Goal: Task Accomplishment & Management: Use online tool/utility

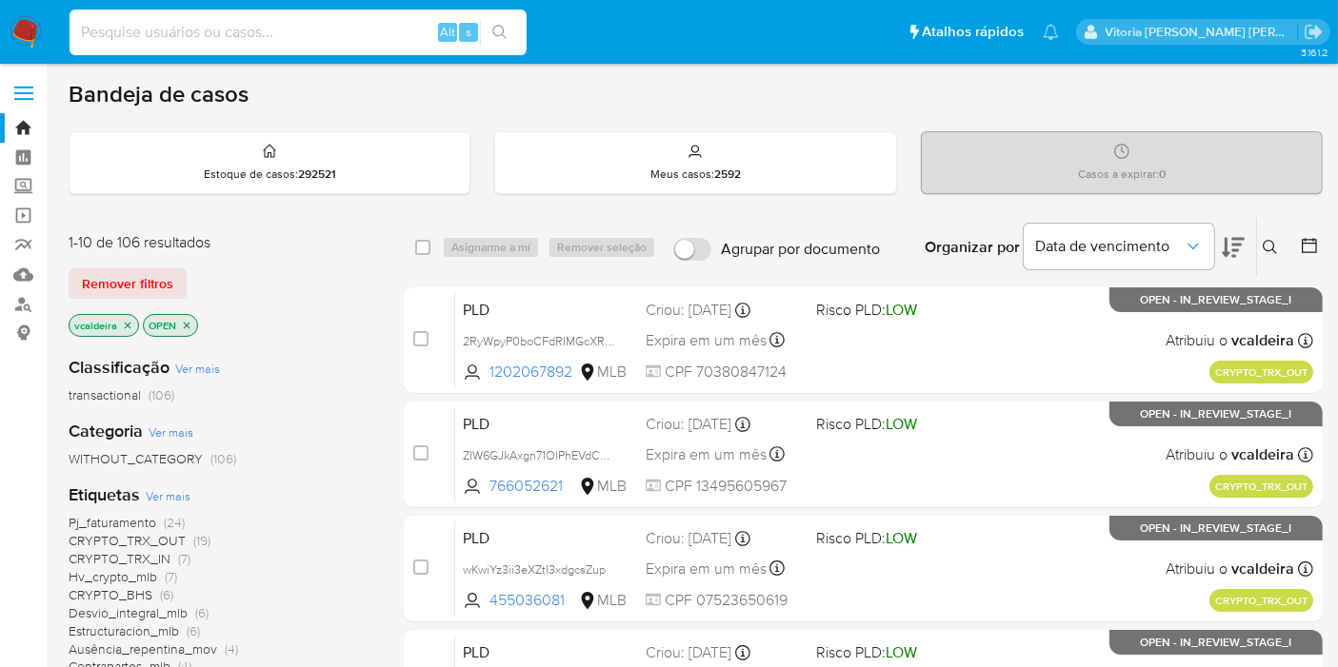
click at [226, 42] on input at bounding box center [298, 32] width 457 height 25
paste input "qyNEwzerAPk3jwPphOcLk0Lc"
type input "qyNEwzerAPk3jwPphOcLk0Lc"
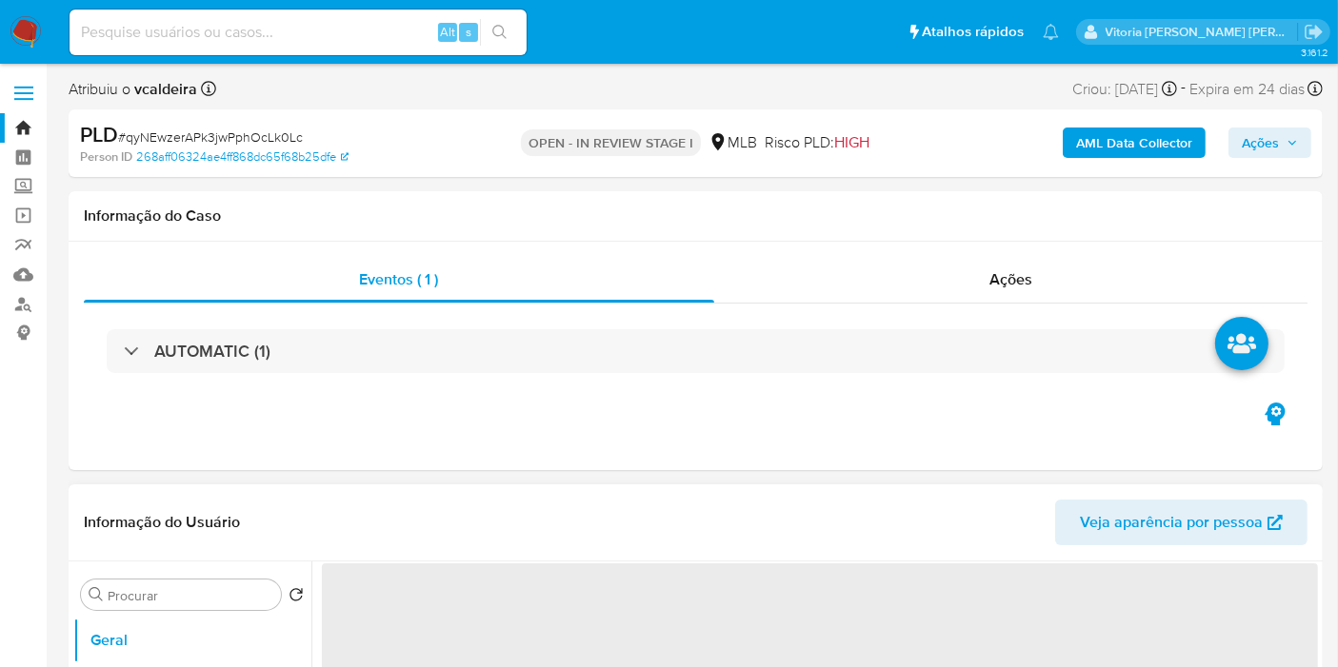
select select "10"
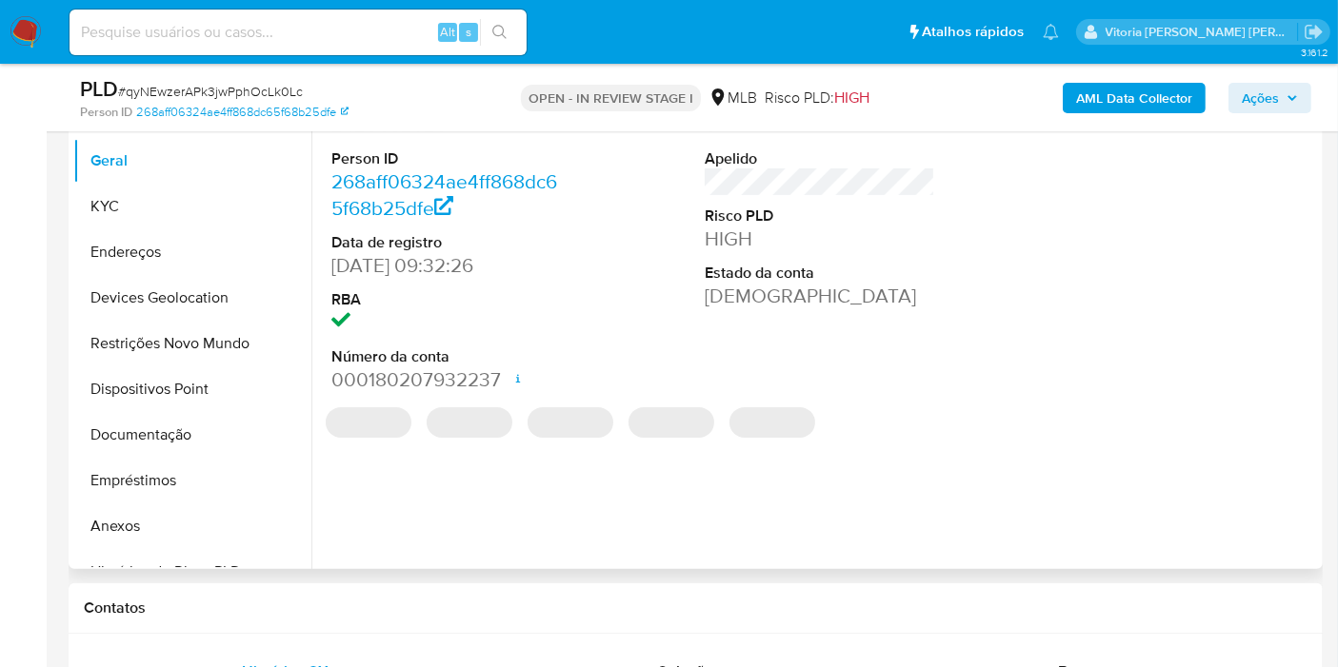
scroll to position [423, 0]
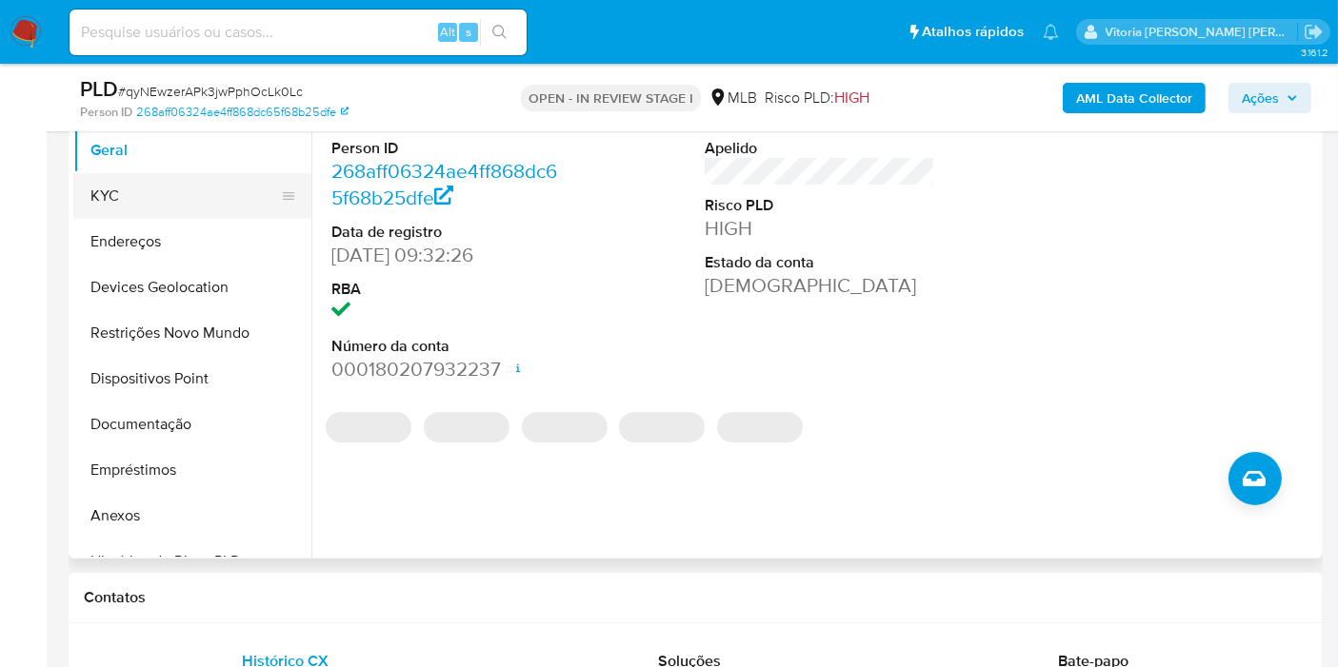
click at [123, 174] on button "KYC" at bounding box center [184, 196] width 223 height 46
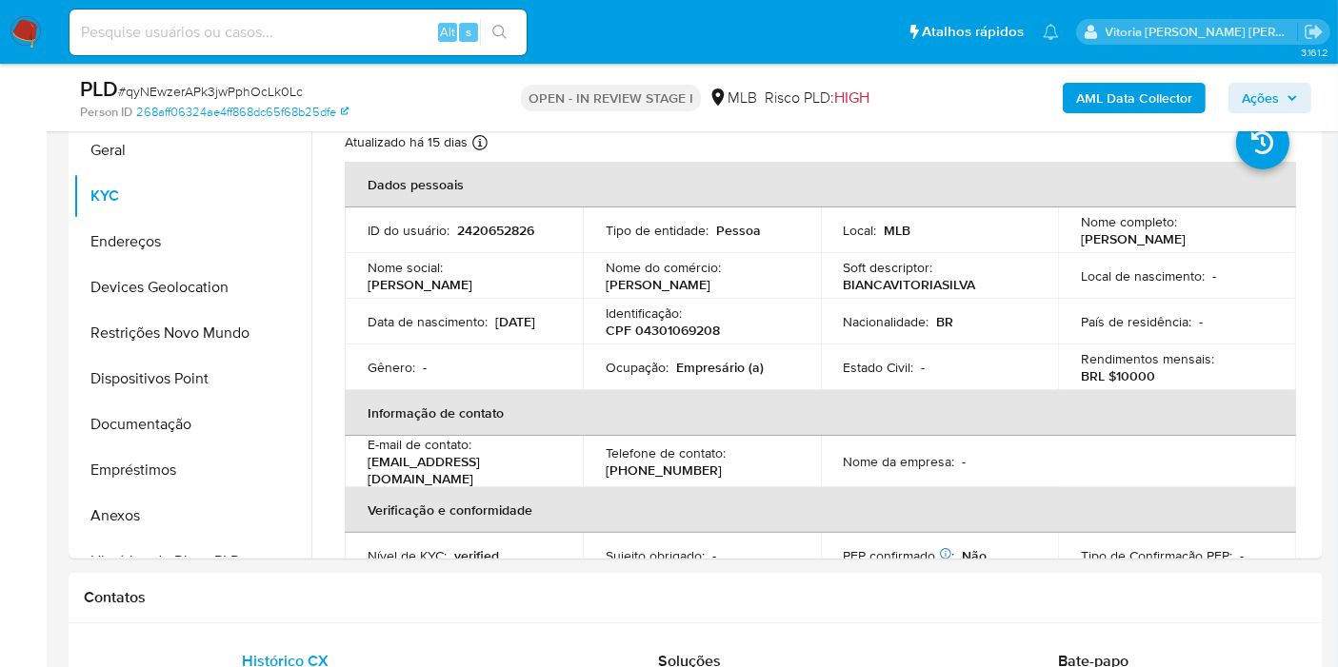
click at [30, 29] on img at bounding box center [26, 32] width 32 height 32
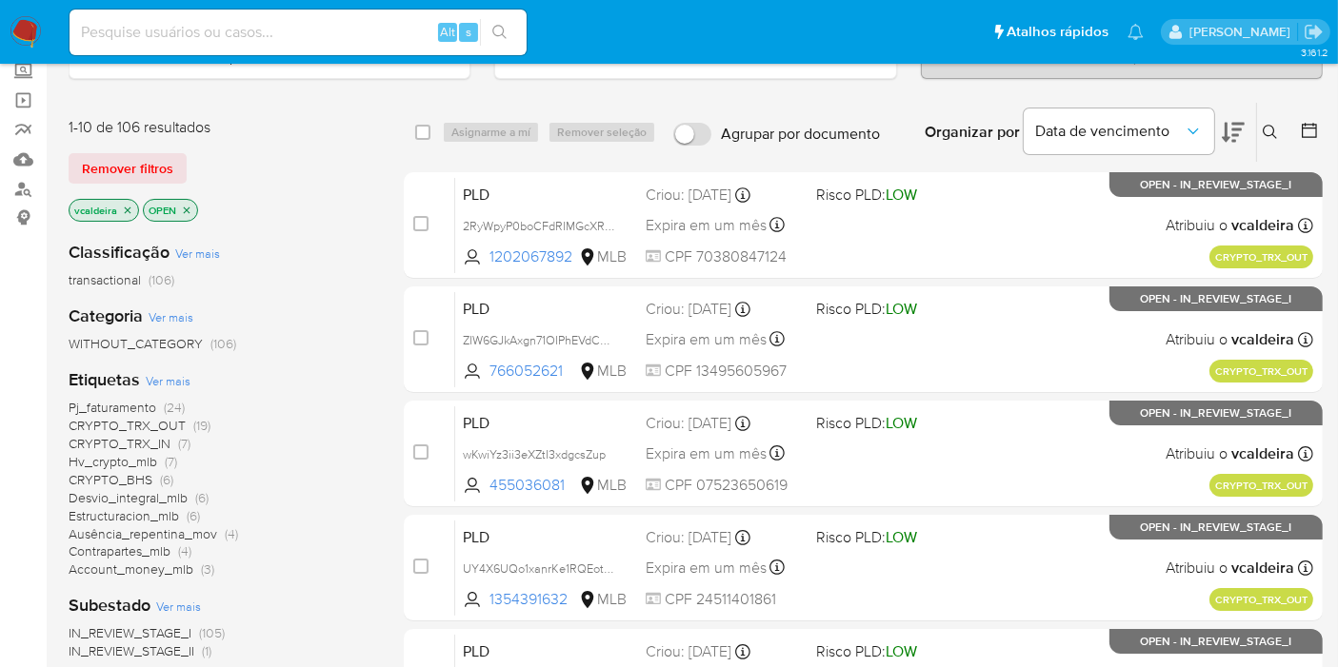
scroll to position [317, 0]
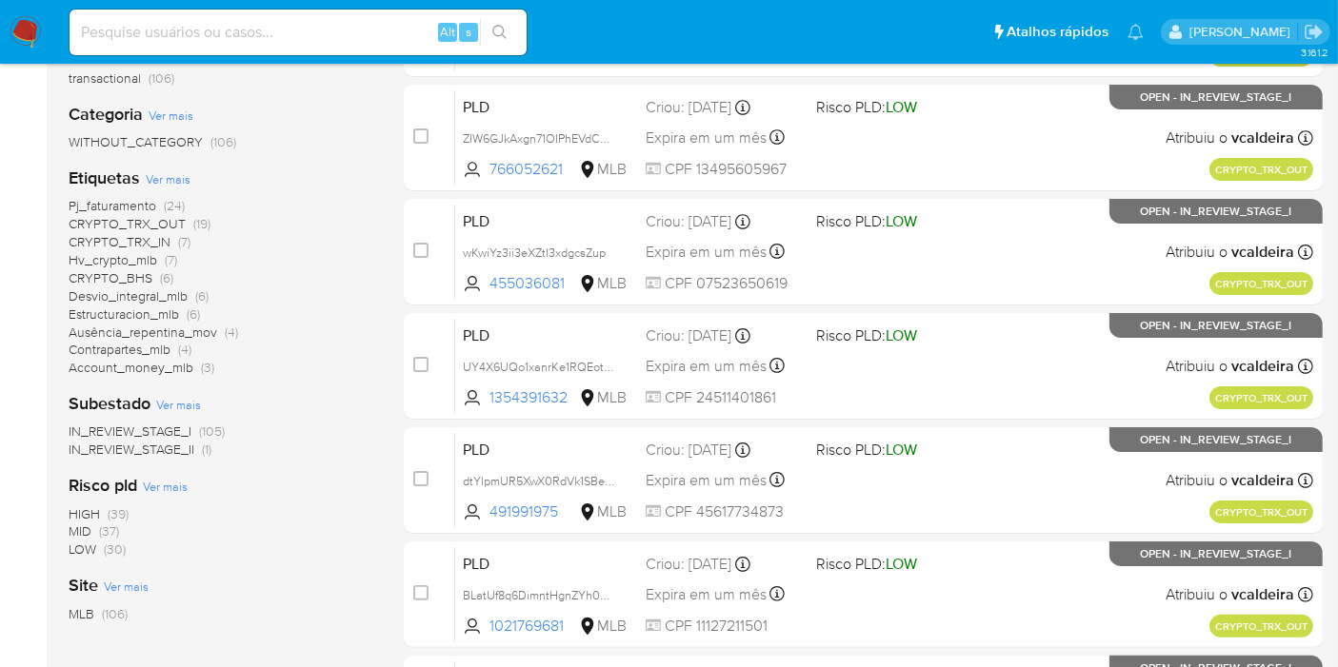
click at [97, 277] on span "CRYPTO_BHS" at bounding box center [111, 277] width 84 height 19
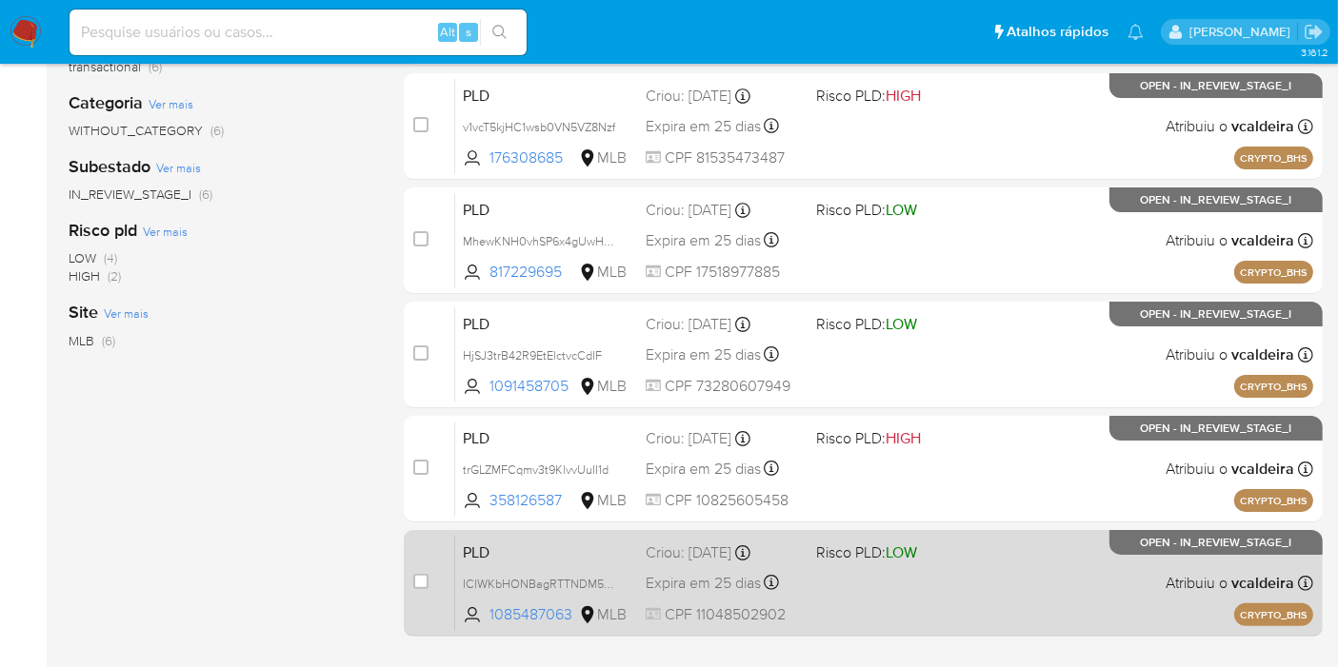
scroll to position [490, 0]
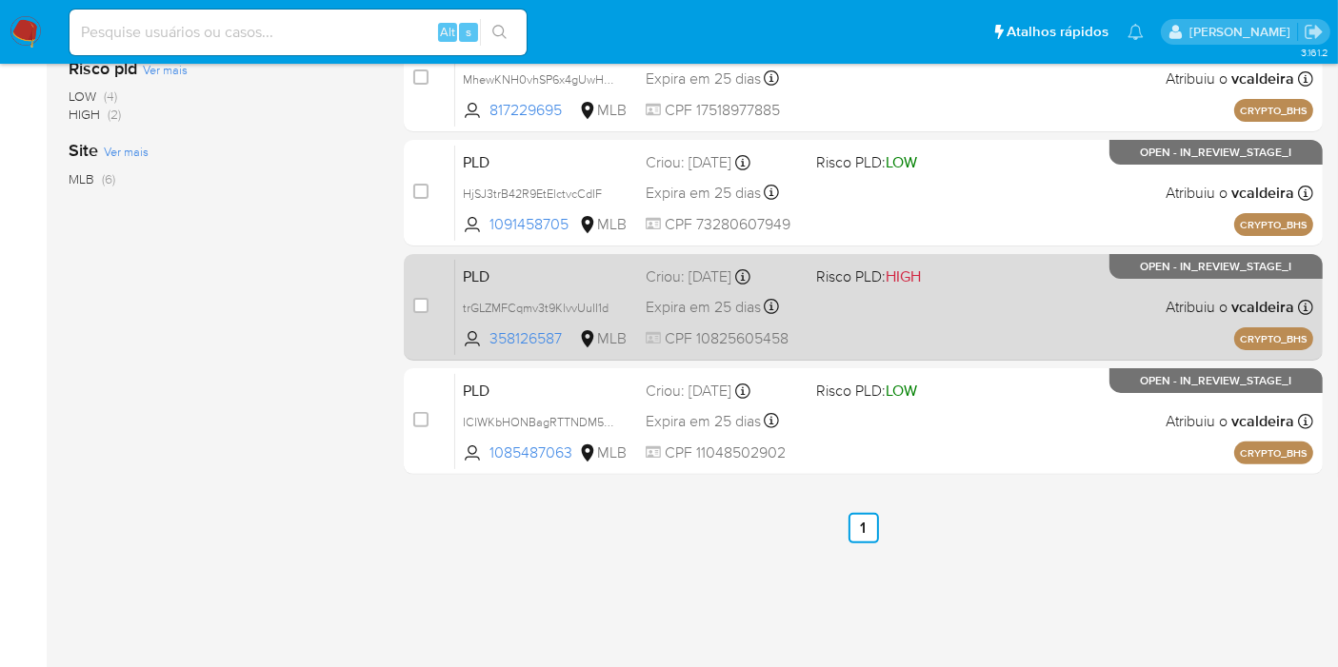
click at [1167, 272] on p "OPEN - IN_REVIEW_STAGE_I" at bounding box center [1215, 266] width 213 height 25
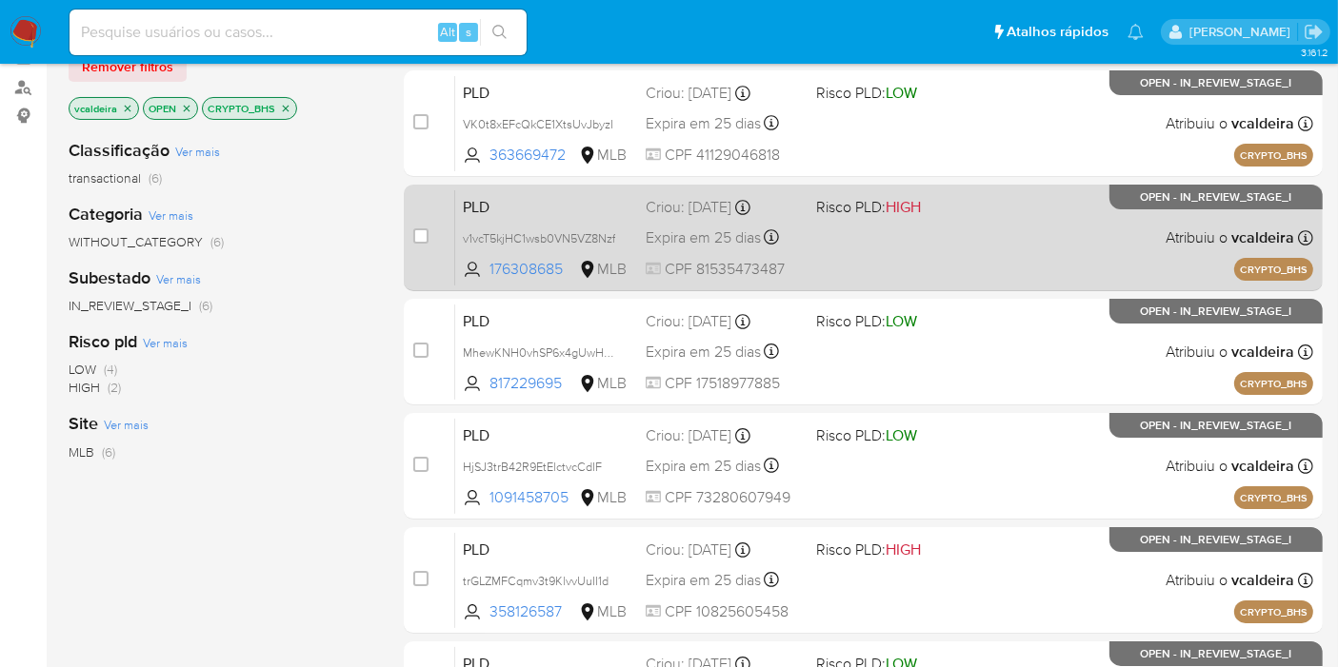
scroll to position [173, 0]
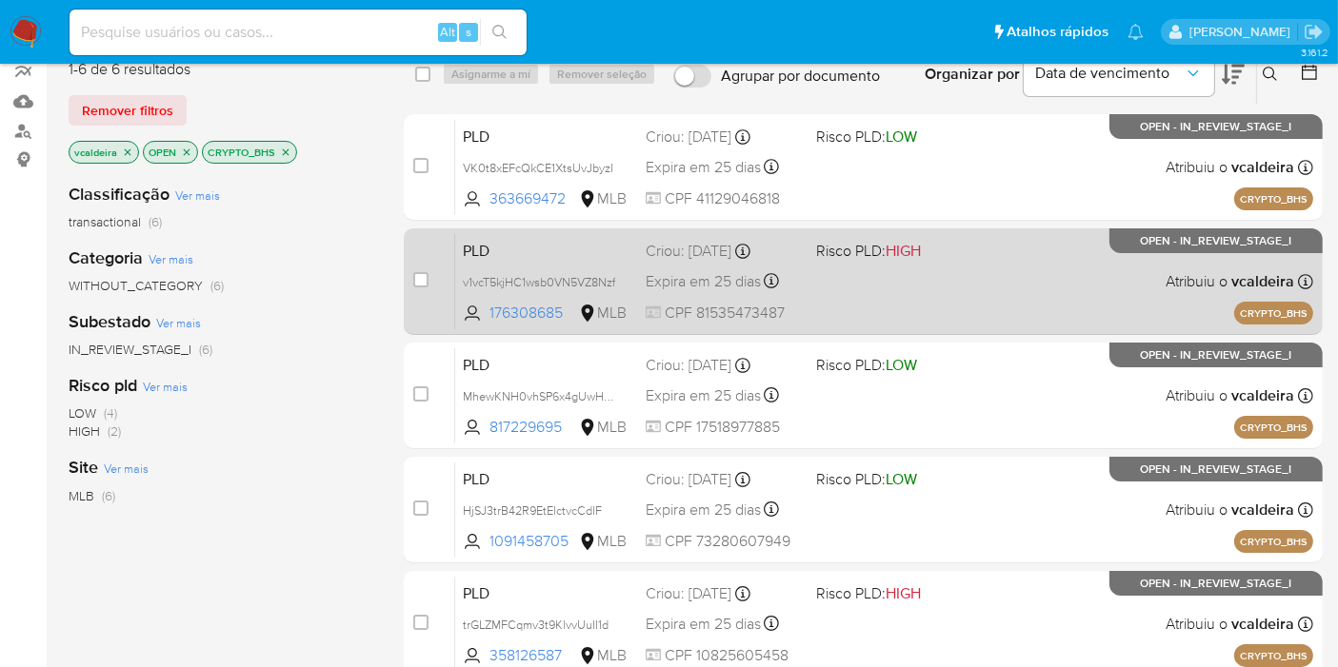
click at [1084, 263] on div "PLD v1vcT5kjHC1wsb0VN5VZ8Nzf 176308685 MLB Risco PLD: HIGH Criou: 12/09/2025 Cr…" at bounding box center [884, 281] width 858 height 96
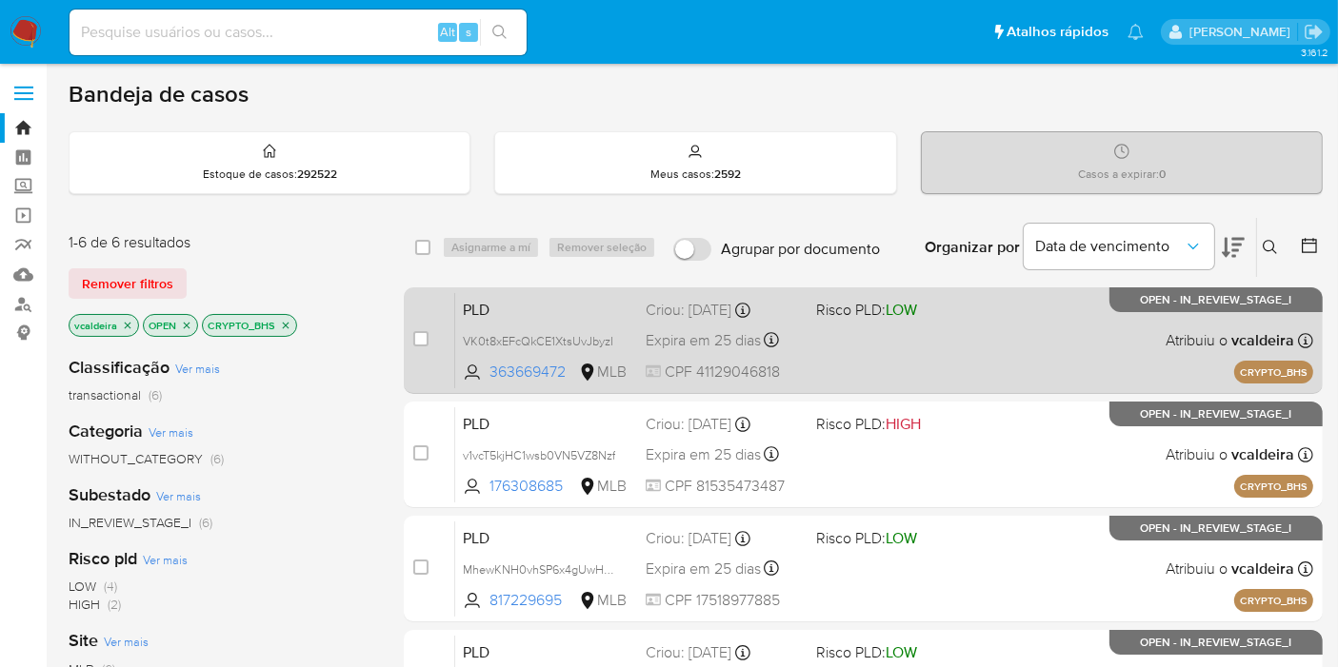
click at [1150, 313] on div "PLD VK0t8xEFcQkCE1XtsUvJbyzI 363669472 MLB Risco PLD: LOW Criou: 12/09/2025 Cri…" at bounding box center [884, 340] width 858 height 96
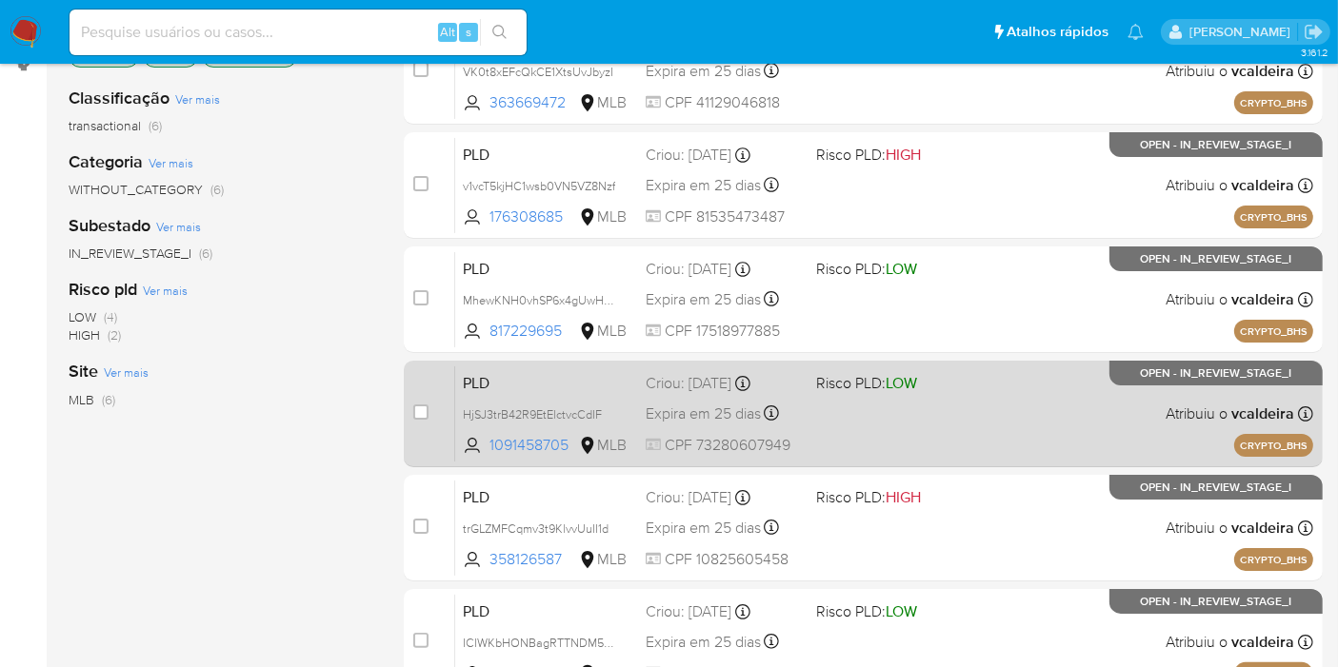
scroll to position [317, 0]
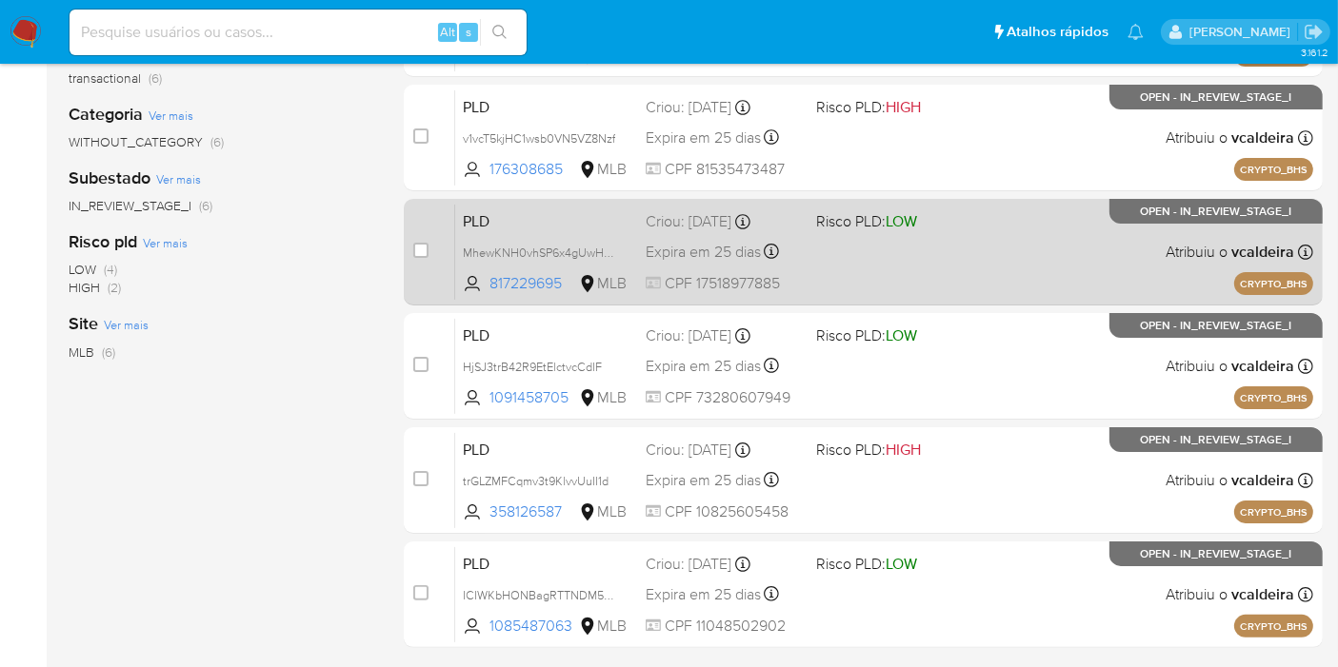
click at [1089, 214] on div "PLD MhewKNH0vhSP6x4gUwHRTEk1 817229695 MLB Risco PLD: LOW Criou: 12/09/2025 Cri…" at bounding box center [884, 252] width 858 height 96
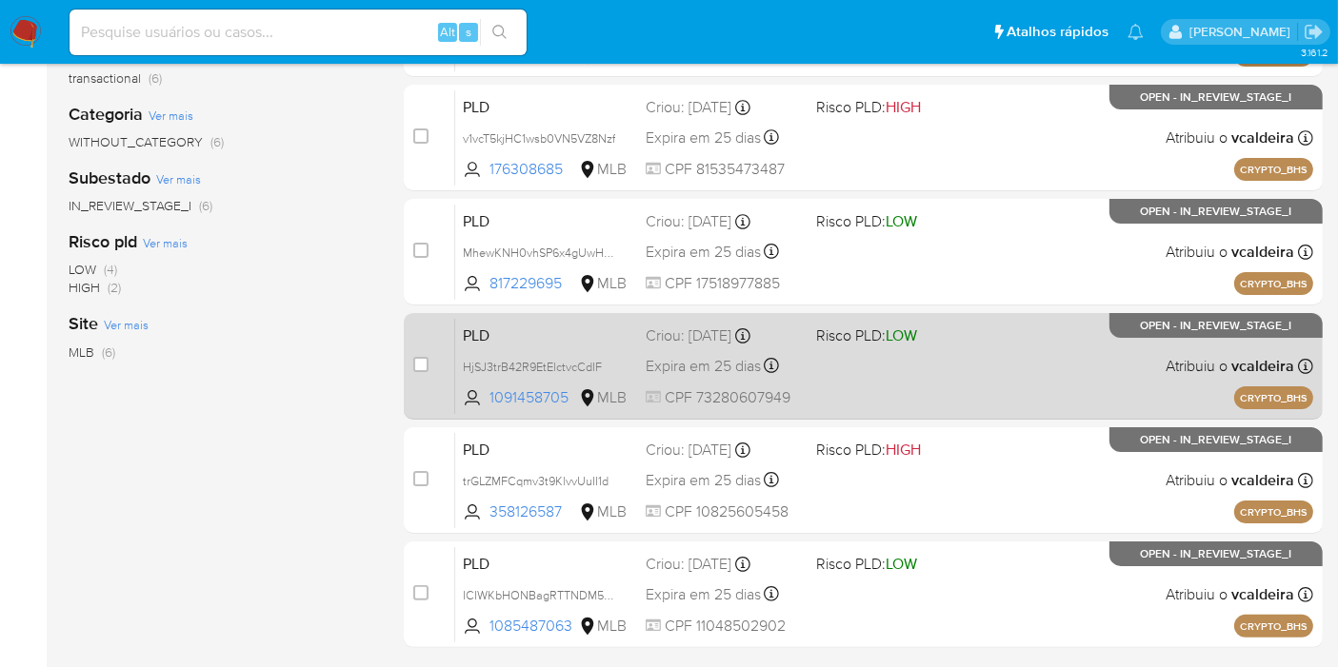
click at [1153, 344] on div "PLD HjSJ3trB42R9EtElctvcCdIF 1091458705 MLB Risco PLD: LOW Criou: 12/09/2025 Cr…" at bounding box center [884, 366] width 858 height 96
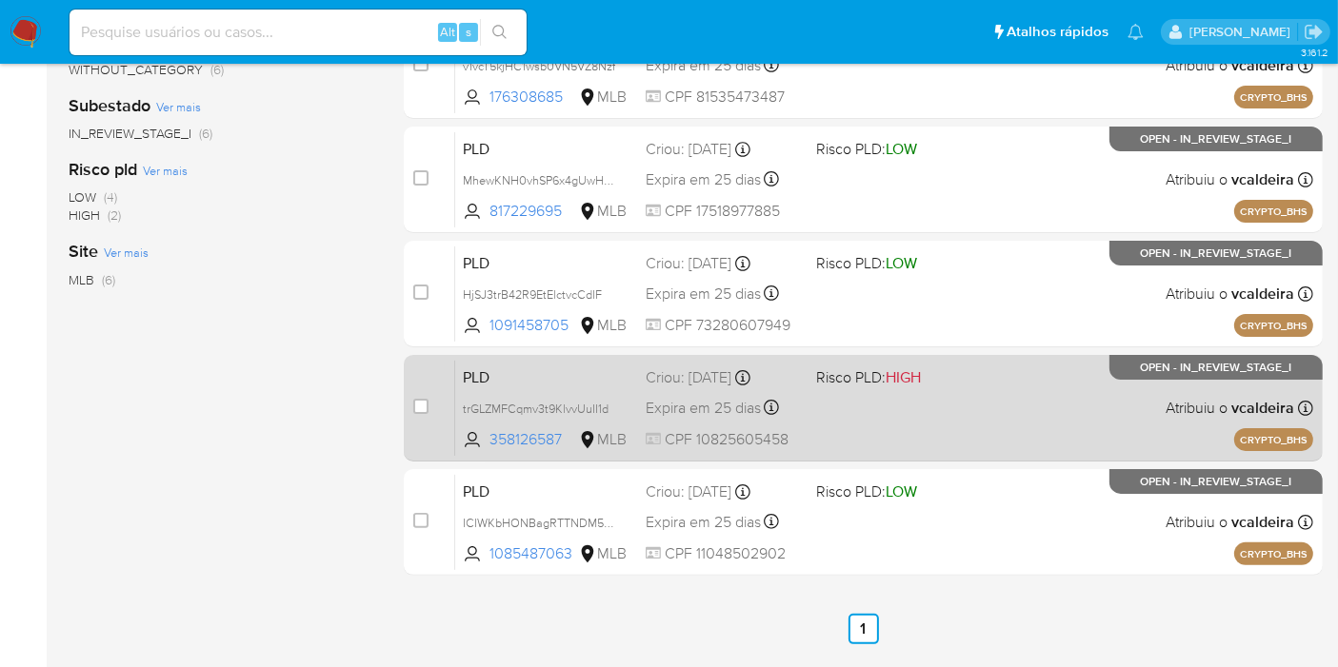
scroll to position [423, 0]
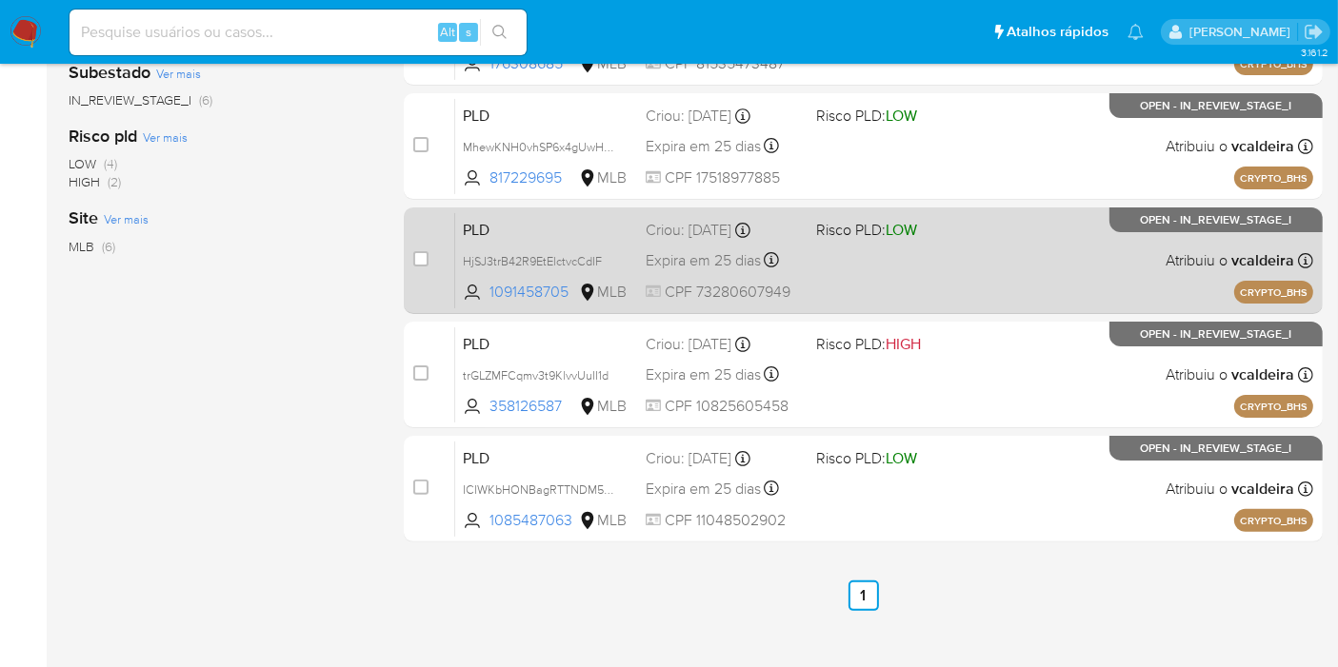
click at [1159, 224] on span "OPEN - IN_REVIEW_STAGE_I" at bounding box center [1216, 220] width 151 height 10
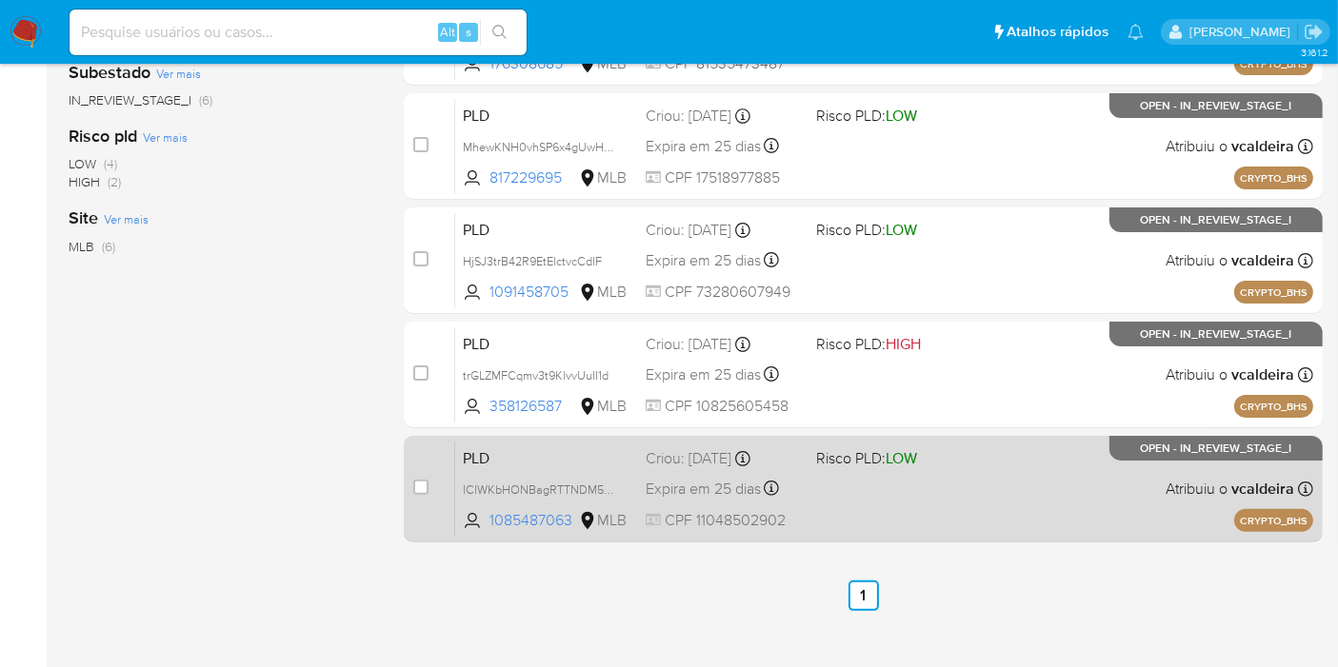
click at [1103, 470] on div "PLD ICIWKbHONBagRTTNDM5DLZmk 1085487063 MLB Risco PLD: LOW Criou: 12/09/2025 Cr…" at bounding box center [884, 489] width 858 height 96
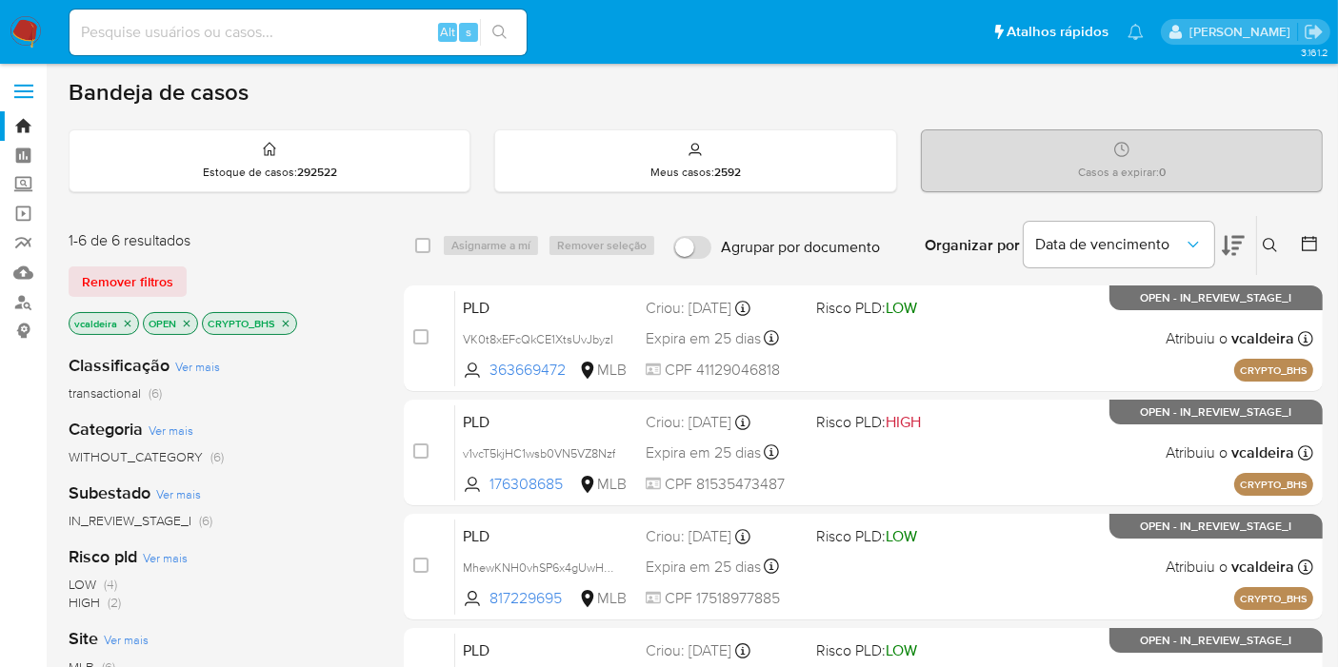
scroll to position [0, 0]
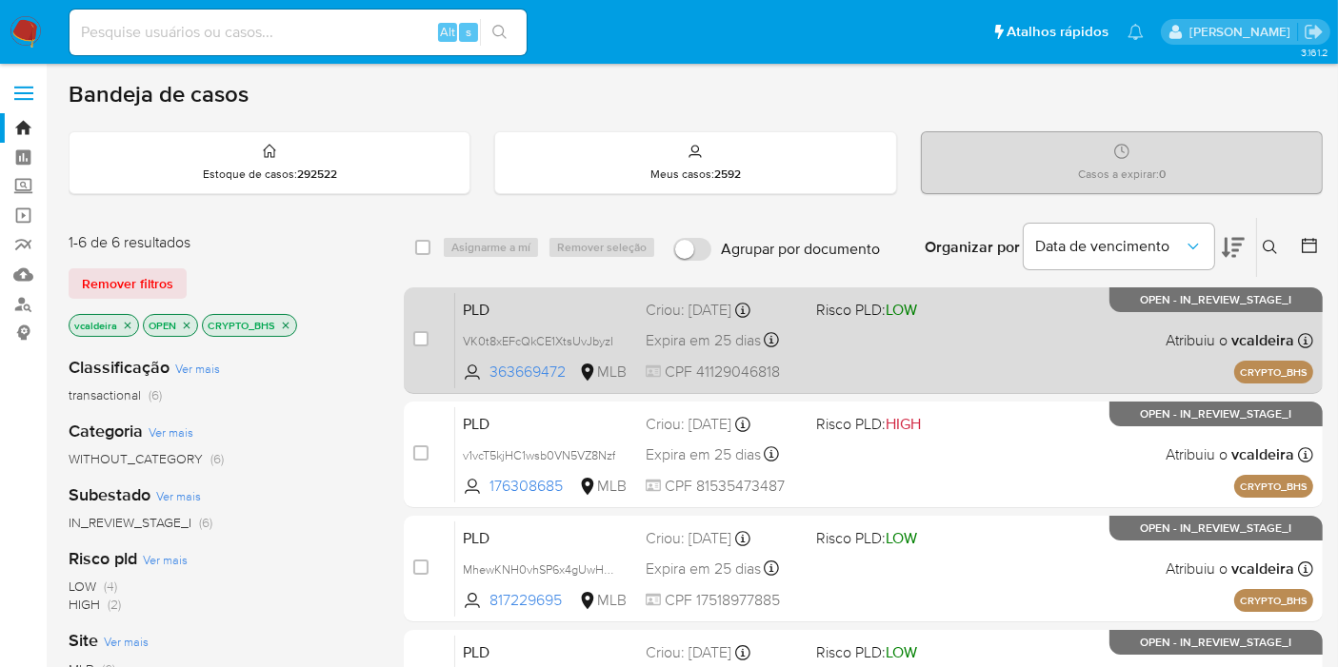
click at [1141, 328] on div "PLD VK0t8xEFcQkCE1XtsUvJbyzI 363669472 MLB Risco PLD: LOW Criou: 12/09/2025 Cri…" at bounding box center [884, 340] width 858 height 96
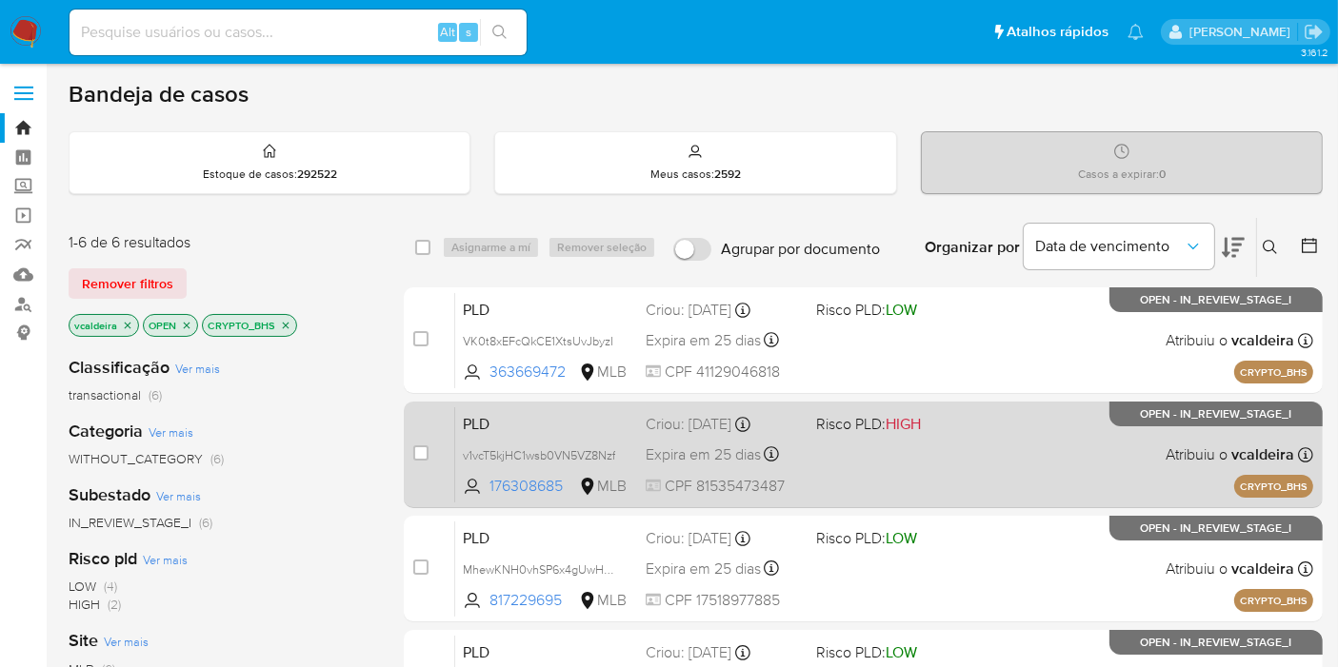
click at [1105, 449] on div "PLD v1vcT5kjHC1wsb0VN5VZ8Nzf 176308685 MLB Risco PLD: HIGH Criou: 12/09/2025 Cr…" at bounding box center [884, 455] width 858 height 96
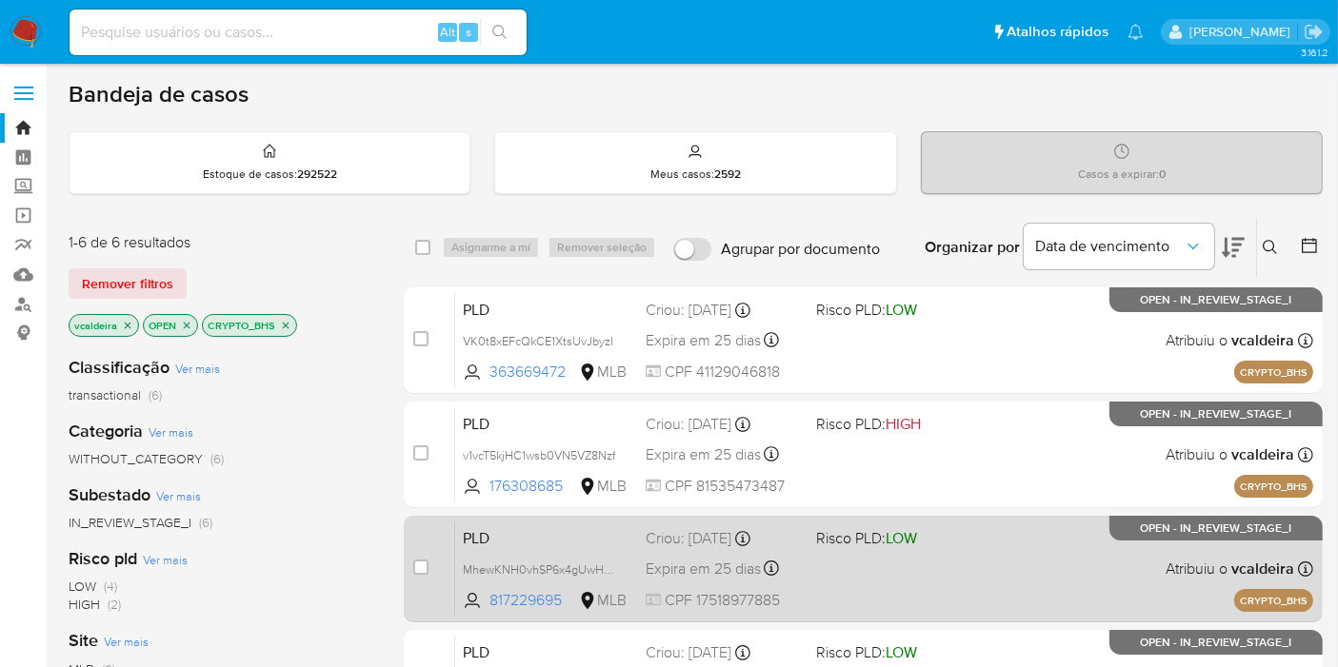
click at [1115, 542] on div "PLD MhewKNH0vhSP6x4gUwHRTEk1 817229695 MLB Risco PLD: LOW Criou: 12/09/2025 Cri…" at bounding box center [884, 569] width 858 height 96
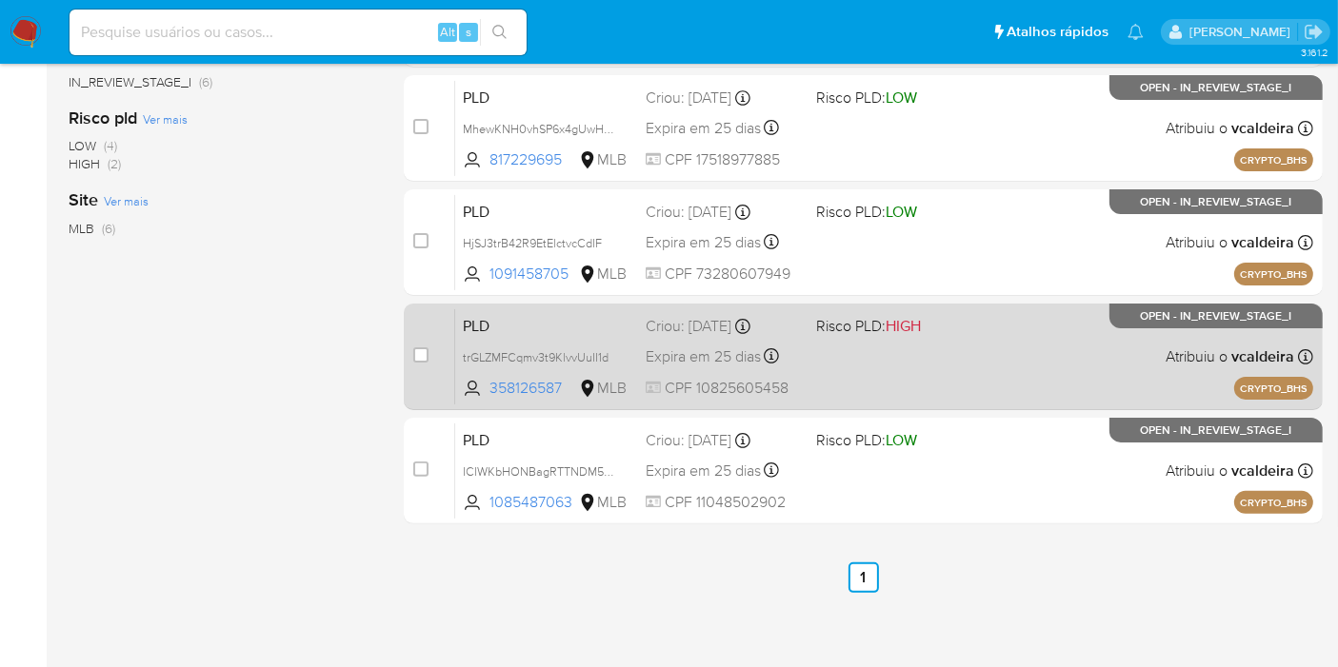
scroll to position [490, 0]
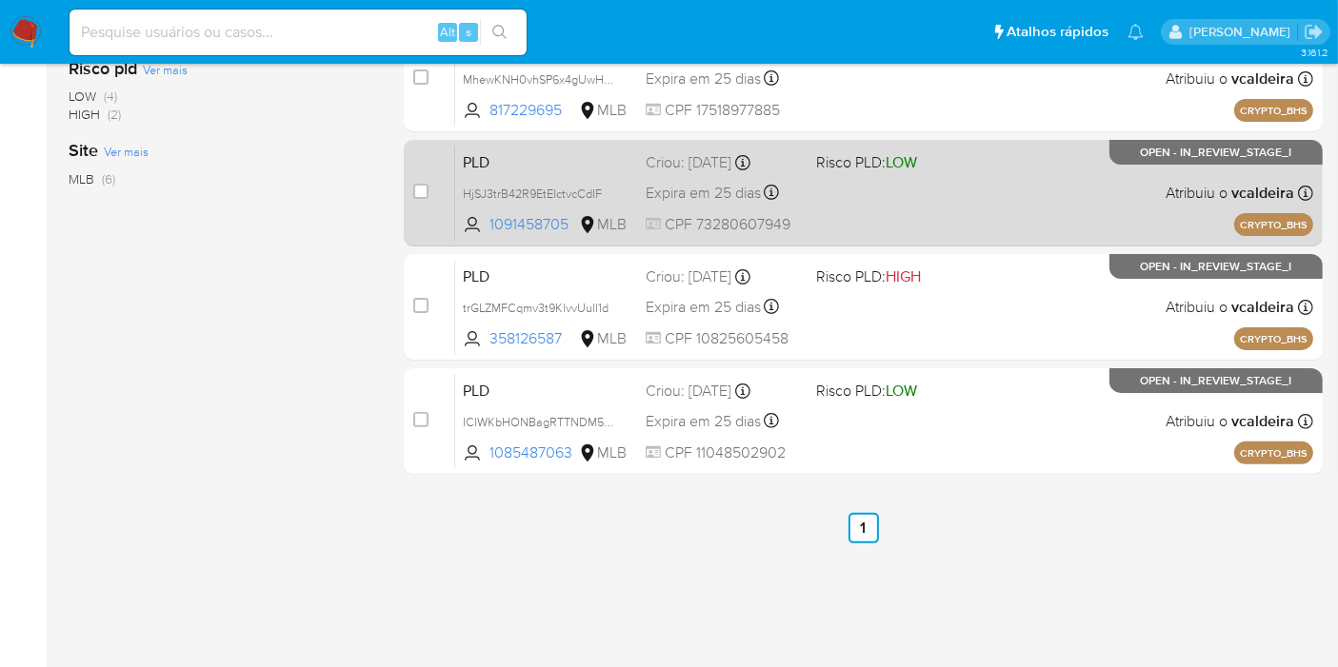
click at [1116, 167] on div "PLD HjSJ3trB42R9EtElctvcCdIF 1091458705 MLB Risco PLD: LOW Criou: 12/09/2025 Cr…" at bounding box center [884, 193] width 858 height 96
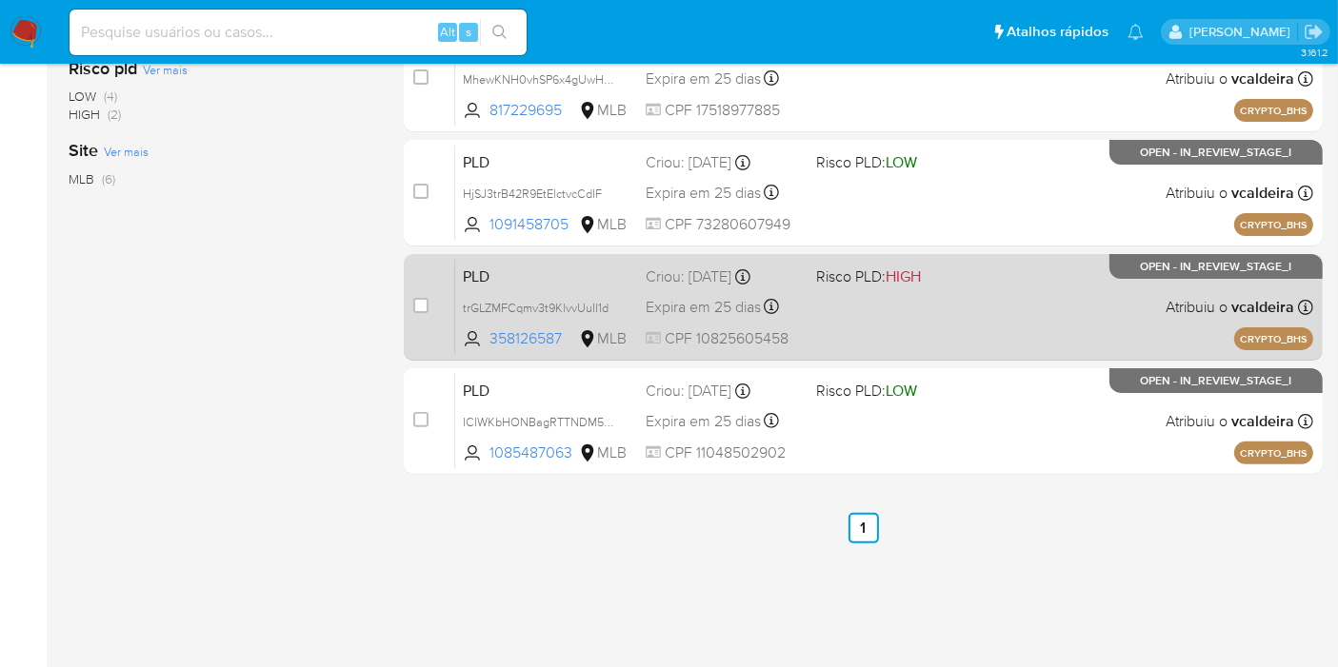
click at [1123, 285] on div "PLD trGLZMFCqmv3t9KlvvUuII1d 358126587 MLB Risco PLD: HIGH Criou: 12/09/2025 Cr…" at bounding box center [884, 307] width 858 height 96
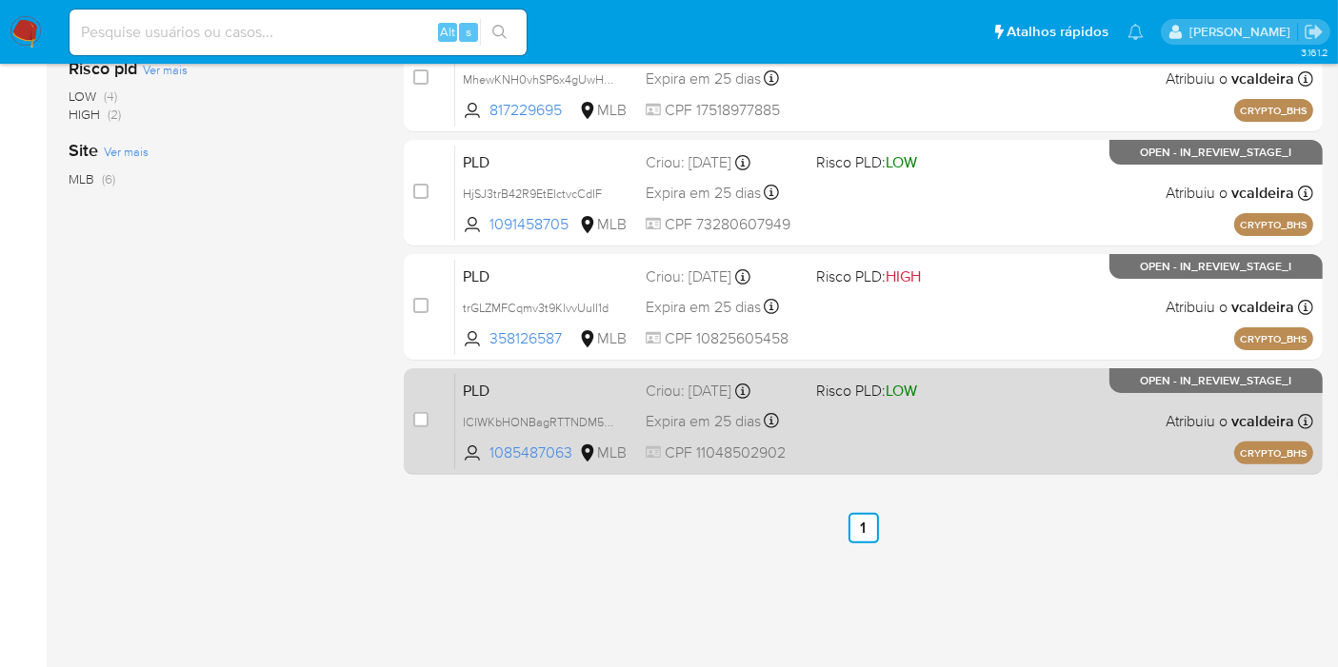
click at [1144, 396] on div "PLD ICIWKbHONBagRTTNDM5DLZmk 1085487063 MLB Risco PLD: LOW Criou: 12/09/2025 Cr…" at bounding box center [884, 421] width 858 height 96
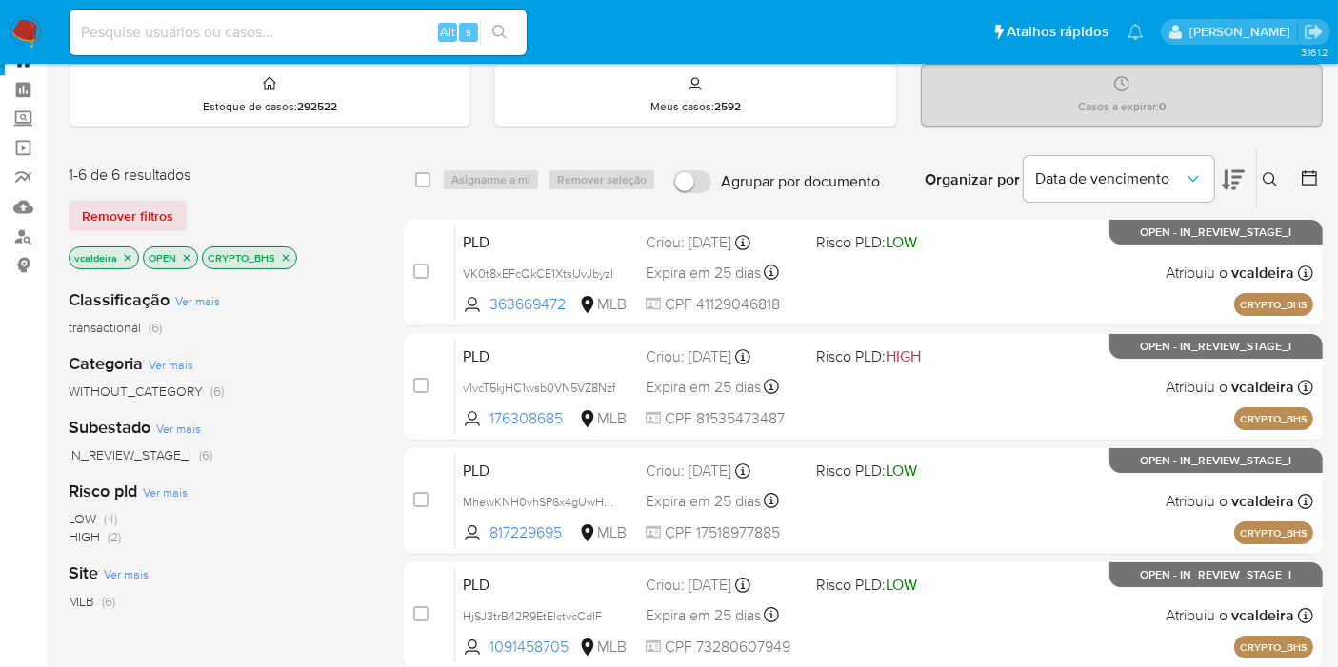
scroll to position [0, 0]
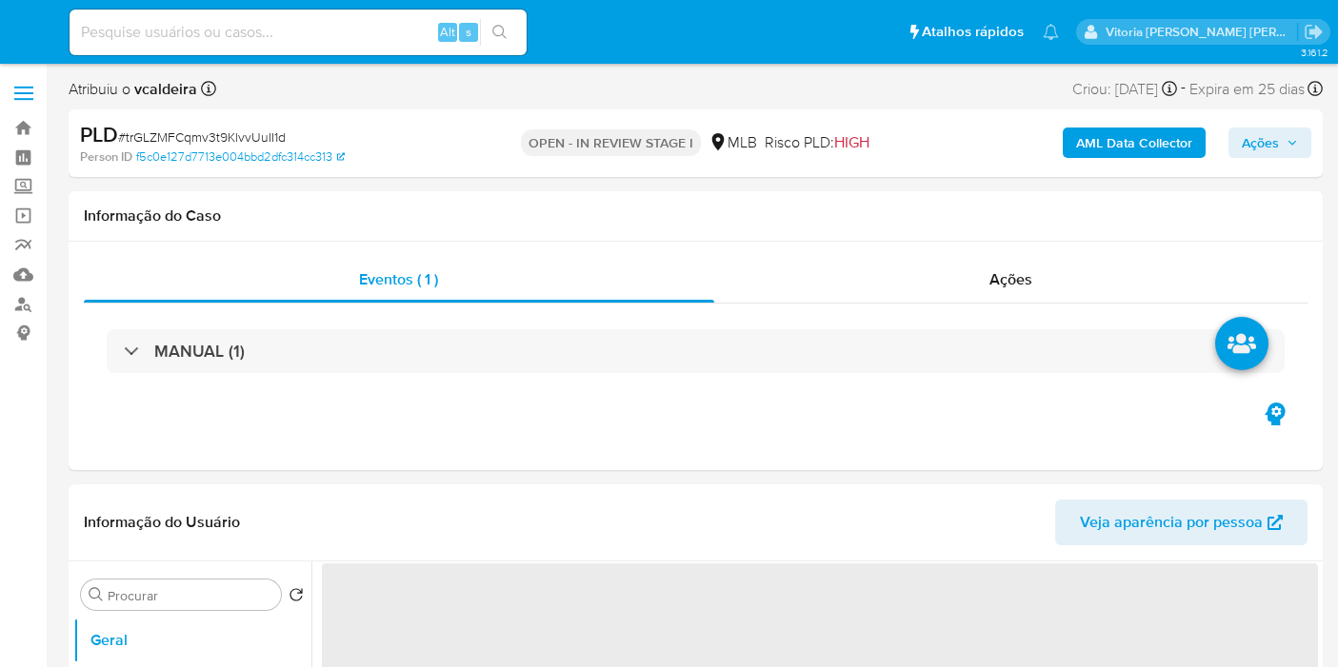
select select "10"
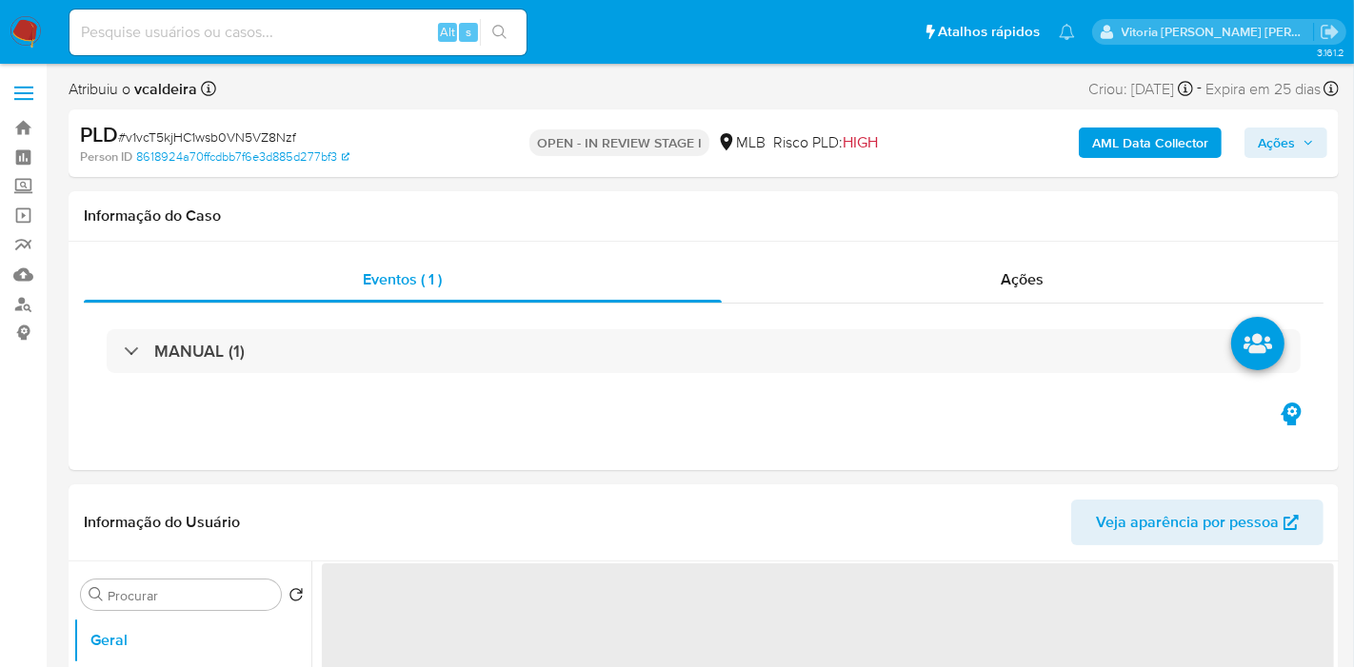
select select "10"
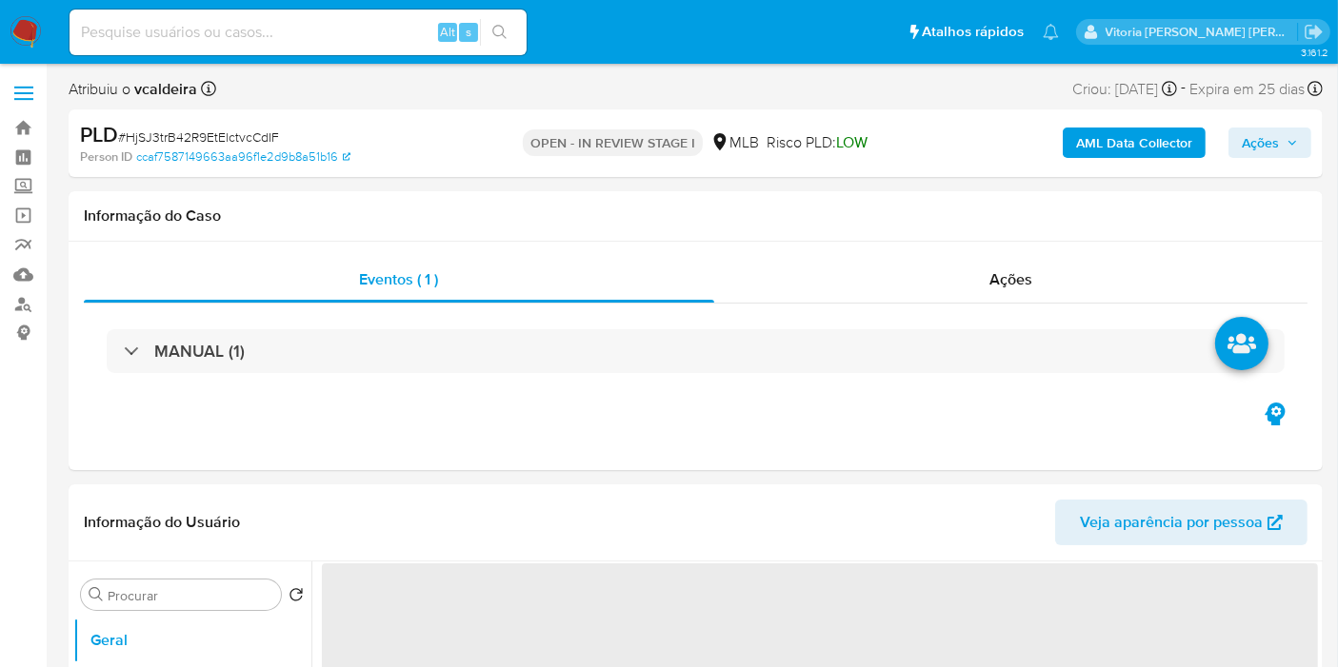
select select "10"
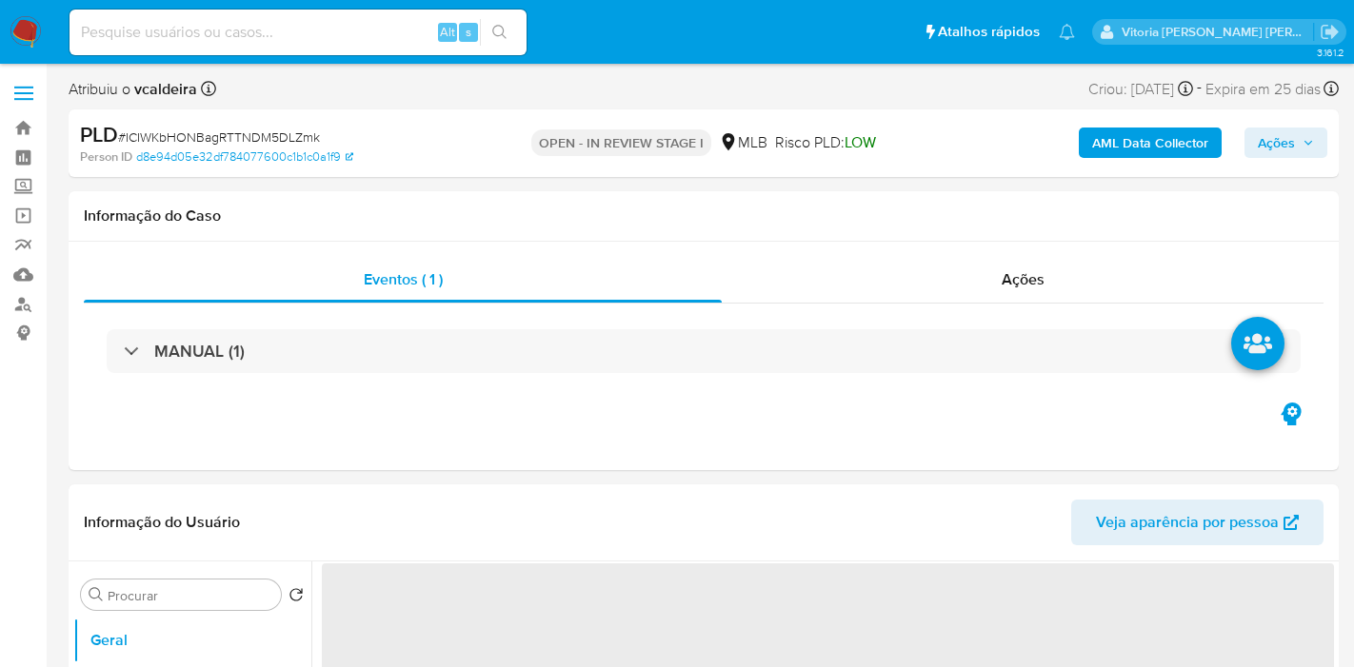
select select "10"
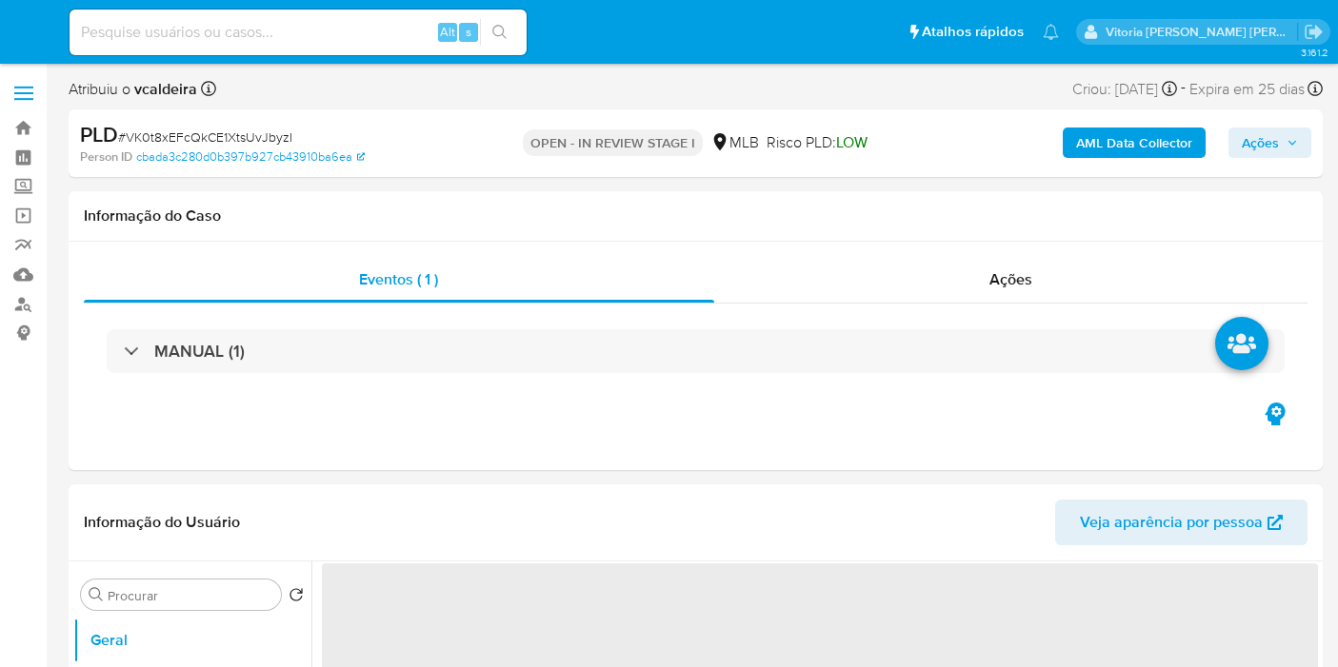
select select "10"
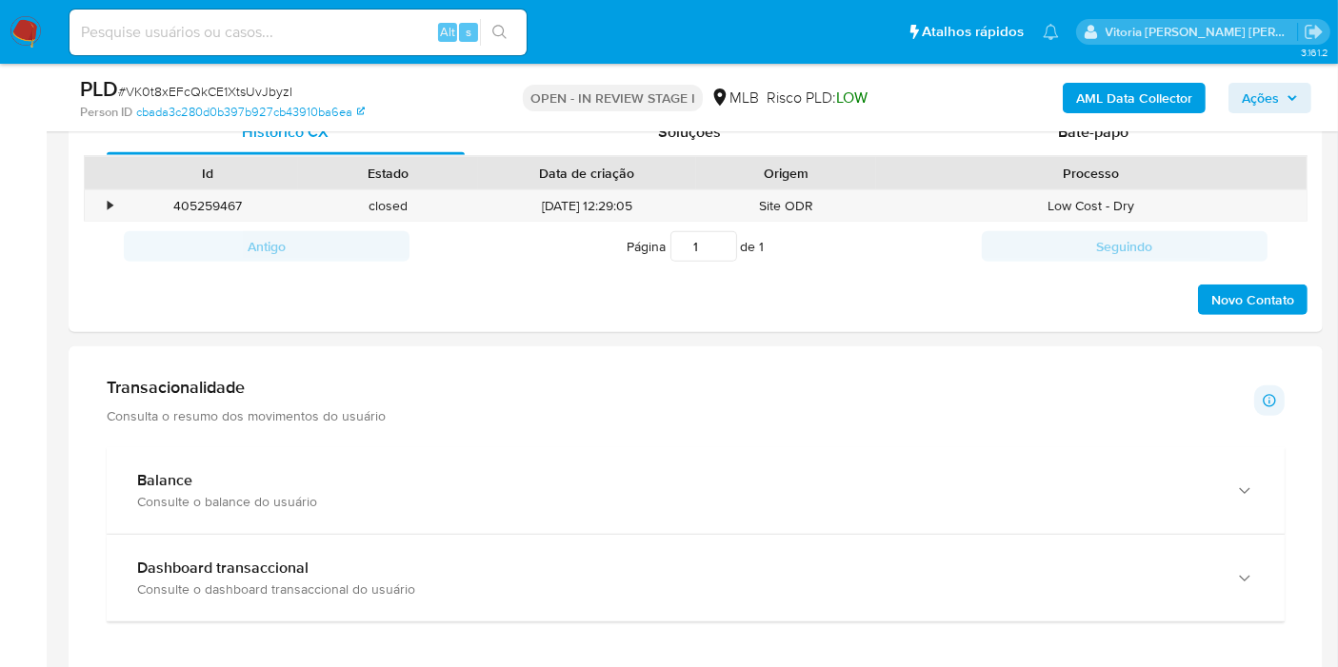
scroll to position [1269, 0]
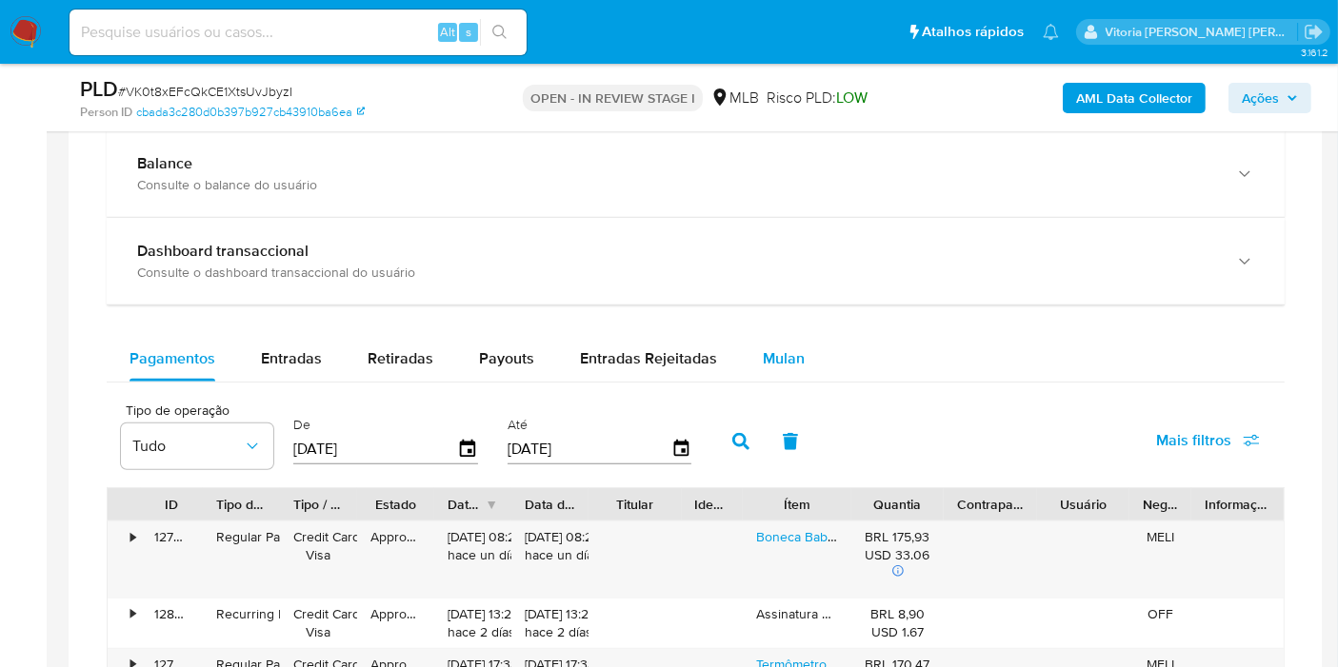
click at [793, 360] on span "Mulan" at bounding box center [784, 359] width 42 height 22
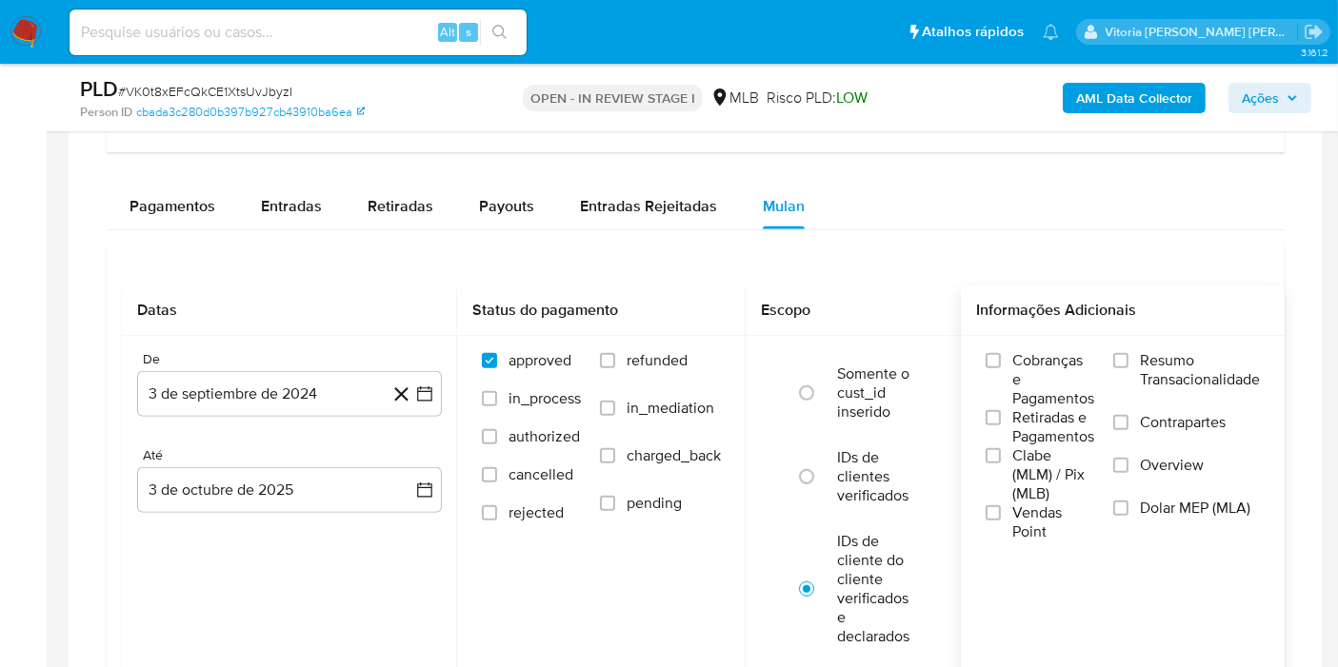
scroll to position [1480, 0]
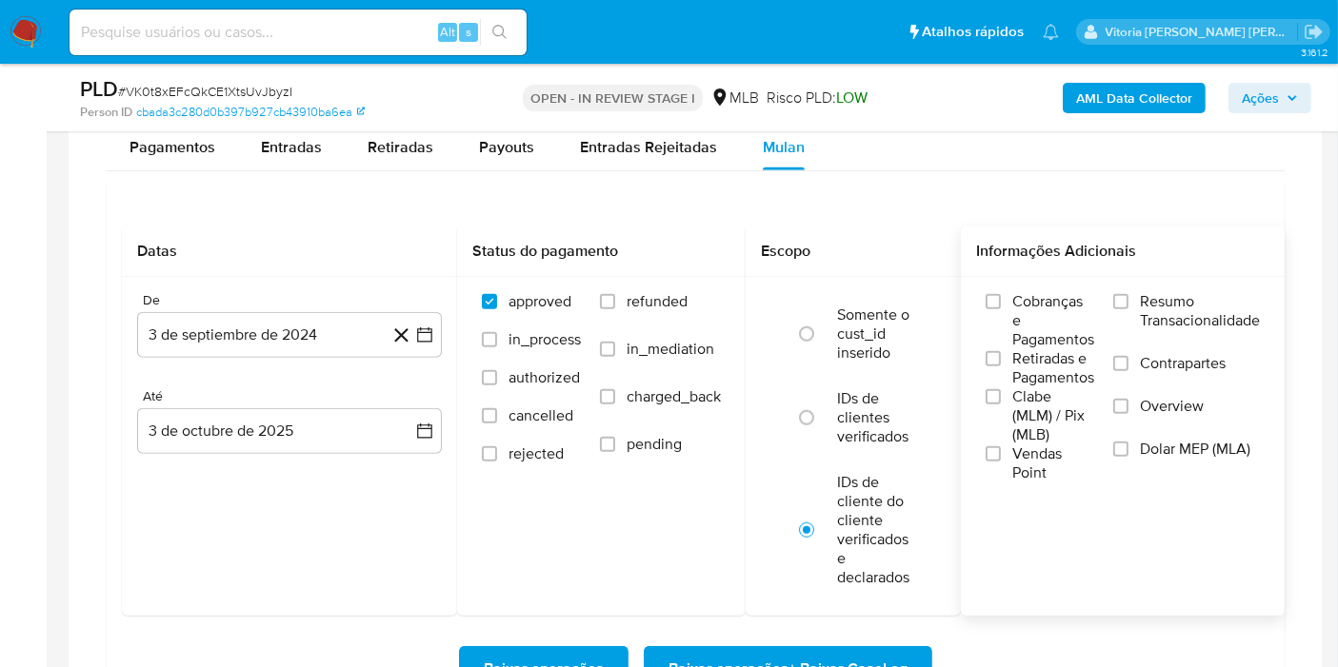
click at [1154, 303] on span "Resumo Transacionalidade" at bounding box center [1200, 311] width 120 height 38
click at [1128, 303] on input "Resumo Transacionalidade" at bounding box center [1120, 301] width 15 height 15
click at [328, 330] on button "3 de septiembre de 2024" at bounding box center [289, 335] width 305 height 46
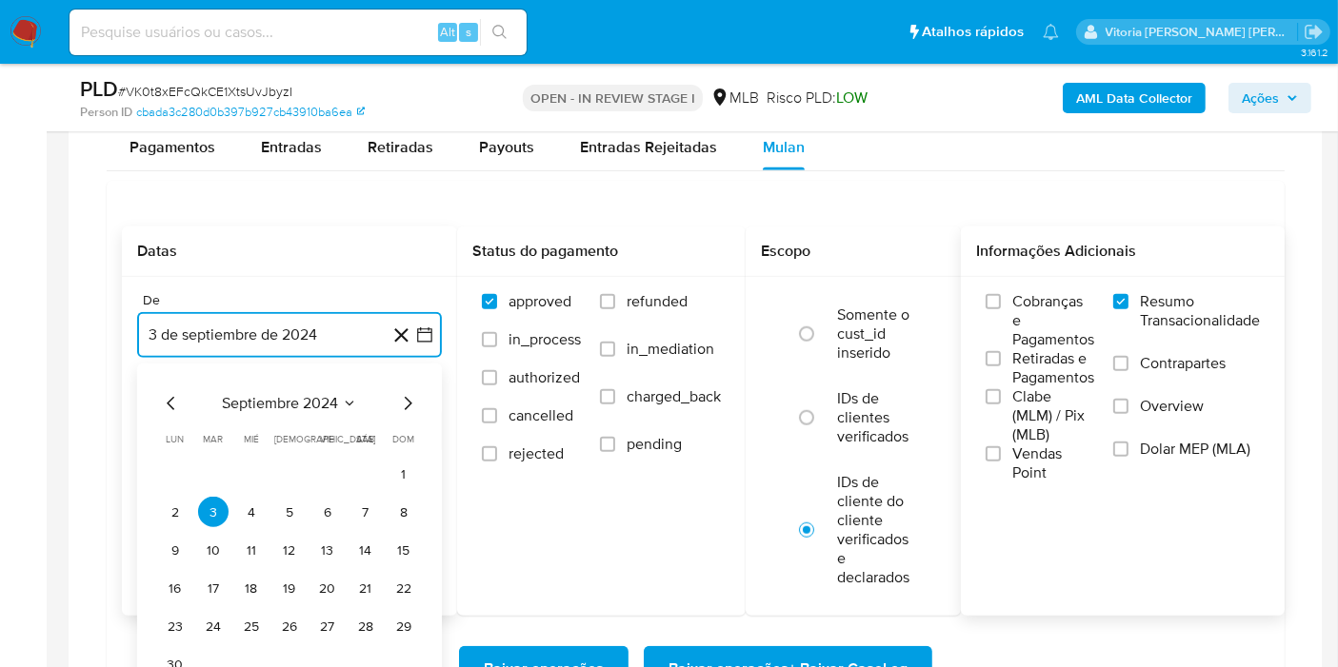
click at [333, 403] on span "septiembre 2024" at bounding box center [280, 403] width 116 height 19
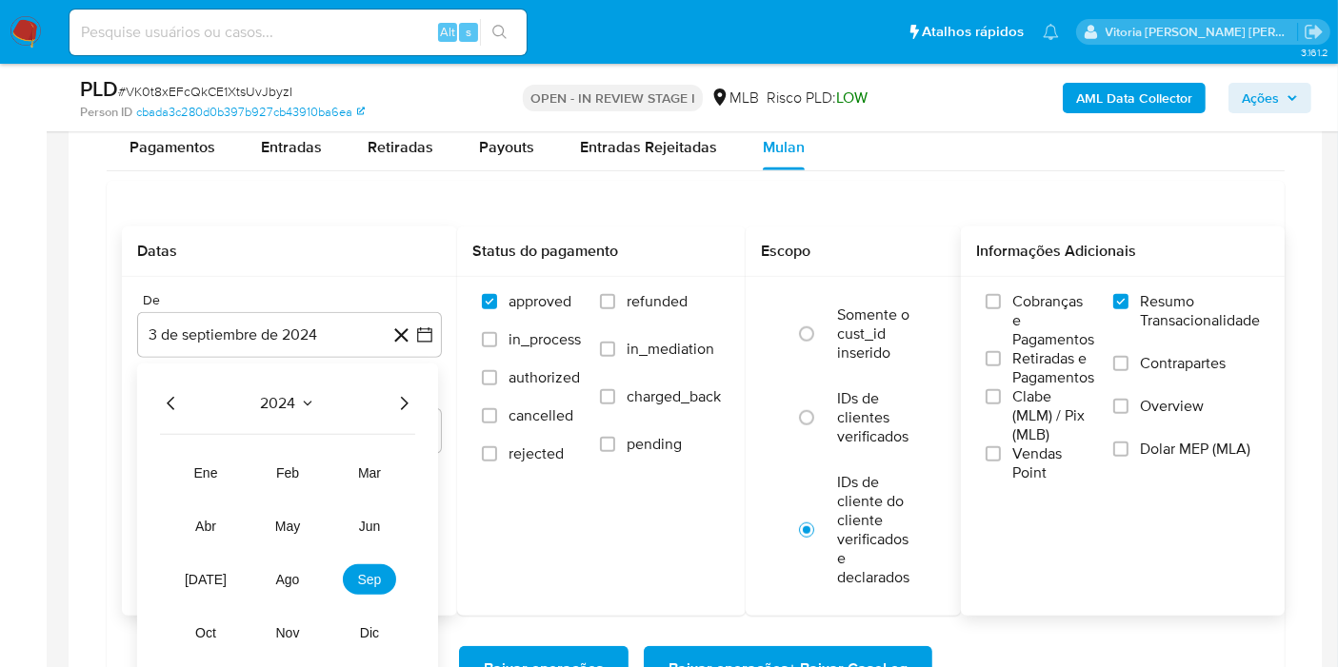
click at [404, 404] on icon "Año siguiente" at bounding box center [405, 403] width 8 height 13
click at [393, 528] on button "jun" at bounding box center [369, 526] width 53 height 30
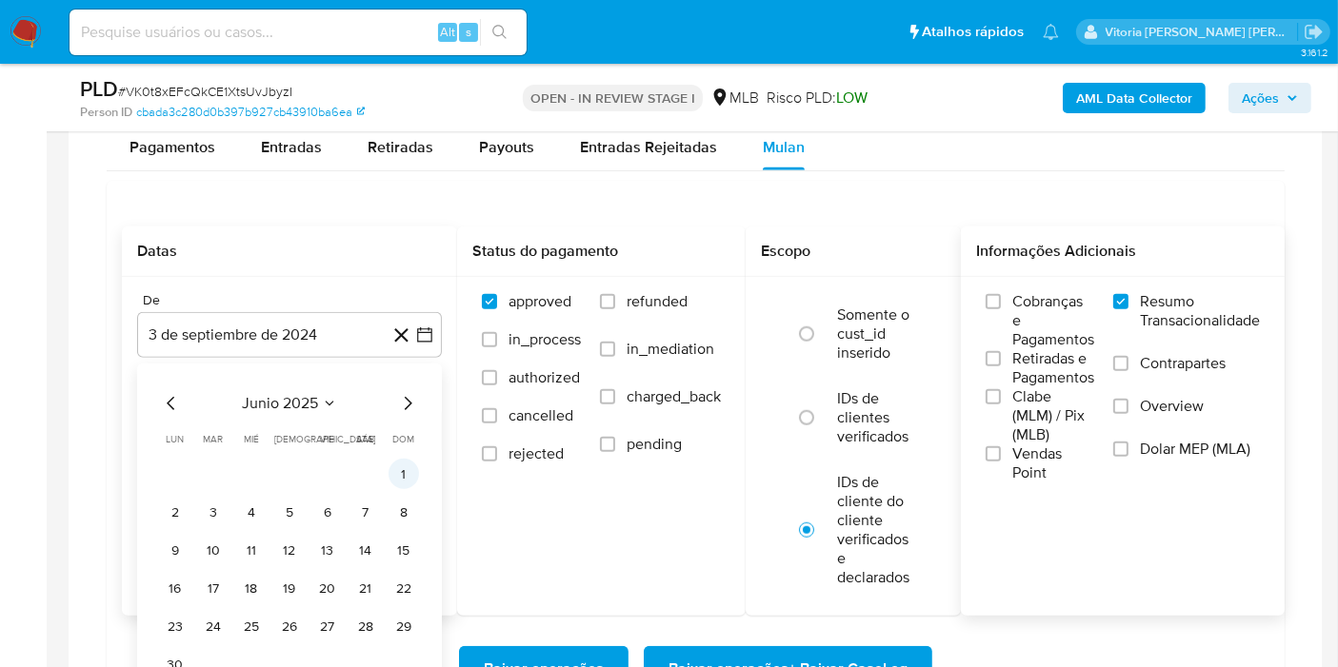
click at [406, 480] on button "1" at bounding box center [403, 474] width 30 height 30
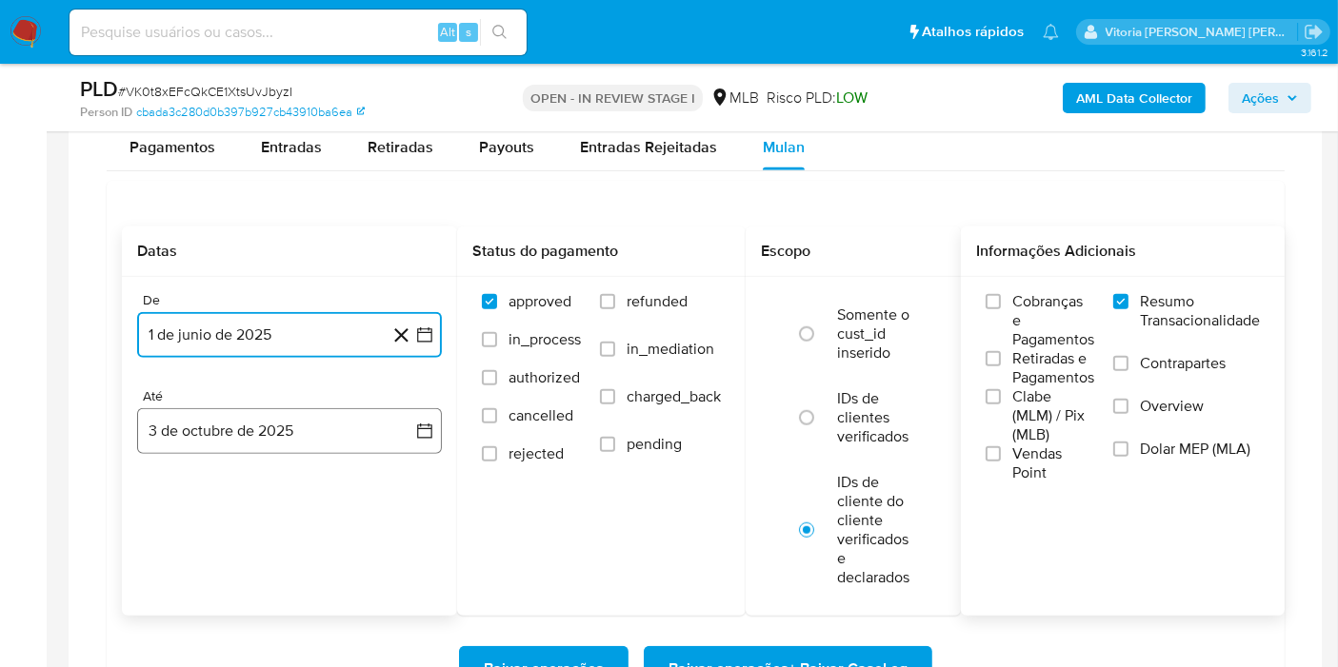
click at [272, 433] on button "3 de octubre de 2025" at bounding box center [289, 431] width 305 height 46
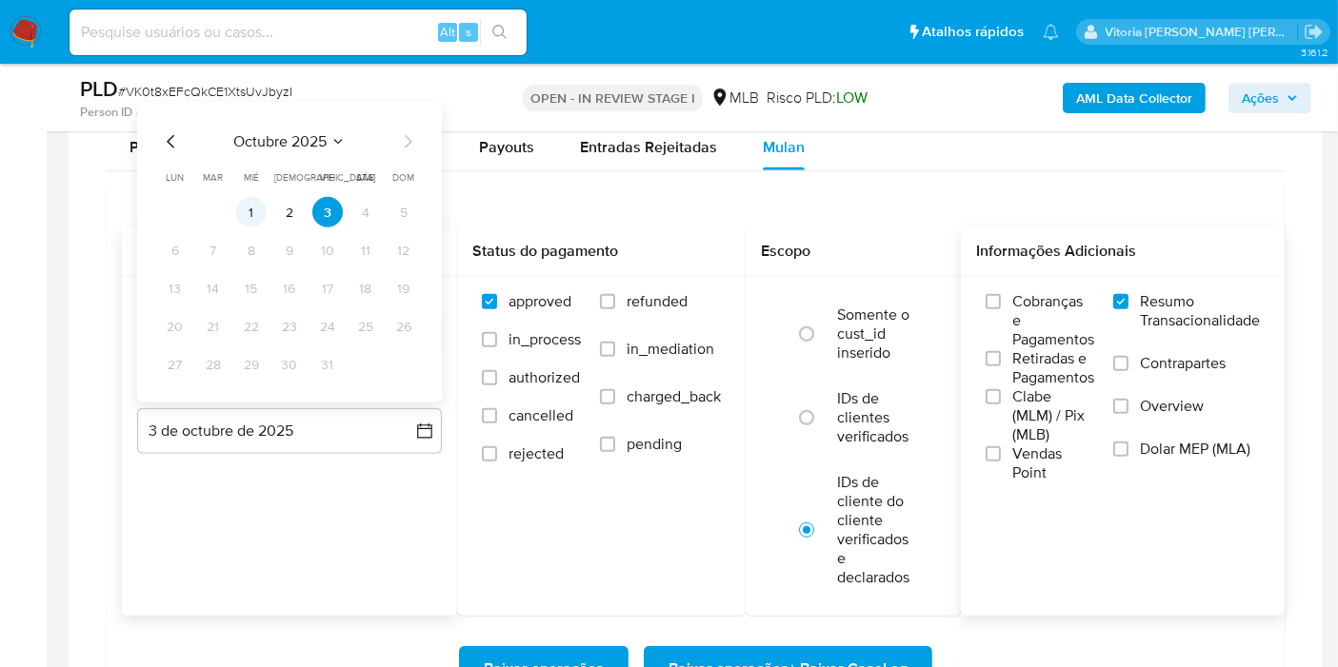
click at [257, 216] on button "1" at bounding box center [251, 212] width 30 height 30
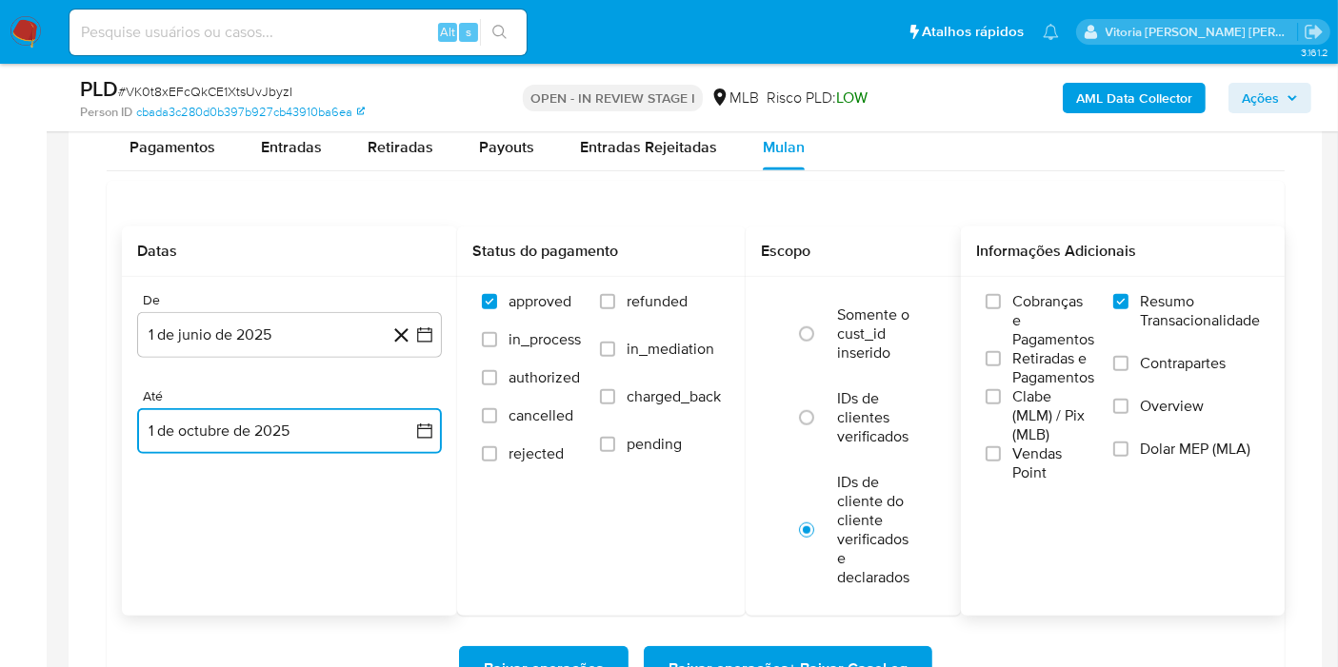
scroll to position [1692, 0]
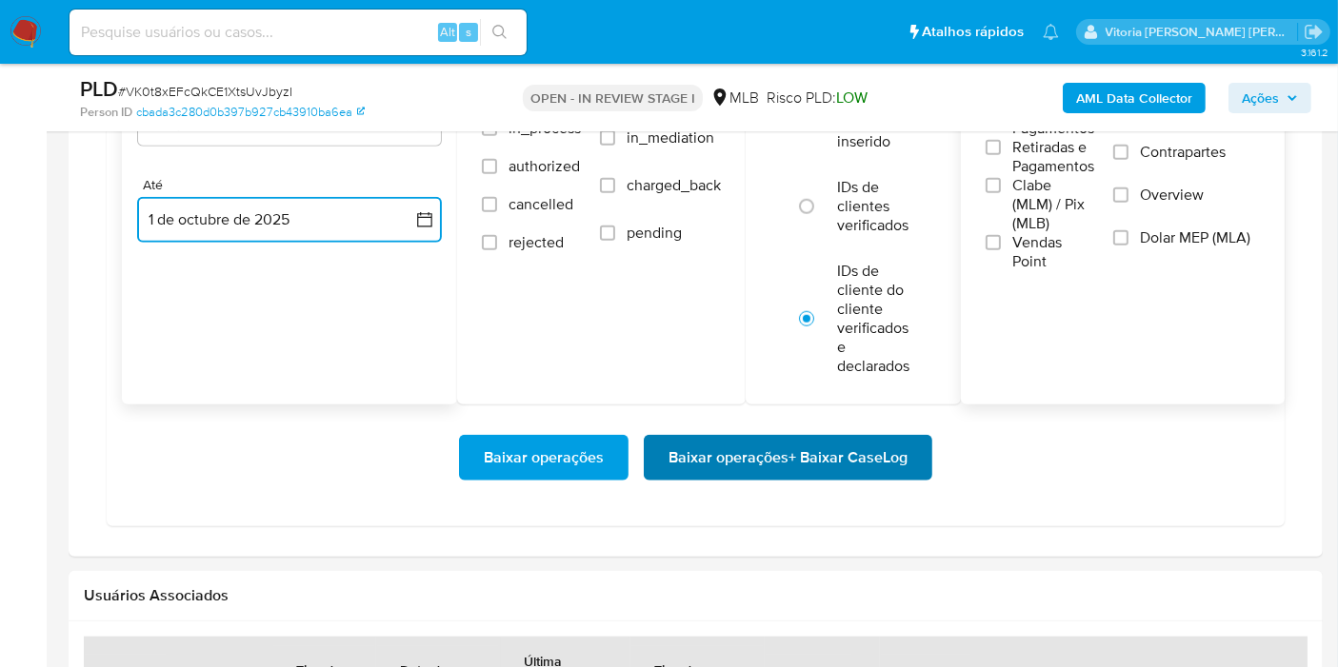
click at [683, 456] on span "Baixar operações + Baixar CaseLog" at bounding box center [787, 458] width 239 height 42
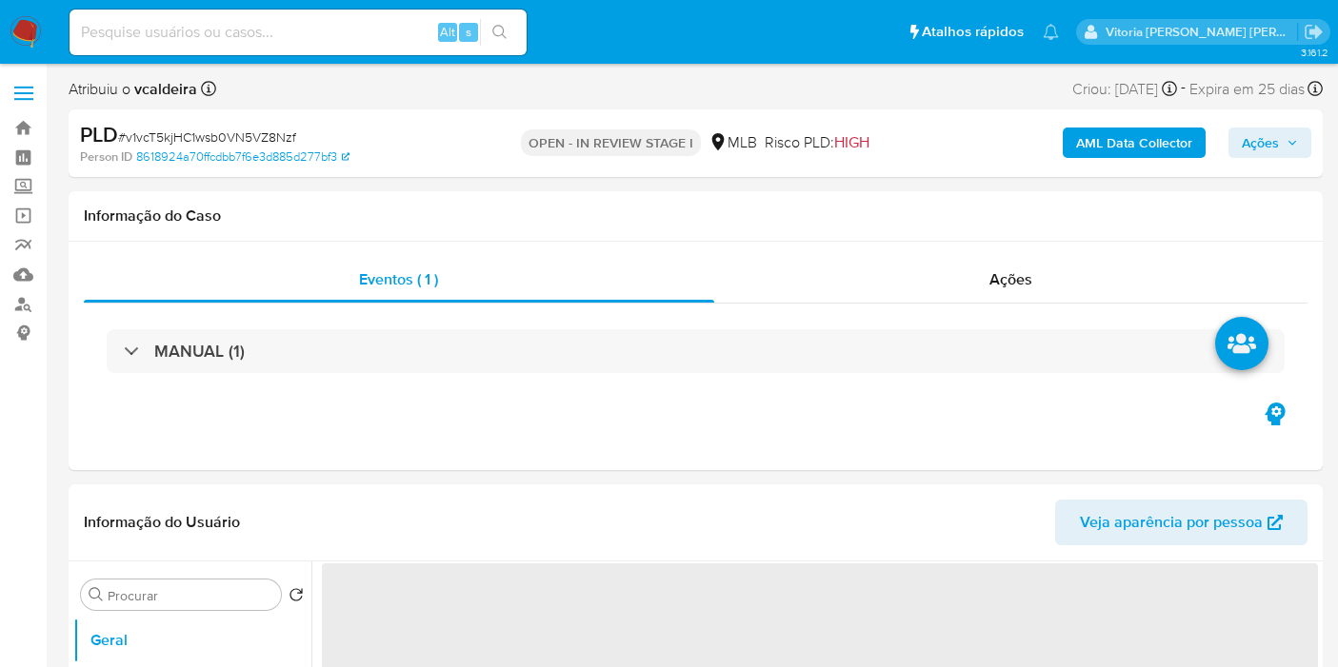
select select "10"
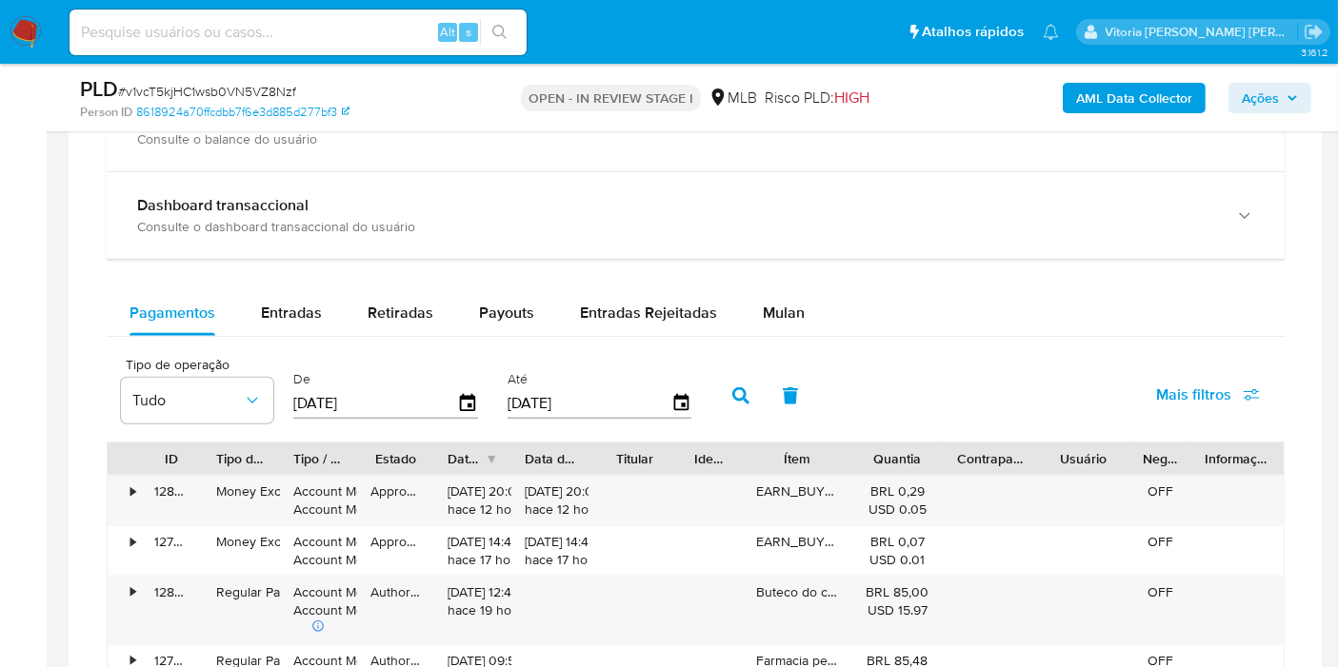
scroll to position [1375, 0]
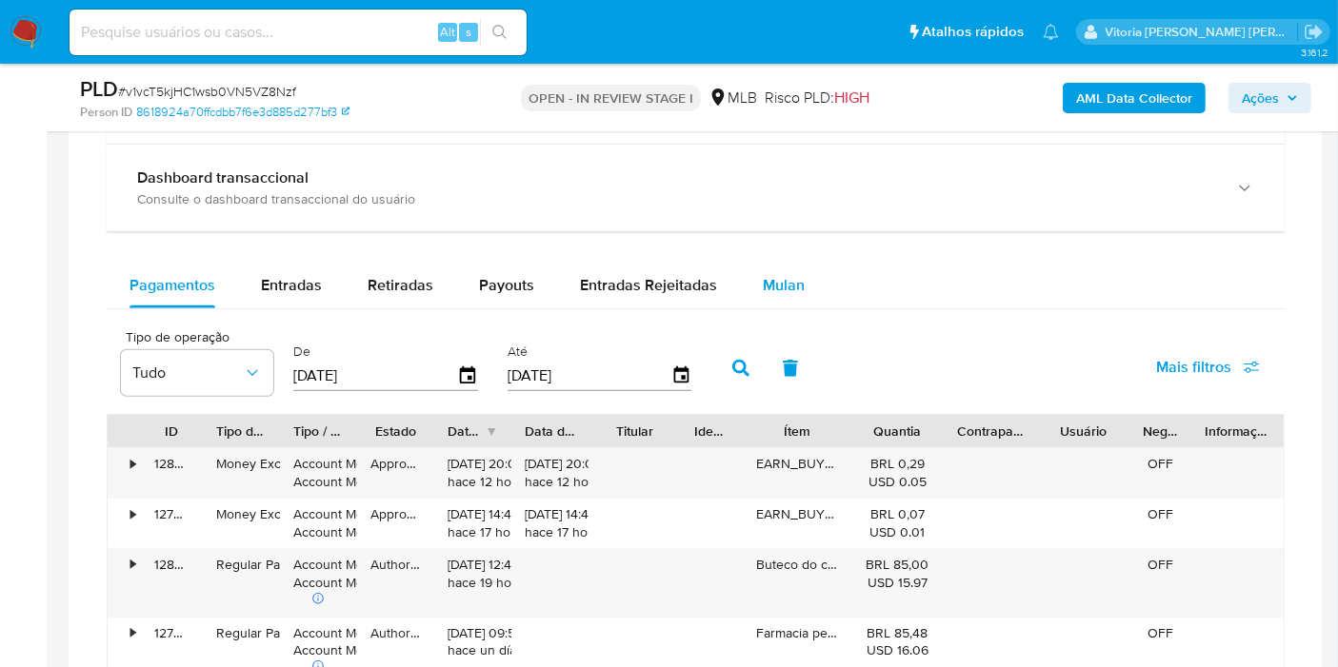
click at [780, 278] on span "Mulan" at bounding box center [784, 285] width 42 height 22
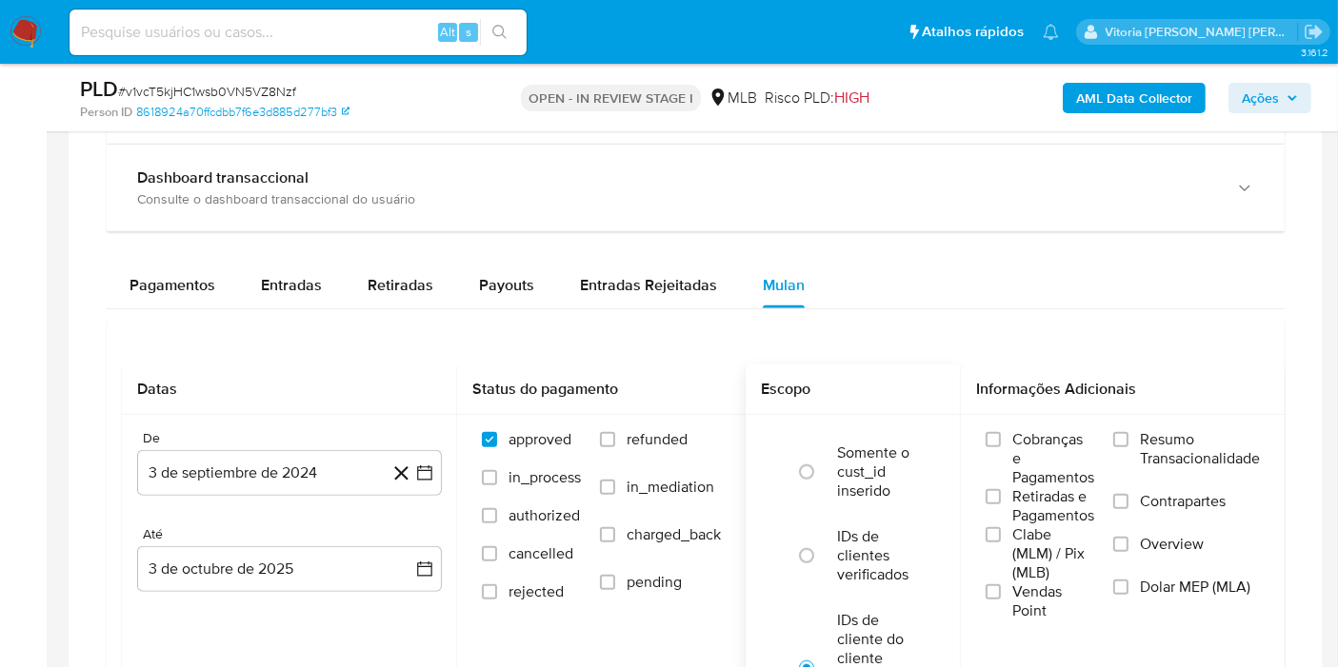
scroll to position [1586, 0]
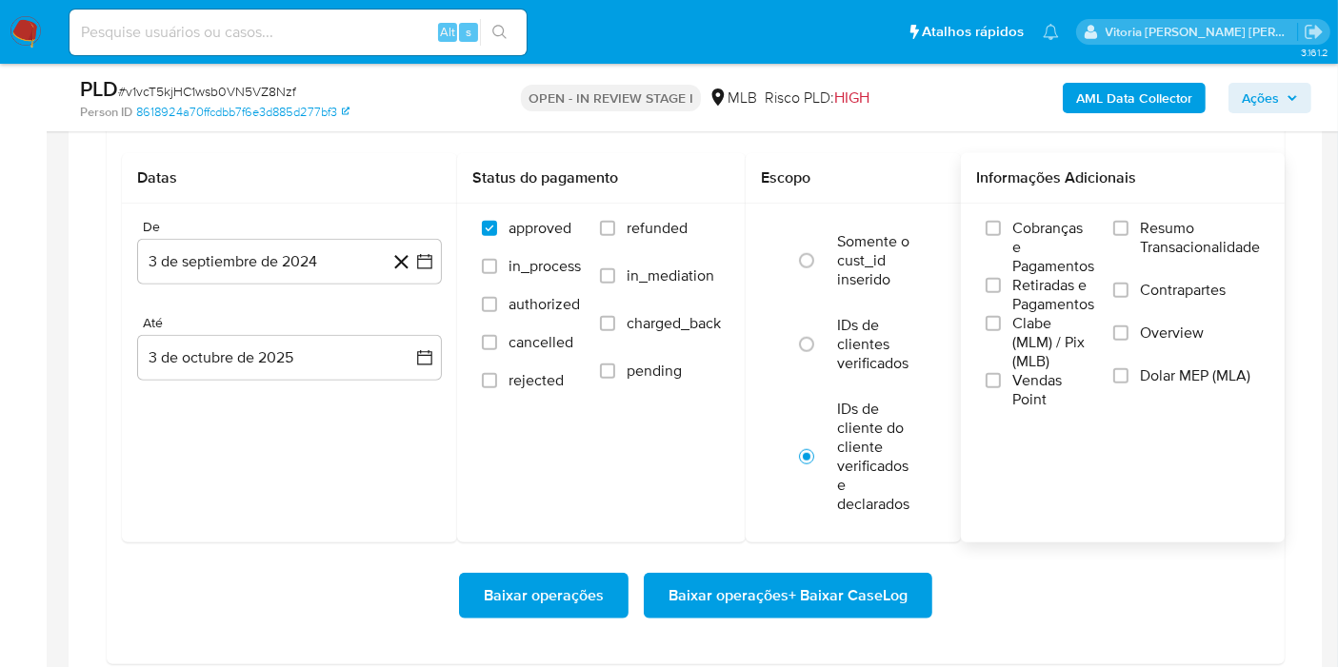
click at [1150, 232] on span "Resumo Transacionalidade" at bounding box center [1200, 238] width 120 height 38
click at [1128, 232] on input "Resumo Transacionalidade" at bounding box center [1120, 228] width 15 height 15
click at [291, 251] on button "3 de septiembre de 2024" at bounding box center [289, 262] width 305 height 46
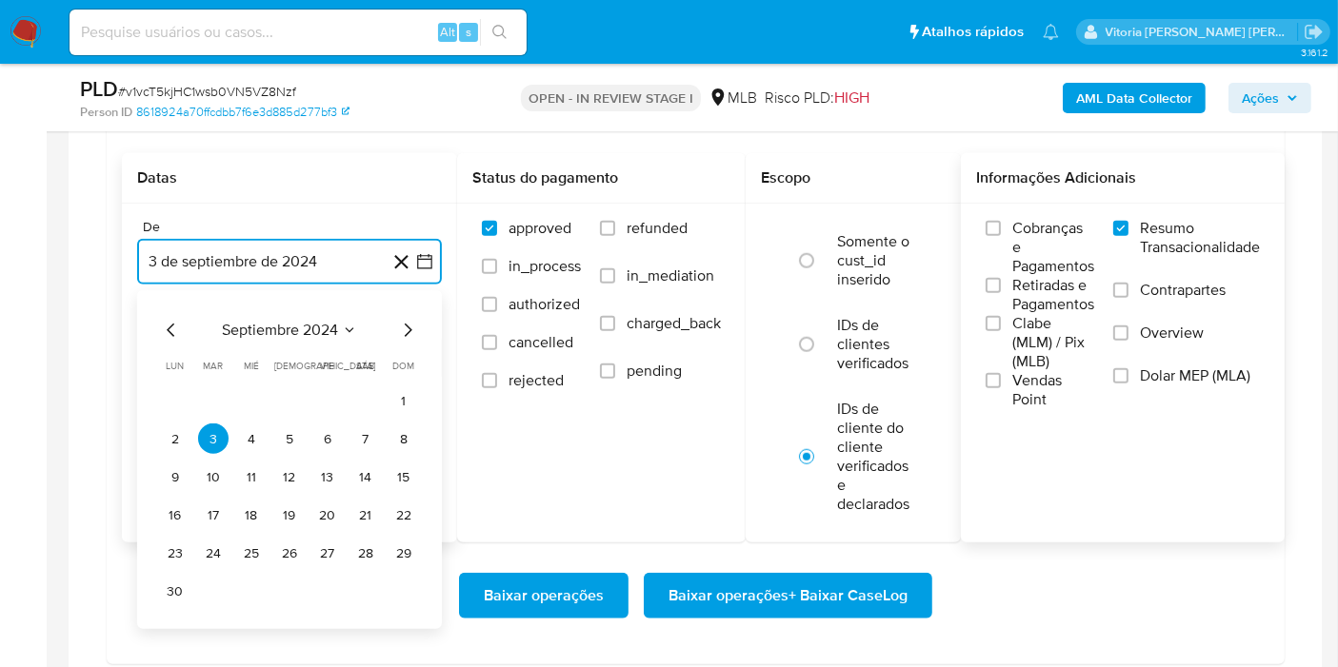
click at [307, 321] on span "septiembre 2024" at bounding box center [280, 330] width 116 height 19
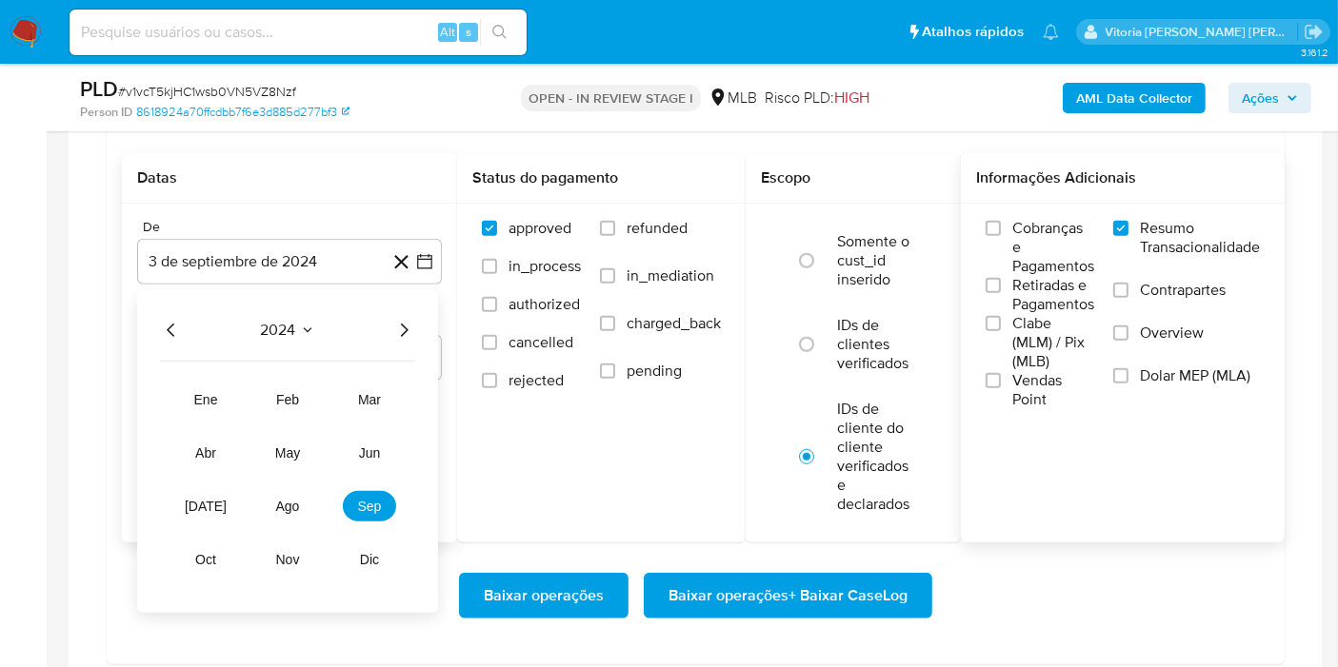
click at [402, 324] on icon "Año siguiente" at bounding box center [405, 330] width 8 height 13
click at [372, 452] on span "jun" at bounding box center [370, 453] width 22 height 15
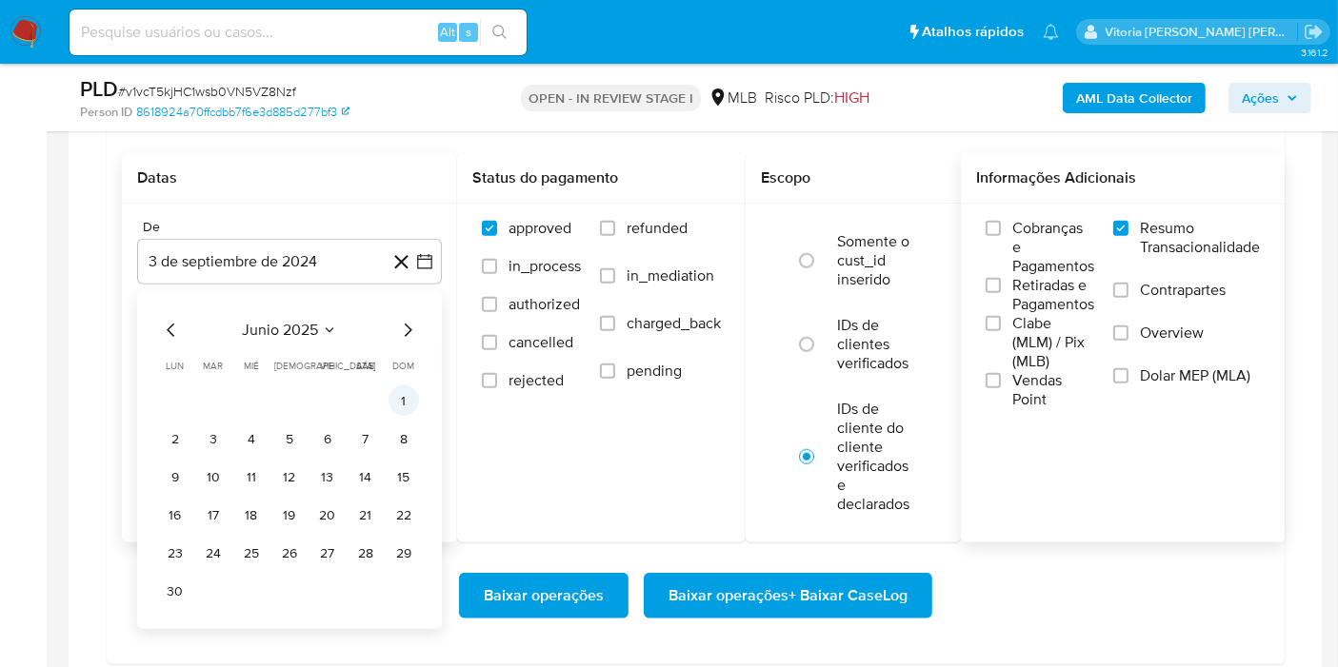
click at [410, 388] on button "1" at bounding box center [403, 401] width 30 height 30
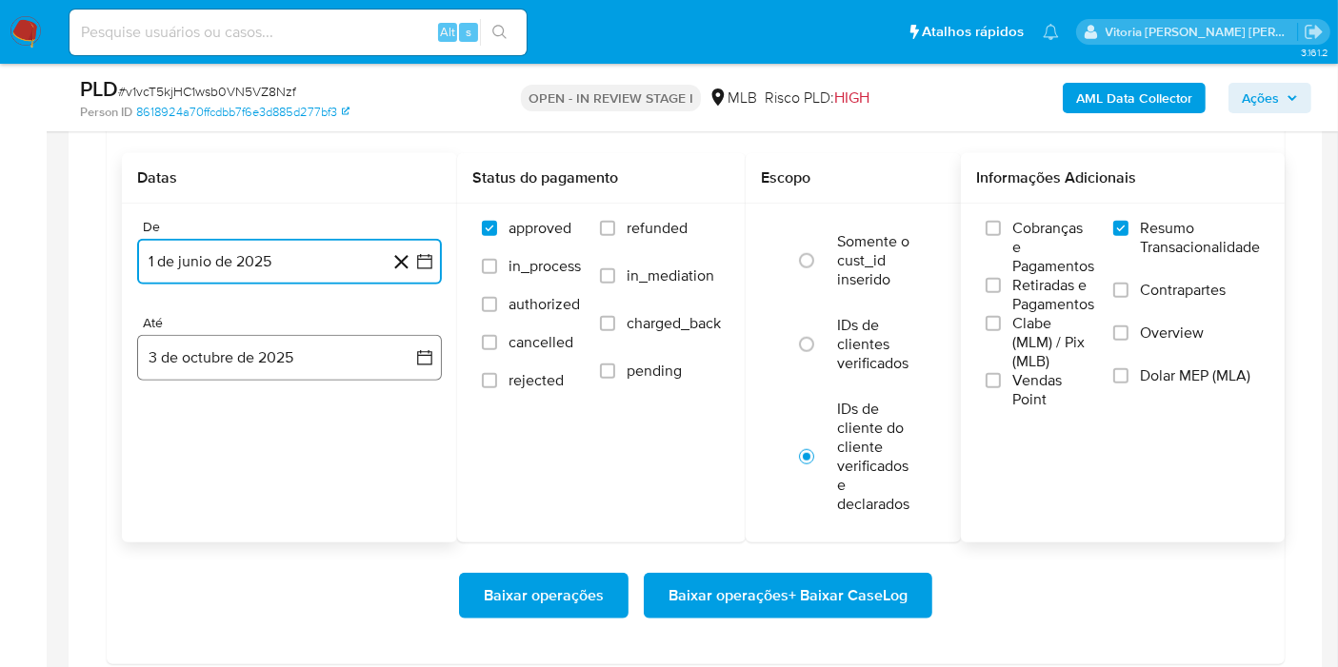
click at [328, 366] on button "3 de octubre de 2025" at bounding box center [289, 358] width 305 height 46
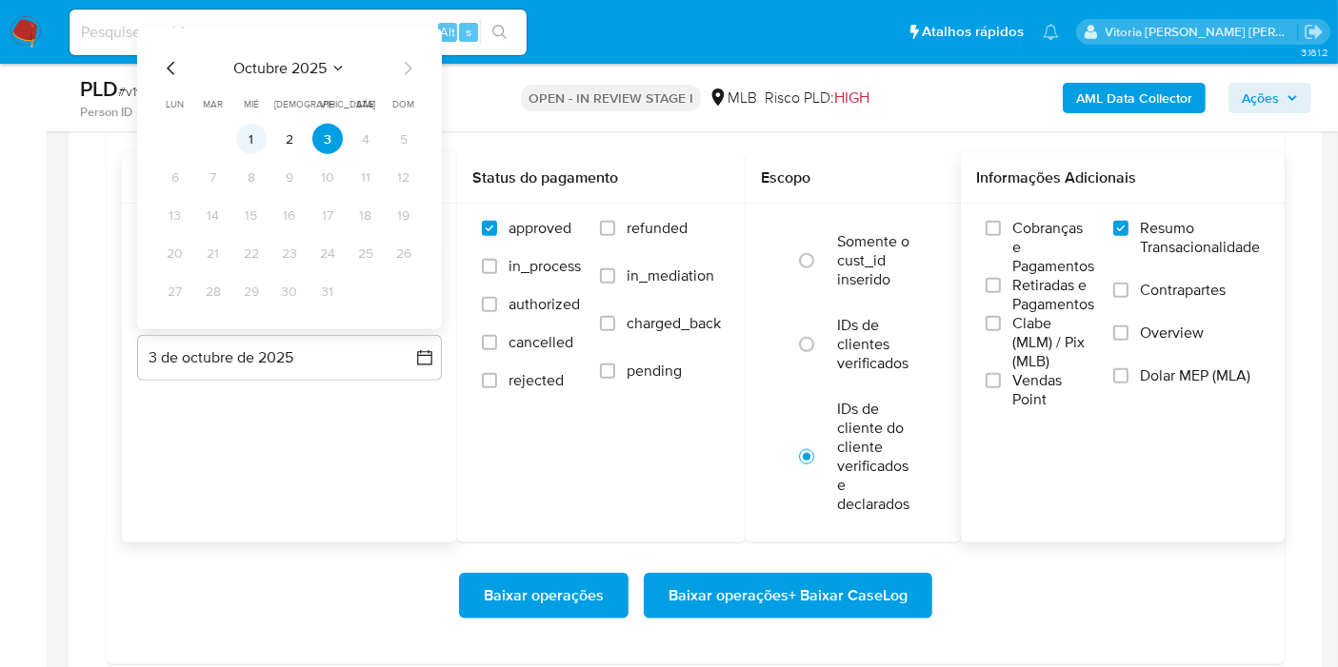
click at [252, 126] on button "1" at bounding box center [251, 139] width 30 height 30
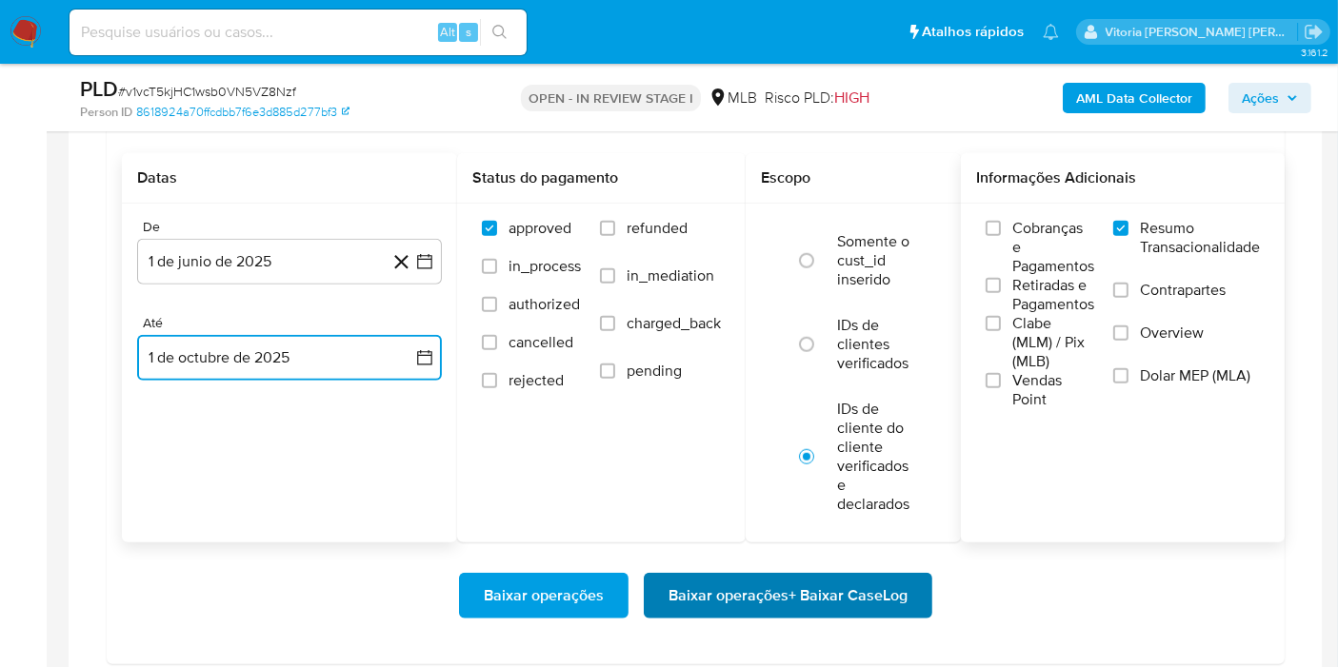
click at [769, 592] on span "Baixar operações + Baixar CaseLog" at bounding box center [787, 596] width 239 height 42
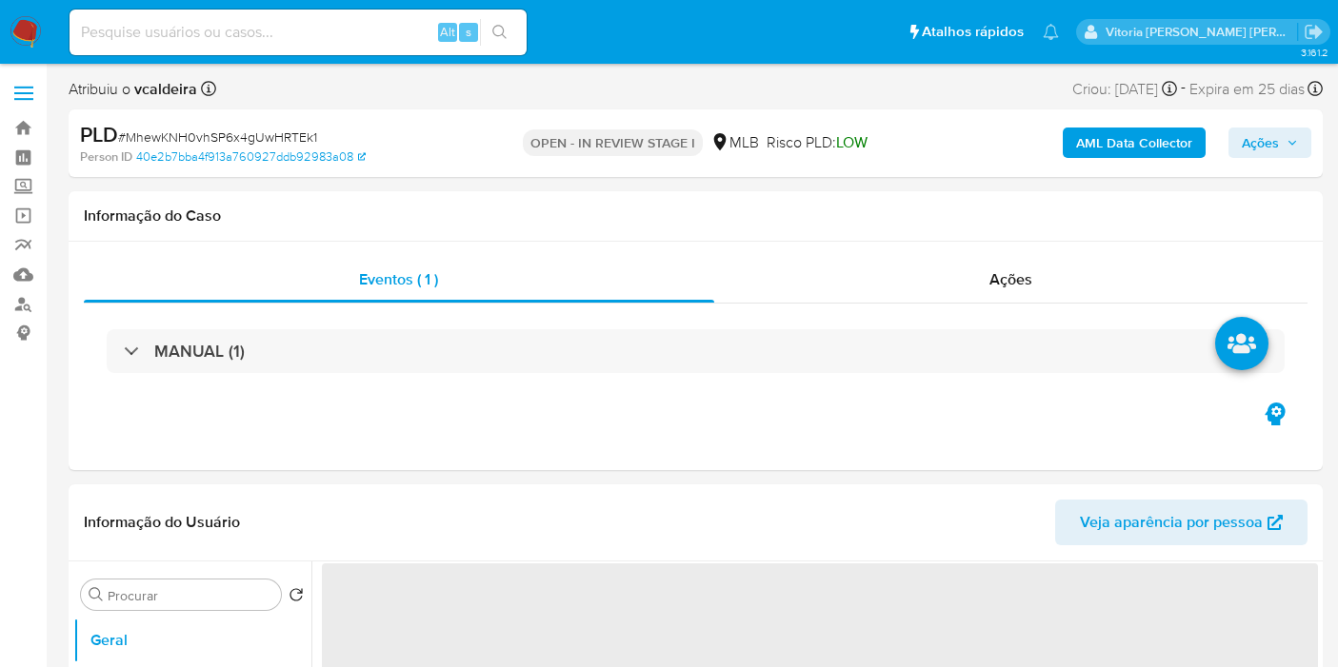
select select "10"
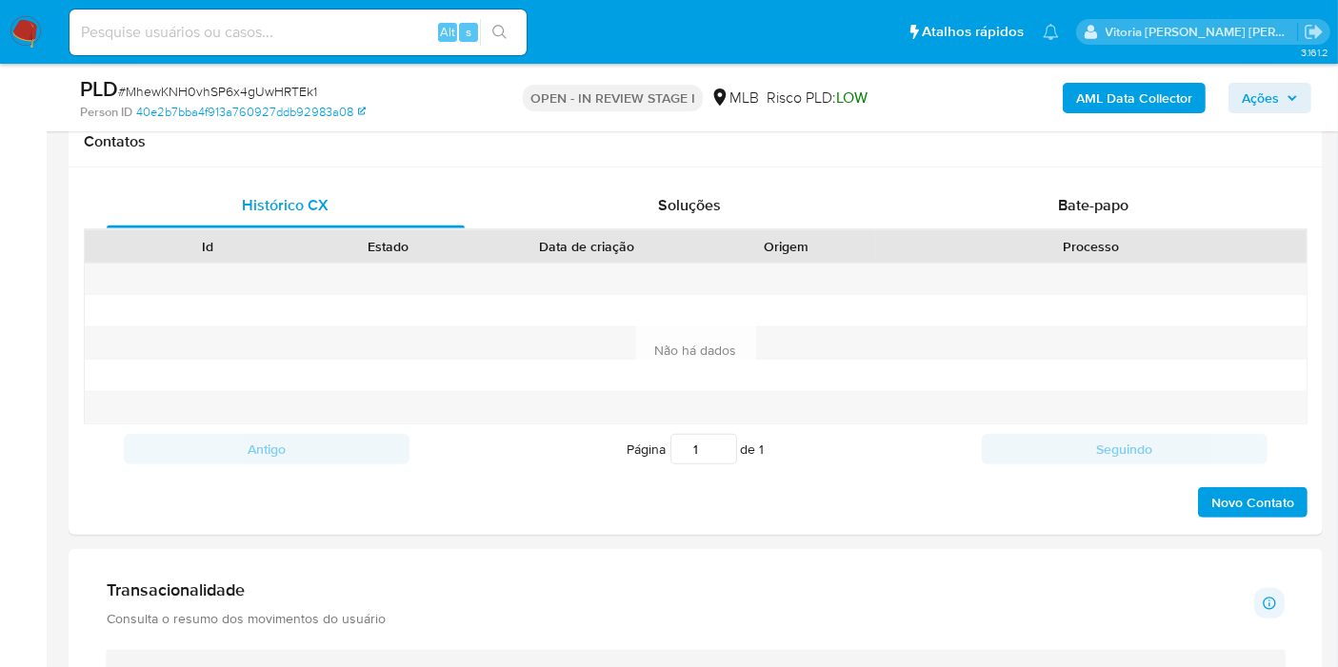
scroll to position [1163, 0]
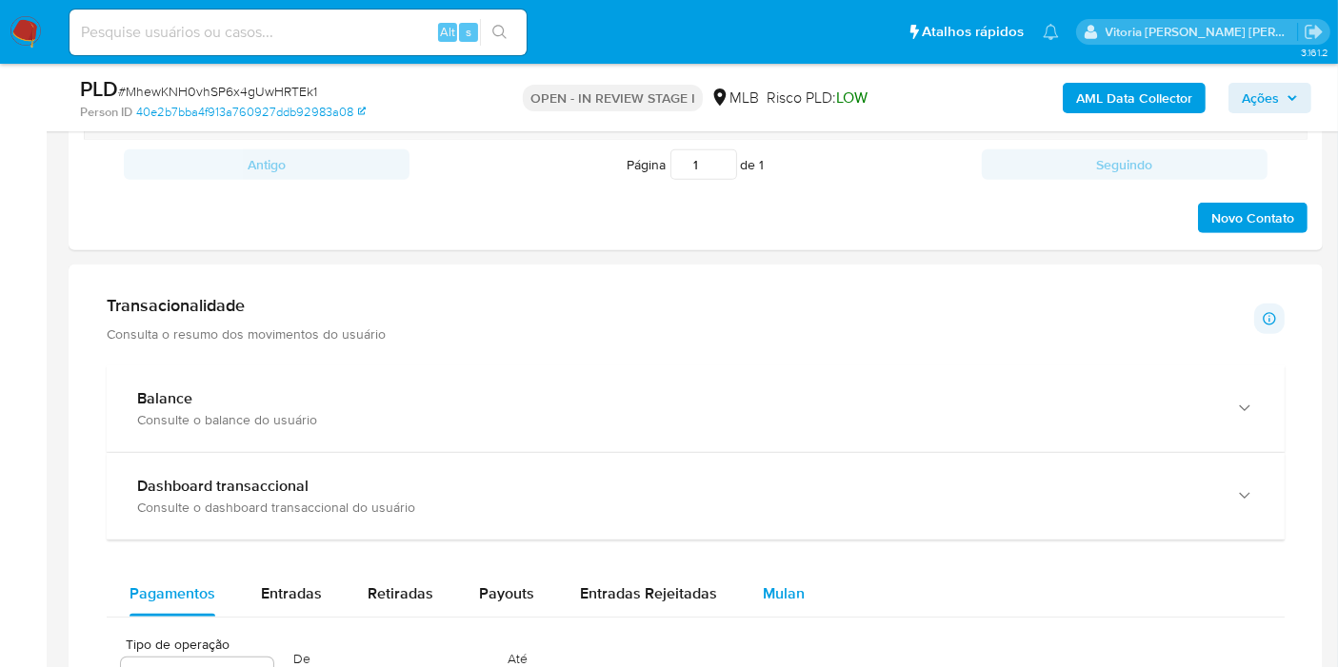
click at [764, 590] on span "Mulan" at bounding box center [784, 594] width 42 height 22
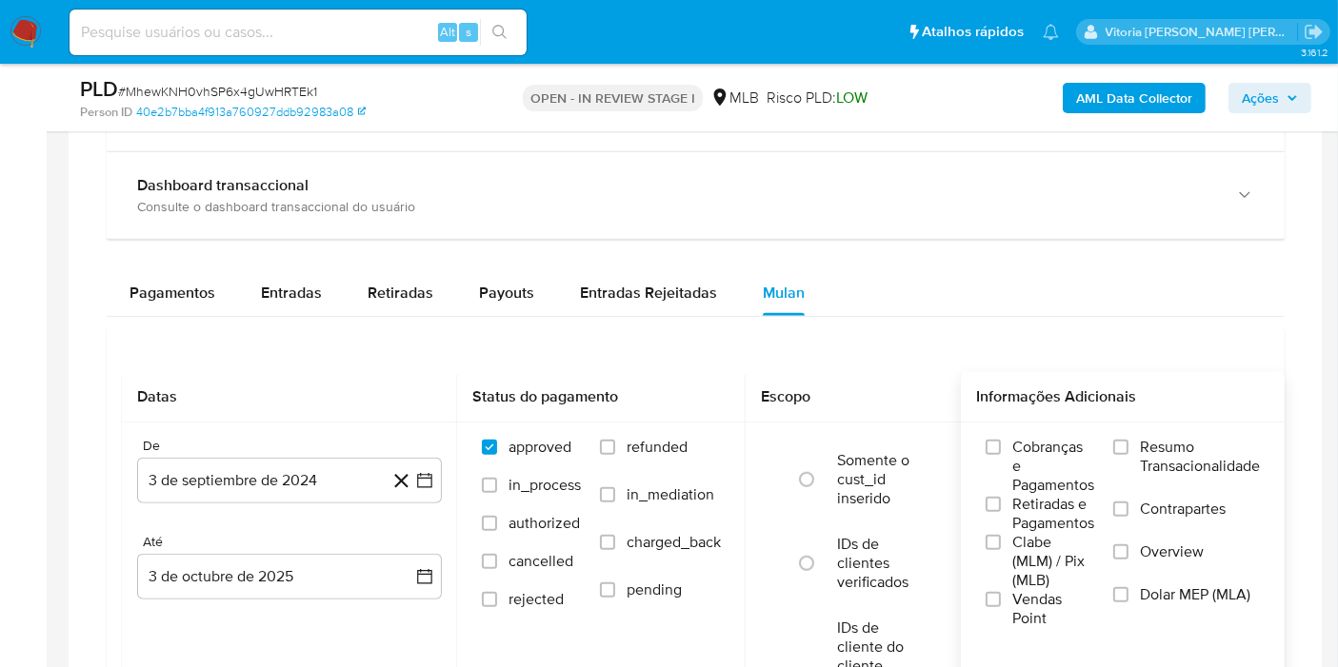
scroll to position [1586, 0]
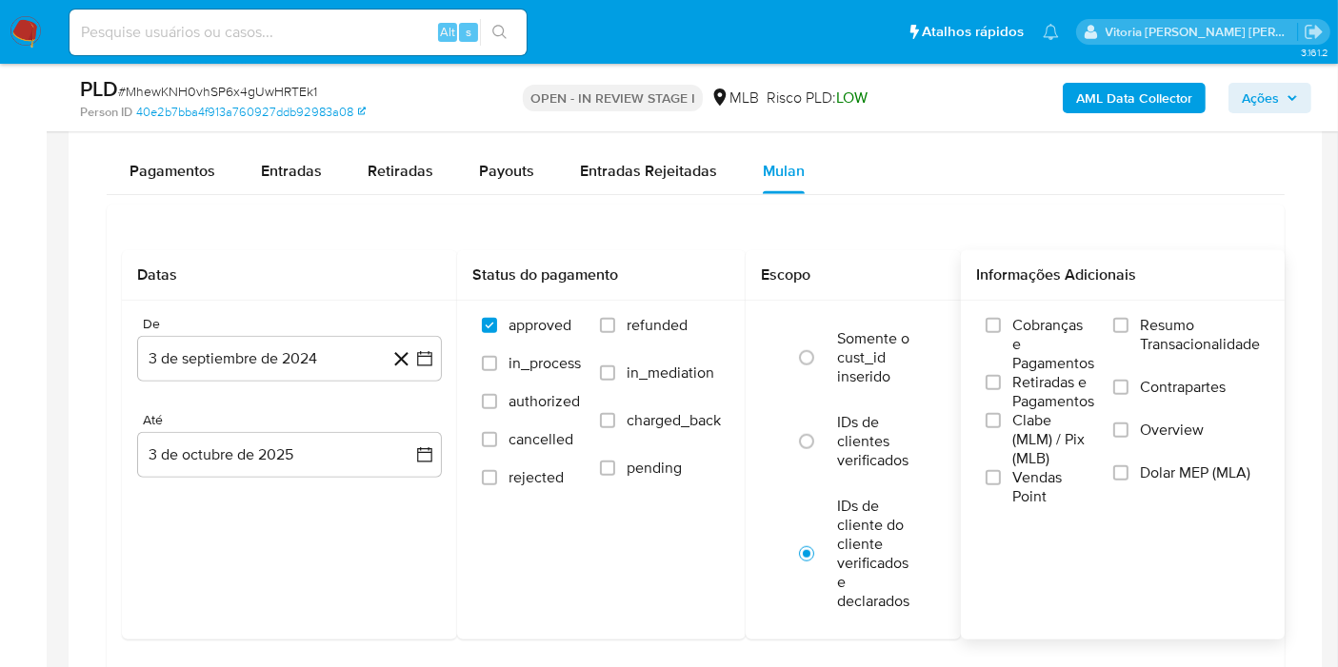
click at [1197, 333] on span "Resumo Transacionalidade" at bounding box center [1200, 335] width 120 height 38
click at [1128, 333] on input "Resumo Transacionalidade" at bounding box center [1120, 325] width 15 height 15
click at [270, 347] on button "3 de septiembre de 2024" at bounding box center [289, 359] width 305 height 46
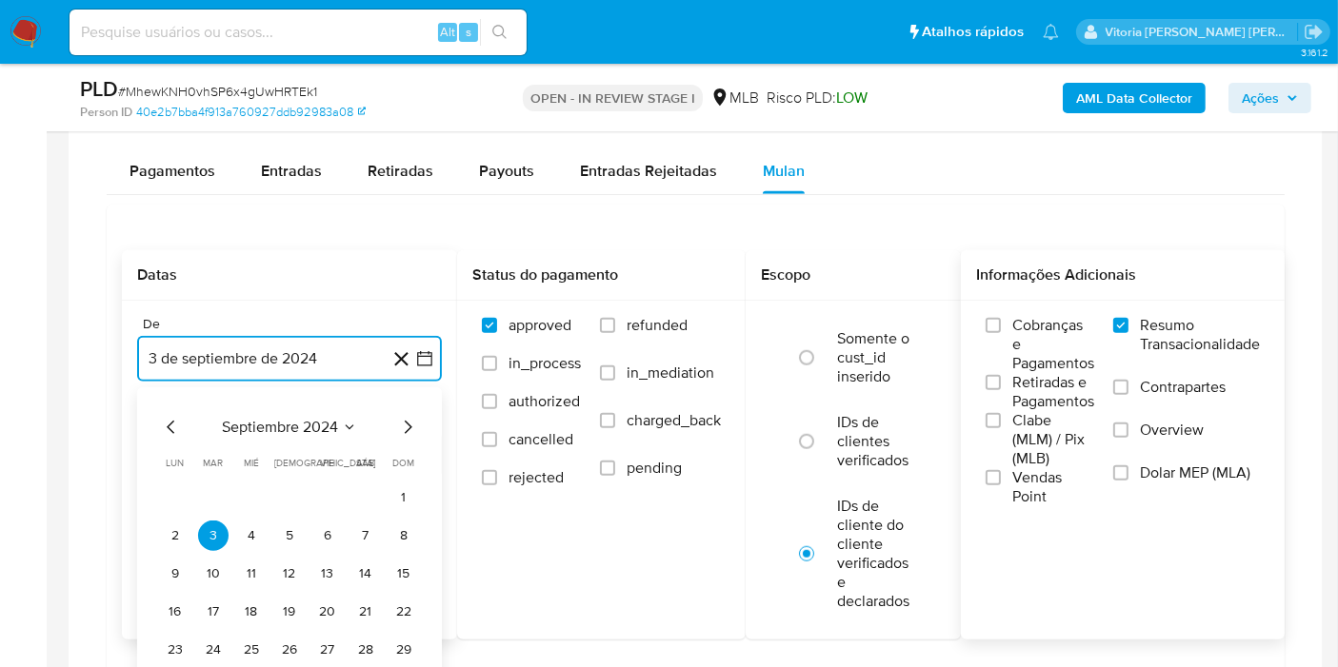
click at [299, 425] on span "septiembre 2024" at bounding box center [280, 427] width 116 height 19
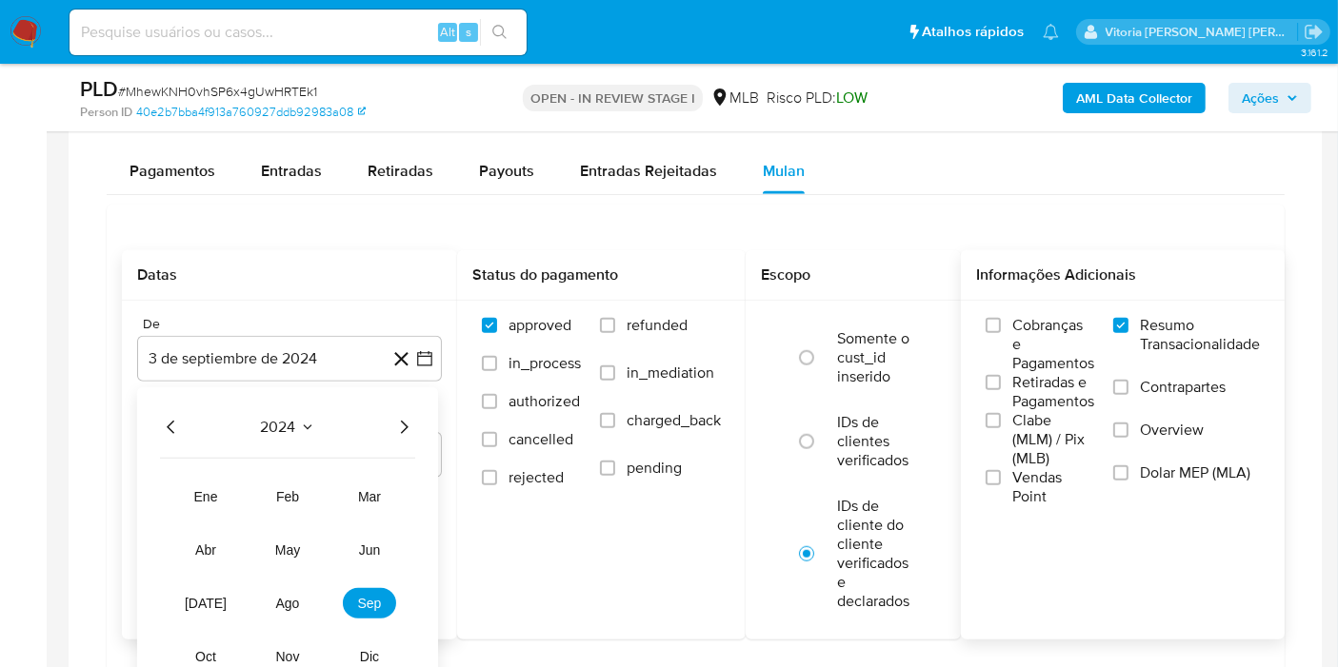
click at [407, 420] on icon "Año siguiente" at bounding box center [403, 427] width 23 height 23
click at [362, 546] on span "jun" at bounding box center [370, 550] width 22 height 15
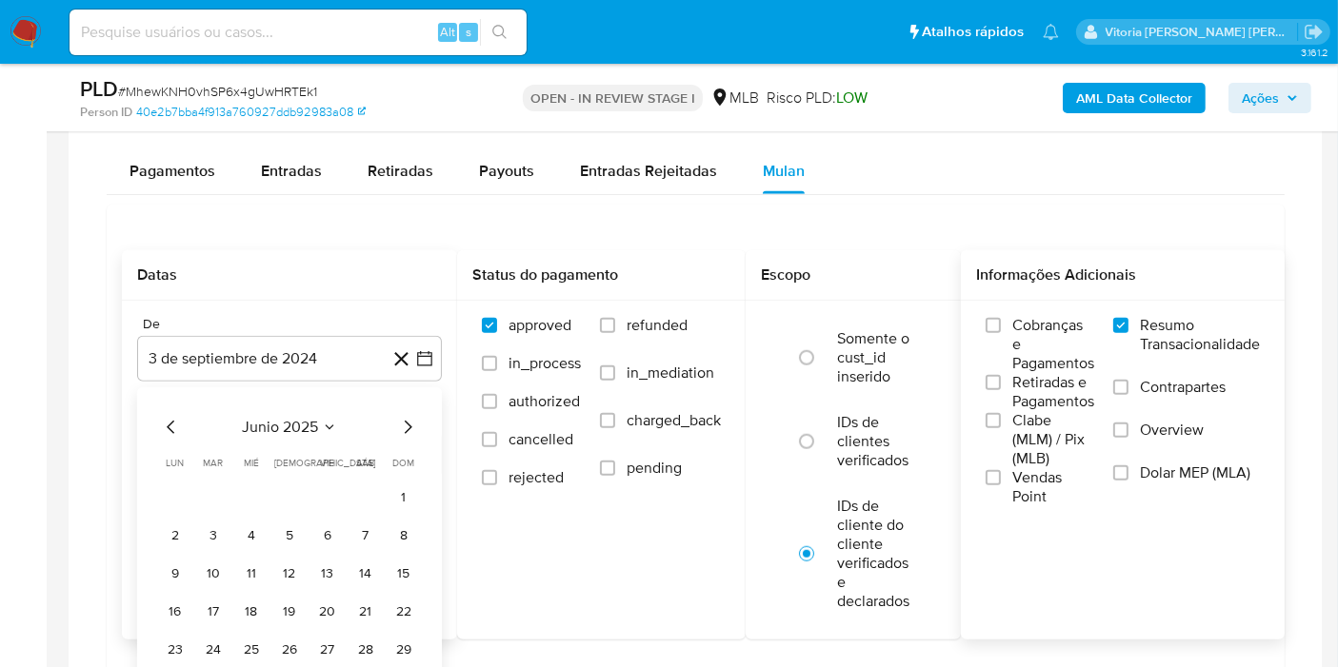
click at [318, 428] on button "junio 2025" at bounding box center [289, 427] width 95 height 19
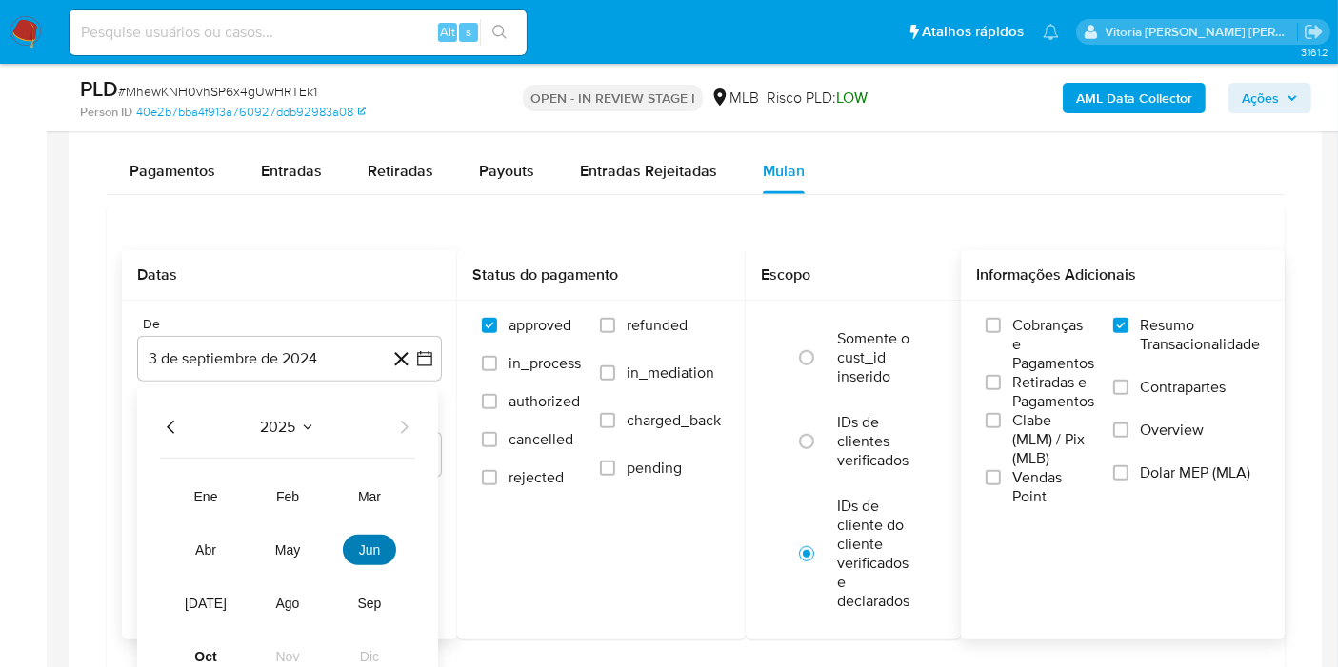
click at [372, 543] on span "jun" at bounding box center [370, 550] width 22 height 15
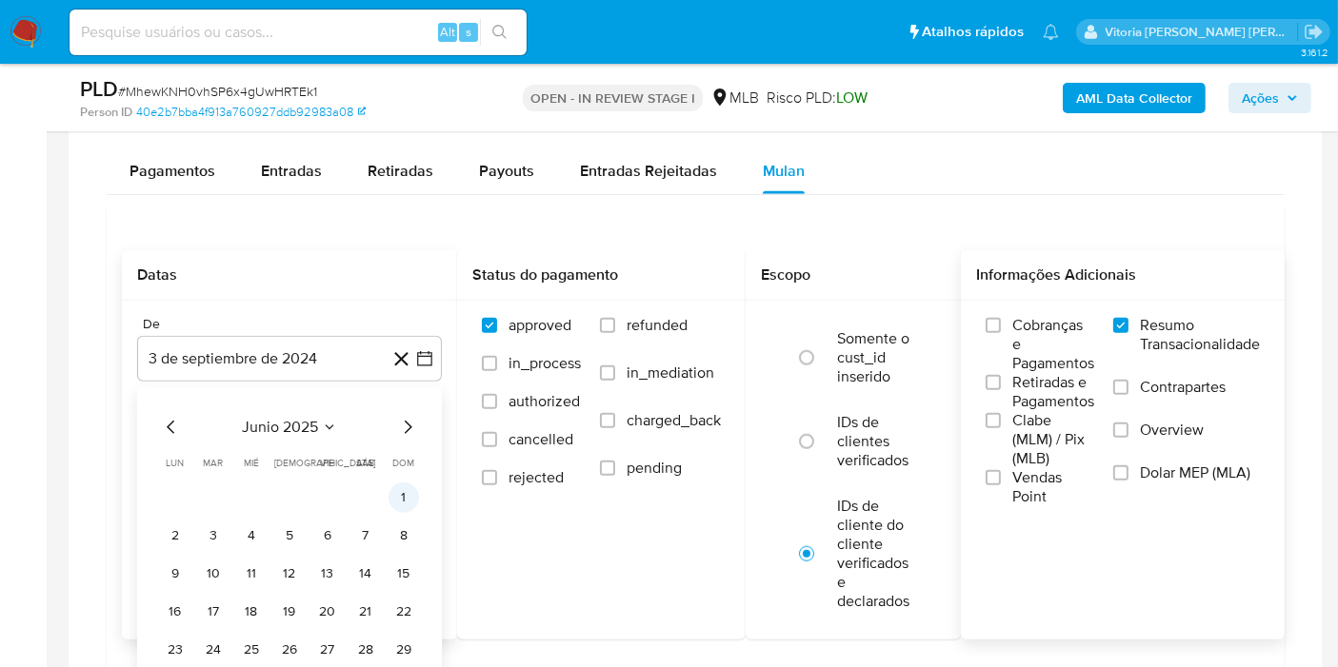
click at [388, 491] on button "1" at bounding box center [403, 498] width 30 height 30
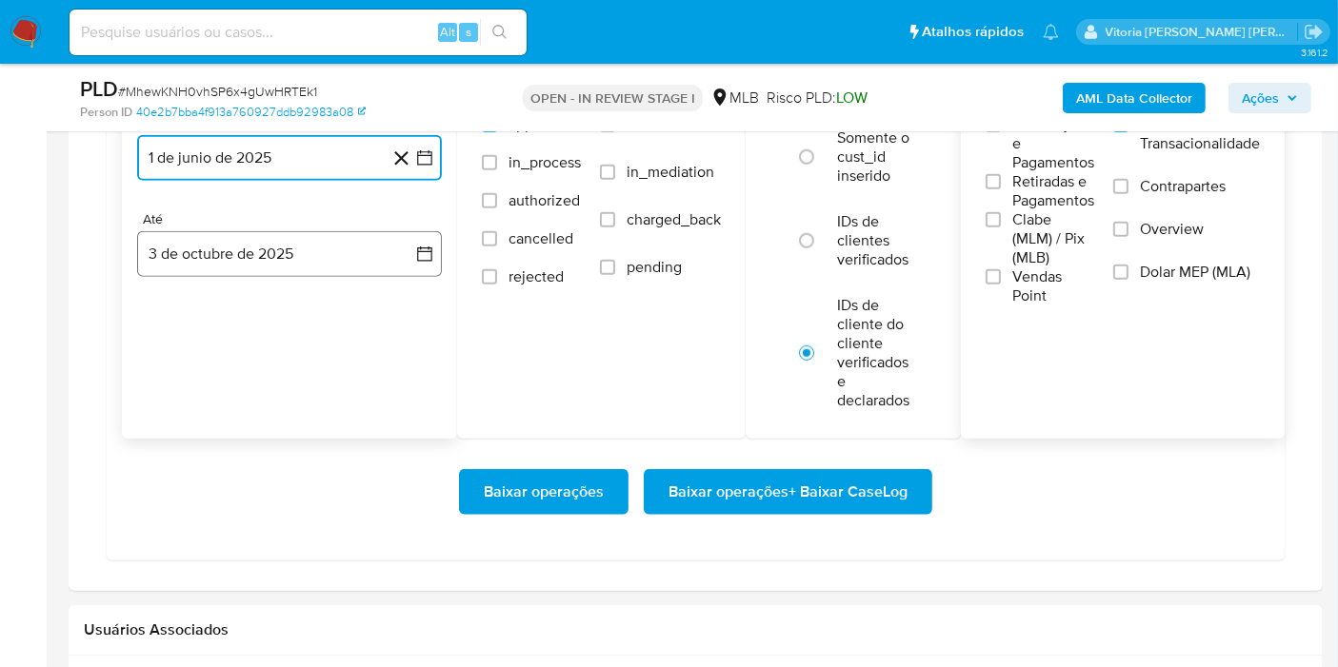
scroll to position [1797, 0]
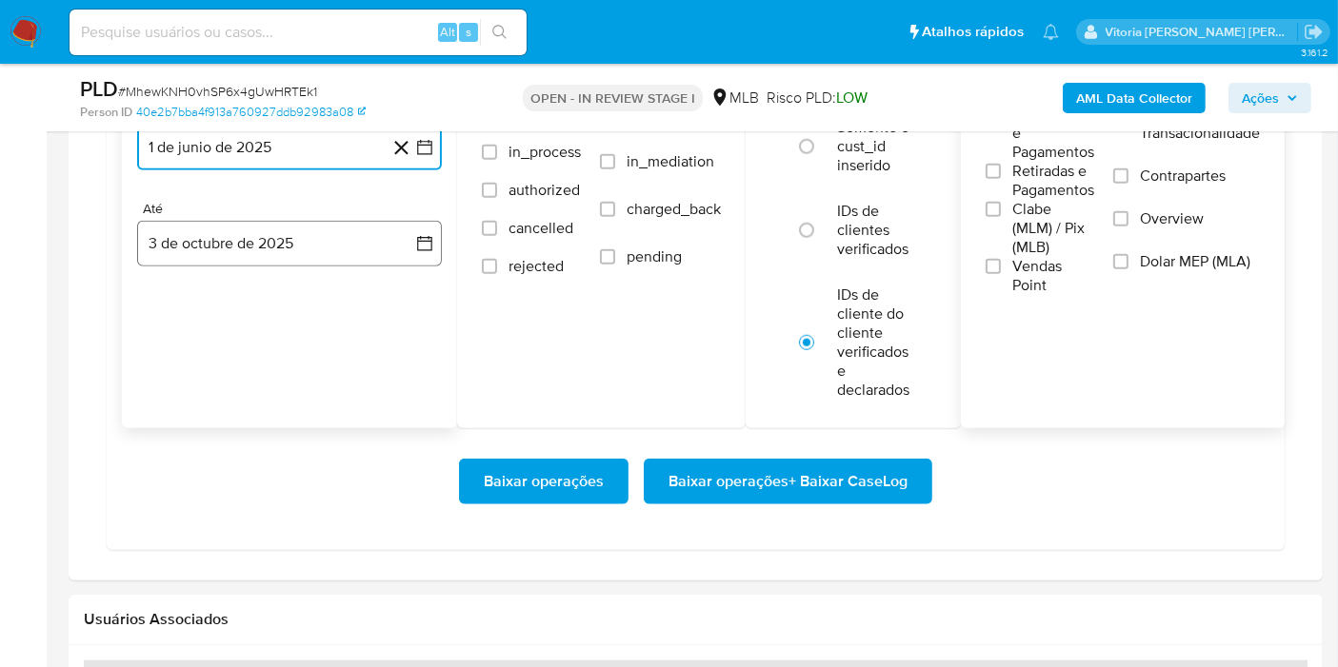
click at [226, 250] on button "3 de octubre de 2025" at bounding box center [289, 244] width 305 height 46
click at [250, 379] on button "1" at bounding box center [251, 382] width 30 height 30
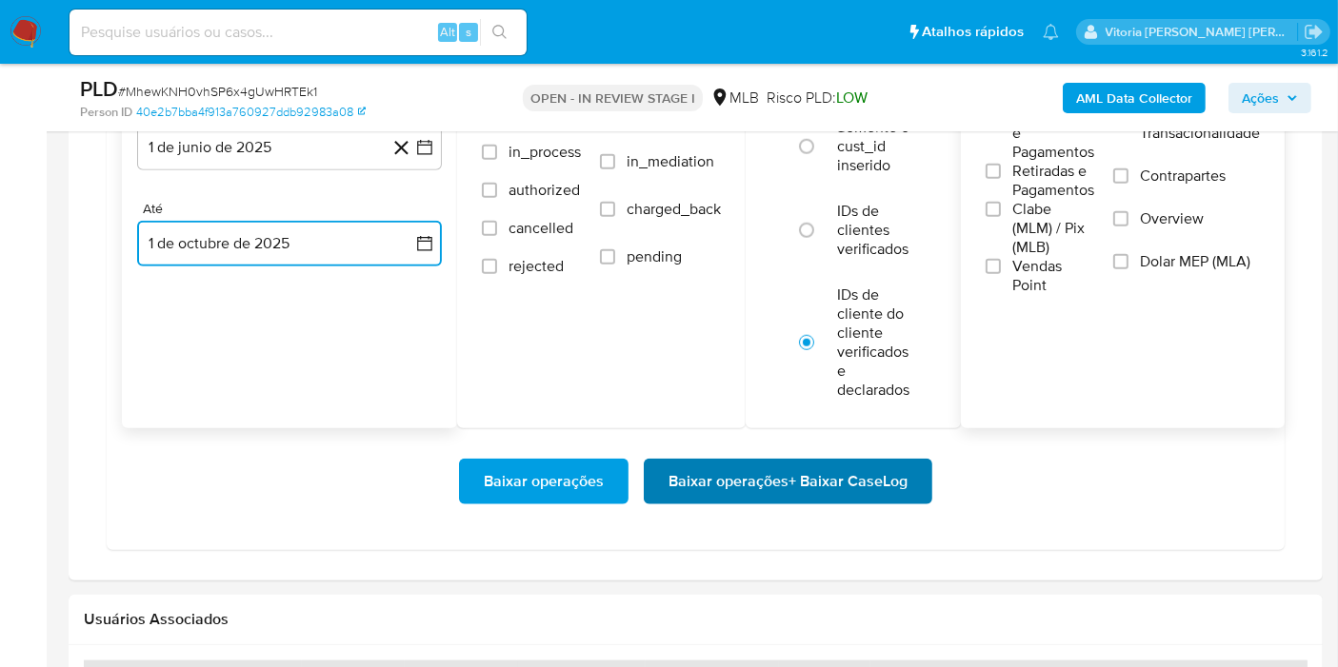
click at [729, 483] on span "Baixar operações + Baixar CaseLog" at bounding box center [787, 482] width 239 height 42
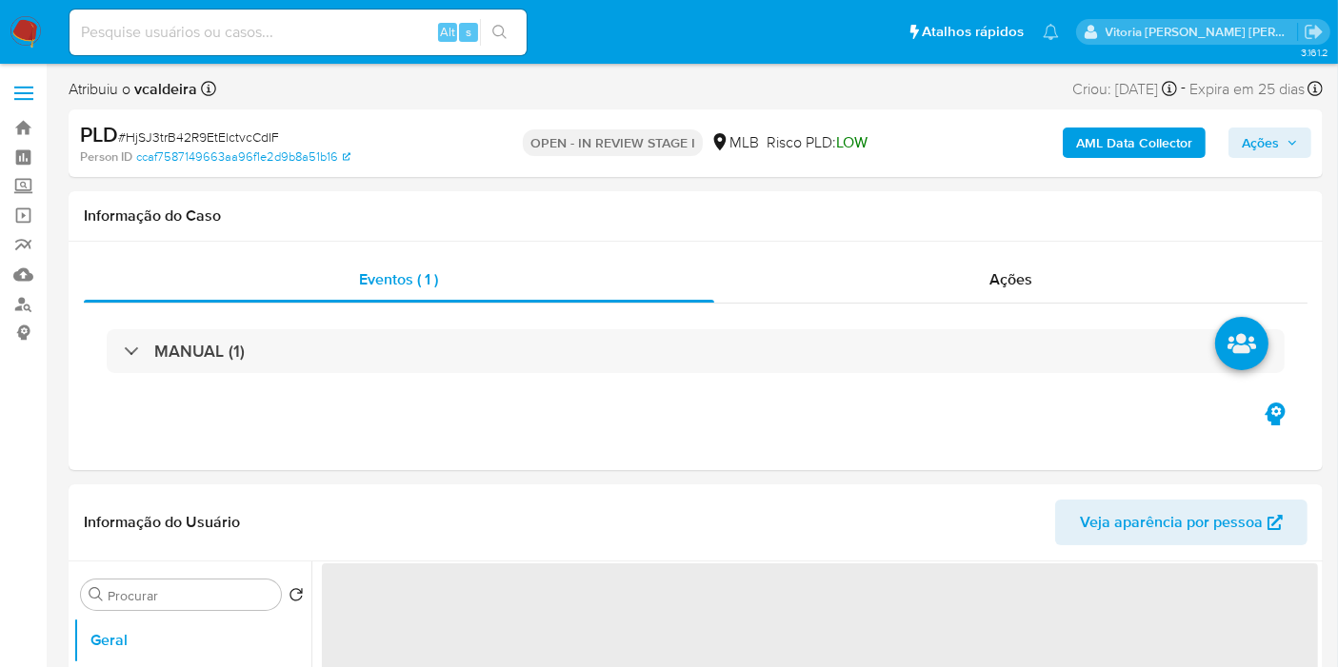
select select "10"
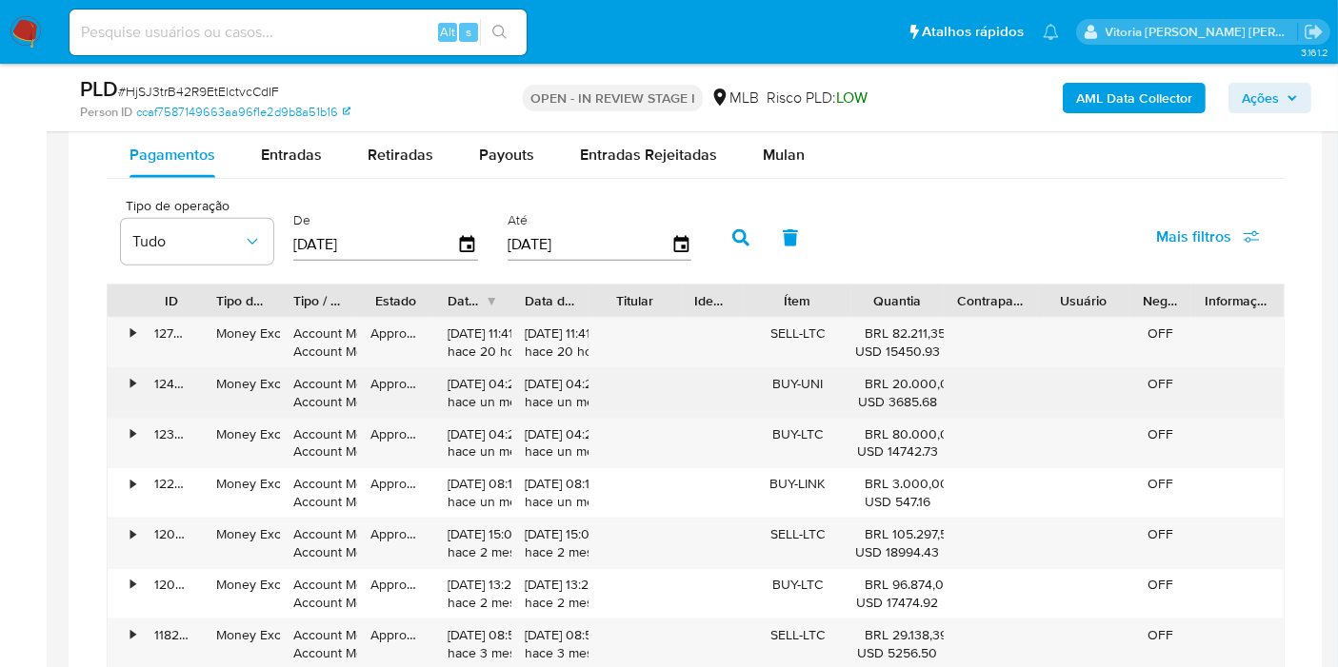
scroll to position [1480, 0]
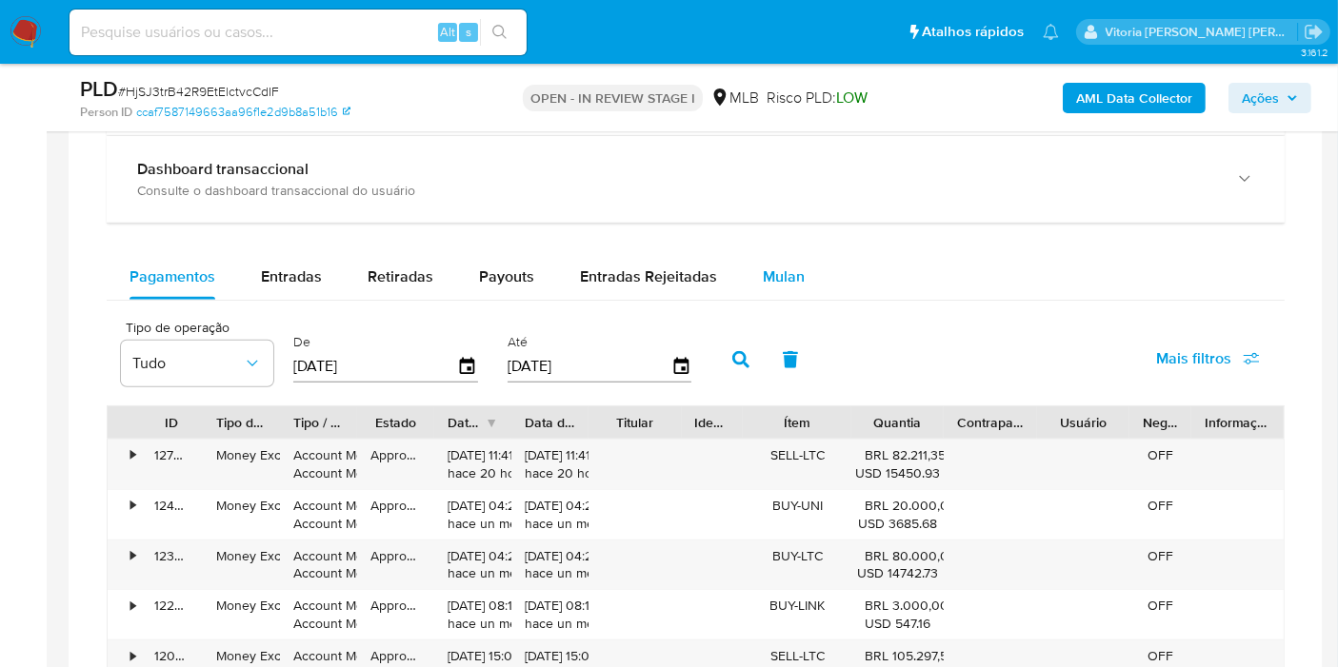
click at [789, 283] on span "Mulan" at bounding box center [784, 277] width 42 height 22
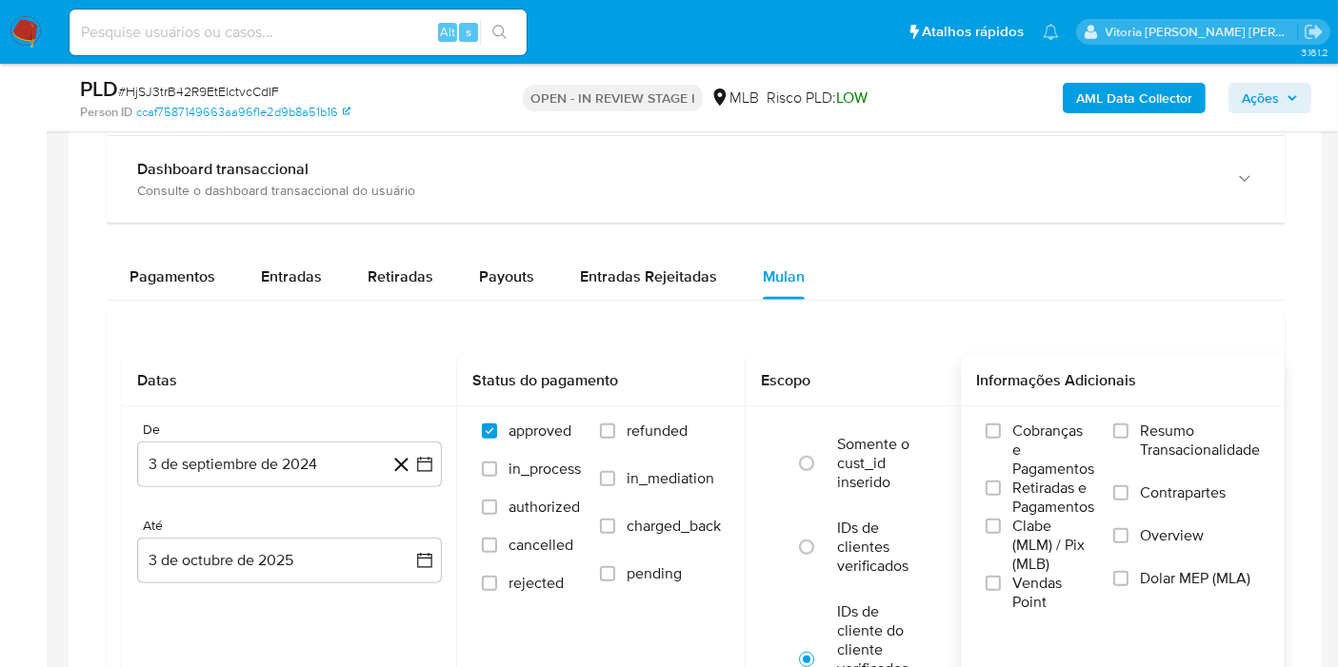
click at [1153, 447] on span "Resumo Transacionalidade" at bounding box center [1200, 441] width 120 height 38
click at [1128, 439] on input "Resumo Transacionalidade" at bounding box center [1120, 431] width 15 height 15
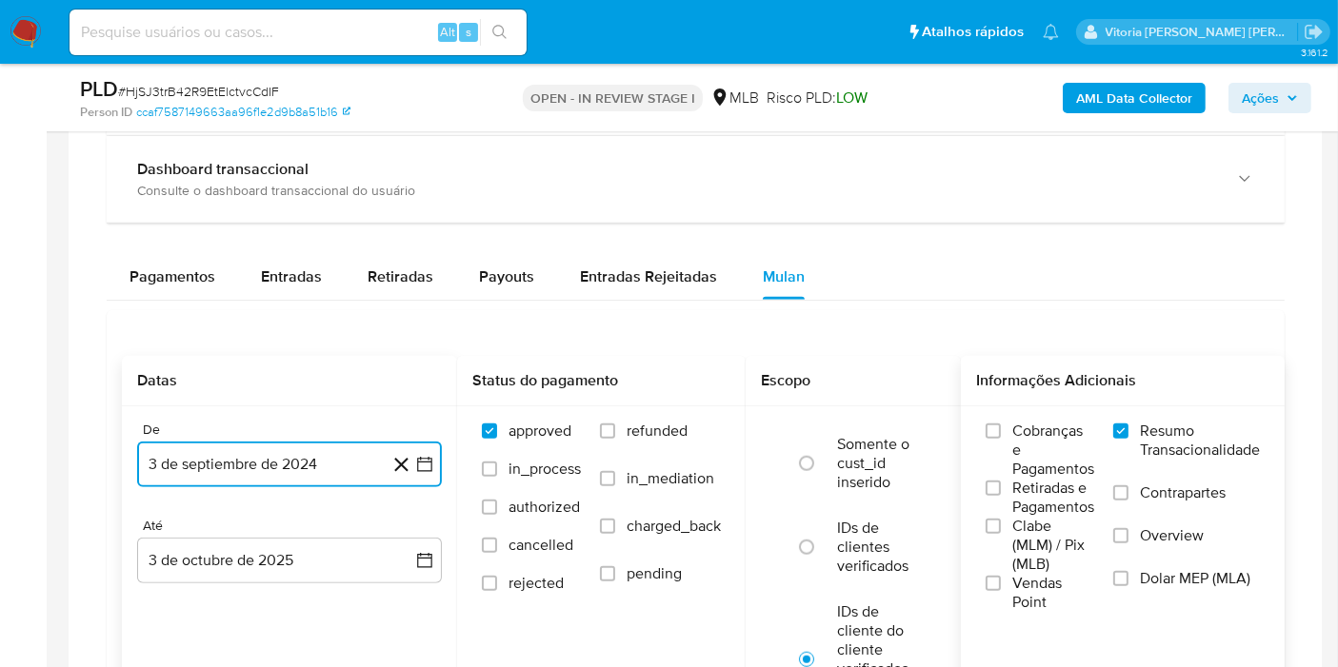
click at [283, 462] on button "3 de septiembre de 2024" at bounding box center [289, 465] width 305 height 46
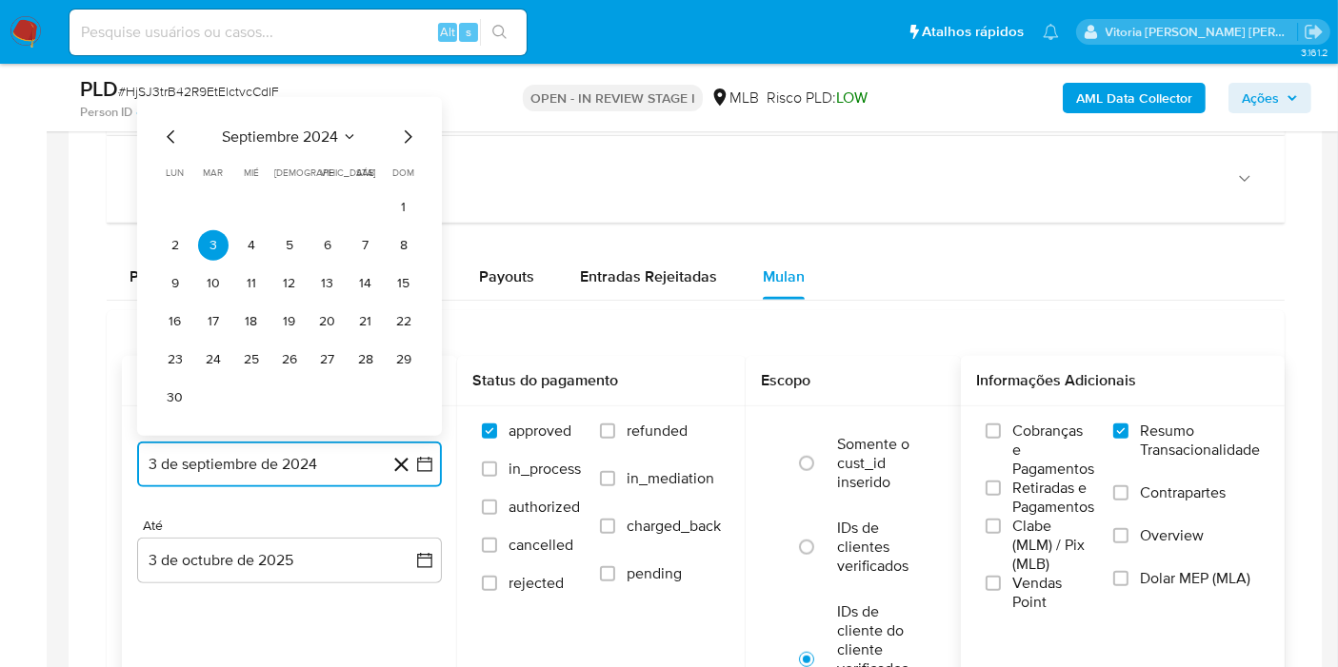
click at [331, 128] on span "septiembre 2024" at bounding box center [280, 137] width 116 height 19
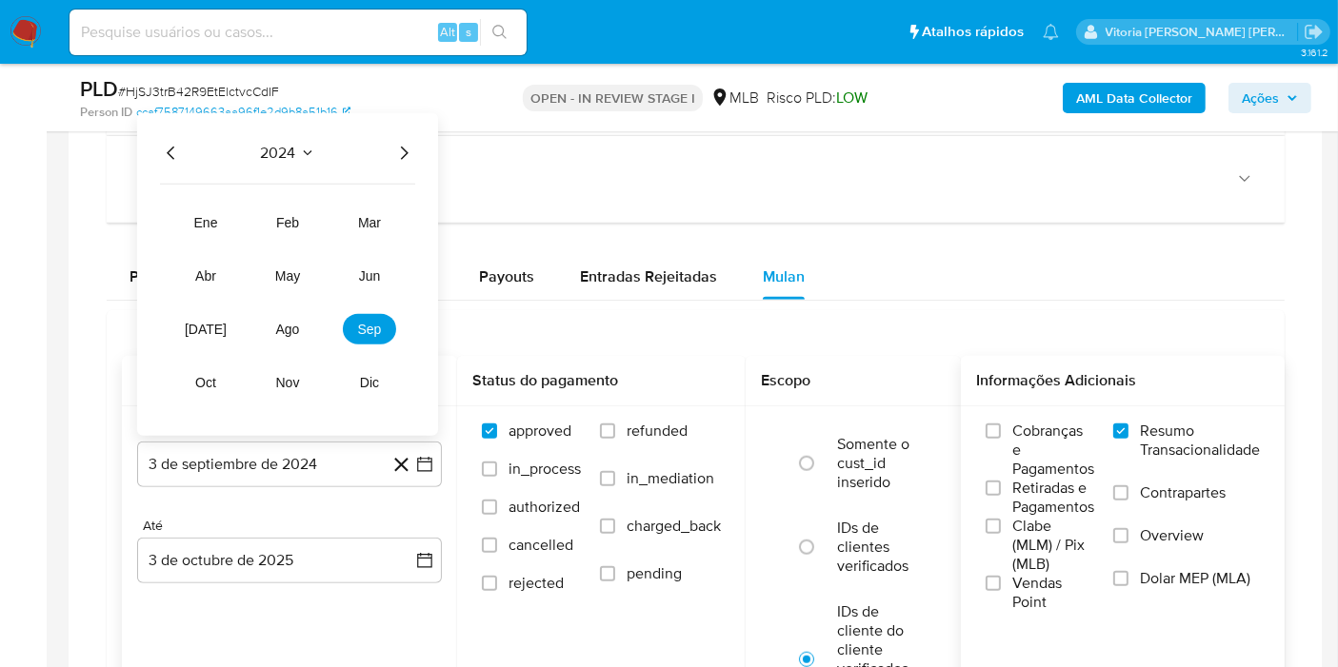
click at [406, 150] on icon "Año siguiente" at bounding box center [405, 153] width 8 height 13
click at [367, 277] on span "jun" at bounding box center [370, 275] width 22 height 15
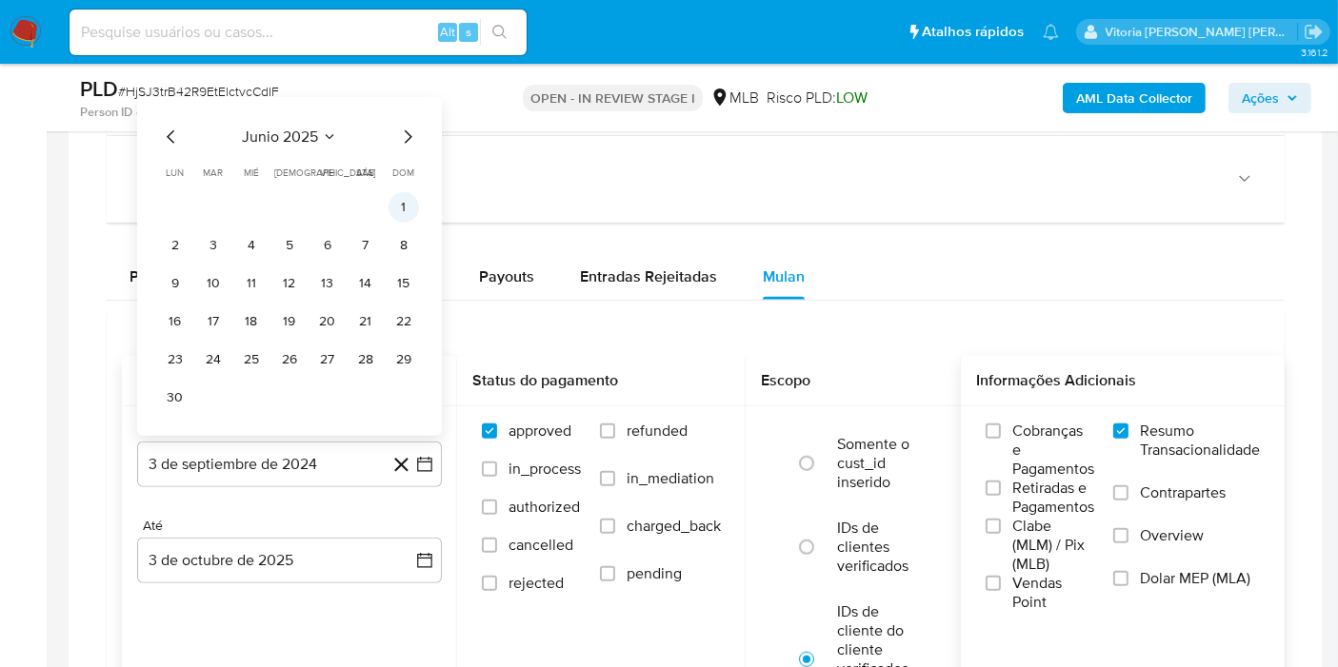
click at [406, 195] on button "1" at bounding box center [403, 207] width 30 height 30
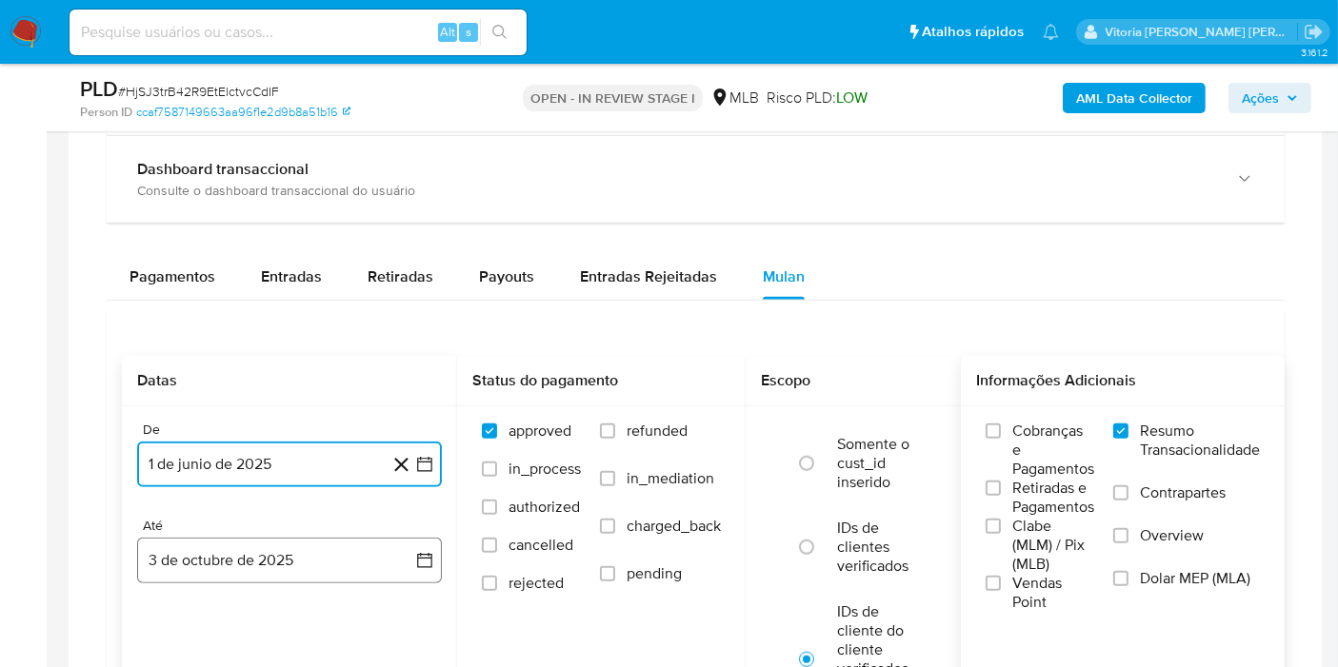
click at [290, 543] on button "3 de octubre de 2025" at bounding box center [289, 561] width 305 height 46
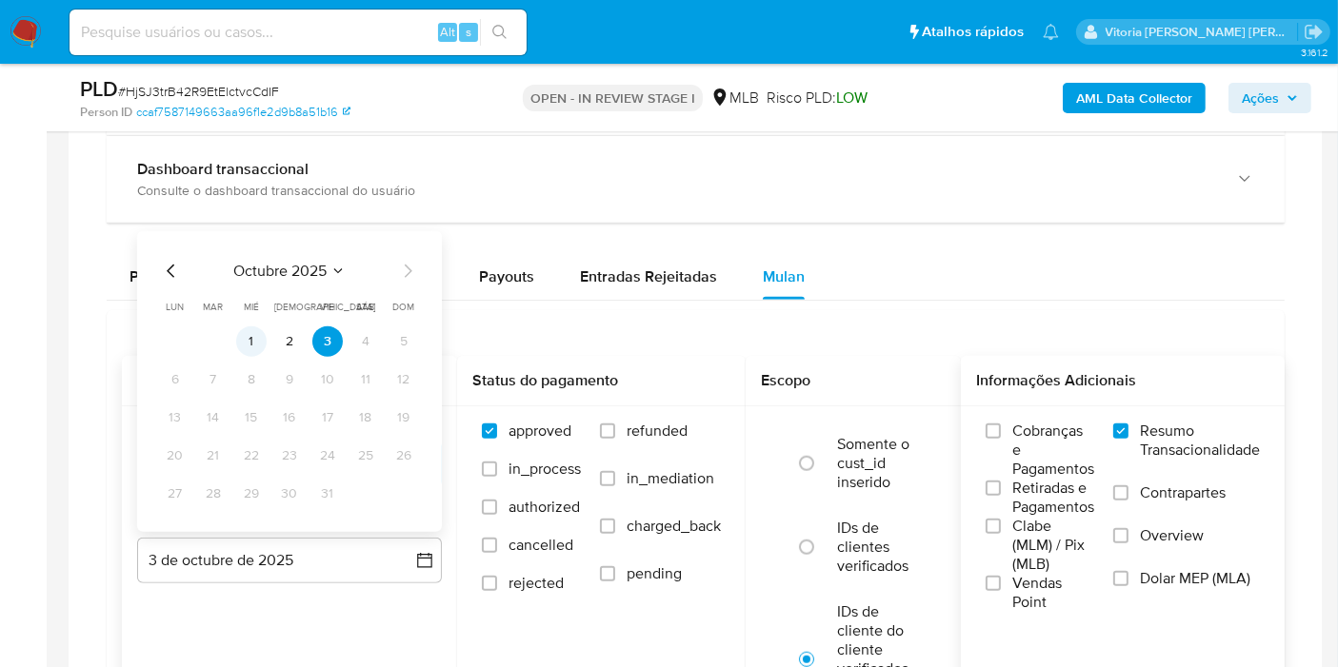
click at [251, 341] on button "1" at bounding box center [251, 342] width 30 height 30
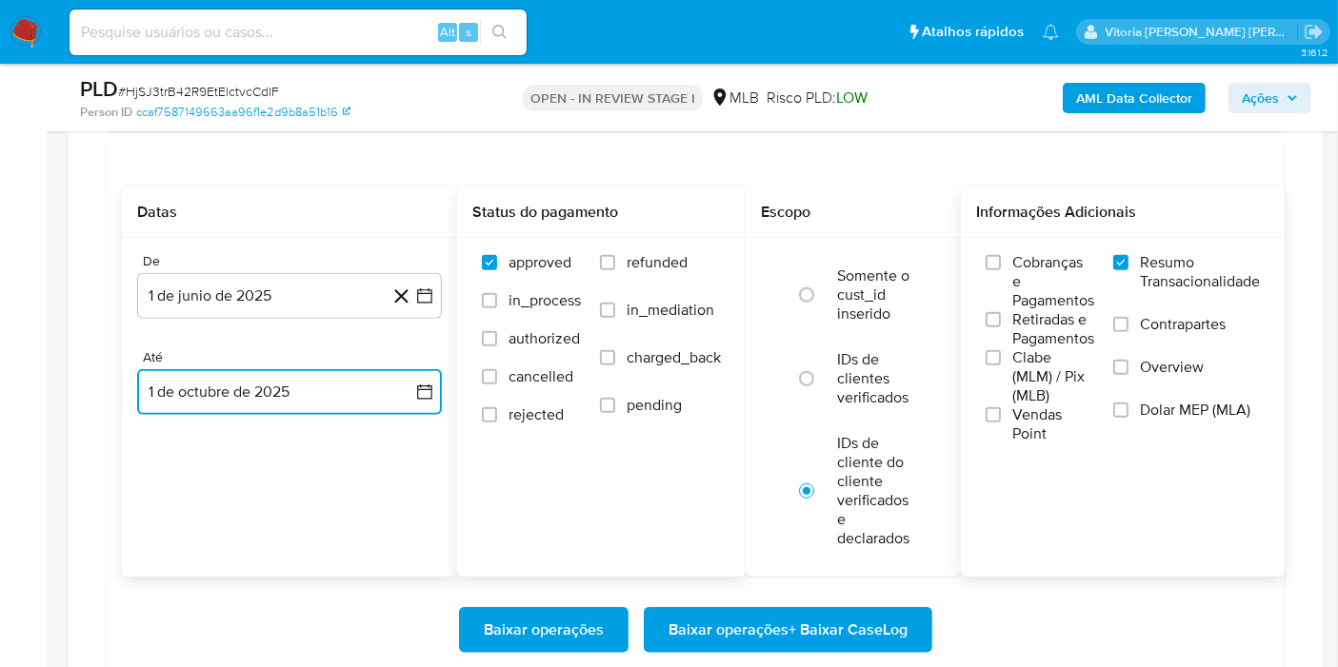
scroll to position [1692, 0]
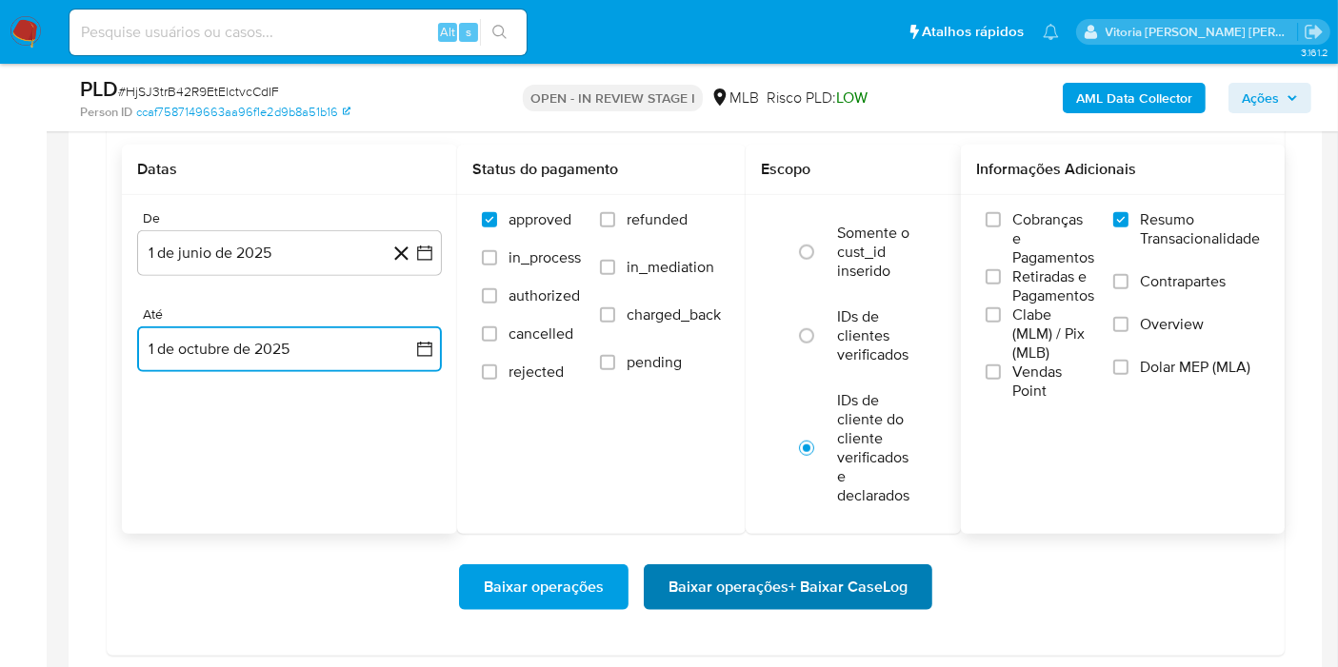
click at [739, 578] on span "Baixar operações + Baixar CaseLog" at bounding box center [787, 587] width 239 height 42
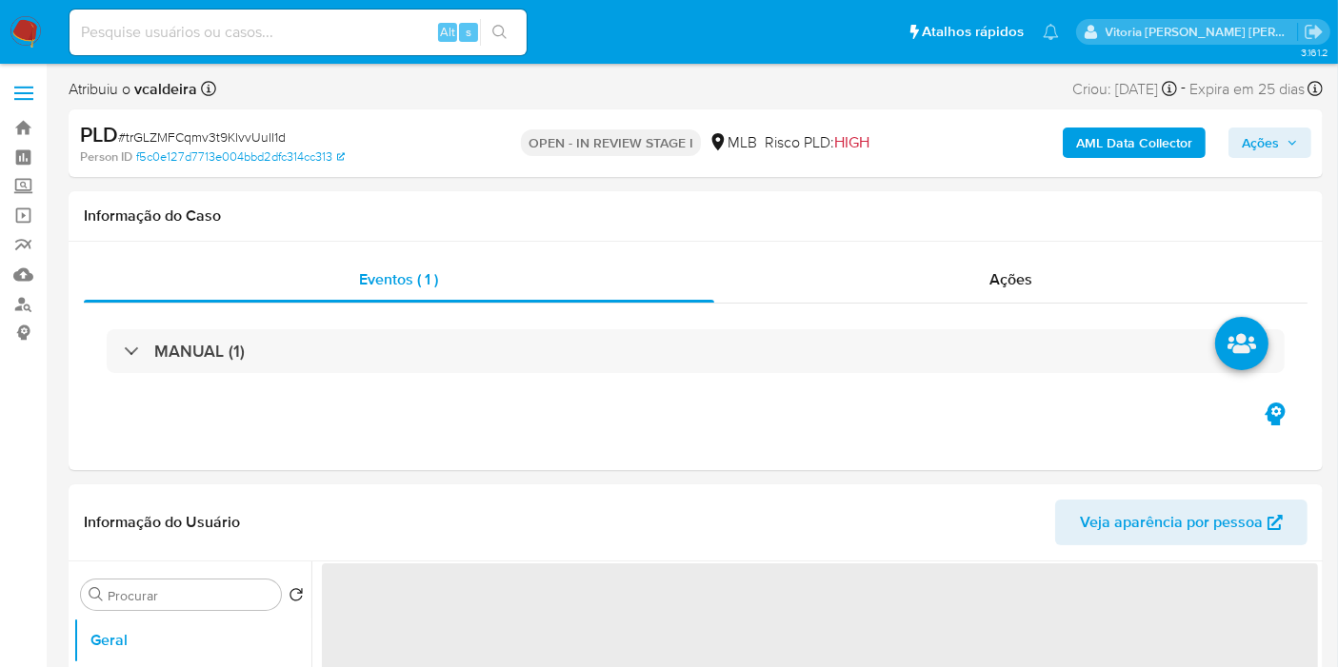
select select "10"
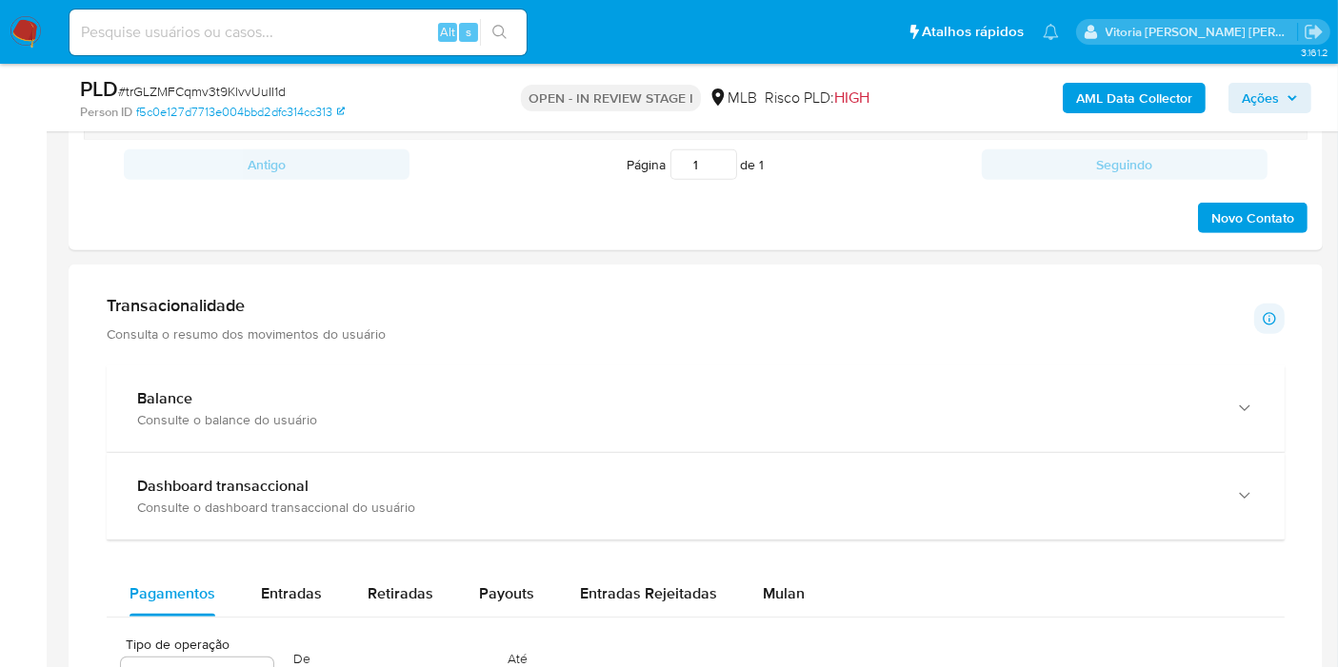
scroll to position [1163, 0]
click at [779, 597] on span "Mulan" at bounding box center [784, 594] width 42 height 22
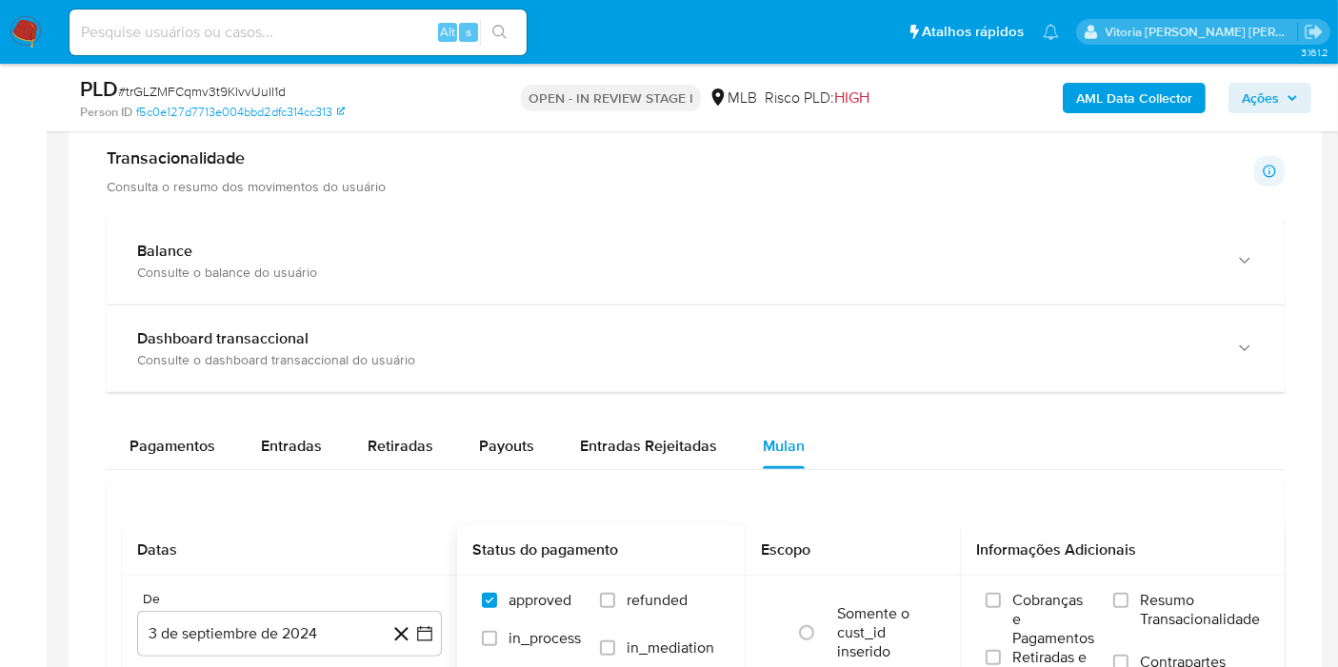
scroll to position [1480, 0]
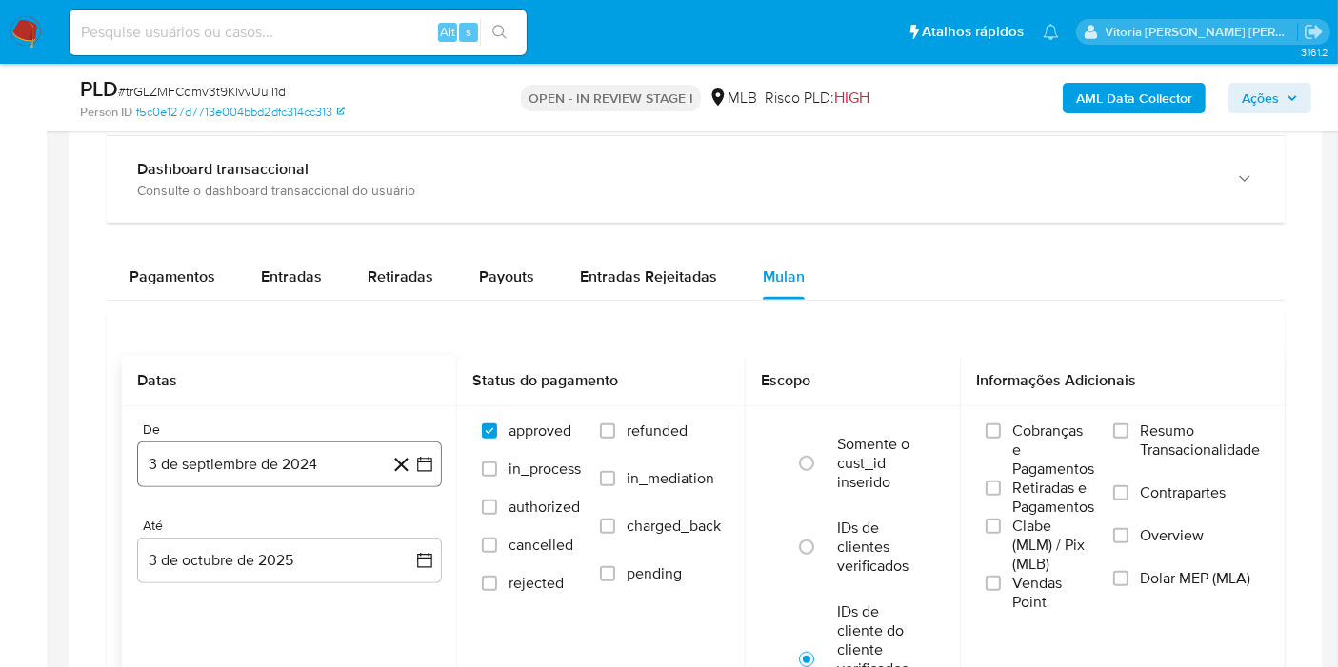
click at [217, 467] on button "3 de septiembre de 2024" at bounding box center [289, 465] width 305 height 46
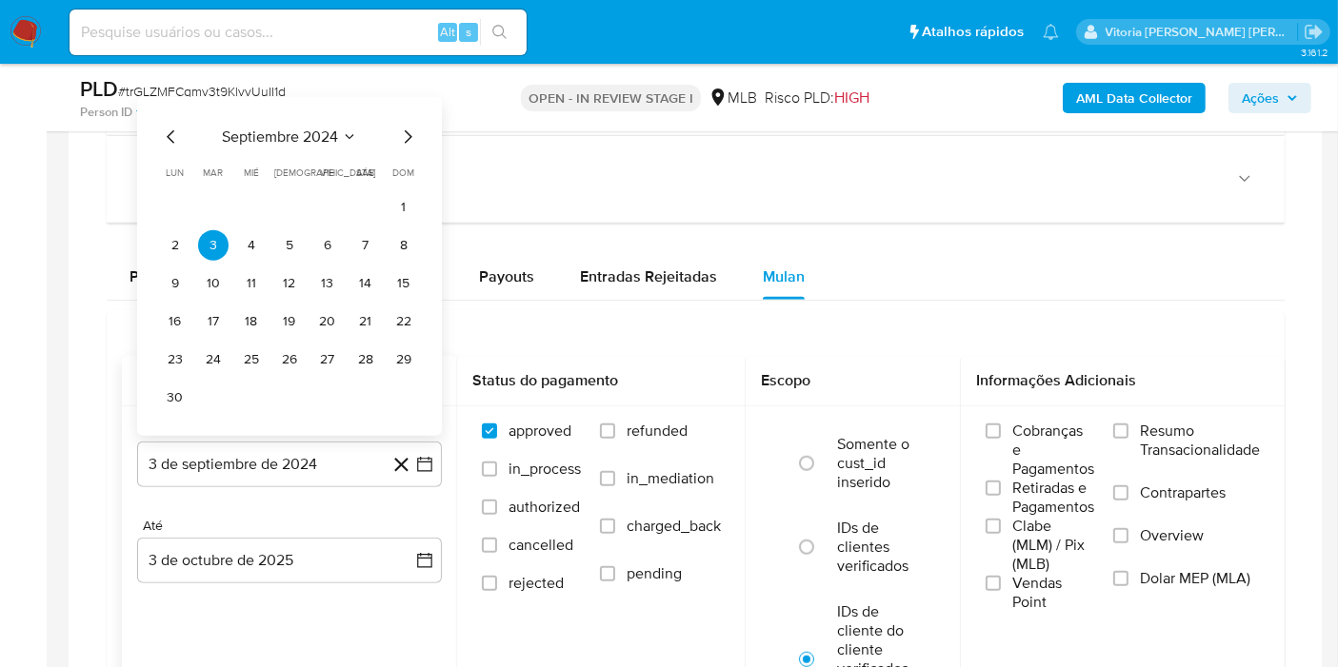
click at [315, 135] on span "septiembre 2024" at bounding box center [280, 137] width 116 height 19
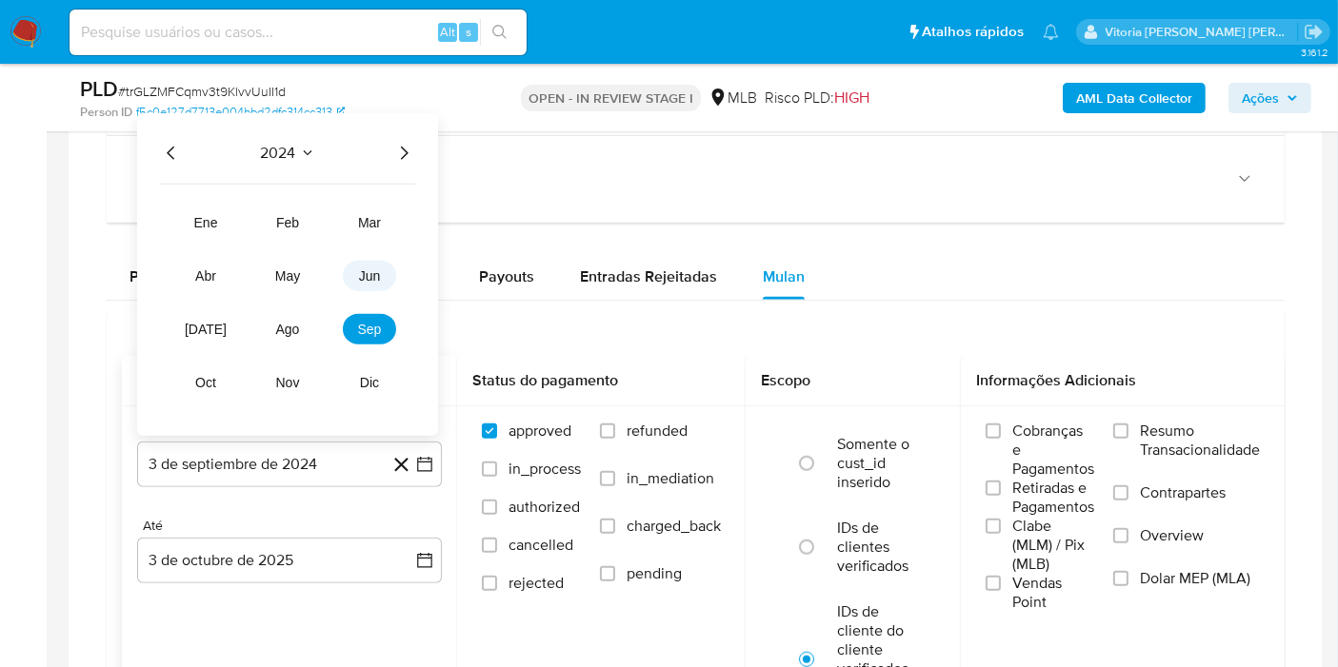
click at [374, 284] on button "jun" at bounding box center [369, 276] width 53 height 30
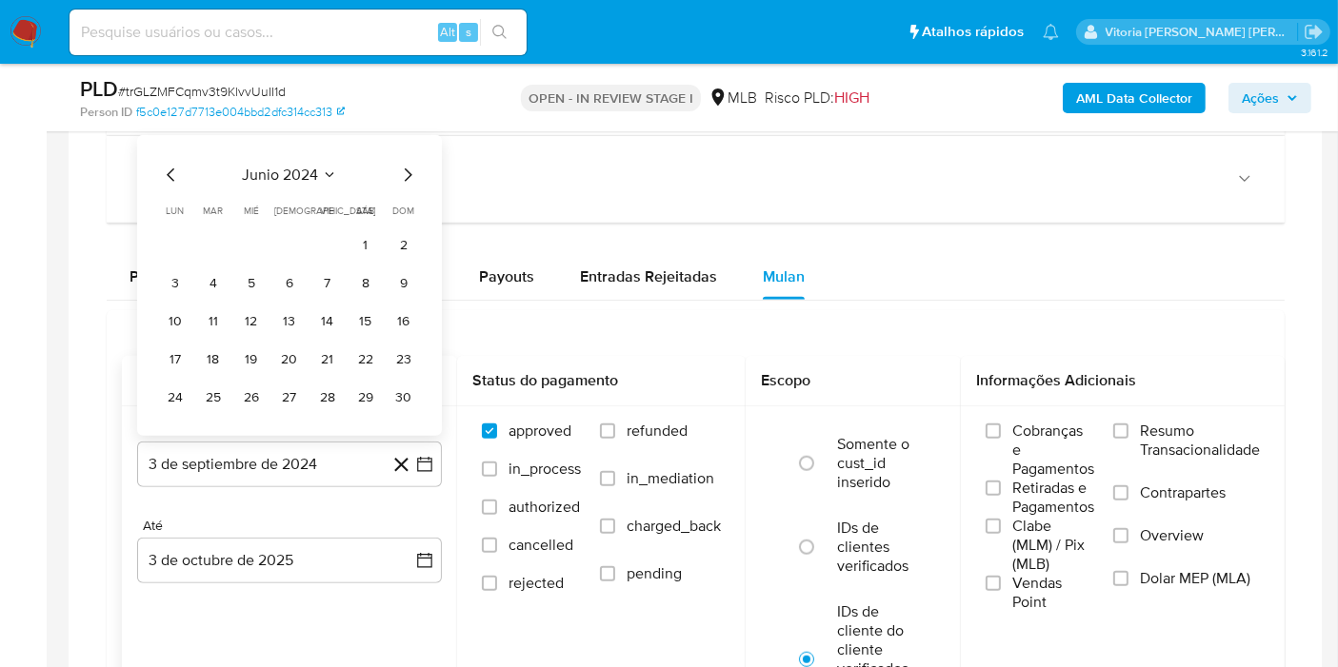
click at [336, 172] on icon "Seleccionar mes y año" at bounding box center [329, 175] width 15 height 15
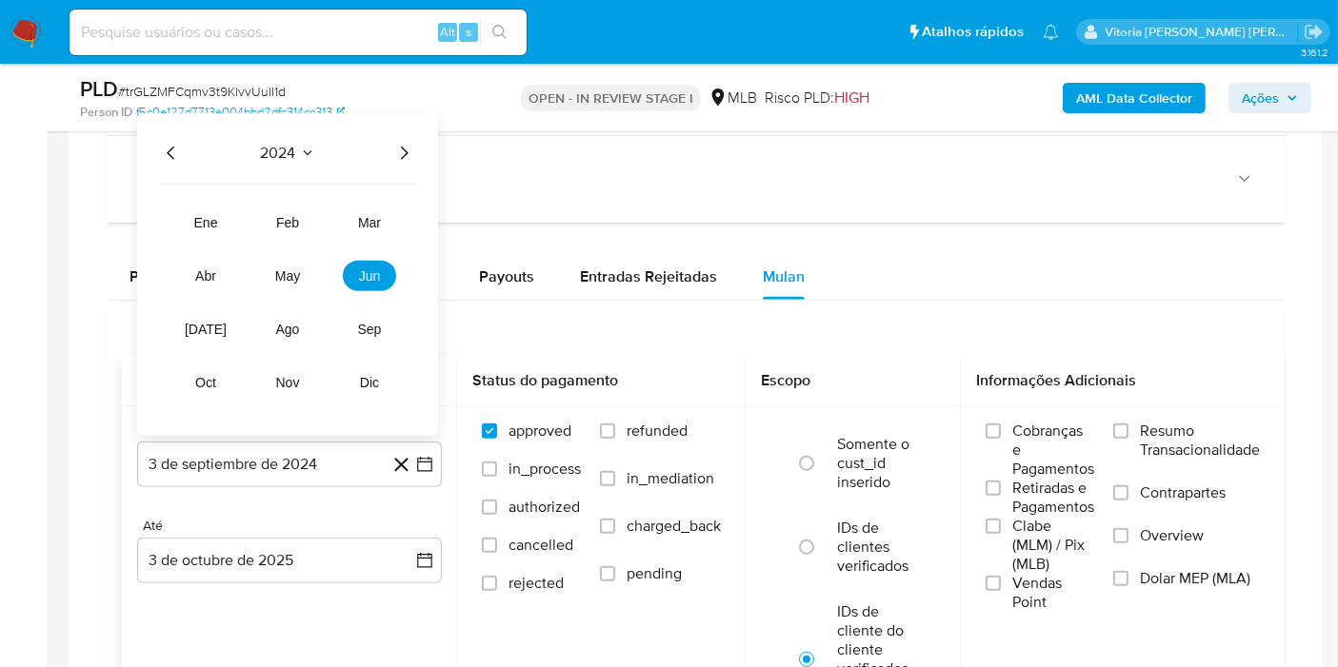
click at [402, 154] on icon "Año siguiente" at bounding box center [403, 153] width 23 height 23
click at [375, 272] on span "jun" at bounding box center [370, 275] width 22 height 15
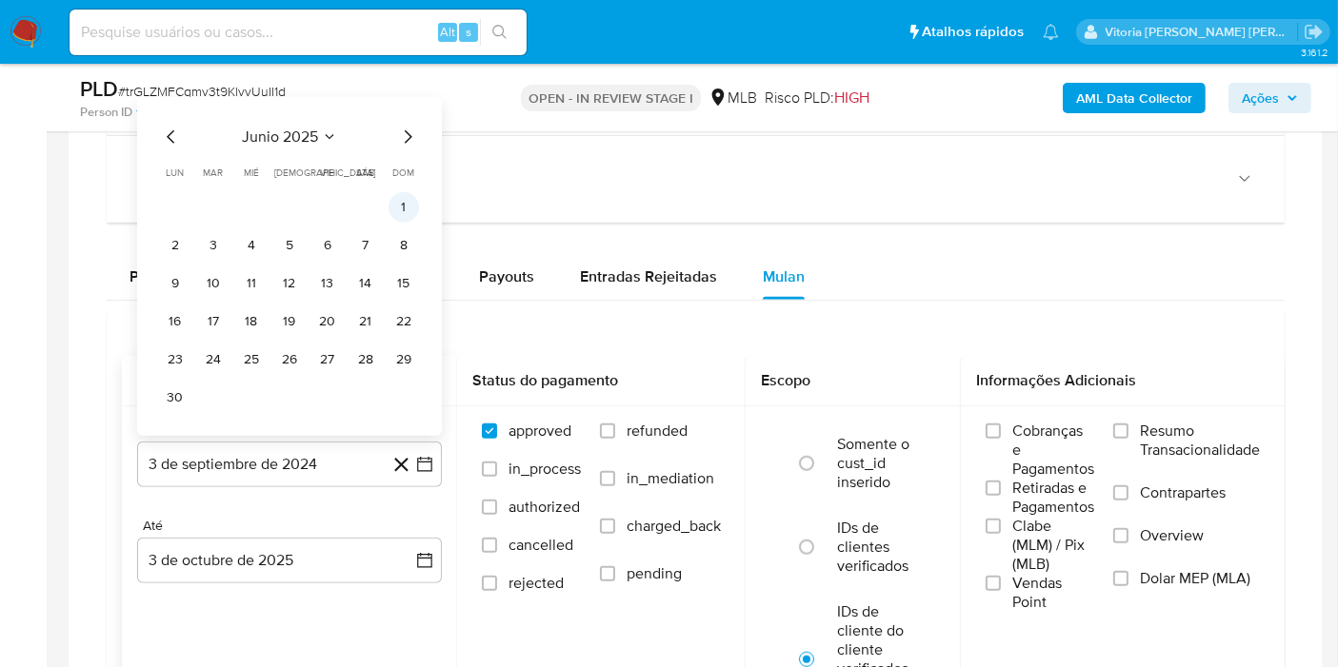
click at [398, 206] on button "1" at bounding box center [403, 207] width 30 height 30
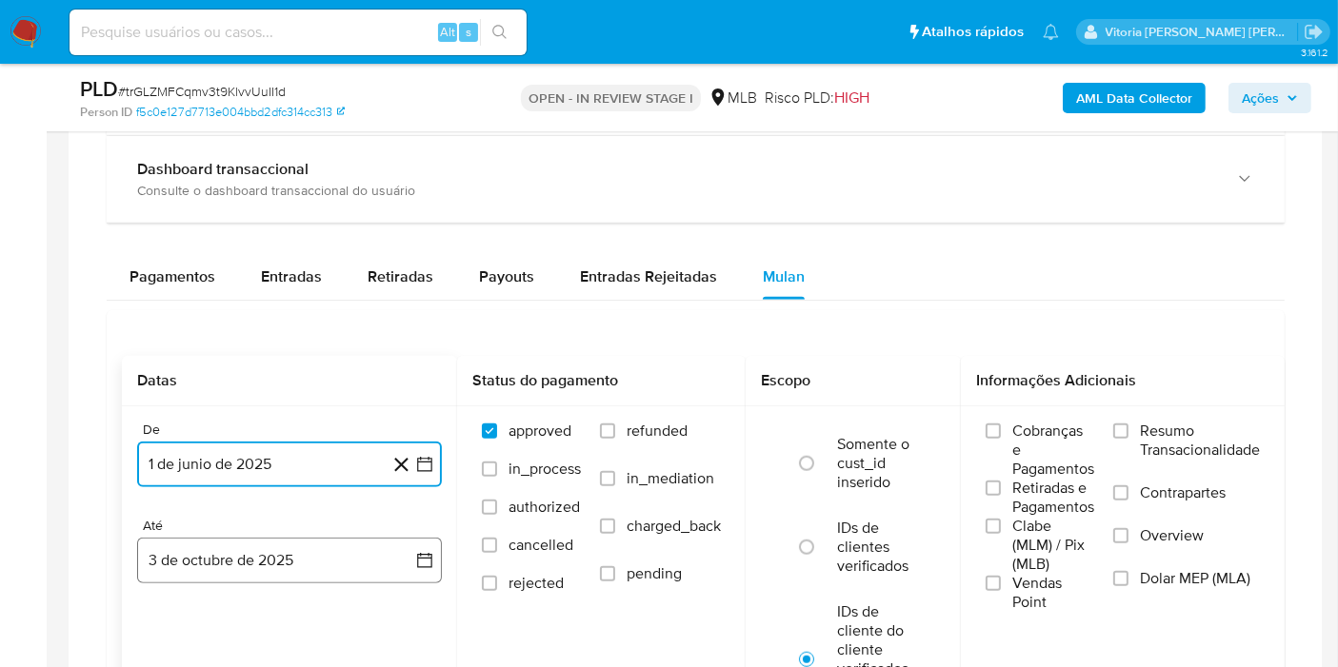
click at [256, 552] on button "3 de octubre de 2025" at bounding box center [289, 561] width 305 height 46
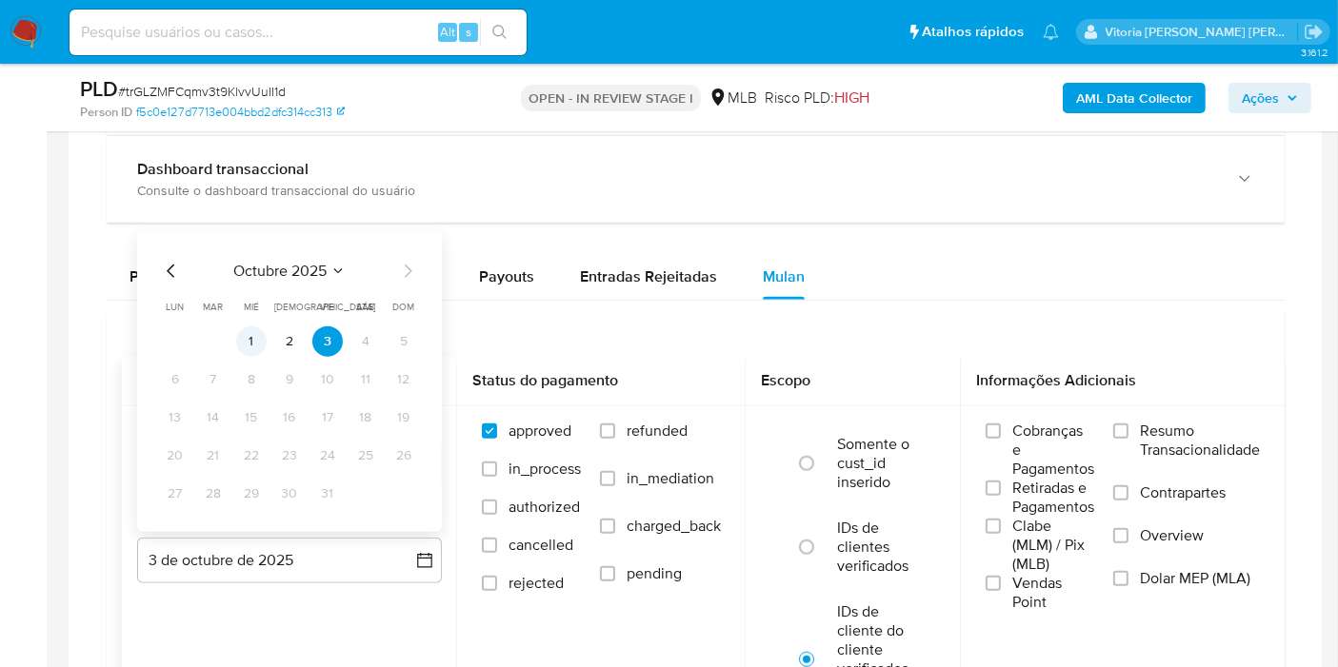
click at [255, 335] on button "1" at bounding box center [251, 342] width 30 height 30
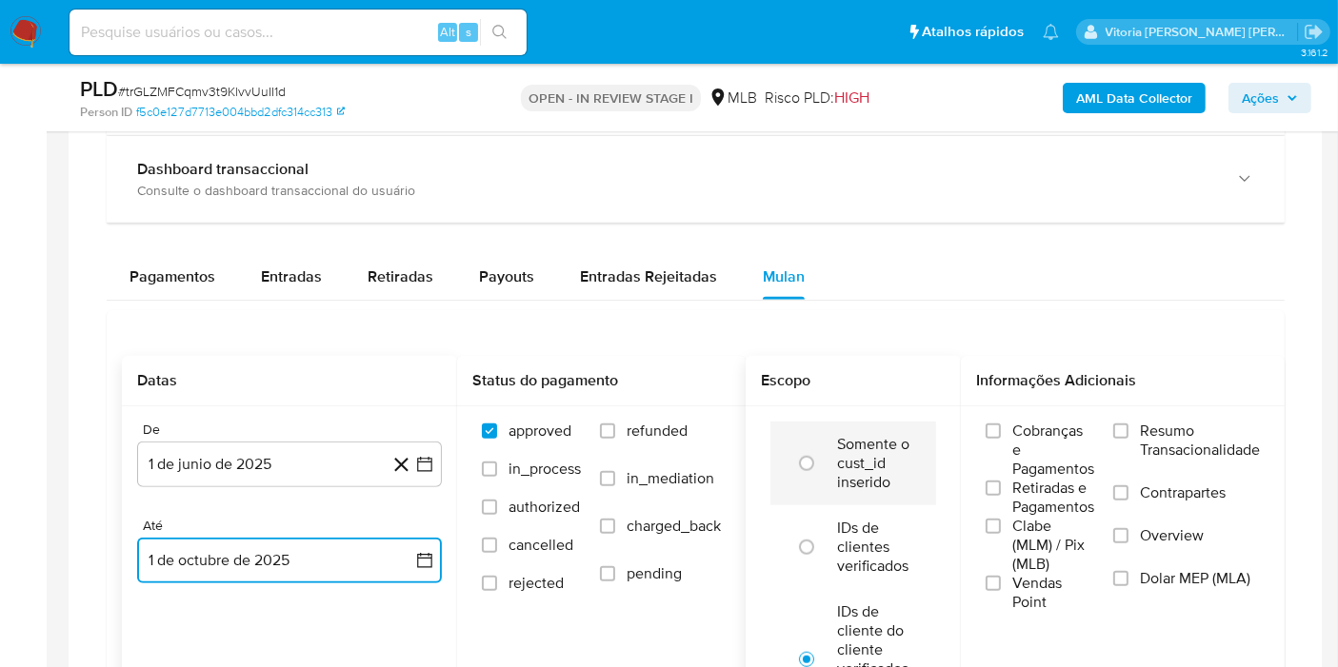
scroll to position [1692, 0]
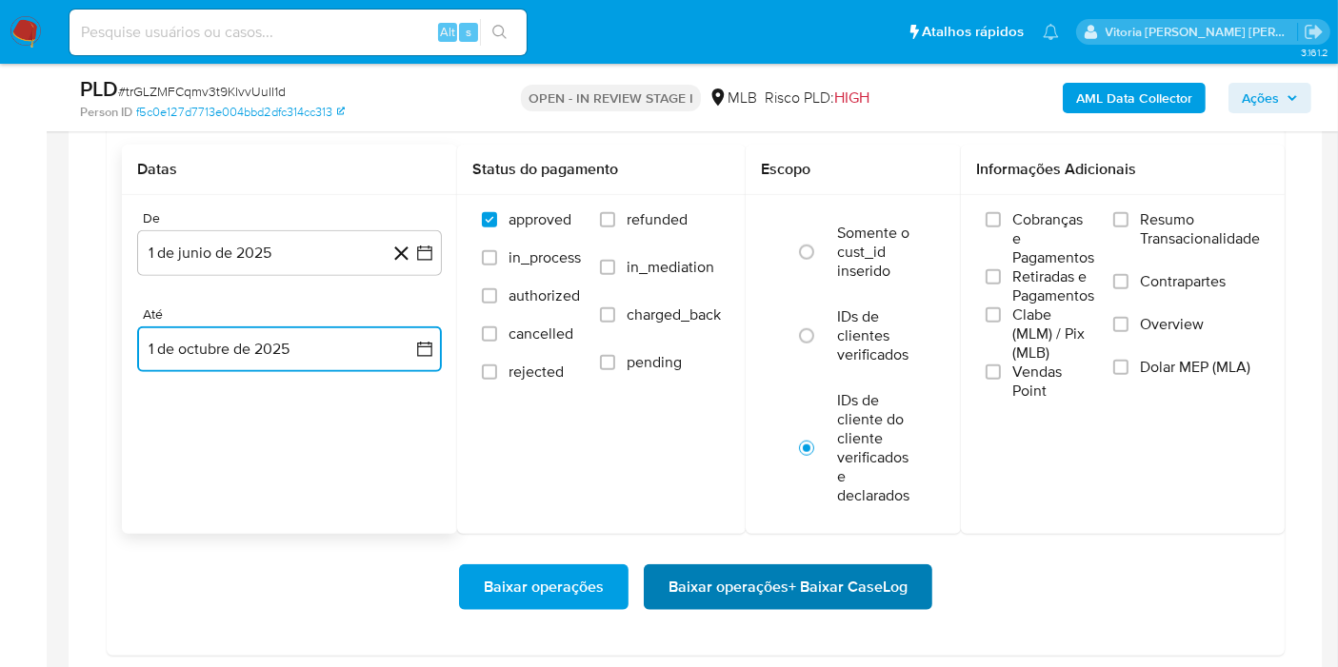
click at [738, 568] on span "Baixar operações + Baixar CaseLog" at bounding box center [787, 587] width 239 height 42
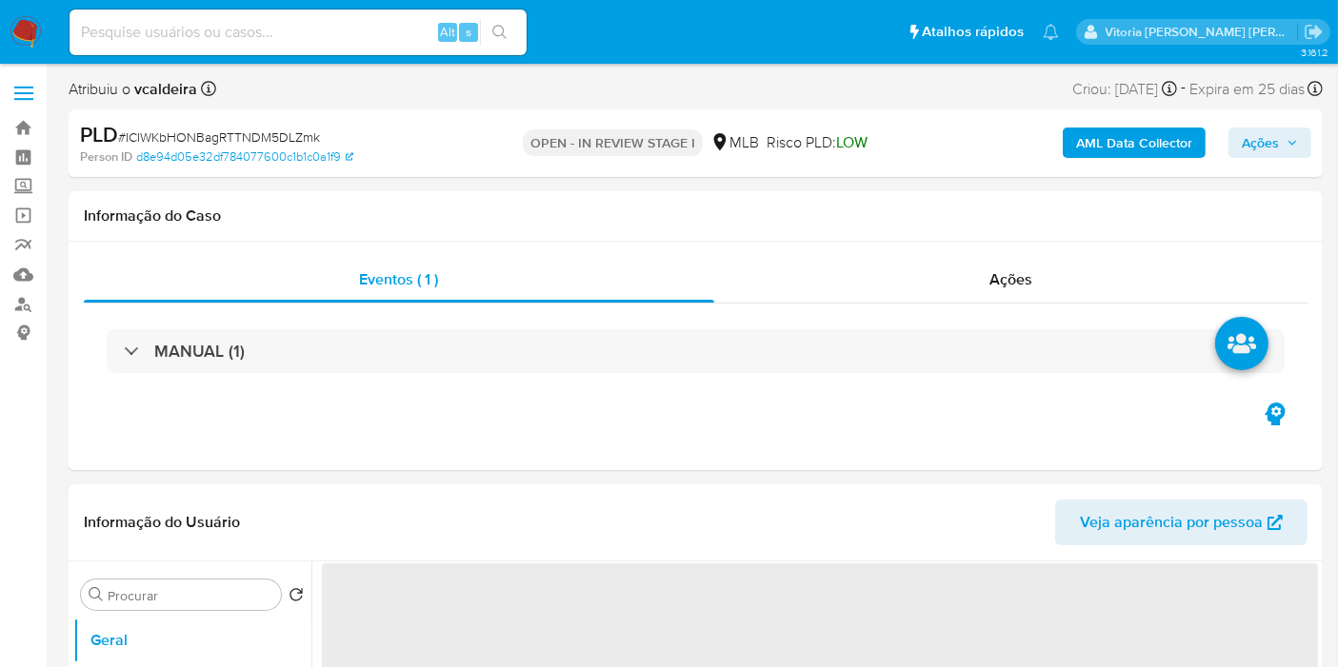
select select "10"
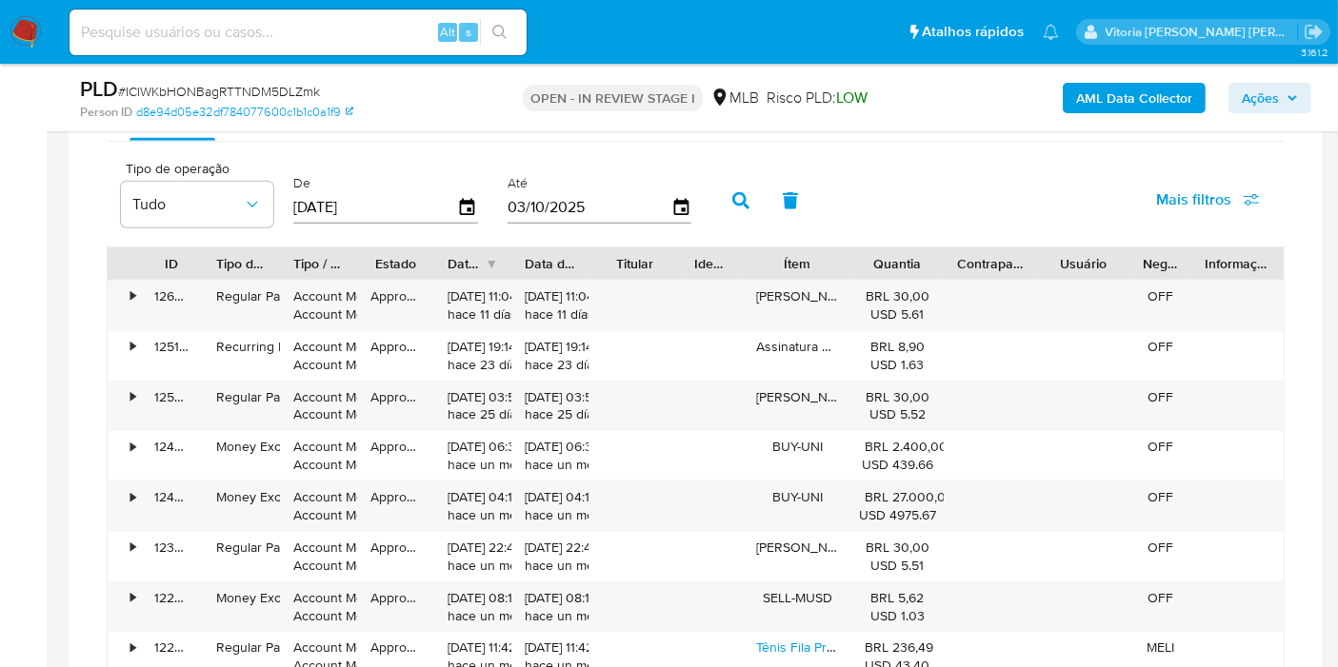
scroll to position [1692, 0]
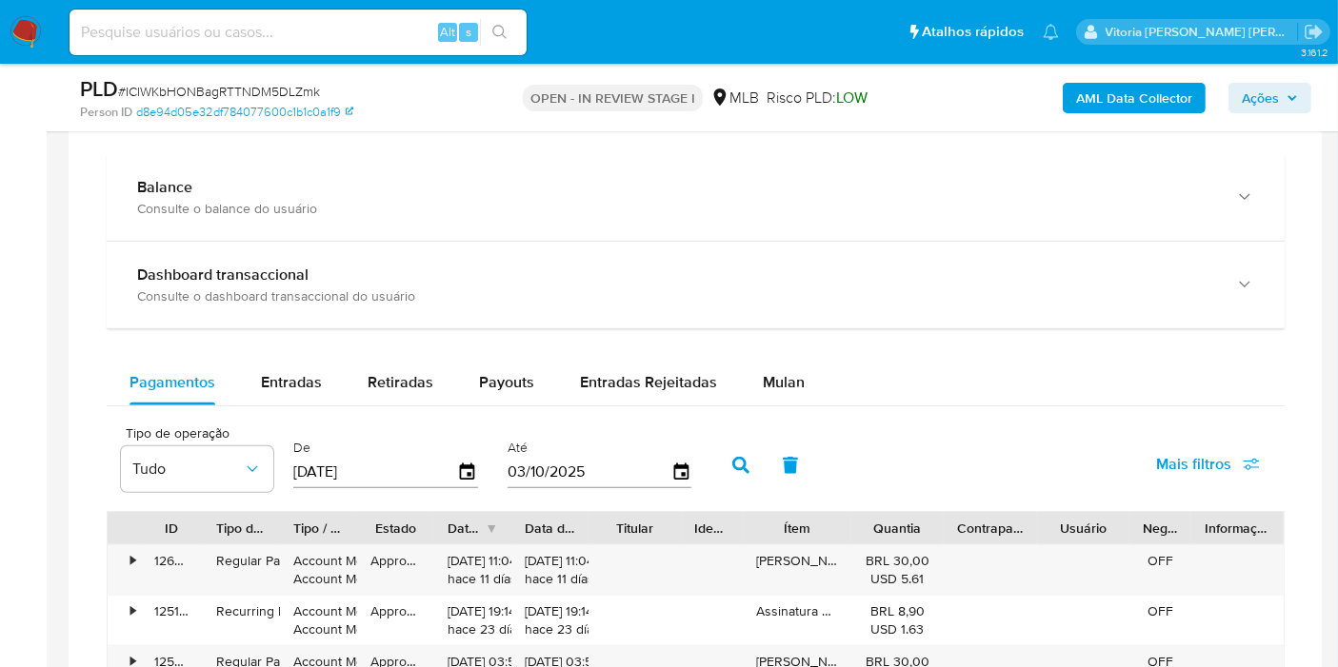
drag, startPoint x: 781, startPoint y: 383, endPoint x: 1182, endPoint y: 387, distance: 401.8
click at [781, 383] on span "Mulan" at bounding box center [784, 382] width 42 height 22
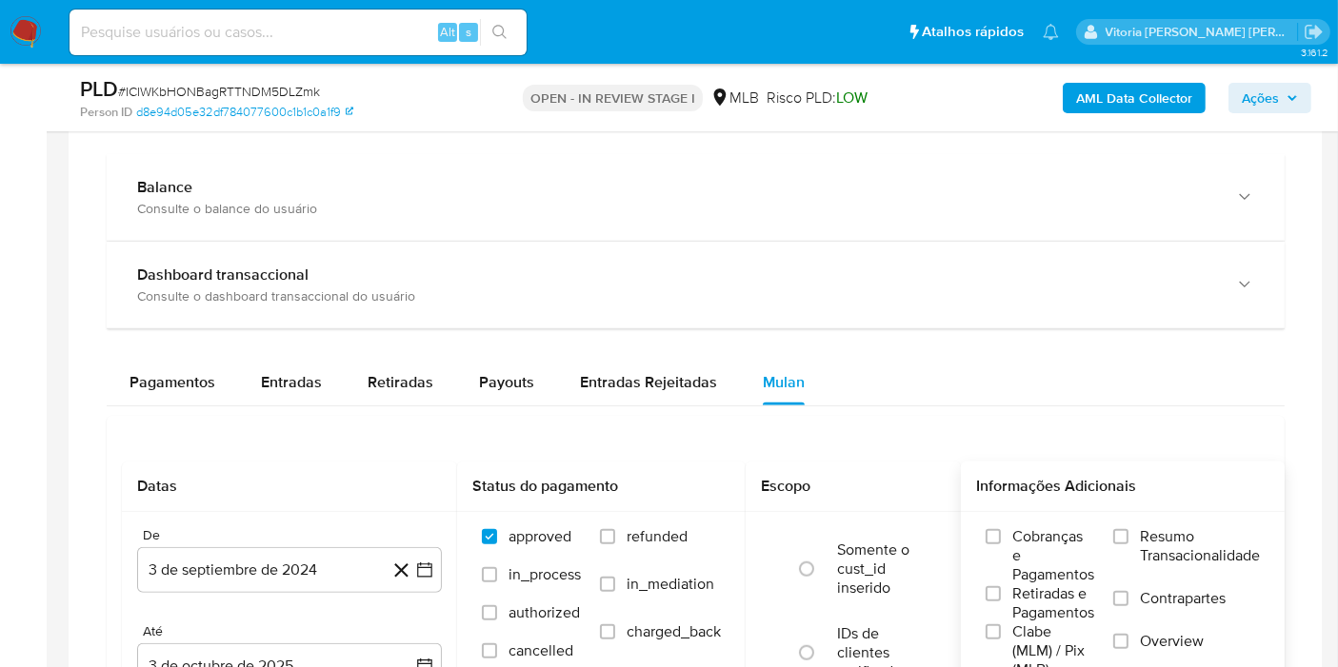
click at [1153, 528] on span "Resumo Transacionalidade" at bounding box center [1200, 546] width 120 height 38
click at [1128, 529] on input "Resumo Transacionalidade" at bounding box center [1120, 536] width 15 height 15
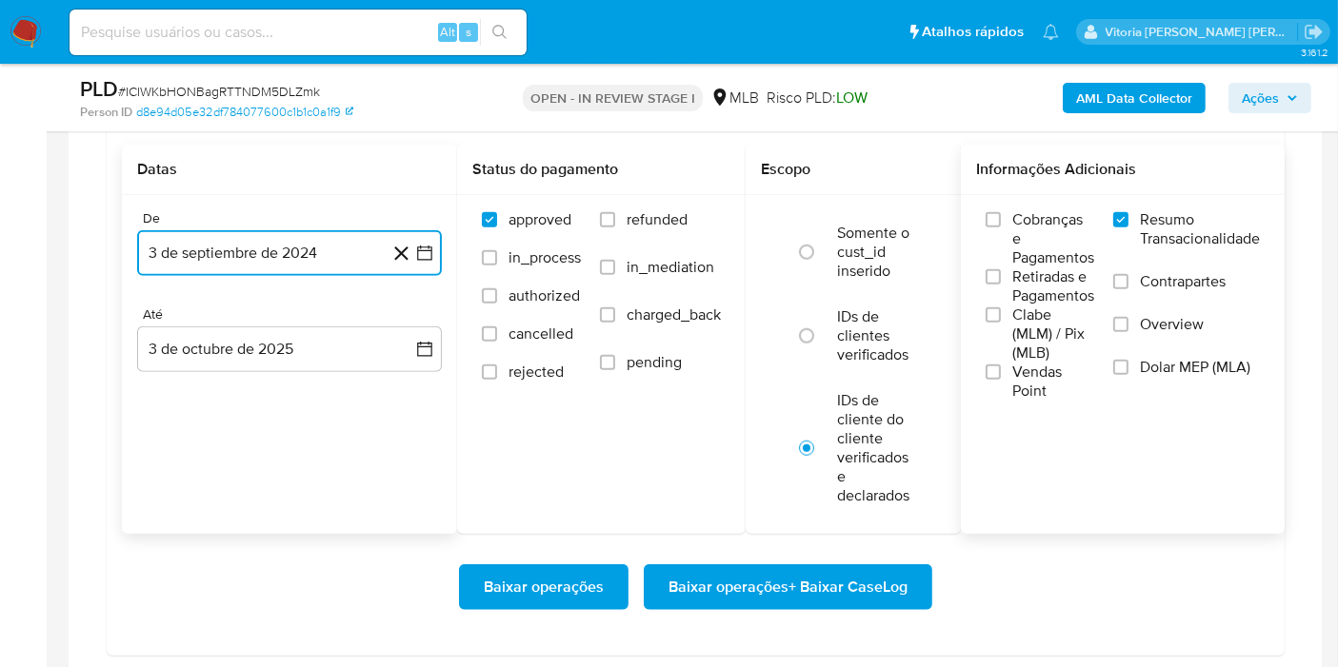
click at [274, 260] on button "3 de septiembre de 2024" at bounding box center [289, 253] width 305 height 46
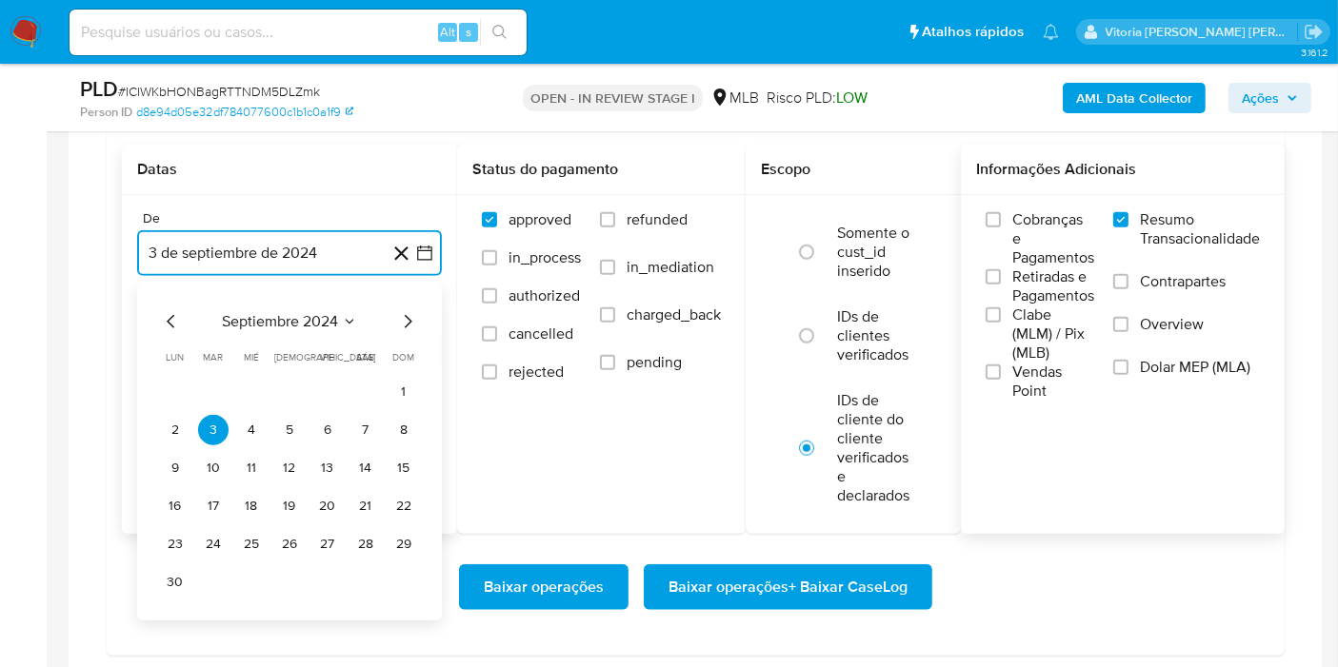
click at [308, 312] on span "septiembre 2024" at bounding box center [280, 321] width 116 height 19
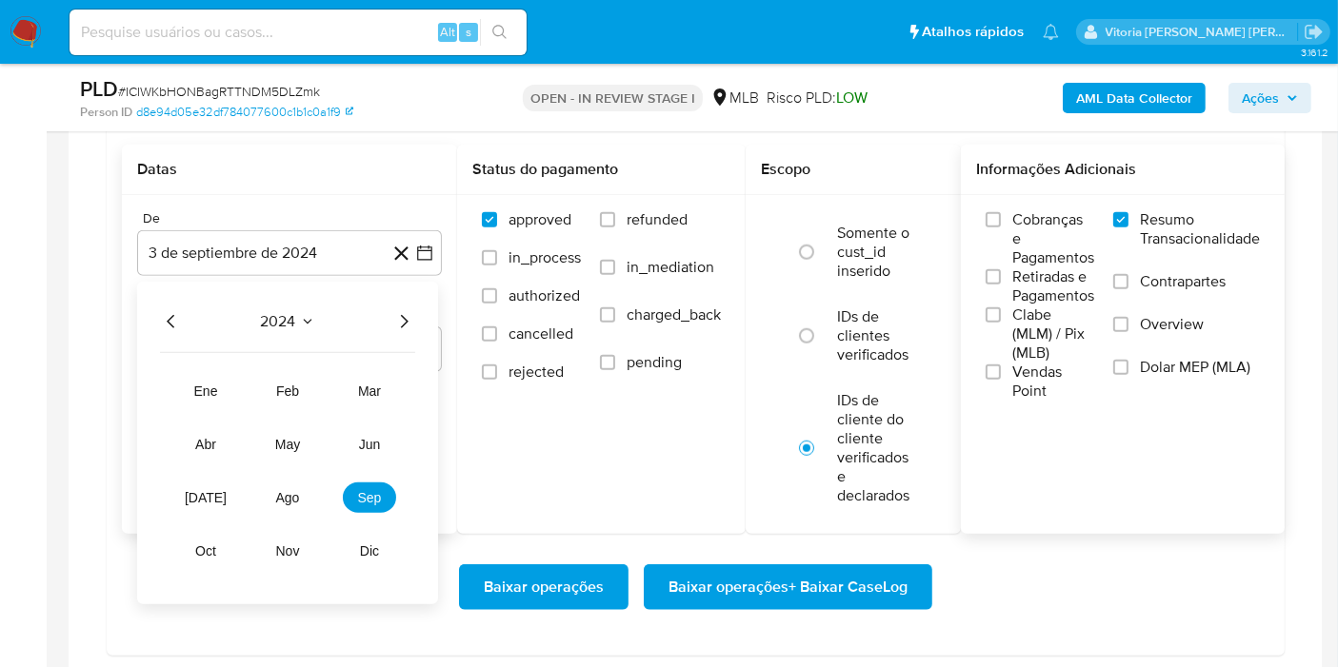
click at [410, 314] on icon "Año siguiente" at bounding box center [403, 321] width 23 height 23
click at [304, 486] on button "ago" at bounding box center [287, 498] width 53 height 30
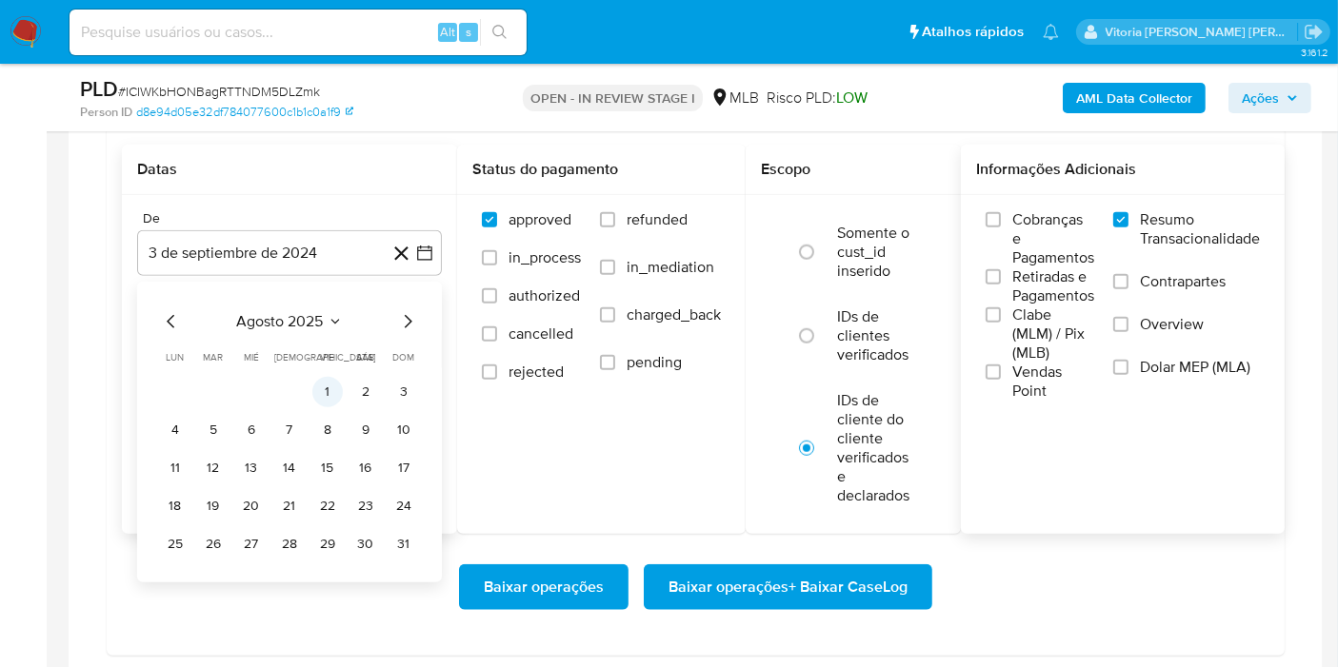
click at [342, 385] on button "1" at bounding box center [327, 392] width 30 height 30
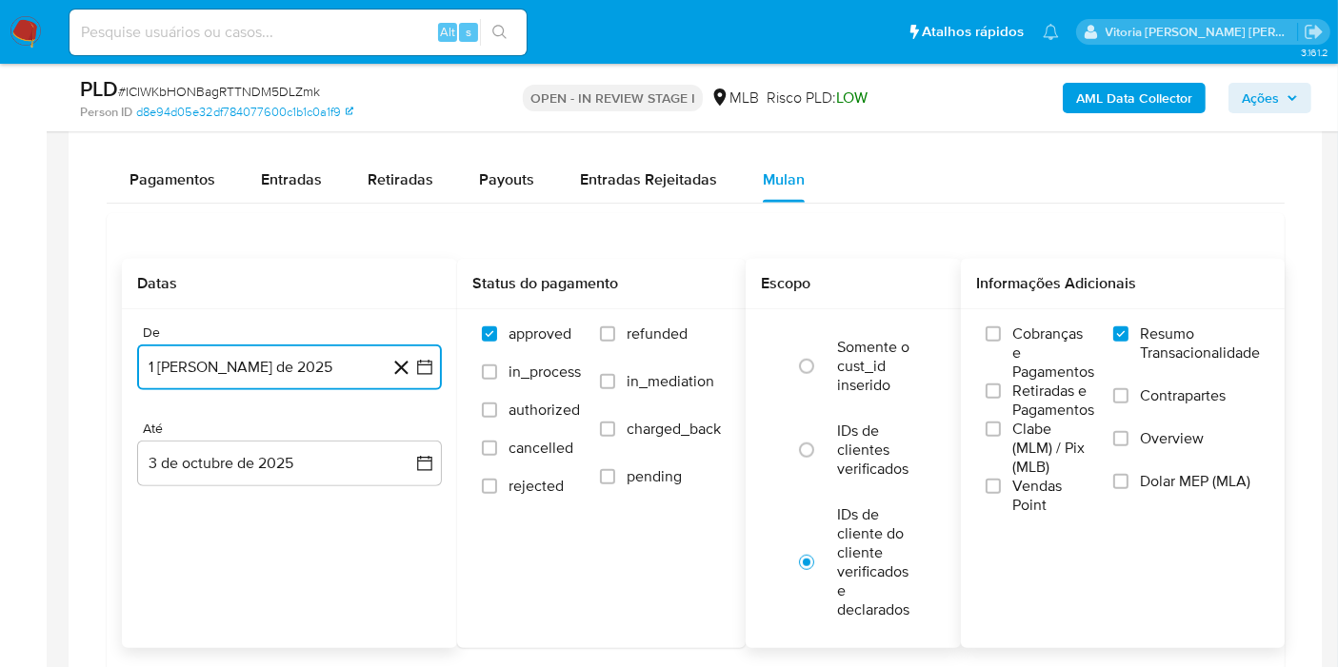
scroll to position [1480, 0]
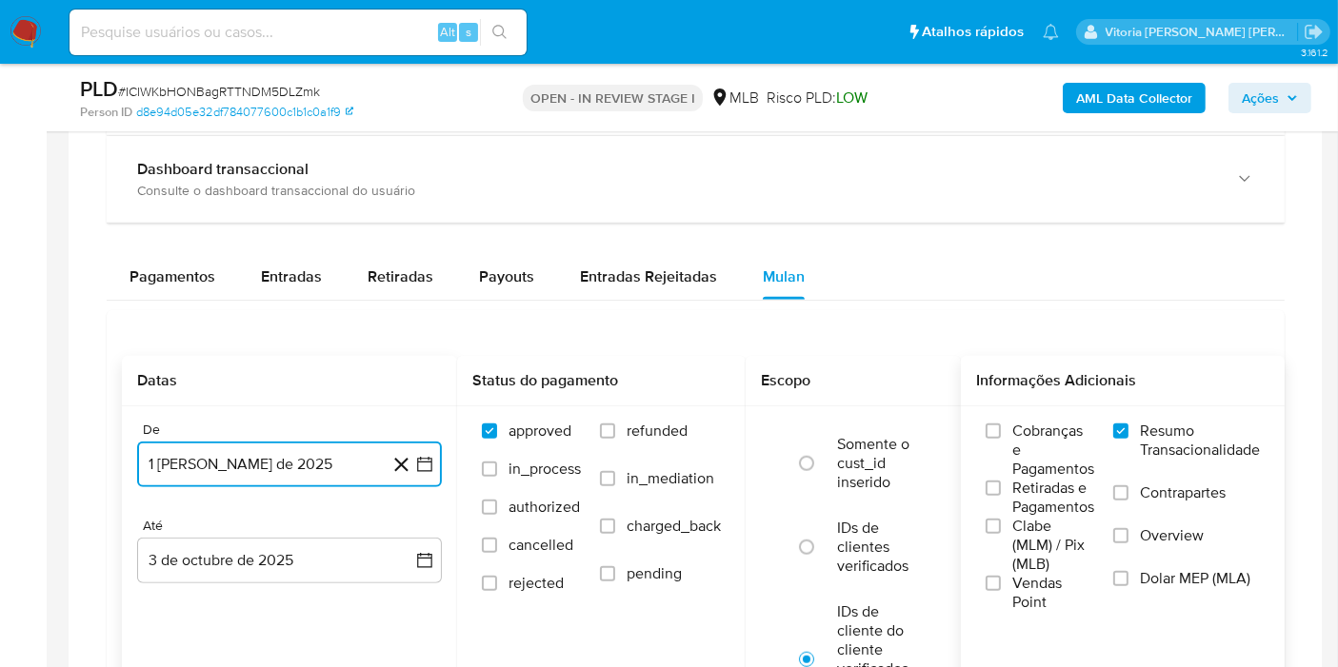
click at [239, 462] on button "1 [PERSON_NAME] de 2025" at bounding box center [289, 465] width 305 height 46
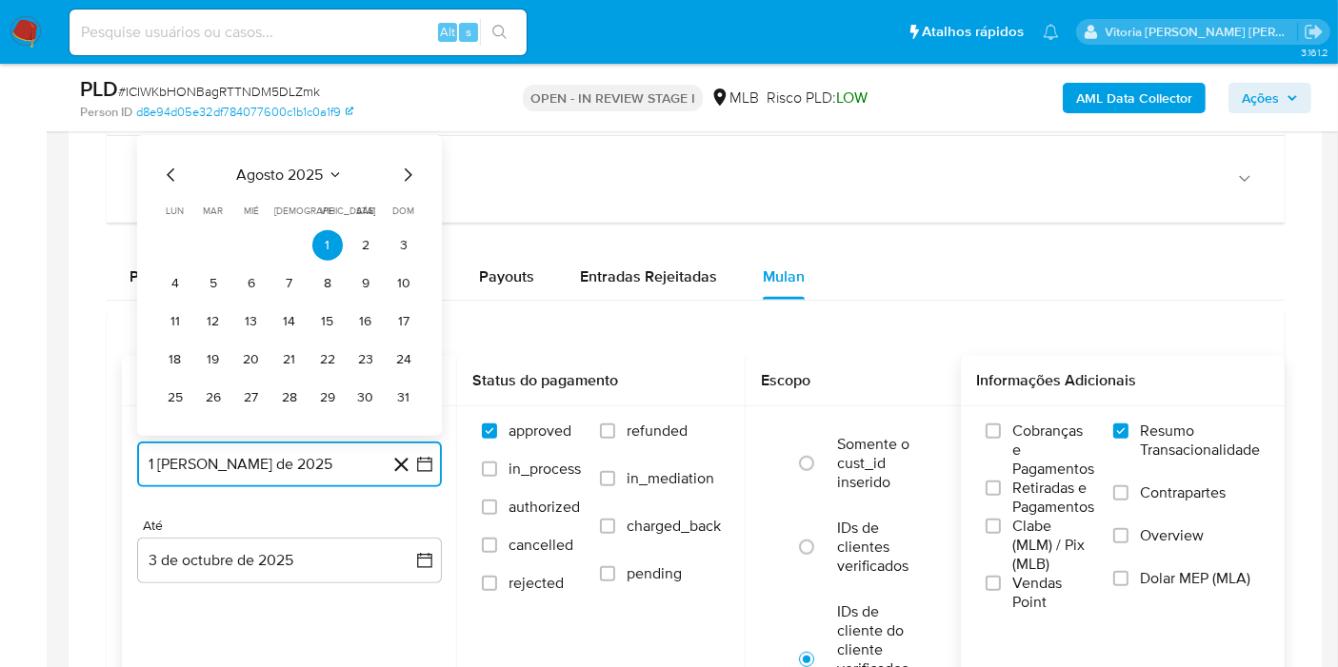
click at [324, 166] on span "agosto 2025" at bounding box center [280, 175] width 87 height 19
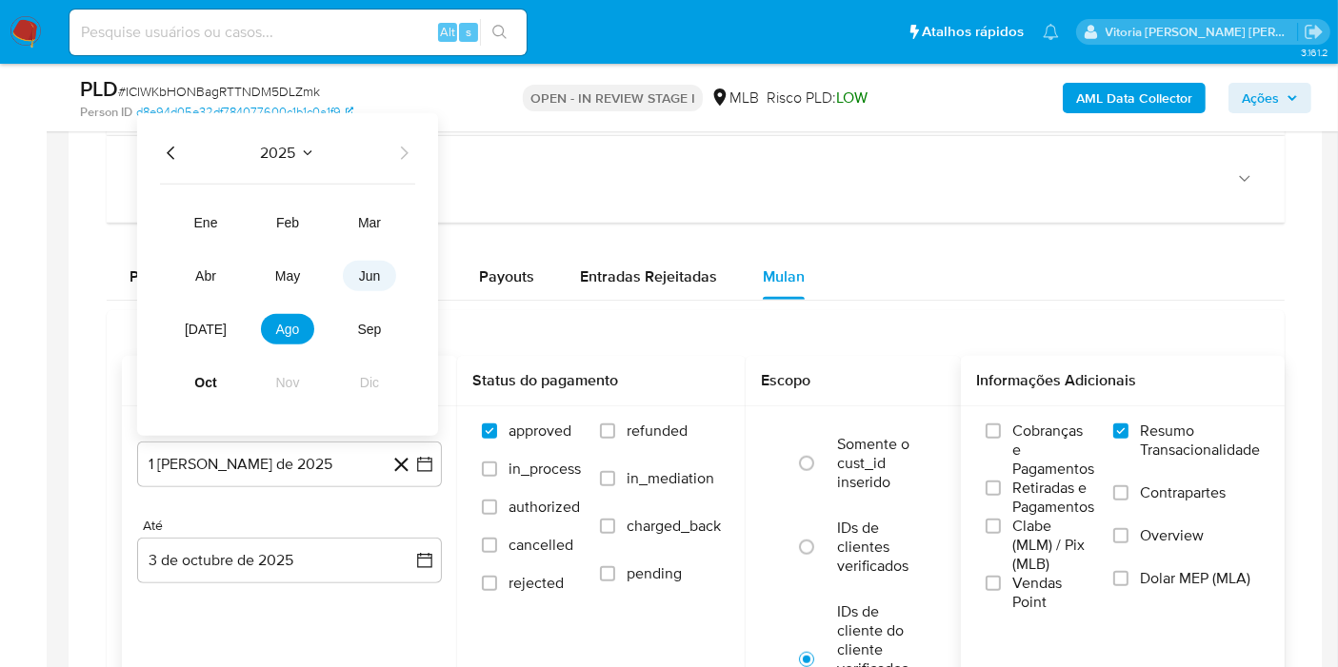
click at [362, 279] on button "jun" at bounding box center [369, 276] width 53 height 30
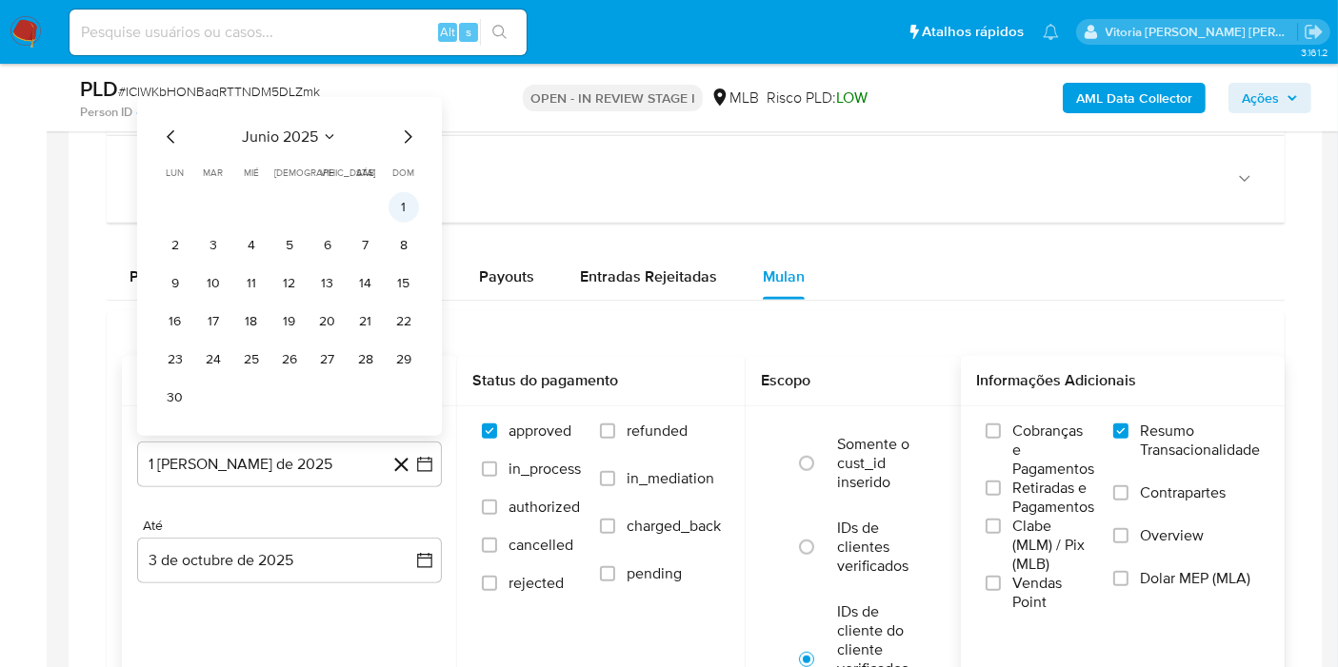
click at [404, 199] on button "1" at bounding box center [403, 207] width 30 height 30
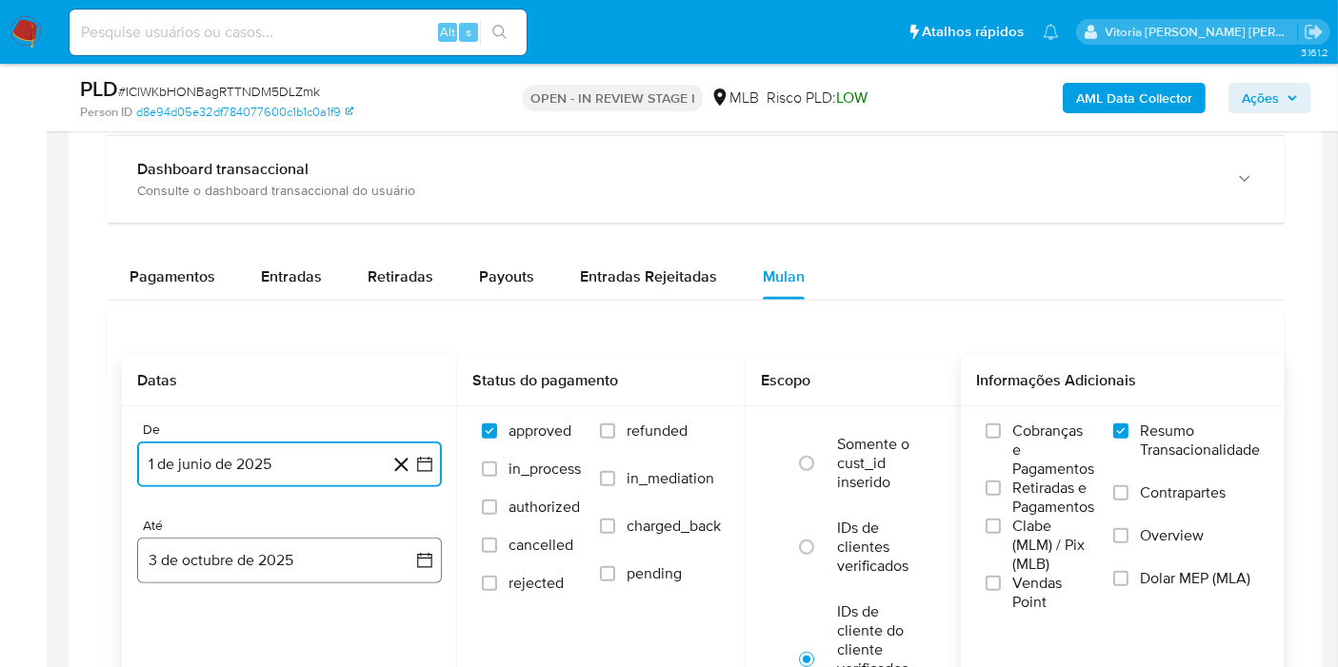
click at [267, 552] on button "3 de octubre de 2025" at bounding box center [289, 561] width 305 height 46
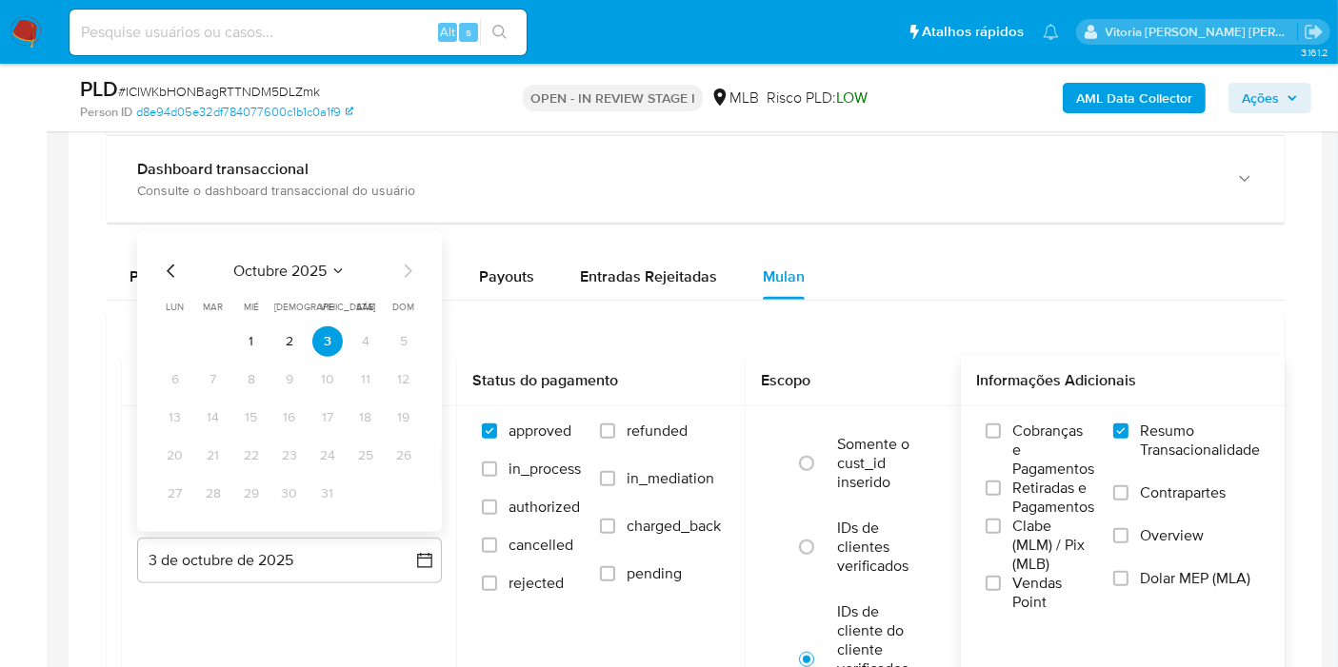
drag, startPoint x: 264, startPoint y: 337, endPoint x: 288, endPoint y: 348, distance: 26.4
click at [262, 338] on button "1" at bounding box center [251, 342] width 30 height 30
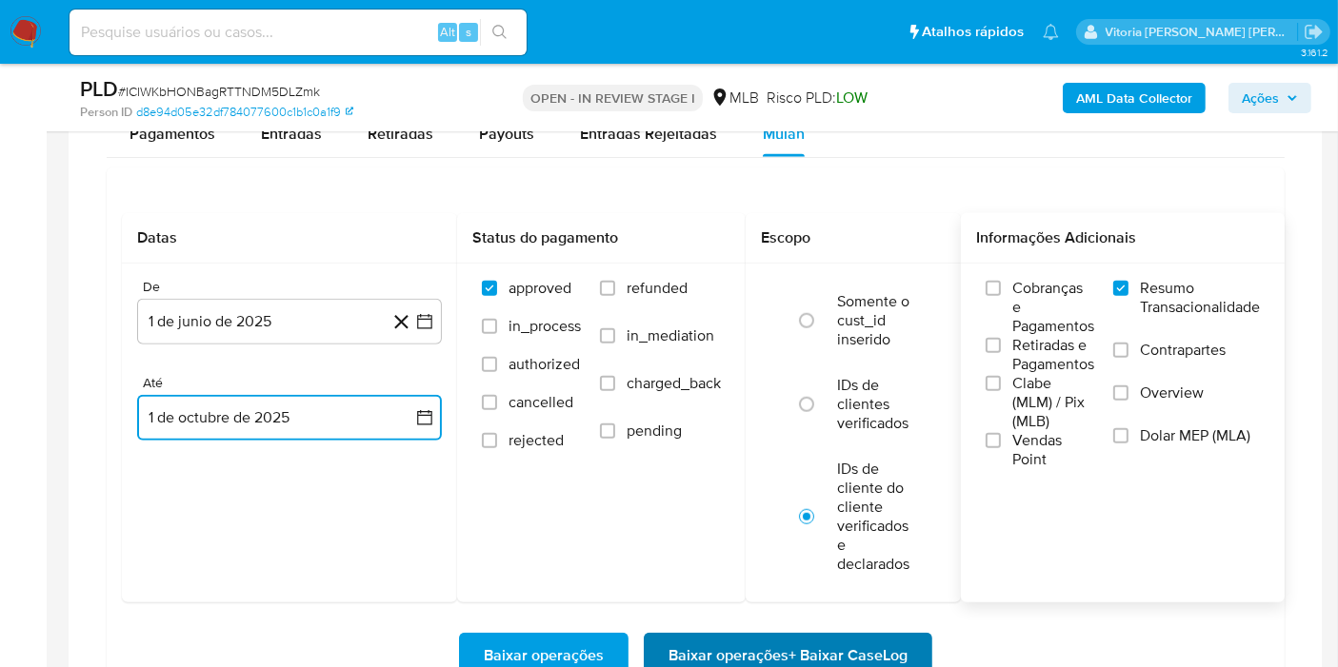
scroll to position [1797, 0]
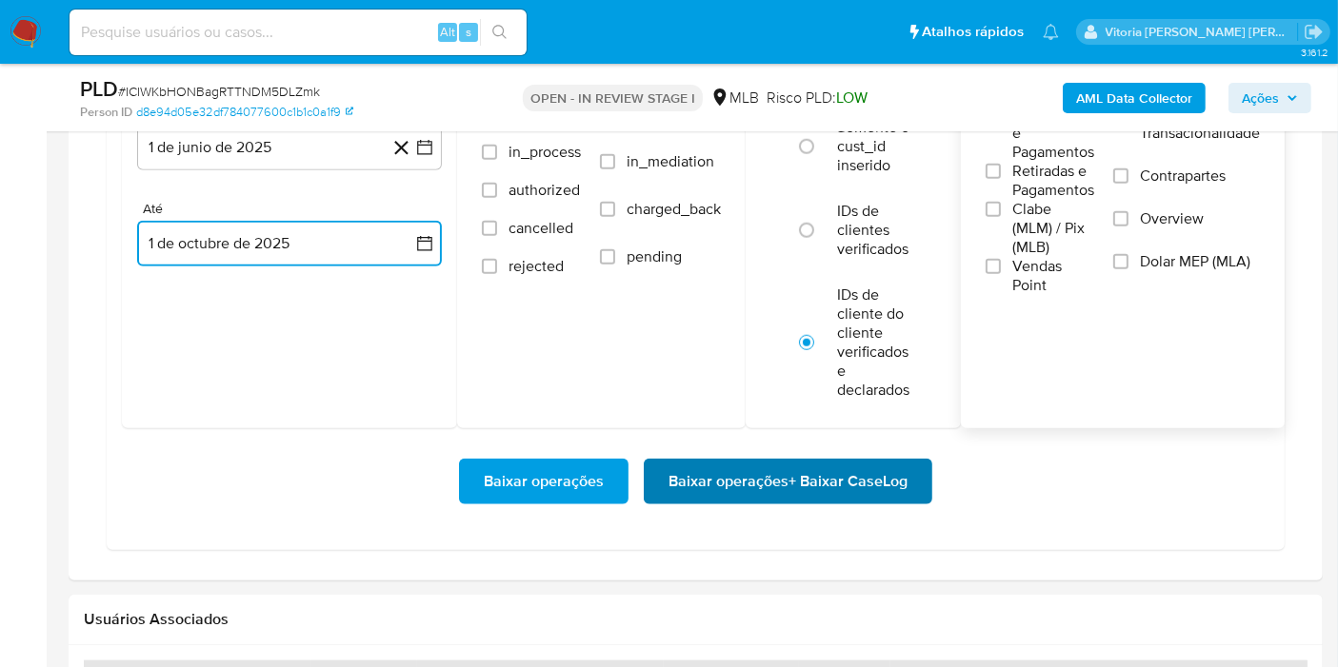
click at [768, 480] on span "Baixar operações + Baixar CaseLog" at bounding box center [787, 482] width 239 height 42
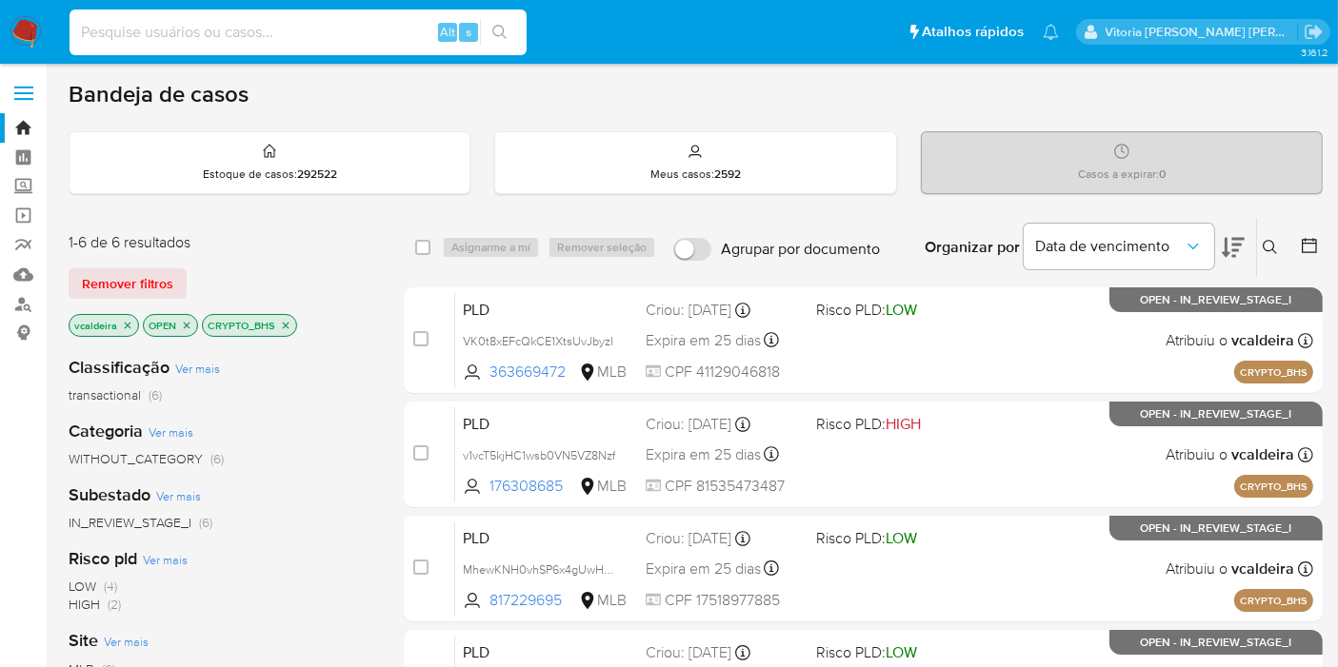
click at [247, 28] on input at bounding box center [298, 32] width 457 height 25
paste input "wKwiYz3ii3eXZtI3xdgcsZup"
type input "wKwiYz3ii3eXZtI3xdgcsZup"
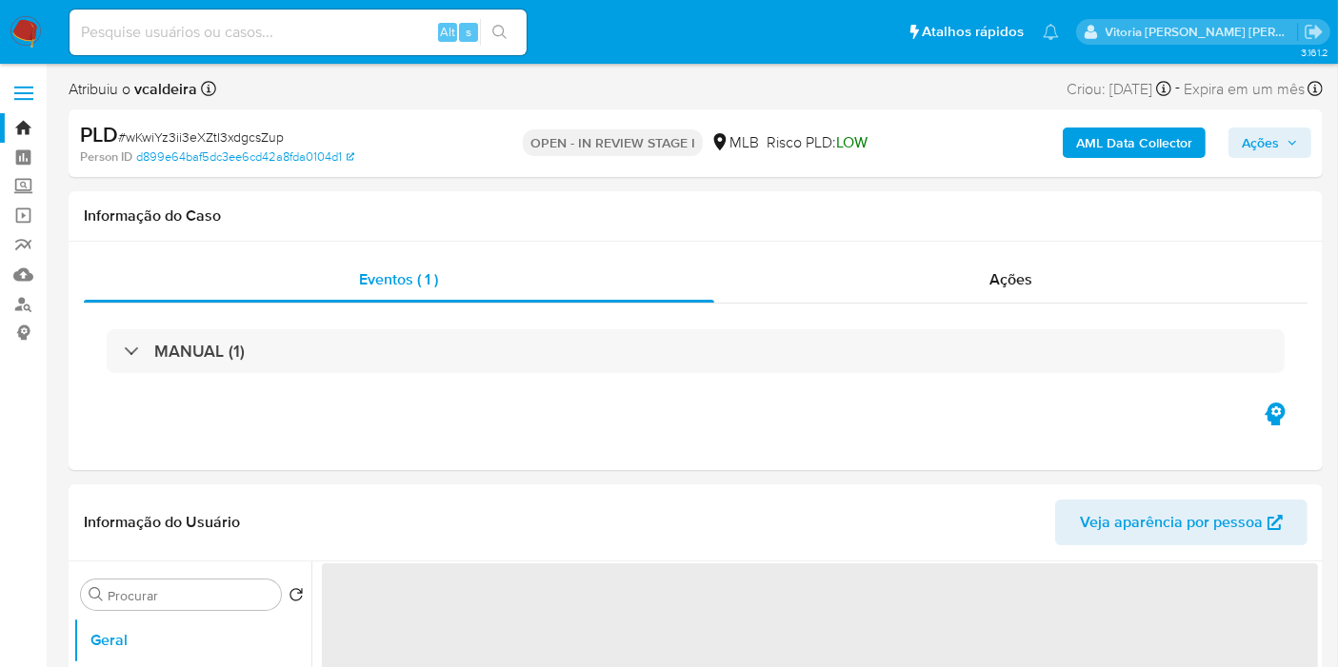
select select "10"
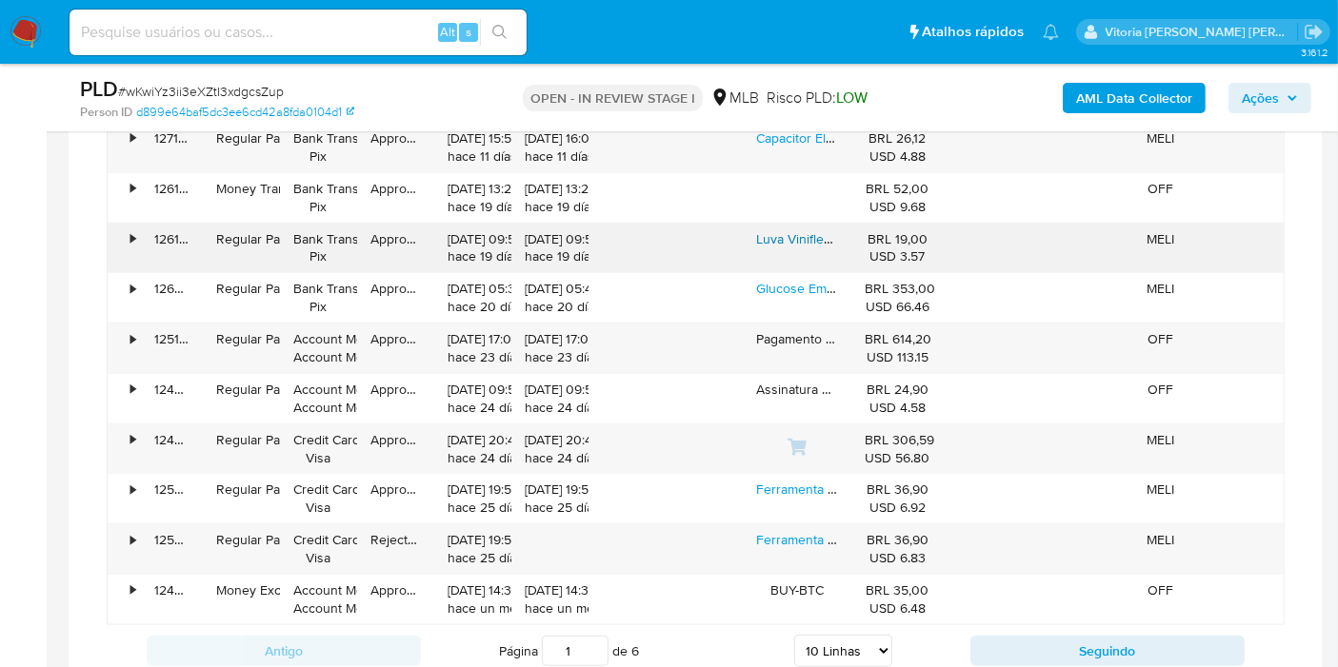
scroll to position [1586, 0]
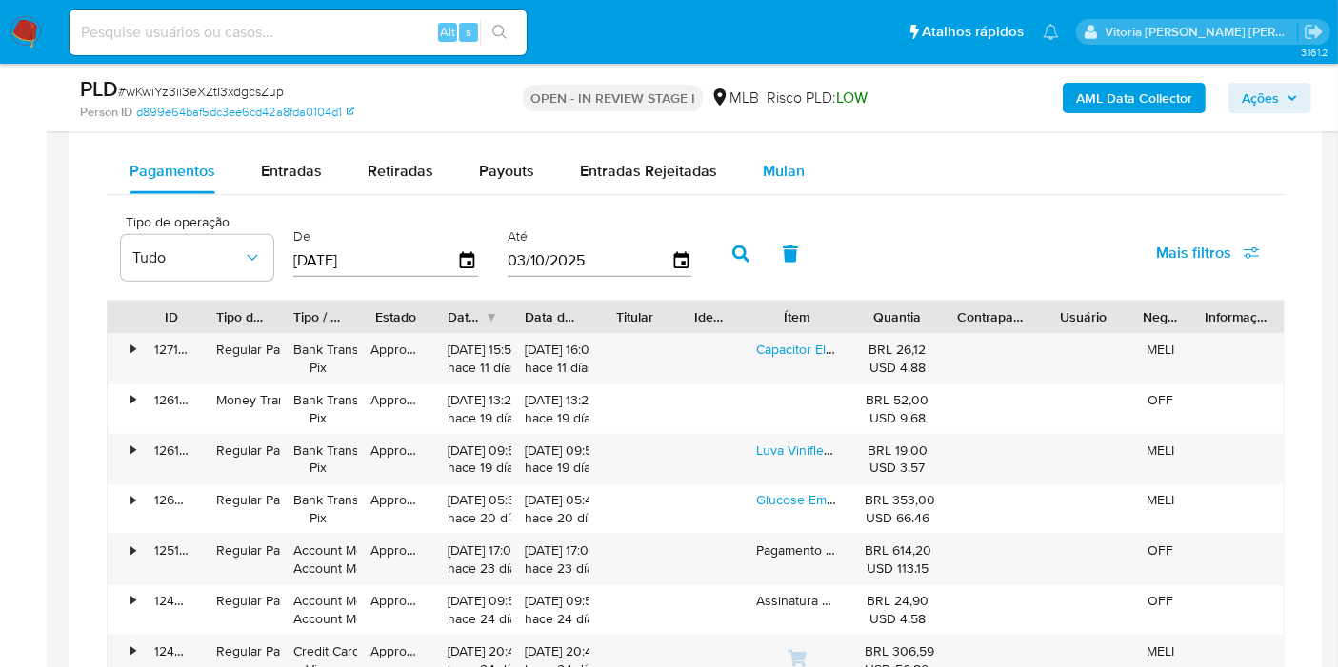
click at [787, 160] on span "Mulan" at bounding box center [784, 171] width 42 height 22
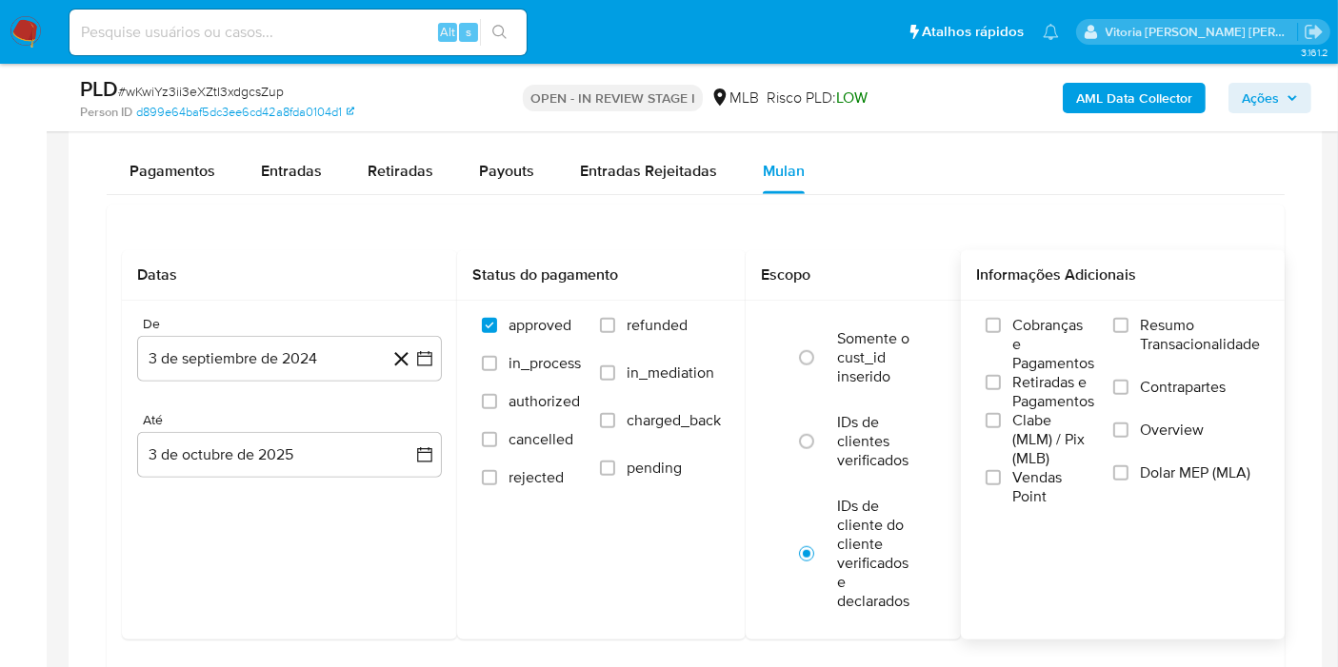
click at [1181, 327] on span "Resumo Transacionalidade" at bounding box center [1200, 335] width 120 height 38
click at [1128, 327] on input "Resumo Transacionalidade" at bounding box center [1120, 325] width 15 height 15
click at [220, 353] on button "3 de septiembre de 2024" at bounding box center [289, 359] width 305 height 46
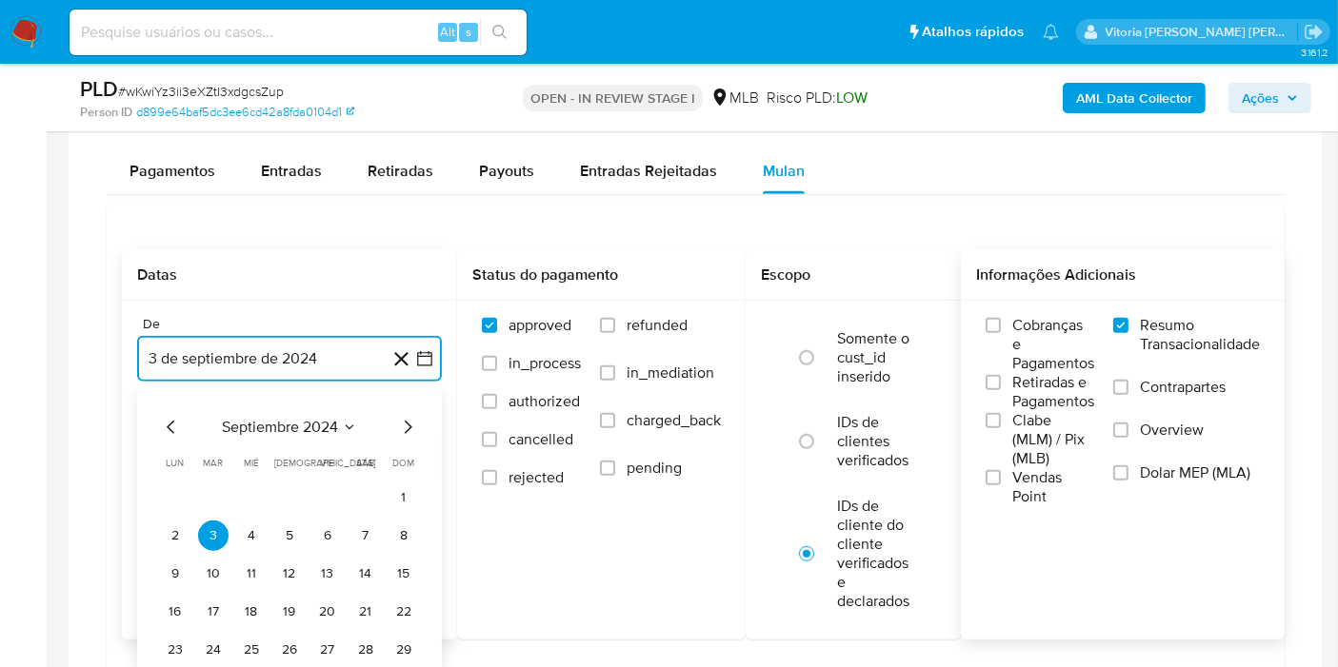
click at [319, 426] on span "septiembre 2024" at bounding box center [280, 427] width 116 height 19
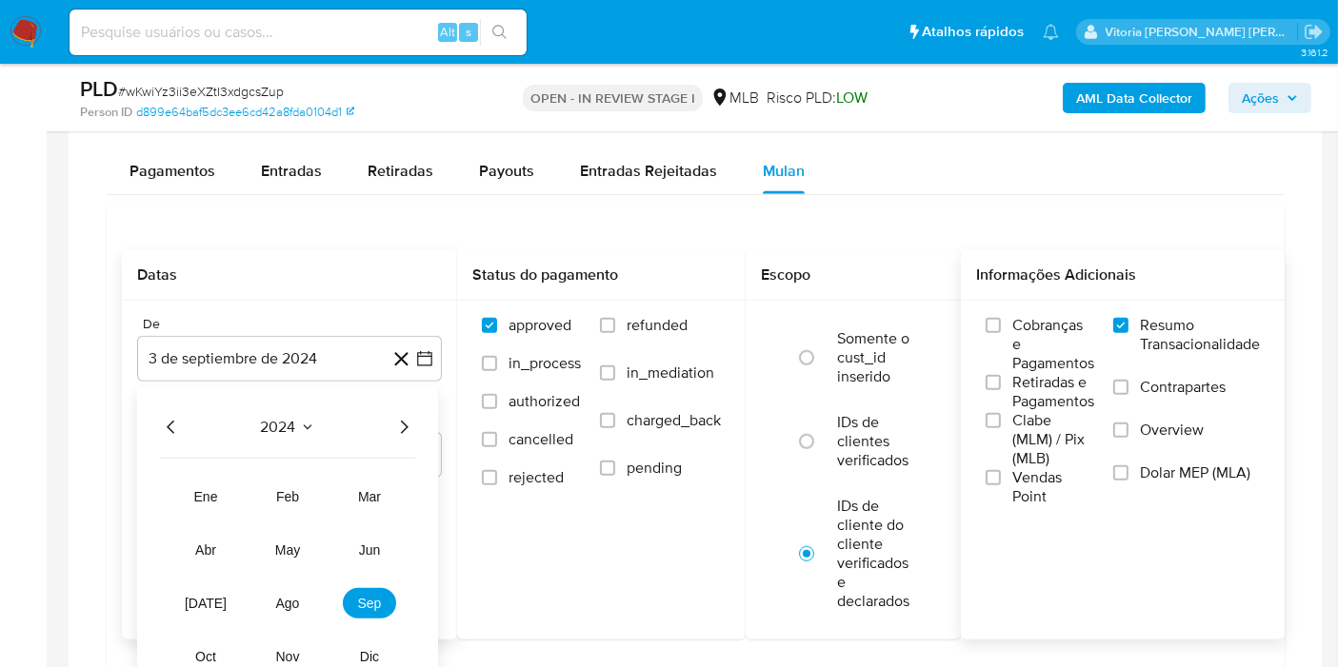
click at [396, 423] on icon "Año siguiente" at bounding box center [403, 427] width 23 height 23
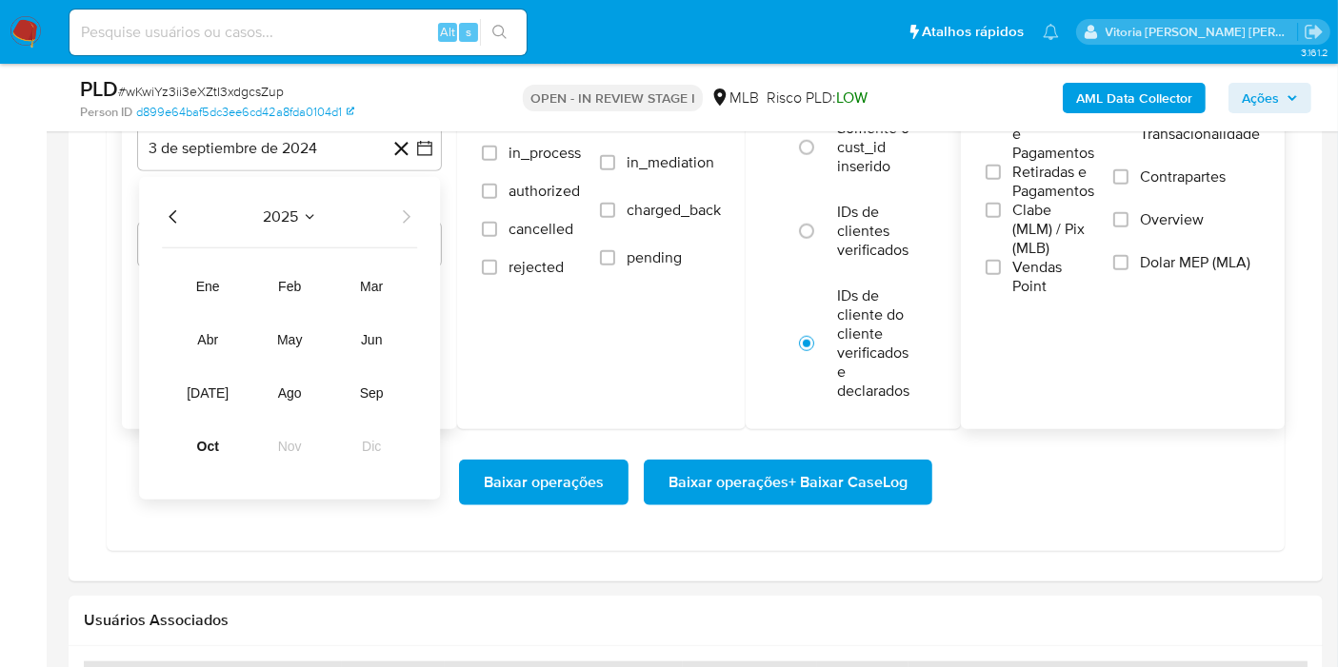
scroll to position [1797, 0]
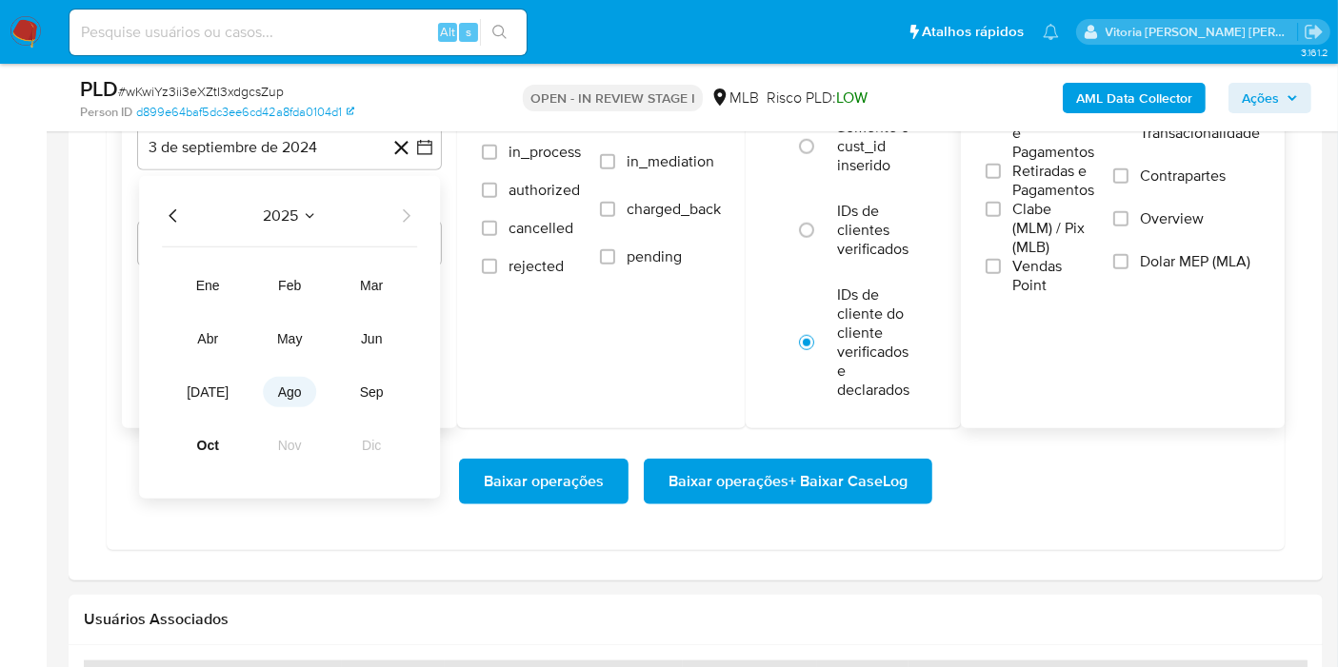
click at [283, 394] on span "ago" at bounding box center [290, 392] width 24 height 15
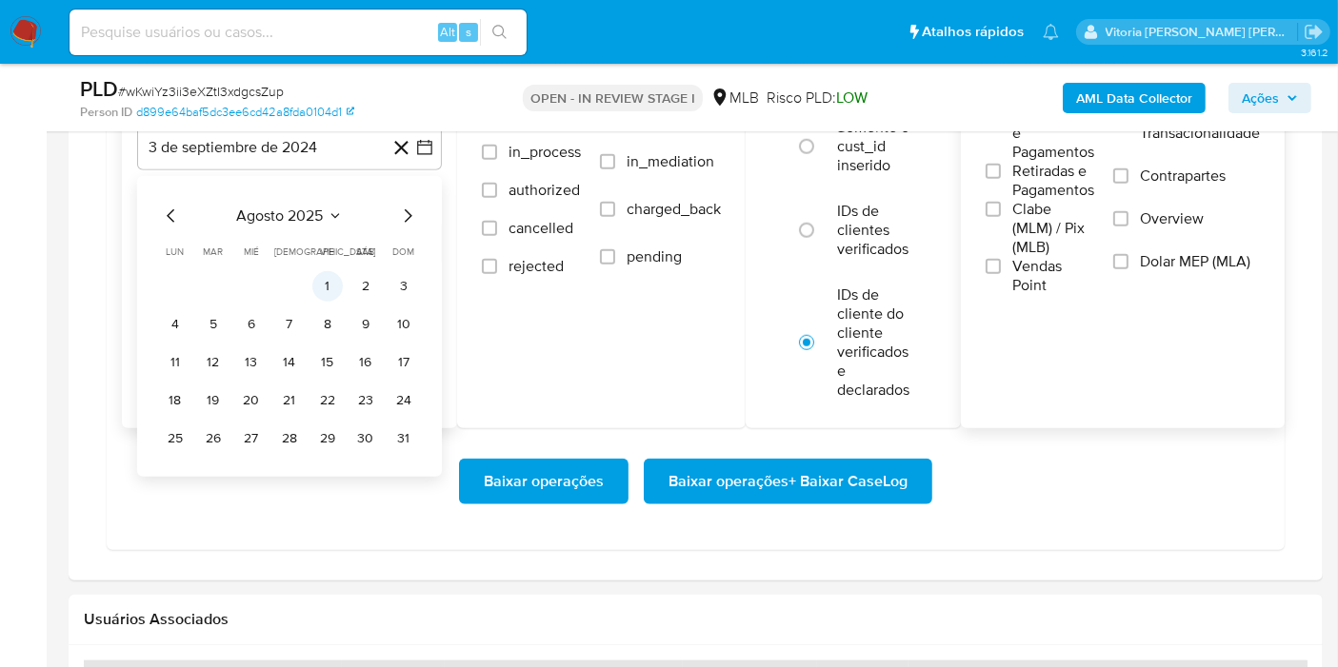
click at [322, 279] on button "1" at bounding box center [327, 286] width 30 height 30
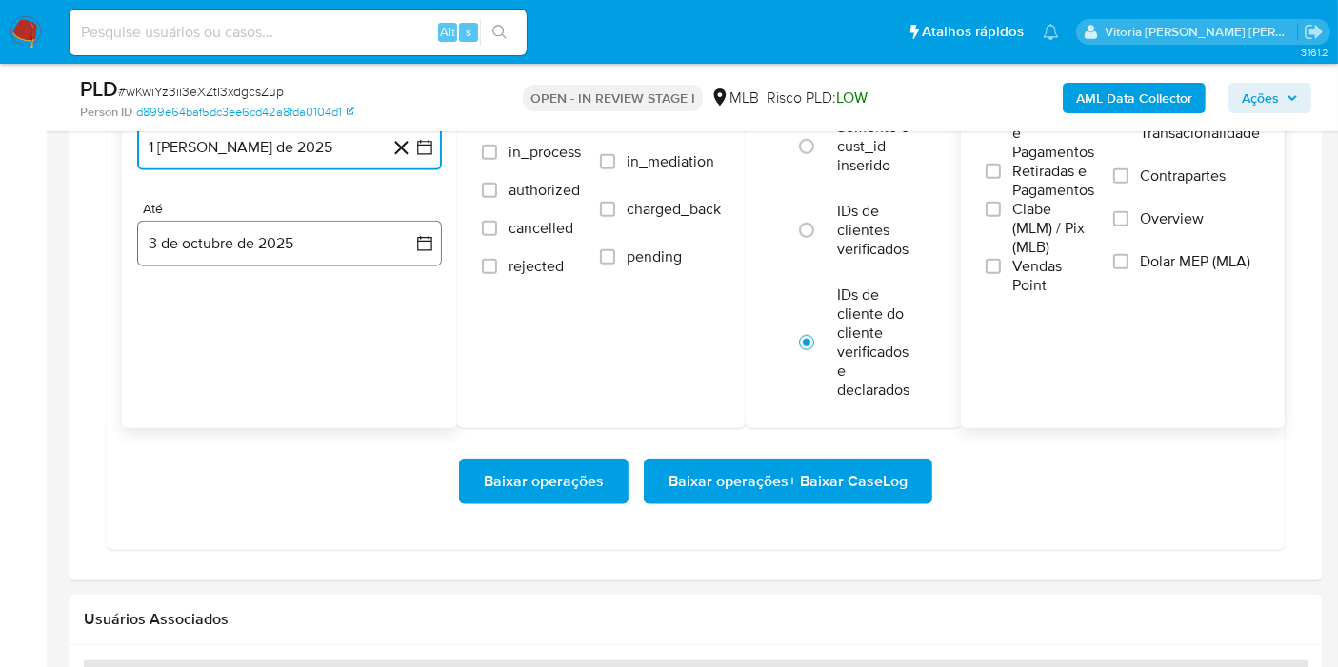
click at [301, 246] on button "3 de octubre de 2025" at bounding box center [289, 244] width 305 height 46
click at [248, 378] on button "1" at bounding box center [251, 382] width 30 height 30
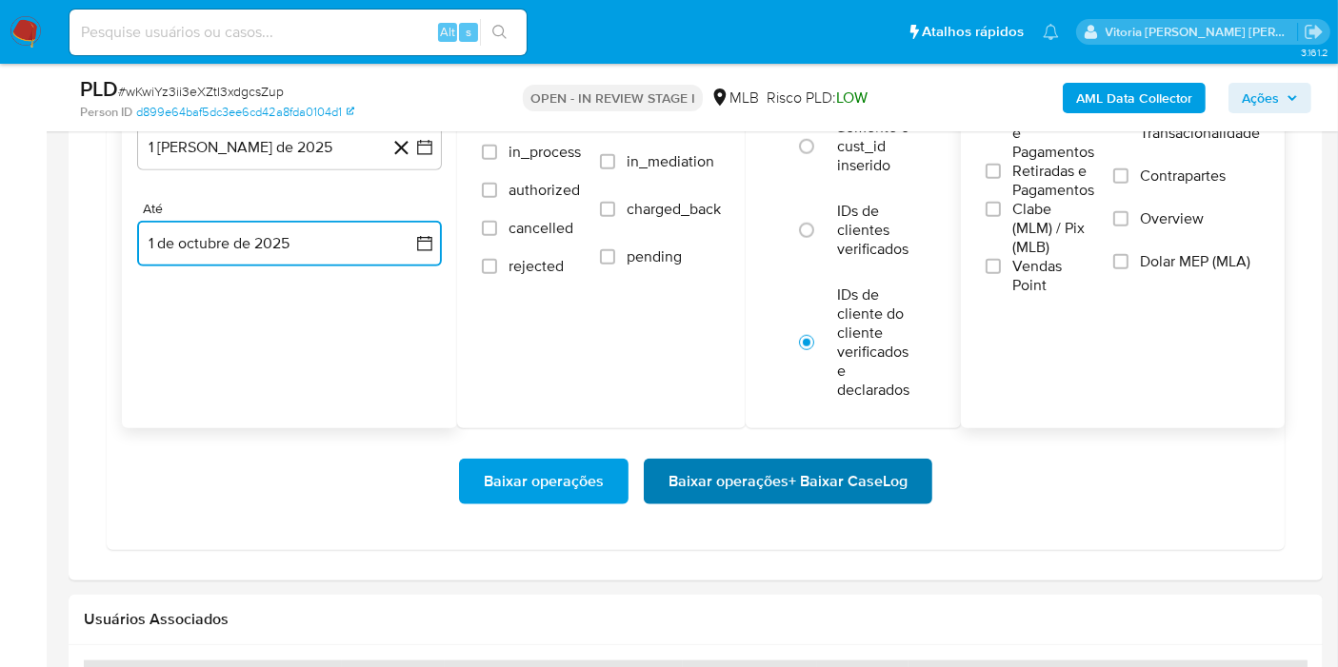
click at [730, 480] on span "Baixar operações + Baixar CaseLog" at bounding box center [787, 482] width 239 height 42
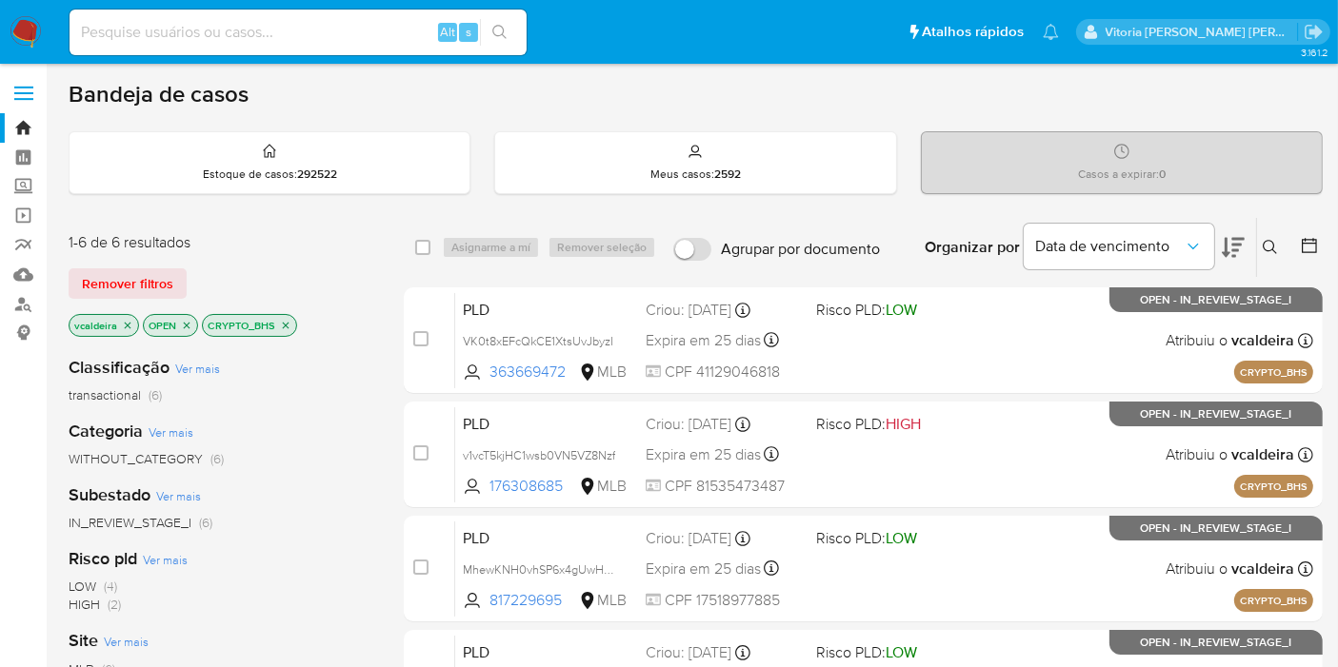
click at [359, 49] on div "Alt s" at bounding box center [298, 33] width 457 height 46
click at [349, 33] on input at bounding box center [298, 32] width 457 height 25
paste input "BLatUf8q6DimntHgnZYh09Qb"
type input "BLatUf8q6DimntHgnZYh09Qb"
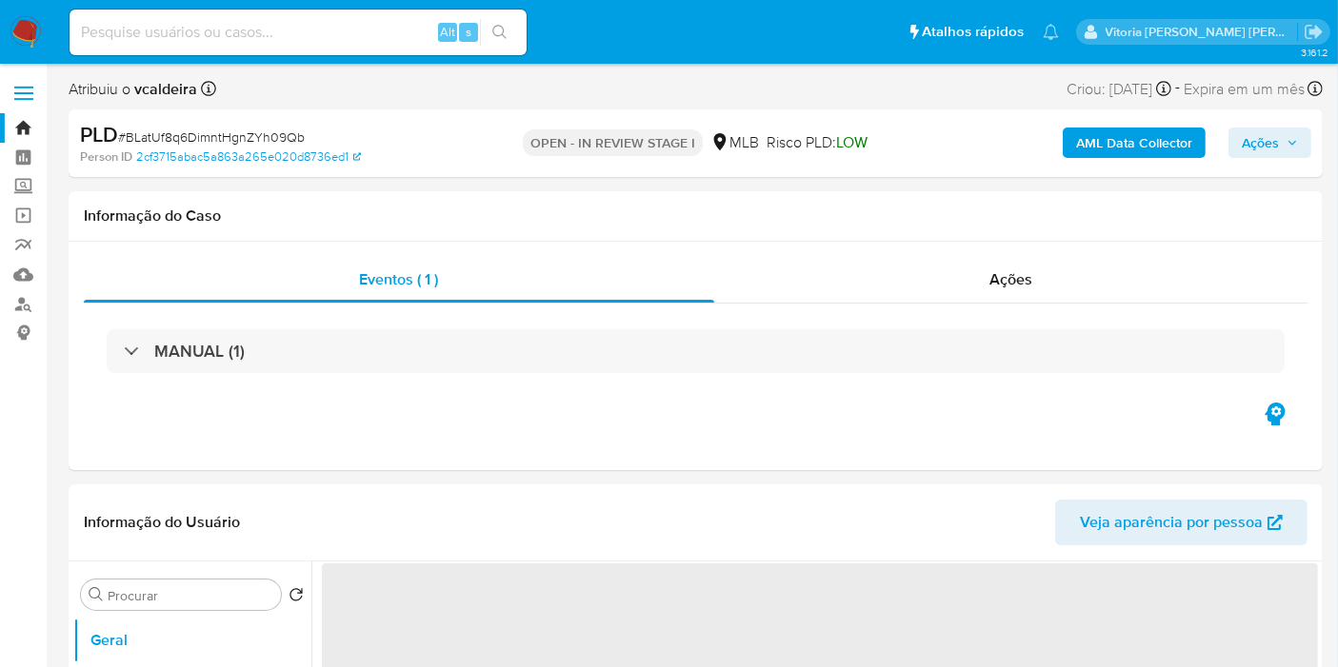
select select "10"
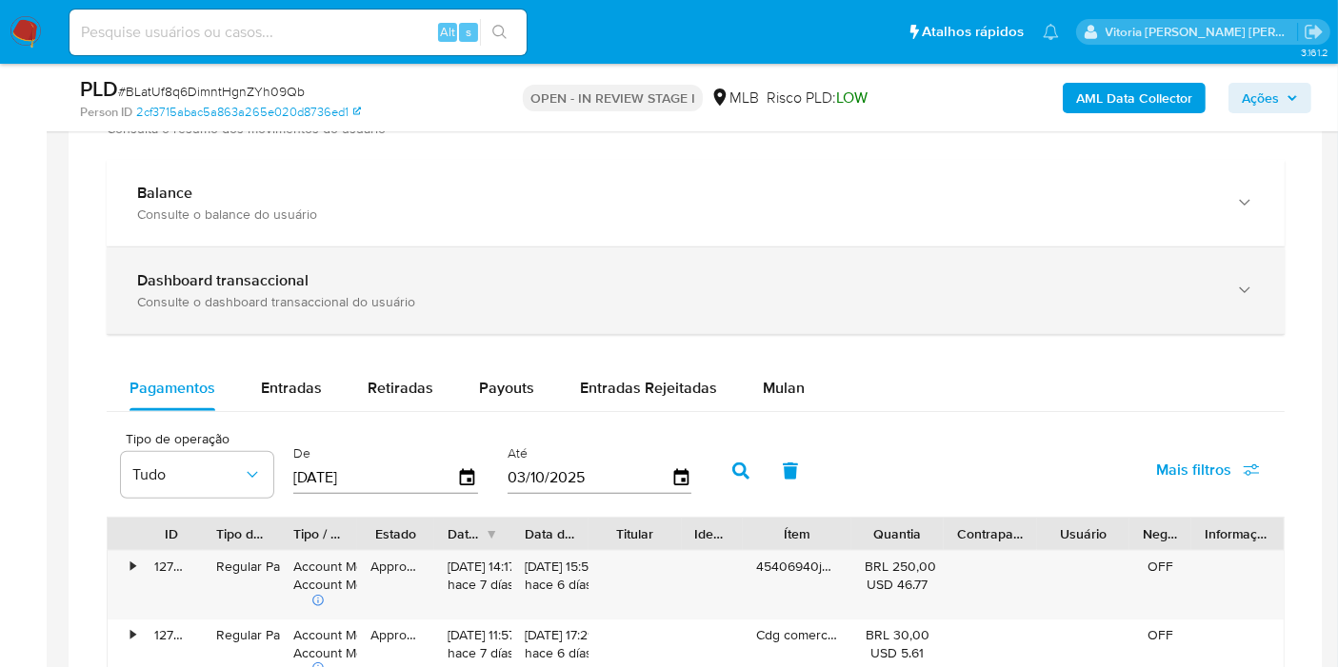
scroll to position [1375, 0]
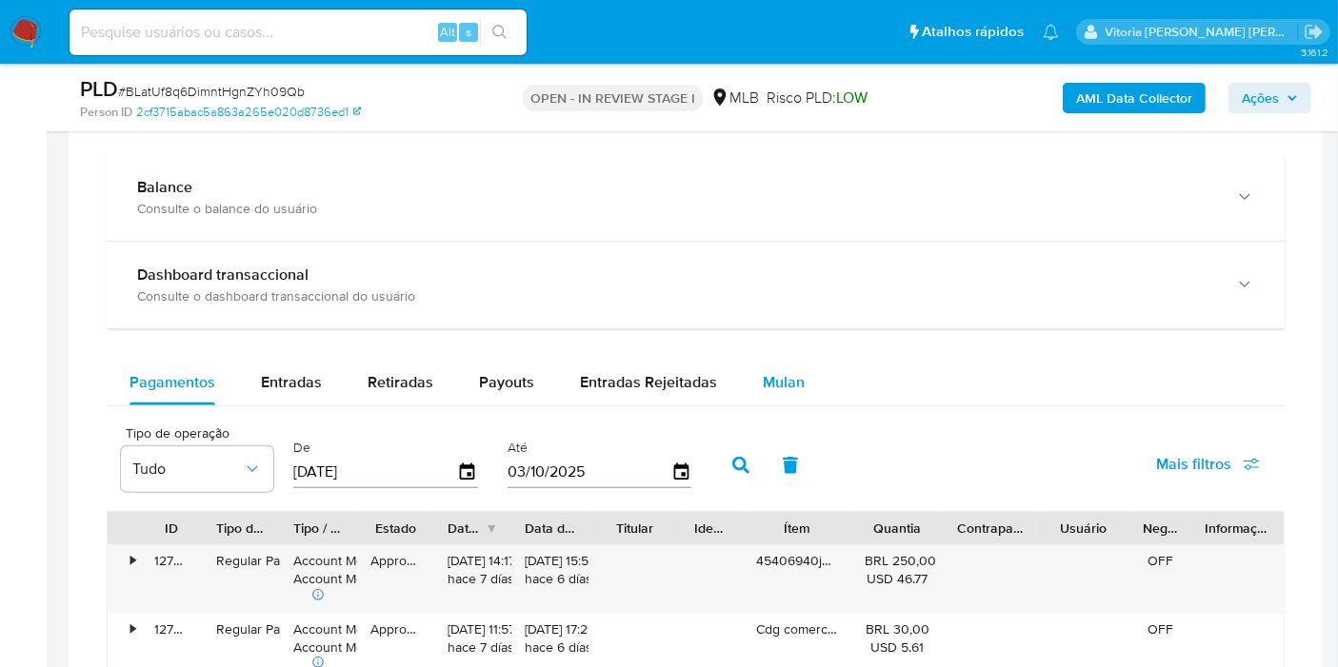
click at [787, 378] on span "Mulan" at bounding box center [784, 382] width 42 height 22
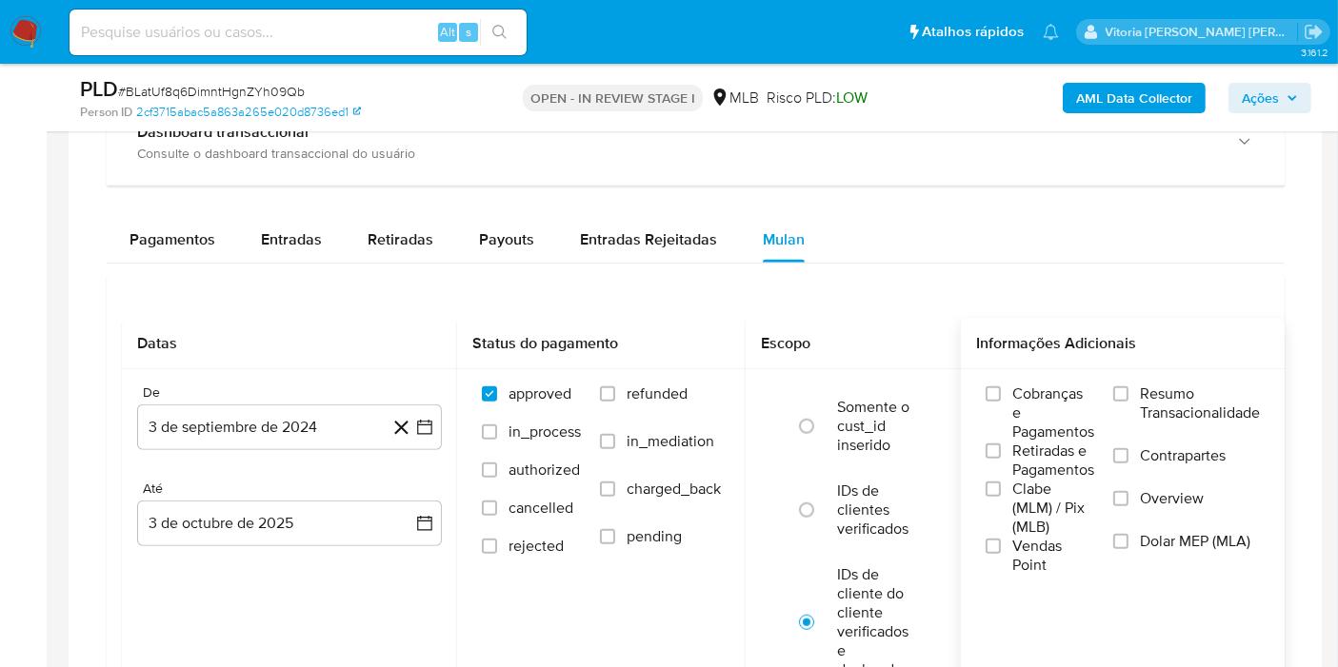
scroll to position [1692, 0]
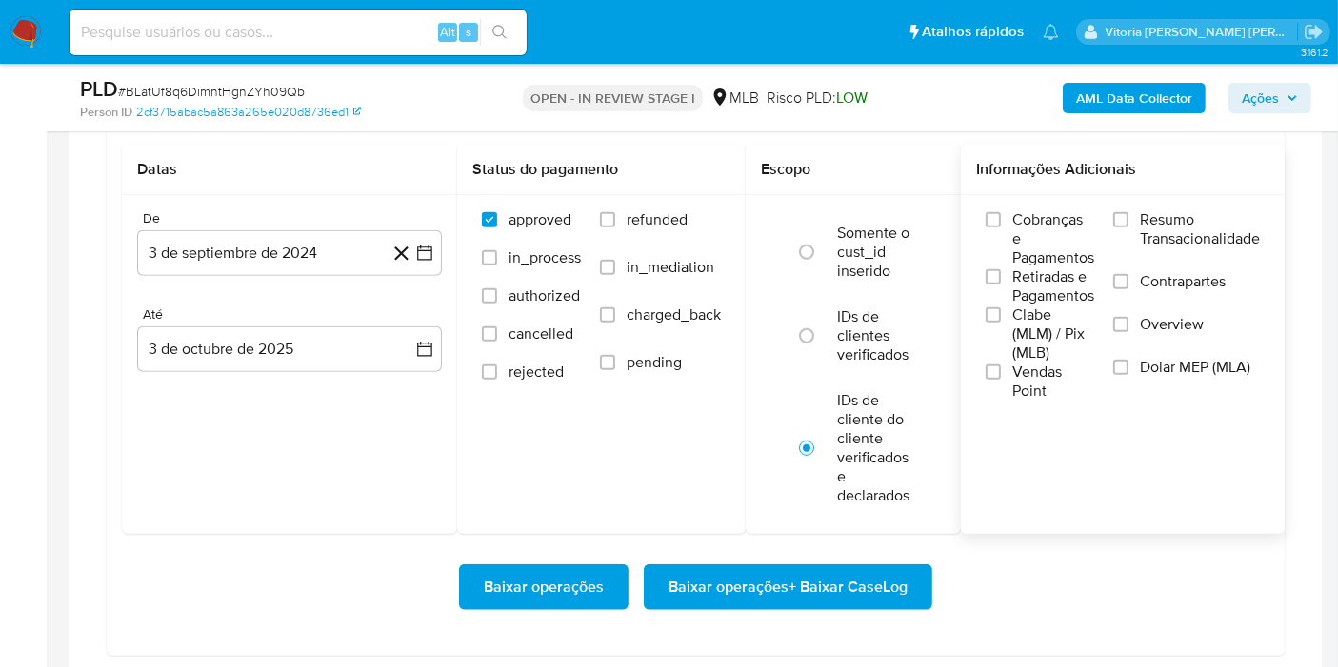
click at [1216, 215] on span "Resumo Transacionalidade" at bounding box center [1200, 229] width 120 height 38
click at [1128, 215] on input "Resumo Transacionalidade" at bounding box center [1120, 219] width 15 height 15
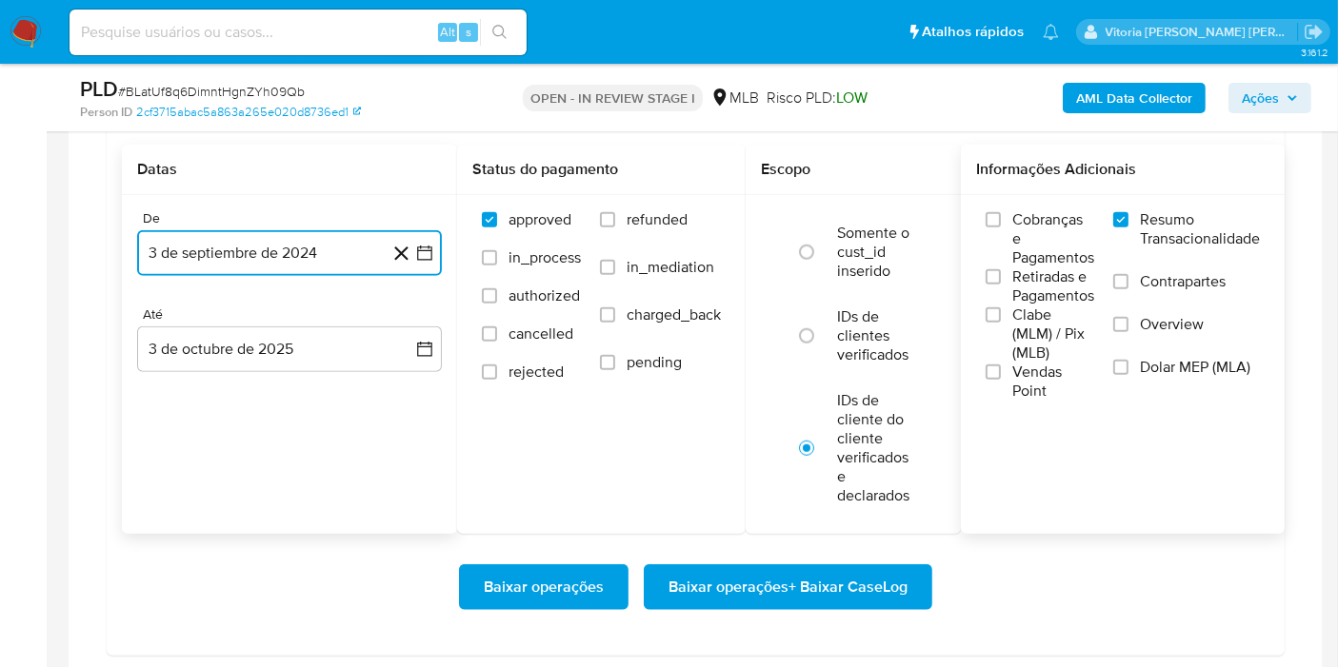
click at [303, 246] on button "3 de septiembre de 2024" at bounding box center [289, 253] width 305 height 46
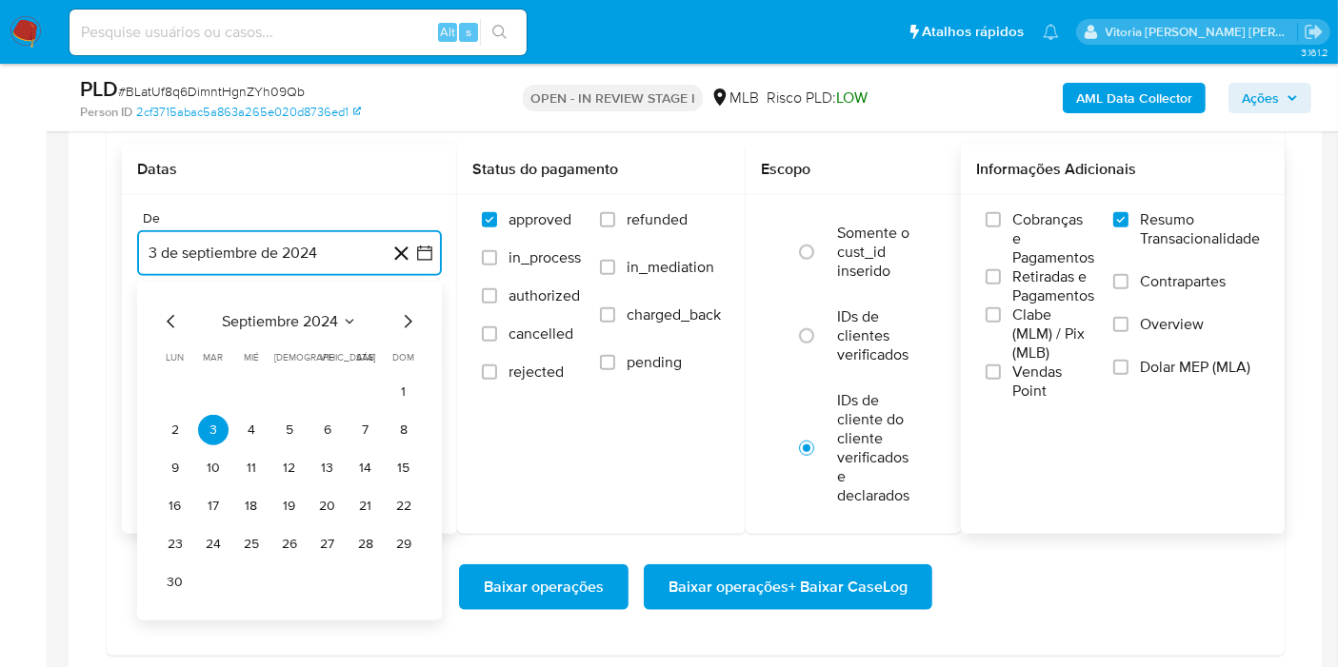
click at [342, 316] on icon "Seleccionar mes y año" at bounding box center [349, 321] width 15 height 15
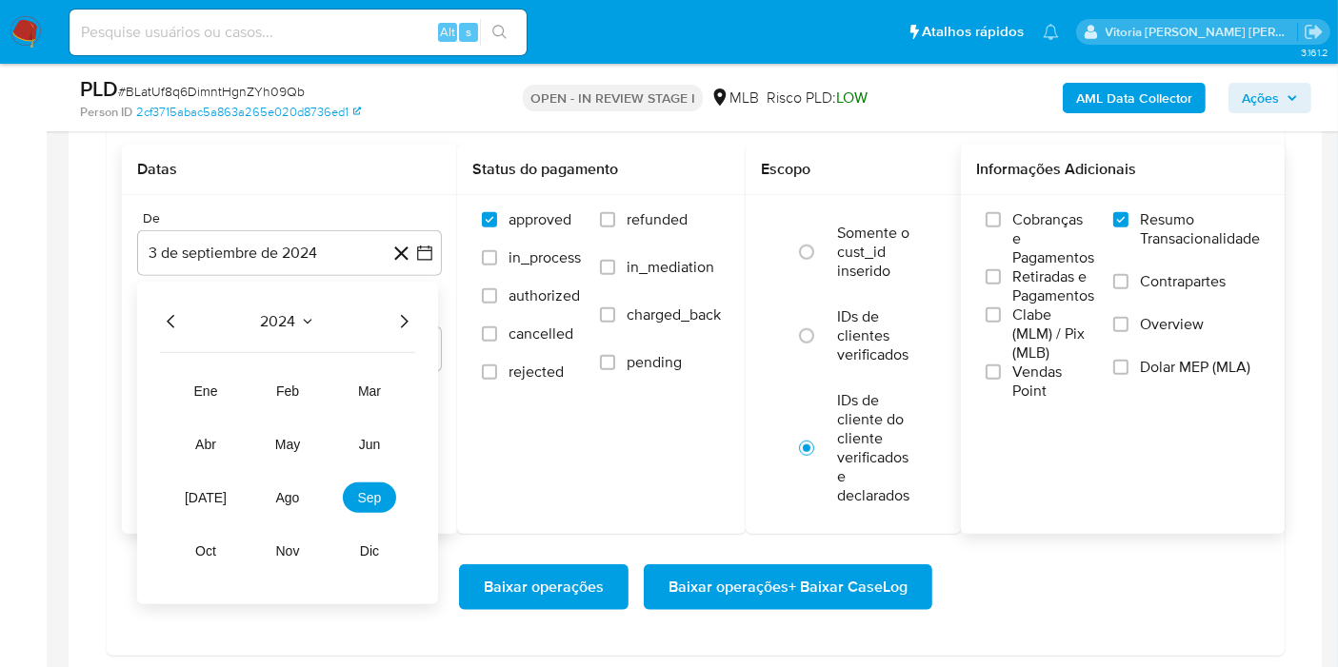
click at [407, 326] on icon "Año siguiente" at bounding box center [403, 321] width 23 height 23
click at [298, 490] on span "ago" at bounding box center [288, 497] width 24 height 15
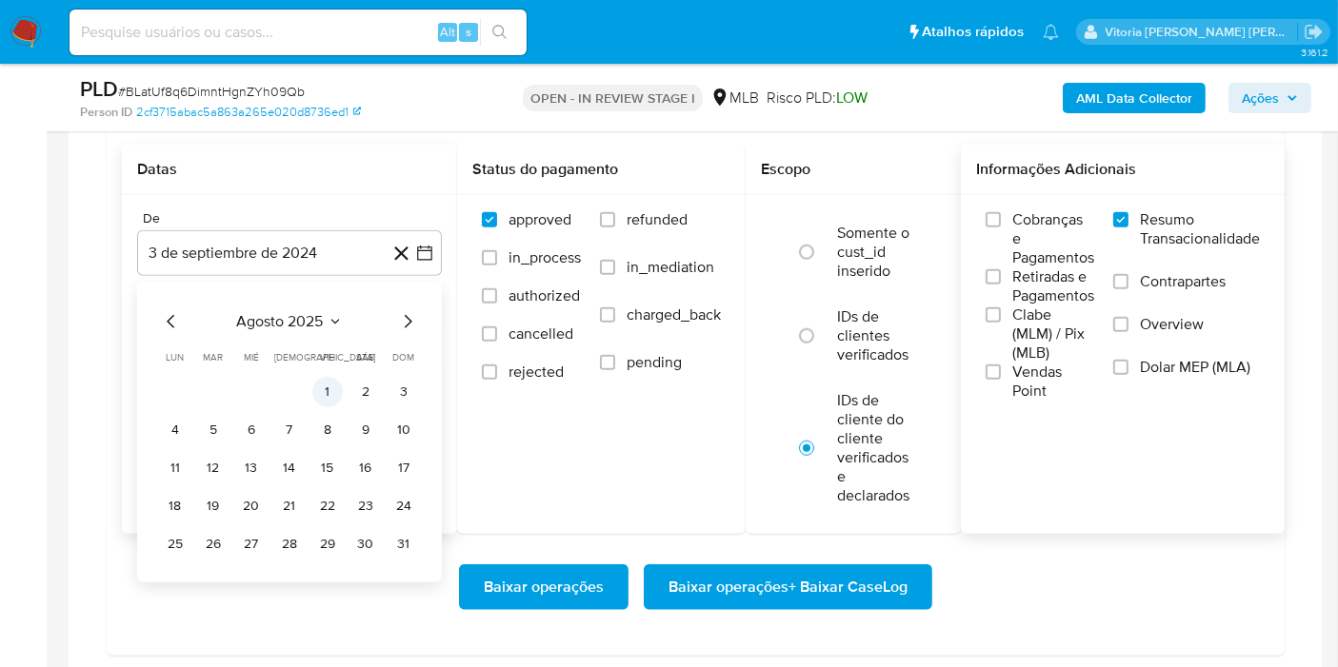
click at [334, 387] on button "1" at bounding box center [327, 392] width 30 height 30
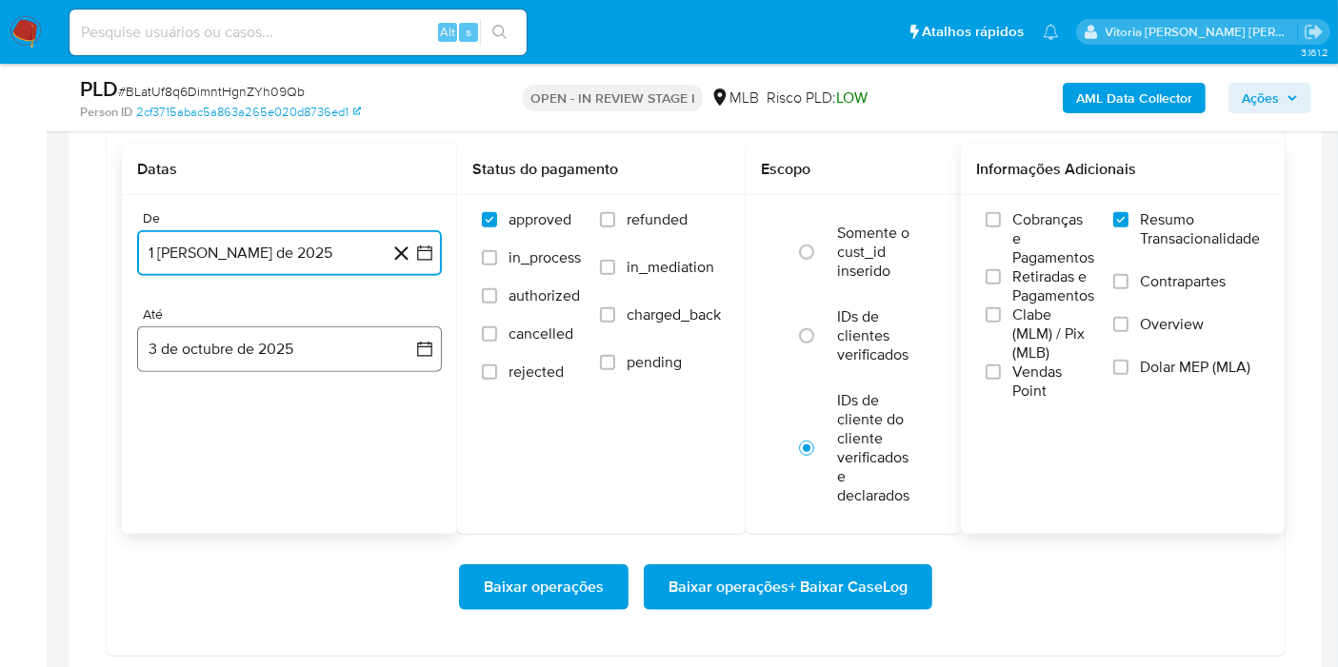
click at [225, 335] on button "3 de octubre de 2025" at bounding box center [289, 350] width 305 height 46
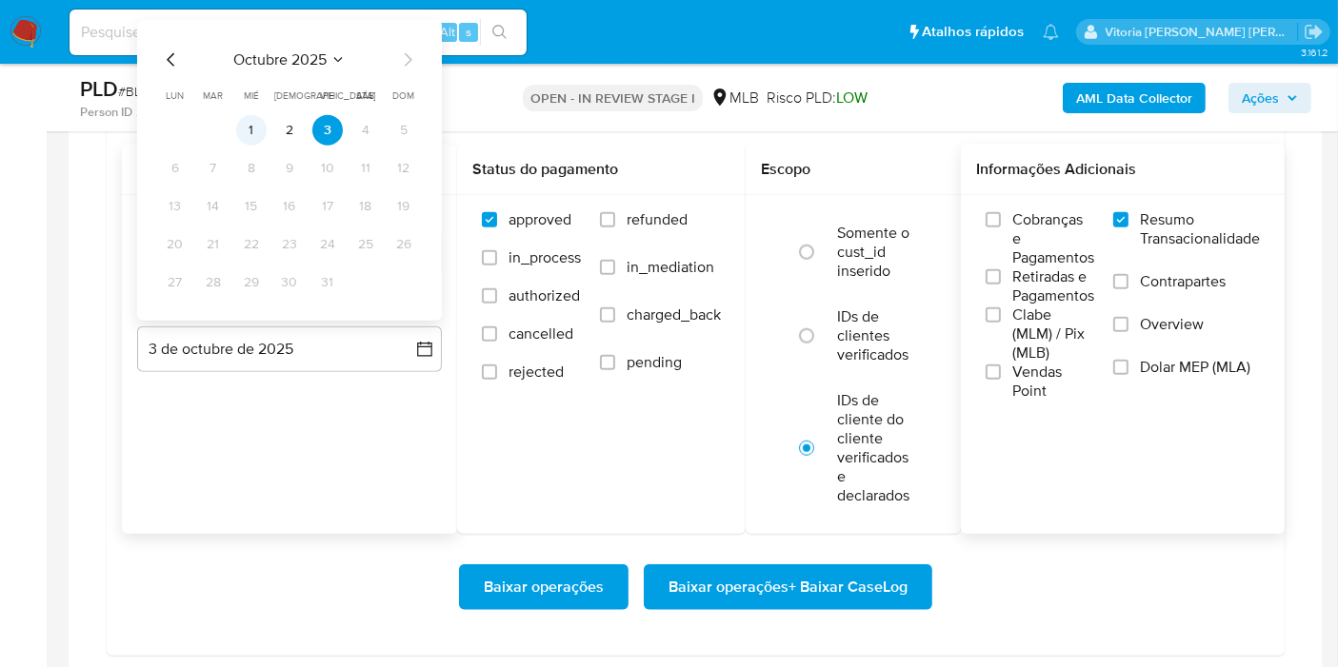
click at [250, 124] on button "1" at bounding box center [251, 130] width 30 height 30
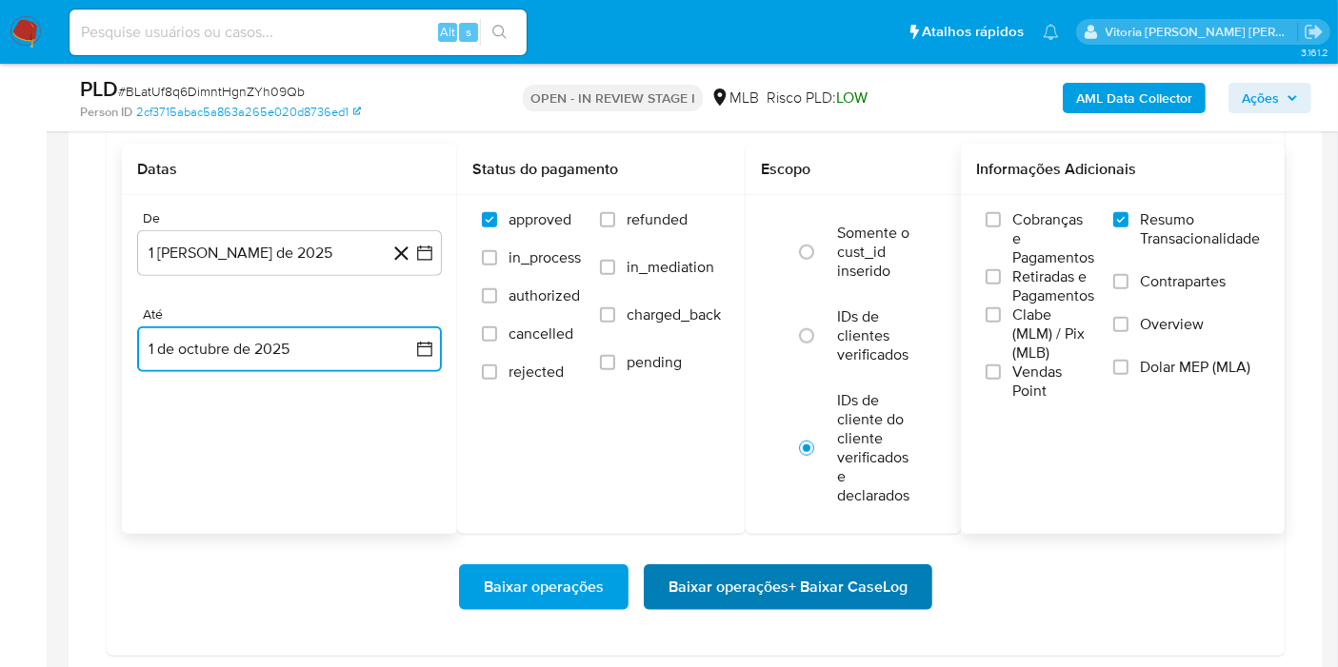
click at [728, 583] on span "Baixar operações + Baixar CaseLog" at bounding box center [787, 587] width 239 height 42
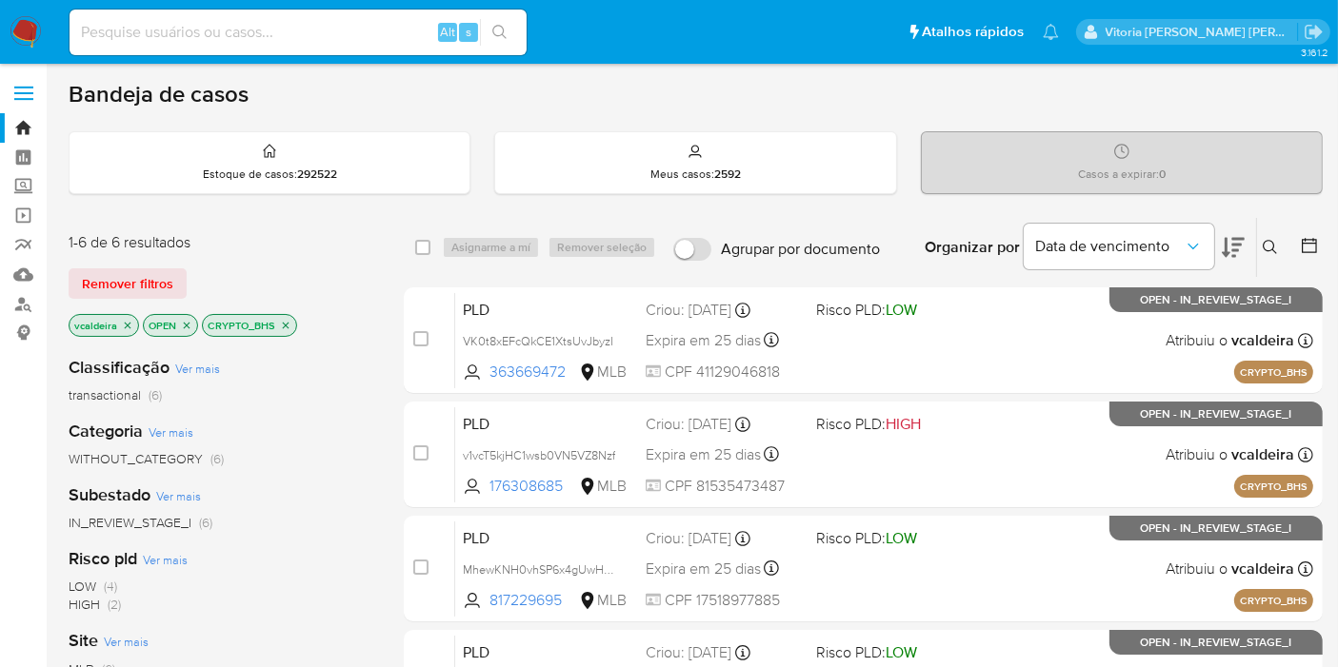
click at [364, 36] on input at bounding box center [298, 32] width 457 height 25
paste input "dtYlpmUR5XwX0RdVk1SBe3Fw"
type input "dtYlpmUR5XwX0RdVk1SBe3Fw"
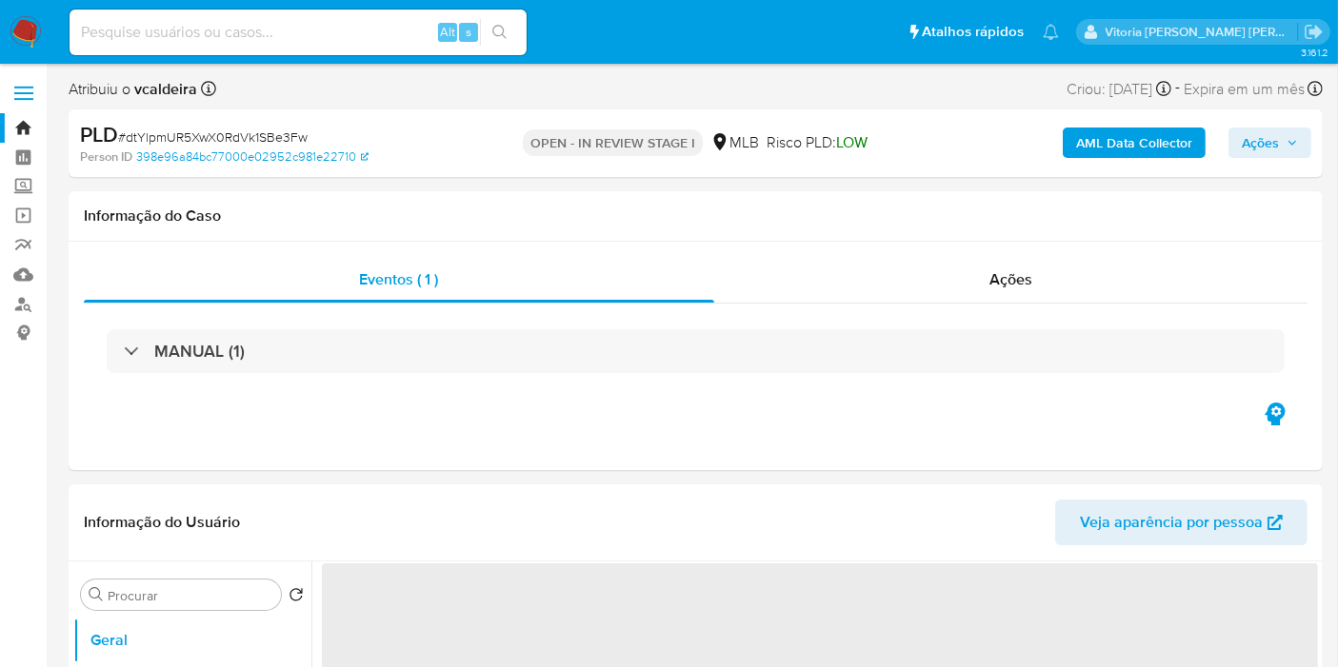
select select "10"
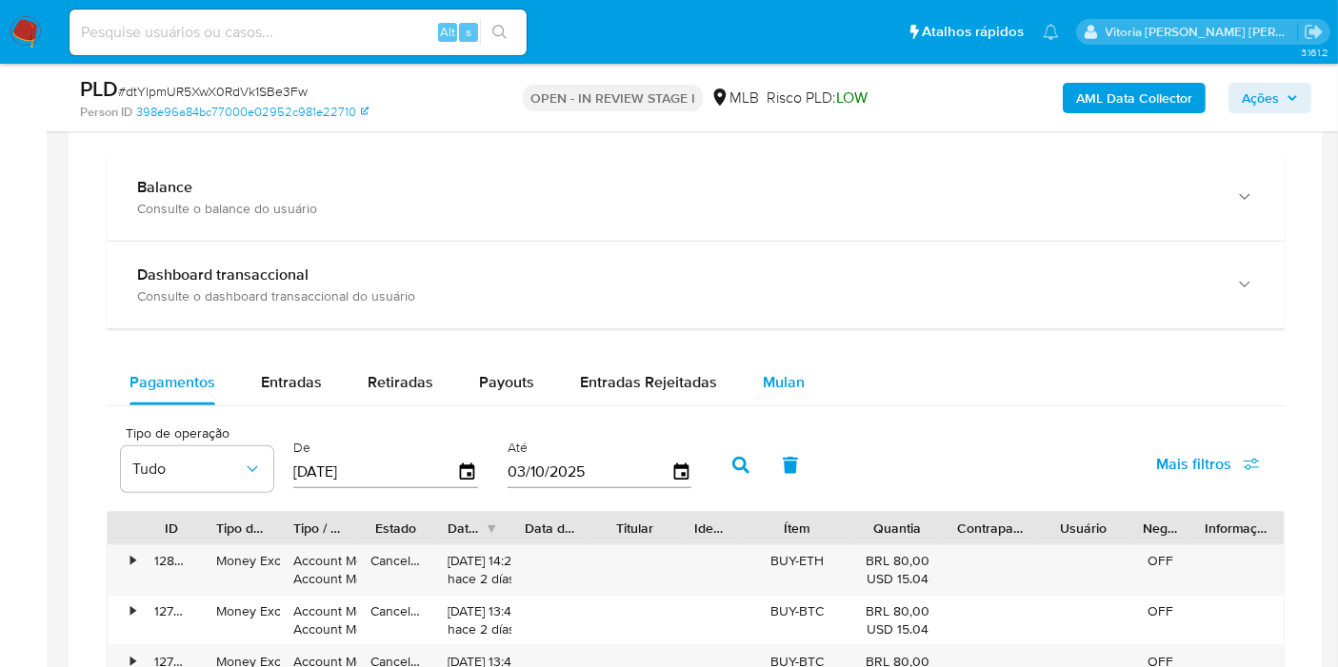
click at [776, 379] on span "Mulan" at bounding box center [784, 382] width 42 height 22
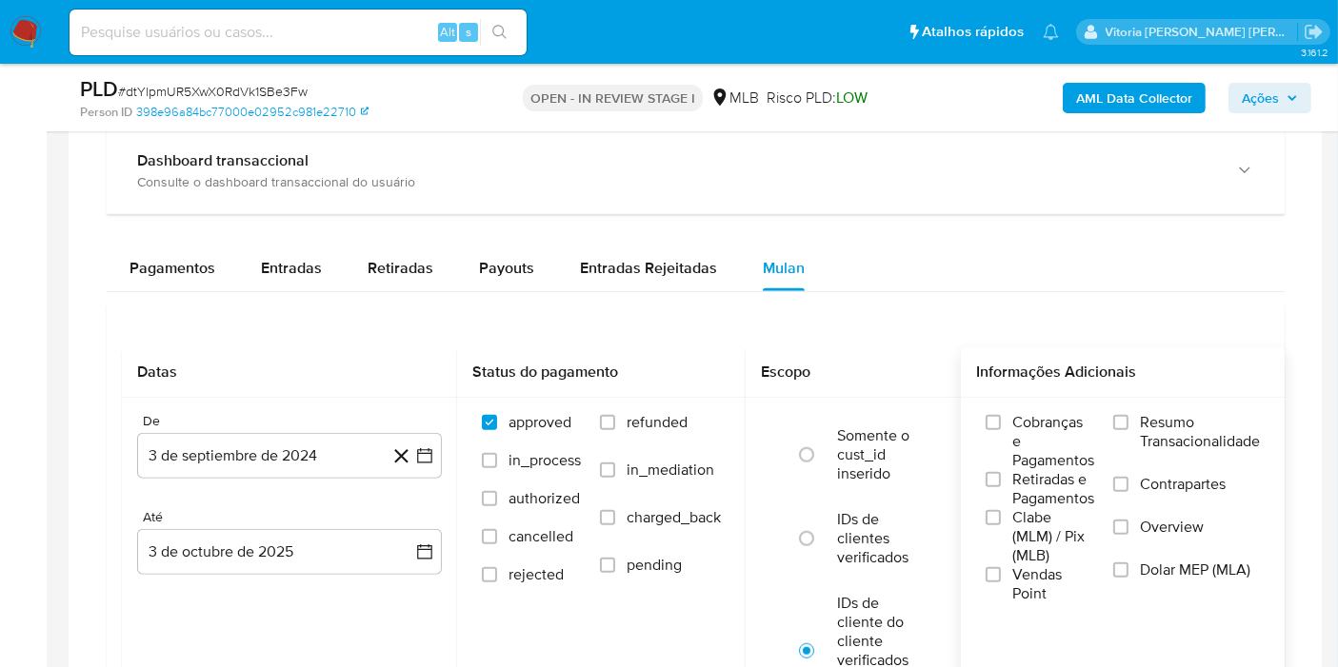
scroll to position [1586, 0]
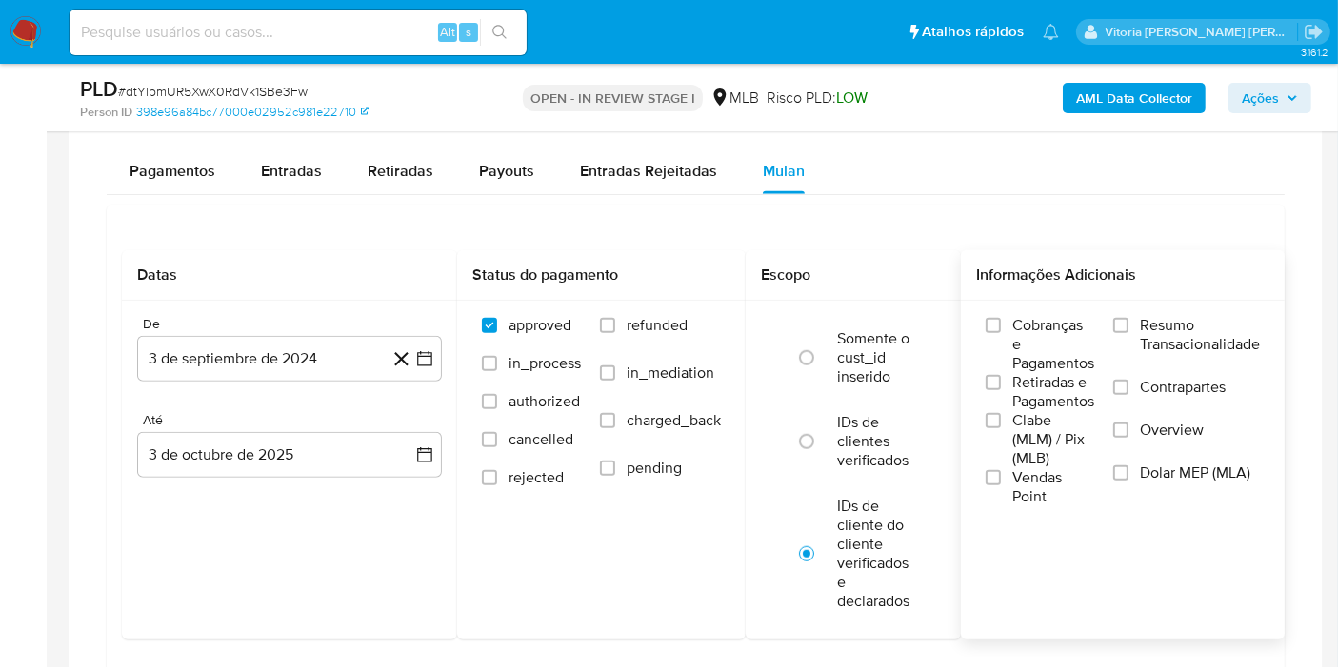
click at [1162, 335] on span "Resumo Transacionalidade" at bounding box center [1200, 335] width 120 height 38
click at [1128, 333] on input "Resumo Transacionalidade" at bounding box center [1120, 325] width 15 height 15
click at [240, 340] on button "3 de septiembre de 2024" at bounding box center [289, 359] width 305 height 46
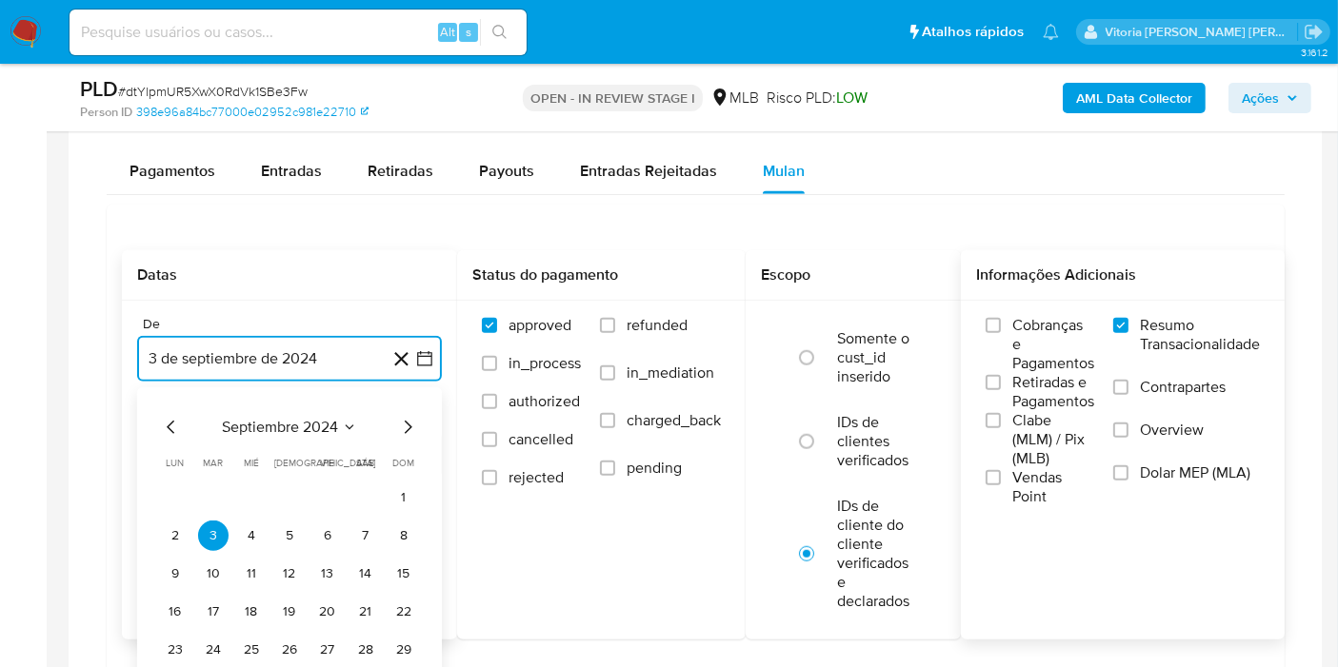
click at [344, 420] on icon "Seleccionar mes y año" at bounding box center [349, 427] width 15 height 15
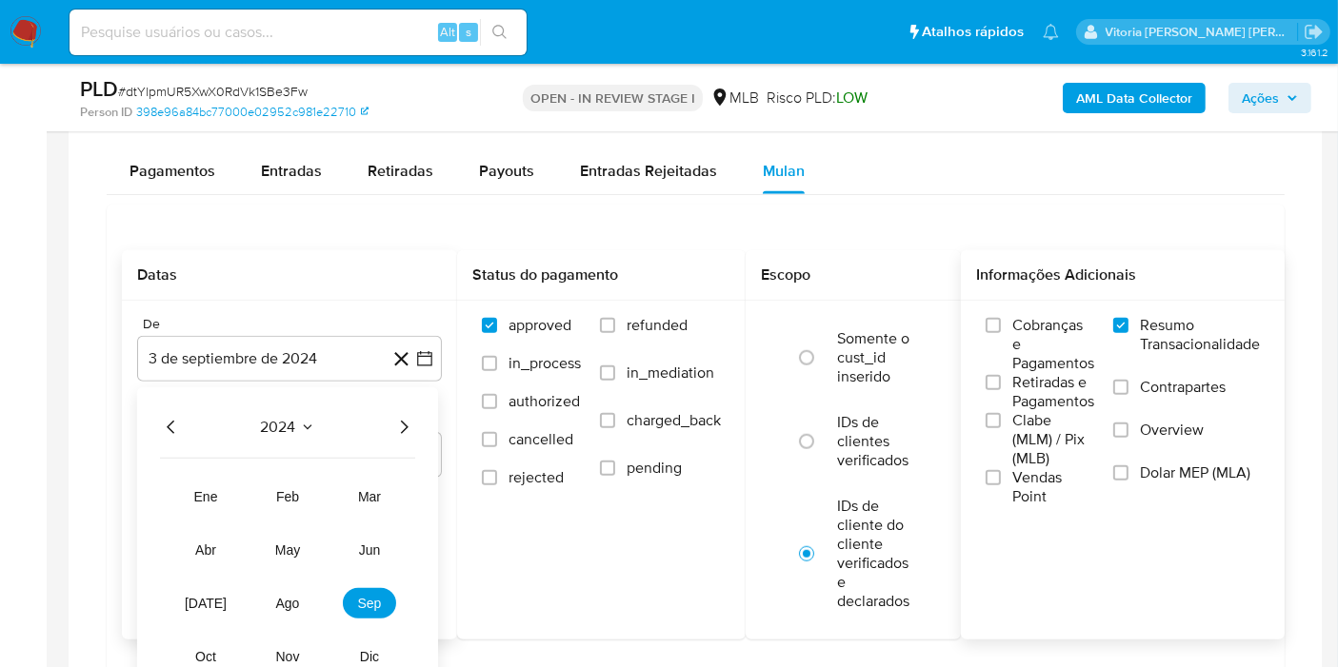
click at [407, 427] on icon "Año siguiente" at bounding box center [403, 427] width 23 height 23
click at [287, 596] on span "ago" at bounding box center [288, 603] width 24 height 15
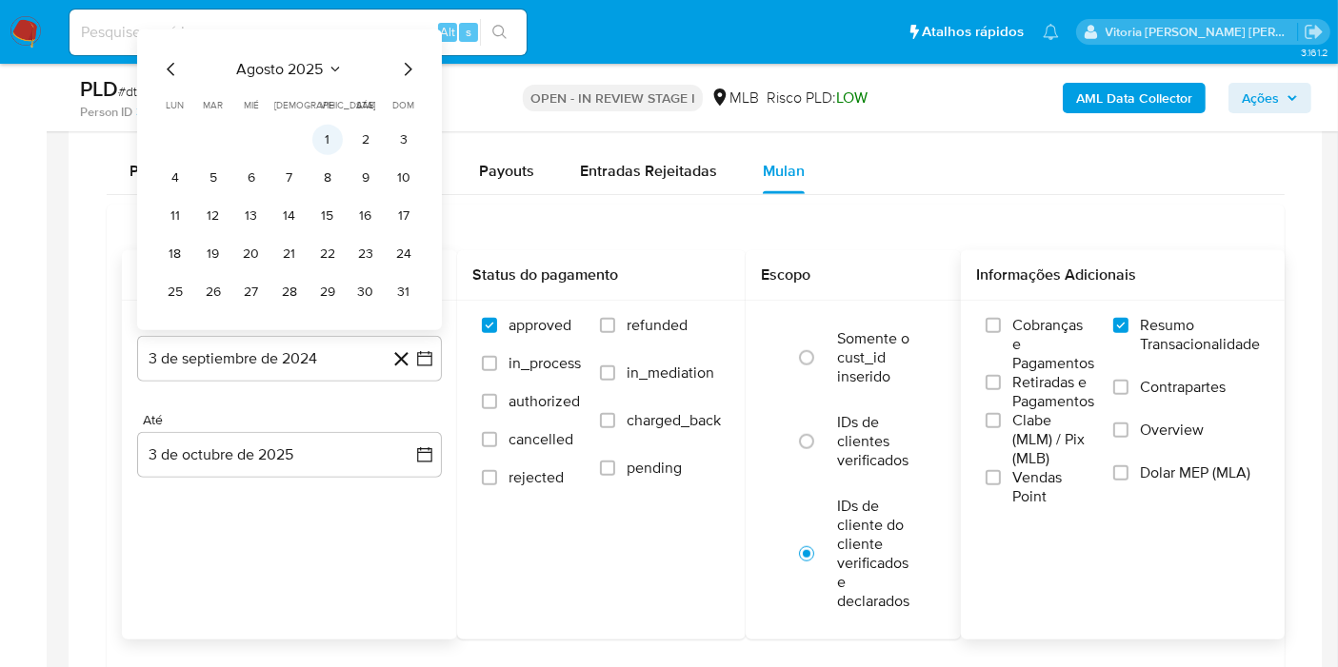
click at [322, 132] on button "1" at bounding box center [327, 140] width 30 height 30
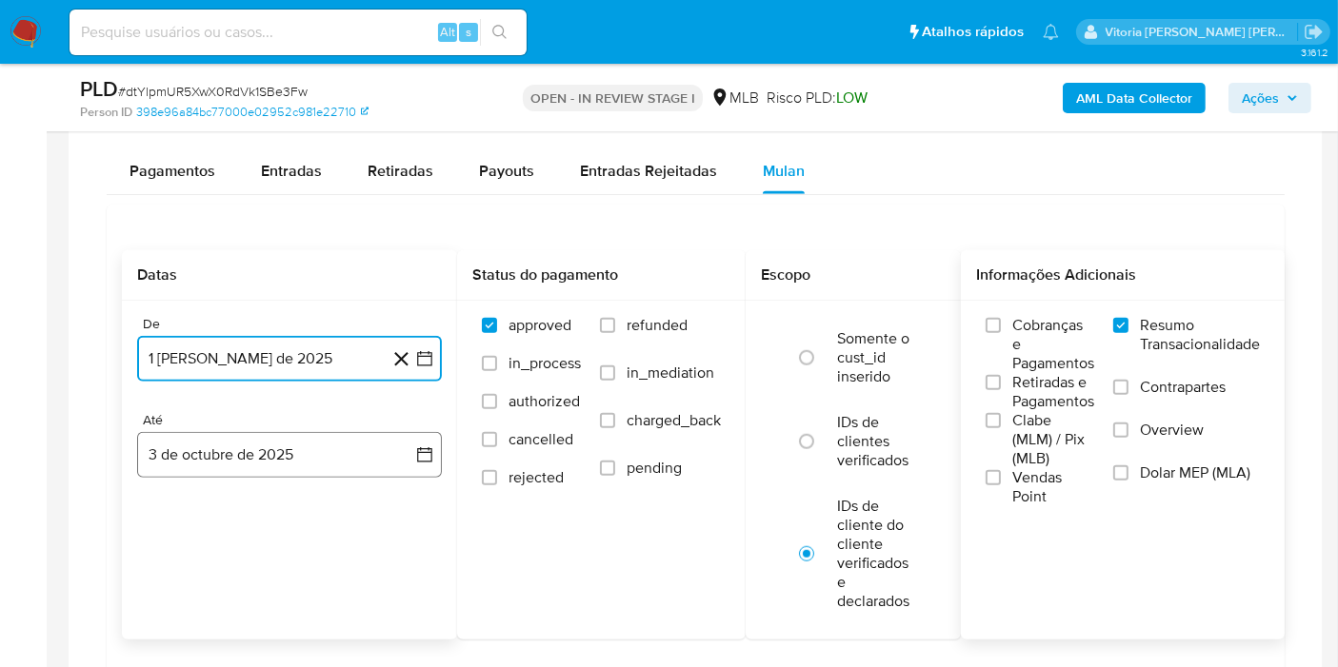
click at [230, 456] on button "3 de octubre de 2025" at bounding box center [289, 455] width 305 height 46
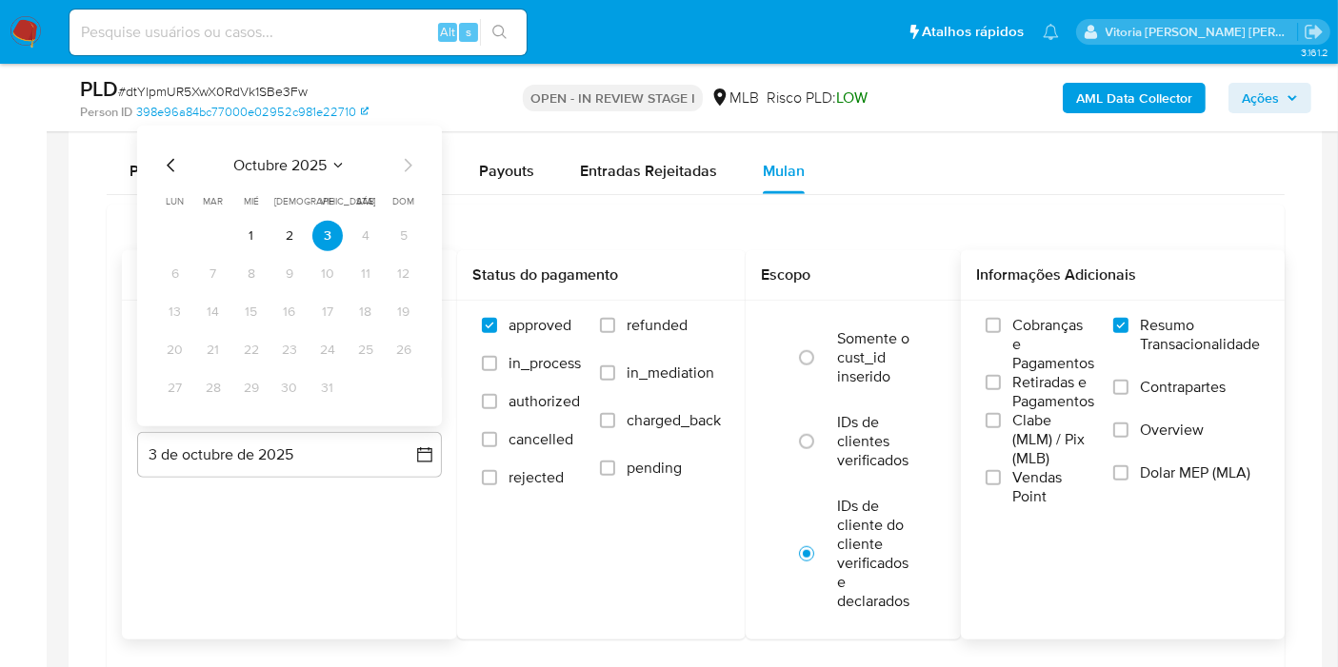
click at [263, 248] on tbody "1 2 3 4 5 6 7 8 9 10 11 12 13 14 15 16 17 18 19 20 21 22 23 24 25 26 27 28 29 3…" at bounding box center [289, 312] width 259 height 183
click at [254, 235] on button "1" at bounding box center [251, 236] width 30 height 30
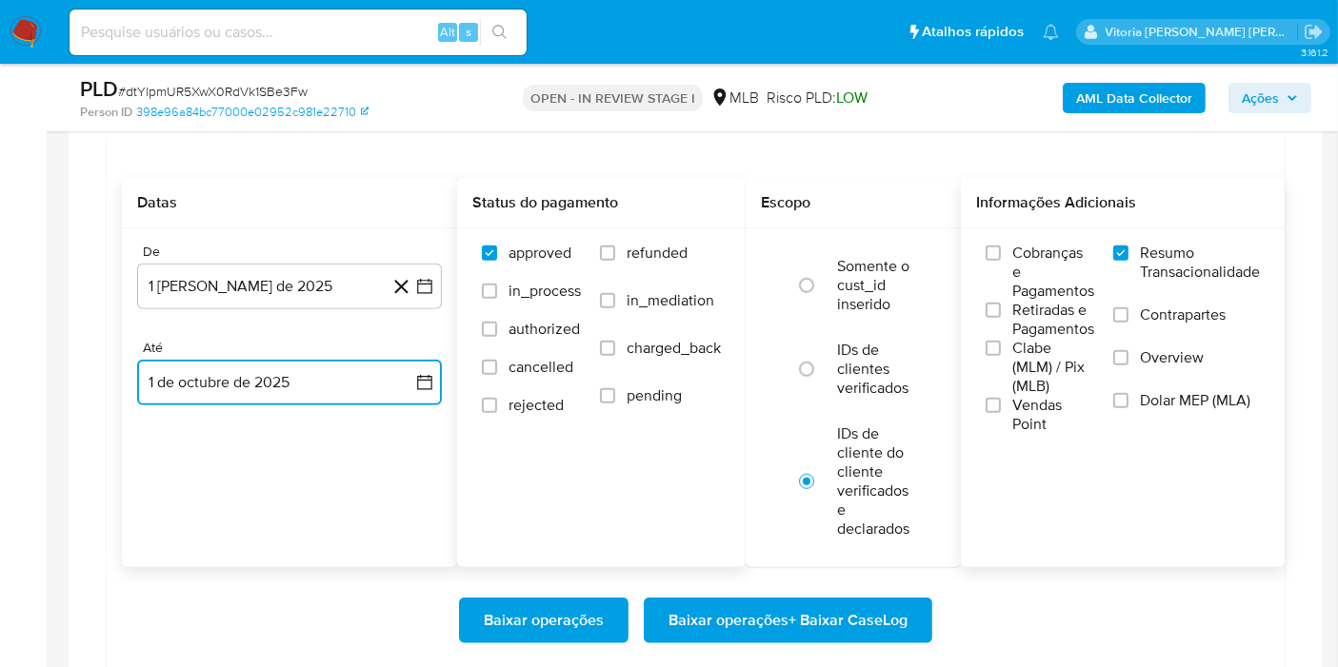
scroll to position [1692, 0]
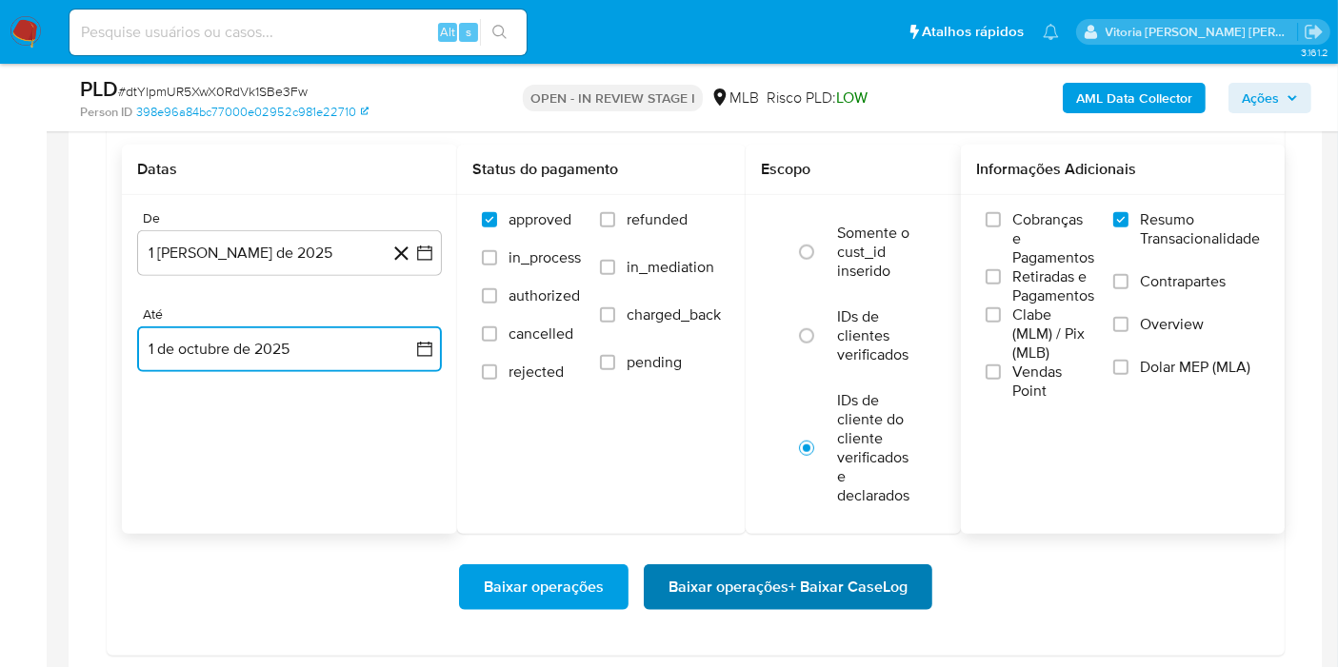
click at [694, 573] on span "Baixar operações + Baixar CaseLog" at bounding box center [787, 587] width 239 height 42
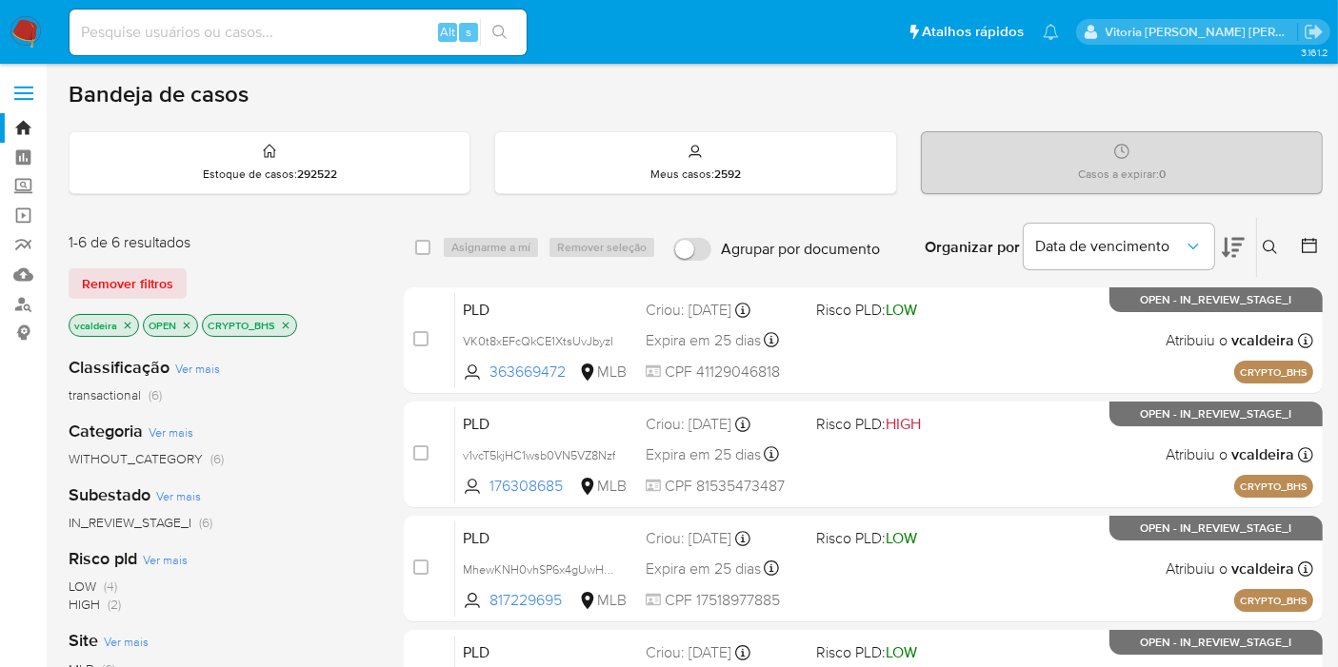
click at [242, 48] on div "Alt s" at bounding box center [298, 33] width 457 height 46
click at [242, 38] on input at bounding box center [298, 32] width 457 height 25
paste input "UY4X6UQo1xanrKe1RQEotQl3"
type input "UY4X6UQo1xanrKe1RQEotQl3"
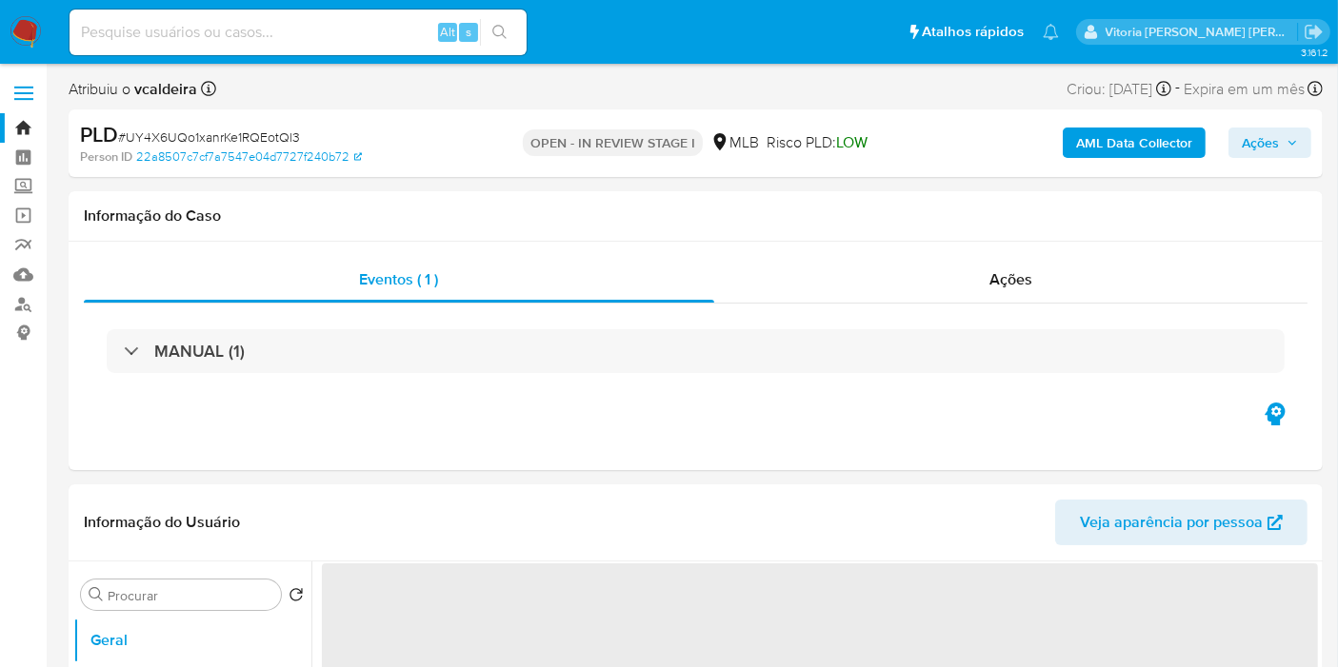
select select "10"
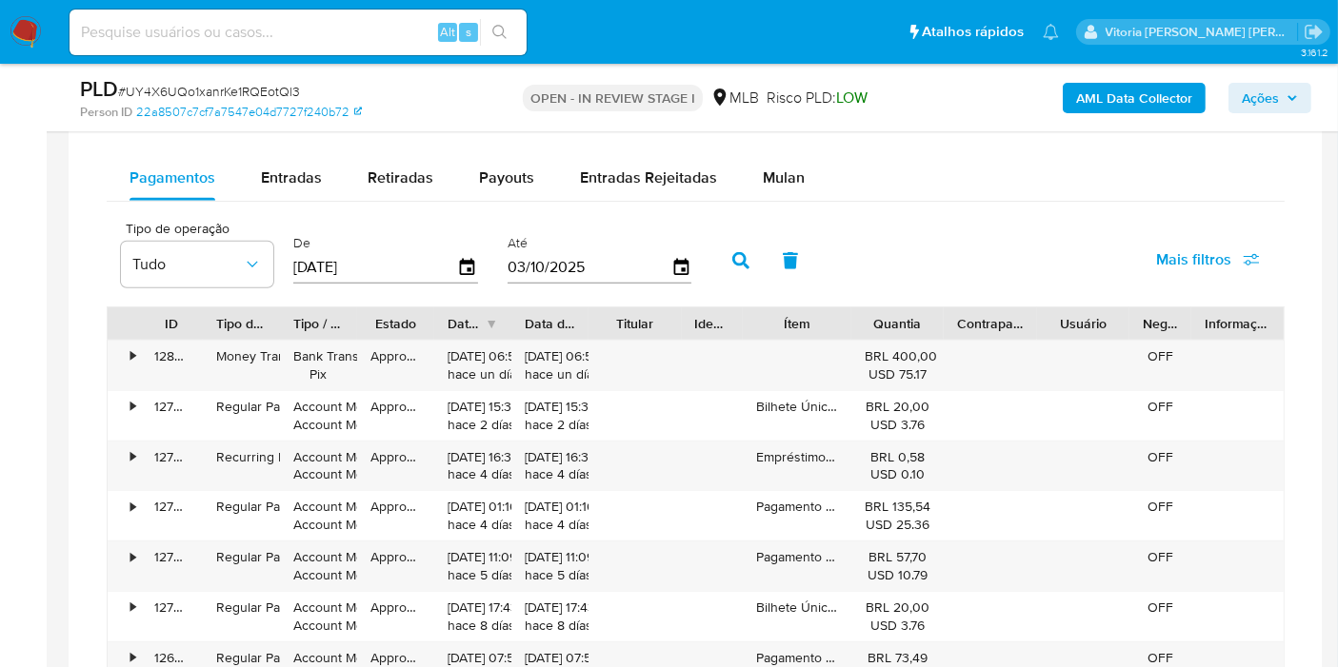
scroll to position [1586, 0]
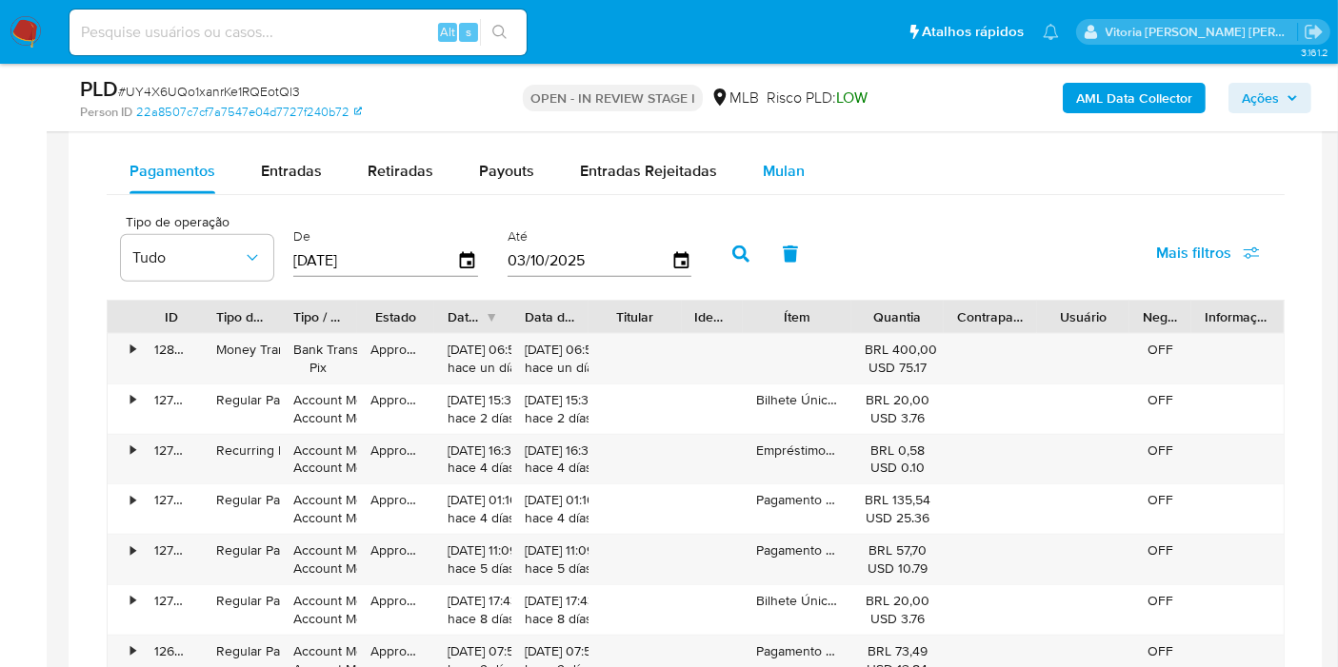
click at [781, 173] on span "Mulan" at bounding box center [784, 171] width 42 height 22
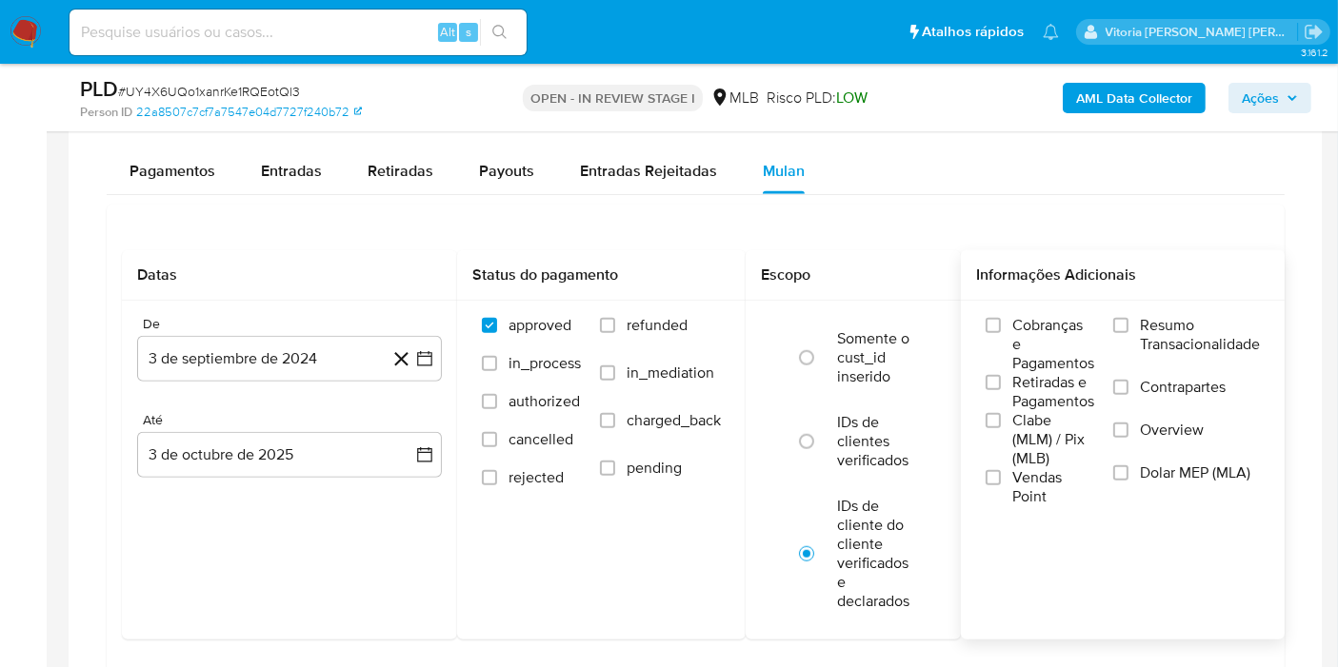
click at [1186, 328] on span "Resumo Transacionalidade" at bounding box center [1200, 335] width 120 height 38
click at [1128, 328] on input "Resumo Transacionalidade" at bounding box center [1120, 325] width 15 height 15
click at [285, 373] on button "3 de septiembre de 2024" at bounding box center [289, 359] width 305 height 46
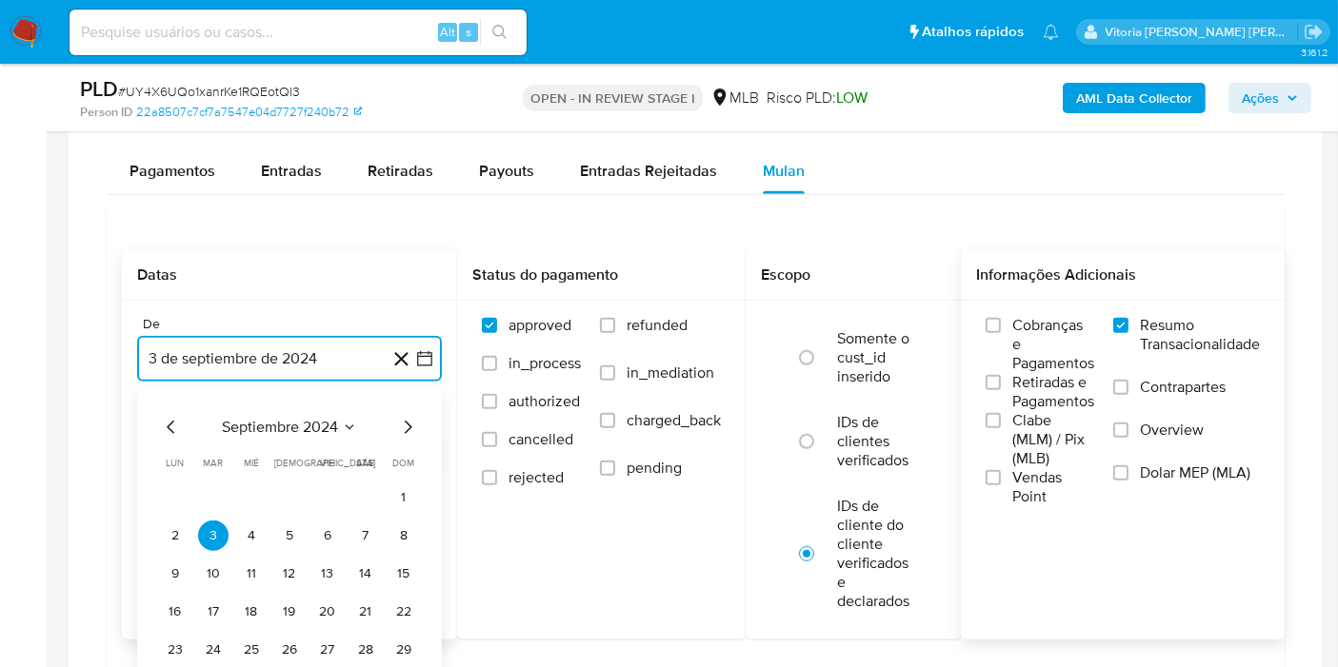
click at [333, 423] on span "septiembre 2024" at bounding box center [280, 427] width 116 height 19
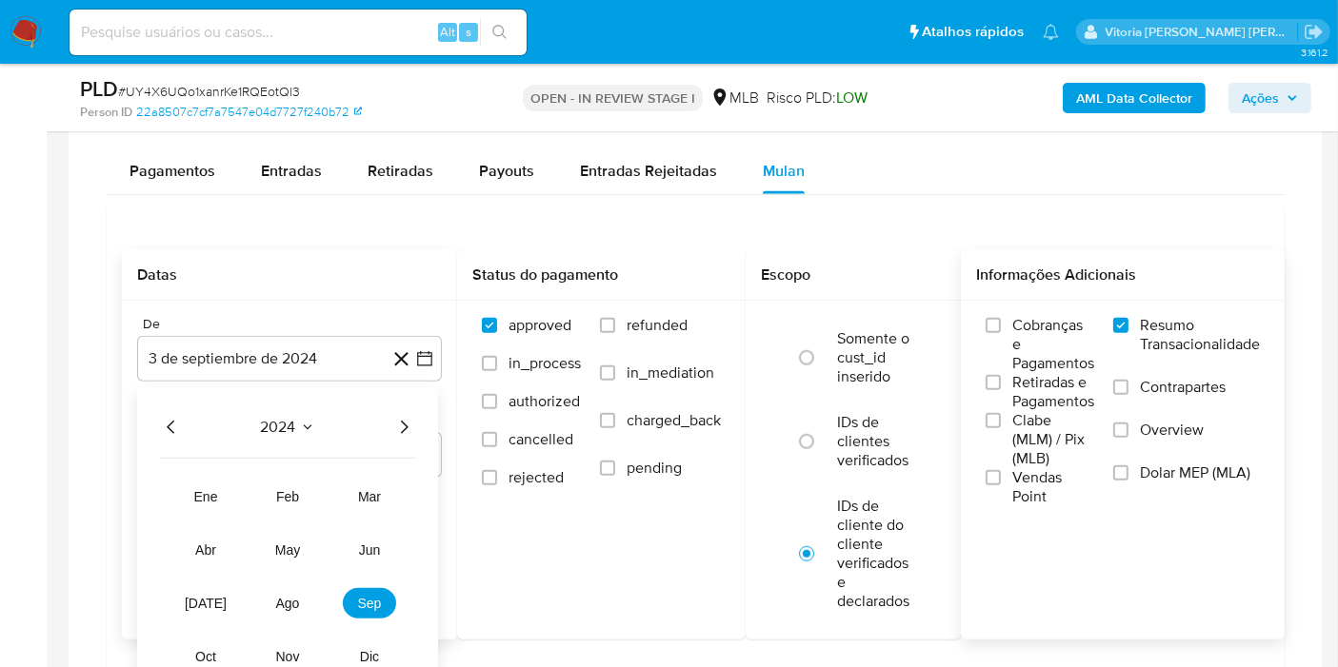
click at [402, 420] on icon "Año siguiente" at bounding box center [403, 427] width 23 height 23
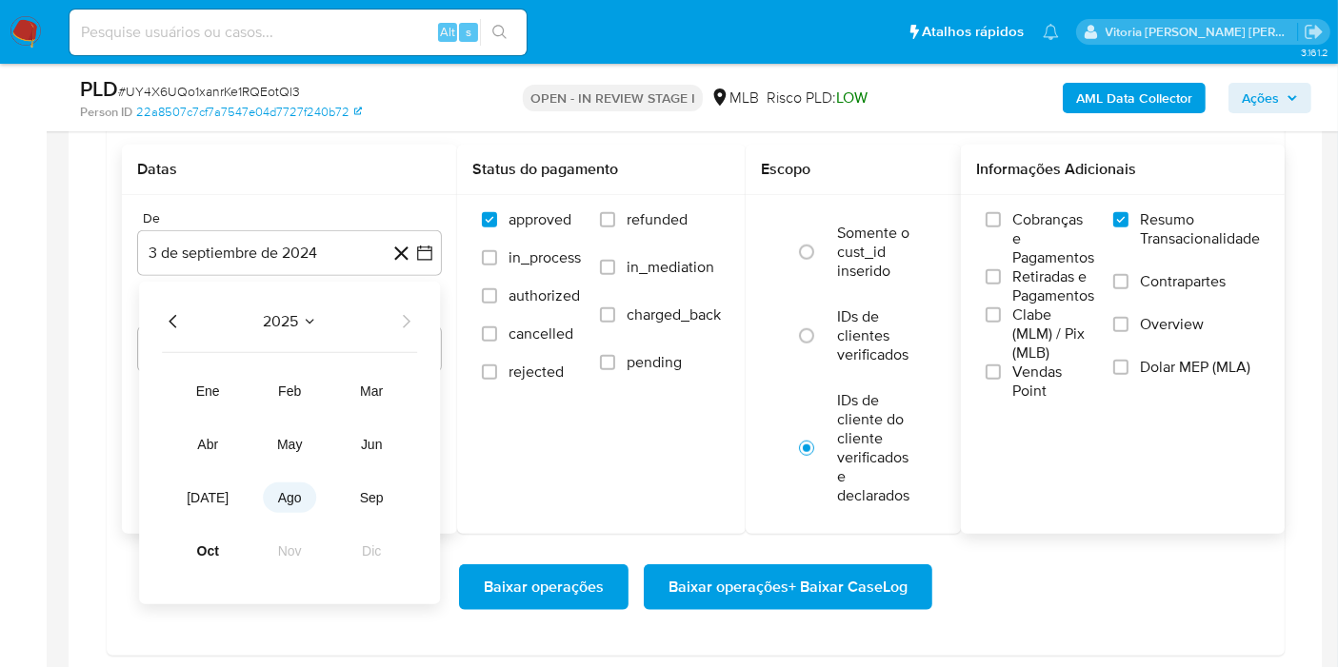
click at [298, 498] on span "ago" at bounding box center [290, 497] width 24 height 15
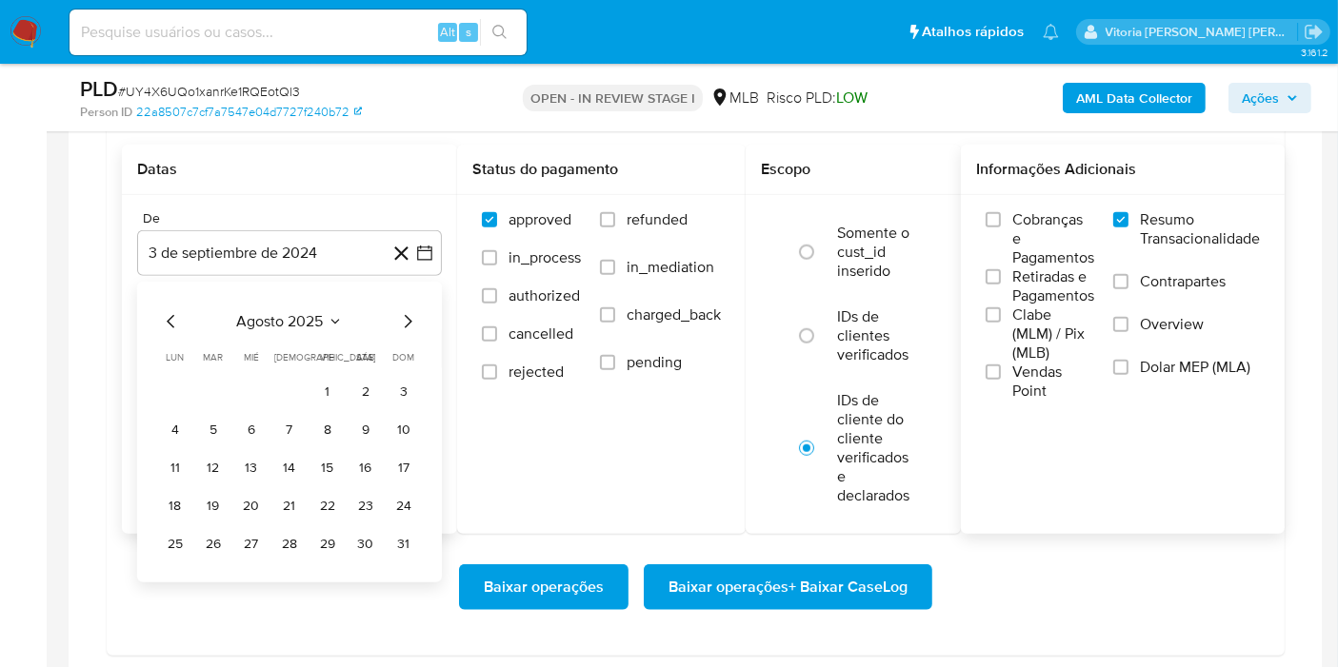
click at [321, 377] on button "1" at bounding box center [327, 392] width 30 height 30
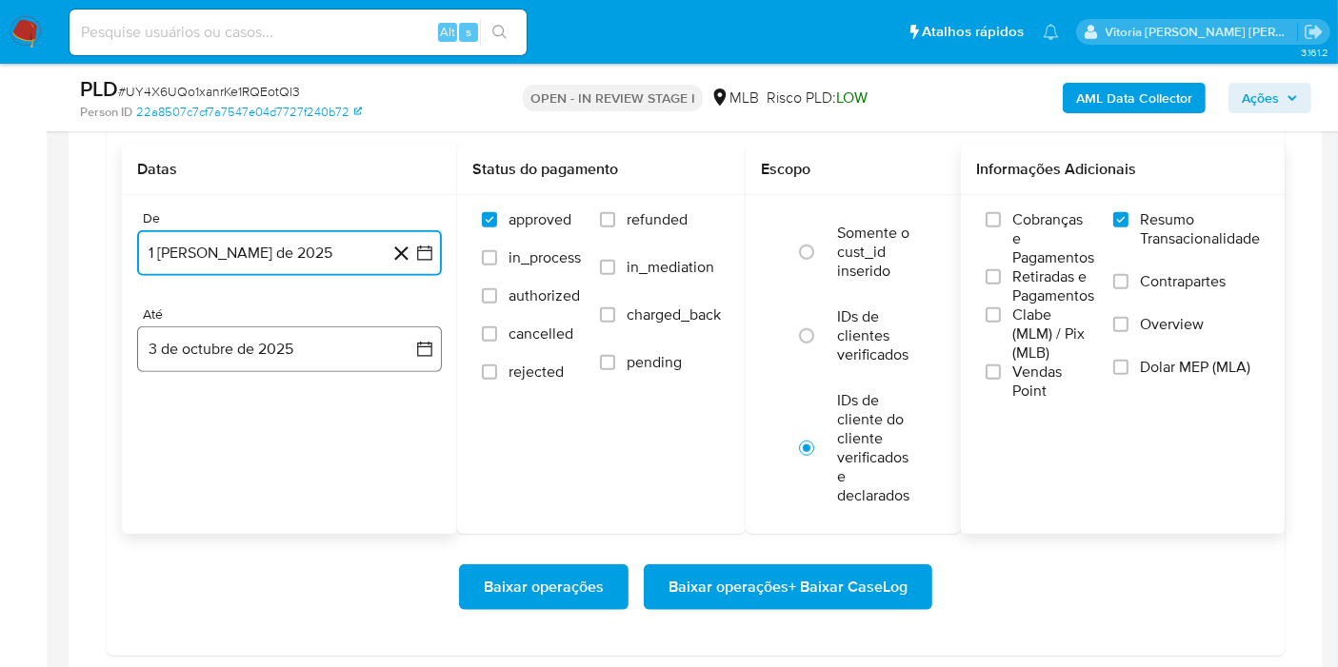
click at [267, 349] on button "3 de octubre de 2025" at bounding box center [289, 350] width 305 height 46
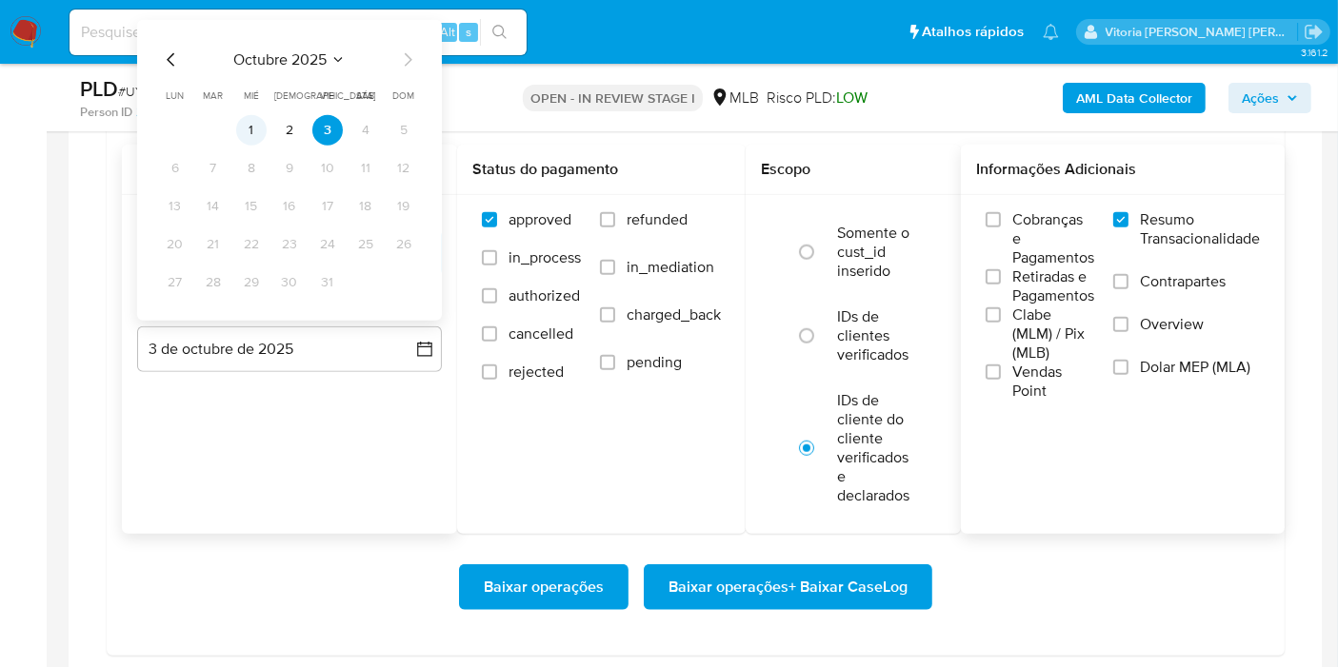
click at [261, 135] on button "1" at bounding box center [251, 130] width 30 height 30
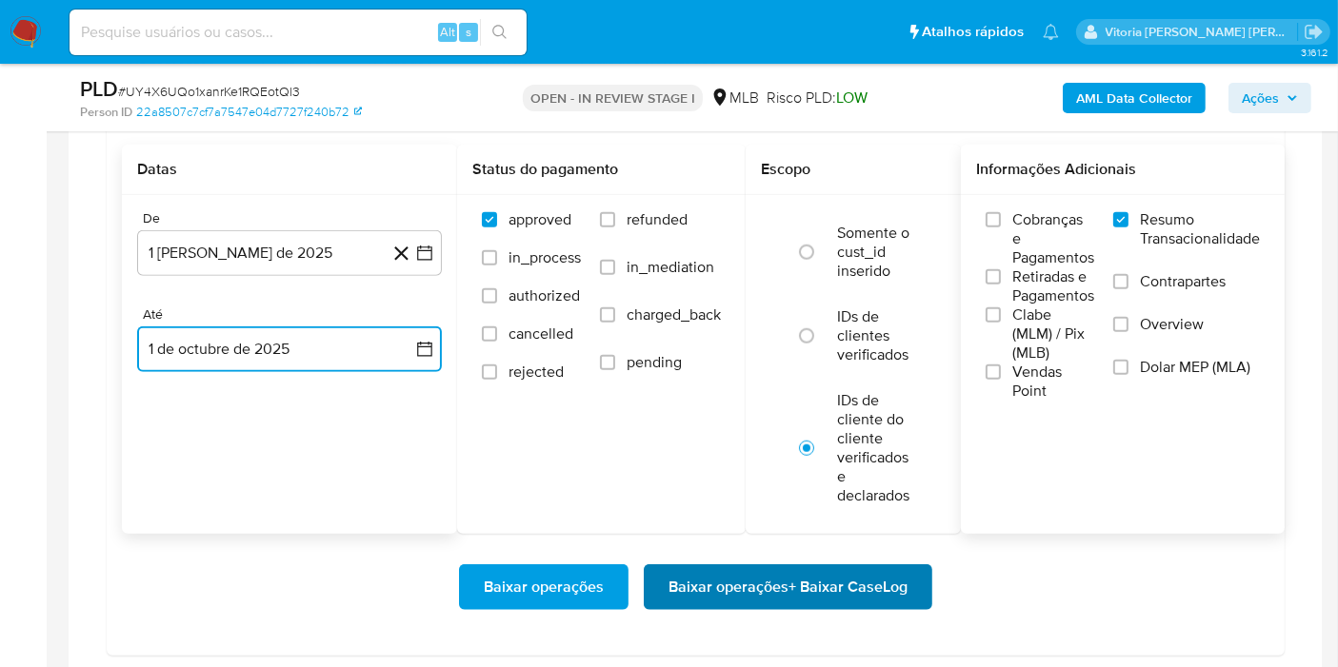
click at [694, 583] on span "Baixar operações + Baixar CaseLog" at bounding box center [787, 587] width 239 height 42
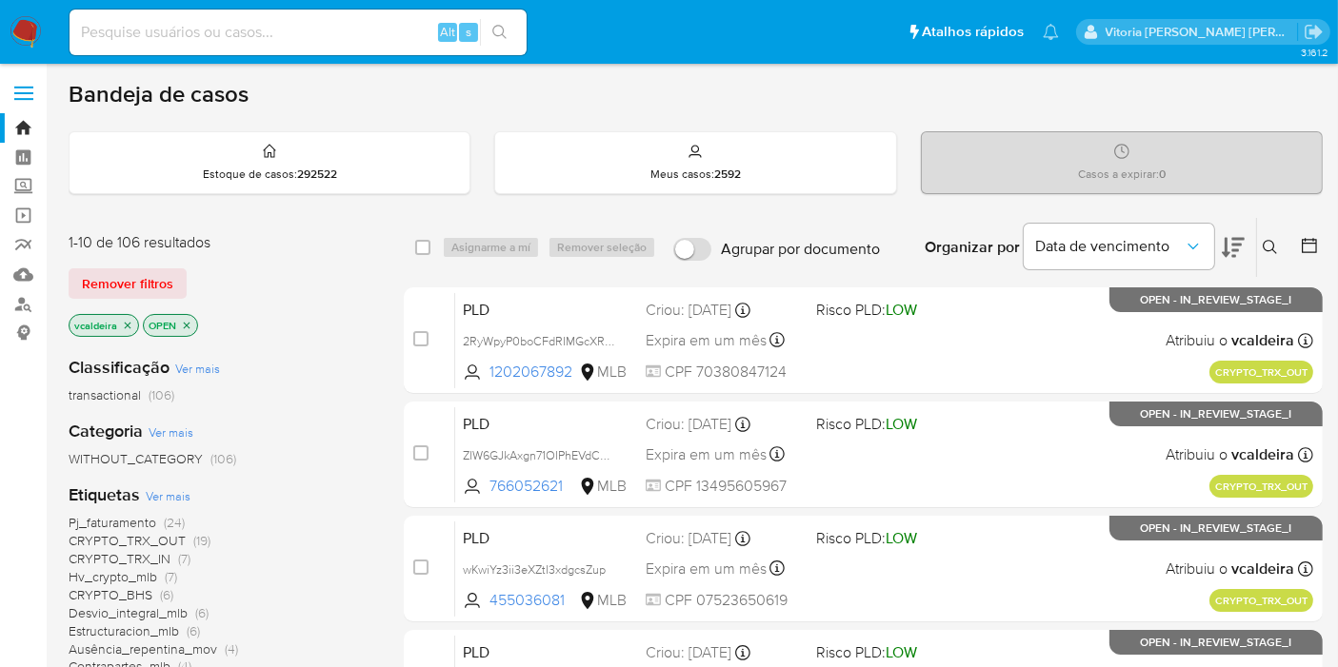
click at [370, 33] on input at bounding box center [298, 32] width 457 height 25
paste input "qyNEwzerAPk3jwPphOcLk0Lc"
type input "qyNEwzerAPk3jwPphOcLk0Lc"
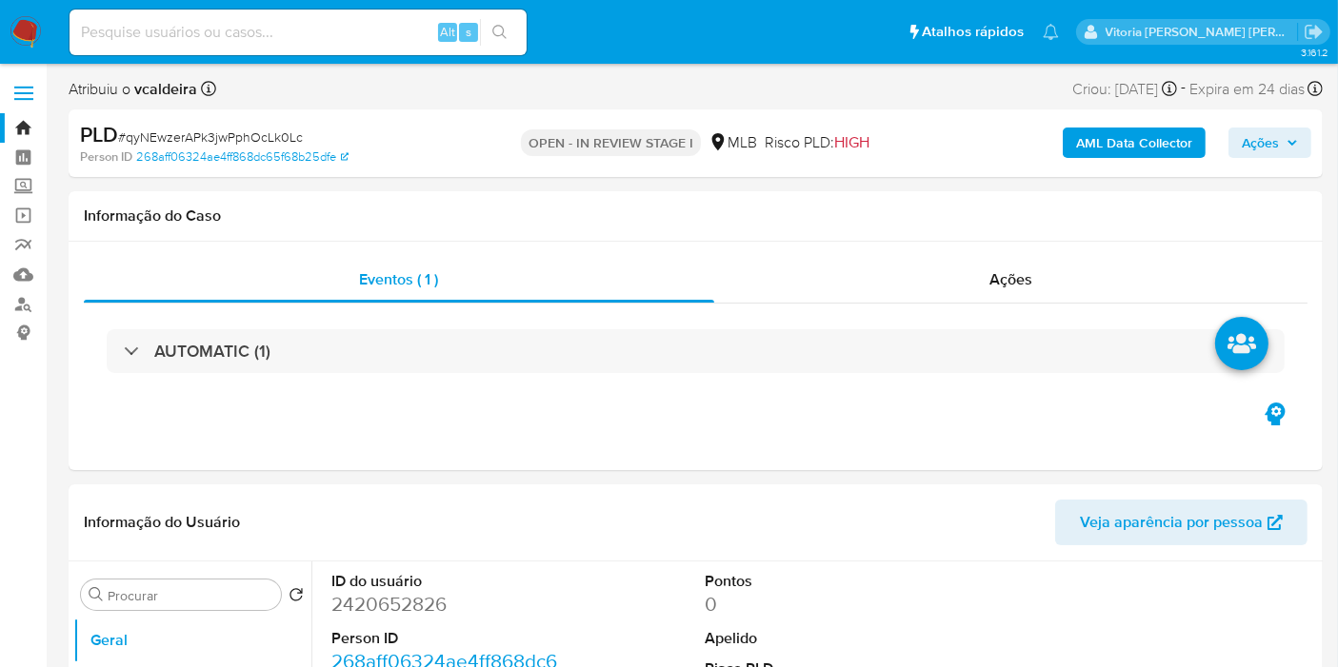
select select "10"
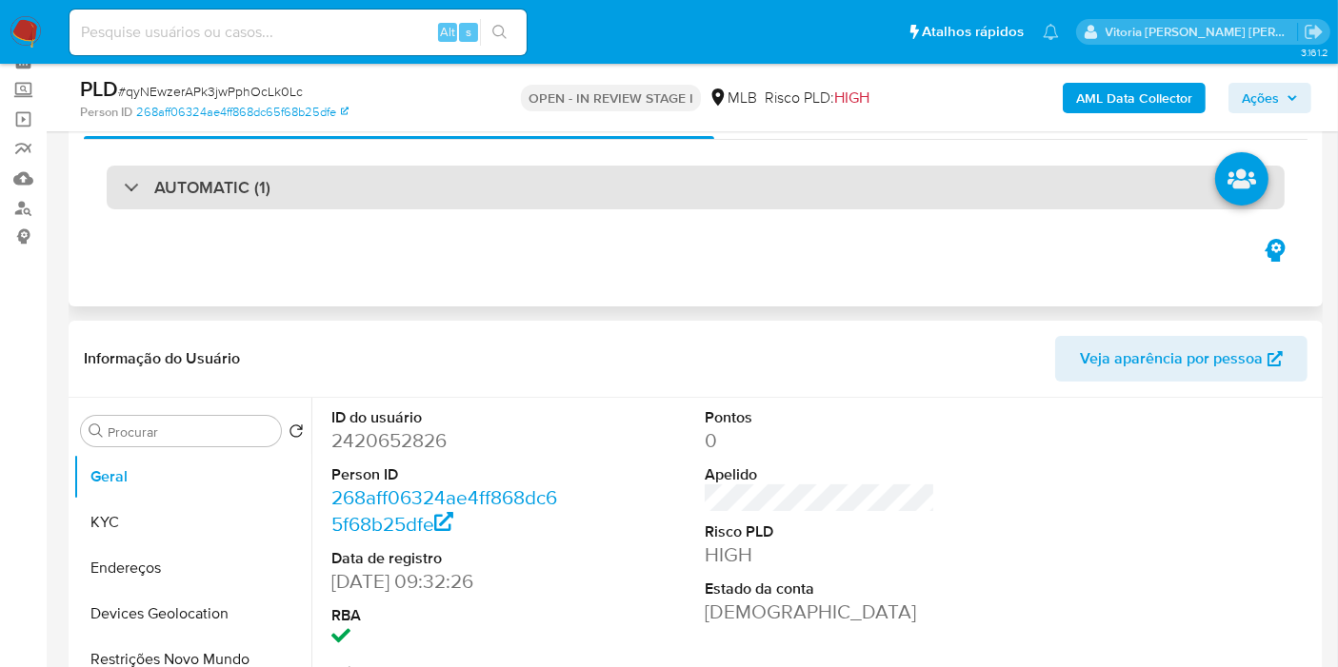
scroll to position [211, 0]
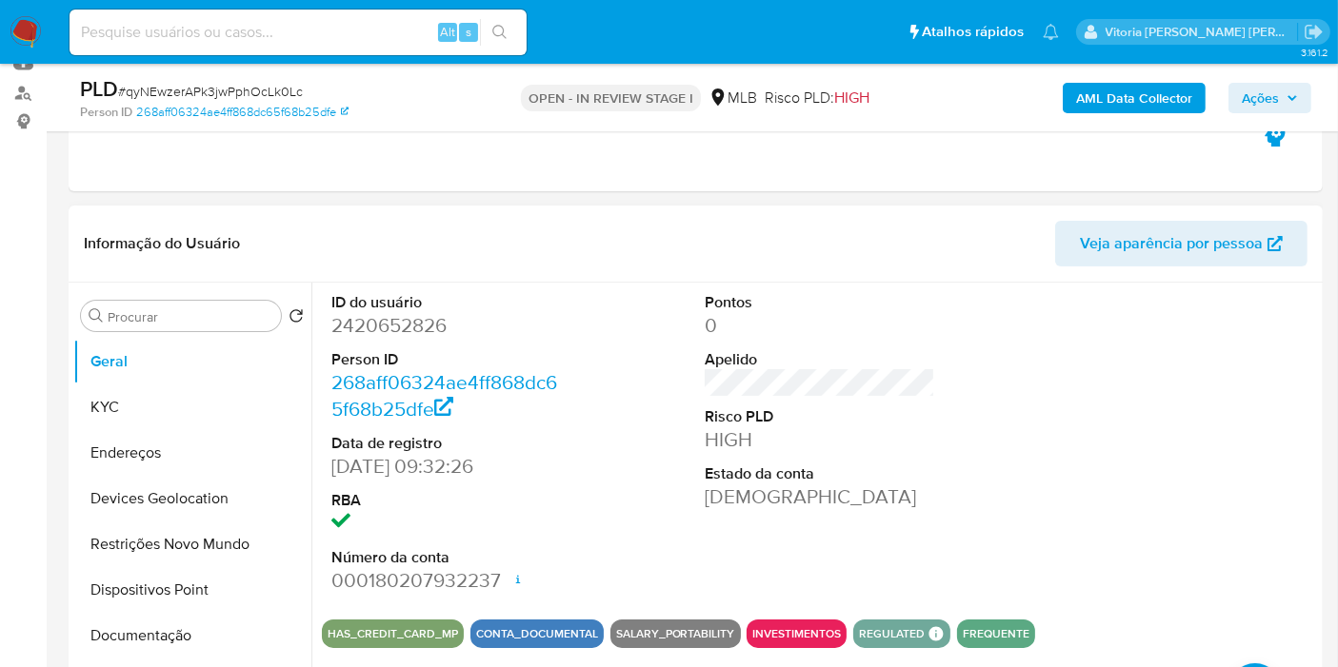
click at [358, 331] on dd "2420652826" at bounding box center [446, 325] width 230 height 27
copy dd "2420652826"
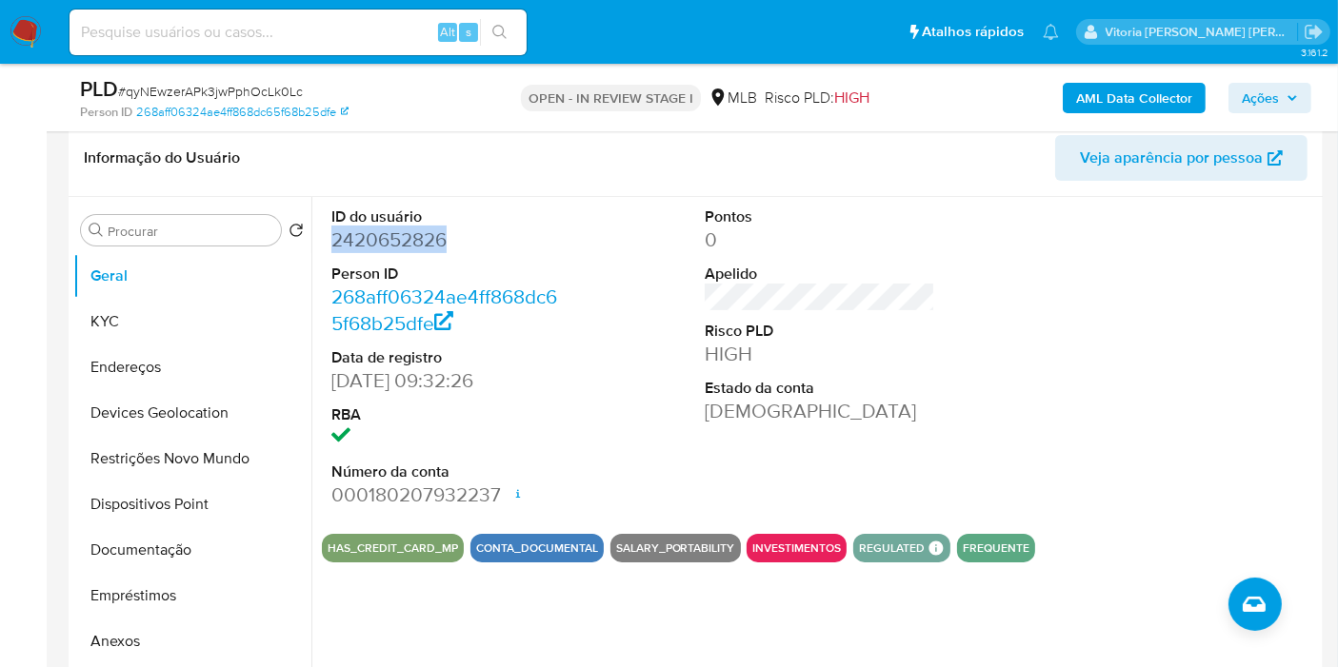
scroll to position [317, 0]
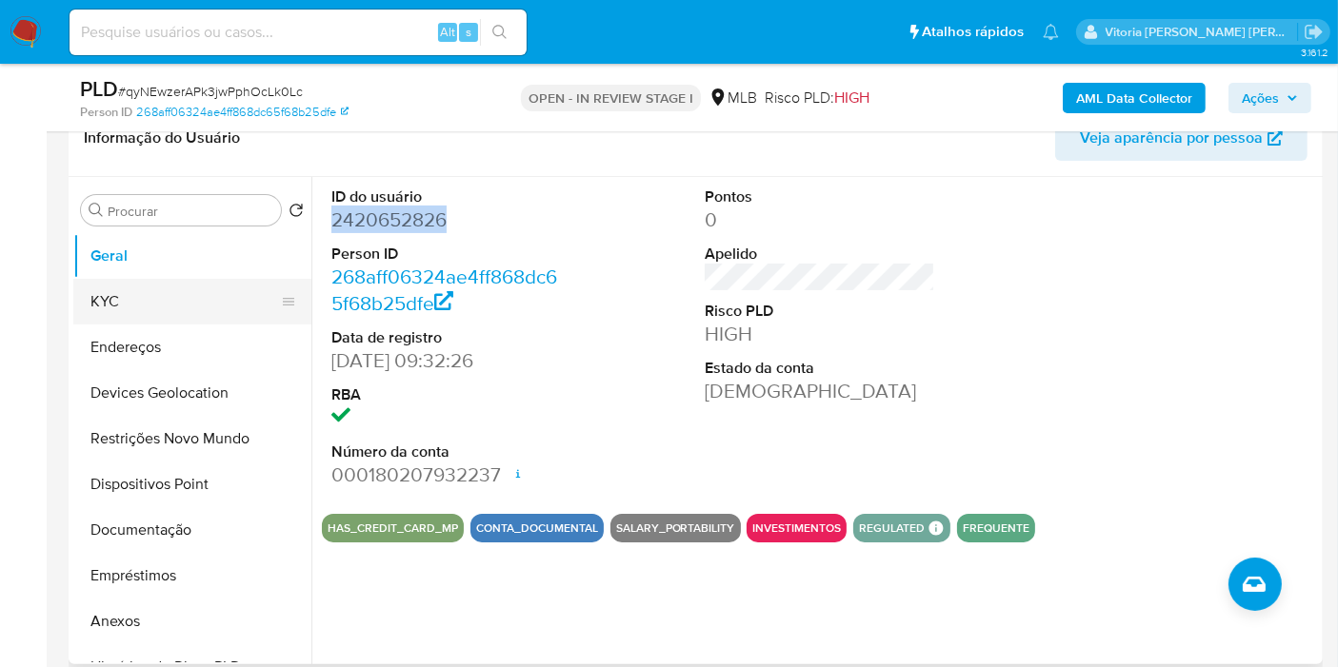
click at [111, 295] on button "KYC" at bounding box center [184, 302] width 223 height 46
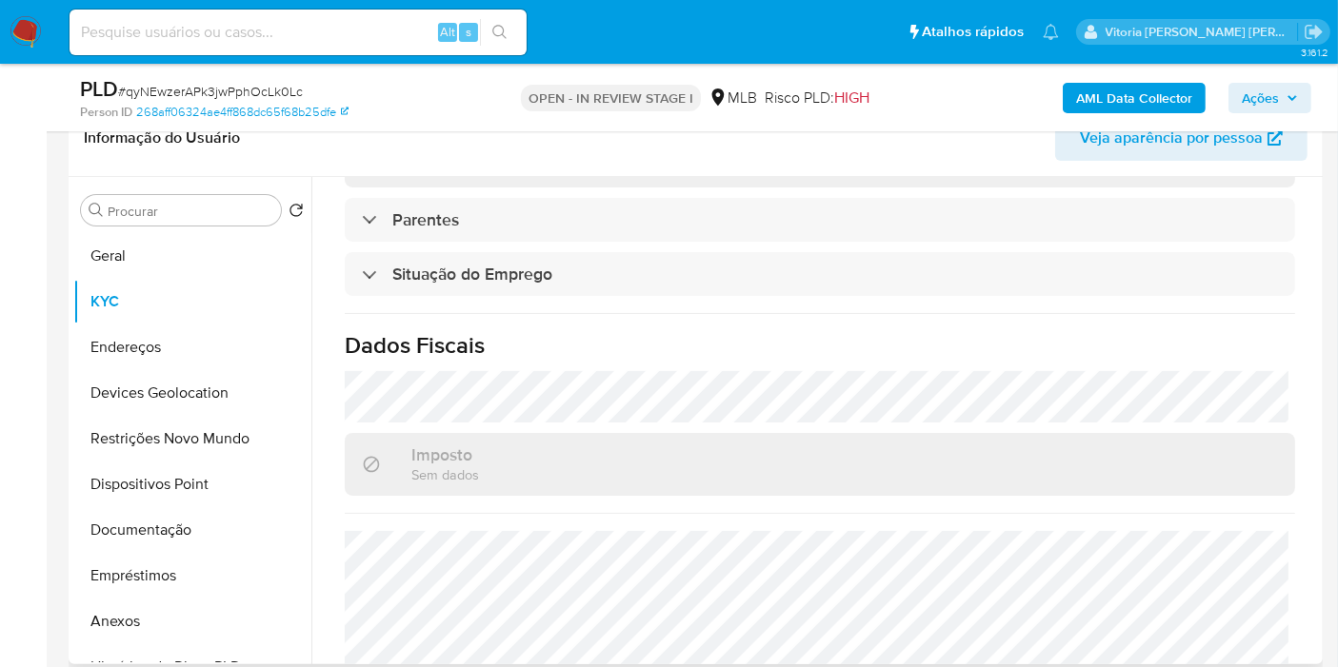
scroll to position [864, 0]
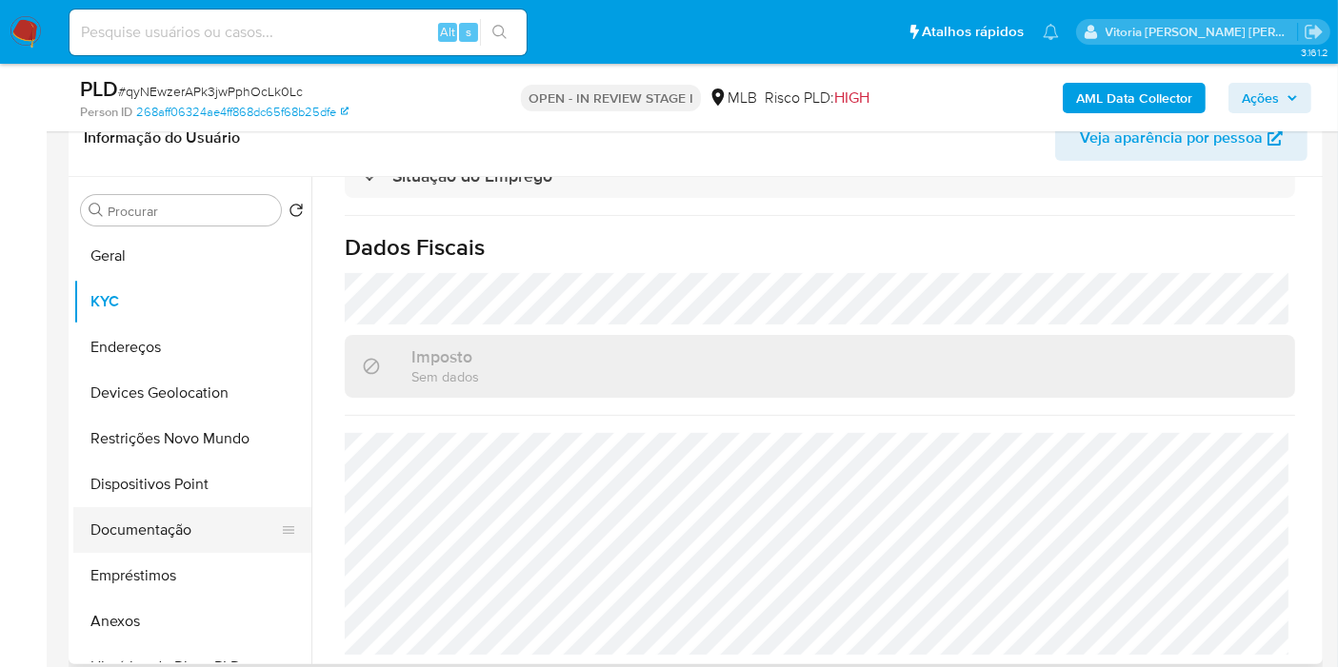
click at [123, 543] on button "Documentação" at bounding box center [184, 530] width 223 height 46
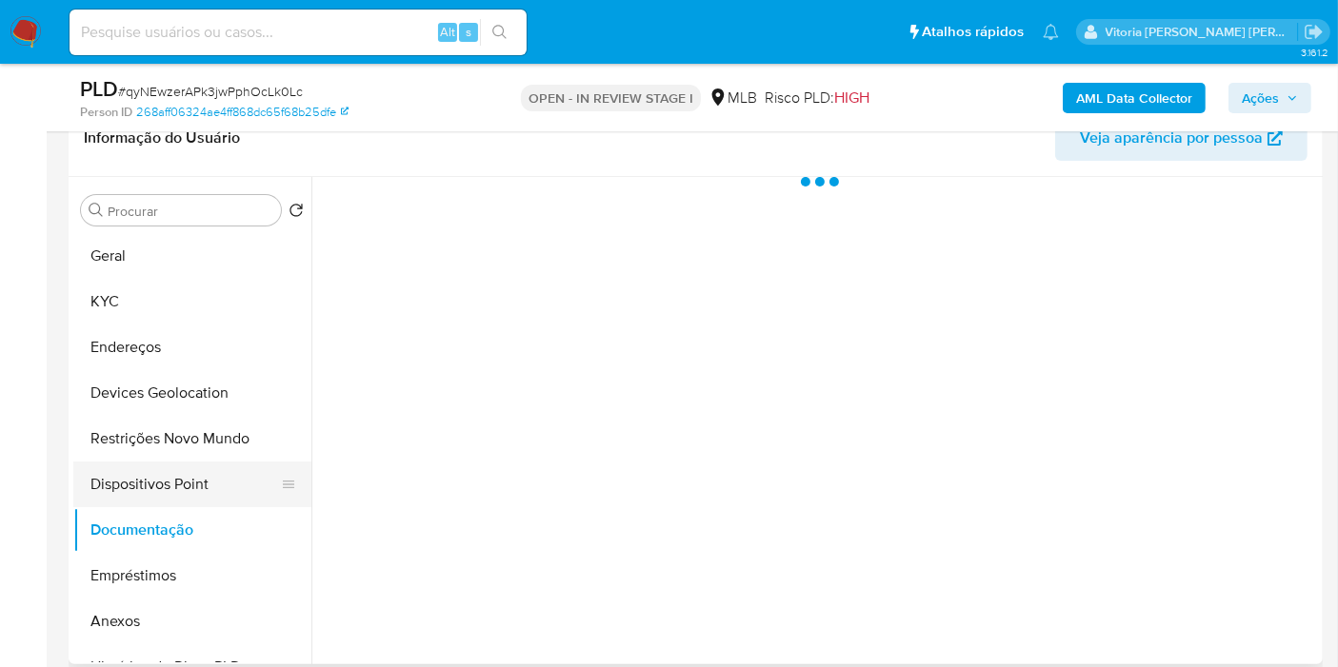
scroll to position [0, 0]
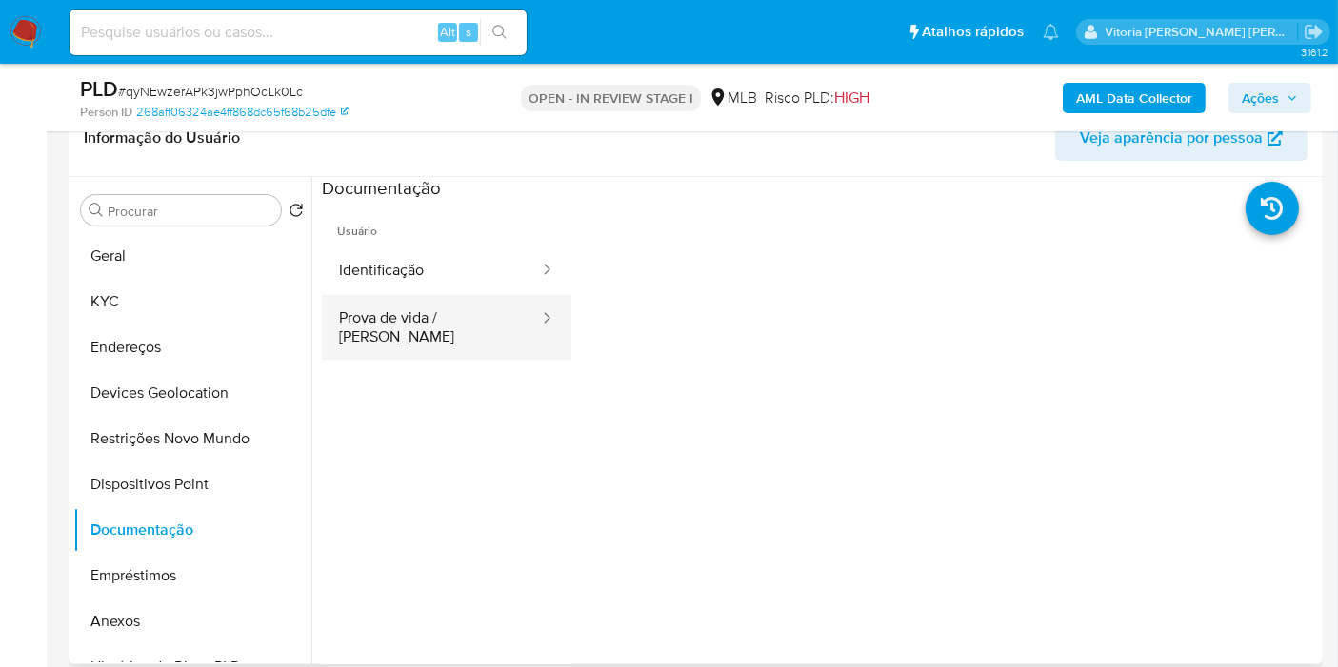
click at [461, 305] on button "Prova de vida / [PERSON_NAME]" at bounding box center [431, 327] width 219 height 65
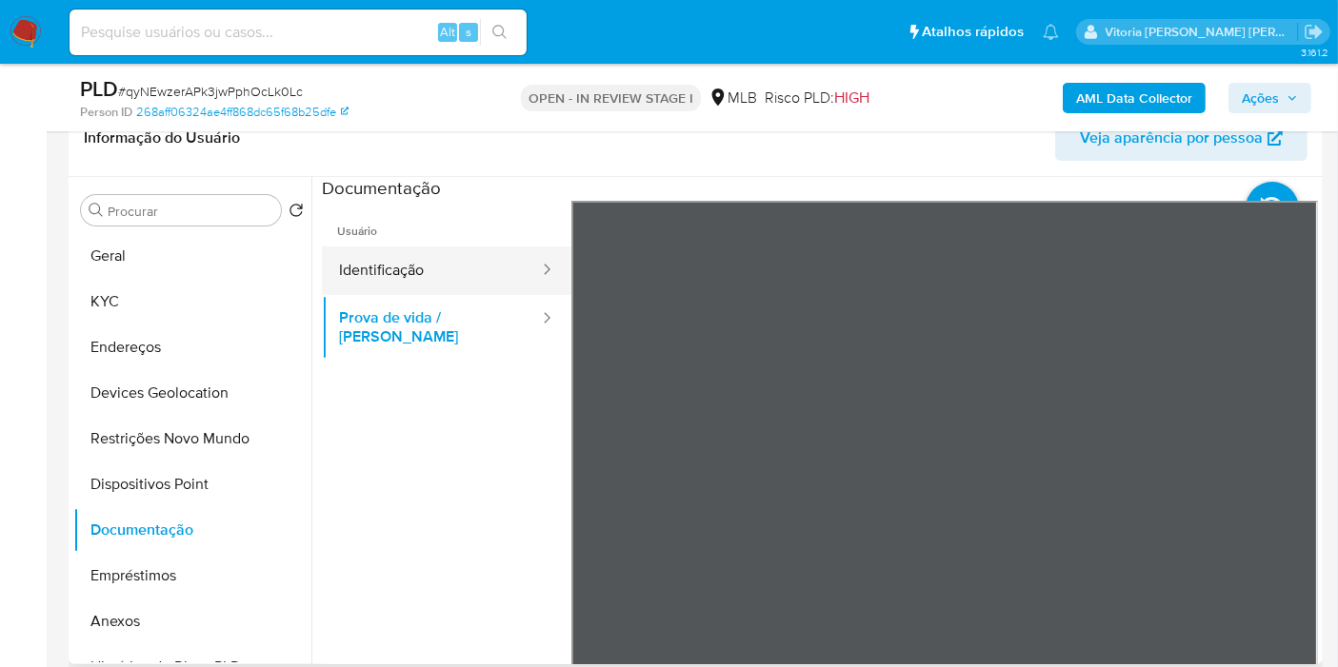
click at [399, 268] on button "Identificação" at bounding box center [431, 271] width 219 height 49
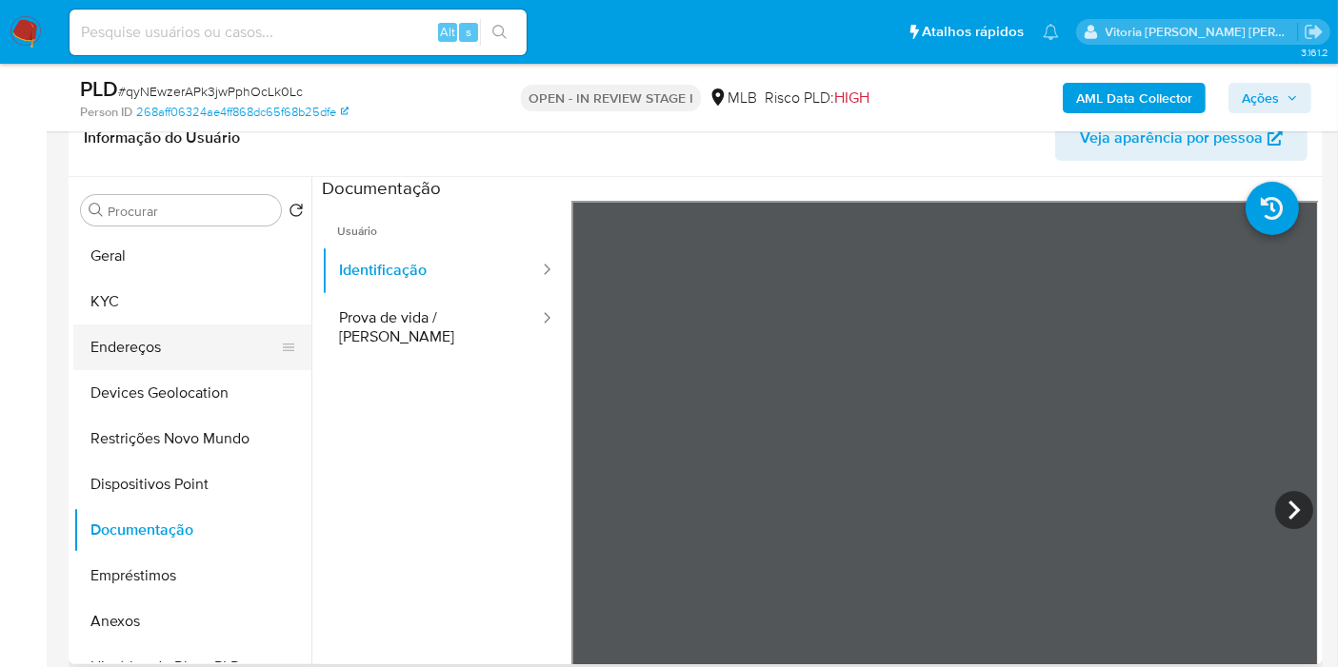
click at [110, 349] on button "Endereços" at bounding box center [184, 348] width 223 height 46
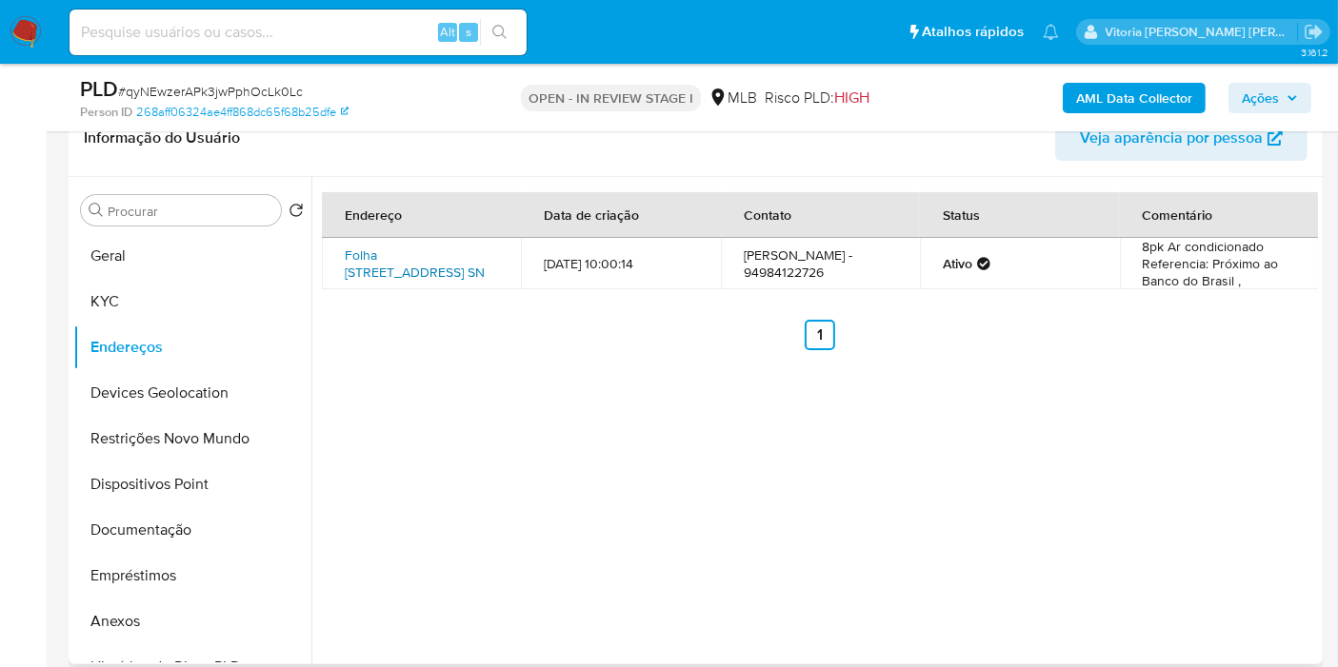
click at [391, 257] on link "Folha 32 Quadra Cinco Lote 66 Sn, Marabá, Pará, 68508050, Brasil SN" at bounding box center [415, 264] width 140 height 36
click at [389, 264] on link "Folha 32 Quadra Cinco Lote 66 Sn, Marabá, Pará, 68508050, Brasil SN" at bounding box center [415, 264] width 140 height 36
click at [117, 301] on button "KYC" at bounding box center [184, 302] width 223 height 46
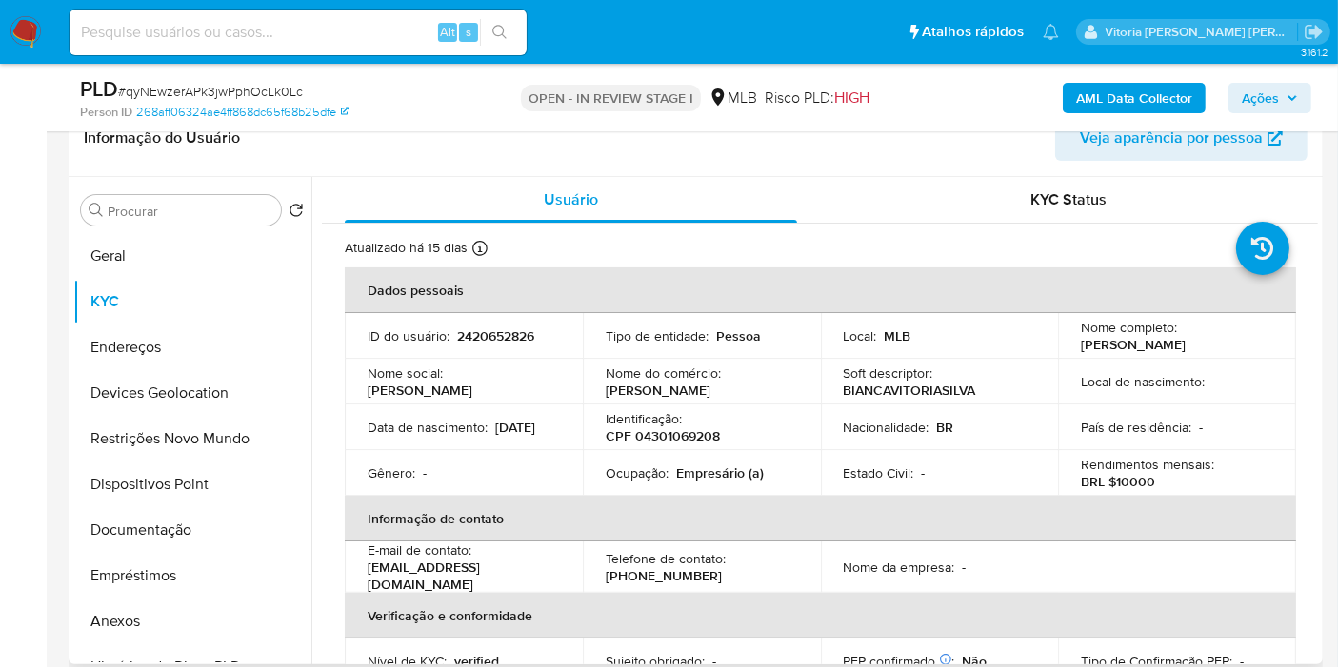
drag, startPoint x: 1249, startPoint y: 346, endPoint x: 1070, endPoint y: 354, distance: 179.2
click at [1070, 354] on td "Nome completo : Bianca Vitoria Silva Soares" at bounding box center [1177, 336] width 238 height 46
copy p "Bianca Vitoria Silva Soares"
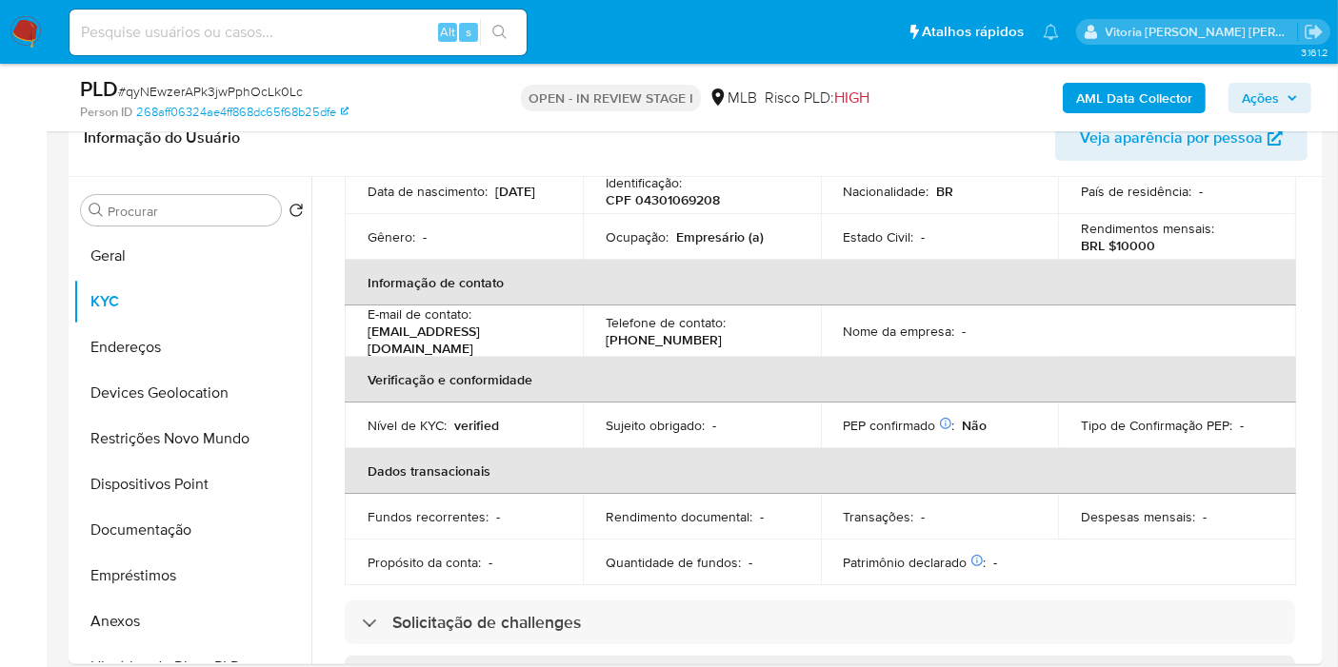
scroll to position [124, 0]
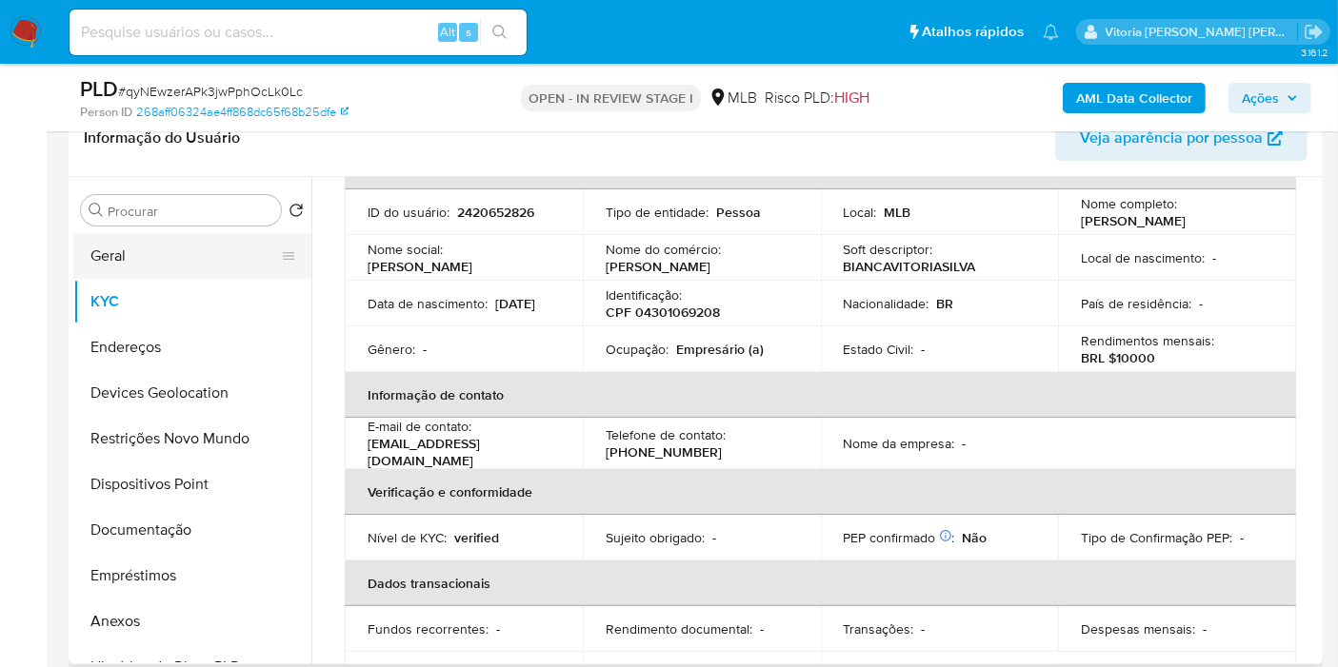
click at [149, 261] on button "Geral" at bounding box center [184, 256] width 223 height 46
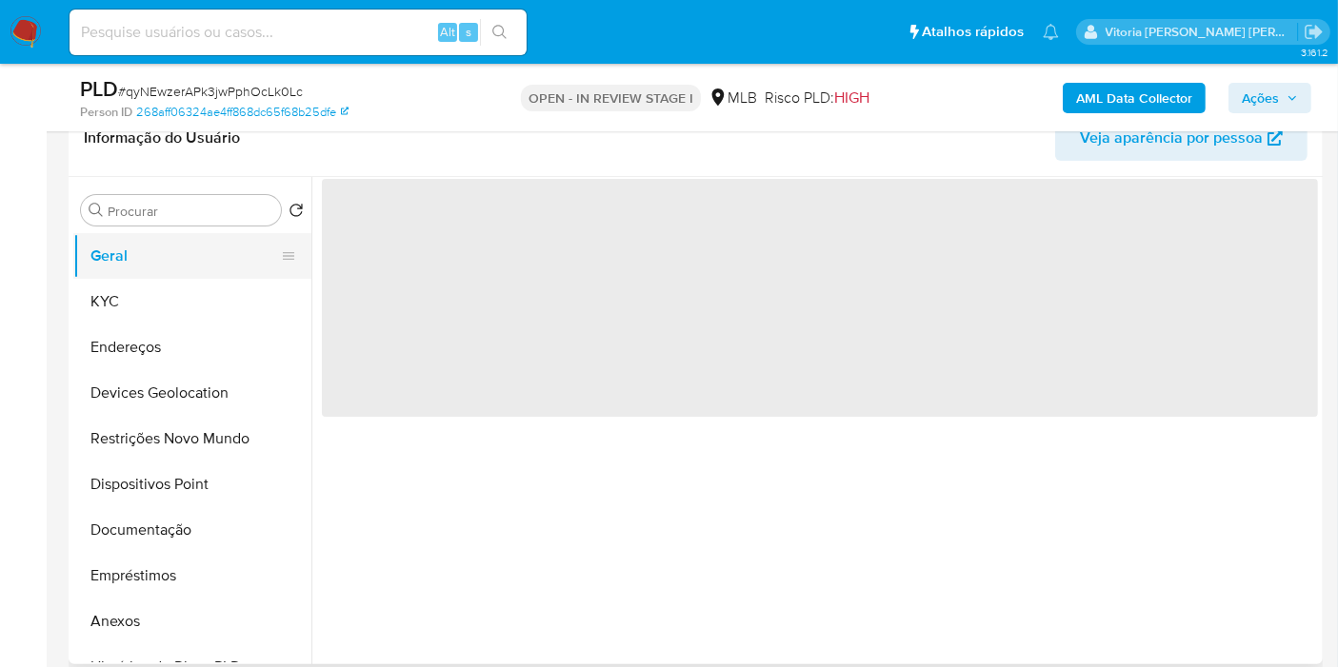
scroll to position [0, 0]
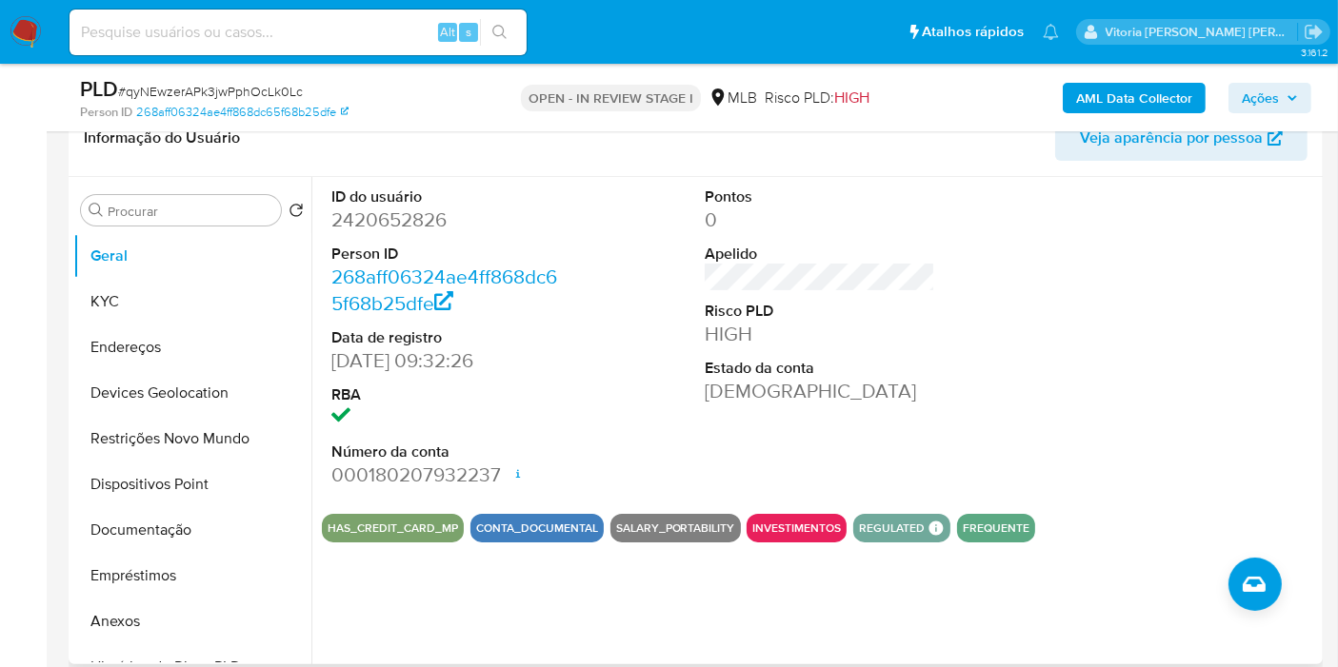
click at [994, 305] on div "ID do usuário 2420652826 Person ID 268aff06324ae4ff868dc65f68b25dfe Data de reg…" at bounding box center [820, 338] width 996 height 322
click at [220, 299] on button "KYC" at bounding box center [184, 302] width 223 height 46
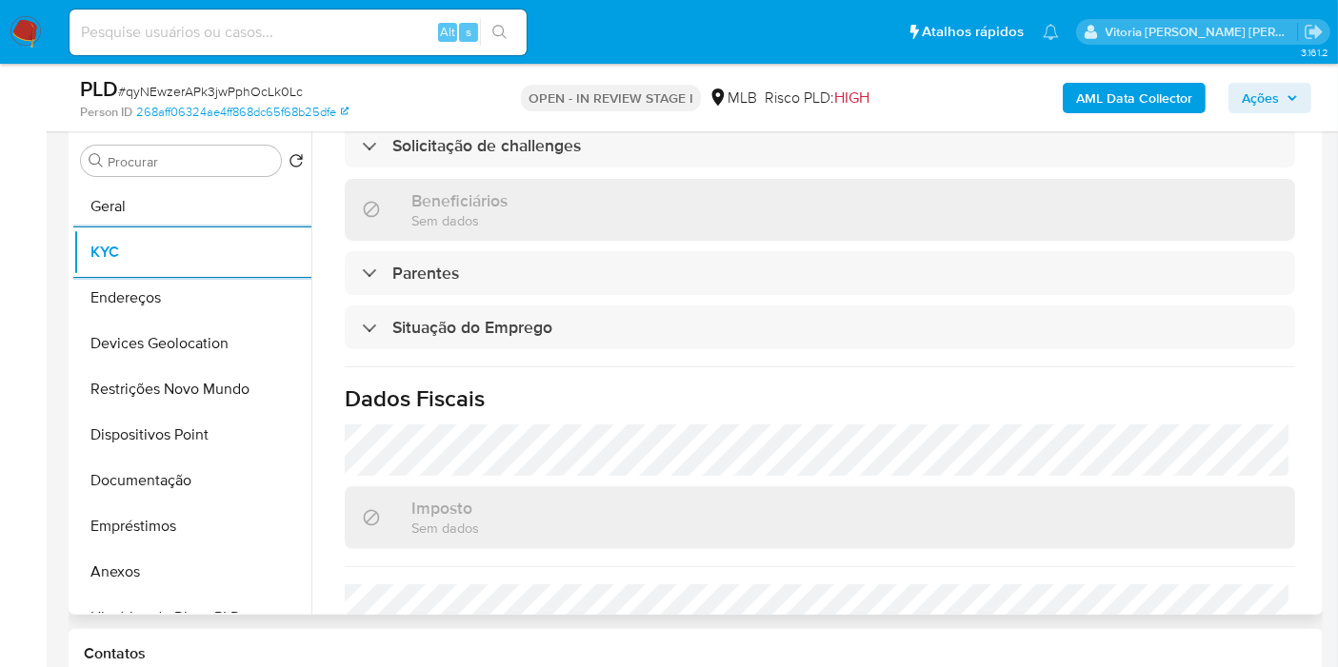
scroll to position [864, 0]
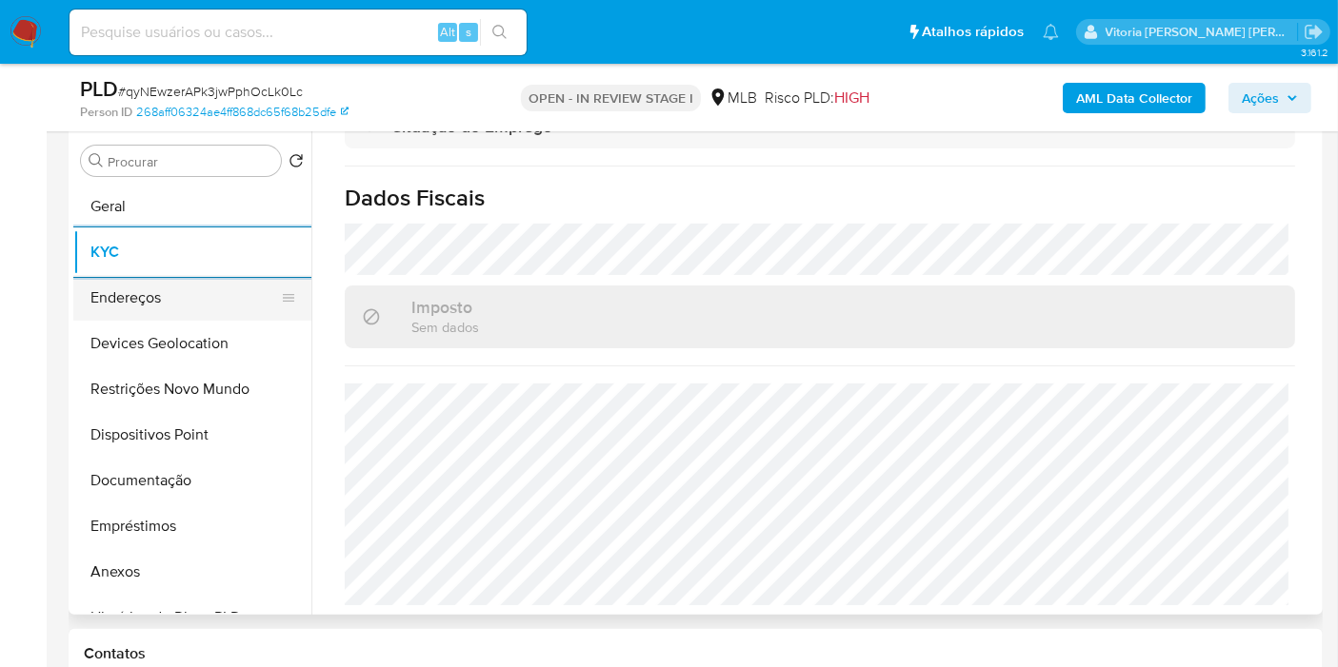
click at [134, 290] on button "Endereços" at bounding box center [184, 298] width 223 height 46
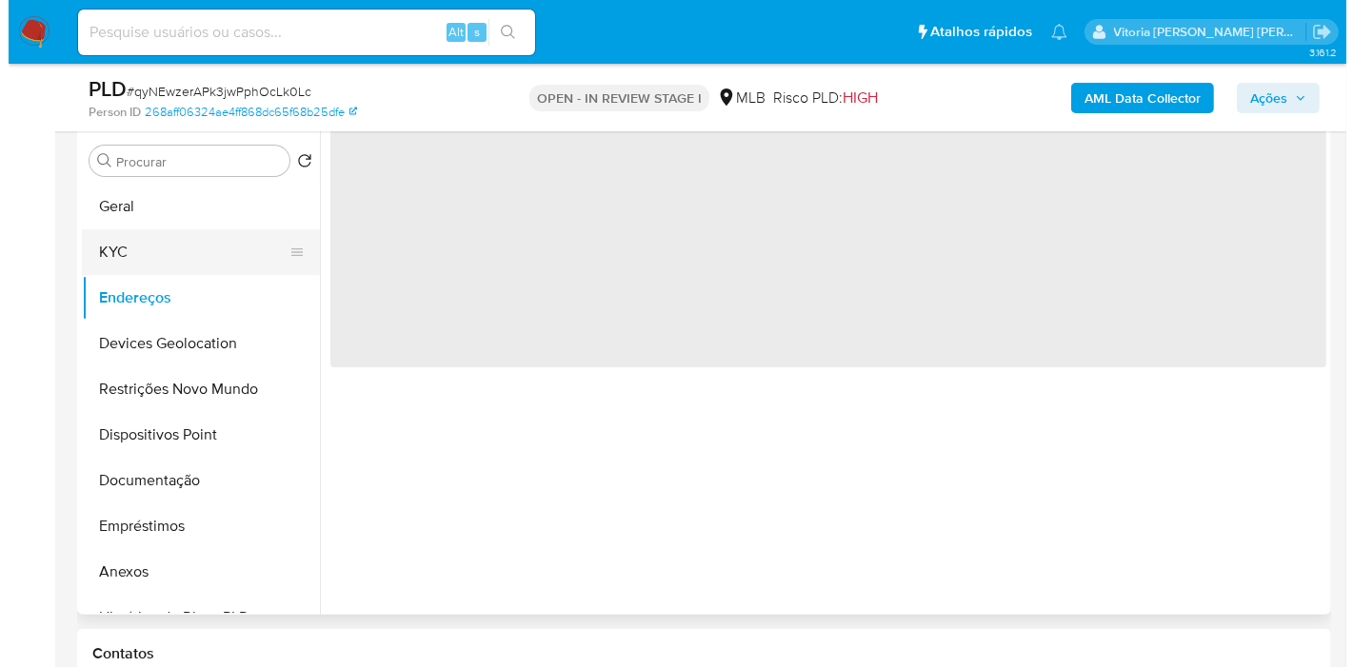
scroll to position [0, 0]
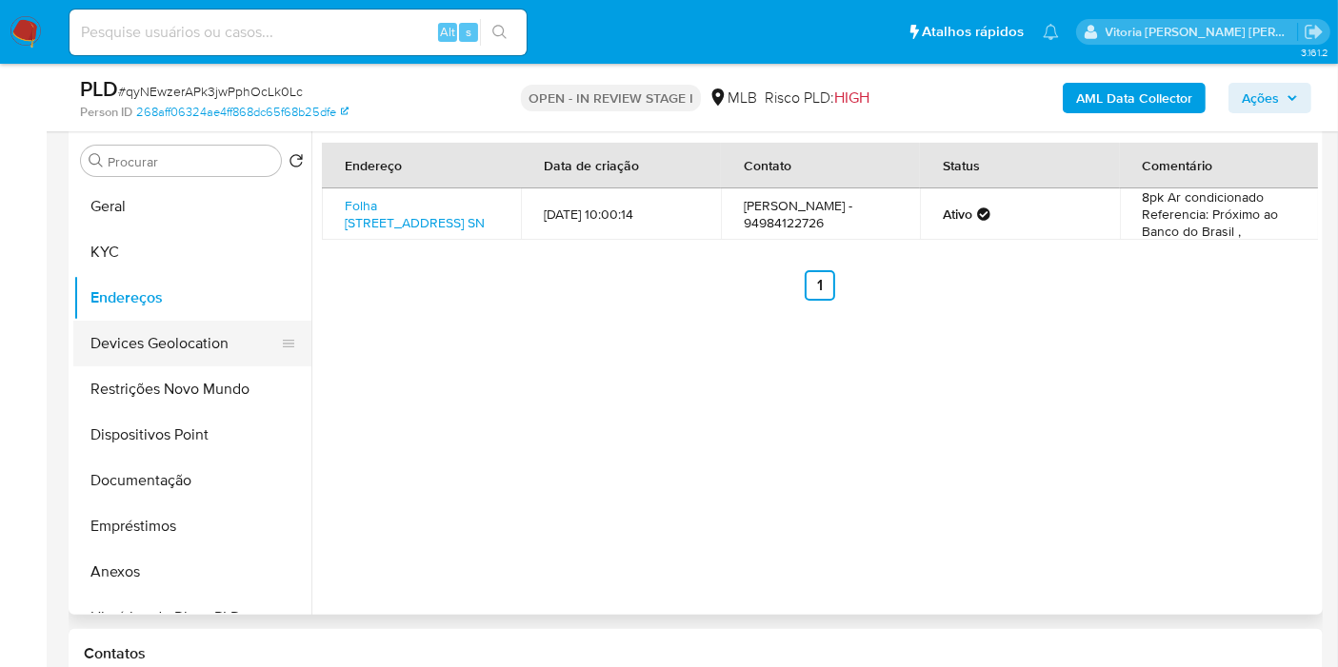
click at [152, 344] on button "Devices Geolocation" at bounding box center [184, 344] width 223 height 46
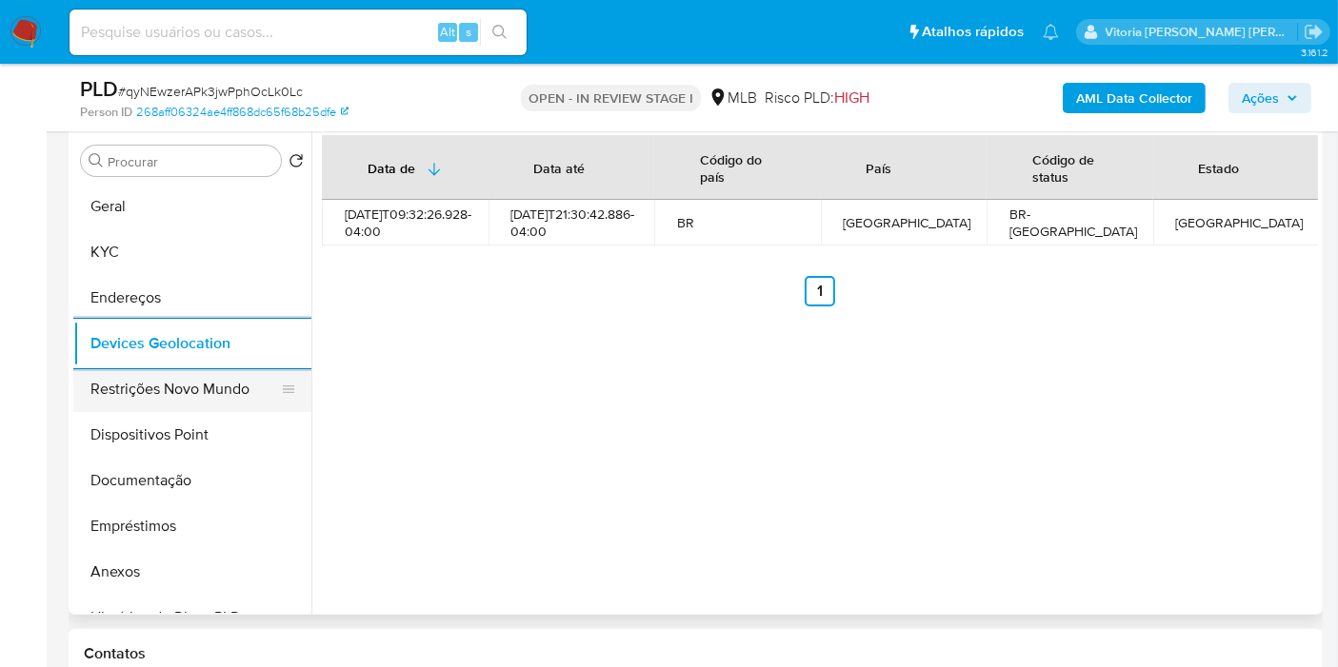
click at [145, 395] on button "Restrições Novo Mundo" at bounding box center [184, 390] width 223 height 46
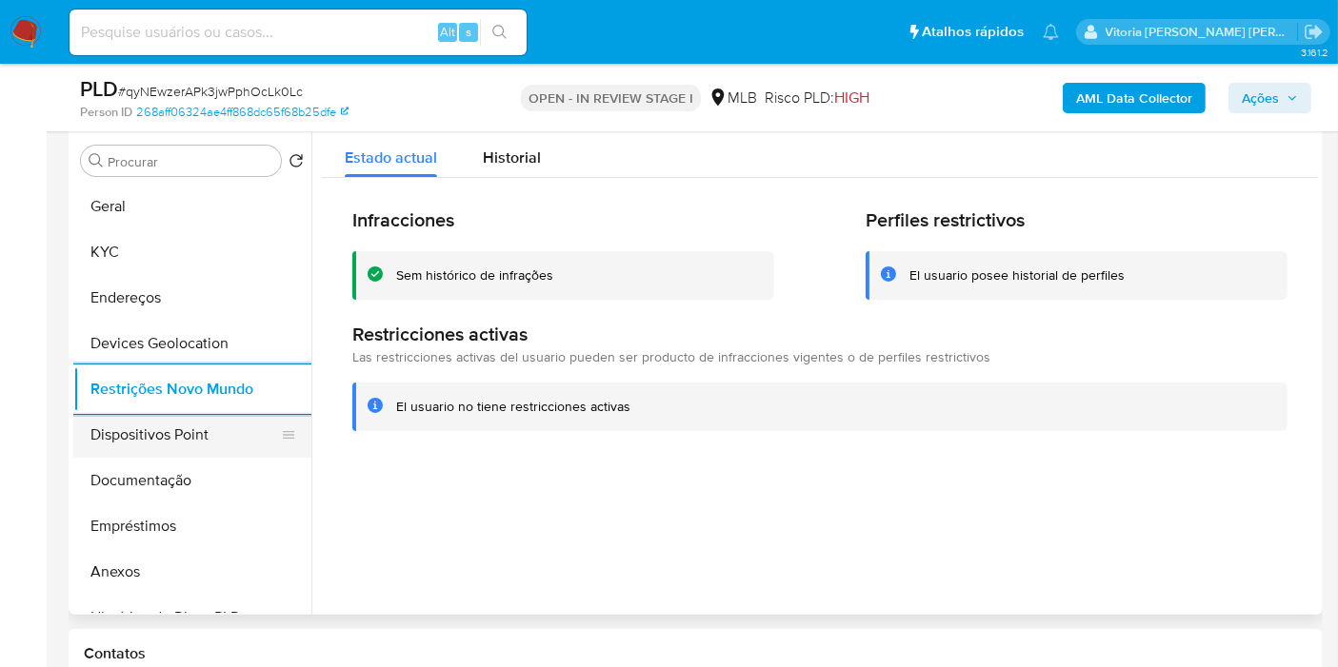
click at [192, 436] on button "Dispositivos Point" at bounding box center [184, 435] width 223 height 46
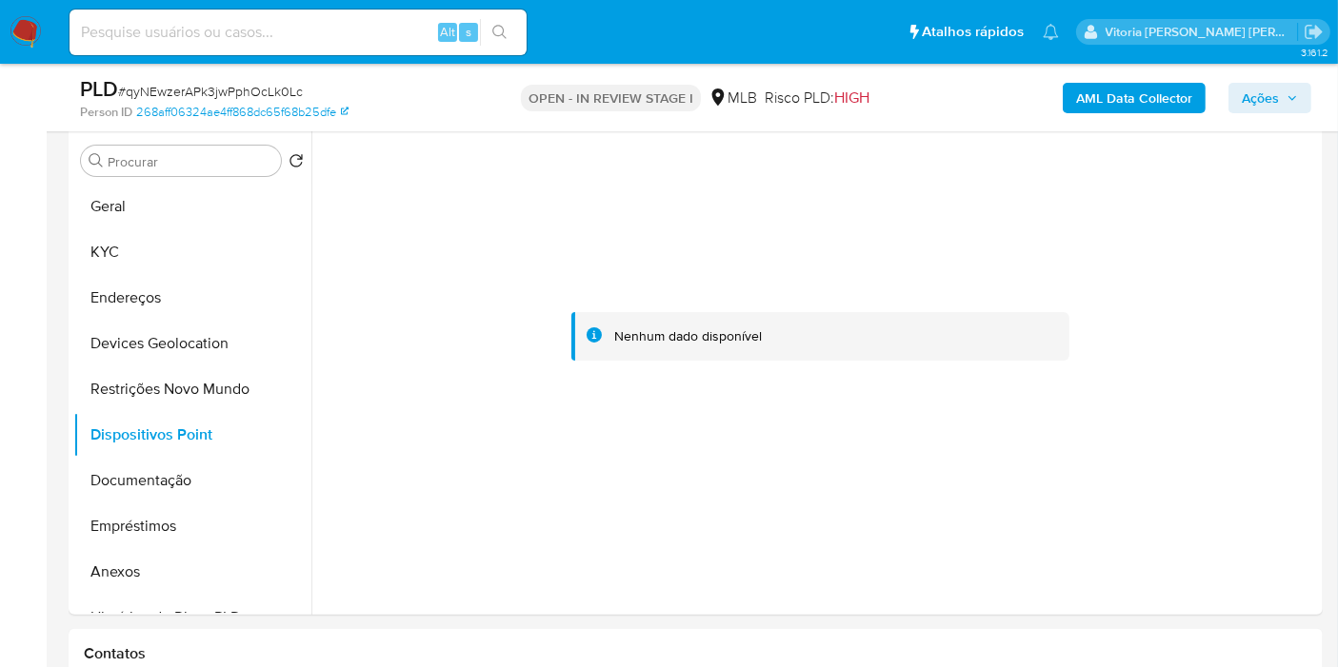
click at [1134, 106] on b "AML Data Collector" at bounding box center [1134, 98] width 116 height 30
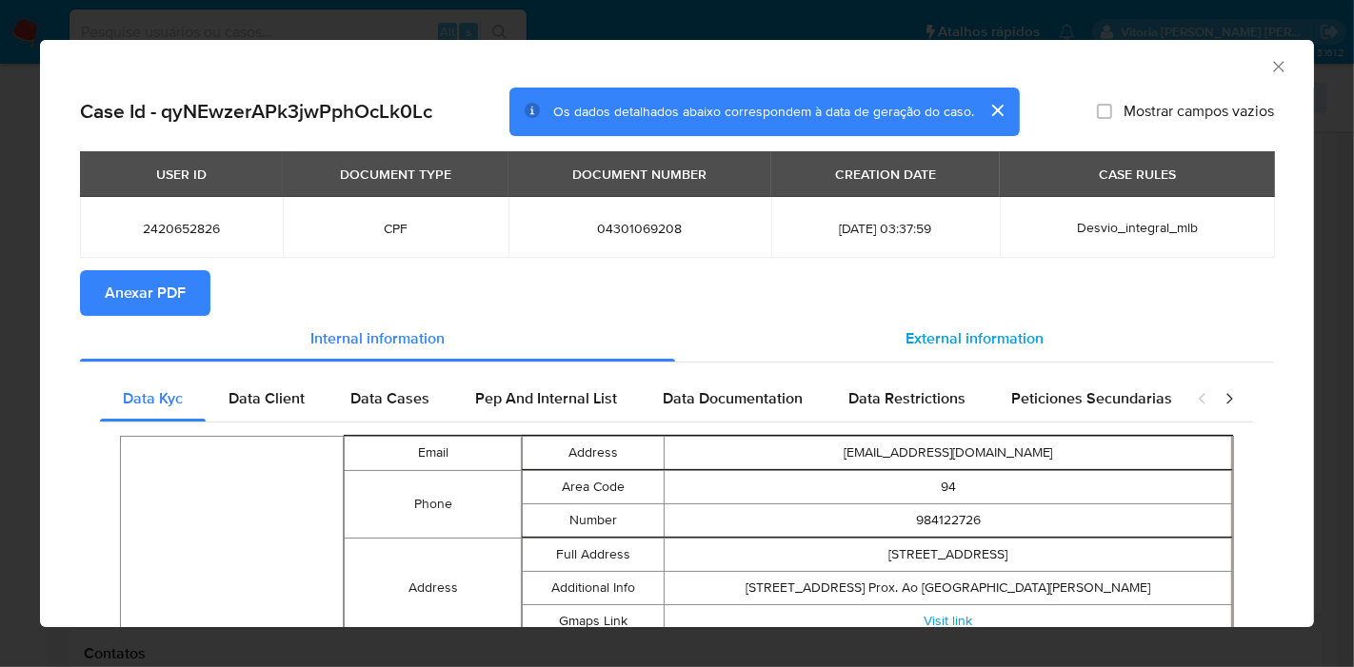
click at [960, 335] on span "External information" at bounding box center [974, 339] width 138 height 22
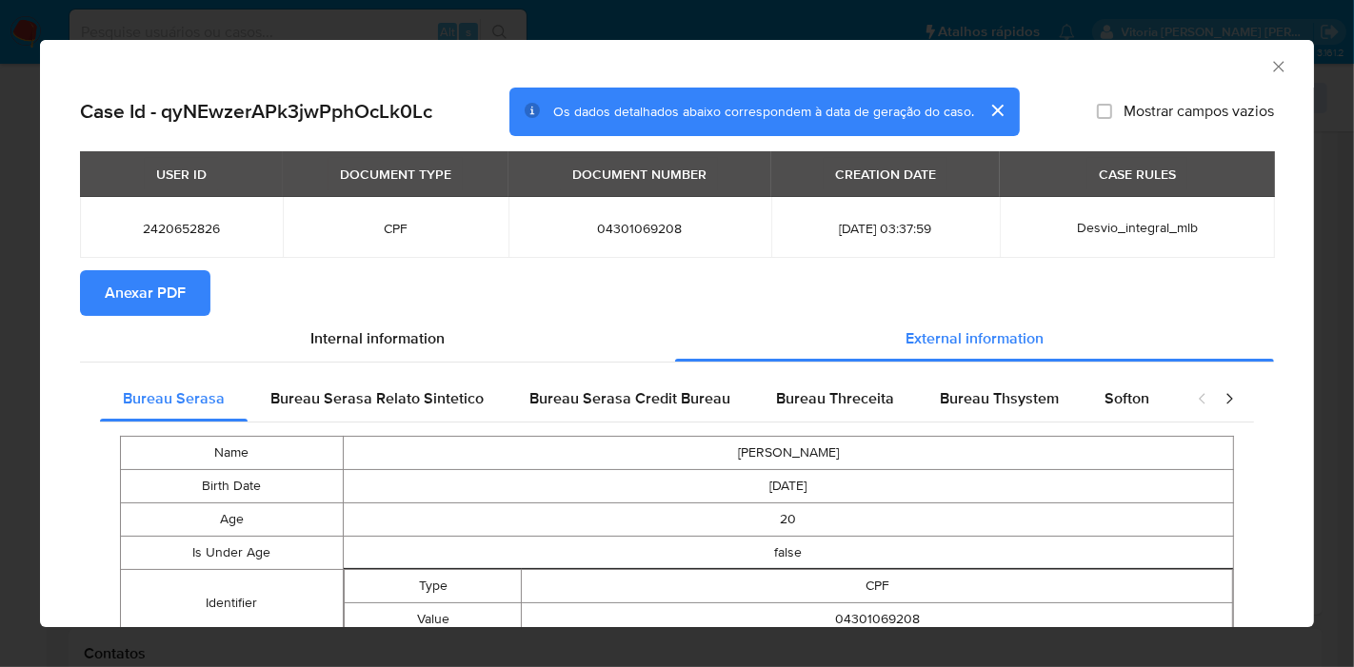
click at [190, 276] on button "Anexar PDF" at bounding box center [145, 293] width 130 height 46
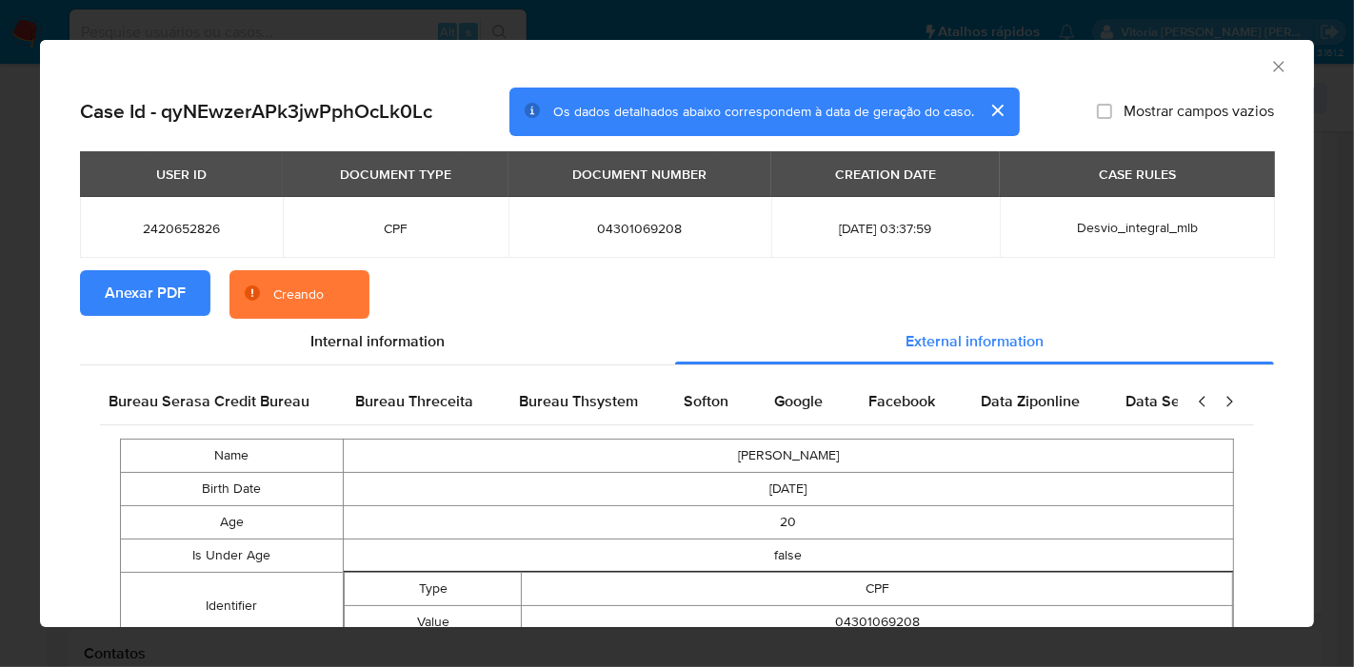
scroll to position [0, 640]
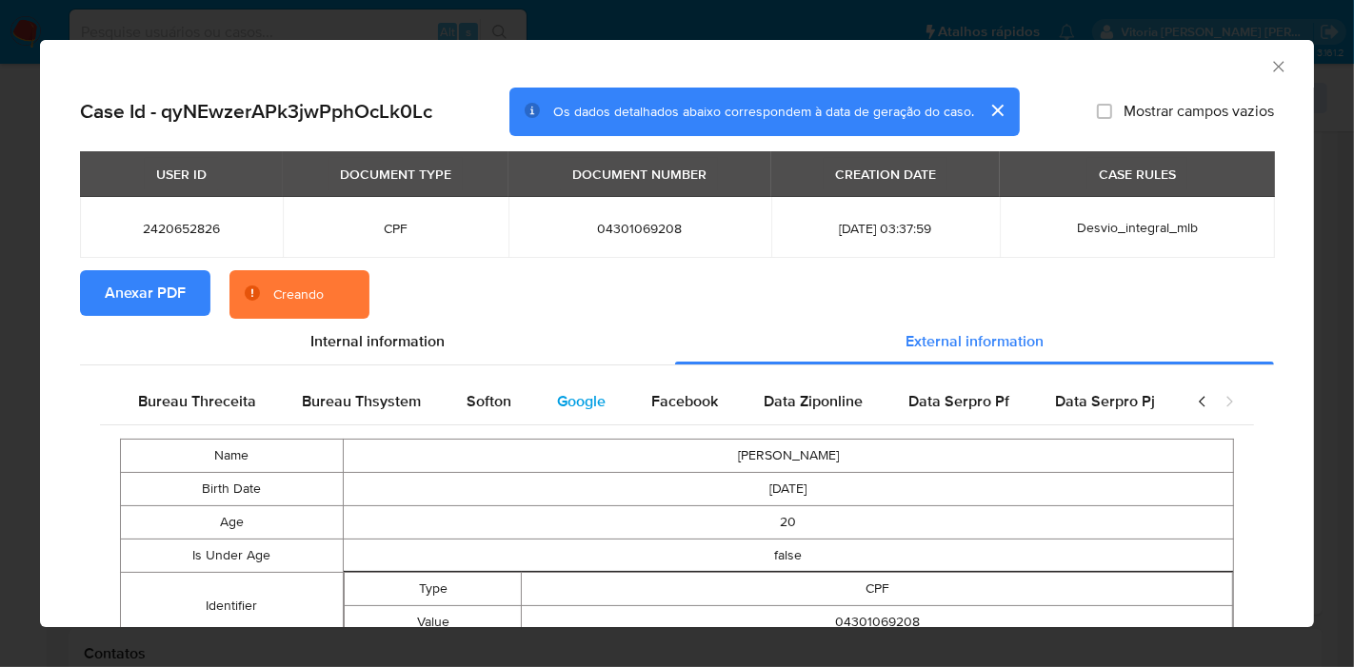
click at [560, 401] on span "Google" at bounding box center [581, 401] width 49 height 22
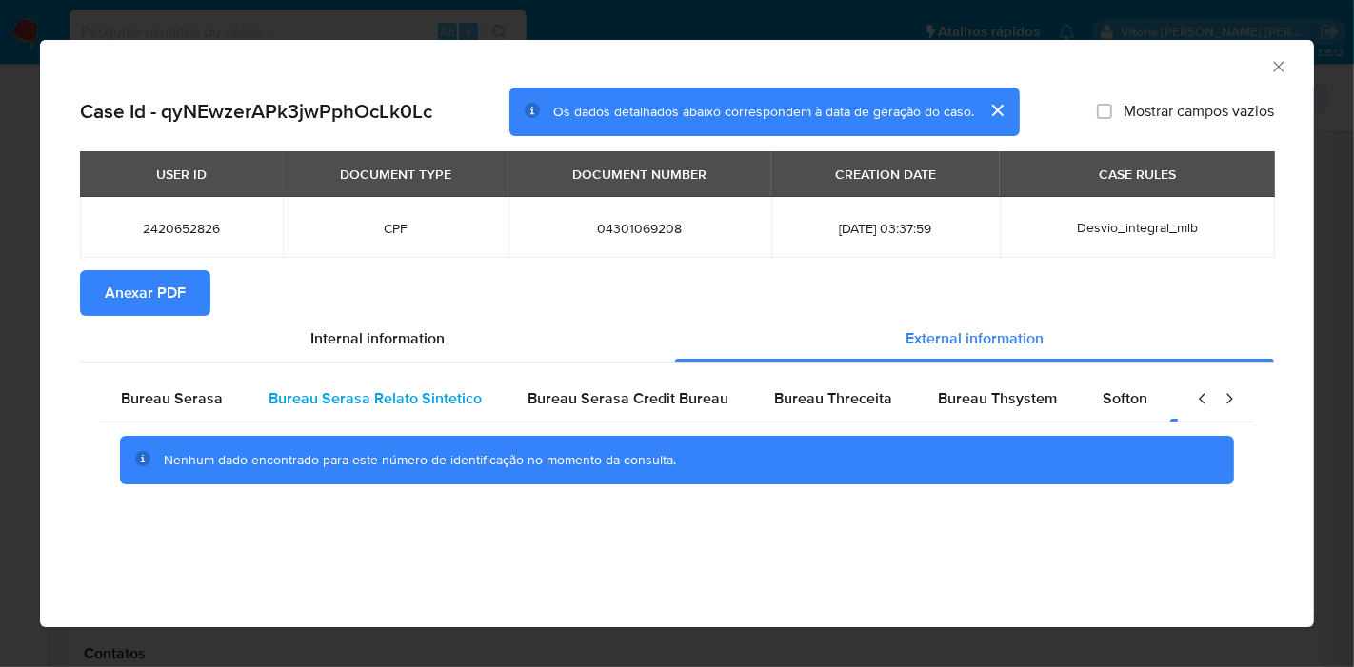
scroll to position [0, 0]
click at [205, 398] on span "Bureau Serasa" at bounding box center [174, 398] width 102 height 22
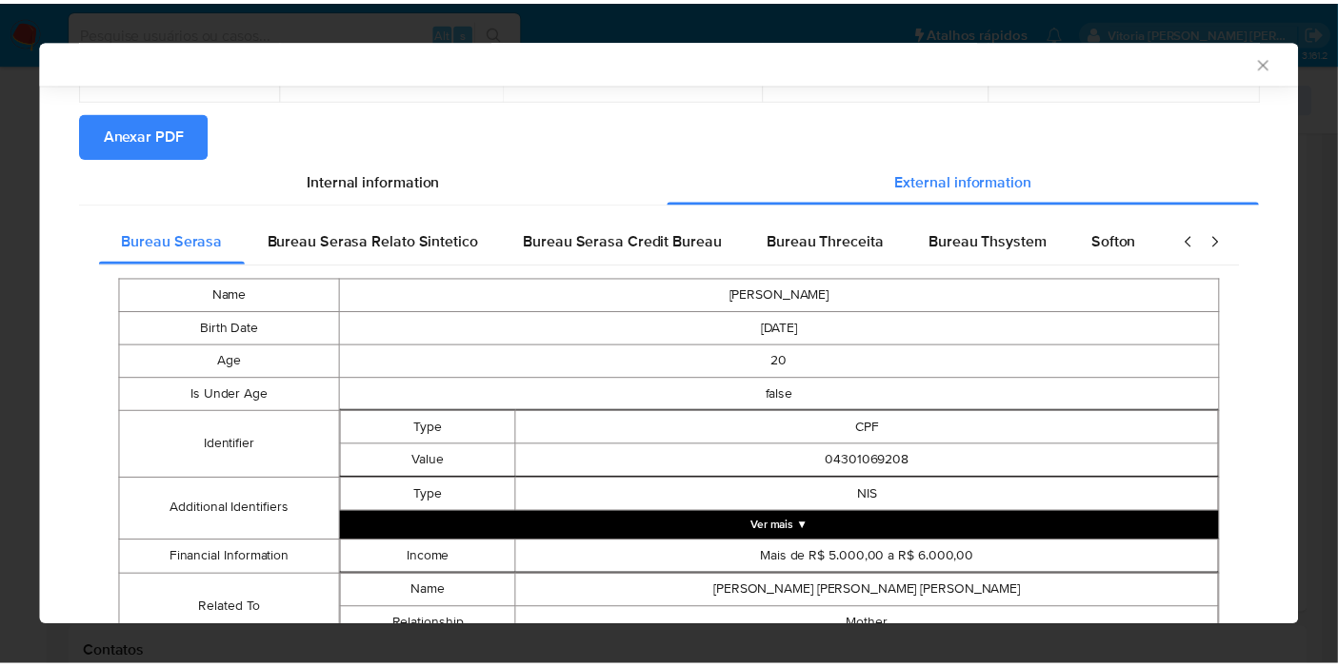
scroll to position [237, 0]
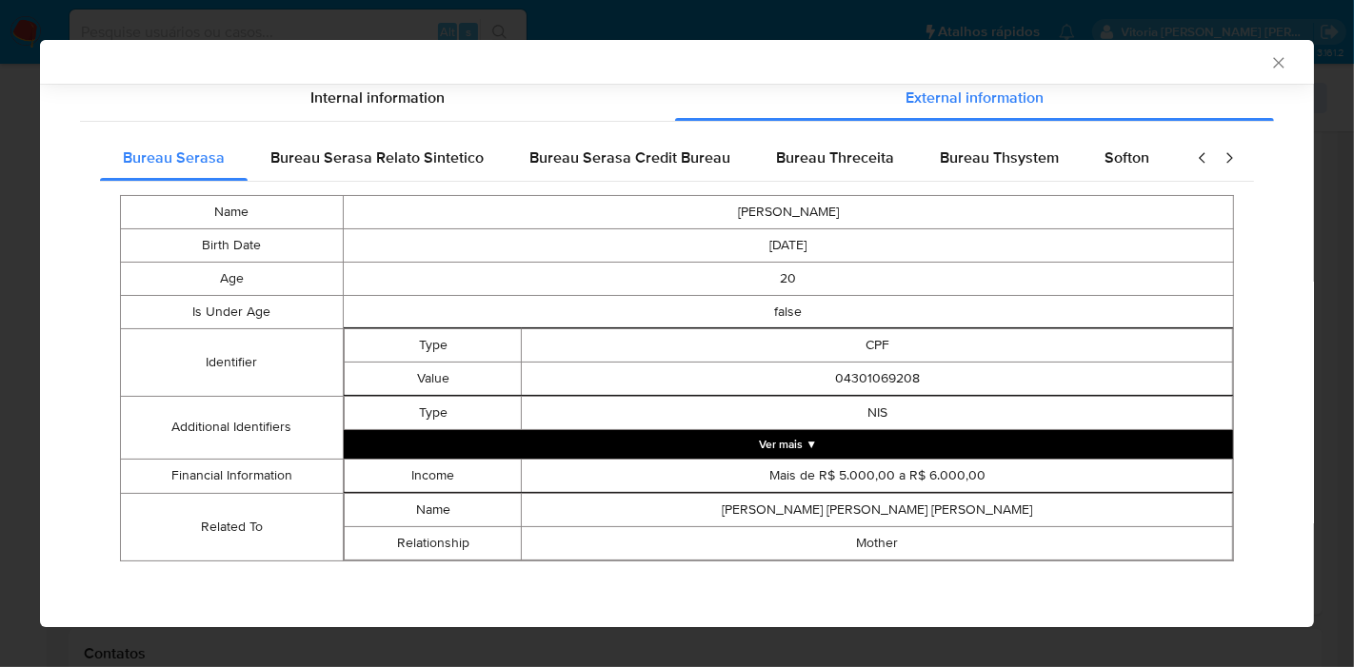
click at [1269, 64] on icon "Fechar a janela" at bounding box center [1278, 62] width 19 height 19
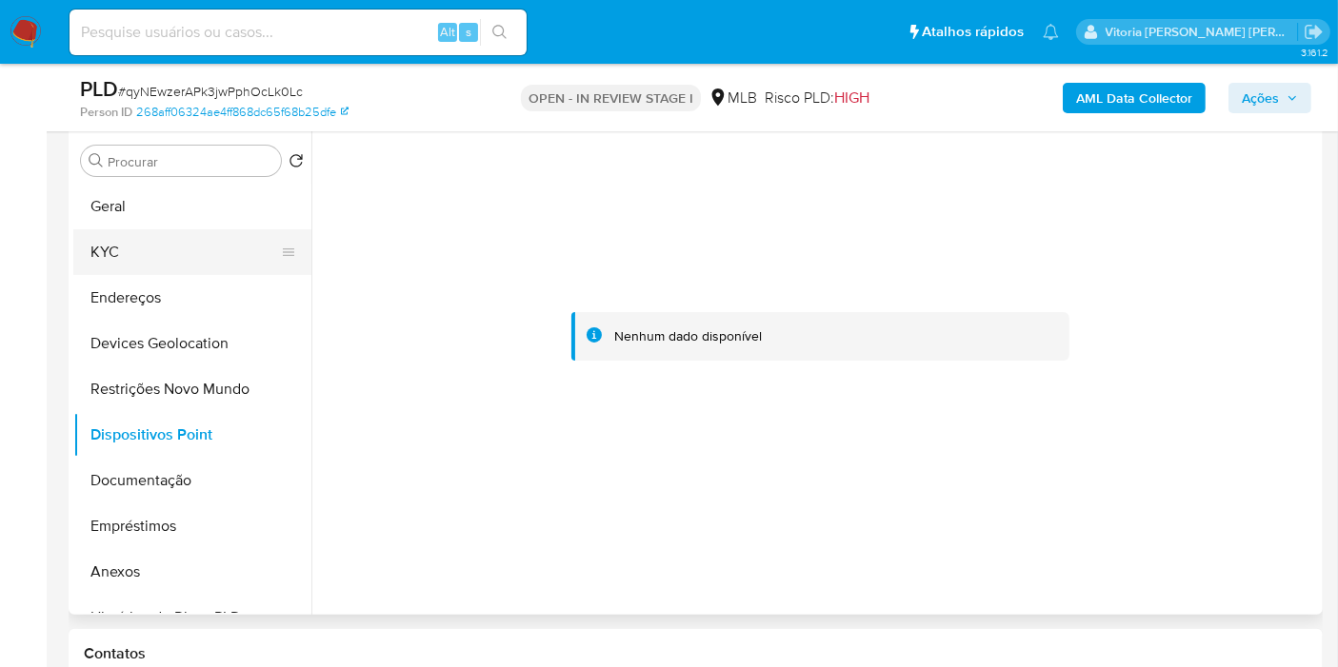
click at [120, 262] on button "KYC" at bounding box center [184, 252] width 223 height 46
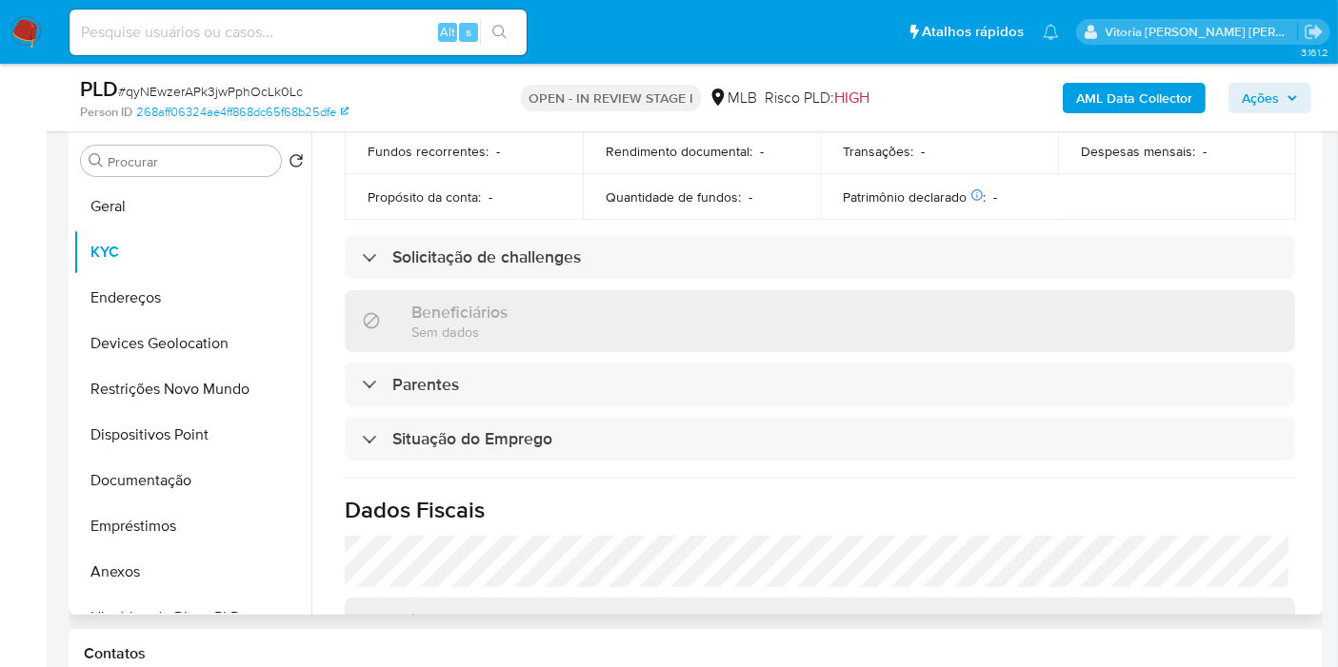
scroll to position [864, 0]
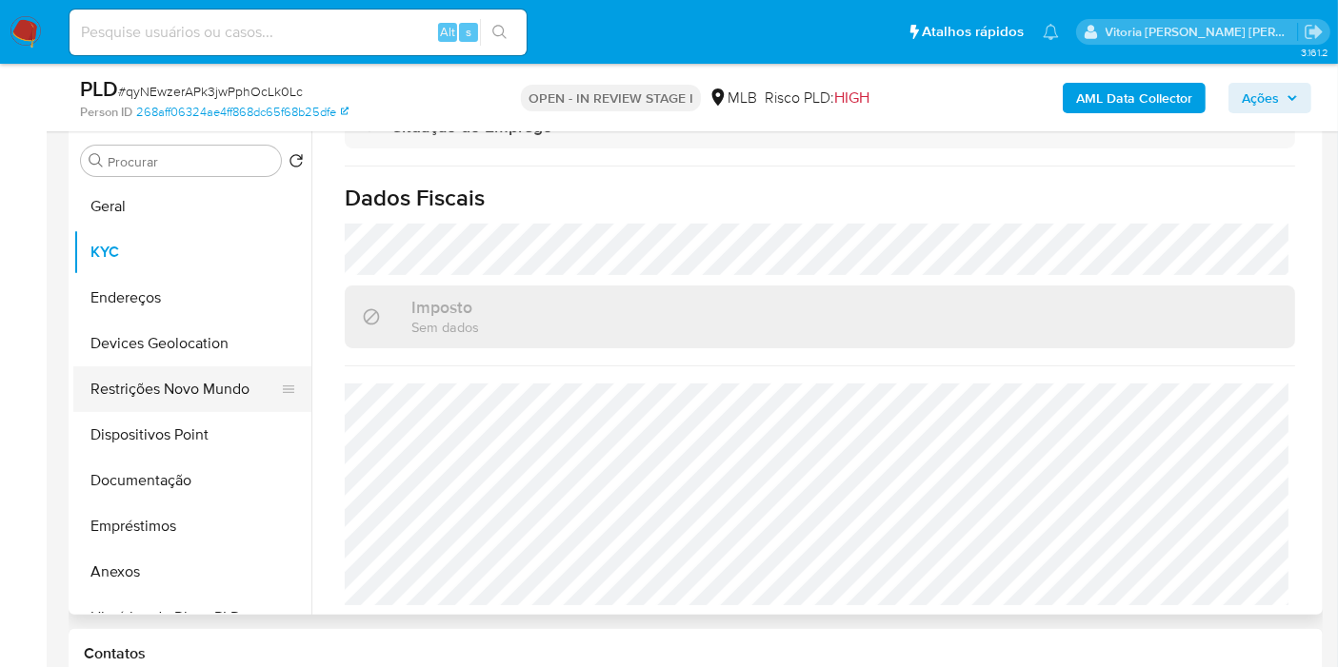
click at [171, 398] on button "Restrições Novo Mundo" at bounding box center [184, 390] width 223 height 46
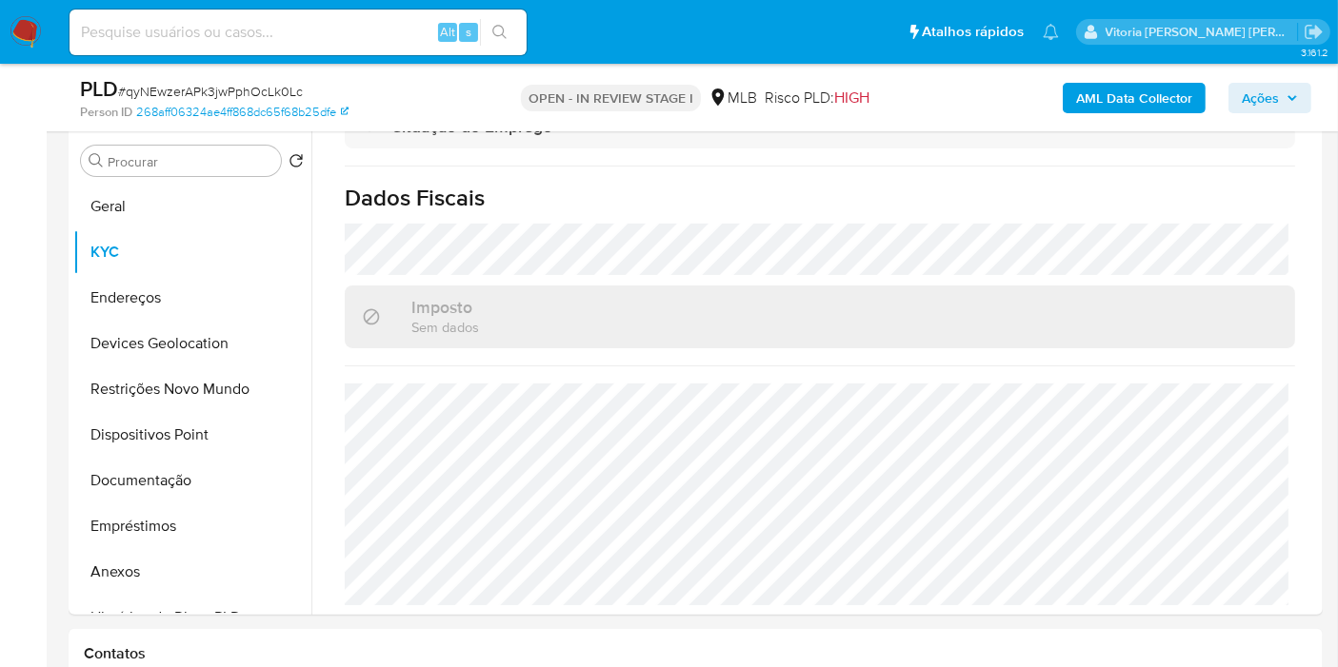
scroll to position [0, 0]
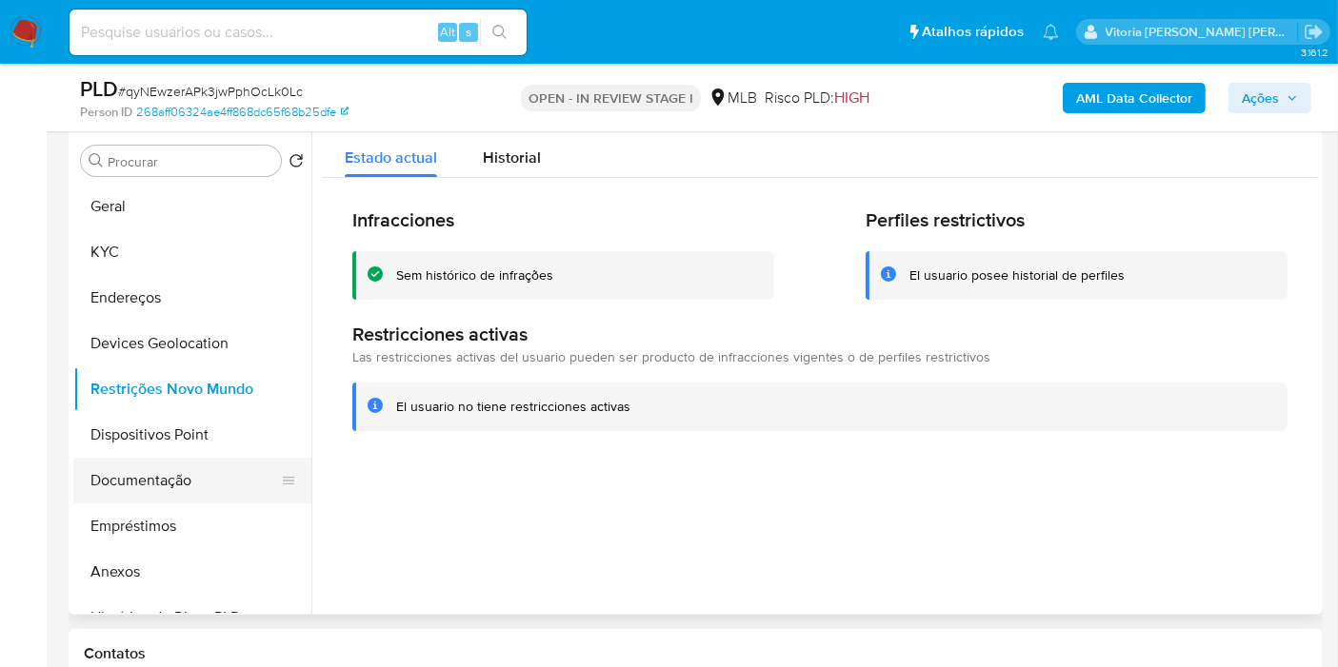
click at [112, 471] on button "Documentação" at bounding box center [184, 481] width 223 height 46
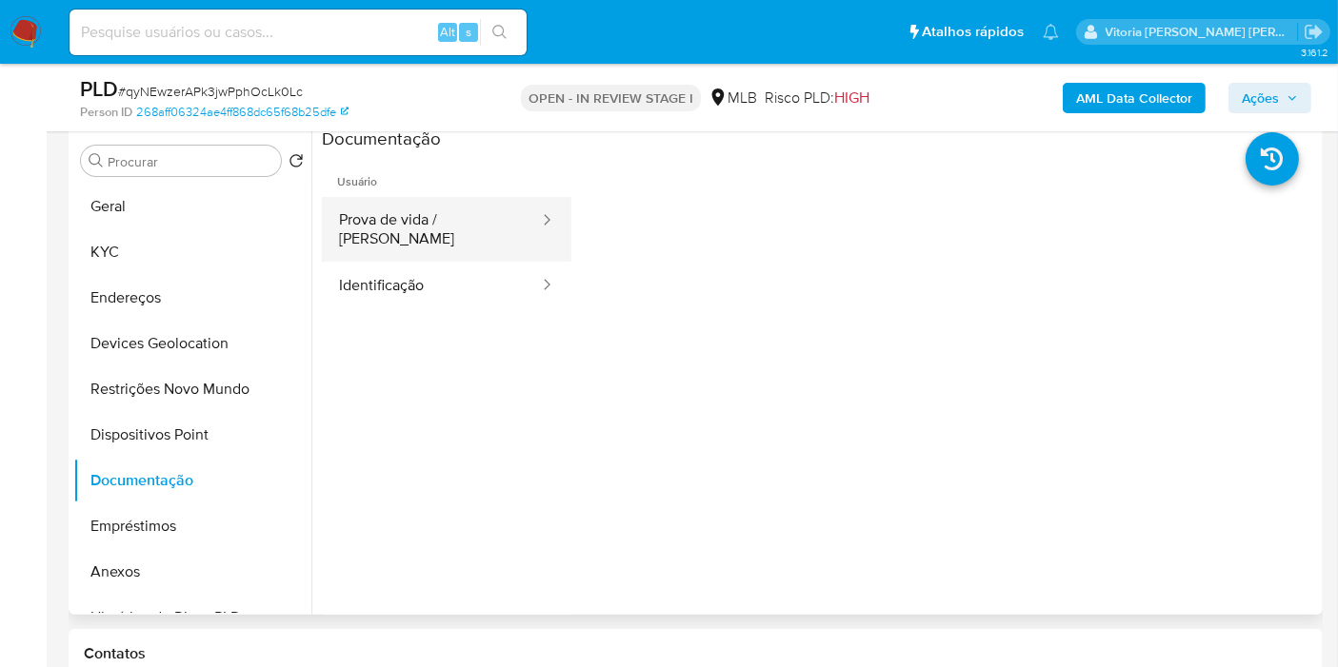
click at [421, 227] on button "Prova de vida / [PERSON_NAME]" at bounding box center [431, 229] width 219 height 65
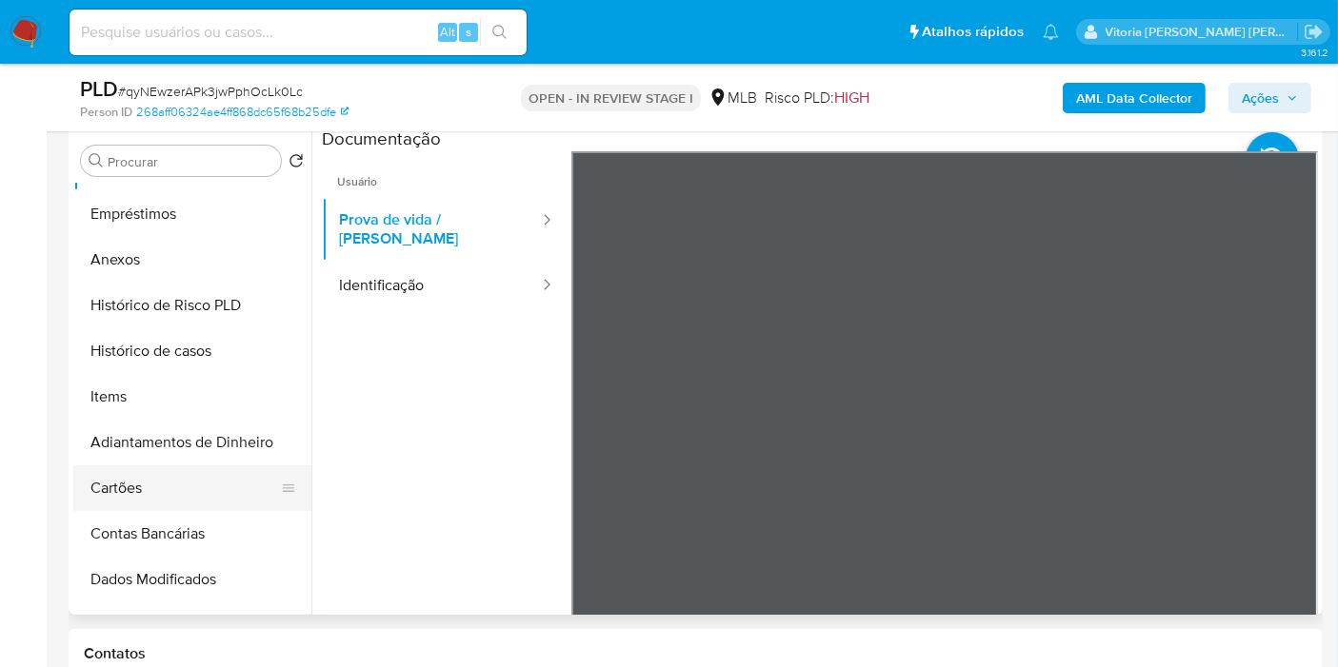
scroll to position [317, 0]
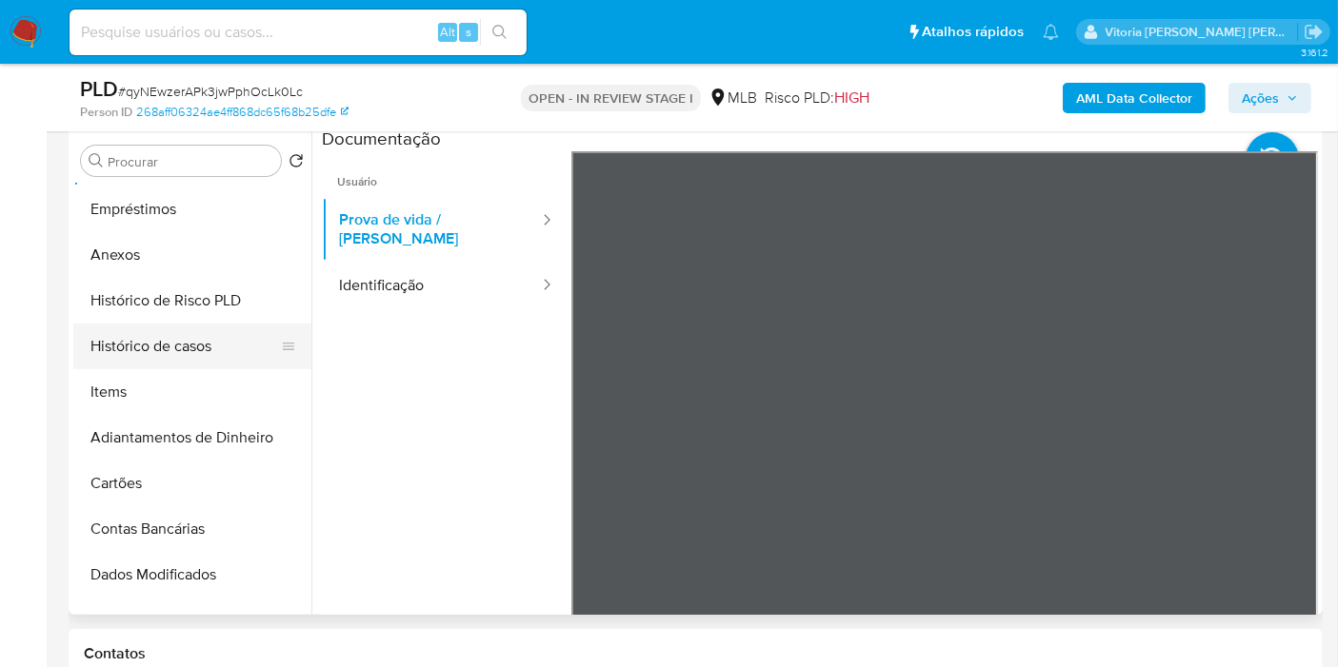
click at [136, 349] on button "Histórico de casos" at bounding box center [184, 347] width 223 height 46
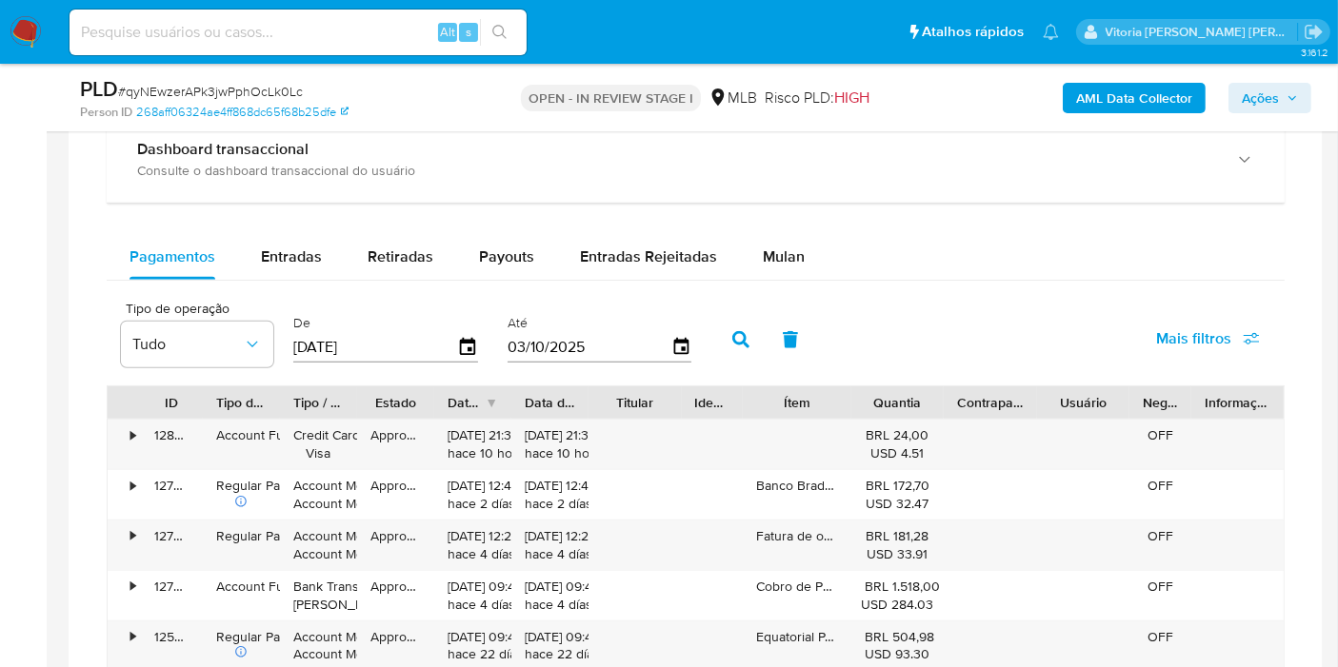
scroll to position [1319, 0]
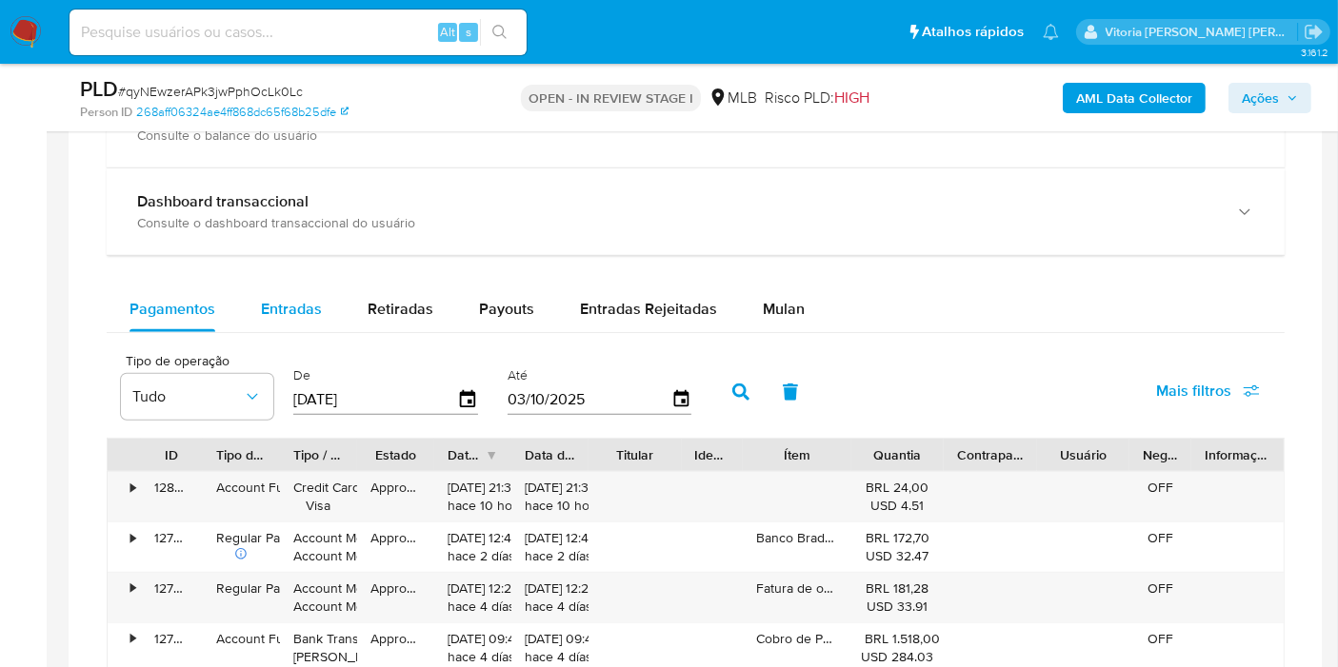
click at [275, 311] on span "Entradas" at bounding box center [291, 309] width 61 height 22
select select "10"
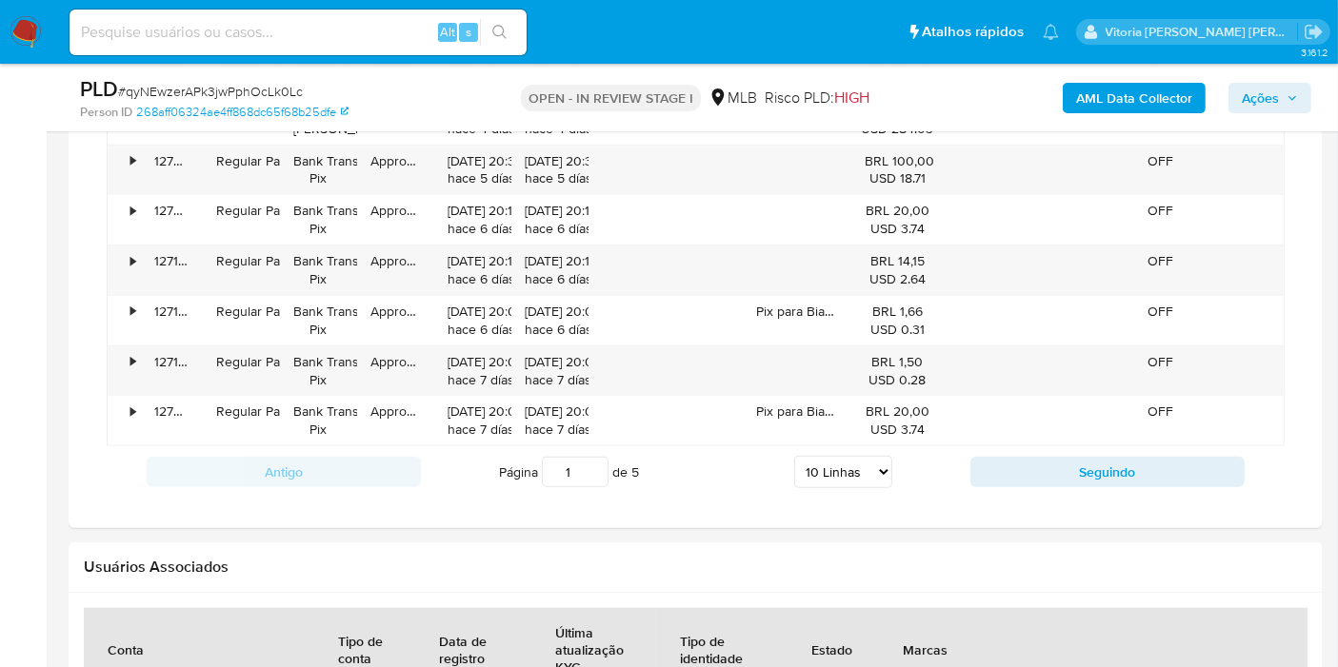
scroll to position [1848, 0]
drag, startPoint x: 1102, startPoint y: 461, endPoint x: 1074, endPoint y: 457, distance: 27.9
click at [1102, 459] on button "Seguindo" at bounding box center [1107, 471] width 274 height 30
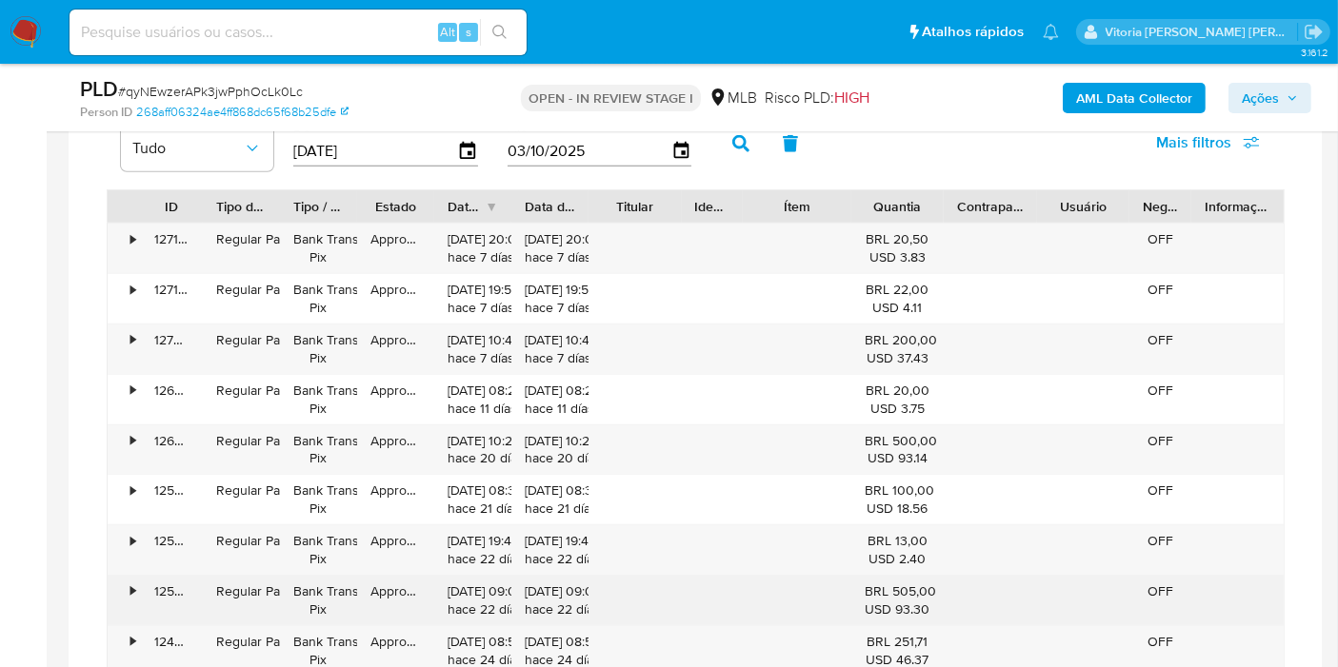
scroll to position [1742, 0]
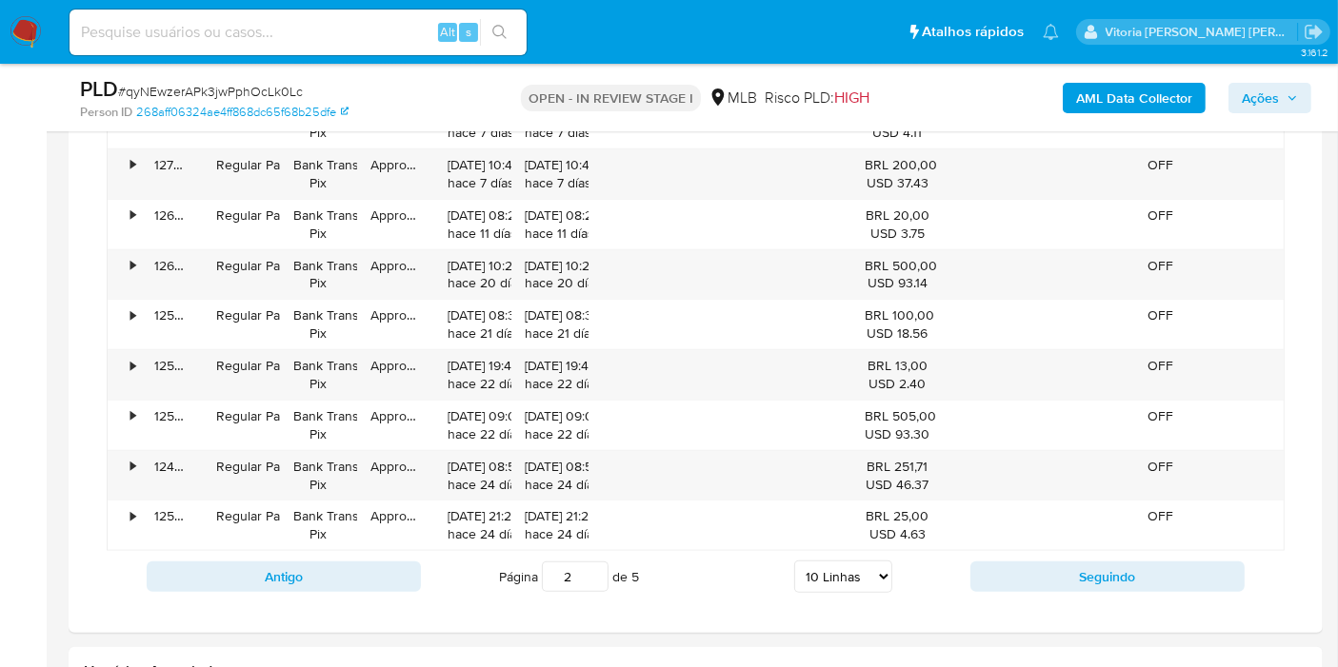
click at [1018, 579] on button "Seguindo" at bounding box center [1107, 577] width 274 height 30
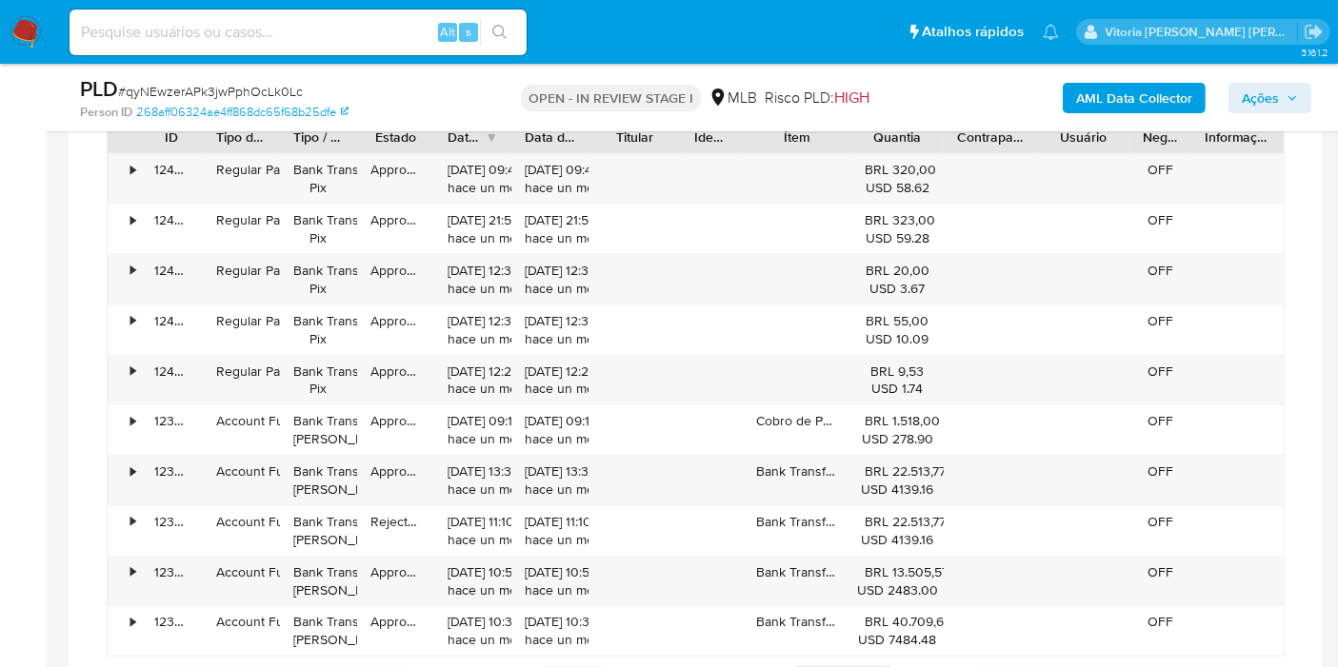
scroll to position [1848, 0]
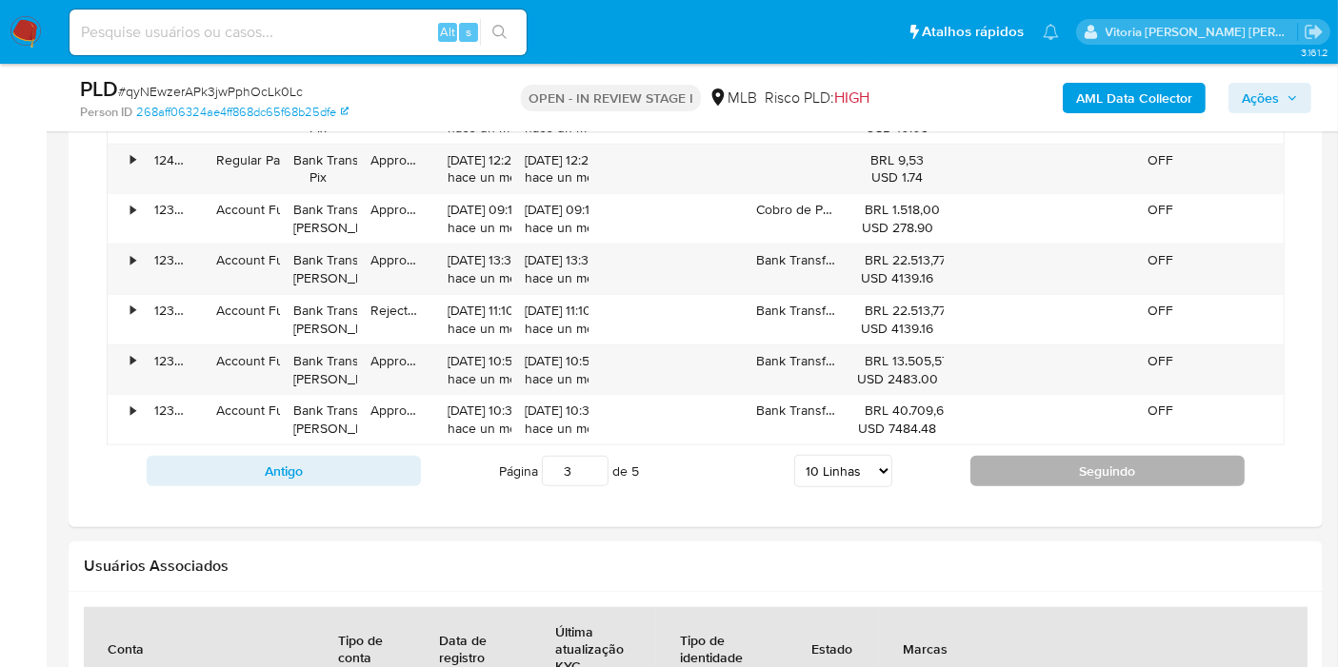
click at [1051, 474] on button "Seguindo" at bounding box center [1107, 471] width 274 height 30
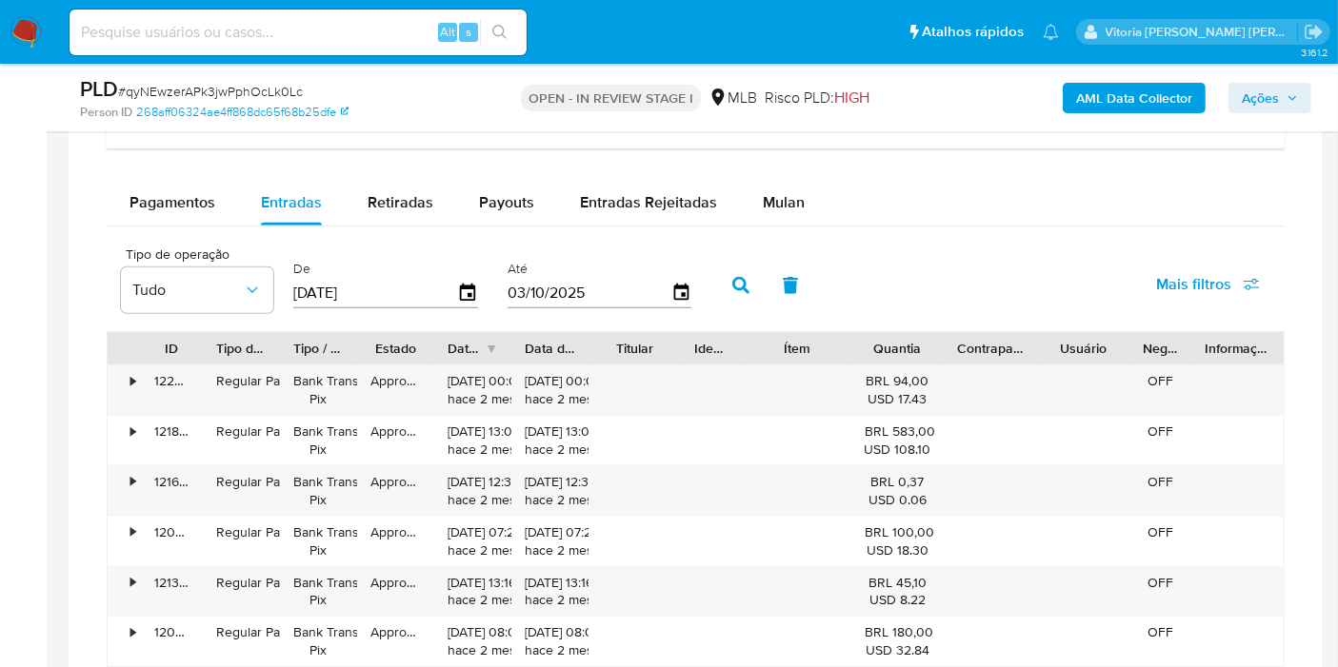
scroll to position [1742, 0]
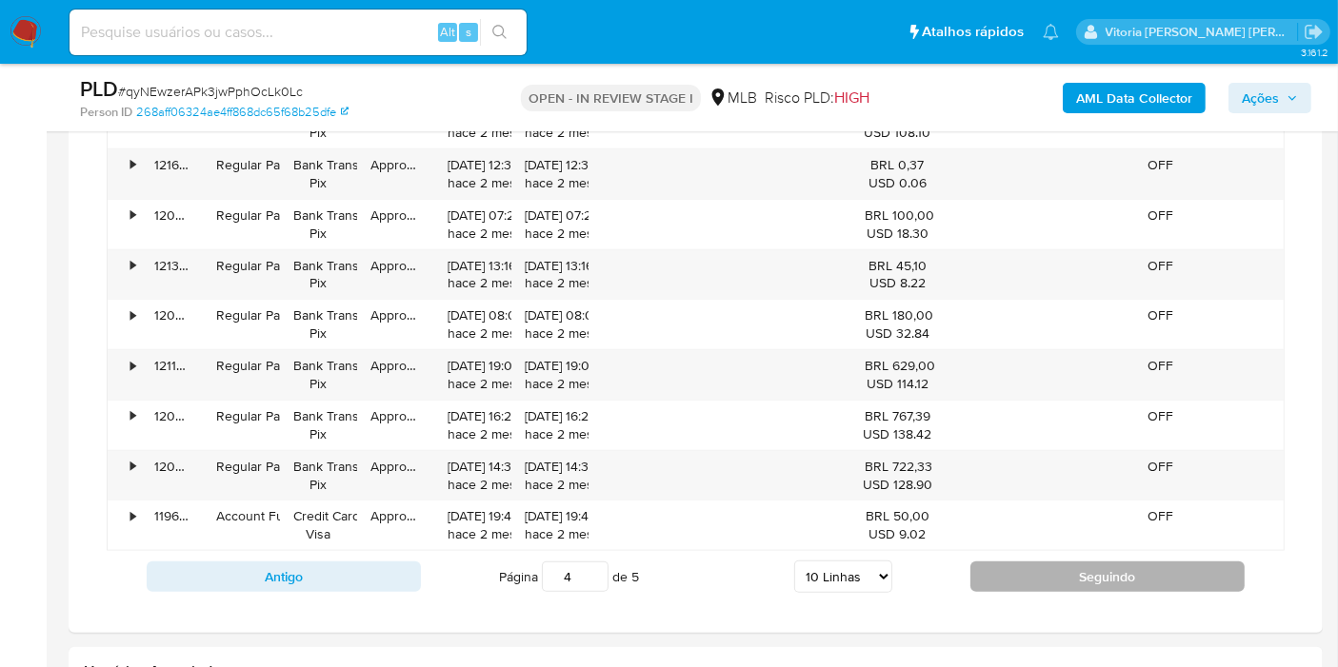
click at [1027, 572] on button "Seguindo" at bounding box center [1107, 577] width 274 height 30
type input "5"
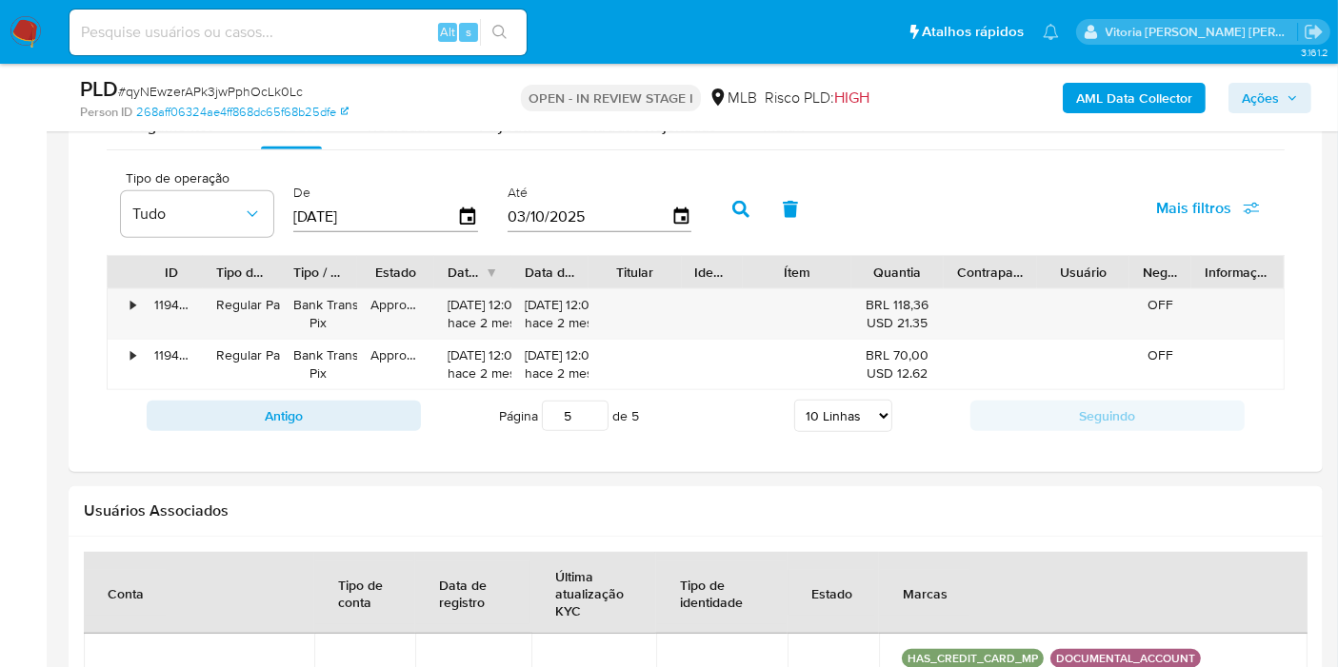
scroll to position [1425, 0]
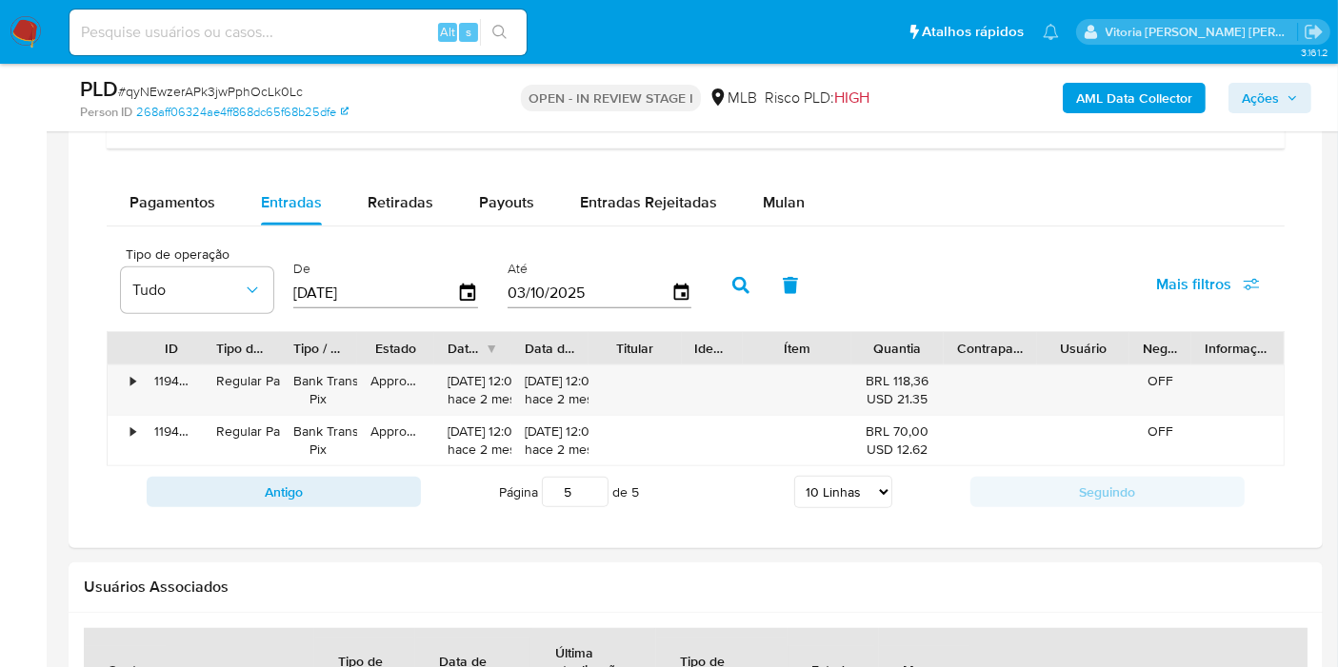
drag, startPoint x: 1246, startPoint y: 84, endPoint x: 1017, endPoint y: 97, distance: 229.8
click at [1247, 85] on span "Ações" at bounding box center [1259, 98] width 37 height 30
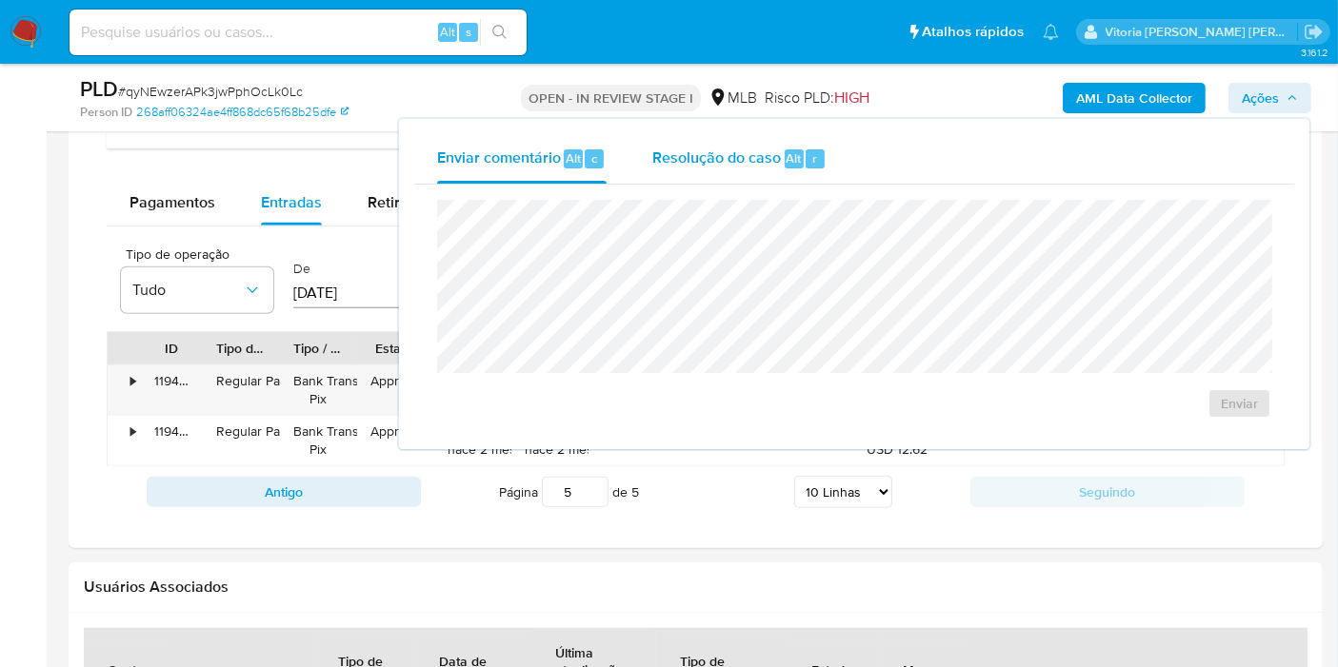
click at [683, 166] on span "Resolução do caso" at bounding box center [716, 158] width 129 height 22
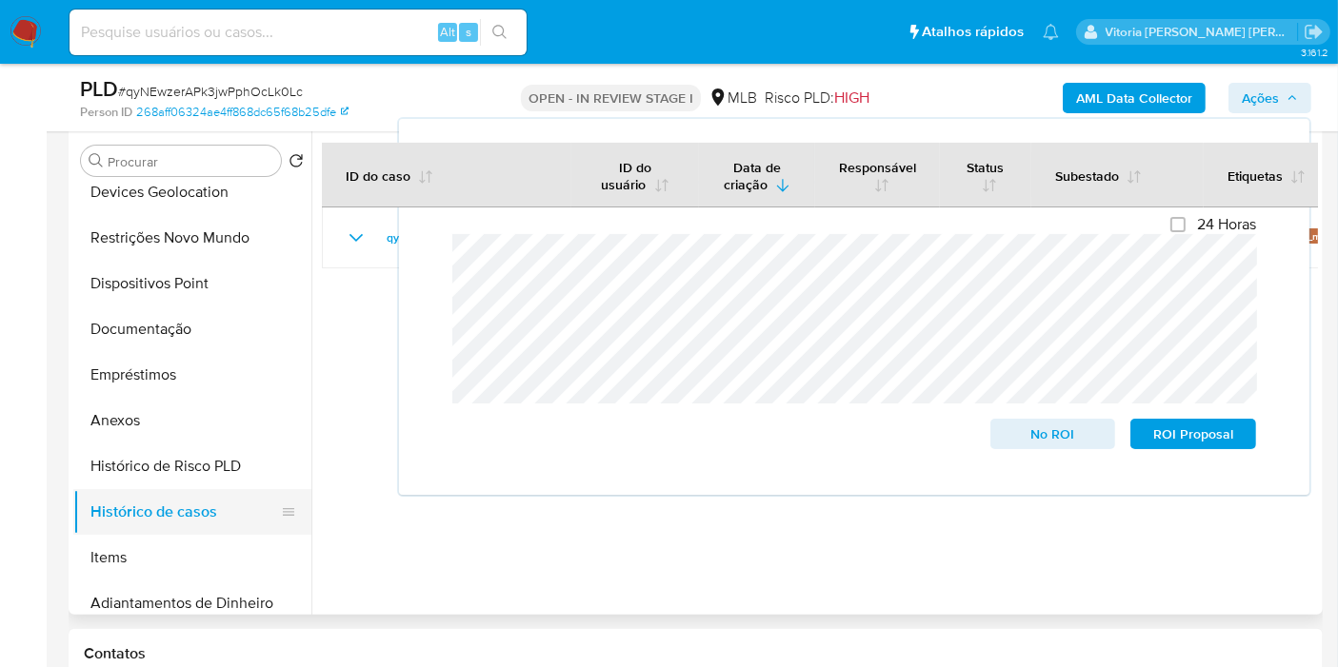
scroll to position [106, 0]
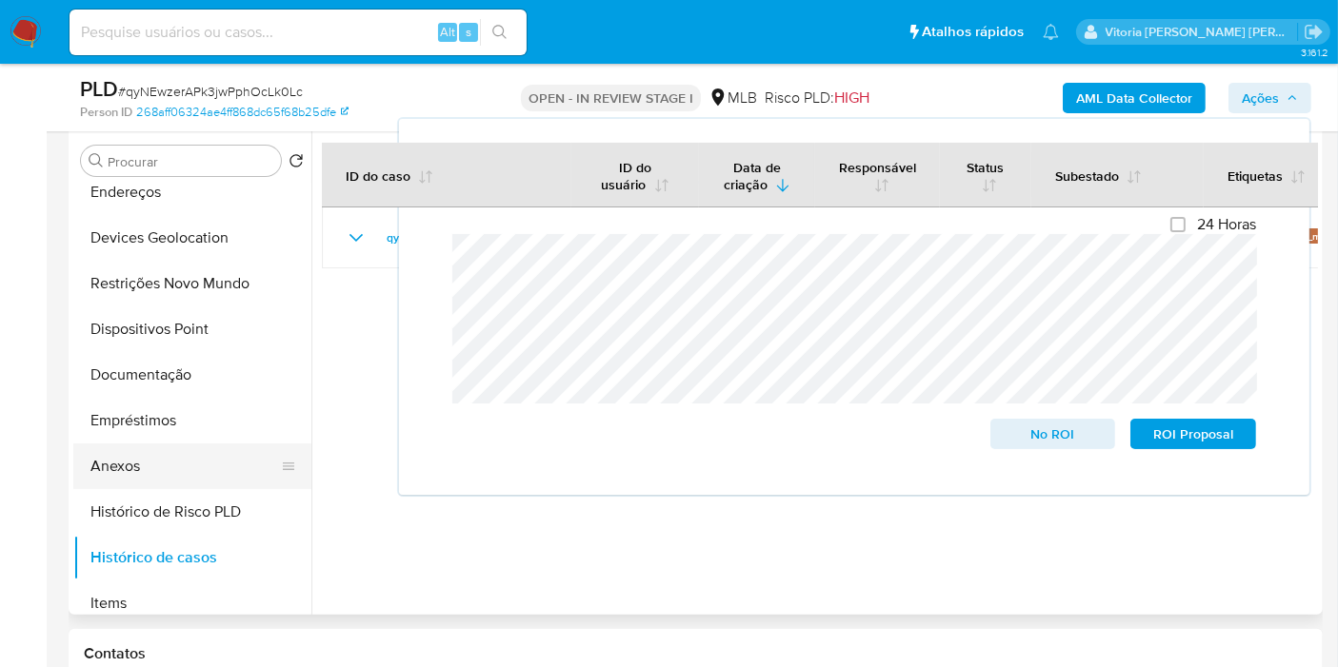
click at [147, 461] on button "Anexos" at bounding box center [184, 467] width 223 height 46
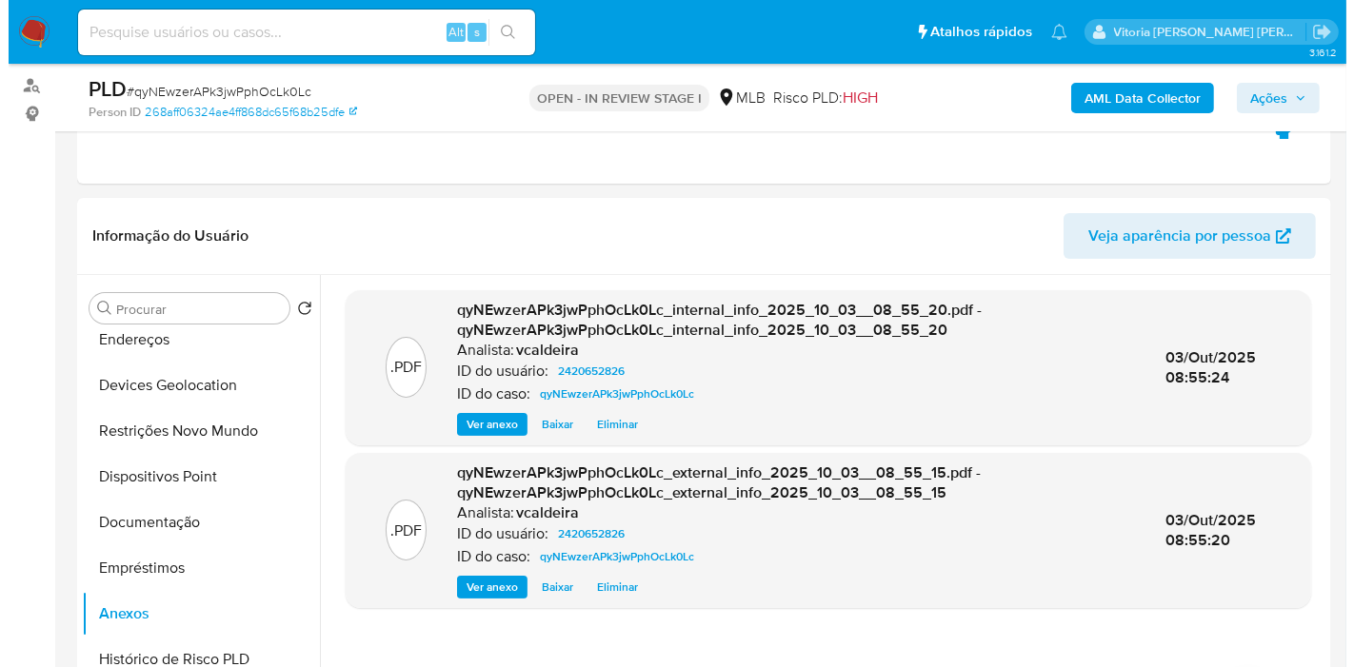
scroll to position [261, 0]
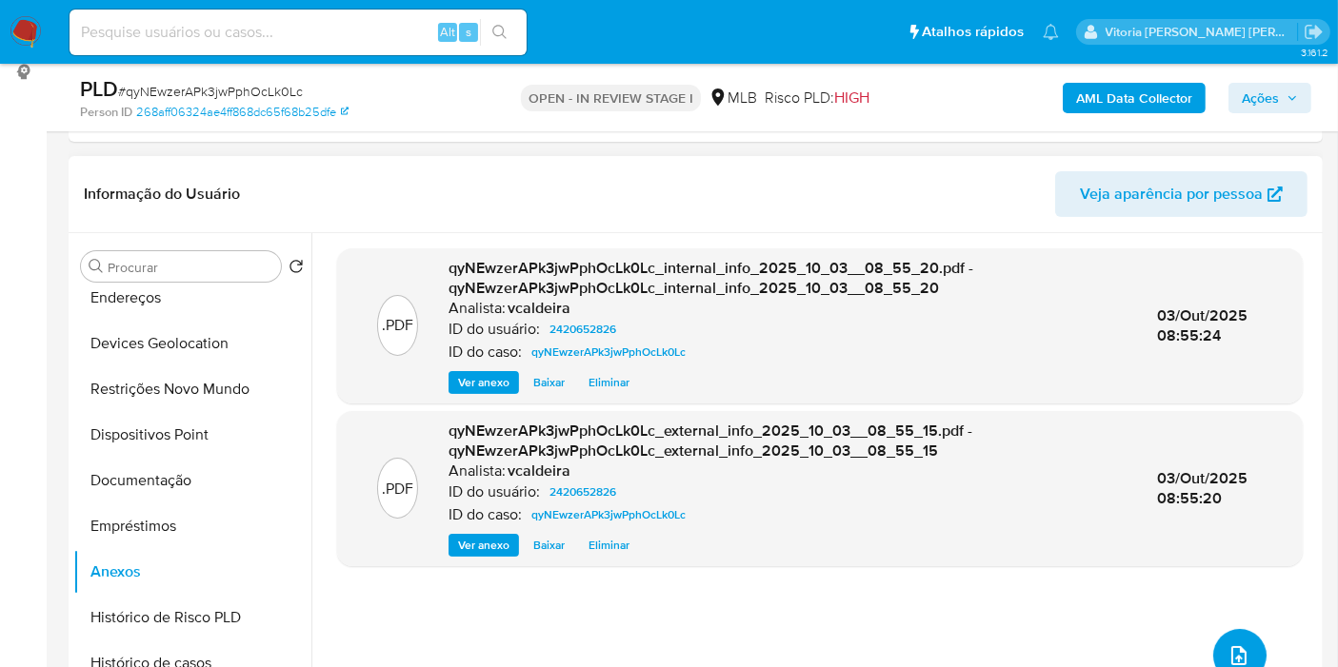
click at [1227, 651] on icon "upload-file" at bounding box center [1238, 656] width 23 height 23
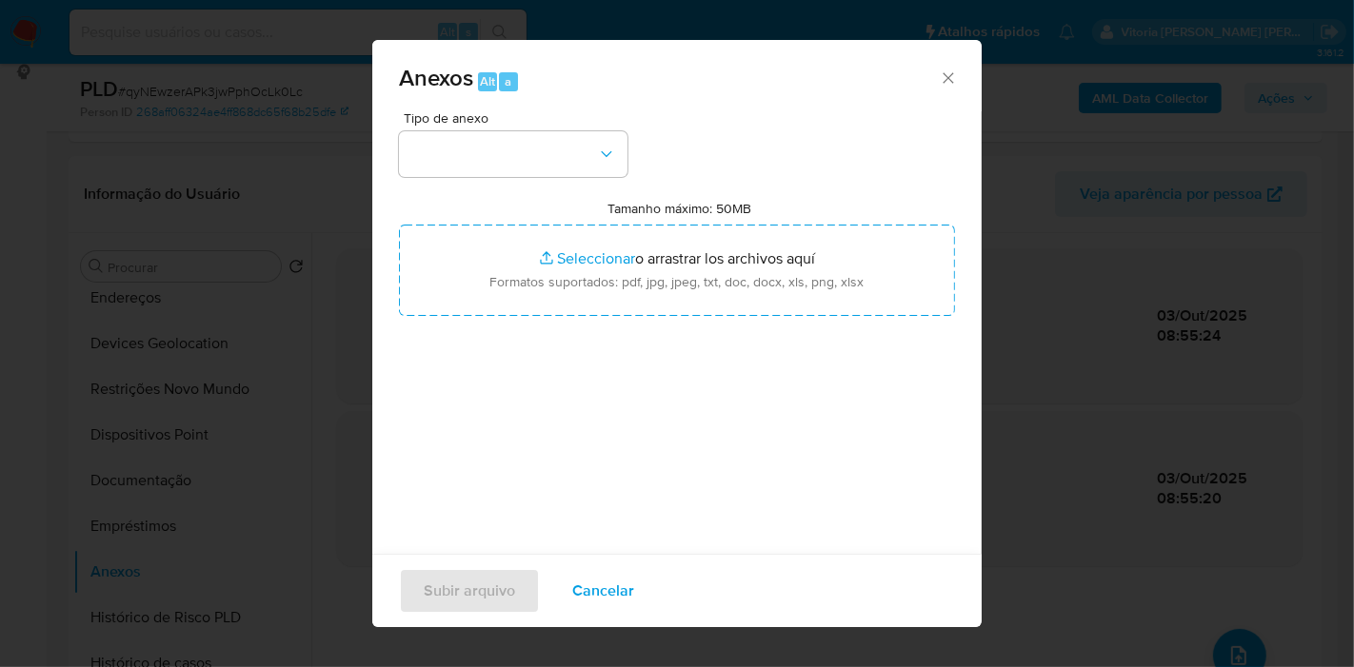
click at [550, 124] on span "Tipo de anexo" at bounding box center [518, 117] width 228 height 13
click at [549, 148] on button "button" at bounding box center [513, 154] width 228 height 46
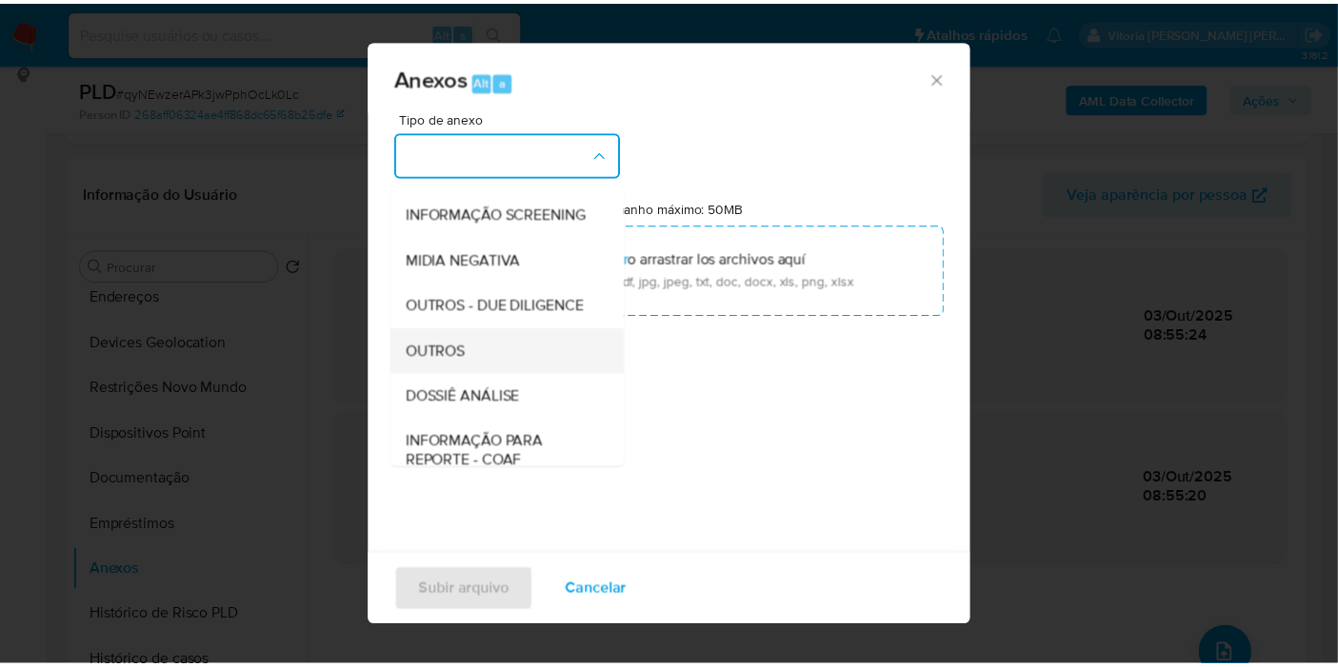
scroll to position [211, 0]
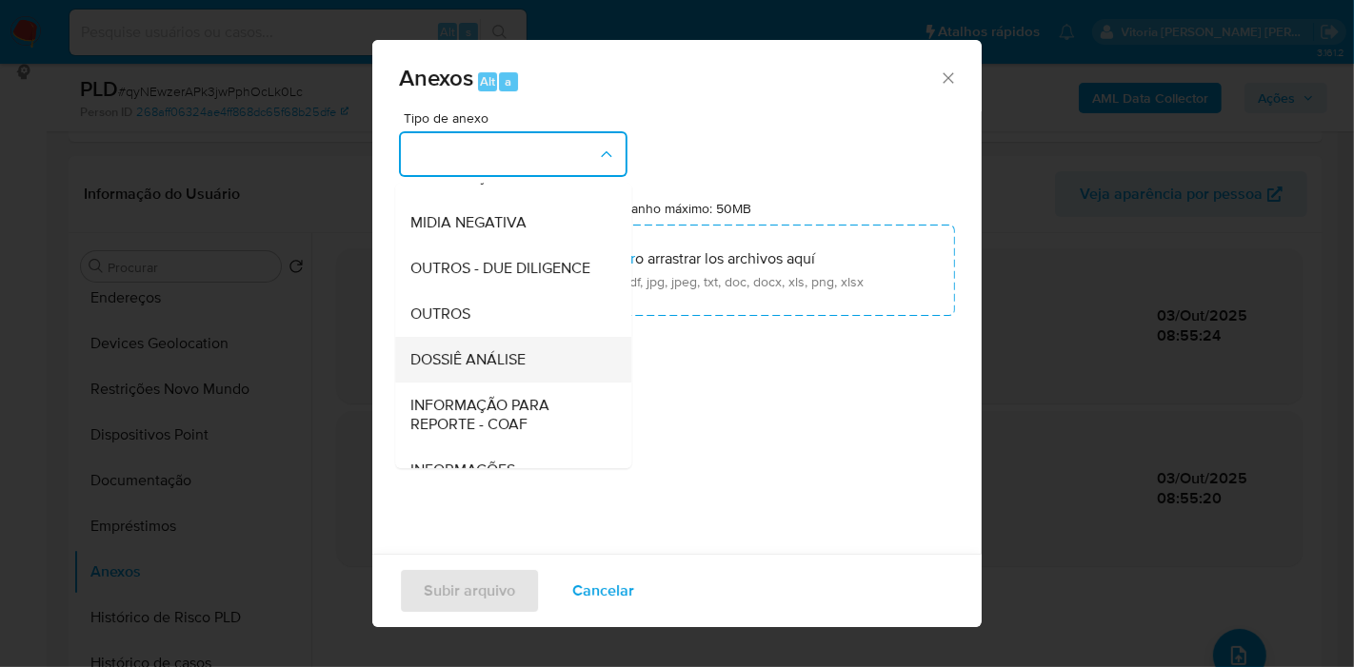
click at [516, 369] on span "DOSSIÊ ANÁLISE" at bounding box center [467, 359] width 115 height 19
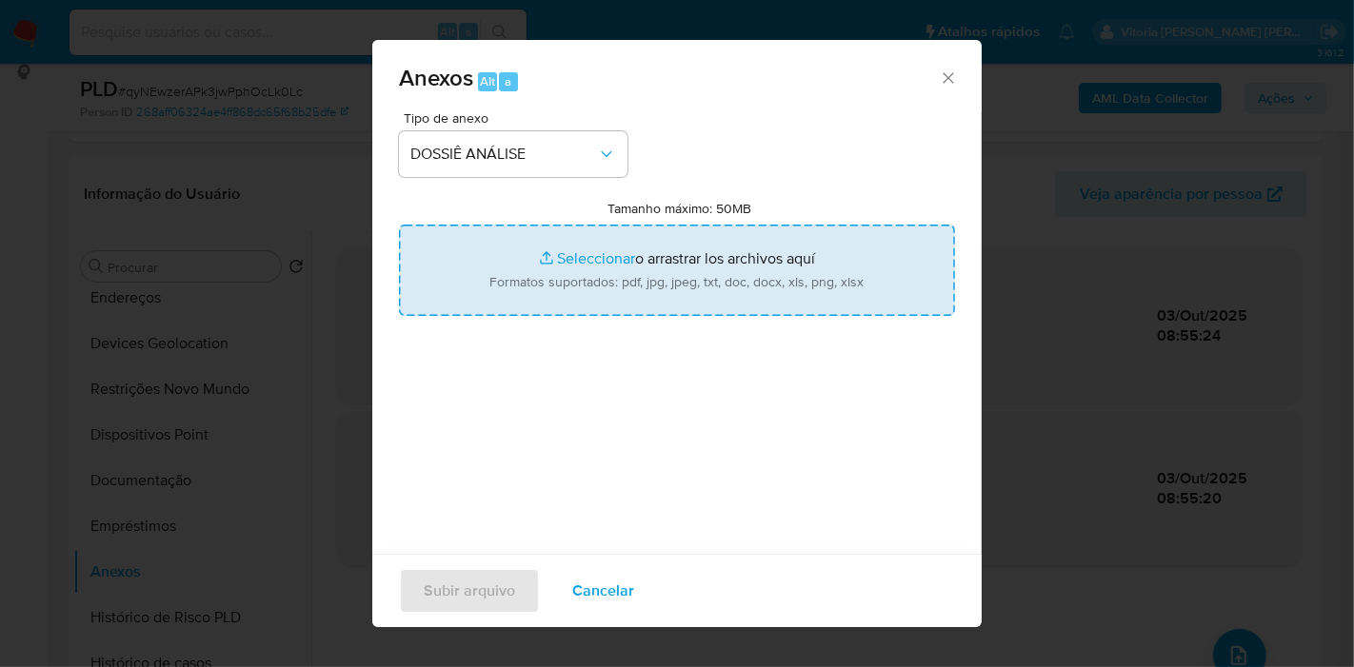
click at [647, 299] on input "Tamanho máximo: 50MB Seleccionar archivos" at bounding box center [677, 270] width 556 height 91
type input "C:\fakepath\SAR - (XXX) - CPF 04301069208 - BIANCA VITORIA SILVA SOARES.pdf"
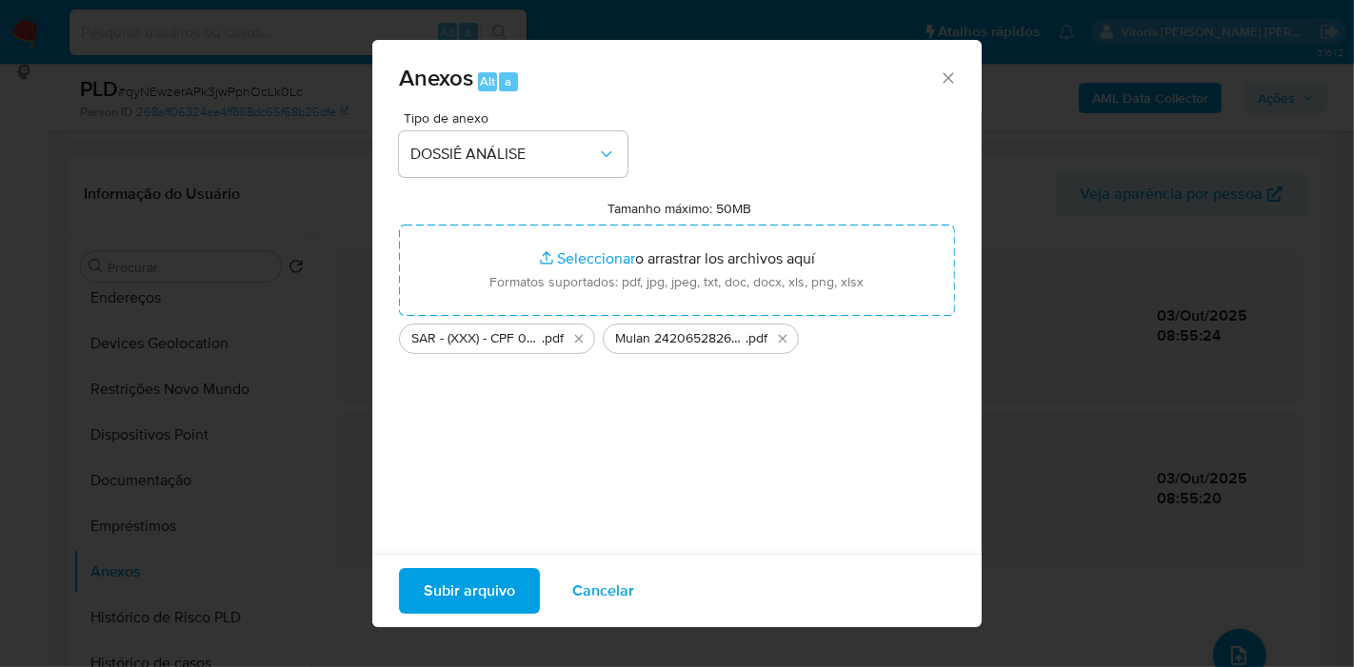
click at [453, 602] on span "Subir arquivo" at bounding box center [469, 591] width 91 height 42
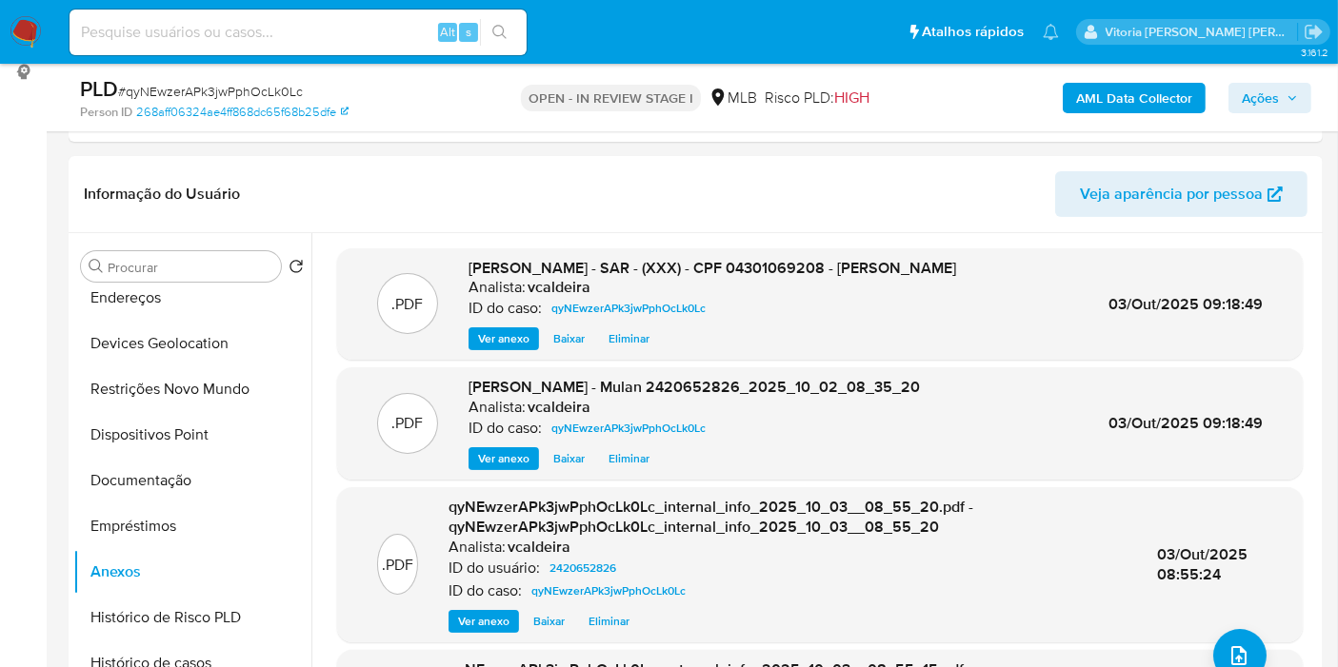
click at [1279, 95] on span "Ações" at bounding box center [1259, 98] width 37 height 30
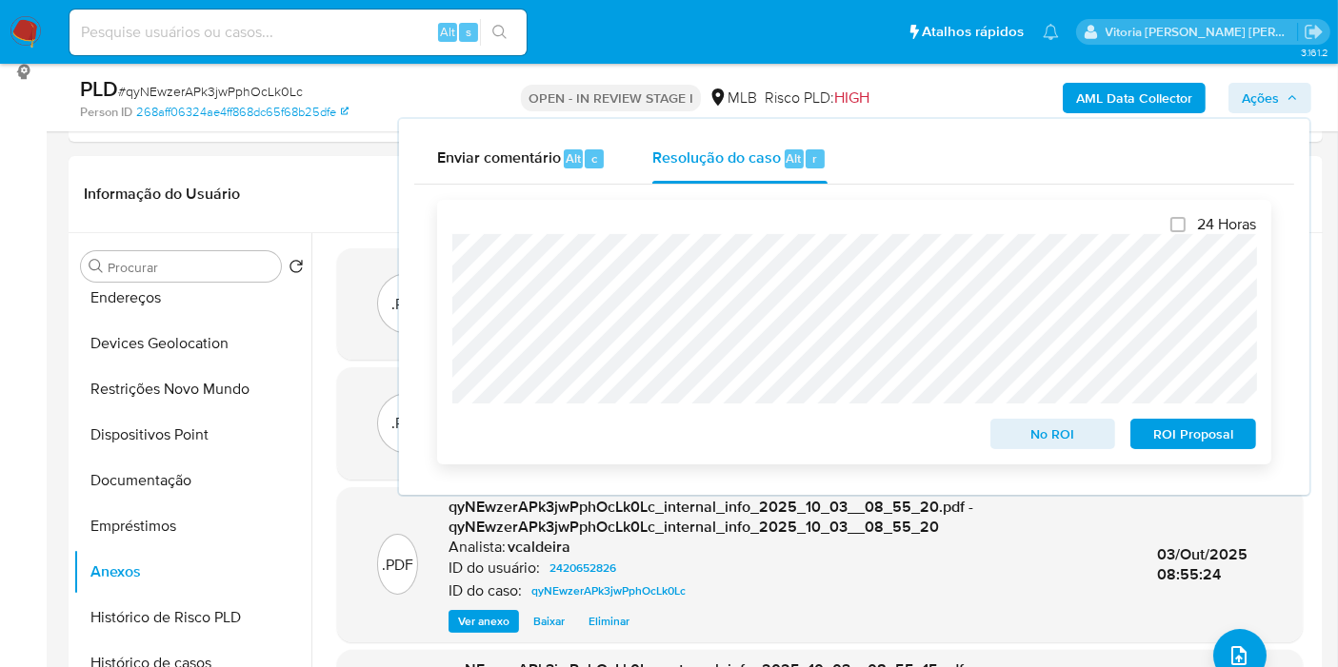
click at [1185, 429] on span "ROI Proposal" at bounding box center [1192, 434] width 99 height 27
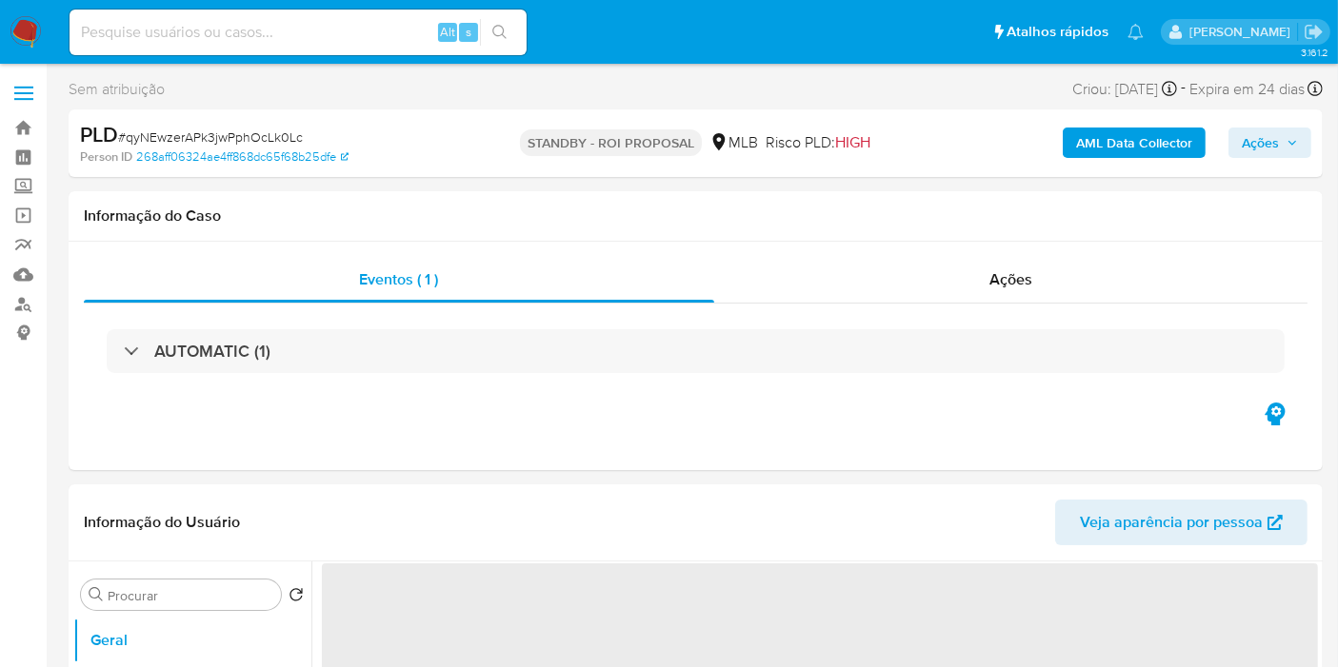
select select "10"
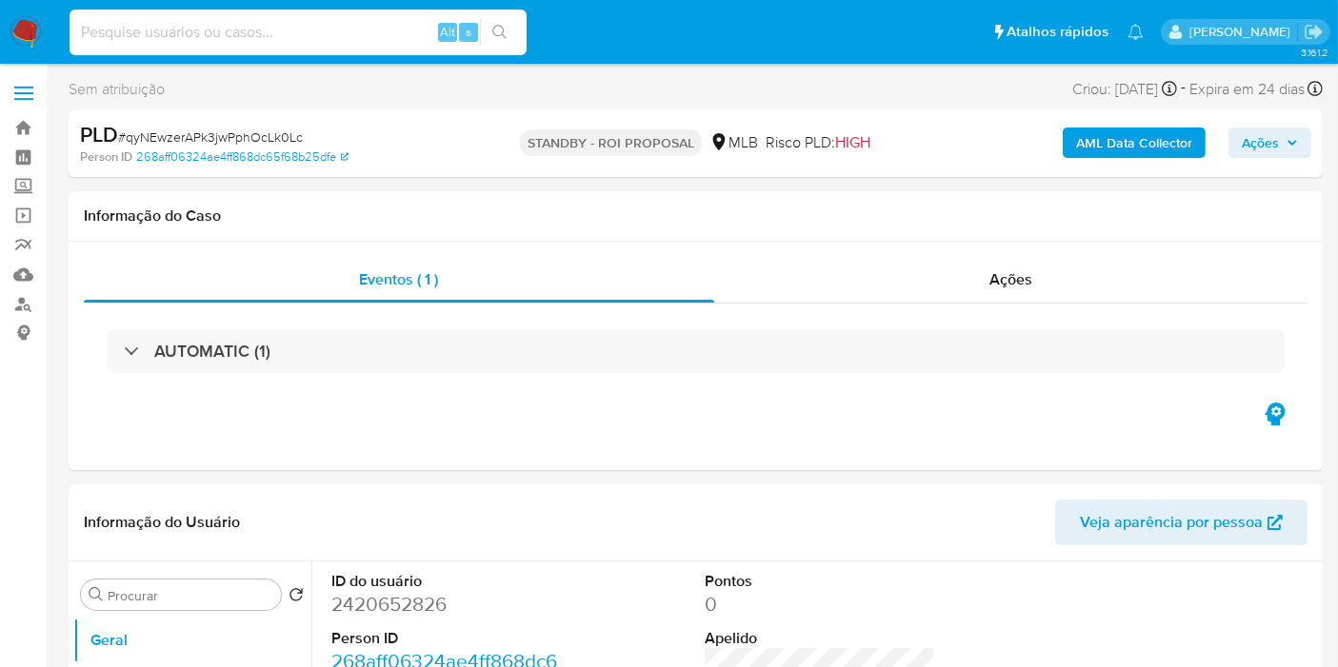
click at [223, 35] on input at bounding box center [298, 32] width 457 height 25
paste input "AxIBOOtlIkpTZKikhBGpqbMc"
type input "AxIBOOtlIkpTZKikhBGpqbMc"
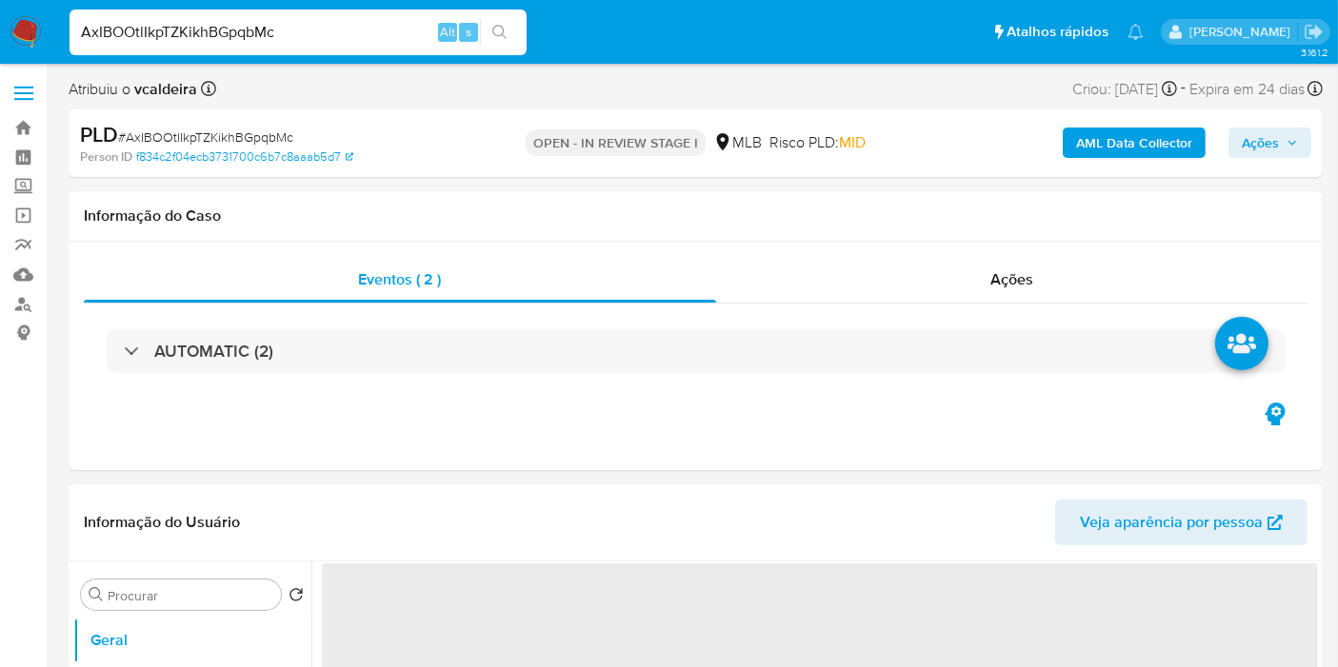
select select "10"
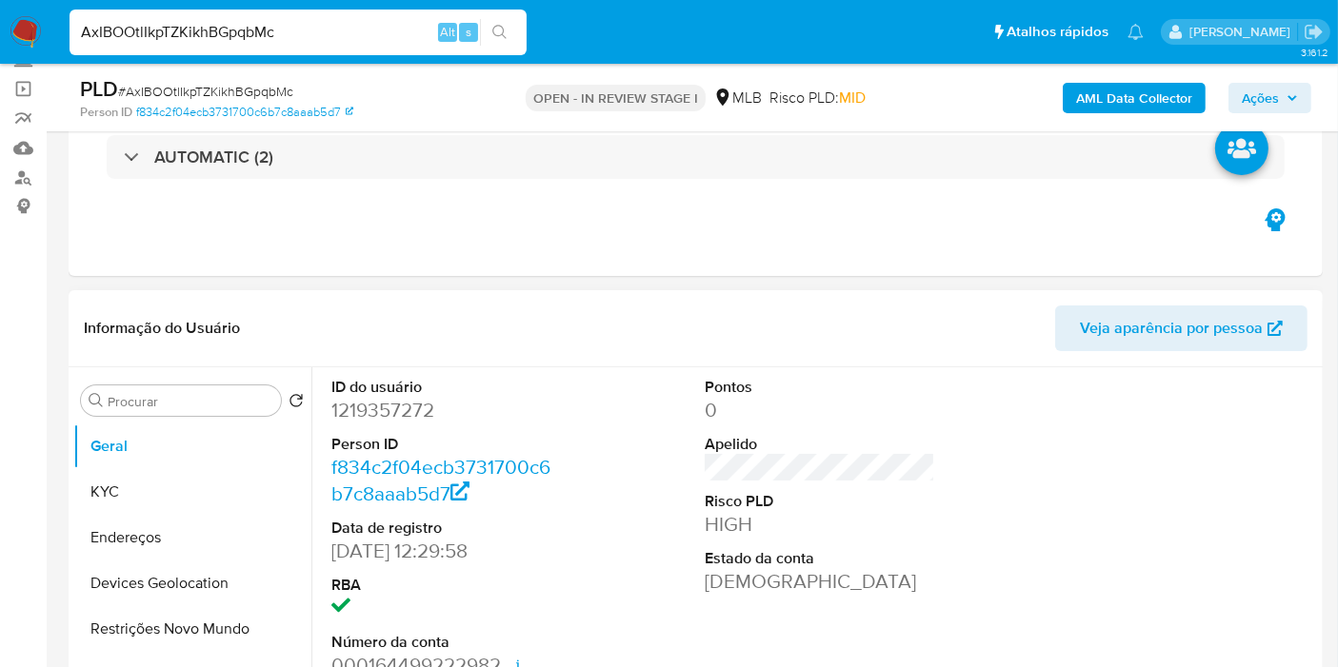
scroll to position [211, 0]
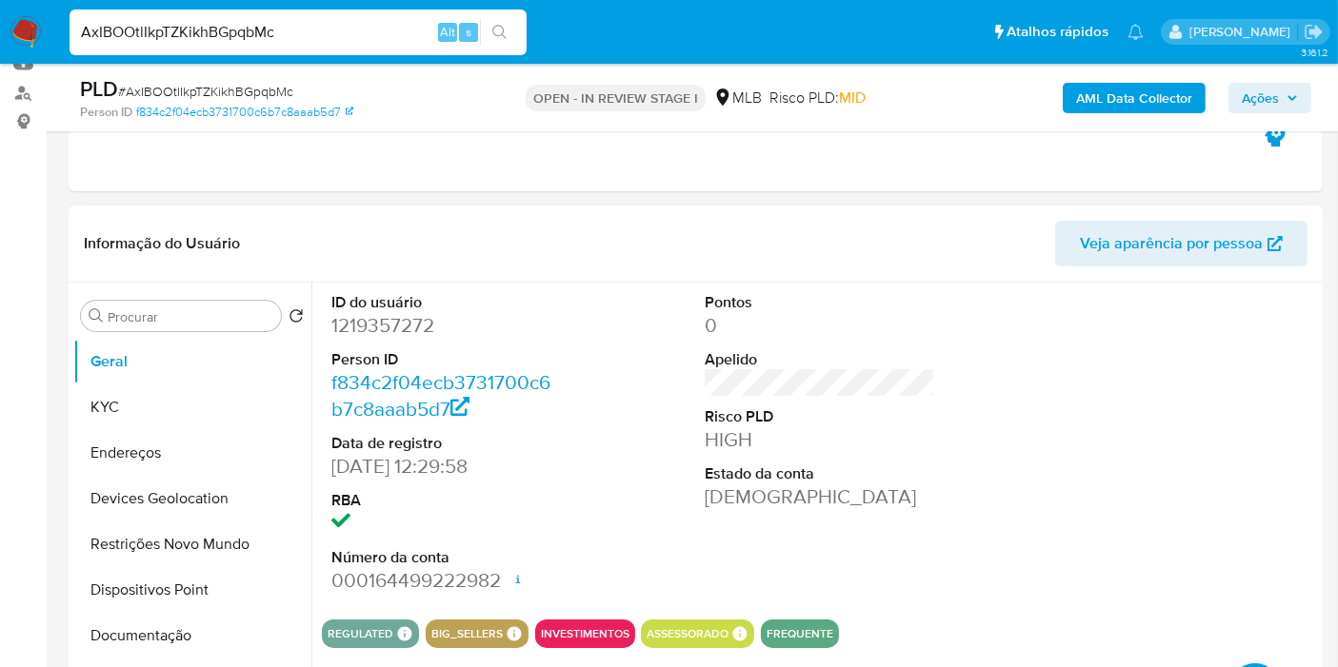
click at [378, 321] on dd "1219357272" at bounding box center [446, 325] width 230 height 27
copy dd "1219357272"
click at [147, 50] on div "AxIBOOtlIkpTZKikhBGpqbMc Alt s" at bounding box center [298, 33] width 457 height 46
click at [147, 28] on input "AxIBOOtlIkpTZKikhBGpqbMc" at bounding box center [298, 32] width 457 height 25
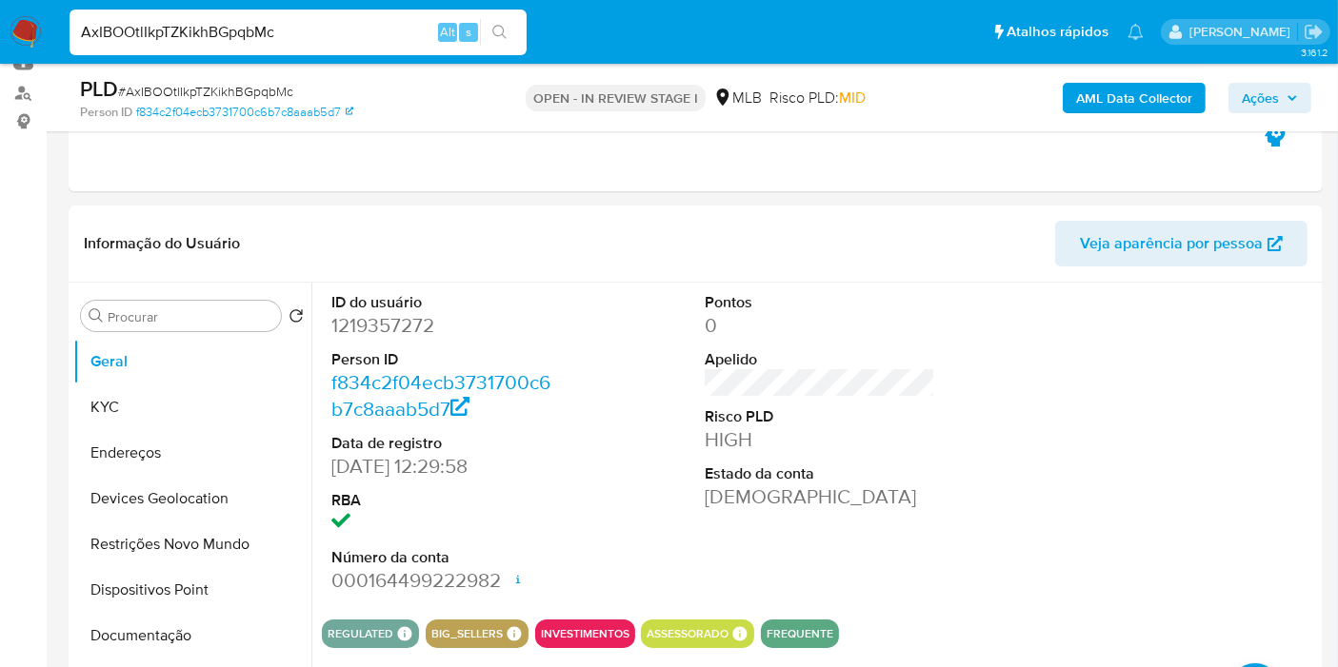
click at [147, 28] on input "AxIBOOtlIkpTZKikhBGpqbMc" at bounding box center [298, 32] width 457 height 25
click at [377, 326] on dd "1219357272" at bounding box center [446, 325] width 230 height 27
copy dd "1219357272"
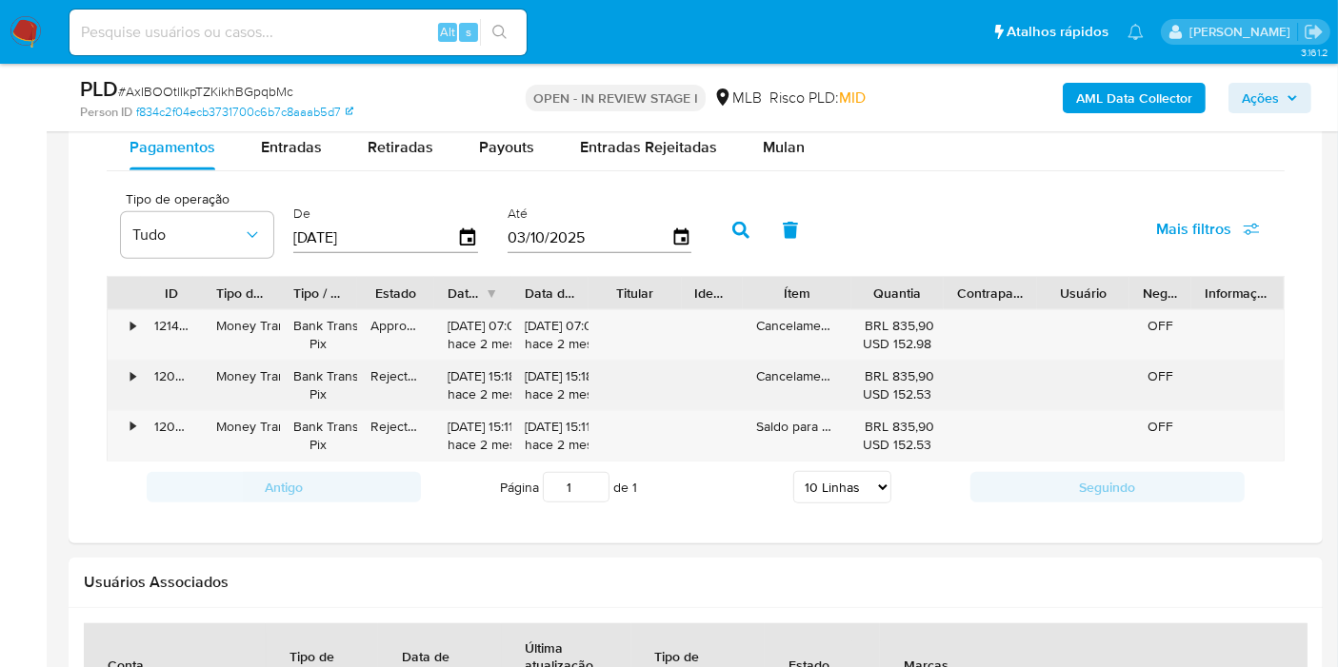
scroll to position [1269, 0]
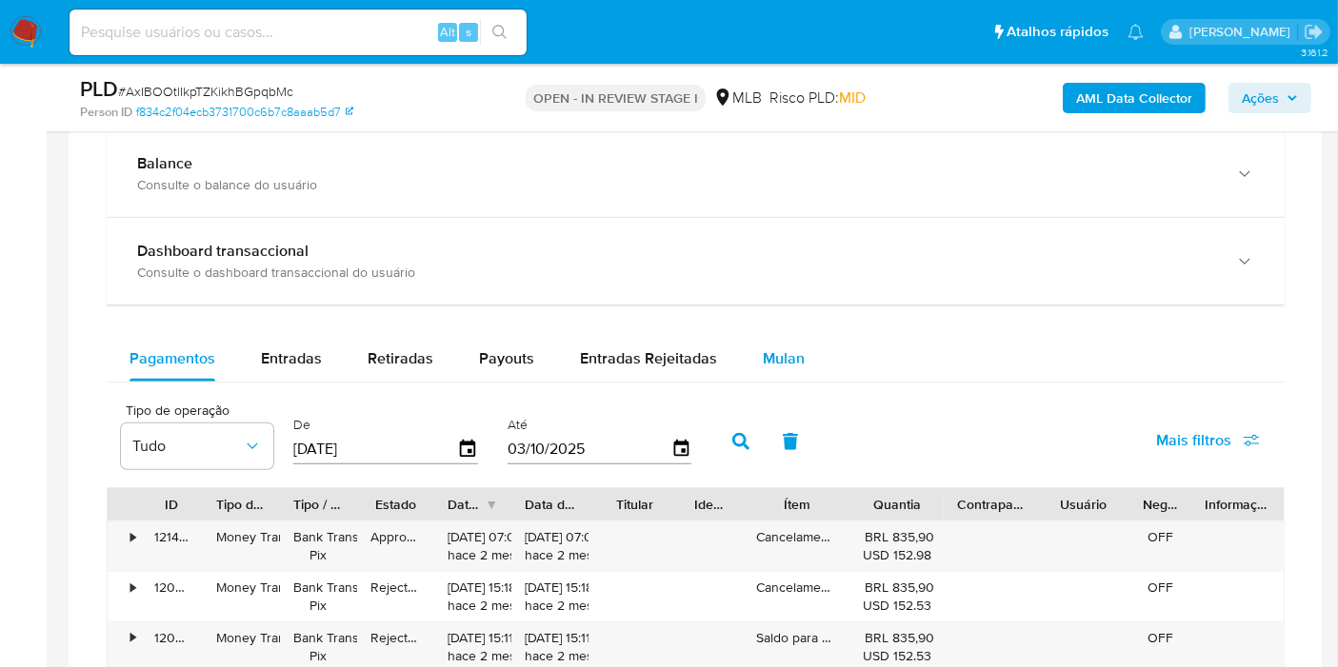
click at [774, 353] on span "Mulan" at bounding box center [784, 359] width 42 height 22
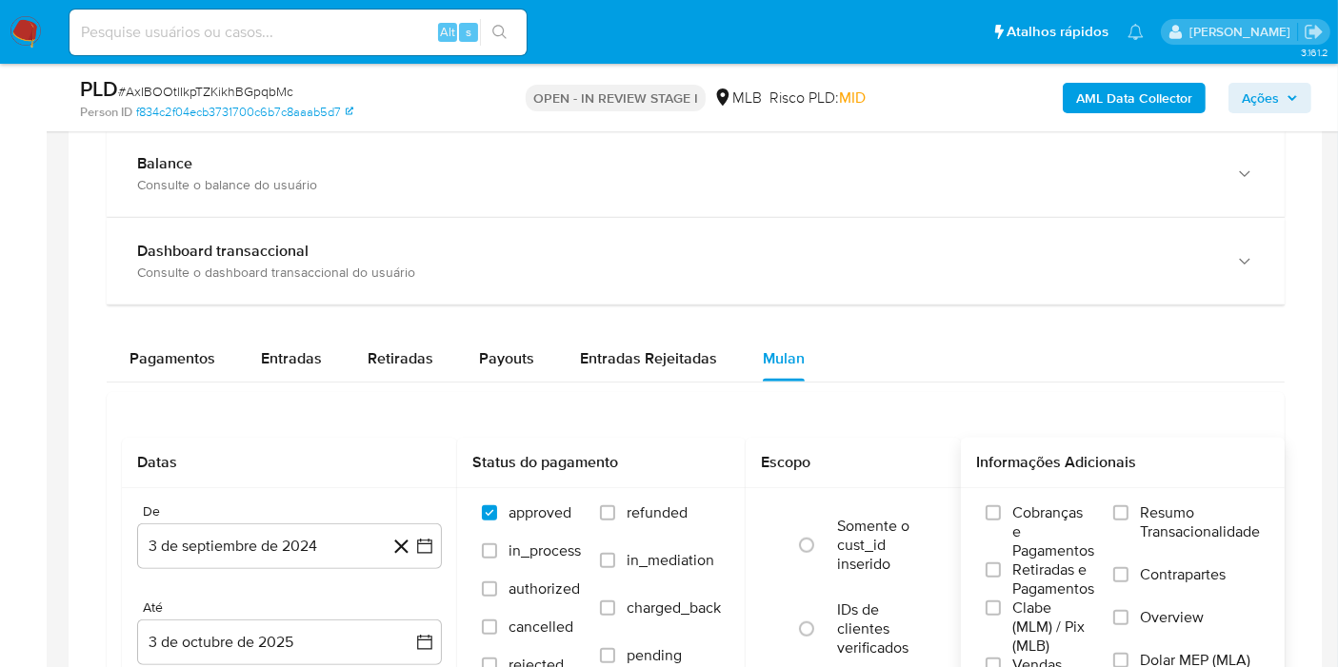
click at [1175, 505] on span "Resumo Transacionalidade" at bounding box center [1200, 523] width 120 height 38
click at [1128, 506] on input "Resumo Transacionalidade" at bounding box center [1120, 513] width 15 height 15
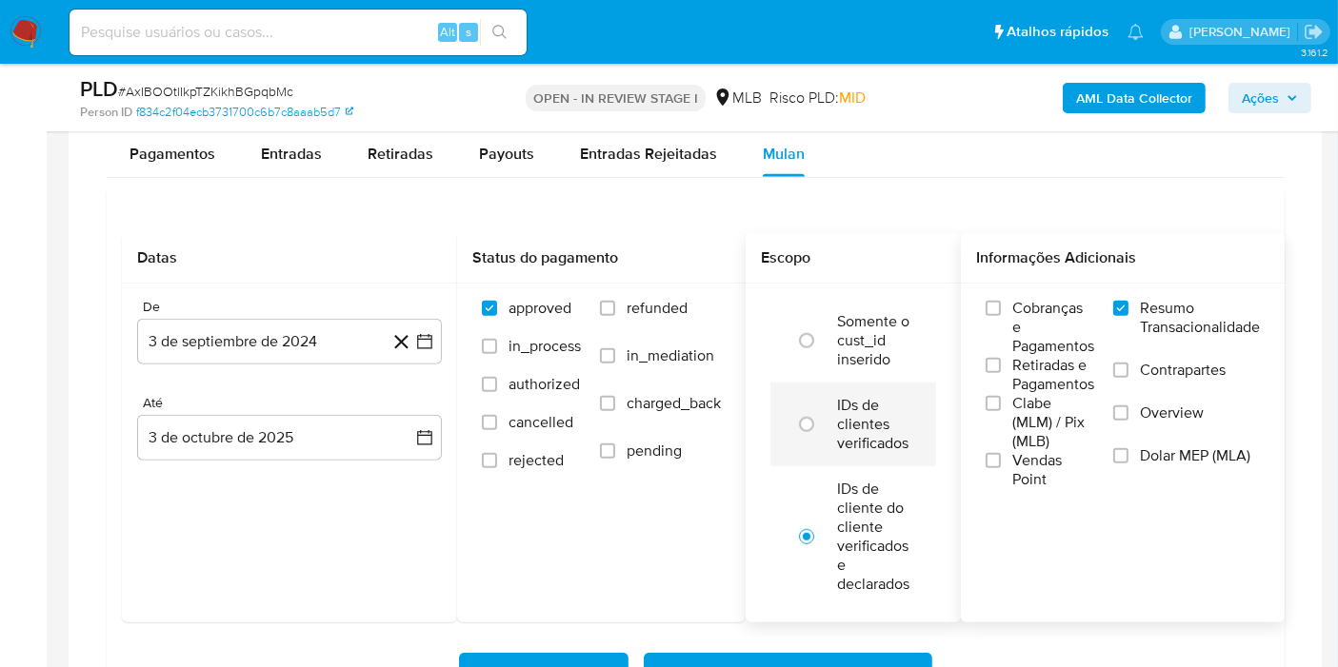
scroll to position [1586, 0]
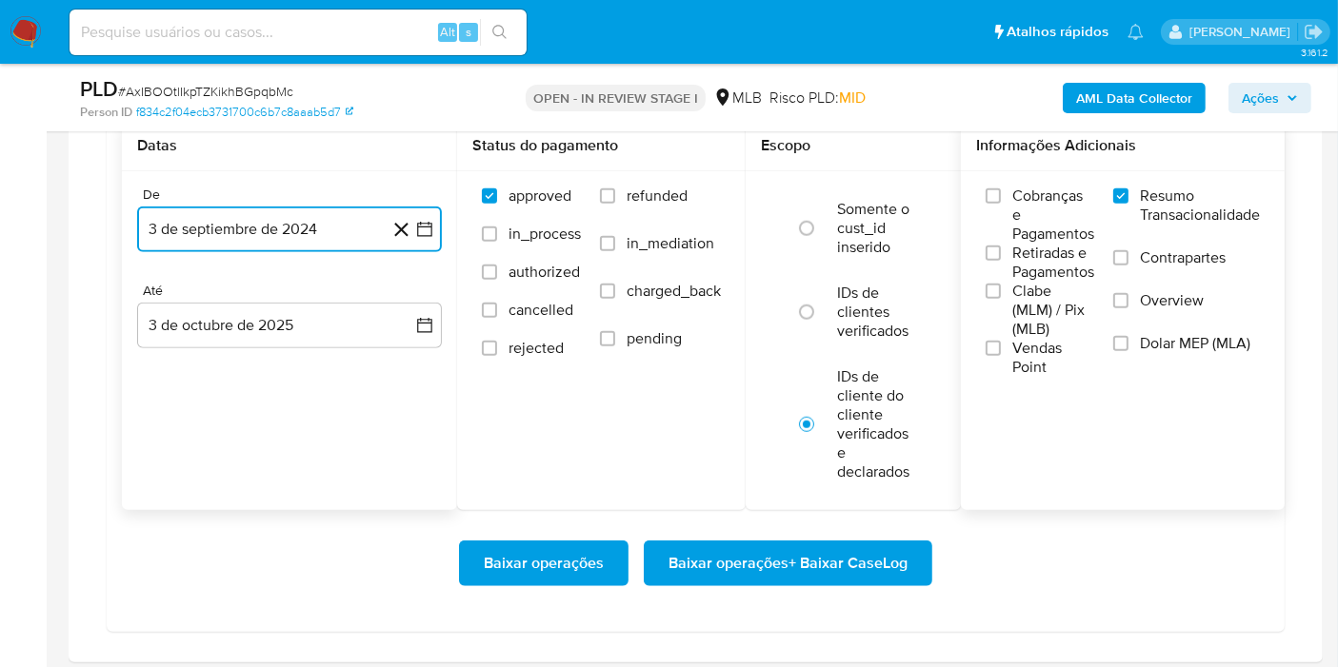
click at [261, 229] on button "3 de septiembre de 2024" at bounding box center [289, 230] width 305 height 46
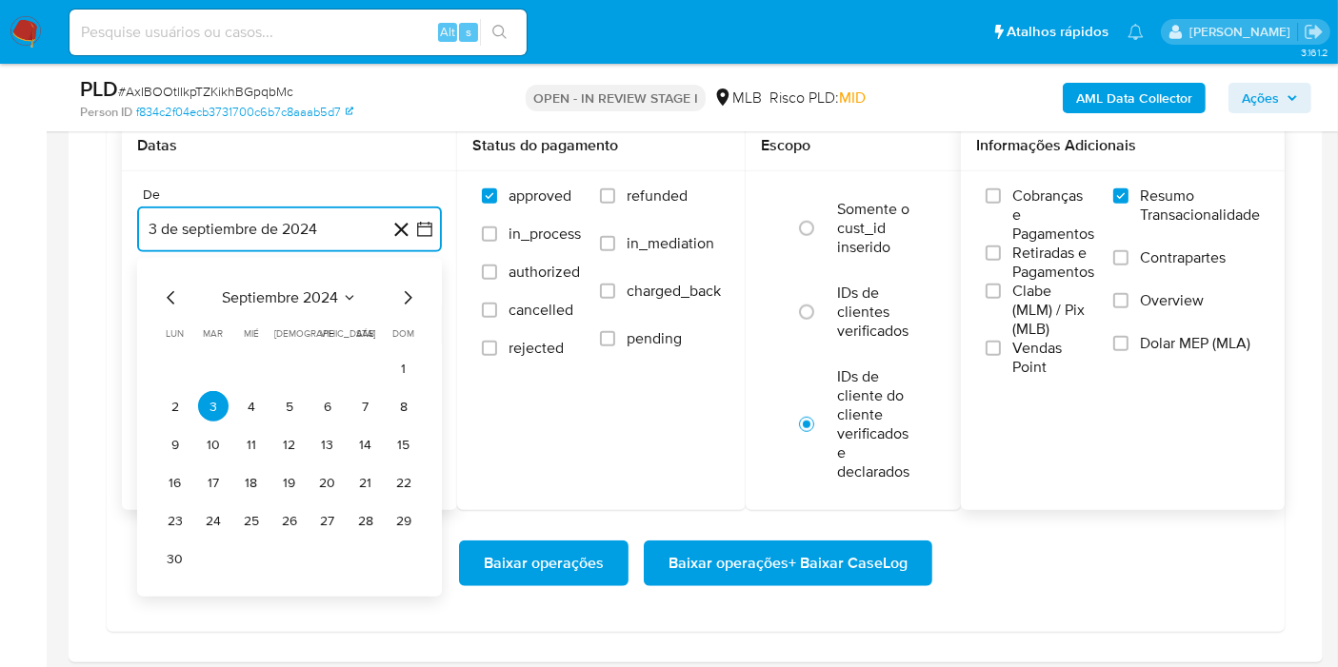
click at [322, 293] on span "septiembre 2024" at bounding box center [280, 297] width 116 height 19
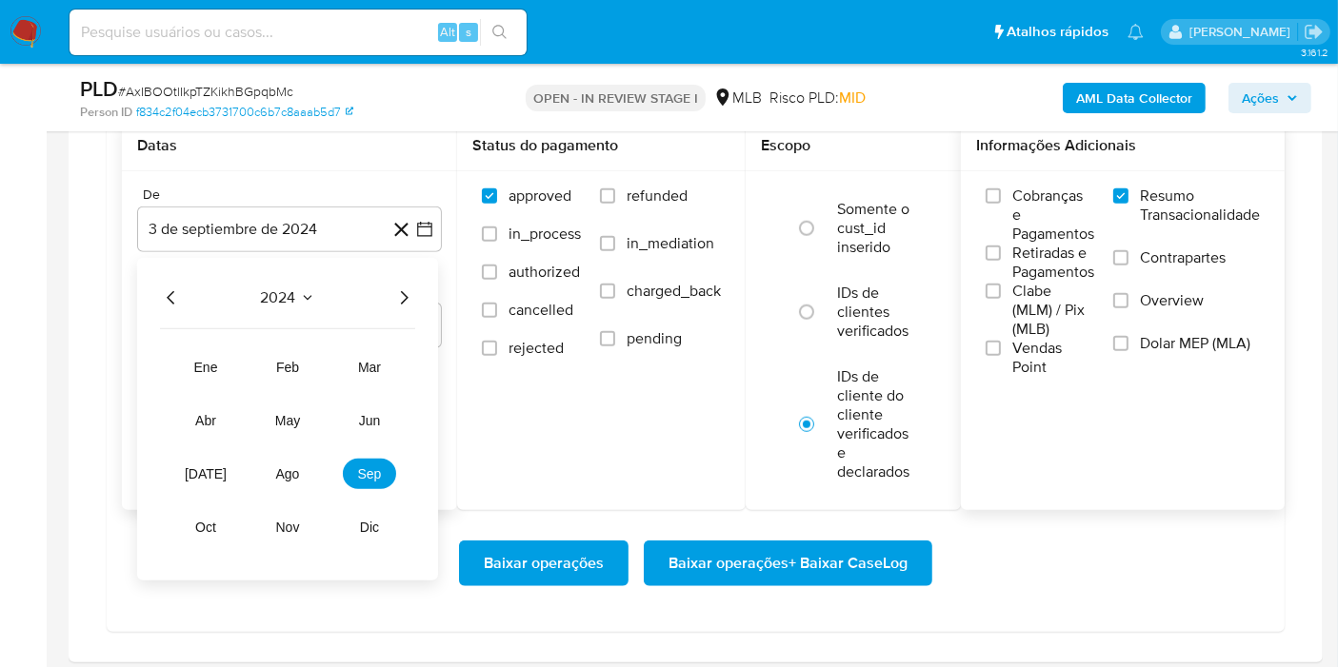
click at [397, 299] on icon "Año siguiente" at bounding box center [403, 298] width 23 height 23
click at [303, 363] on button "feb" at bounding box center [287, 367] width 53 height 30
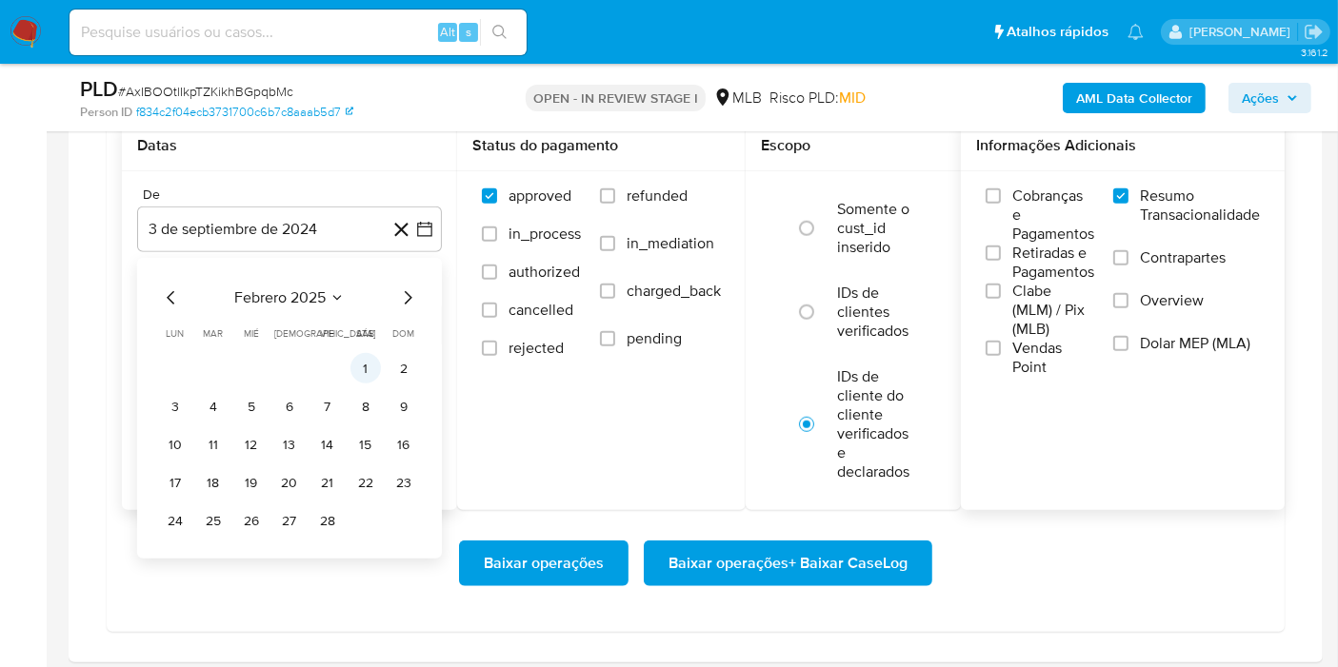
click at [375, 367] on button "1" at bounding box center [365, 368] width 30 height 30
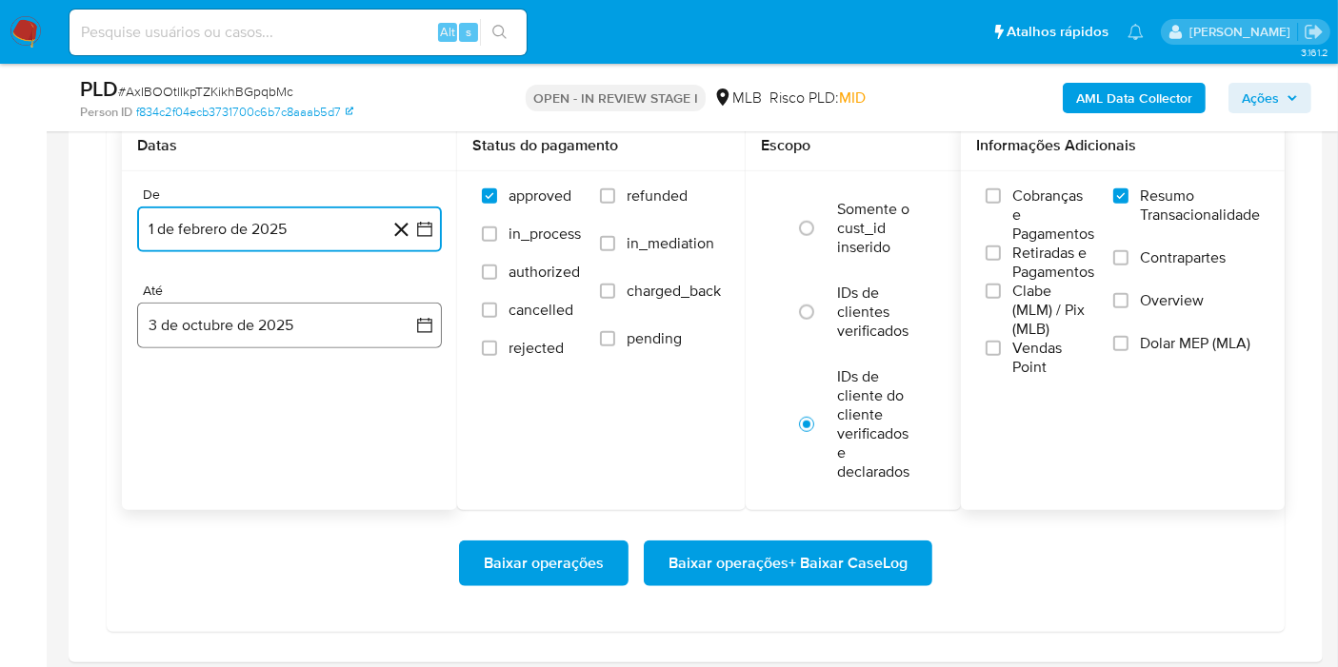
click at [264, 328] on button "3 de octubre de 2025" at bounding box center [289, 326] width 305 height 46
click at [263, 464] on button "1" at bounding box center [251, 464] width 30 height 30
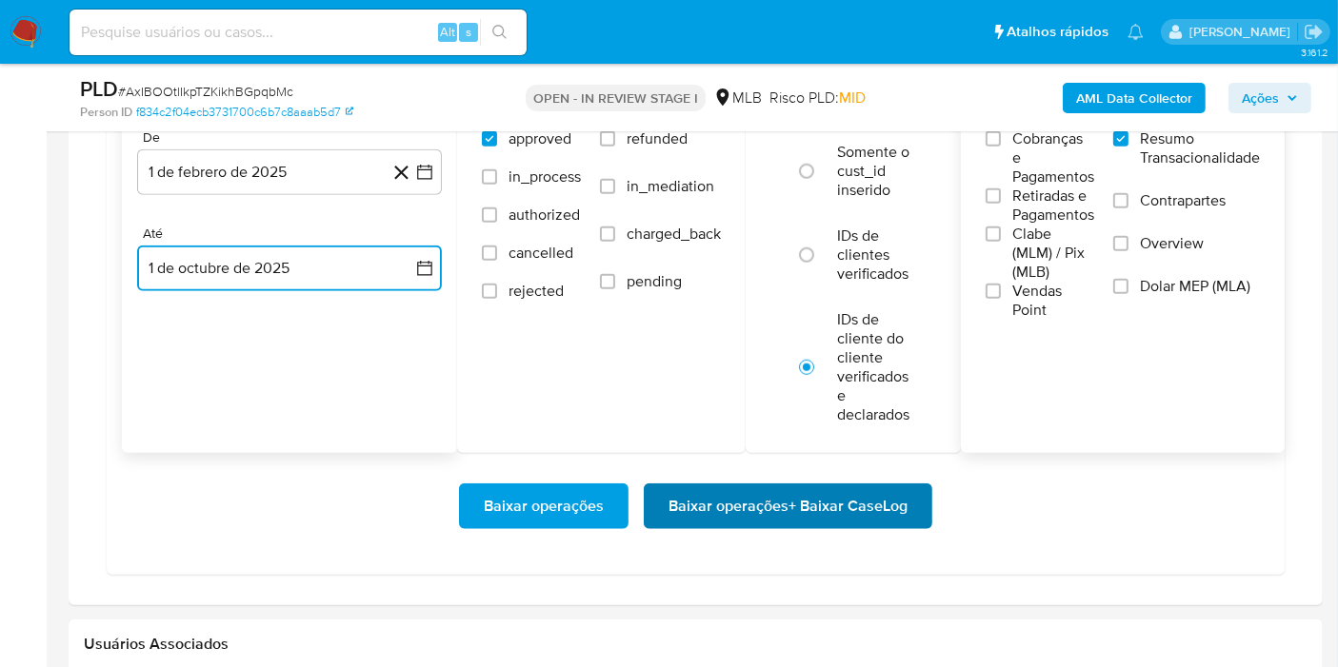
scroll to position [1692, 0]
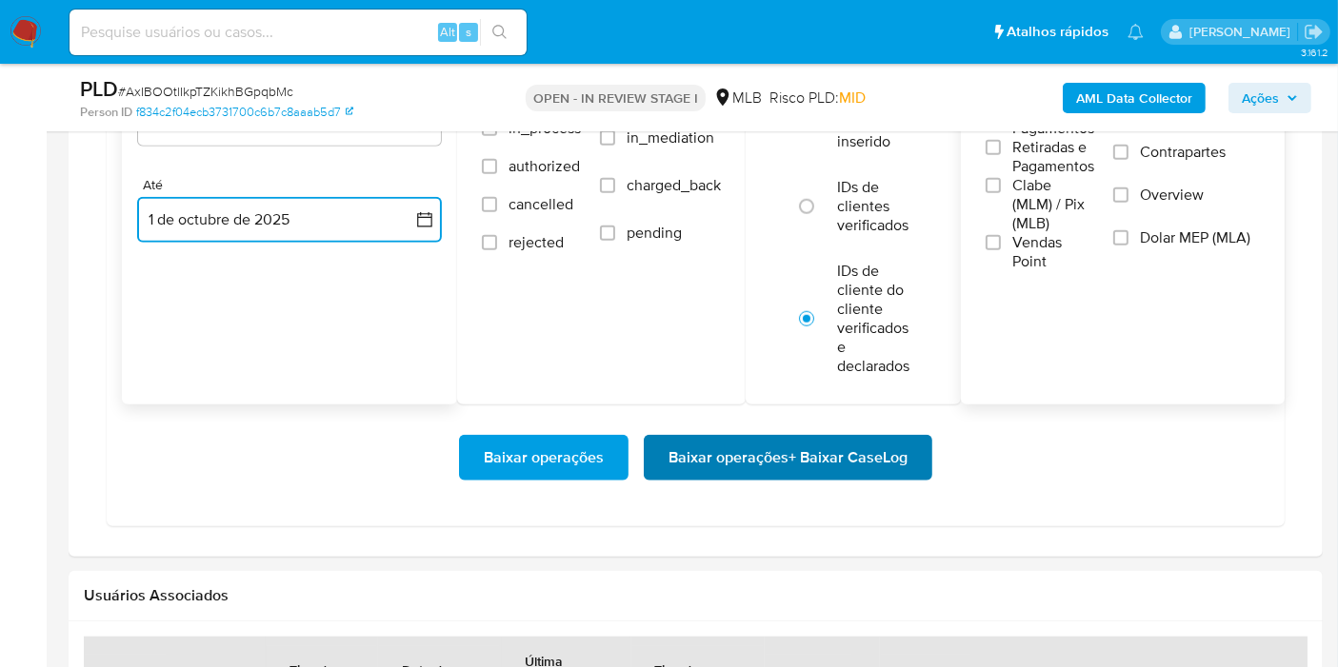
click at [738, 452] on span "Baixar operações + Baixar CaseLog" at bounding box center [787, 458] width 239 height 42
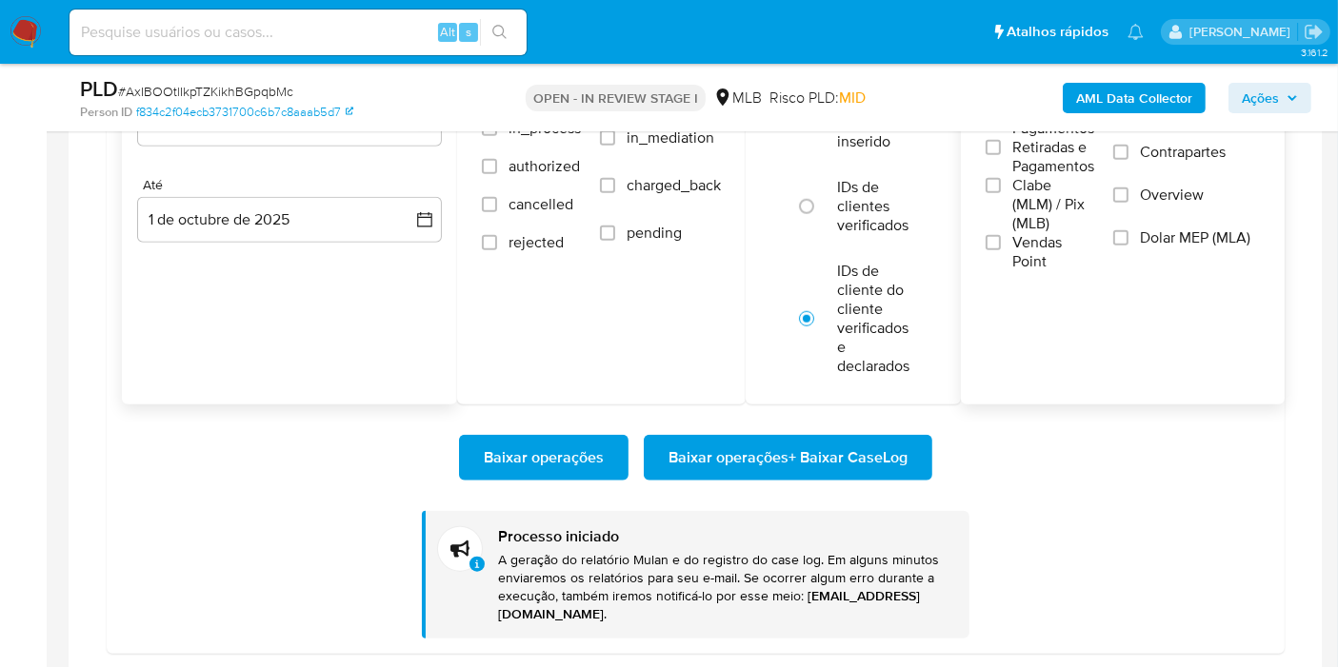
click at [288, 31] on input at bounding box center [298, 32] width 457 height 25
paste input "ICIWKbHONBagRTTNDM5DLZmk"
type input "ICIWKbHONBagRTTNDM5DLZmk"
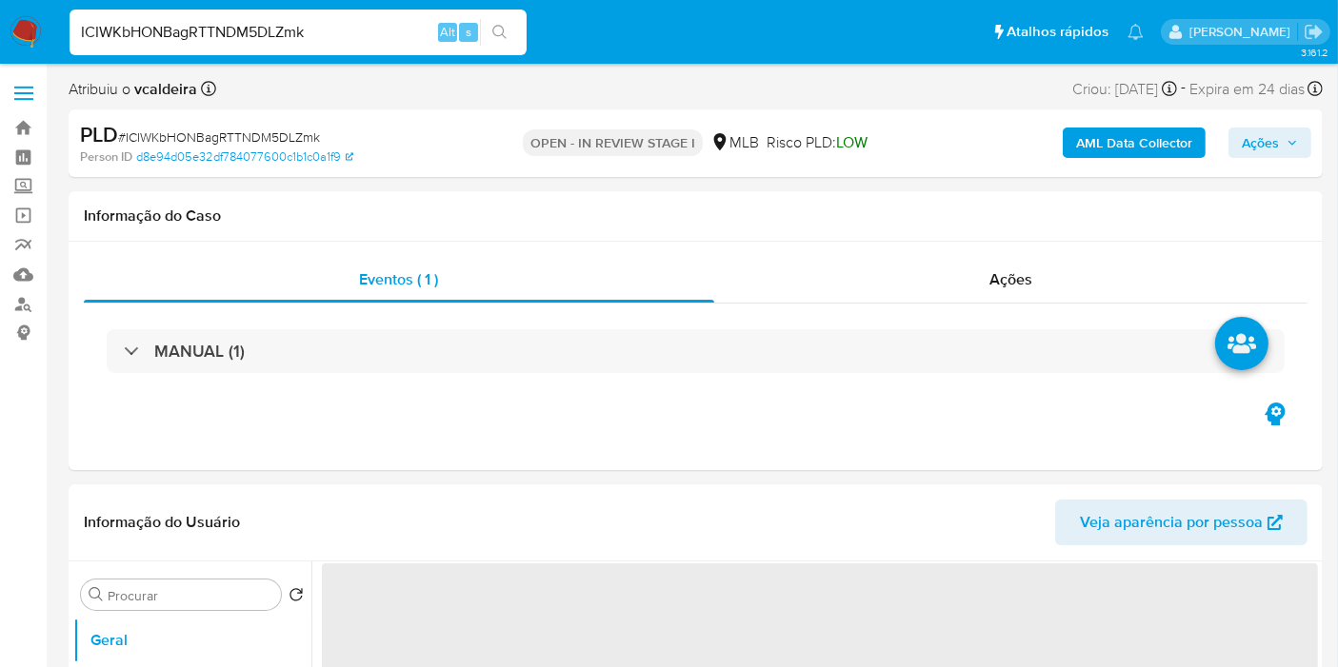
select select "10"
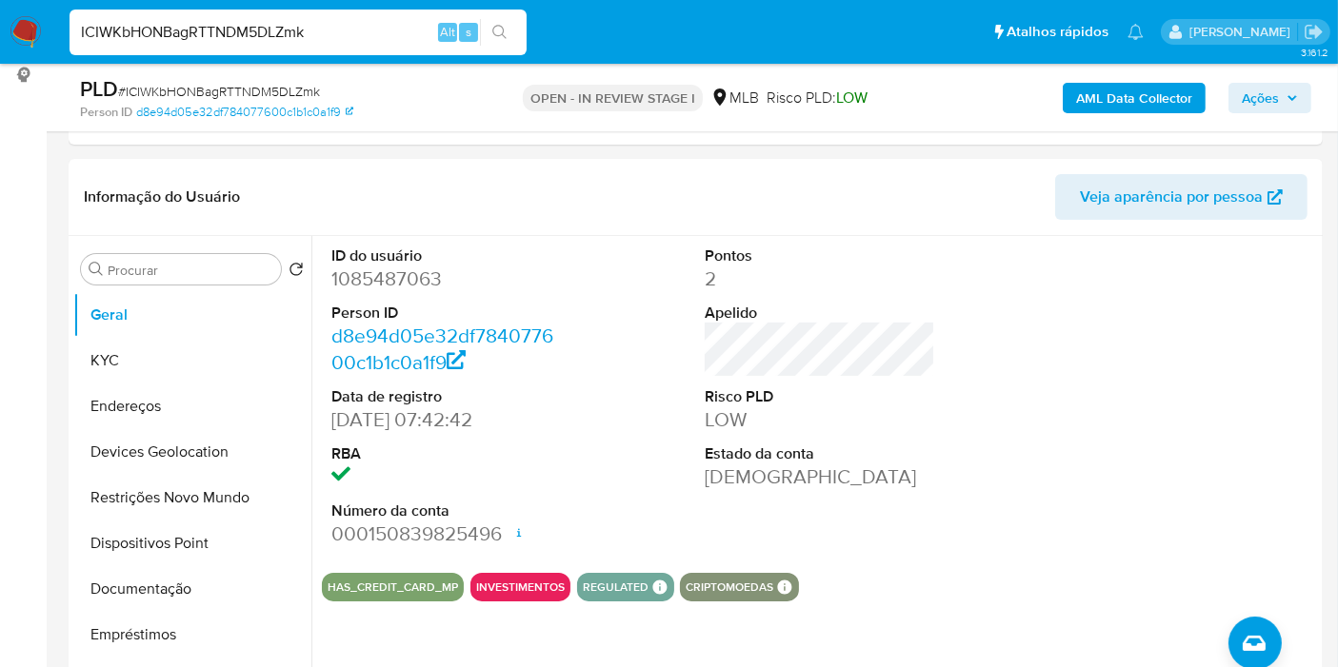
scroll to position [317, 0]
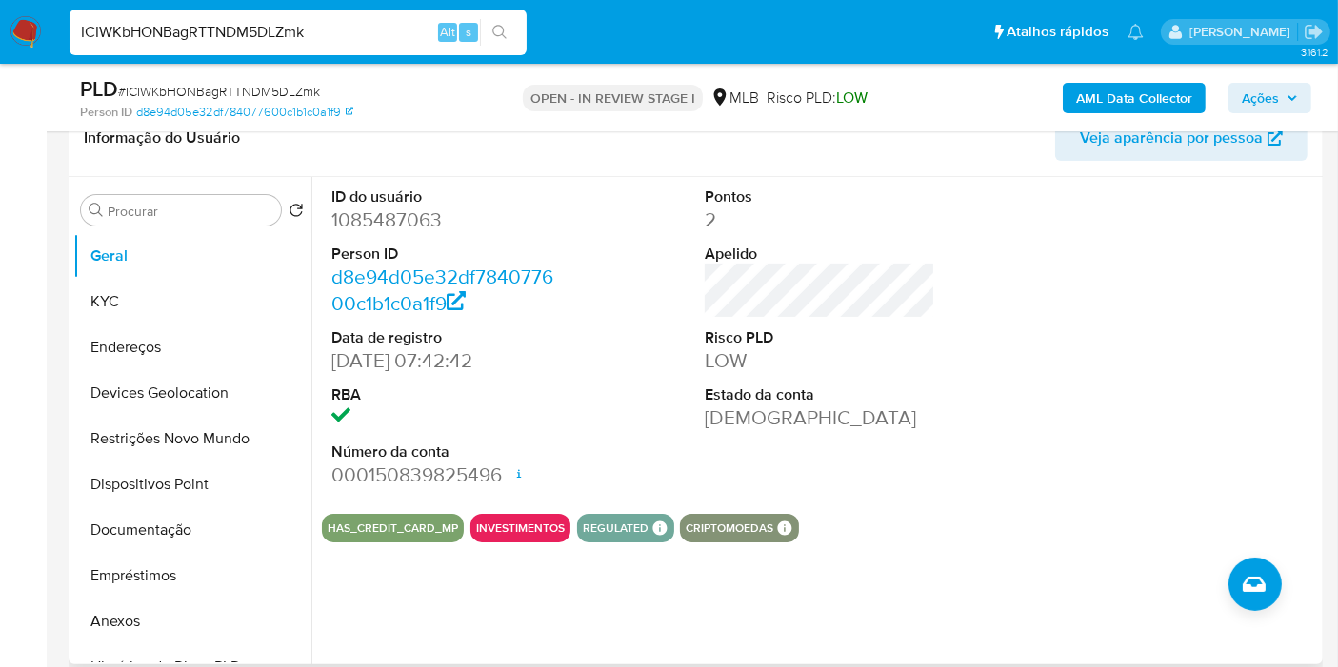
click at [367, 215] on dd "1085487063" at bounding box center [446, 220] width 230 height 27
copy dd "1085487063"
drag, startPoint x: 147, startPoint y: 308, endPoint x: 245, endPoint y: 294, distance: 99.1
click at [147, 306] on button "KYC" at bounding box center [184, 302] width 223 height 46
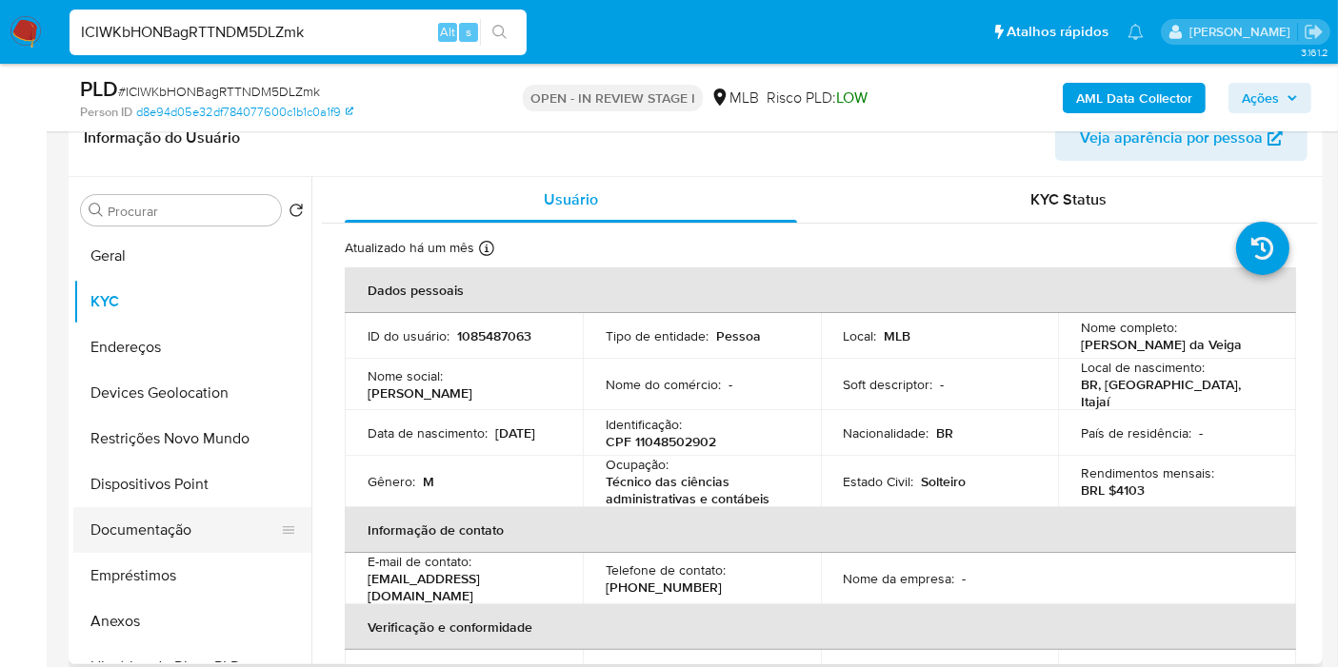
click at [116, 518] on button "Documentação" at bounding box center [184, 530] width 223 height 46
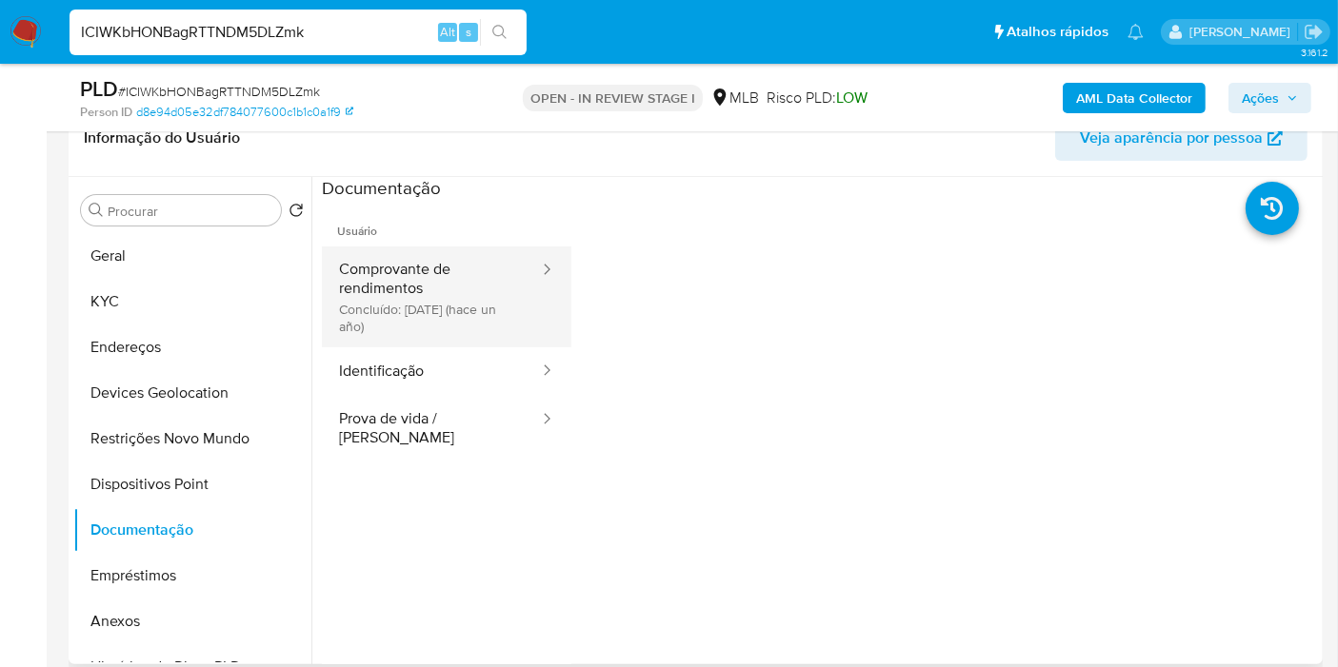
click at [440, 289] on button "Comprovante de rendimentos Concluído: 09/11/2024 (hace un año)" at bounding box center [431, 297] width 219 height 101
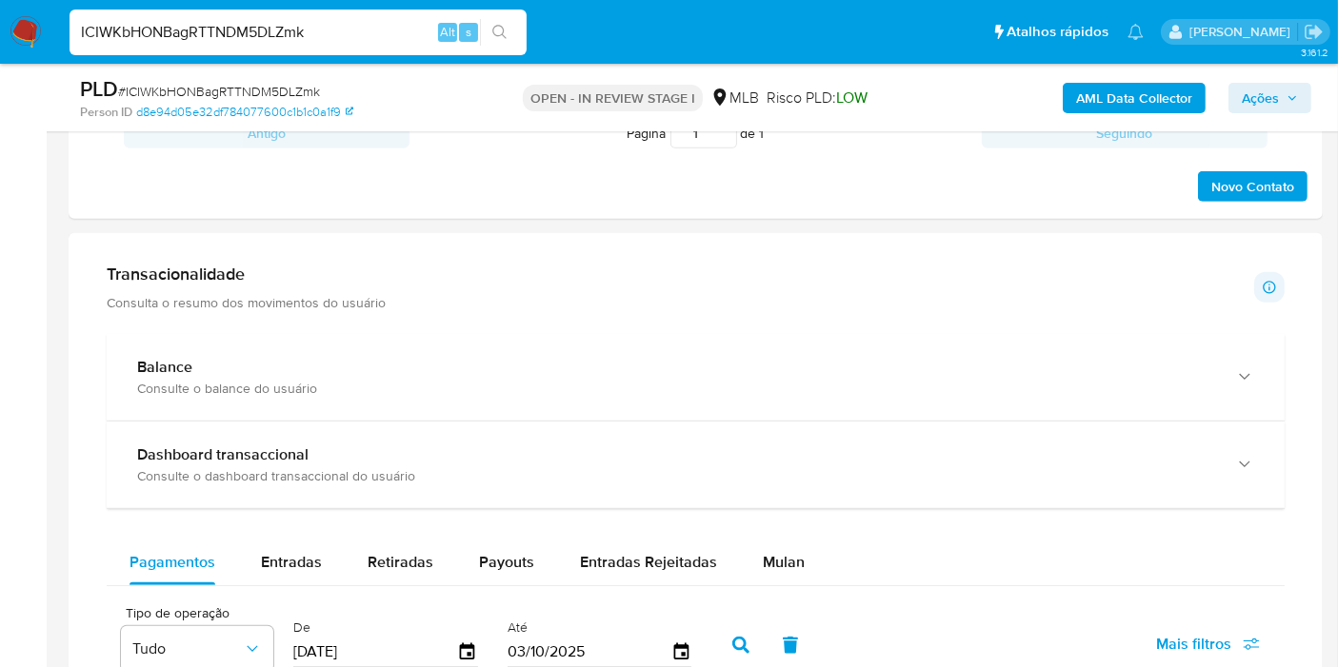
scroll to position [1375, 0]
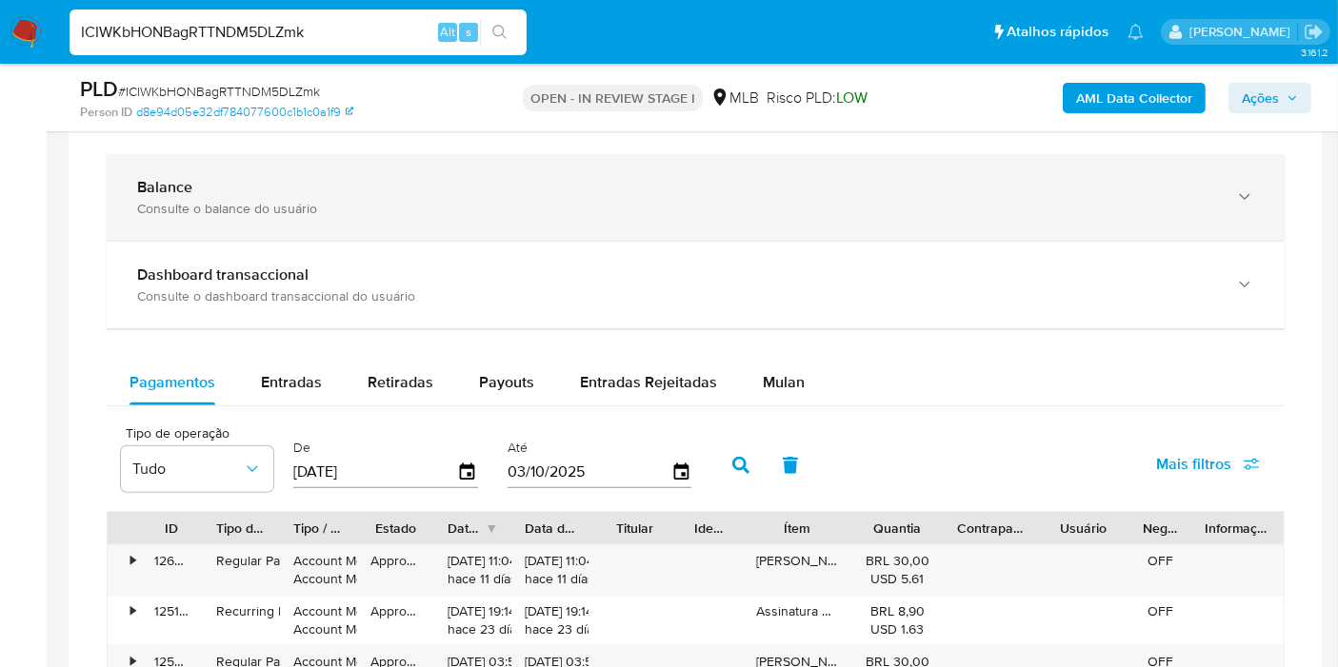
click at [190, 206] on div "Consulte o balance do usuário" at bounding box center [676, 208] width 1079 height 17
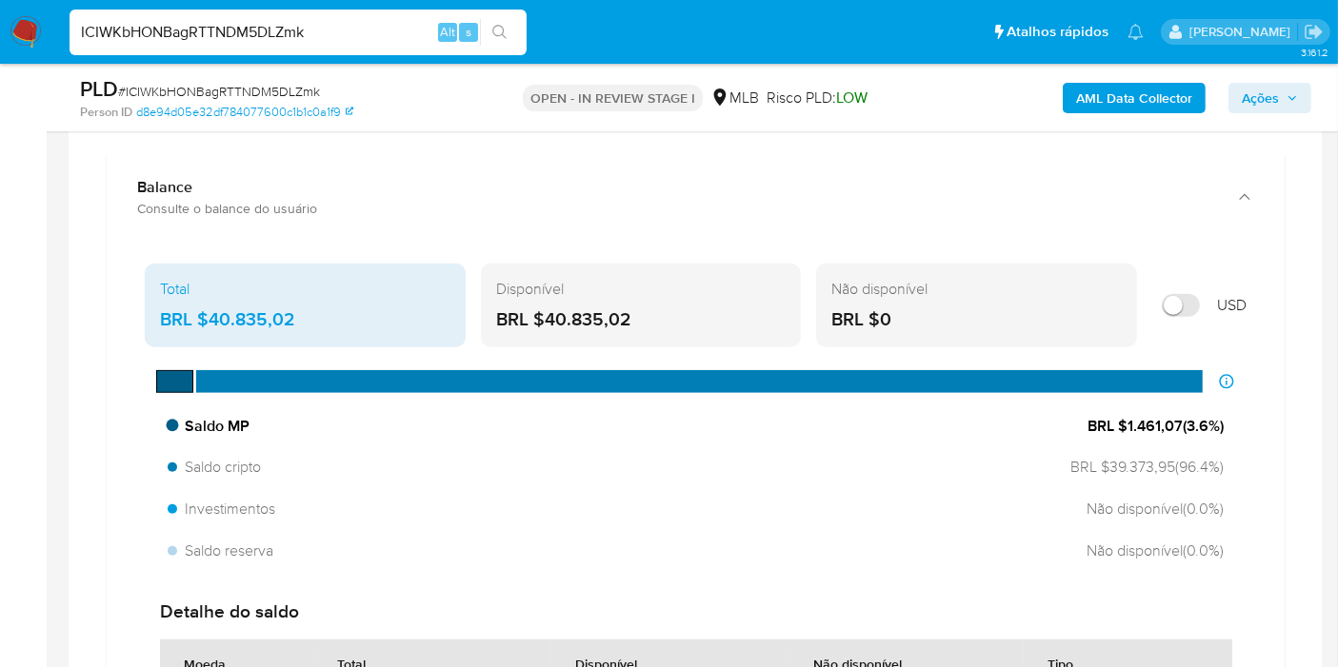
drag, startPoint x: 1182, startPoint y: 423, endPoint x: 1122, endPoint y: 427, distance: 60.1
click at [1122, 427] on span "BRL $1.461,07 ( 3.6 %)" at bounding box center [1155, 426] width 136 height 21
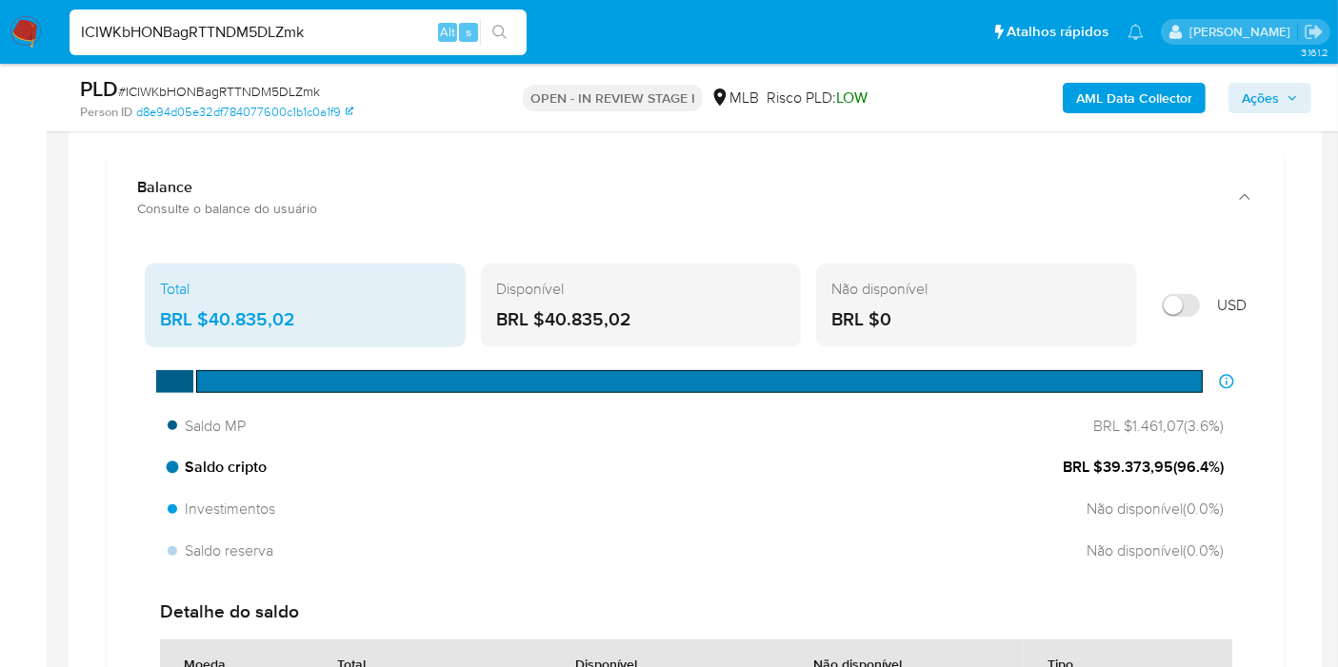
drag, startPoint x: 1166, startPoint y: 464, endPoint x: 1102, endPoint y: 461, distance: 63.9
click at [1102, 461] on span "BRL $39.373,95 ( 96.4 %)" at bounding box center [1142, 467] width 161 height 21
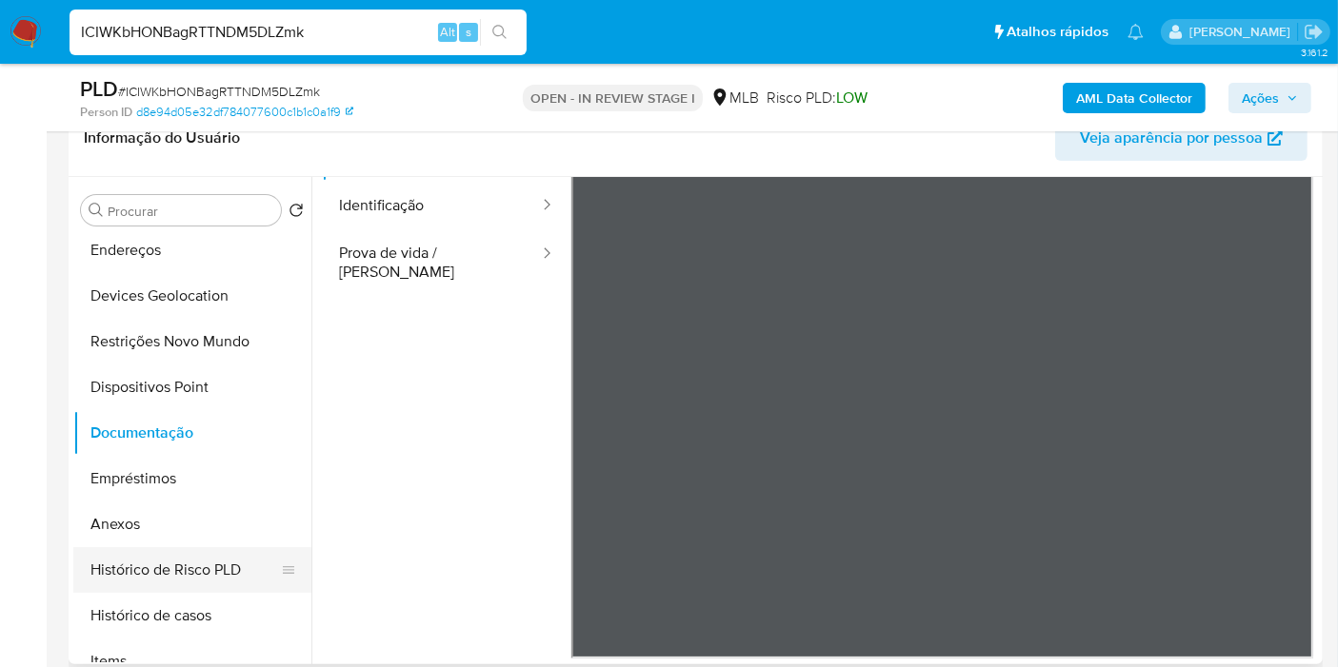
scroll to position [211, 0]
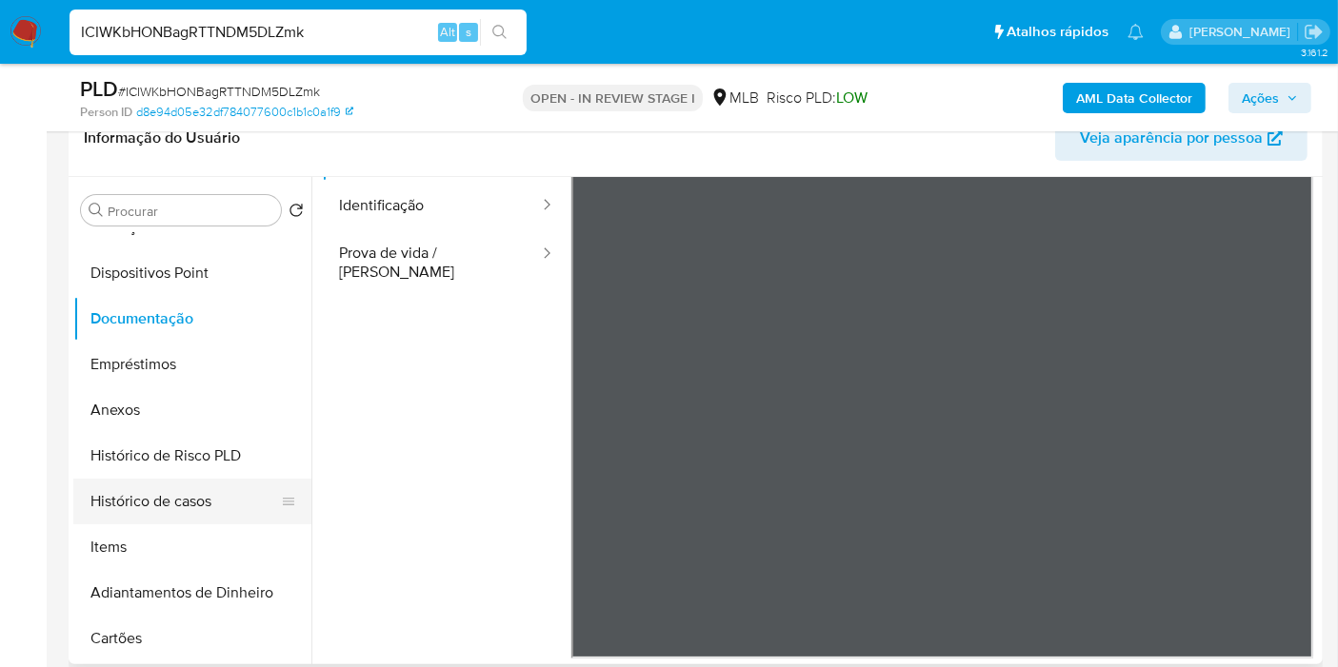
click at [193, 492] on button "Histórico de casos" at bounding box center [184, 502] width 223 height 46
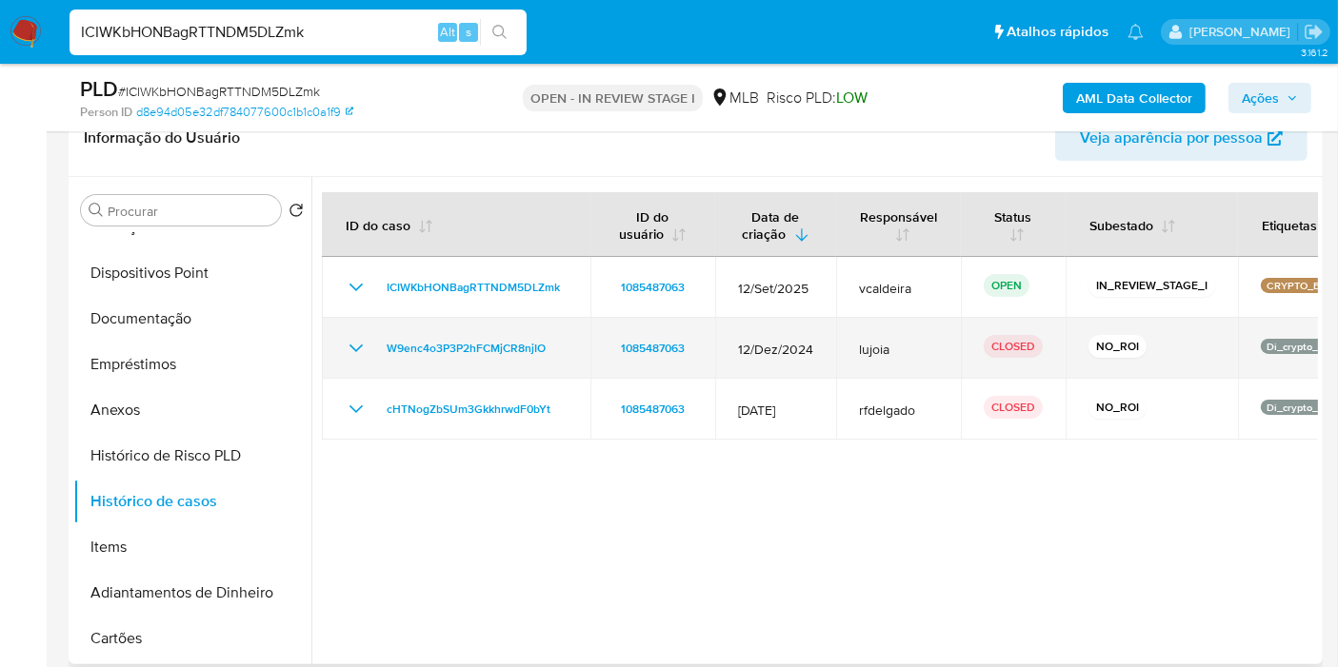
click at [359, 348] on icon "Mostrar/Ocultar" at bounding box center [356, 348] width 23 height 23
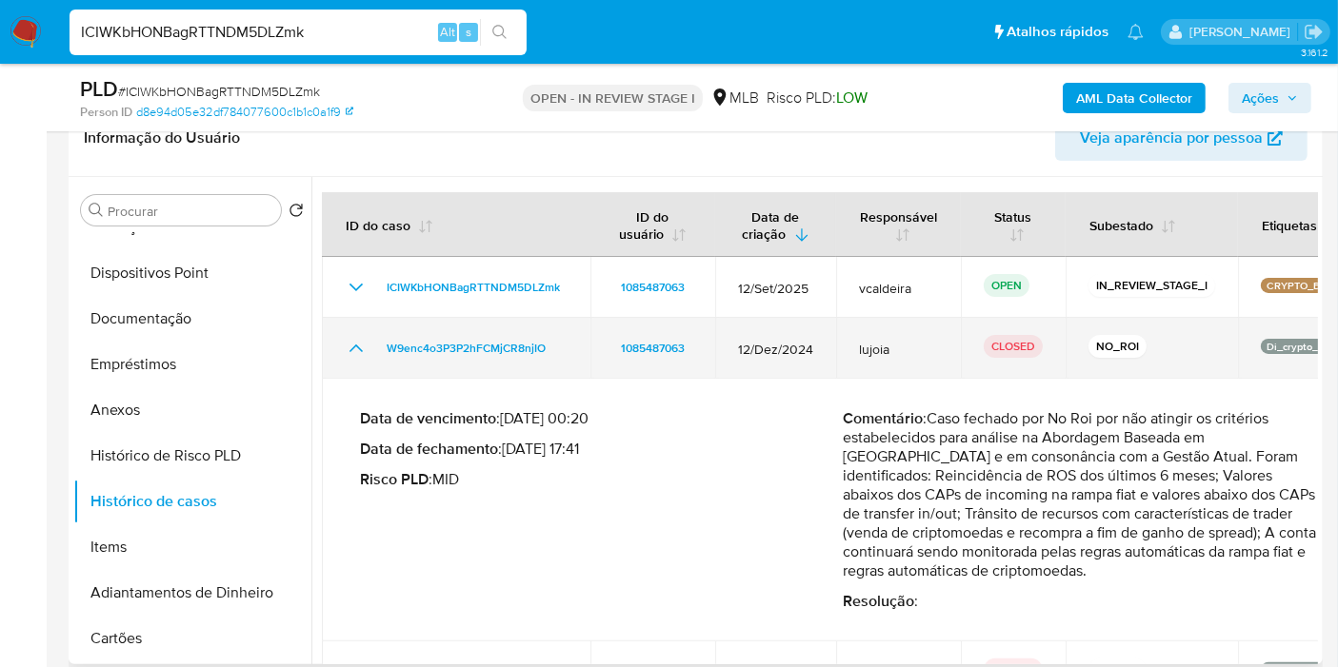
click at [359, 348] on icon "Mostrar/Ocultar" at bounding box center [356, 348] width 23 height 23
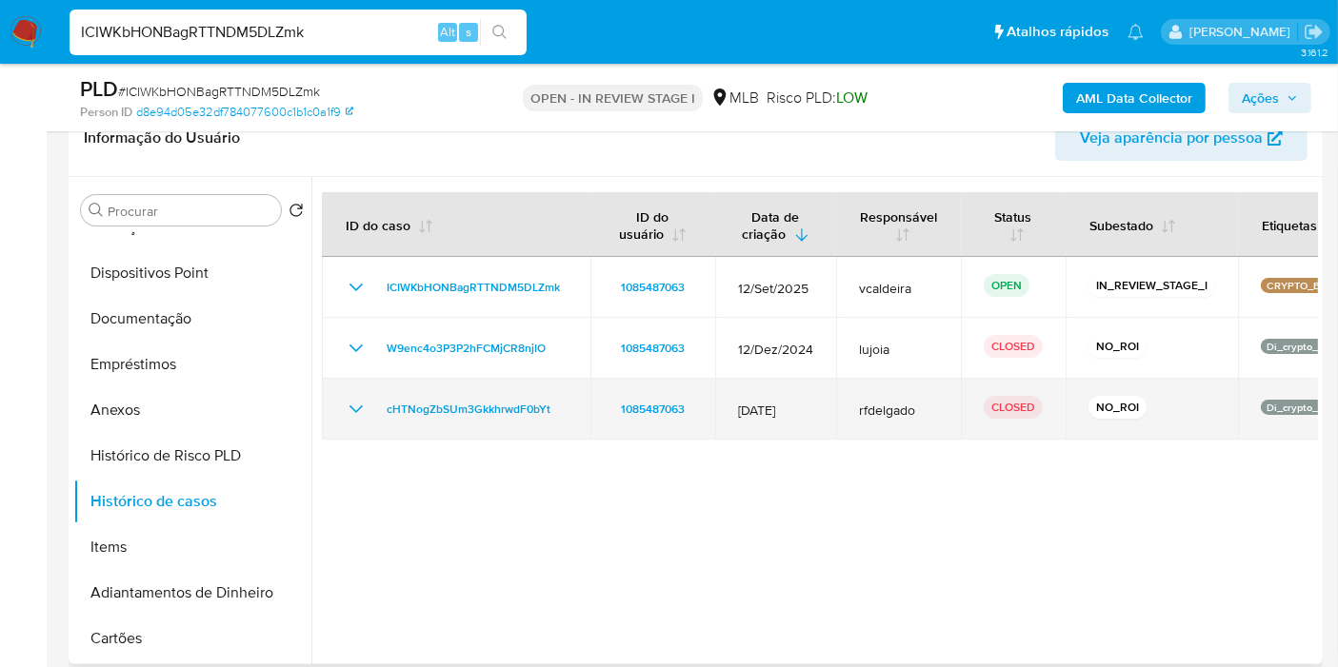
click at [353, 406] on icon "Mostrar/Ocultar" at bounding box center [356, 409] width 23 height 23
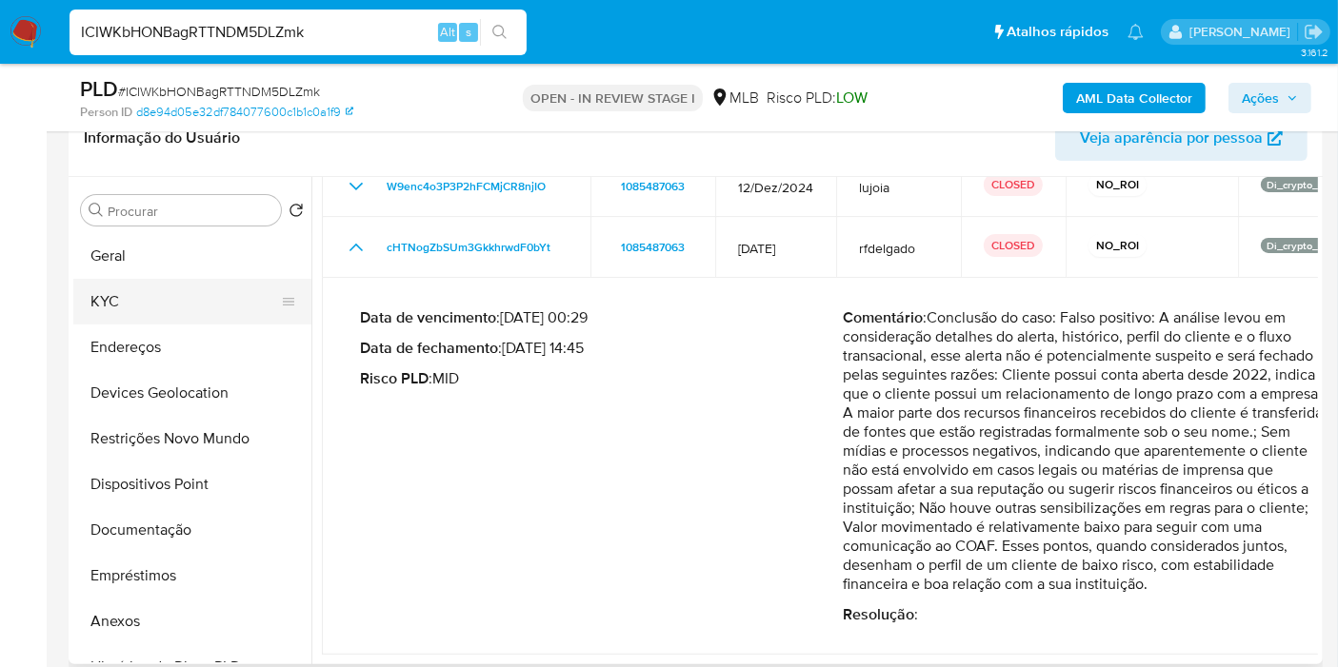
click at [115, 299] on button "KYC" at bounding box center [184, 302] width 223 height 46
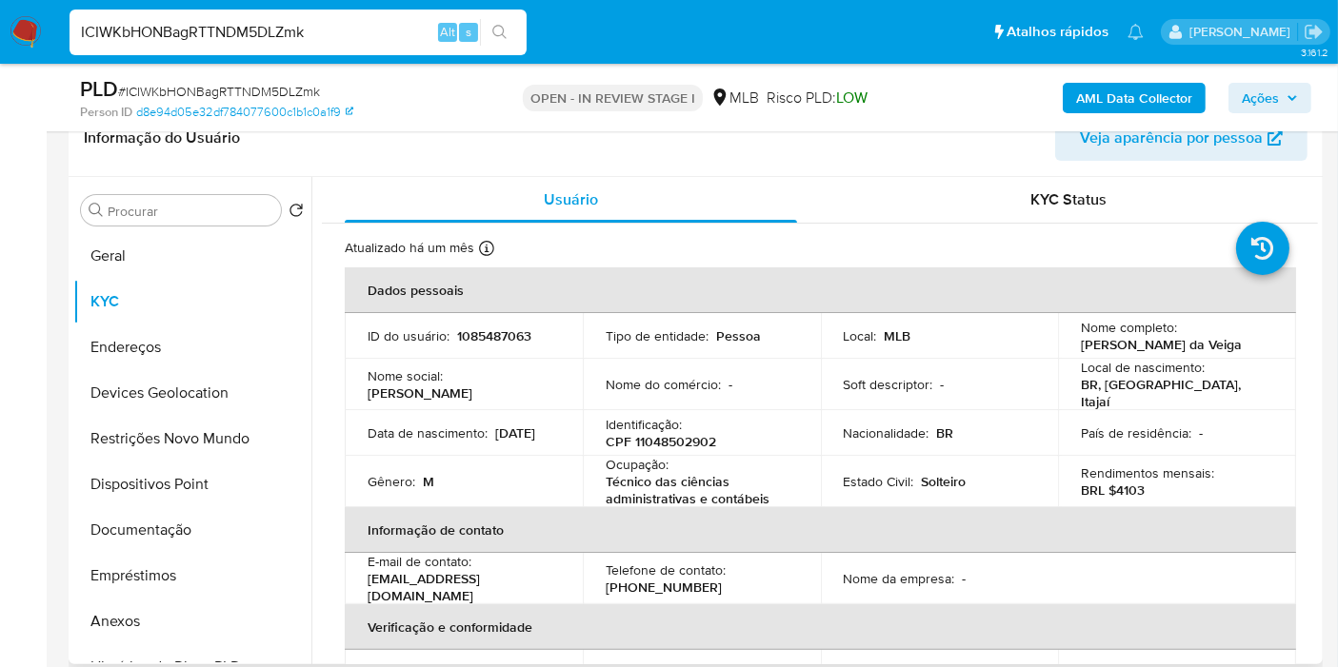
drag, startPoint x: 1249, startPoint y: 347, endPoint x: 1071, endPoint y: 347, distance: 178.0
click at [1071, 347] on td "Nome completo : Bruno Wisenteiner da Veiga" at bounding box center [1177, 336] width 238 height 46
copy p "Bruno Wisenteiner da Veiga"
click at [1088, 79] on div "AML Data Collector Ações" at bounding box center [1108, 97] width 406 height 45
click at [1074, 93] on button "AML Data Collector" at bounding box center [1133, 98] width 143 height 30
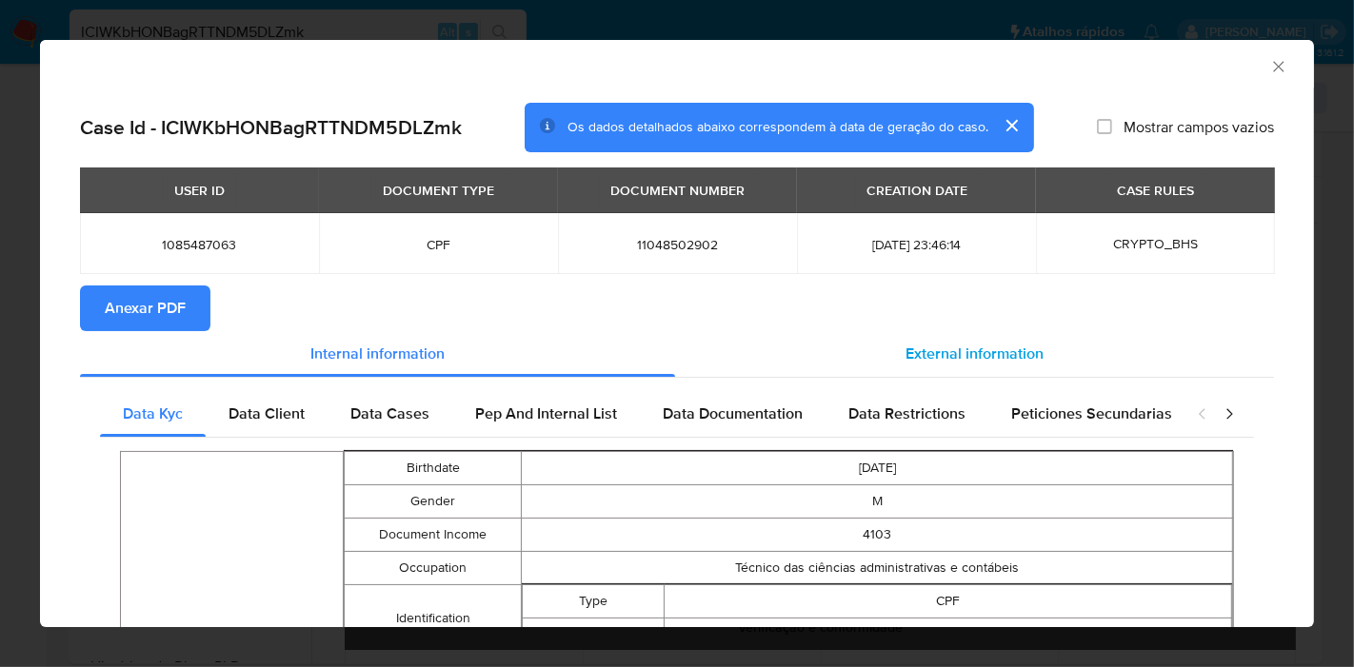
click at [941, 345] on span "External information" at bounding box center [974, 354] width 138 height 22
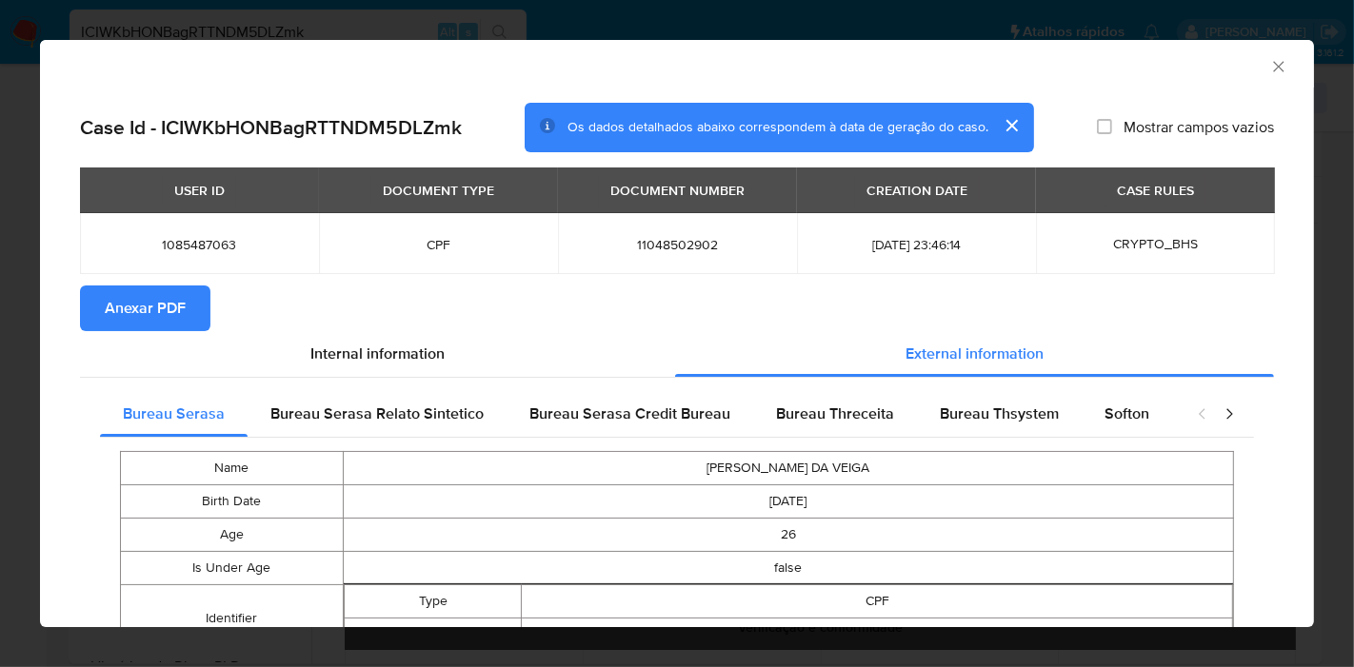
click at [176, 300] on span "Anexar PDF" at bounding box center [145, 309] width 81 height 42
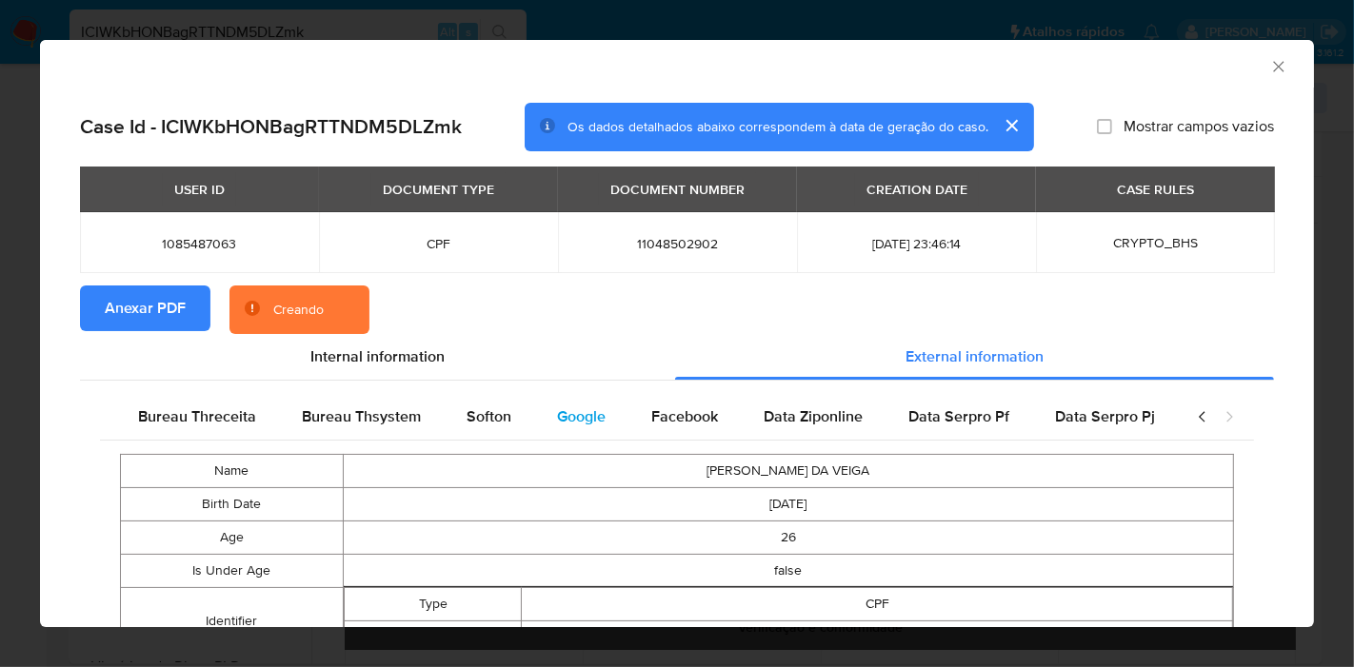
click at [566, 433] on div "Google" at bounding box center [581, 417] width 94 height 46
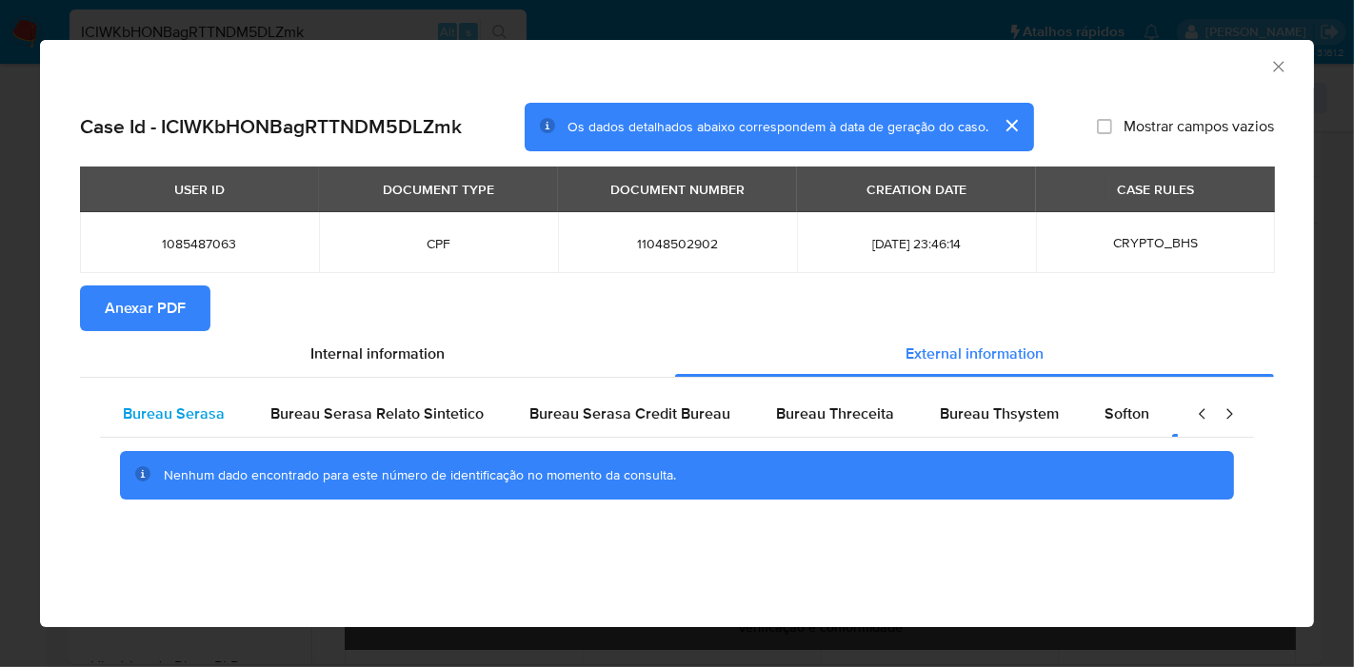
click at [183, 420] on span "Bureau Serasa" at bounding box center [174, 414] width 102 height 22
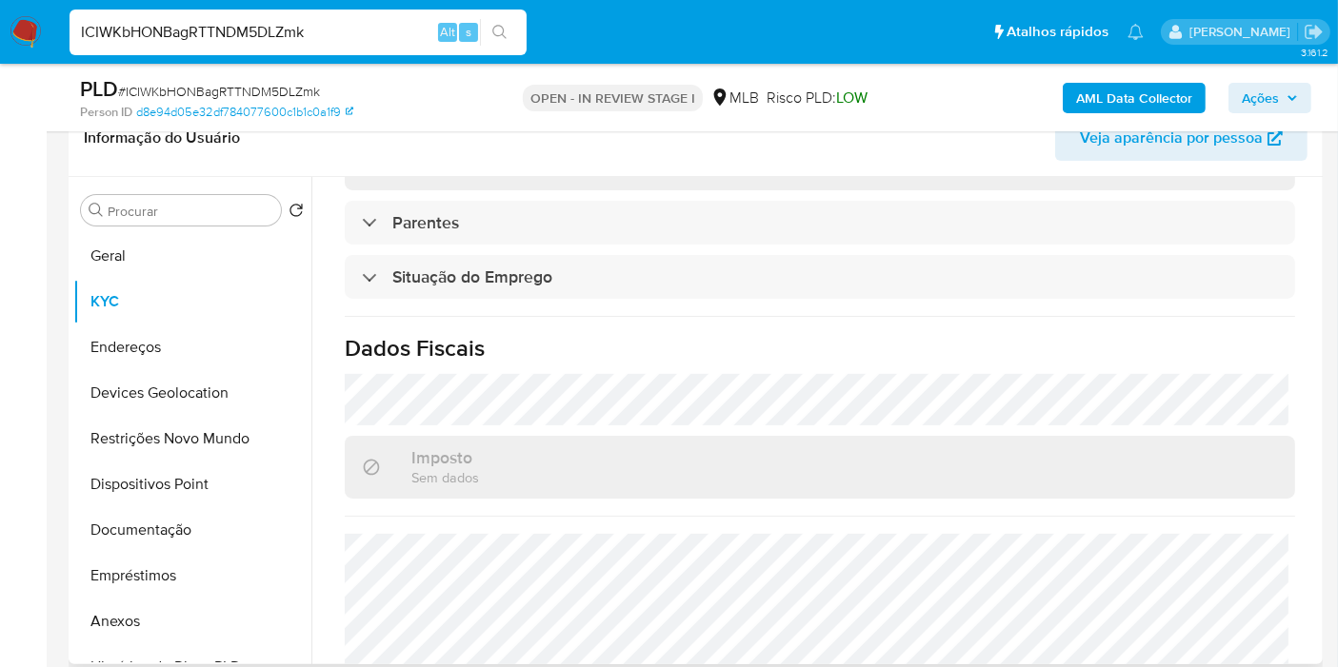
scroll to position [870, 0]
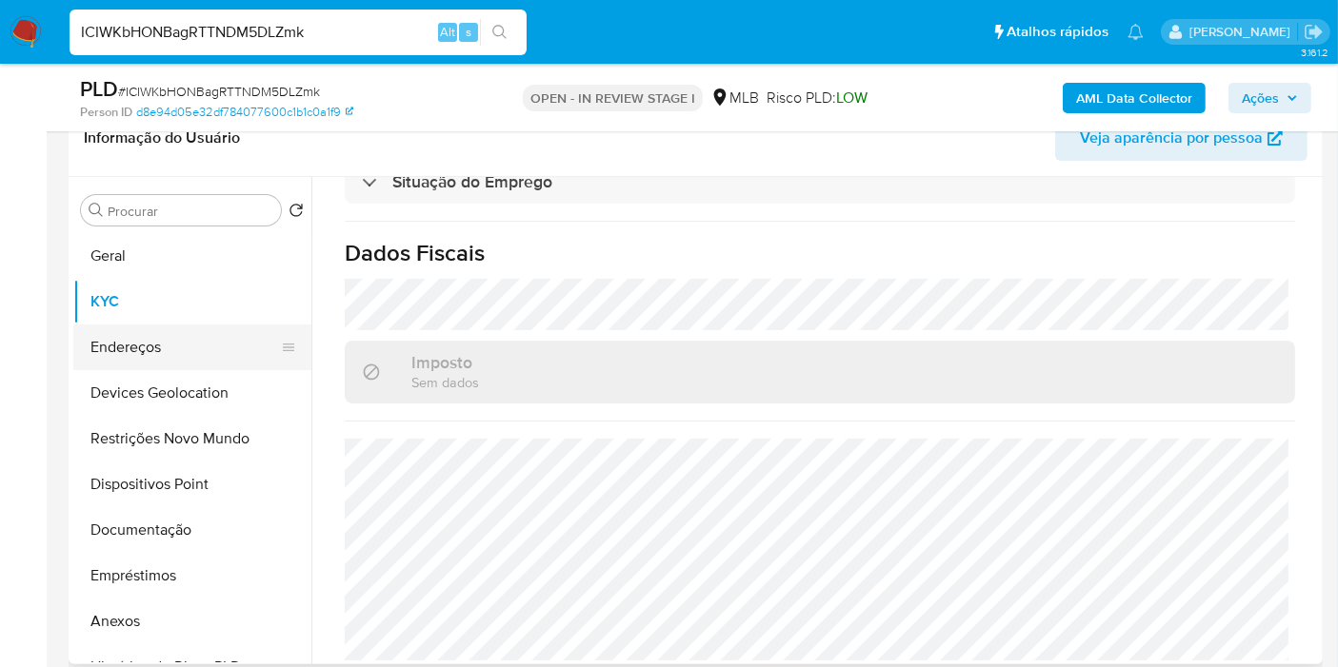
click at [168, 347] on button "Endereços" at bounding box center [184, 348] width 223 height 46
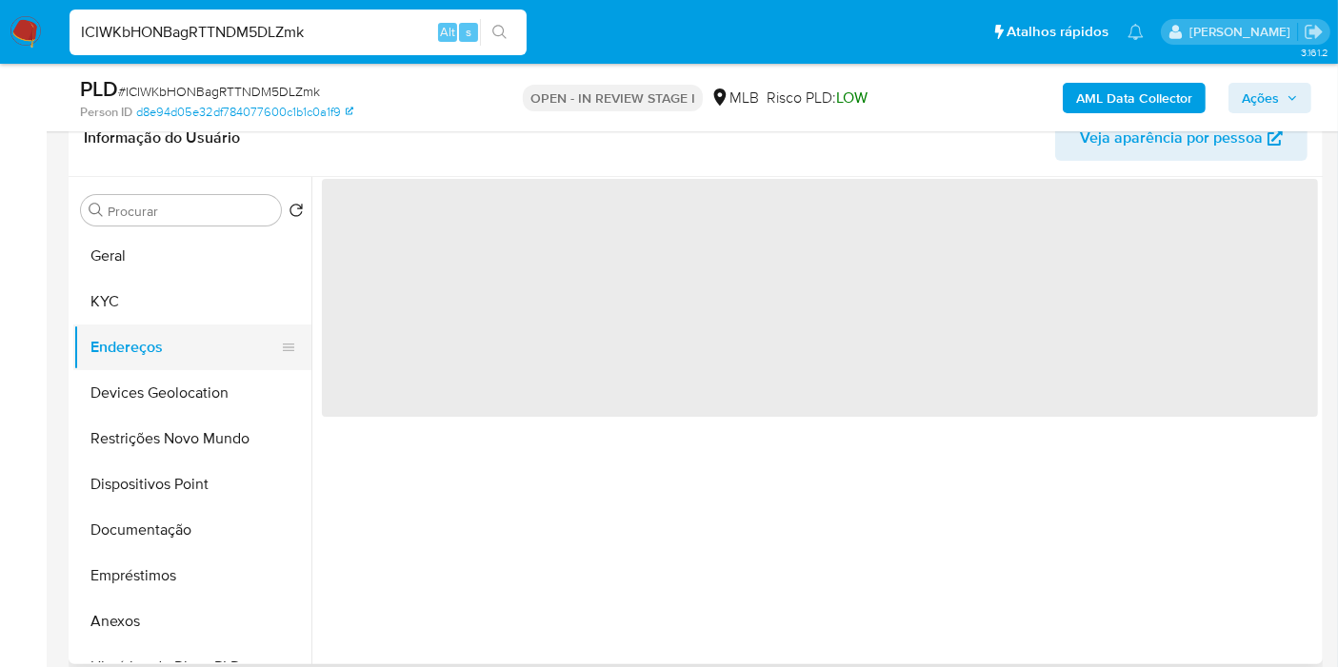
scroll to position [0, 0]
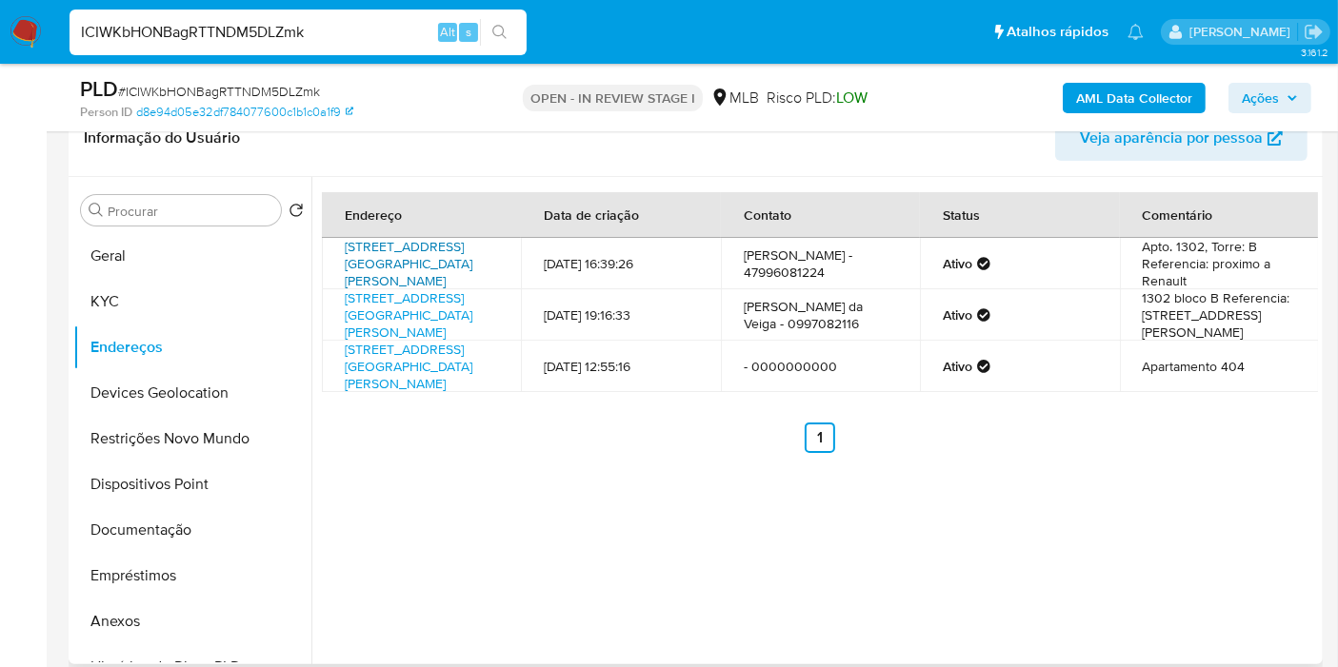
click at [387, 288] on link "Avenida Vereador Abrahão João Francisco 3385, Itajaí, Santa Catarina, 88307303,…" at bounding box center [409, 263] width 128 height 53
click at [189, 243] on button "Geral" at bounding box center [184, 256] width 223 height 46
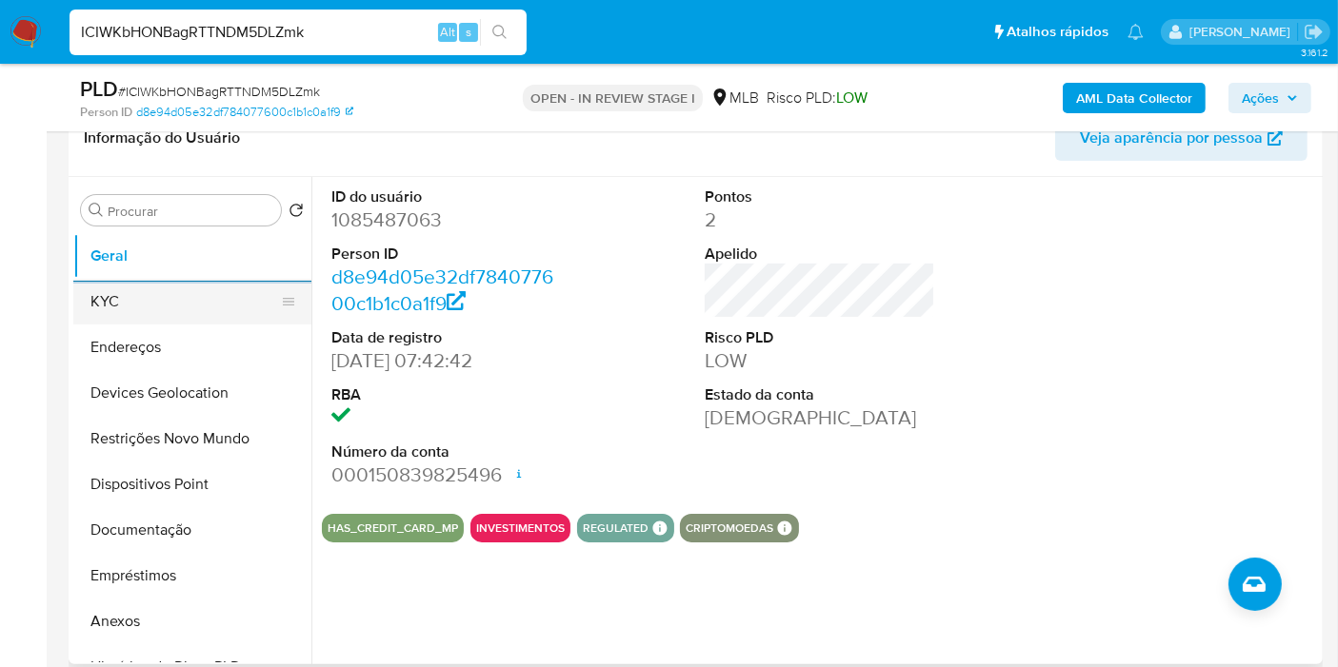
drag, startPoint x: 154, startPoint y: 276, endPoint x: 147, endPoint y: 291, distance: 17.0
click at [151, 278] on ul "Geral KYC Endereços Devices Geolocation Restrições Novo Mundo Dispositivos Poin…" at bounding box center [192, 447] width 238 height 429
click at [143, 295] on button "KYC" at bounding box center [184, 302] width 223 height 46
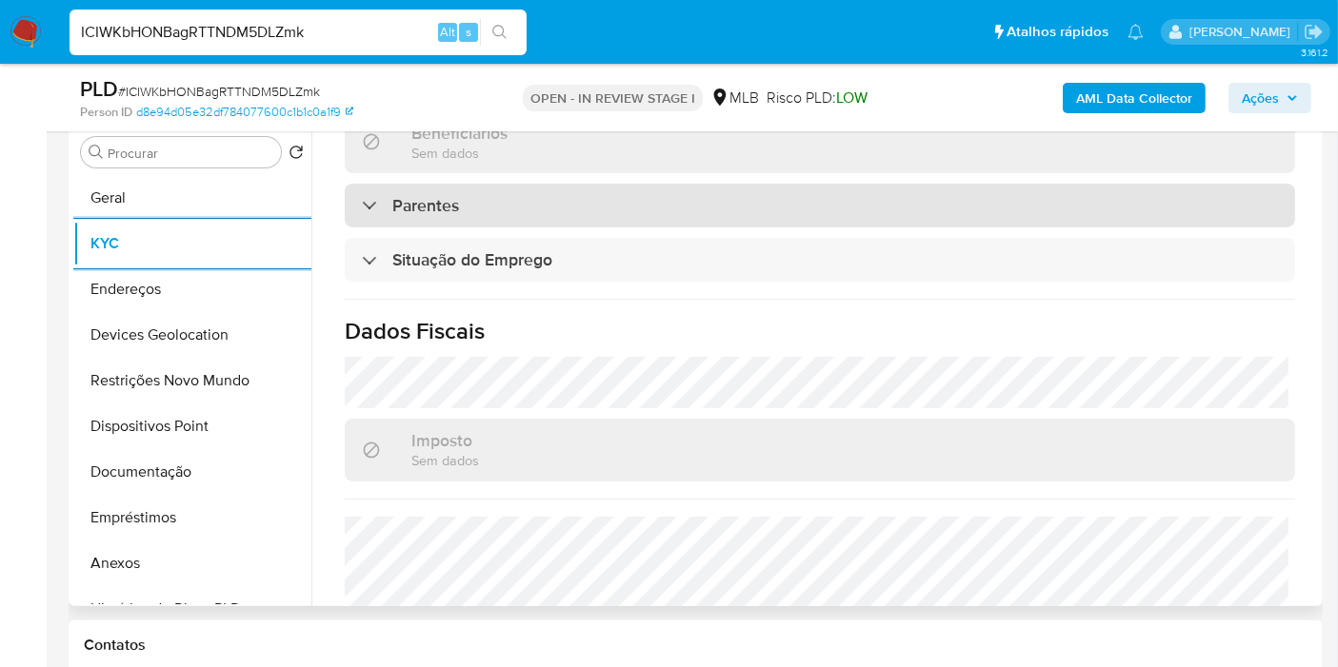
scroll to position [870, 0]
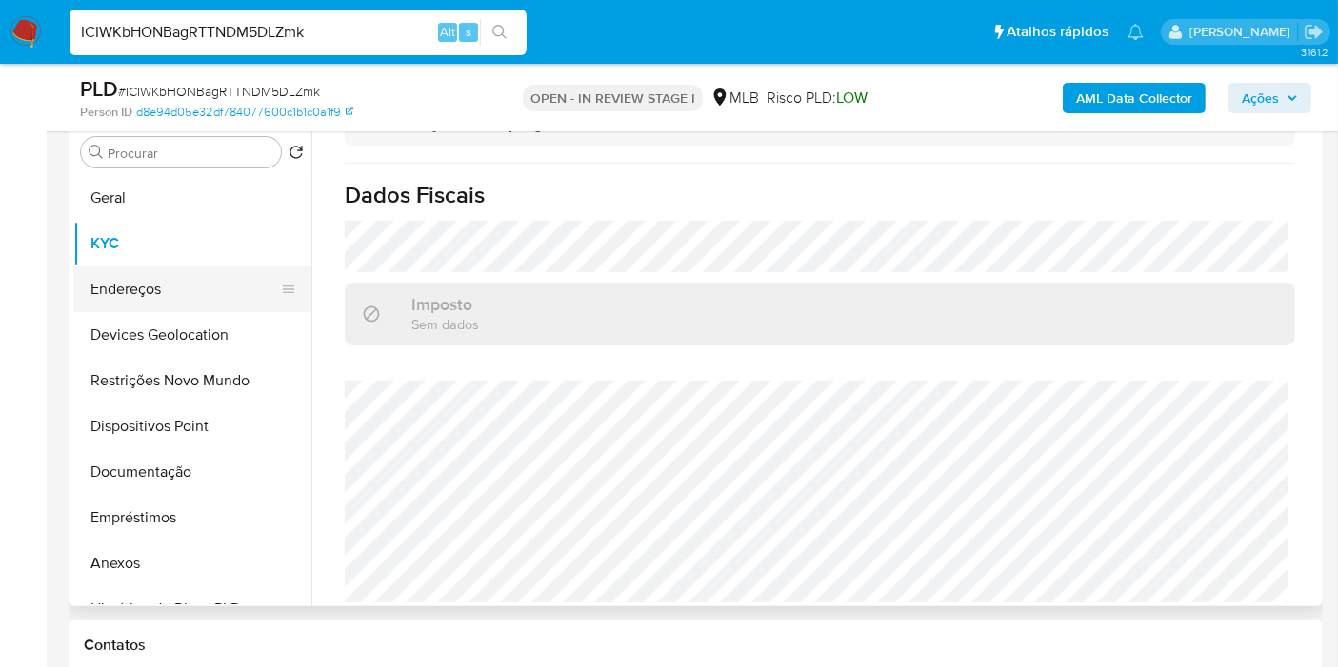
click at [147, 281] on button "Endereços" at bounding box center [184, 290] width 223 height 46
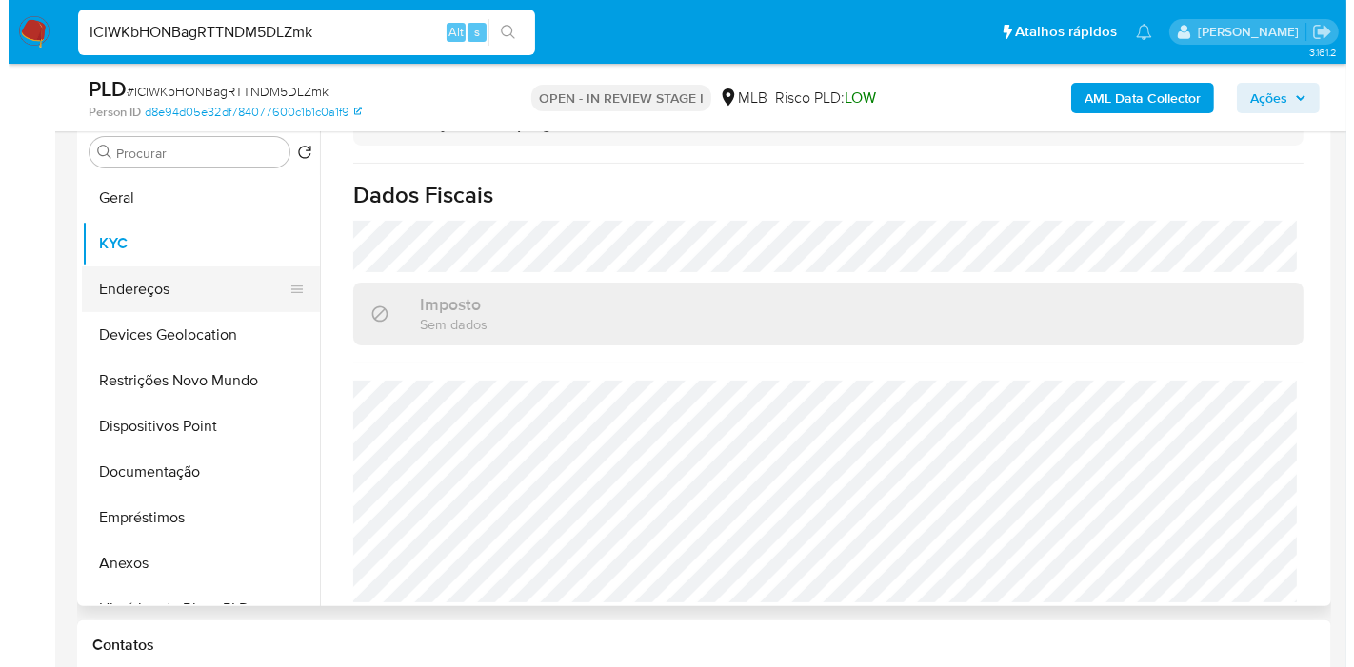
scroll to position [0, 0]
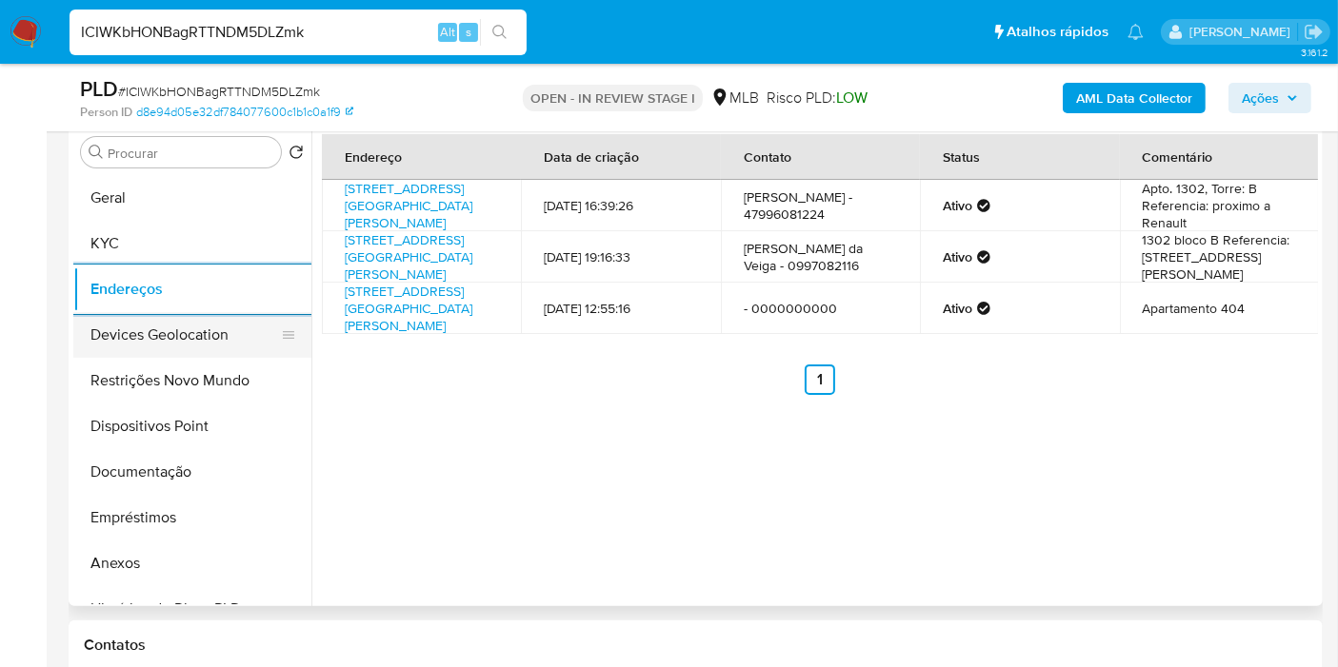
click at [179, 330] on button "Devices Geolocation" at bounding box center [184, 335] width 223 height 46
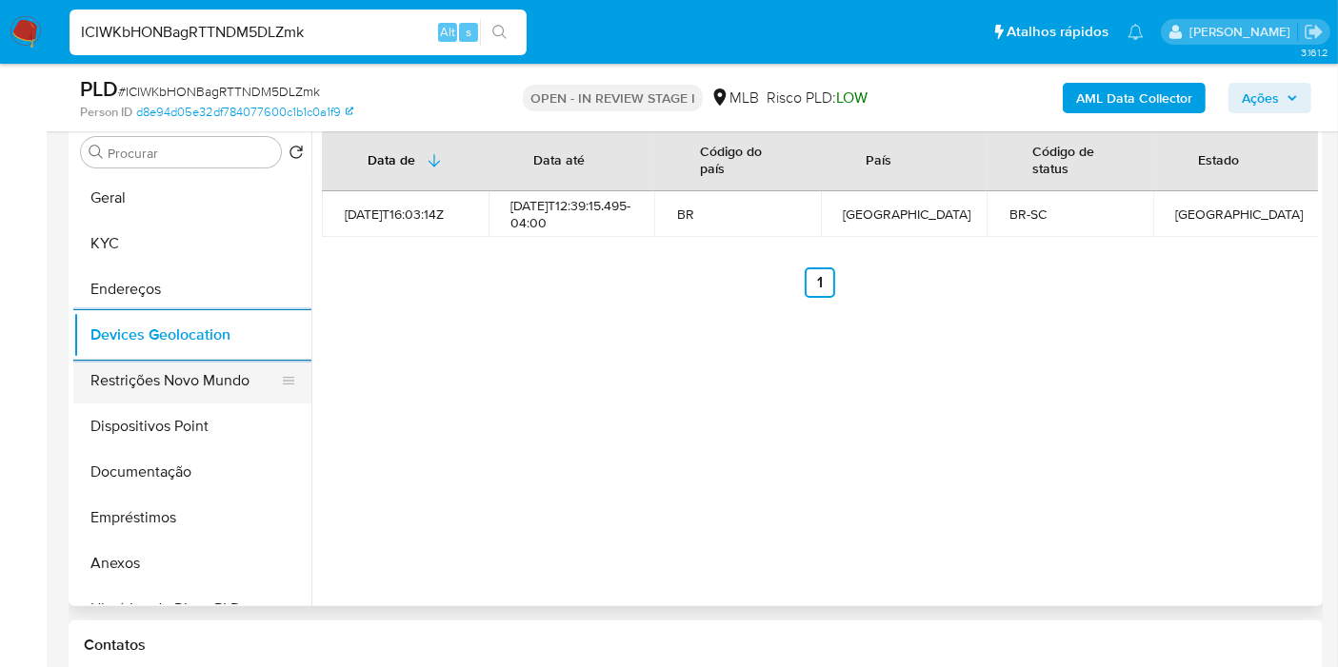
click at [188, 372] on button "Restrições Novo Mundo" at bounding box center [184, 381] width 223 height 46
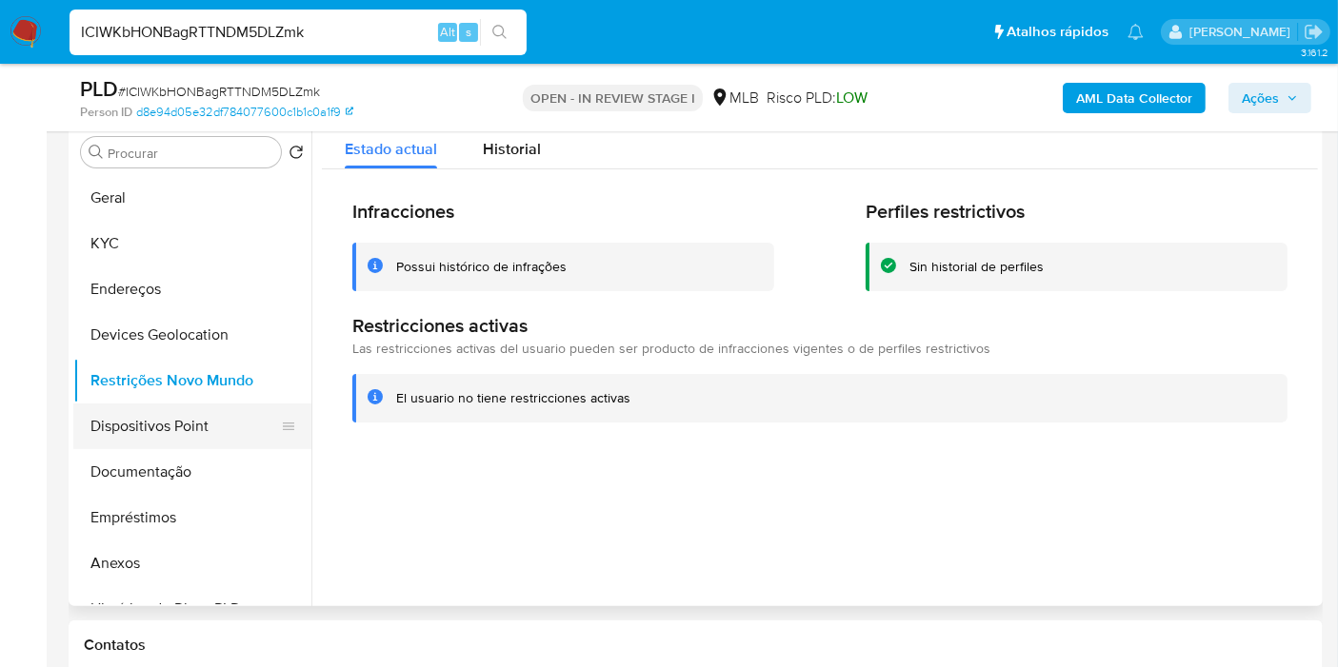
click at [145, 430] on button "Dispositivos Point" at bounding box center [184, 427] width 223 height 46
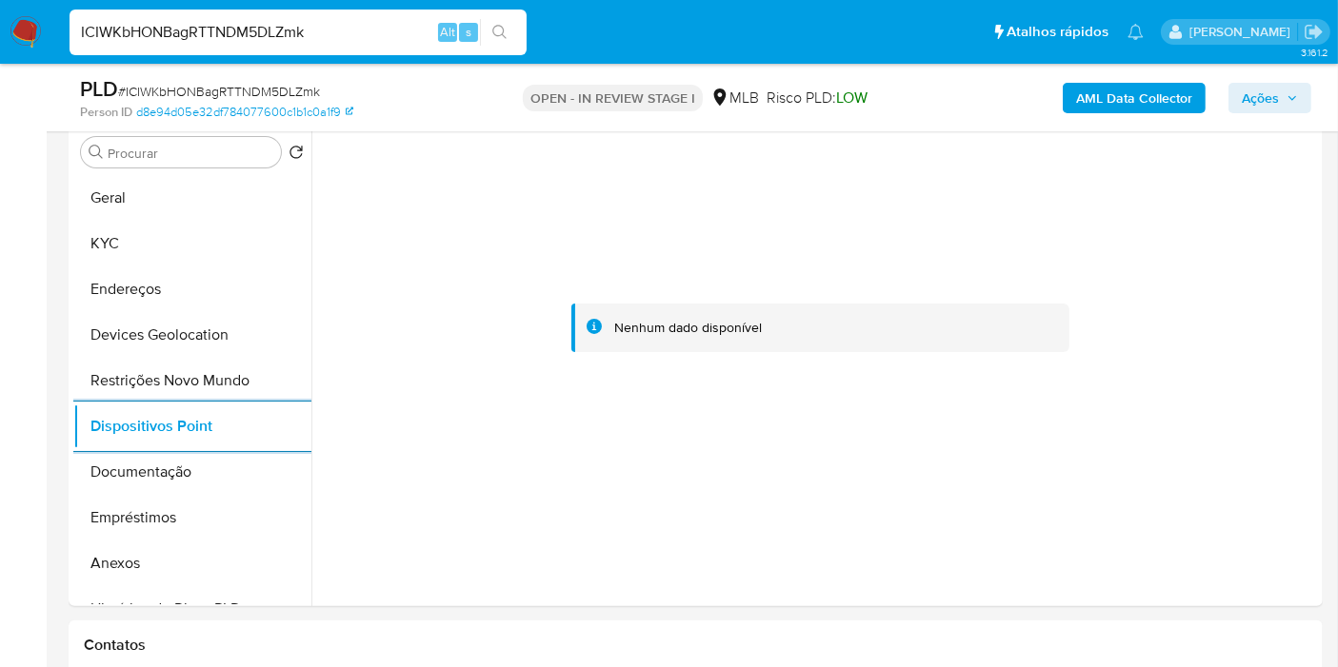
click at [140, 20] on input "ICIWKbHONBagRTTNDM5DLZmk" at bounding box center [298, 32] width 457 height 25
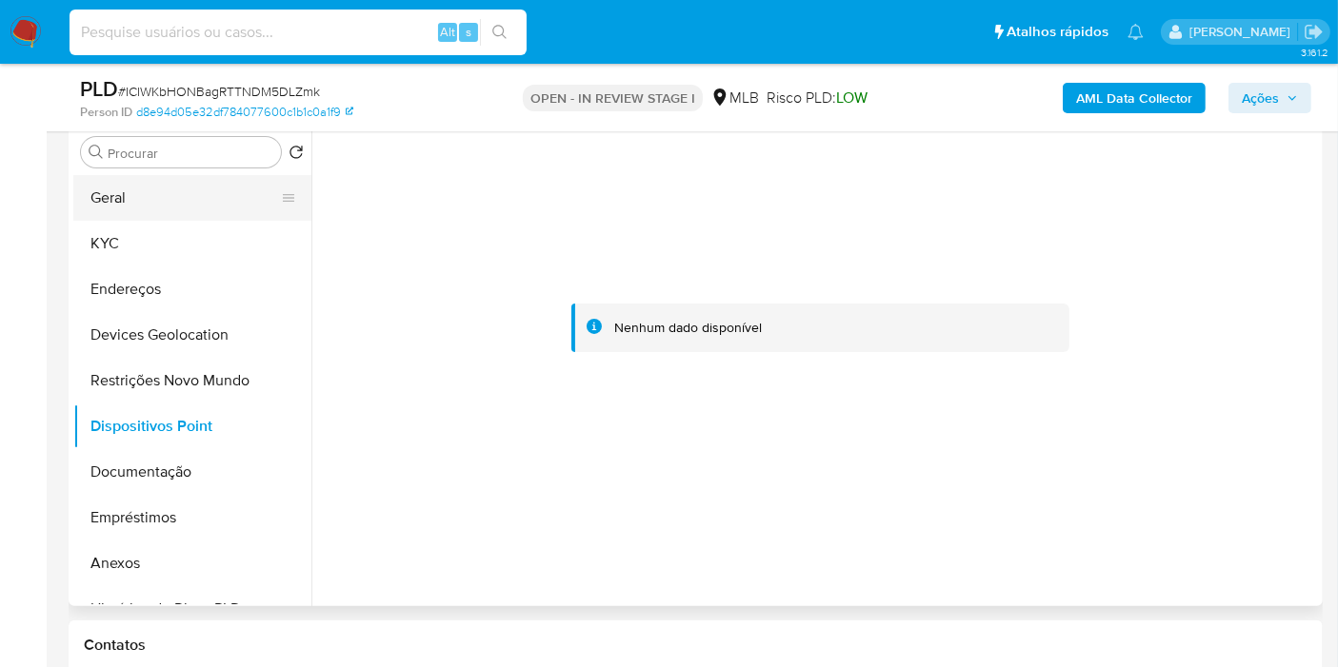
click at [120, 209] on button "Geral" at bounding box center [184, 198] width 223 height 46
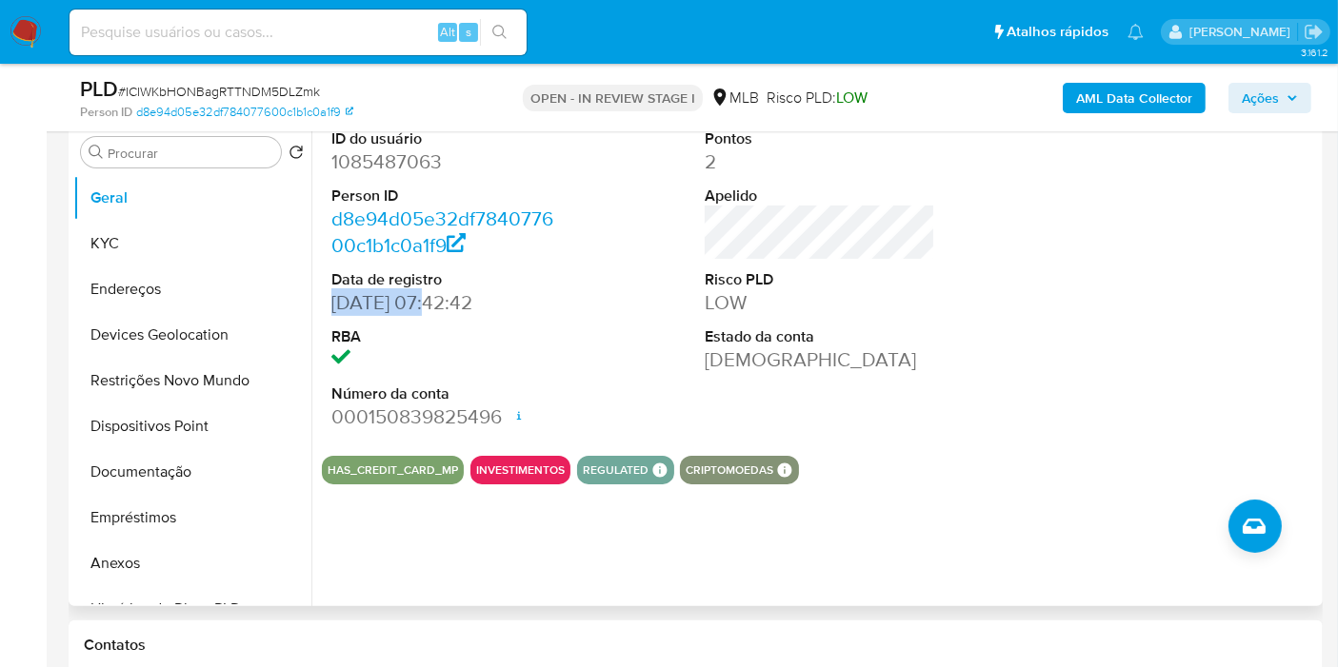
drag, startPoint x: 432, startPoint y: 308, endPoint x: 333, endPoint y: 311, distance: 99.1
click at [333, 311] on dd "07/03/2022 07:42:42" at bounding box center [446, 302] width 230 height 27
copy dd "07/03/2022"
click at [1248, 102] on span "Ações" at bounding box center [1259, 98] width 37 height 30
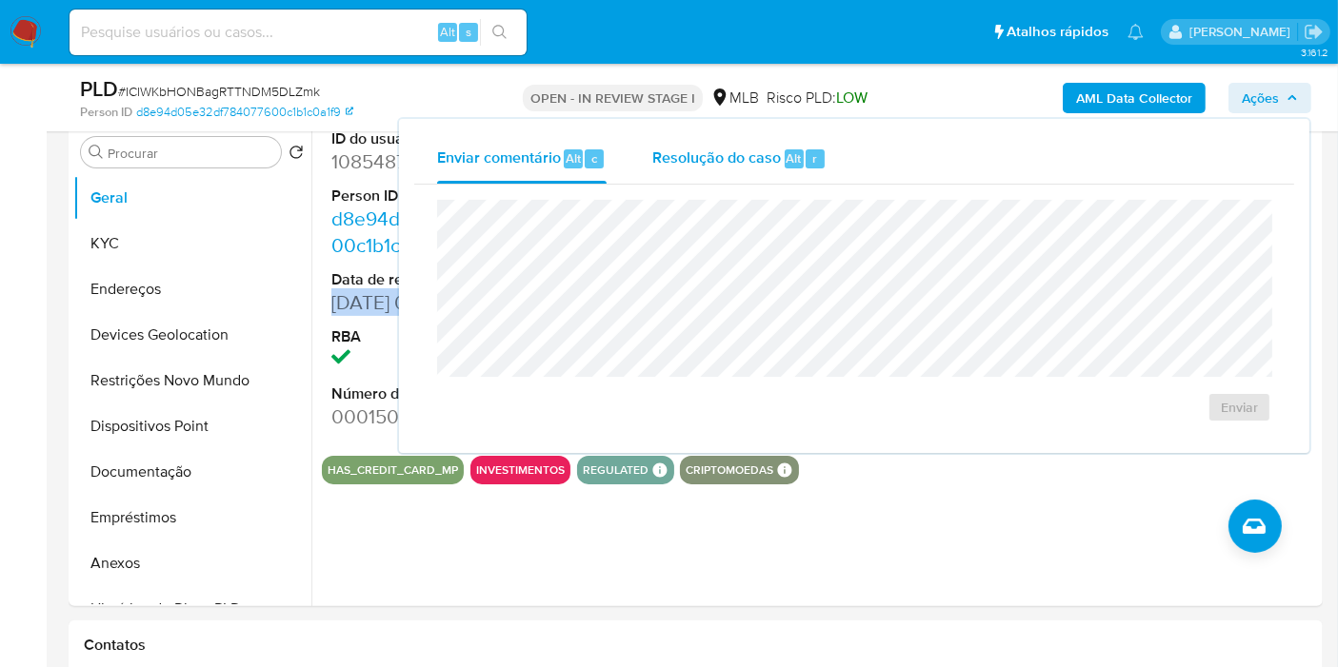
click at [734, 155] on span "Resolução do caso" at bounding box center [716, 158] width 129 height 22
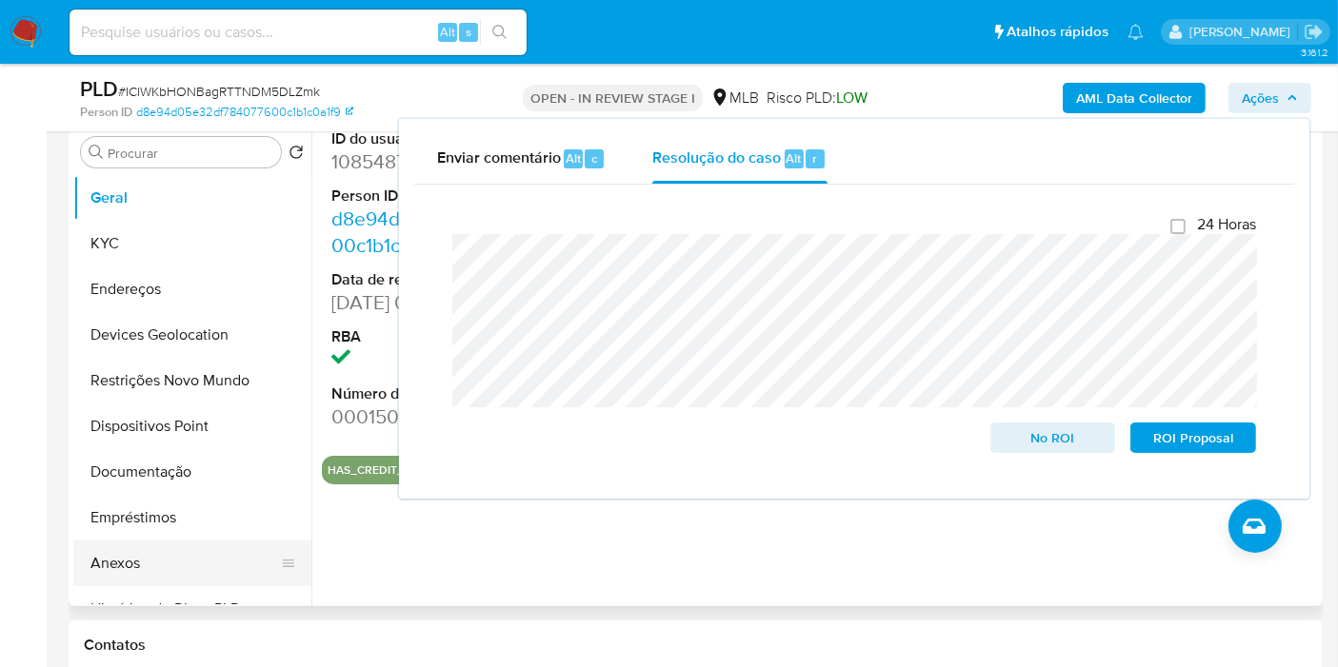
click at [144, 556] on button "Anexos" at bounding box center [184, 564] width 223 height 46
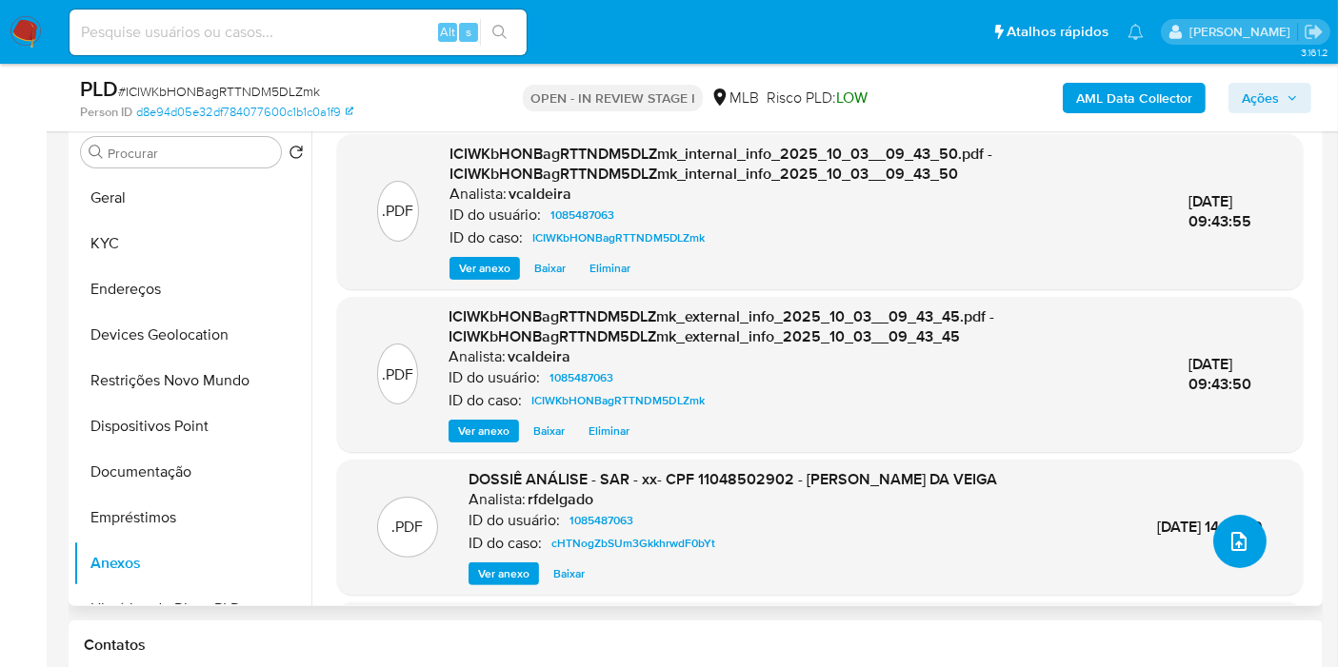
click at [1240, 562] on button "upload-file" at bounding box center [1239, 541] width 53 height 53
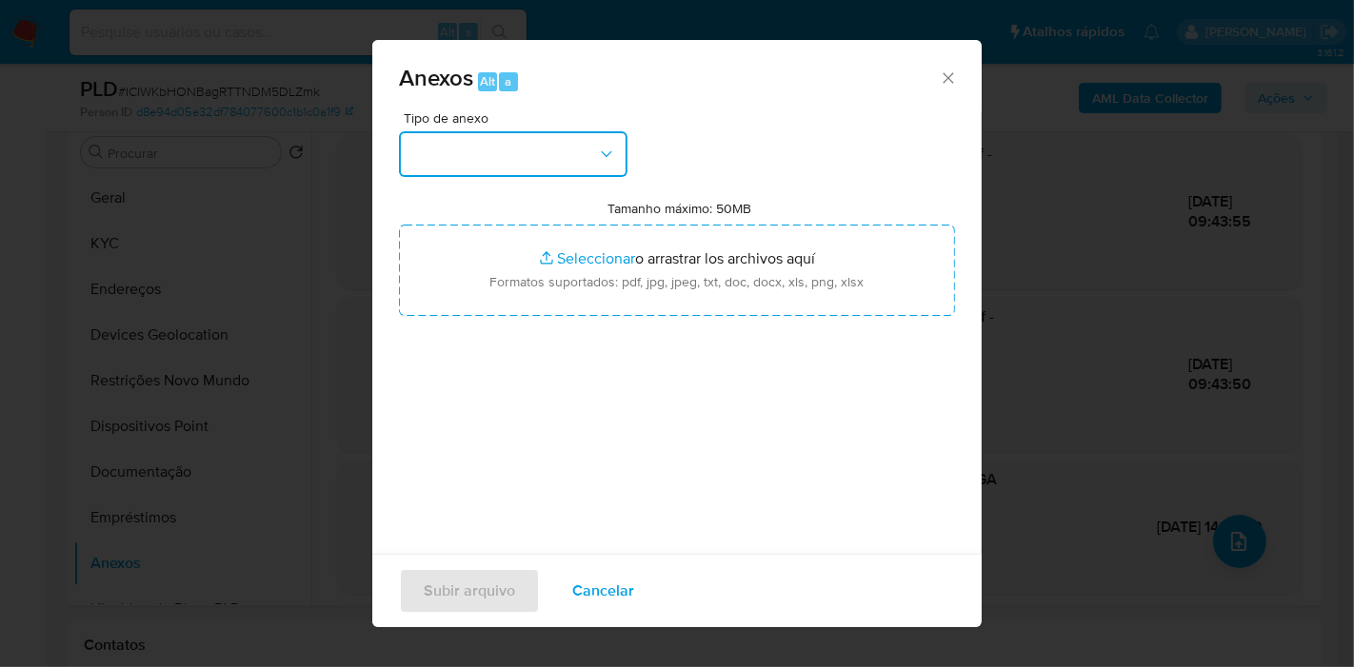
click at [575, 166] on button "button" at bounding box center [513, 154] width 228 height 46
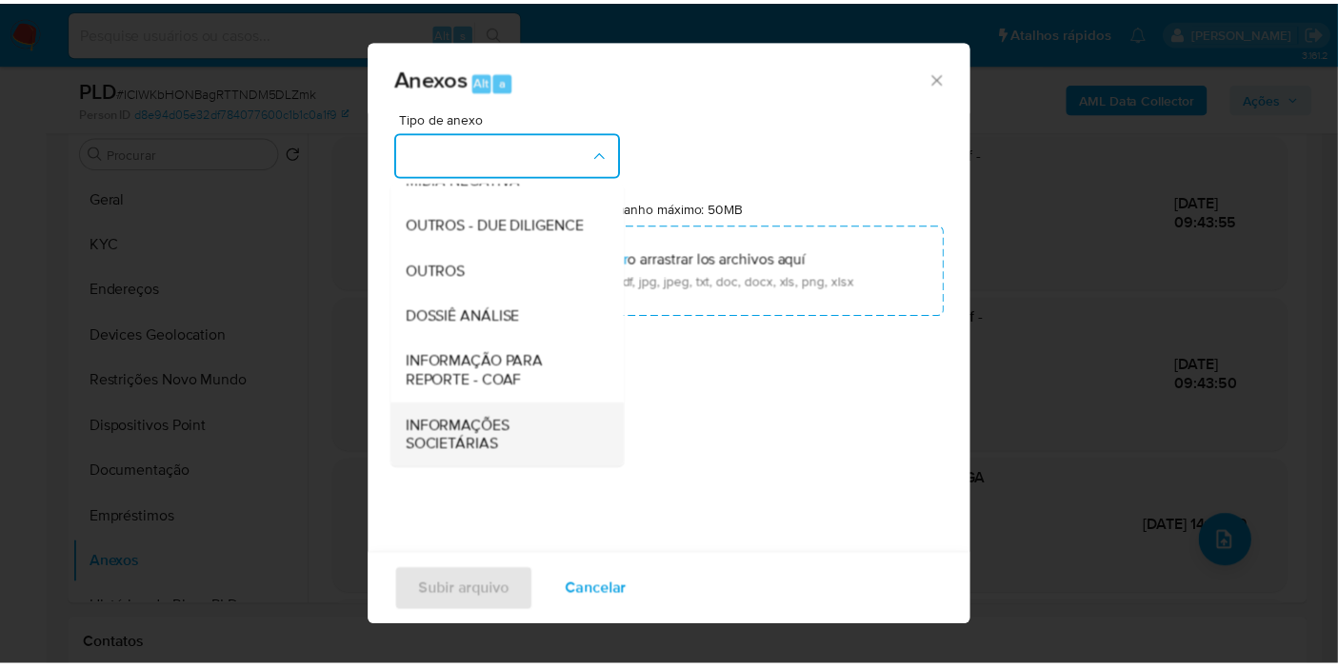
scroll to position [292, 0]
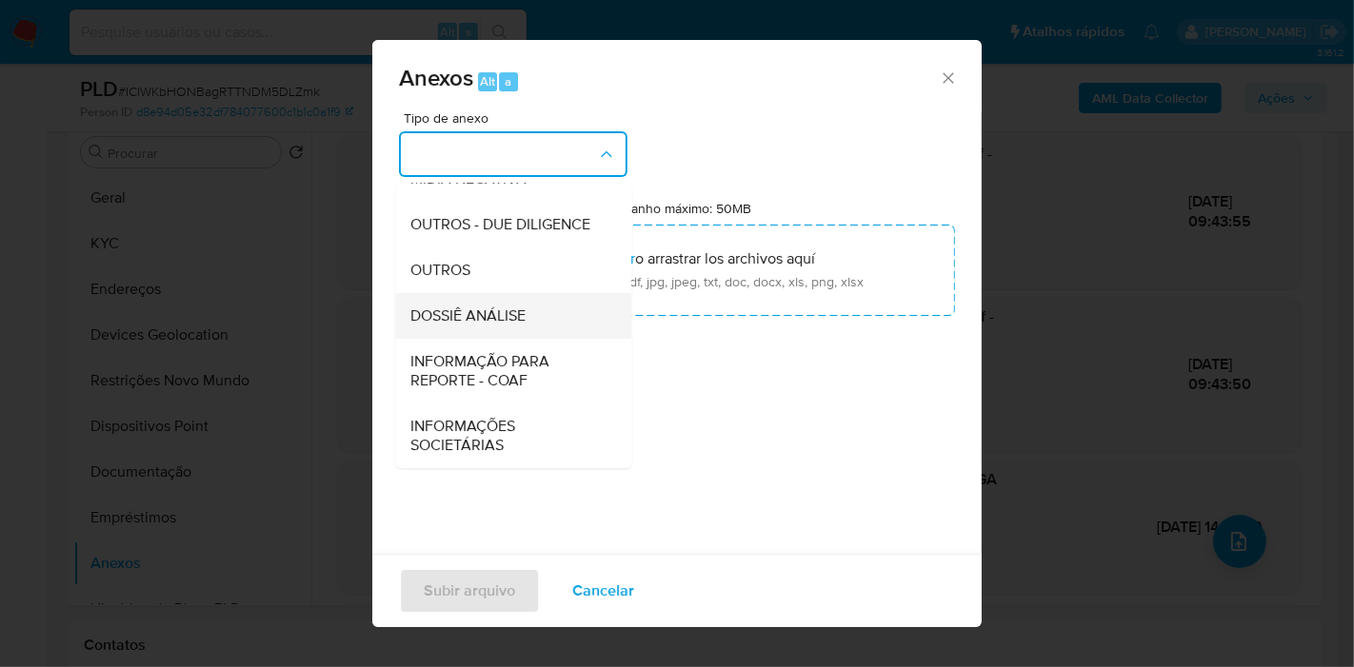
click at [459, 307] on span "DOSSIÊ ANÁLISE" at bounding box center [467, 316] width 115 height 19
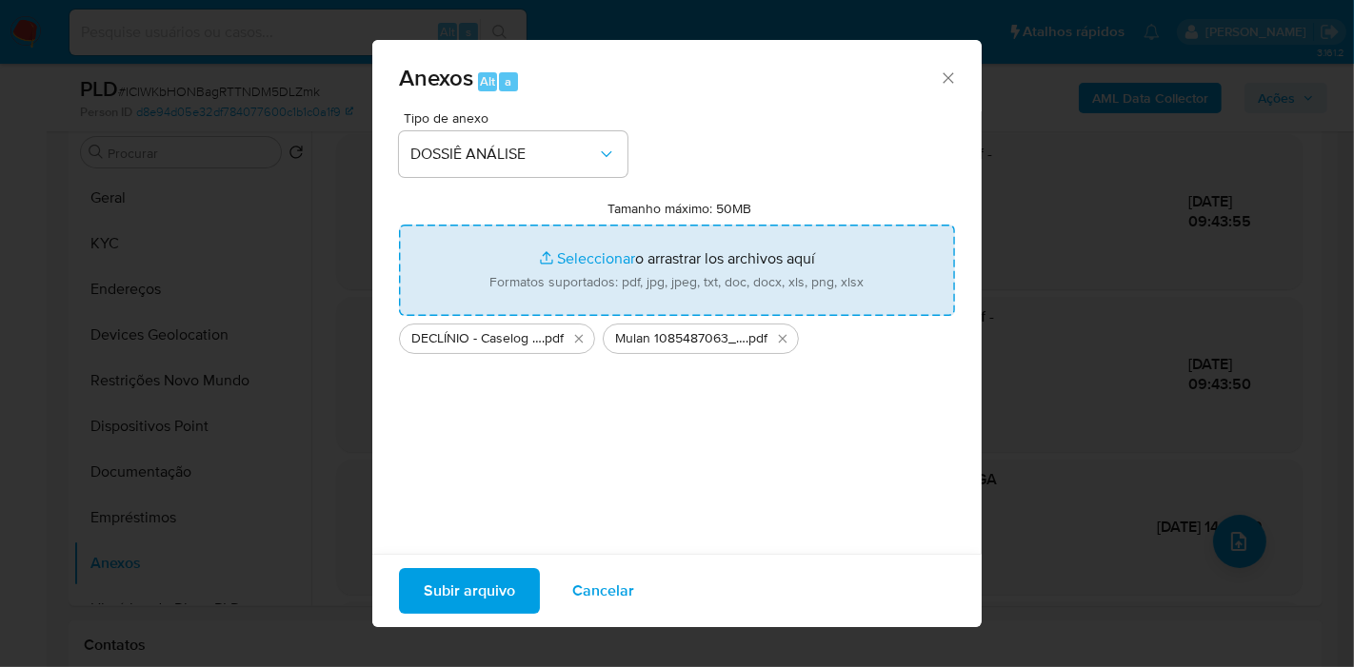
click at [471, 576] on span "Subir arquivo" at bounding box center [469, 591] width 91 height 42
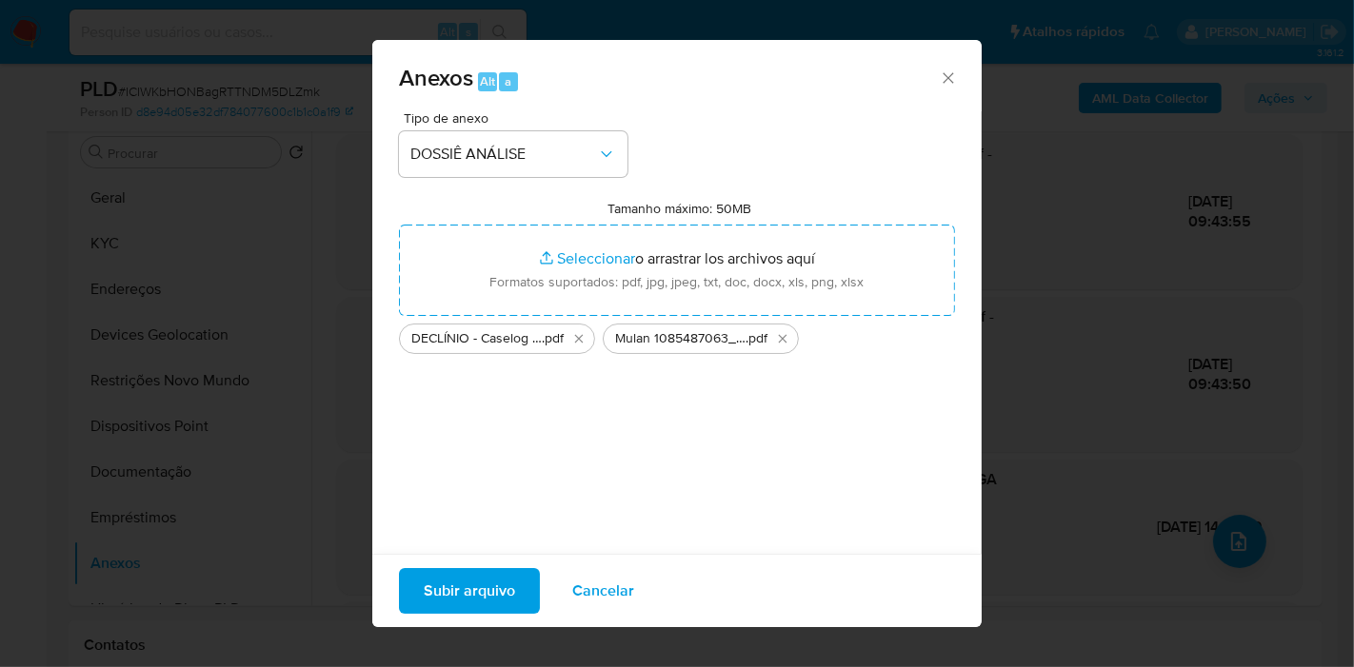
click at [455, 588] on span "Subir arquivo" at bounding box center [469, 591] width 91 height 42
click at [495, 592] on span "Subir arquivo" at bounding box center [469, 591] width 91 height 42
click at [582, 338] on icon "Eliminar DECLÍNIO - Caselog ICIWKbHONBagRTTNDM5DLZmk_2025_10_03_07_48_34.pdf" at bounding box center [578, 338] width 15 height 15
click at [579, 338] on icon "Eliminar Mulan 1085487063_2025_10_03_07_47_03.pdf" at bounding box center [579, 338] width 9 height 9
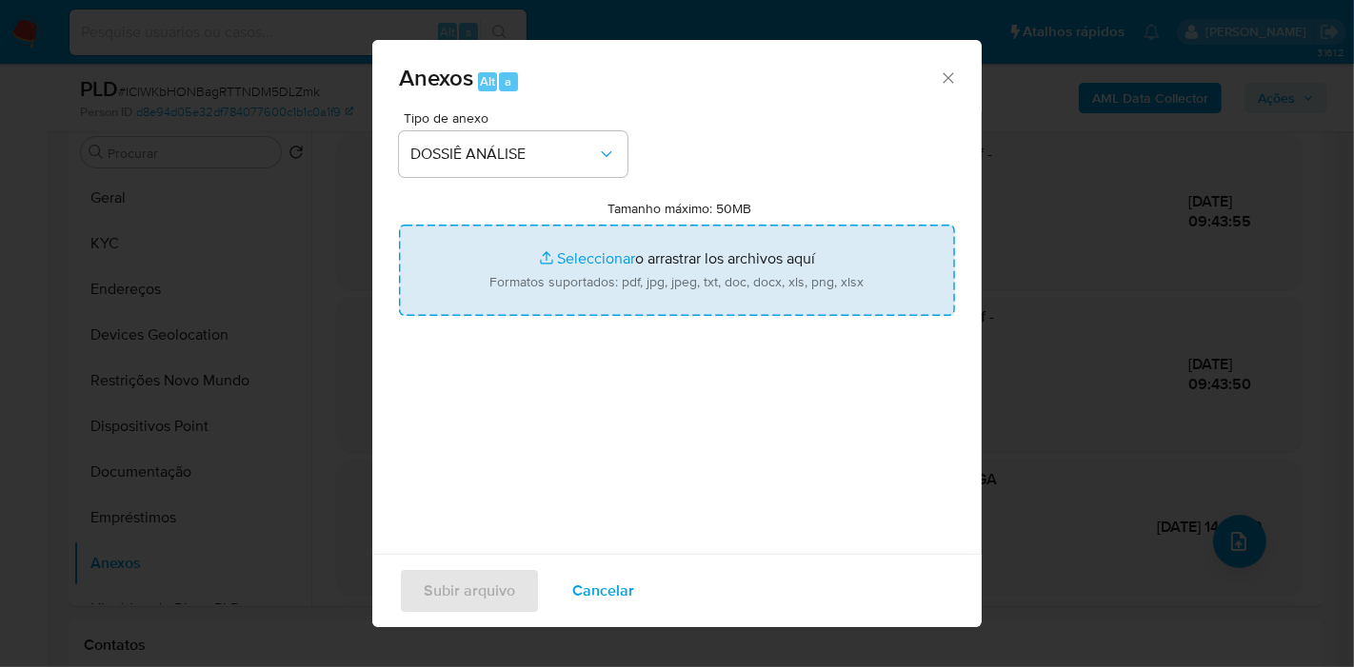
click at [587, 289] on input "Tamanho máximo: 50MB Seleccionar archivos" at bounding box center [677, 270] width 556 height 91
type input "C:\fakepath\DECLÍNIO - Caselog ICIWKbHONBagRTTNDM5DLZmk_2025_10_03_07_48_34.pdf"
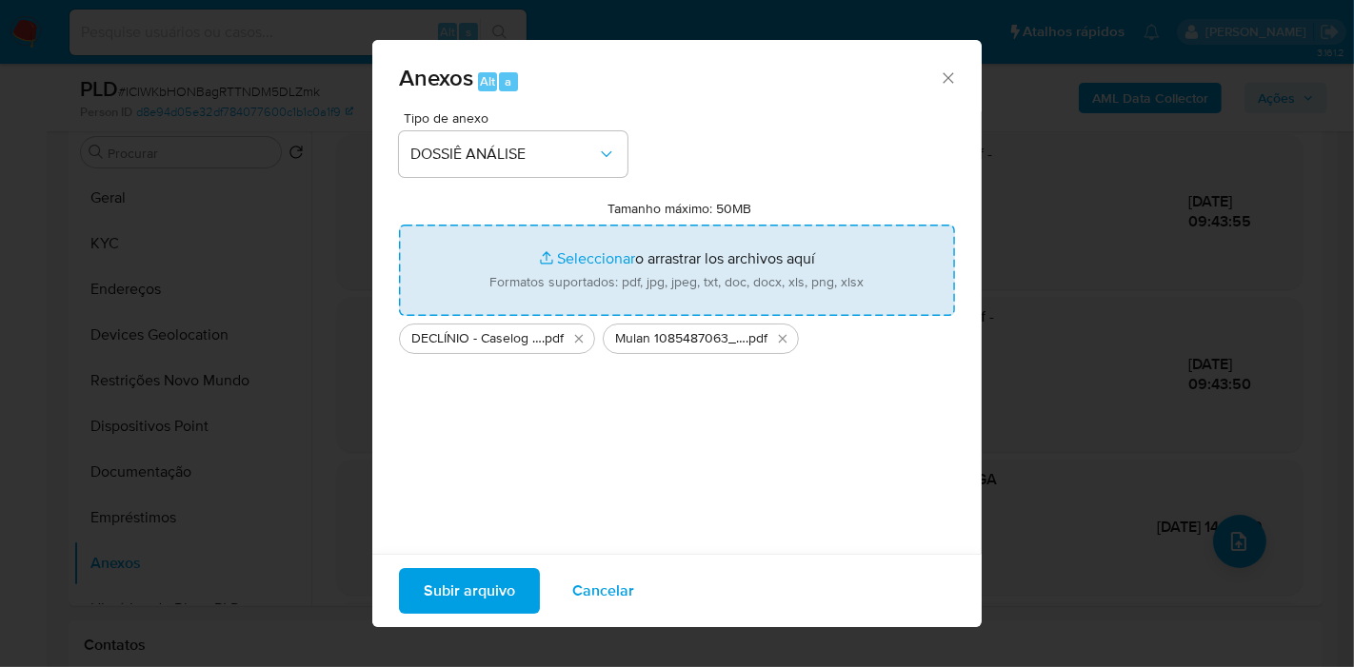
click at [429, 607] on span "Subir arquivo" at bounding box center [469, 591] width 91 height 42
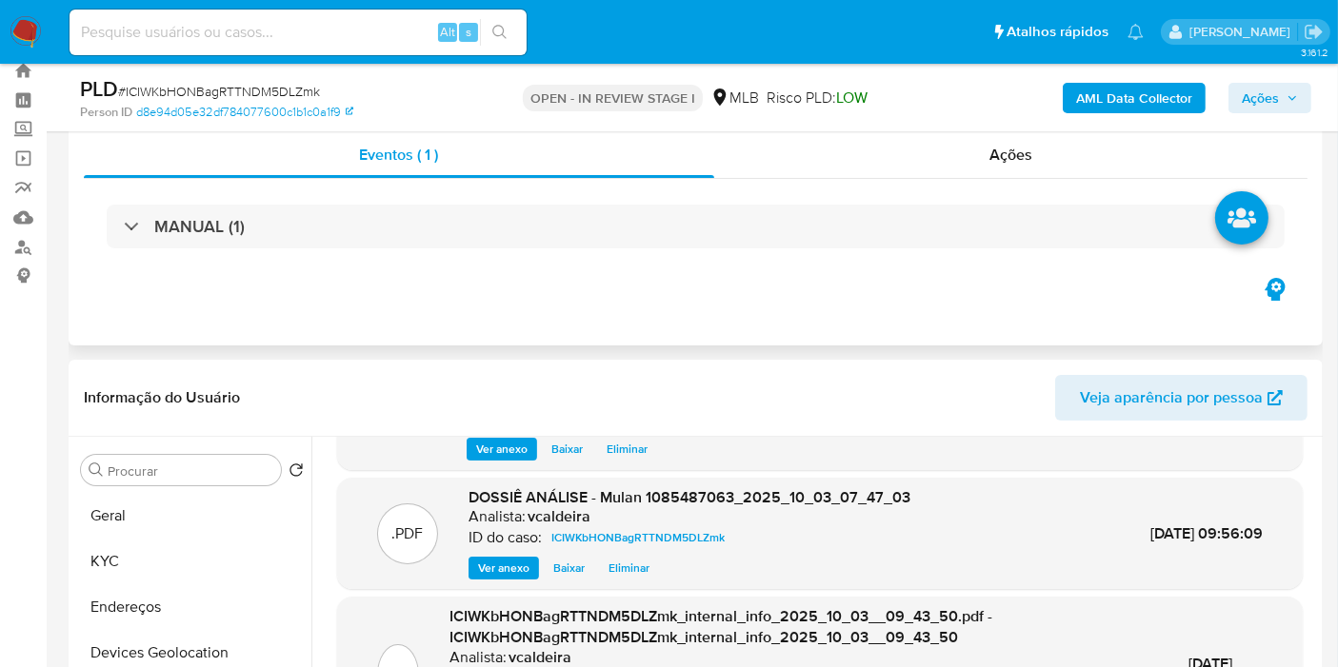
scroll to position [122, 0]
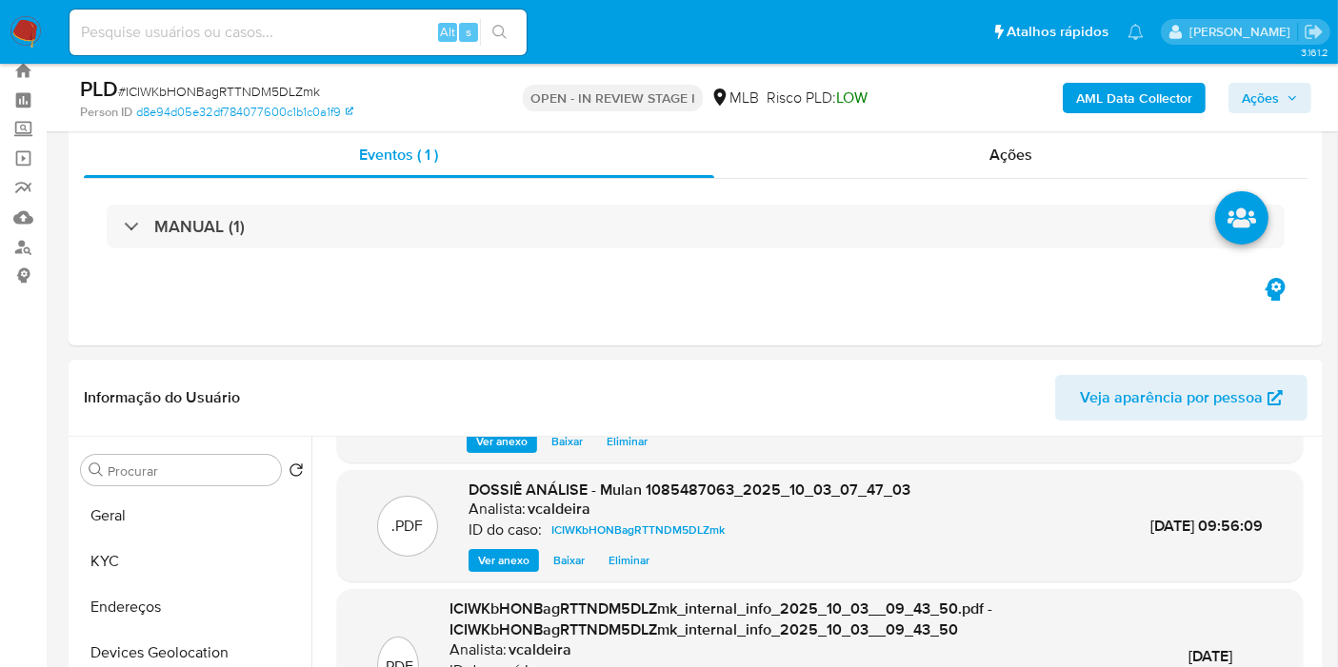
click at [1258, 112] on div "AML Data Collector Ações" at bounding box center [1108, 97] width 406 height 45
click at [1246, 107] on span "Ações" at bounding box center [1259, 98] width 37 height 30
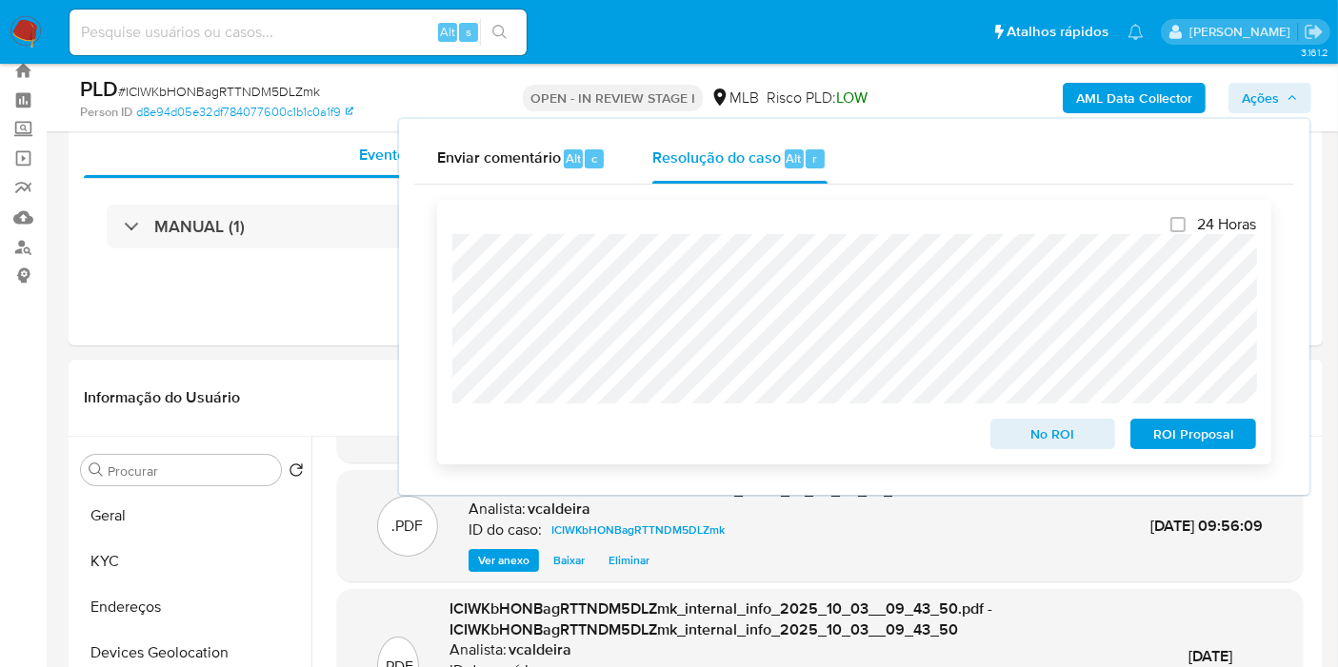
click at [1052, 444] on span "No ROI" at bounding box center [1052, 434] width 99 height 27
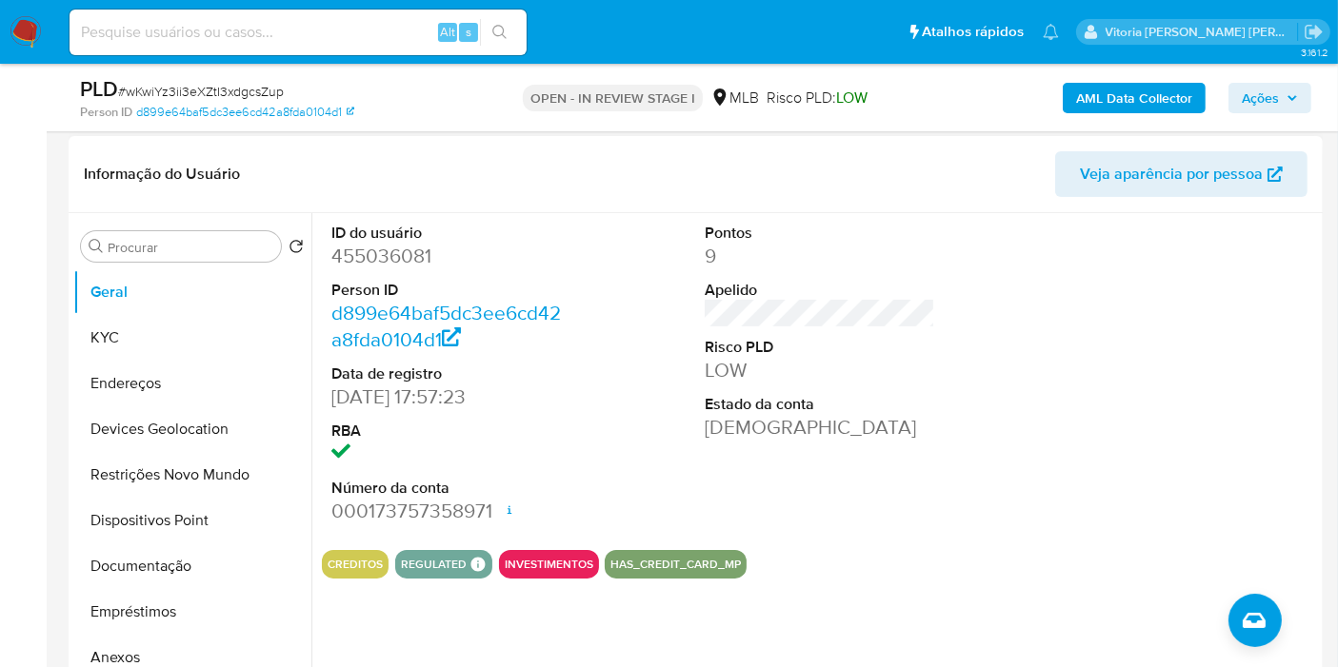
scroll to position [317, 0]
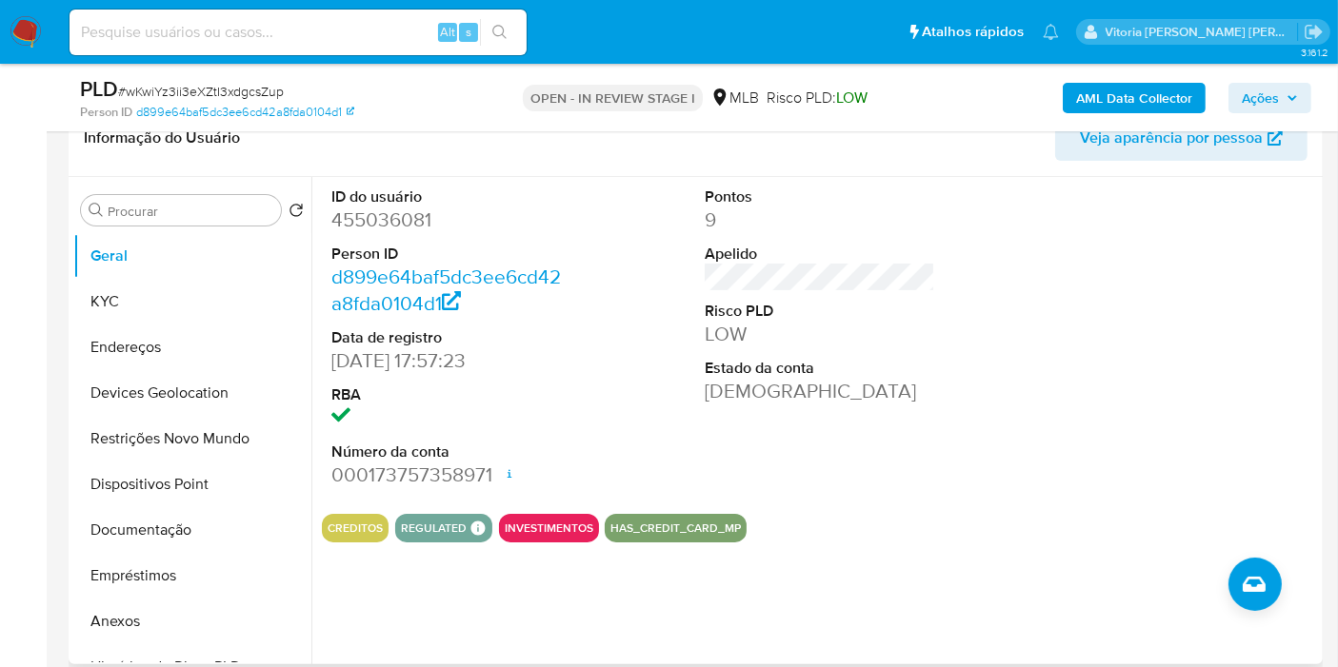
click at [375, 227] on dd "455036081" at bounding box center [446, 220] width 230 height 27
copy dd "455036081"
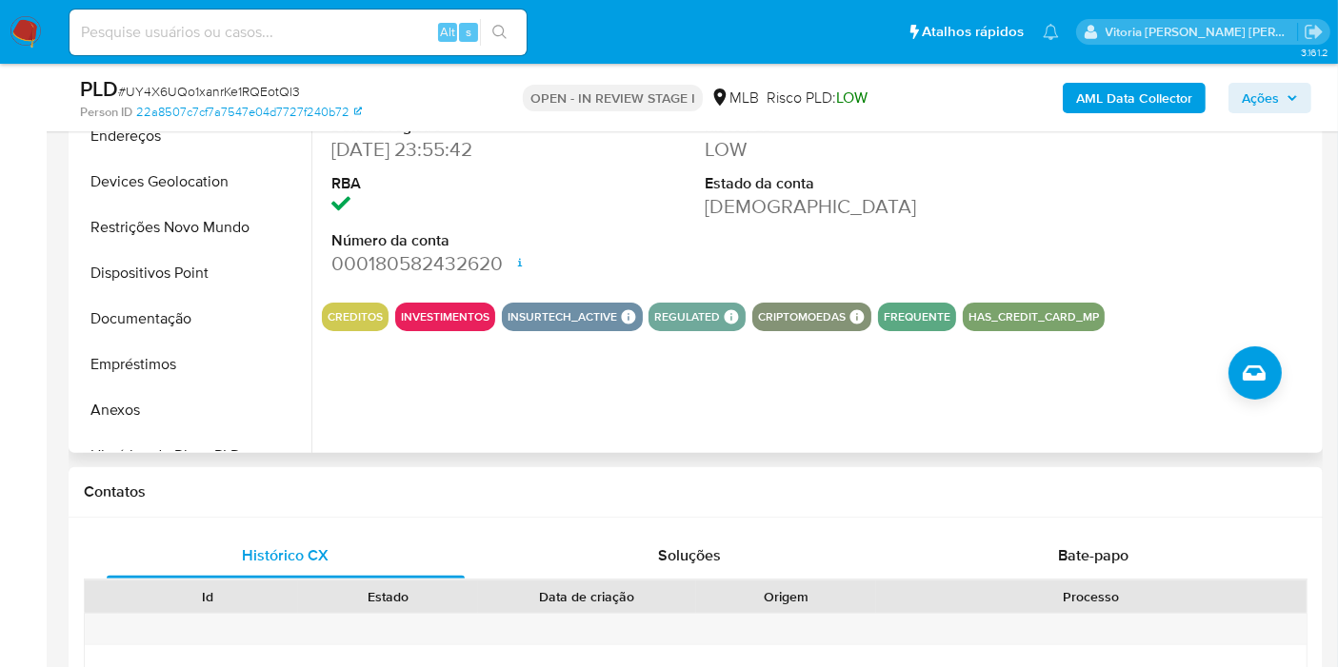
scroll to position [317, 0]
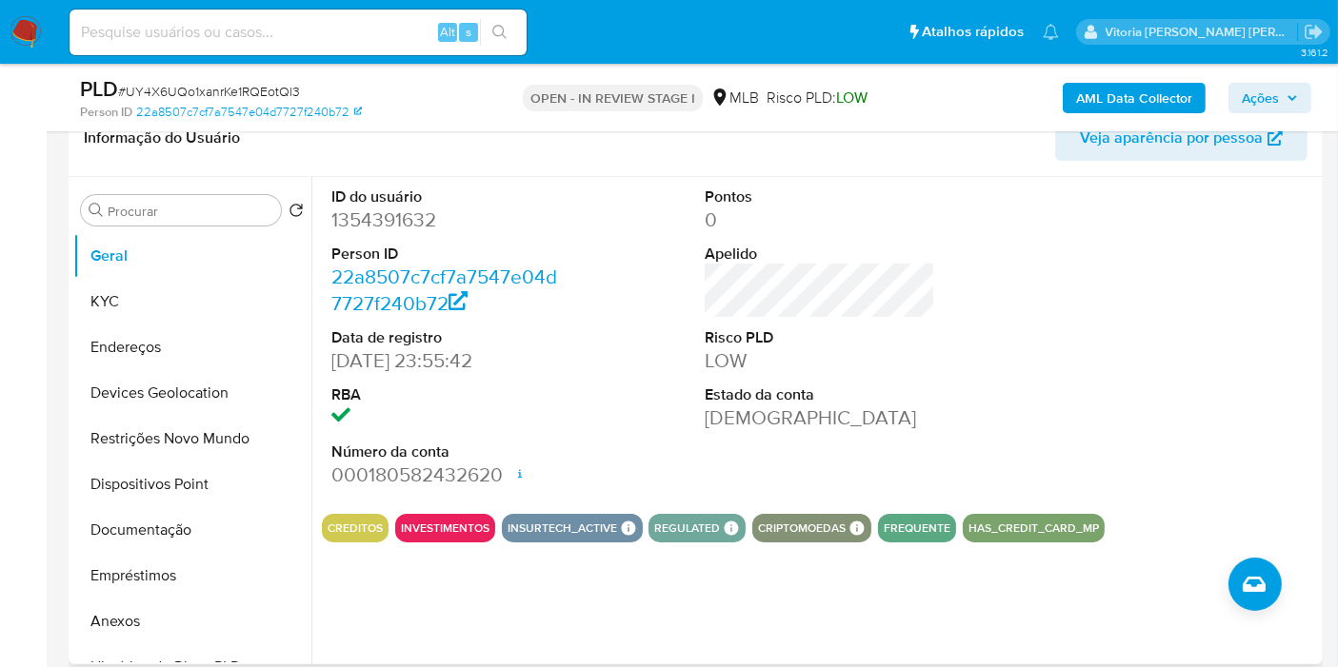
click at [397, 215] on dd "1354391632" at bounding box center [446, 220] width 230 height 27
copy dd "1354391632"
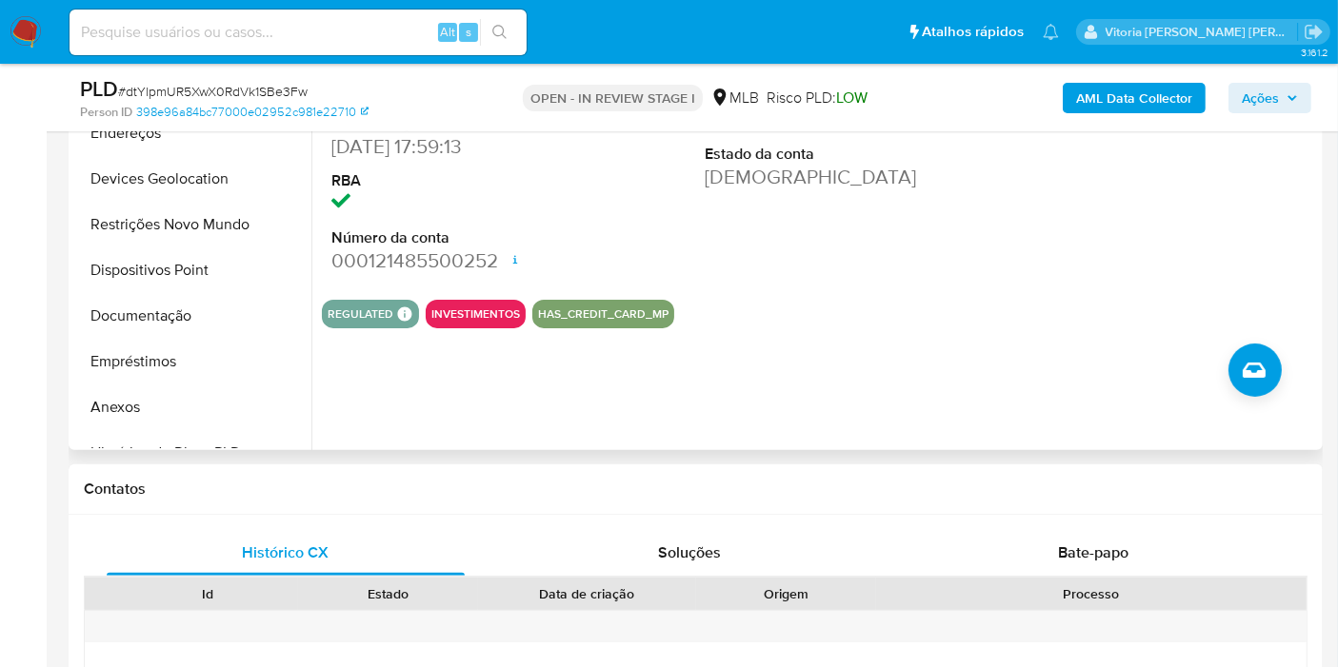
scroll to position [211, 0]
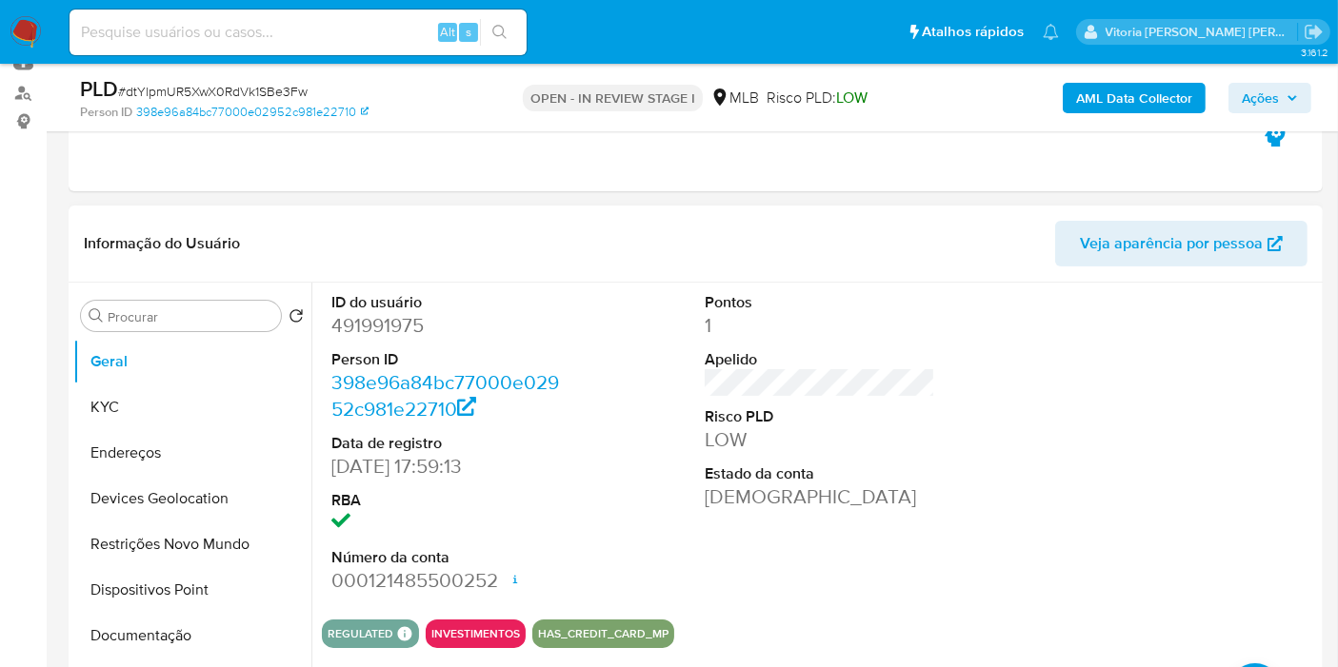
click at [350, 315] on dd "491991975" at bounding box center [446, 325] width 230 height 27
copy dd "491991975"
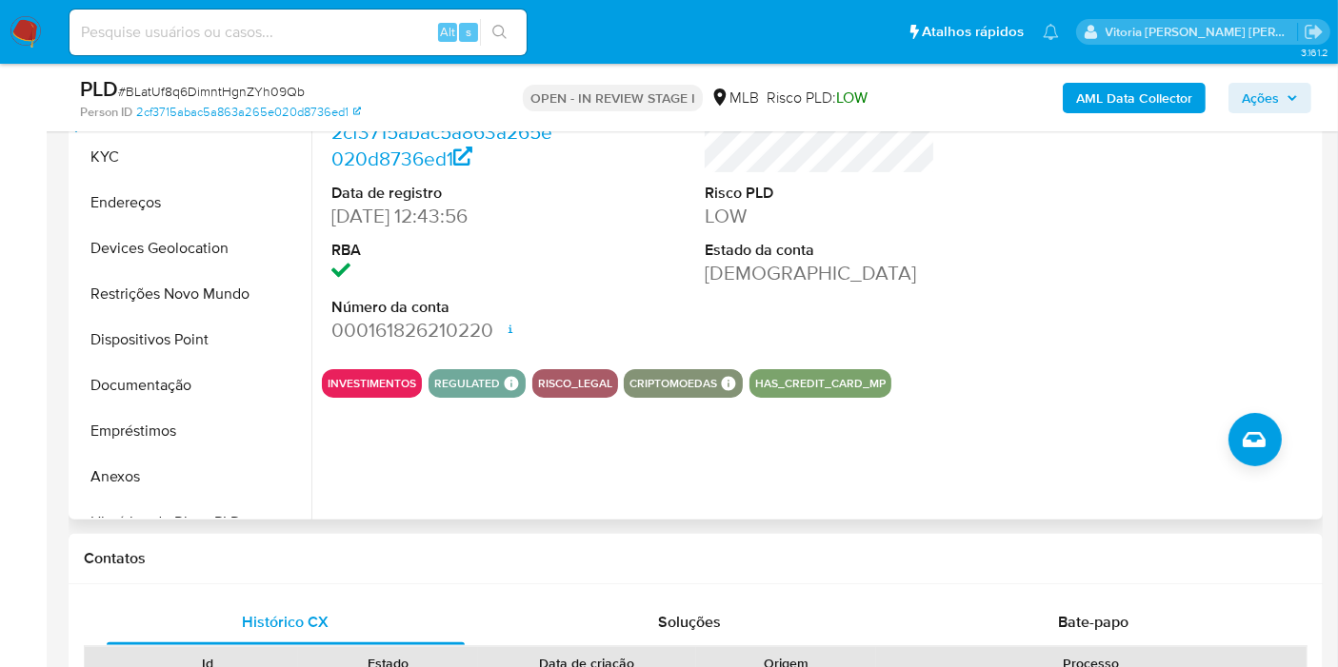
scroll to position [317, 0]
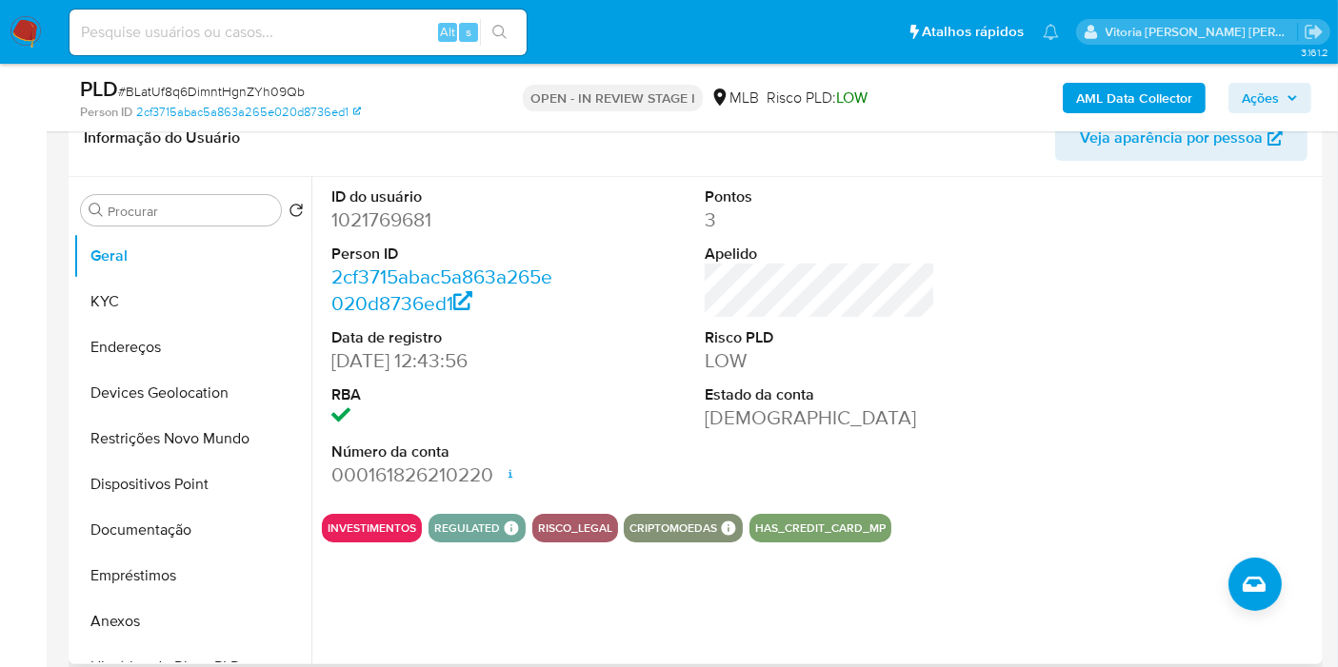
click at [380, 219] on dd "1021769681" at bounding box center [446, 220] width 230 height 27
copy dd "1021769681"
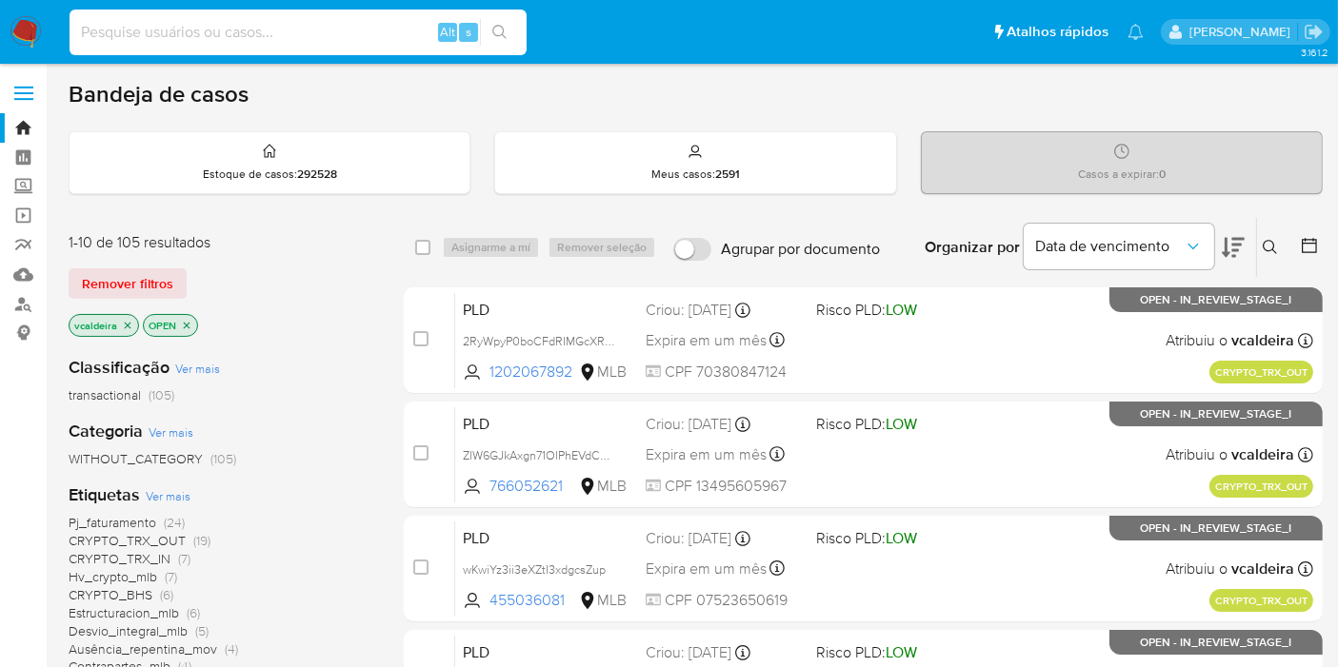
click at [237, 39] on input at bounding box center [298, 32] width 457 height 25
paste input "trGLZMFCqmv3t9KlvvUuII1d"
type input "trGLZMFCqmv3t9KlvvUuII1d"
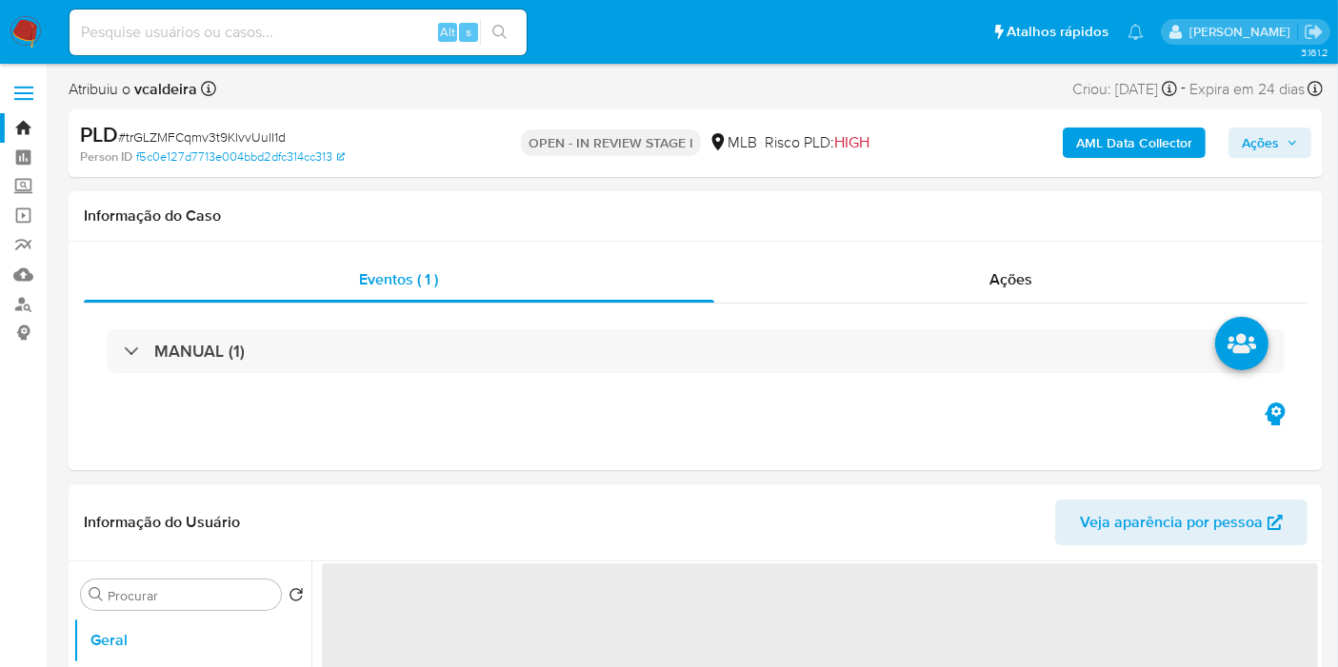
select select "10"
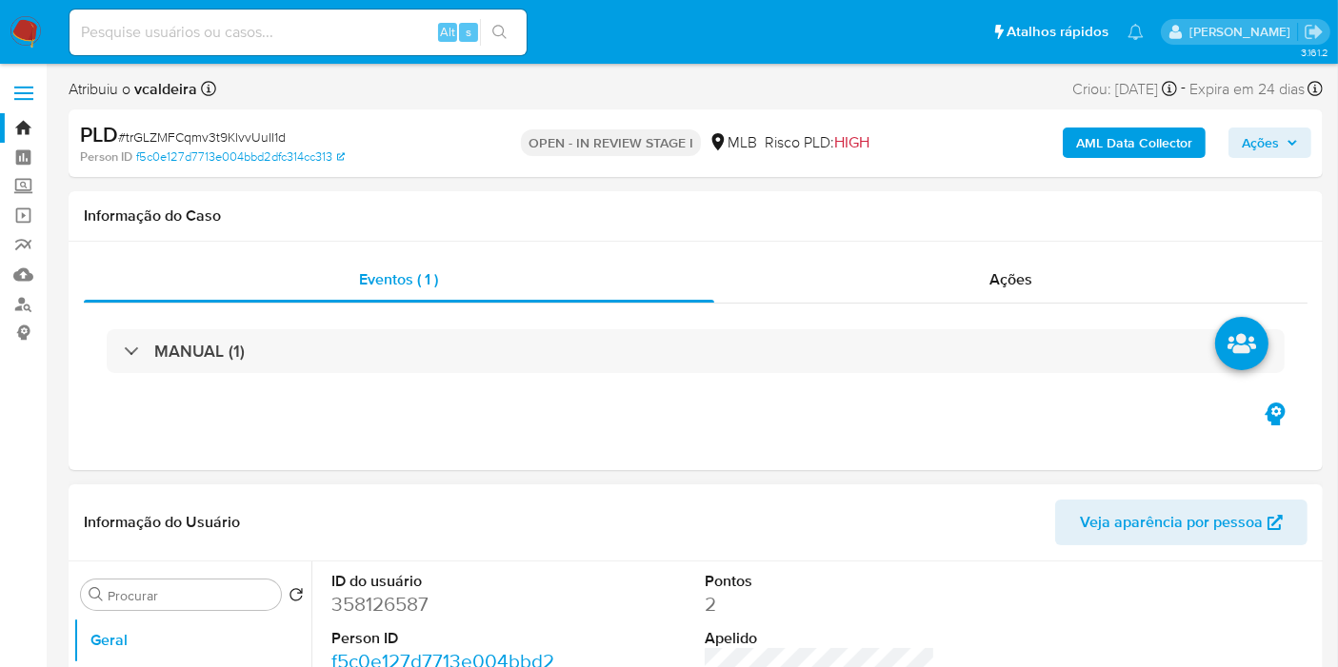
click at [369, 601] on dd "358126587" at bounding box center [446, 604] width 230 height 27
copy dd "358126587"
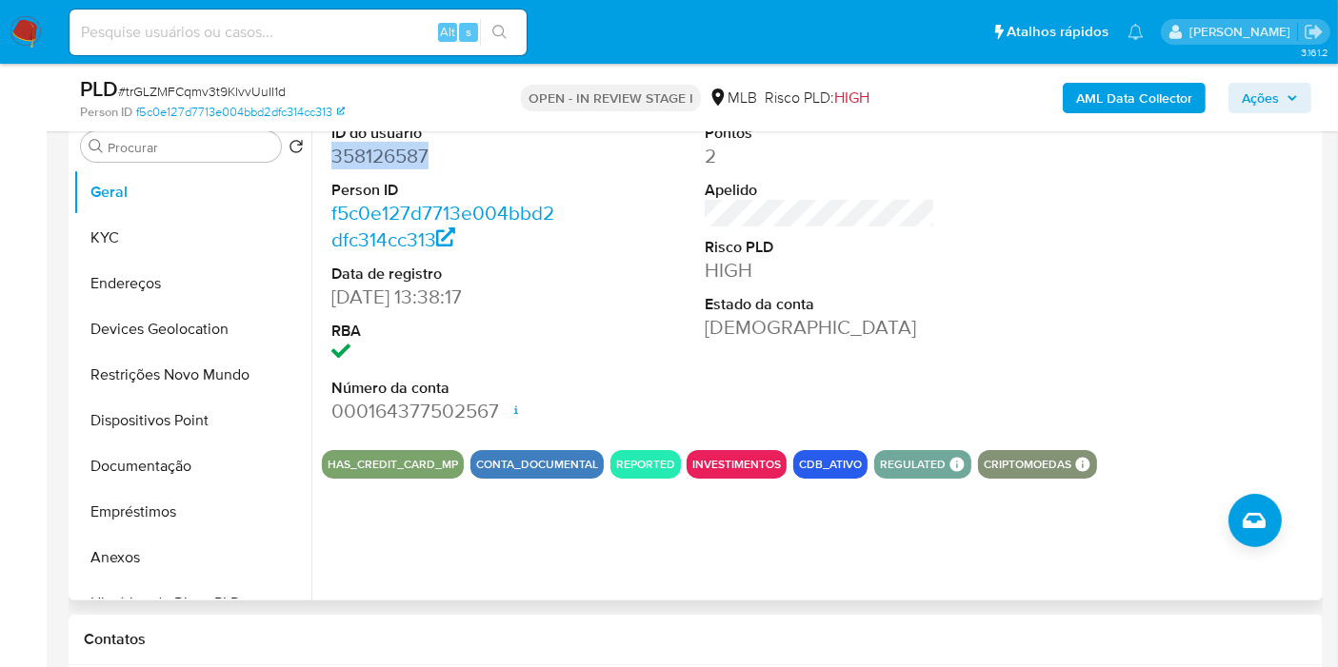
scroll to position [423, 0]
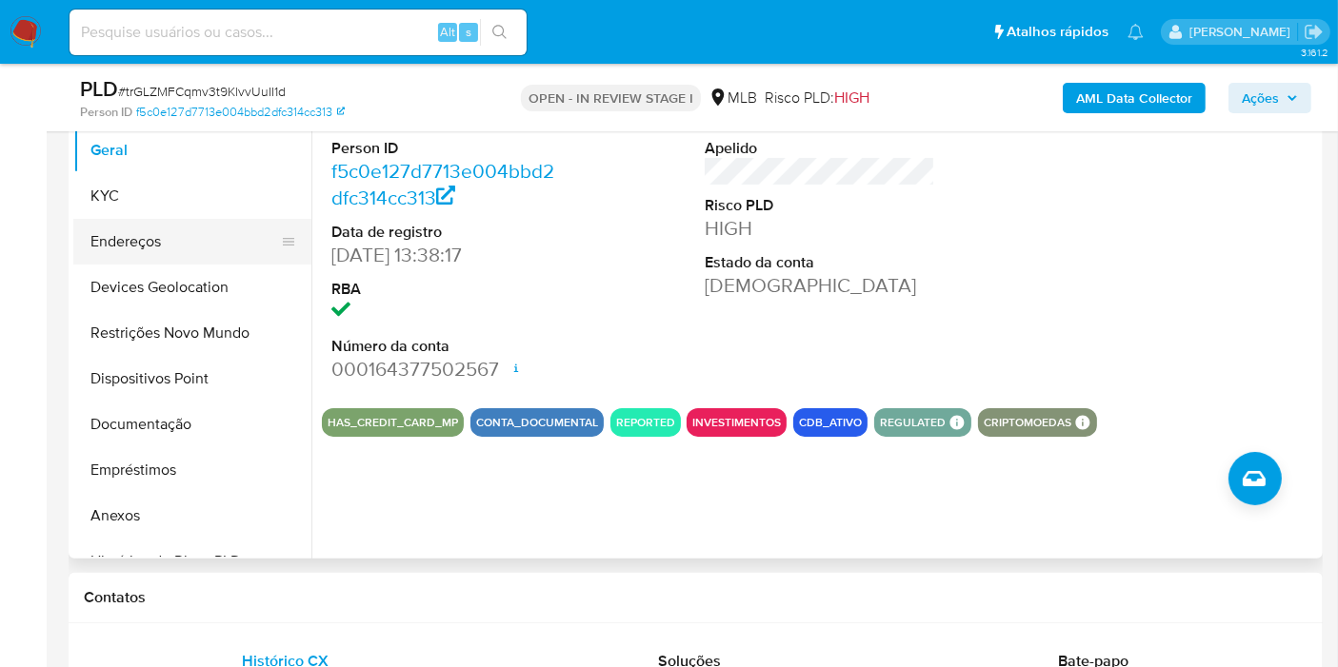
drag, startPoint x: 166, startPoint y: 207, endPoint x: 255, endPoint y: 236, distance: 94.2
click at [166, 207] on button "KYC" at bounding box center [192, 196] width 238 height 46
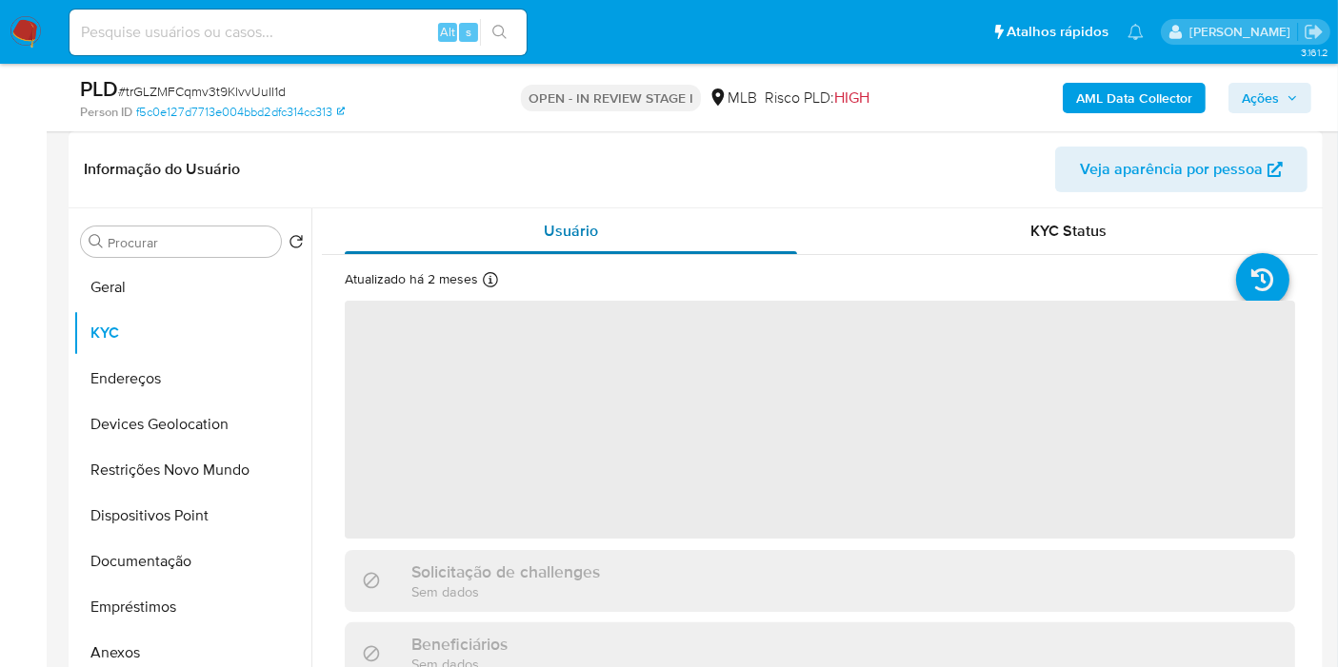
scroll to position [211, 0]
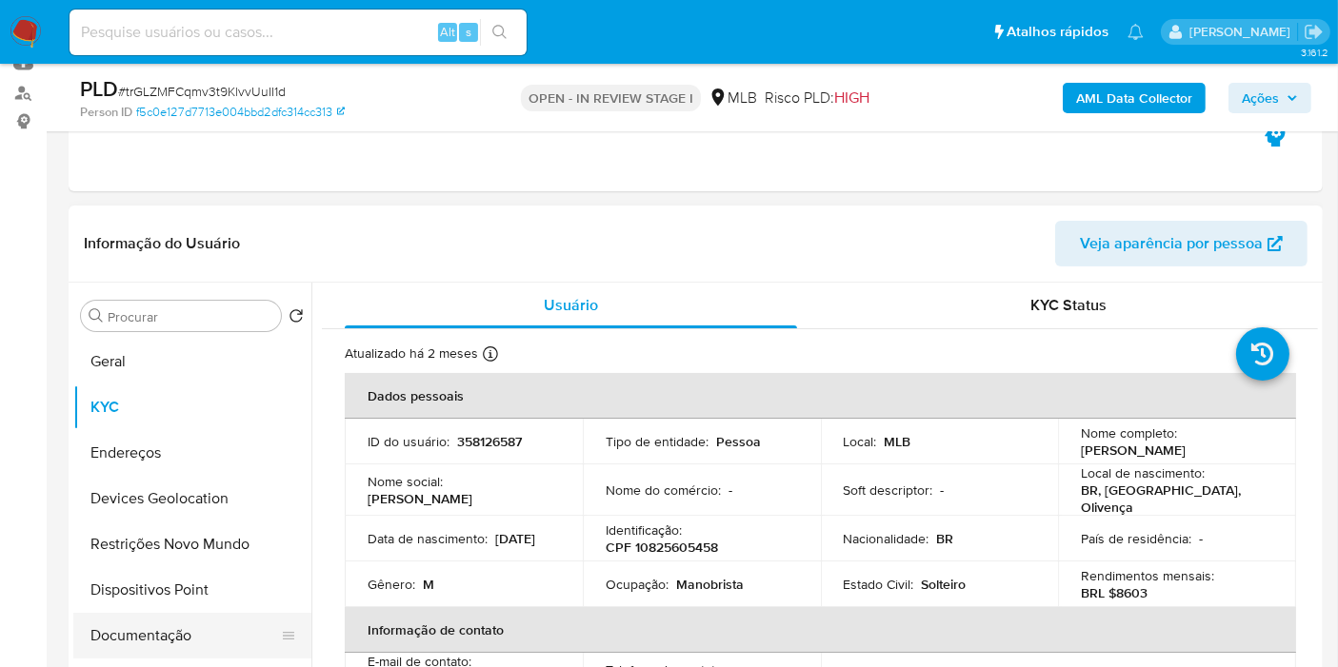
click at [157, 645] on button "Documentação" at bounding box center [184, 636] width 223 height 46
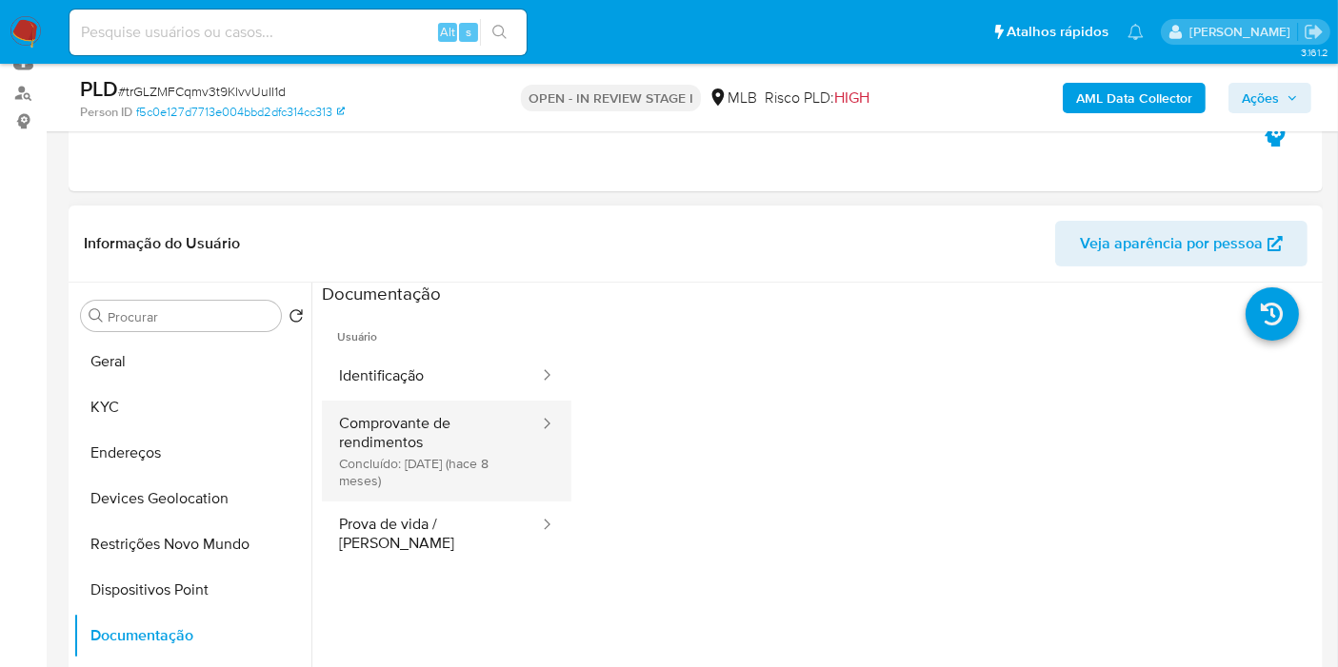
click at [382, 455] on button "Comprovante de rendimentos Concluído: [DATE] (hace 8 meses)" at bounding box center [431, 451] width 219 height 101
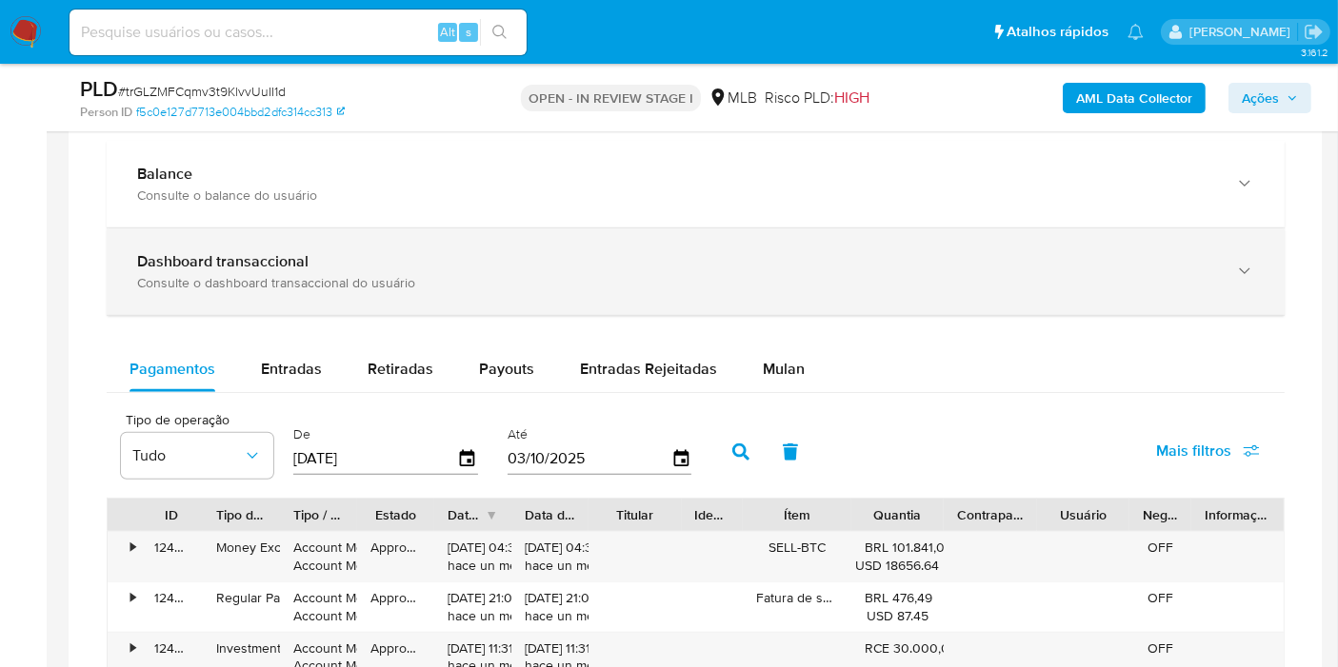
scroll to position [1269, 0]
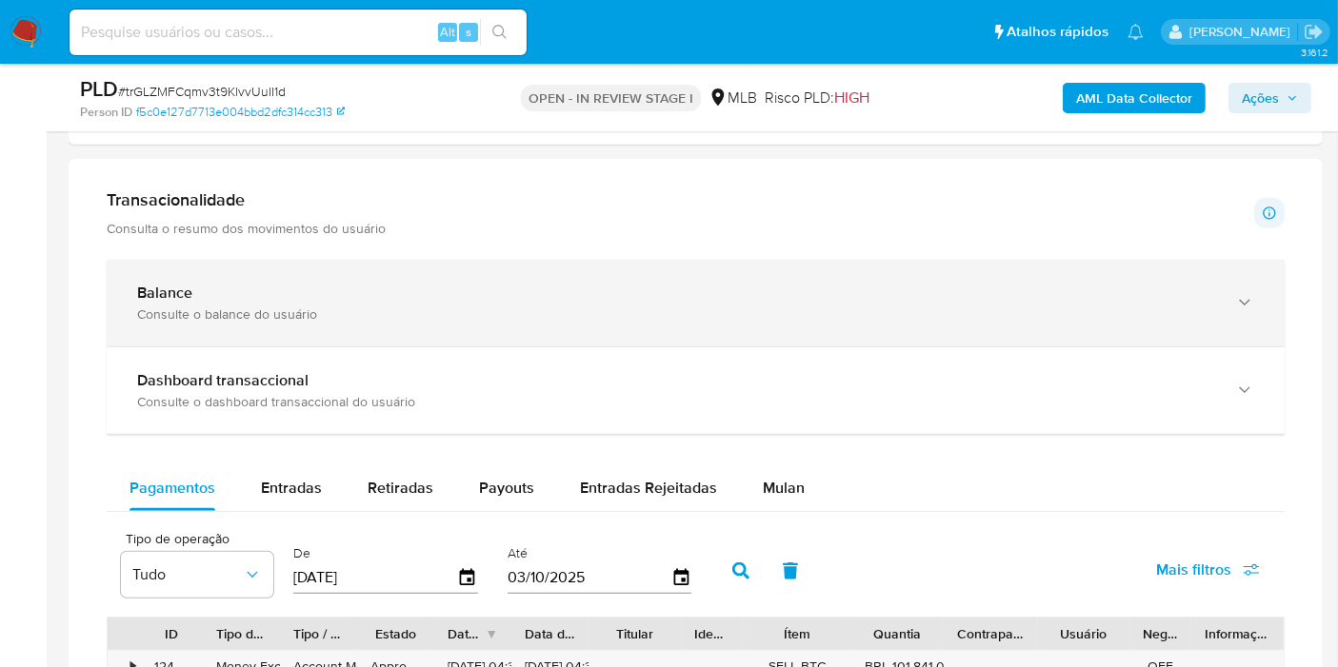
click at [299, 321] on div "Balance Consulte o balance do usuário" at bounding box center [696, 303] width 1178 height 87
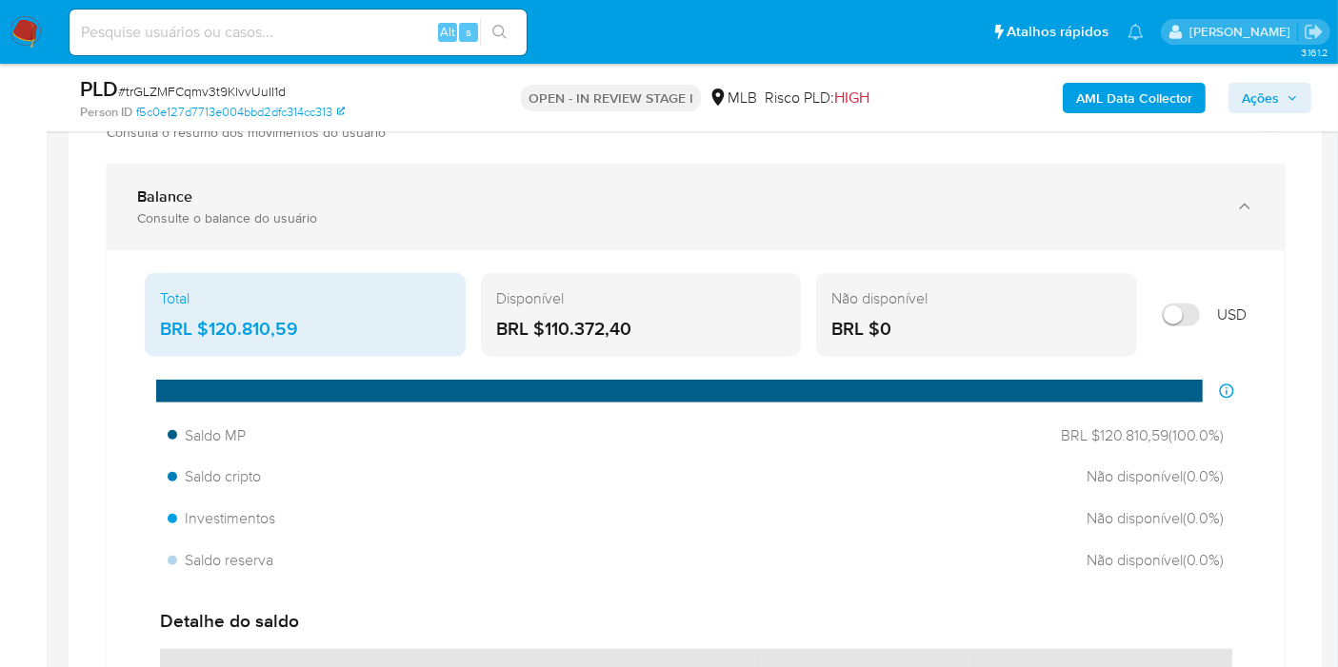
scroll to position [1375, 0]
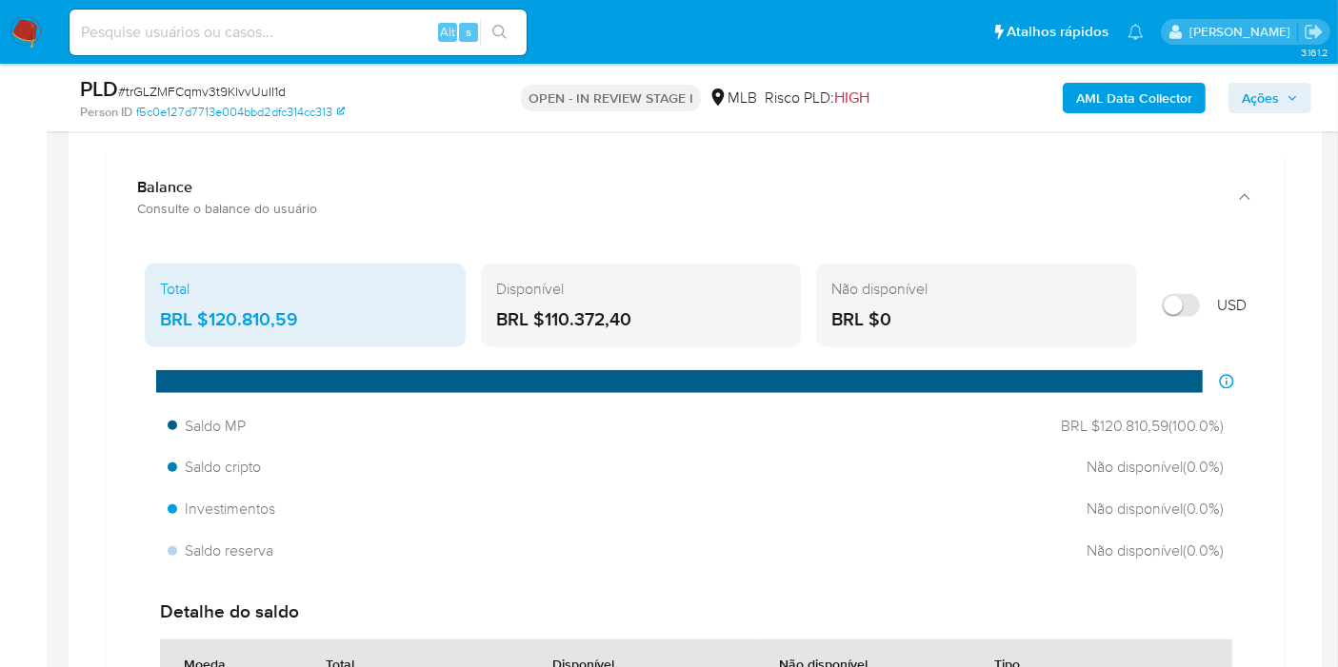
drag, startPoint x: 261, startPoint y: 325, endPoint x: 209, endPoint y: 328, distance: 51.5
click at [209, 328] on div "BRL $120.810,59" at bounding box center [305, 320] width 290 height 25
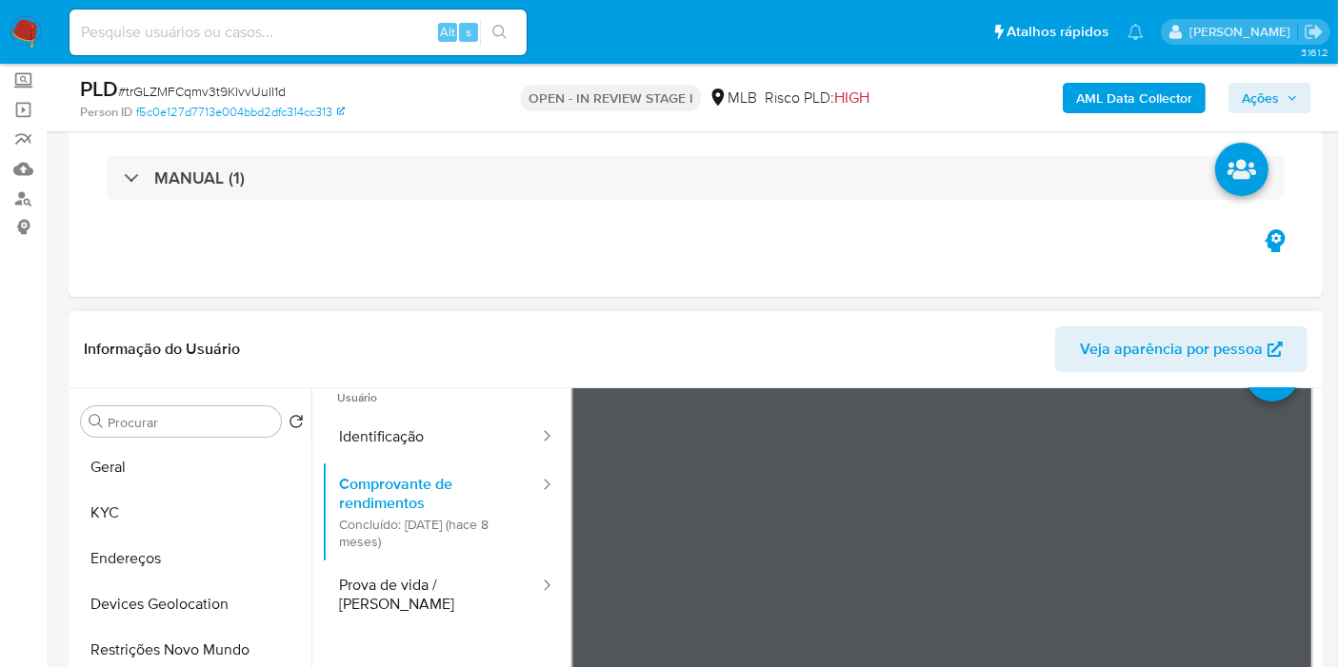
scroll to position [106, 0]
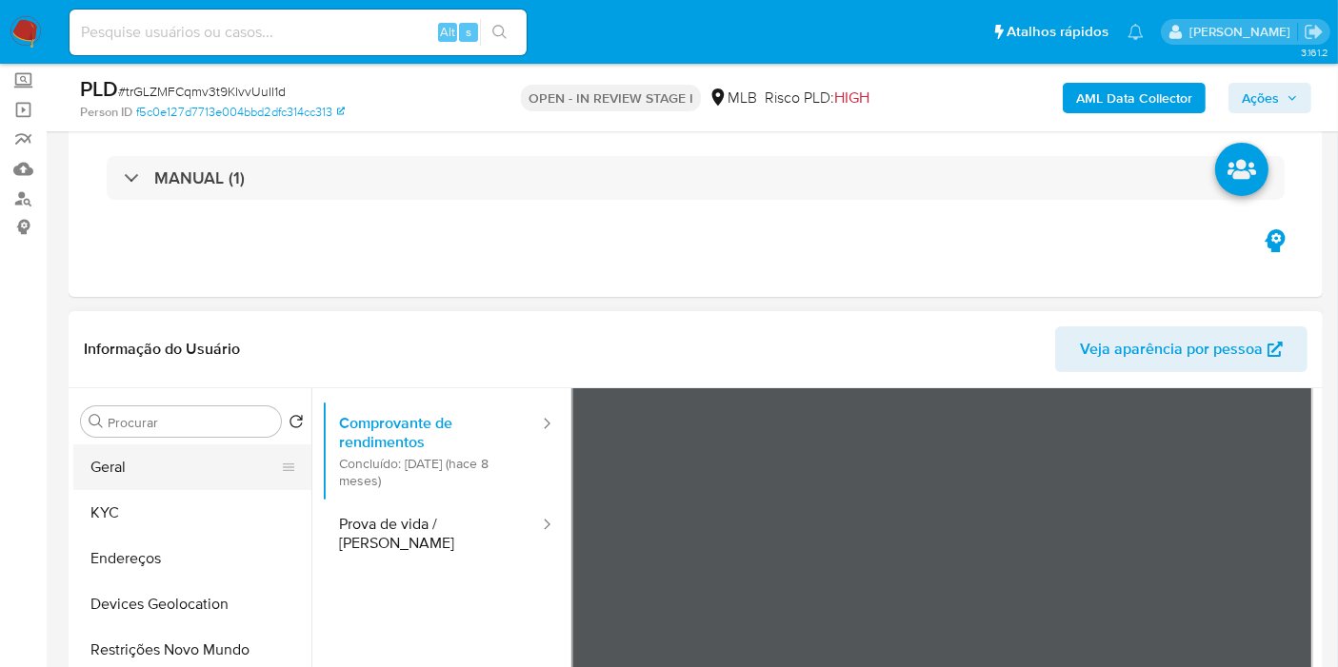
click at [139, 484] on button "Geral" at bounding box center [184, 468] width 223 height 46
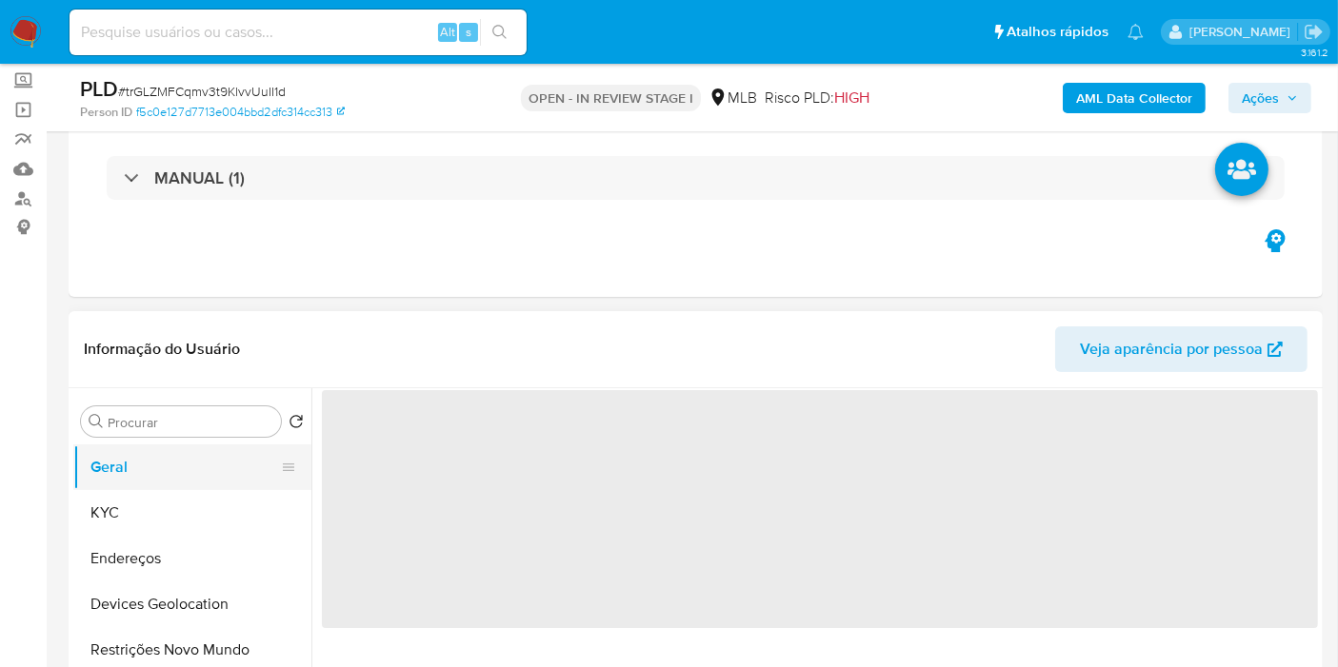
scroll to position [0, 0]
click at [136, 511] on button "KYC" at bounding box center [184, 513] width 223 height 46
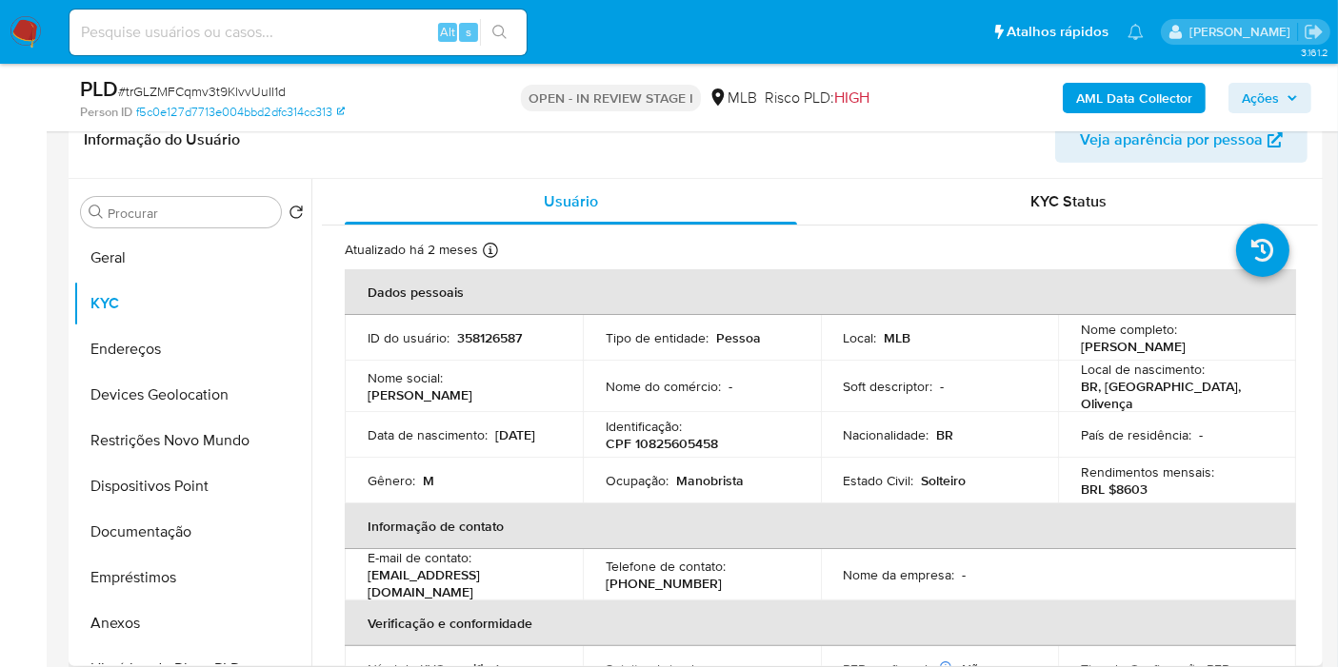
scroll to position [317, 0]
drag, startPoint x: 440, startPoint y: 439, endPoint x: 362, endPoint y: 428, distance: 78.8
click at [362, 428] on td "Data de nascimento : [DEMOGRAPHIC_DATA]" at bounding box center [464, 433] width 238 height 46
copy p "[DATE]"
click at [701, 470] on p "Manobrista" at bounding box center [710, 478] width 68 height 17
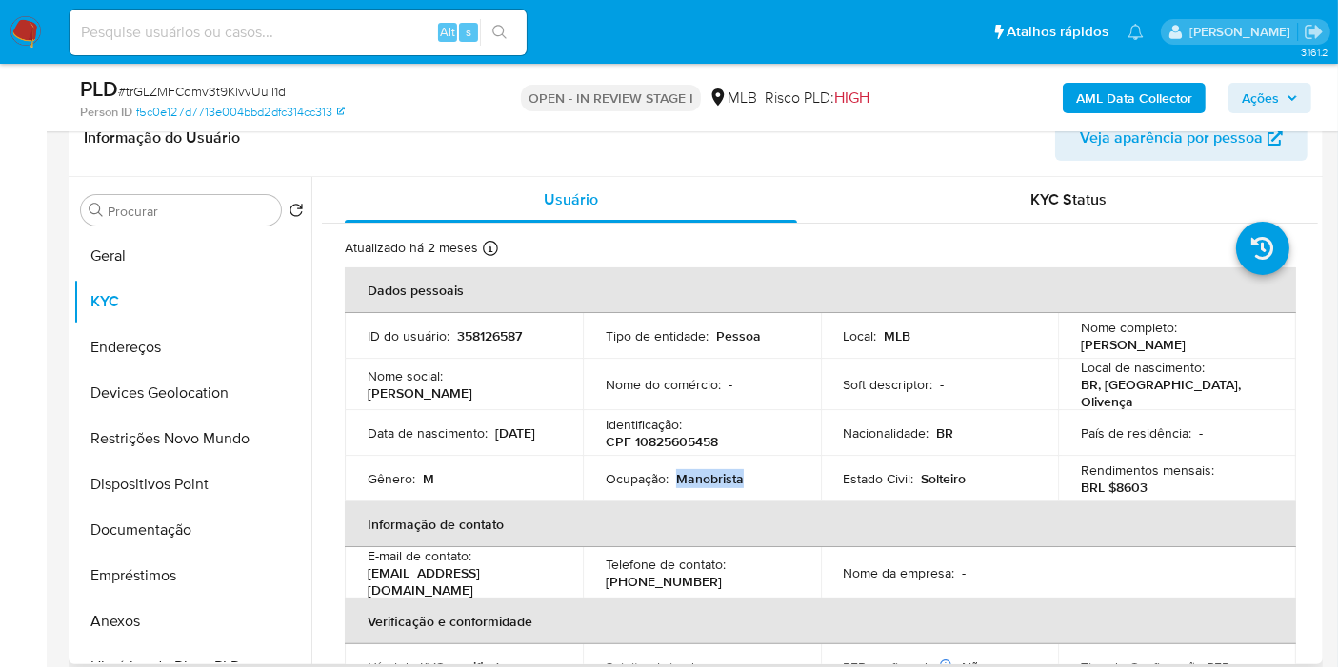
click at [701, 470] on p "Manobrista" at bounding box center [710, 478] width 68 height 17
copy p "Manobrista"
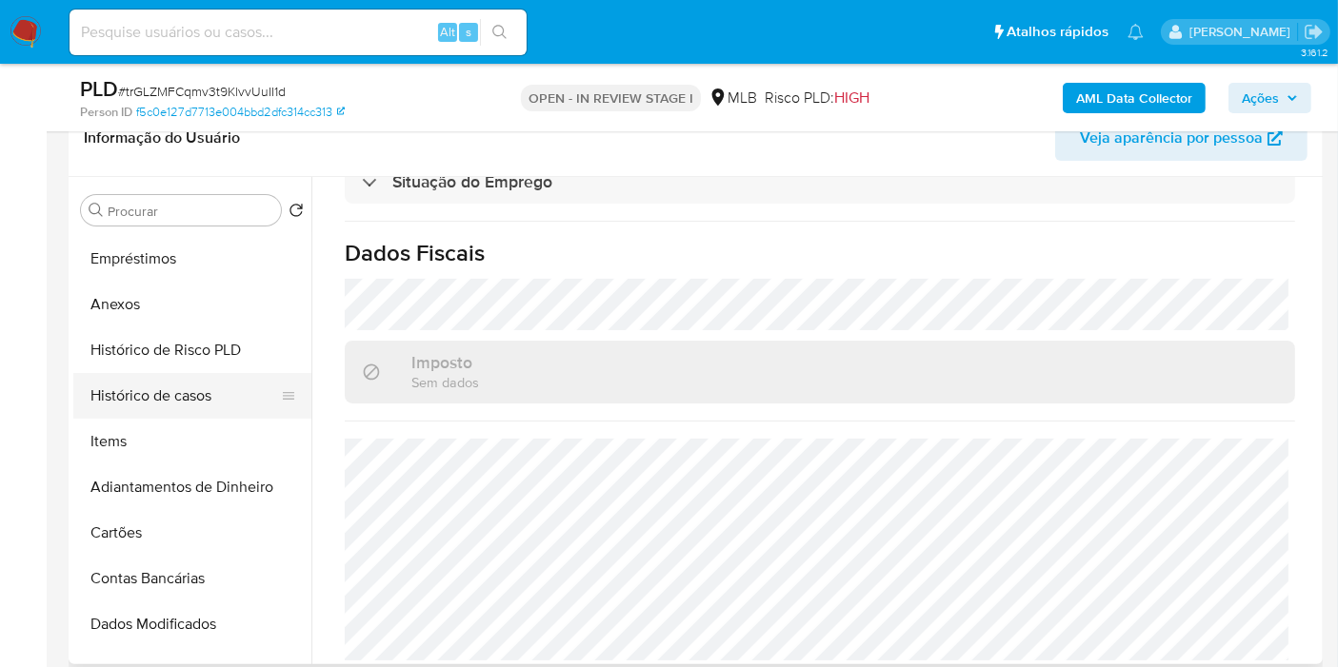
click at [166, 414] on button "Histórico de casos" at bounding box center [184, 396] width 223 height 46
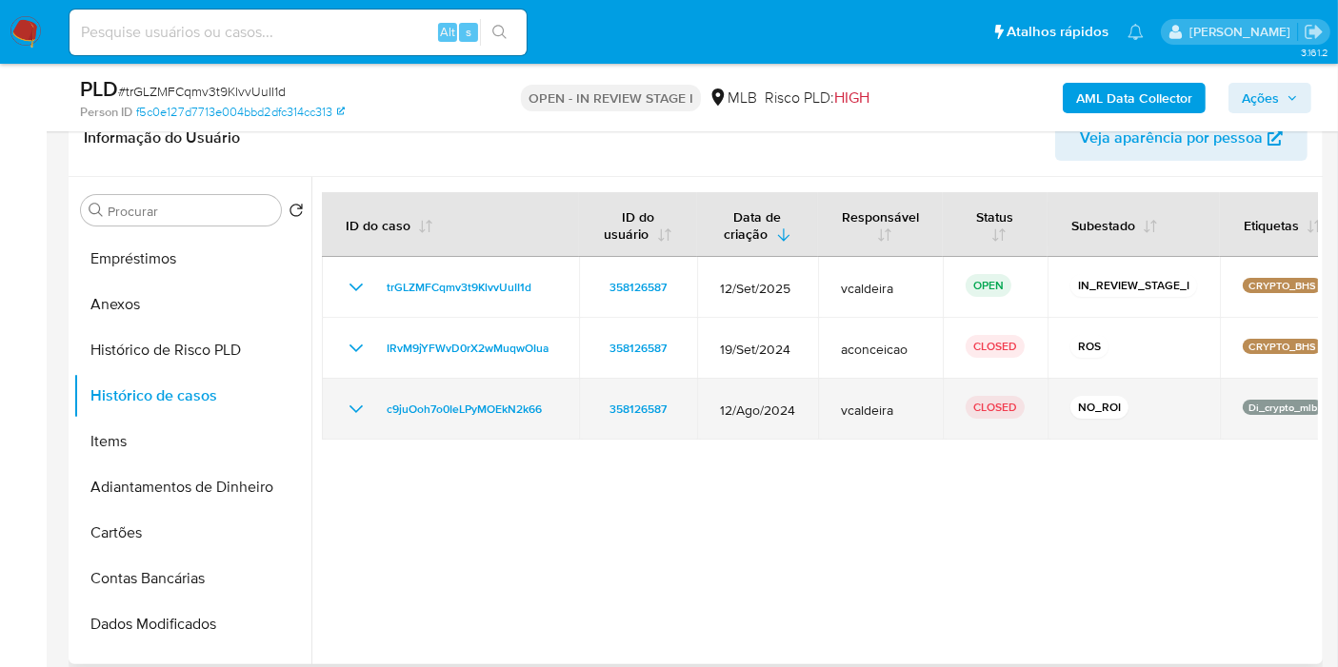
click at [350, 406] on icon "Mostrar/Ocultar" at bounding box center [355, 410] width 13 height 8
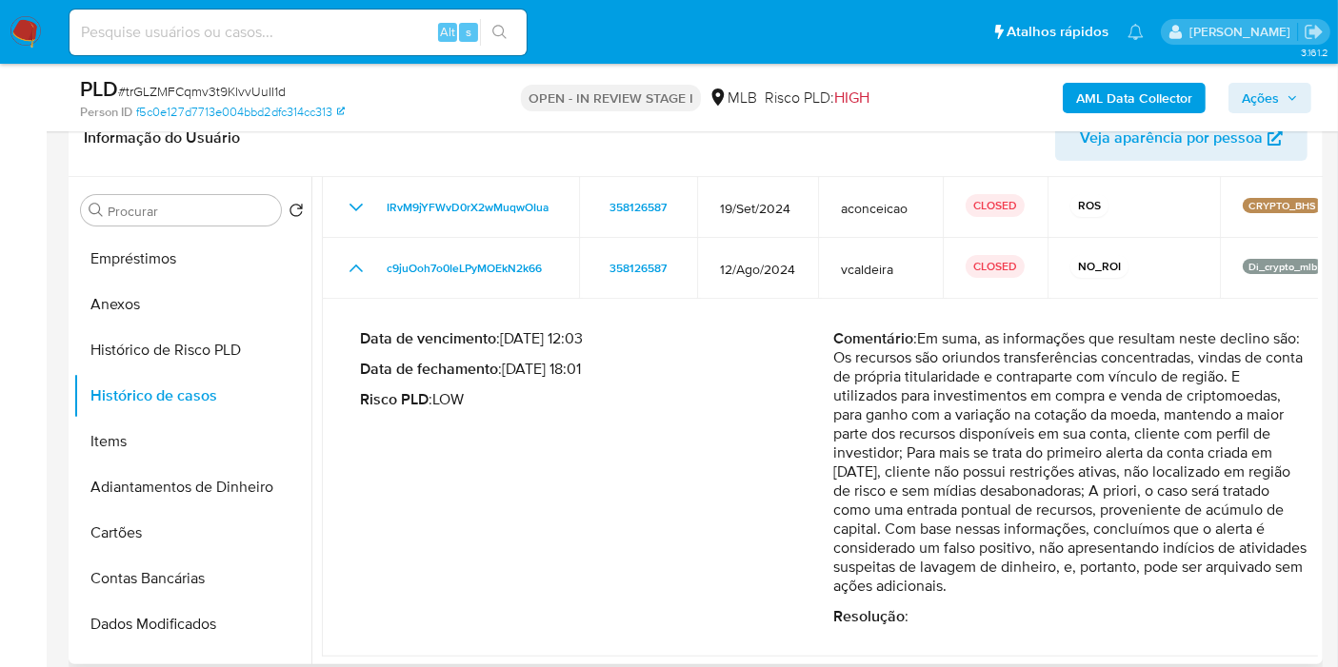
scroll to position [143, 0]
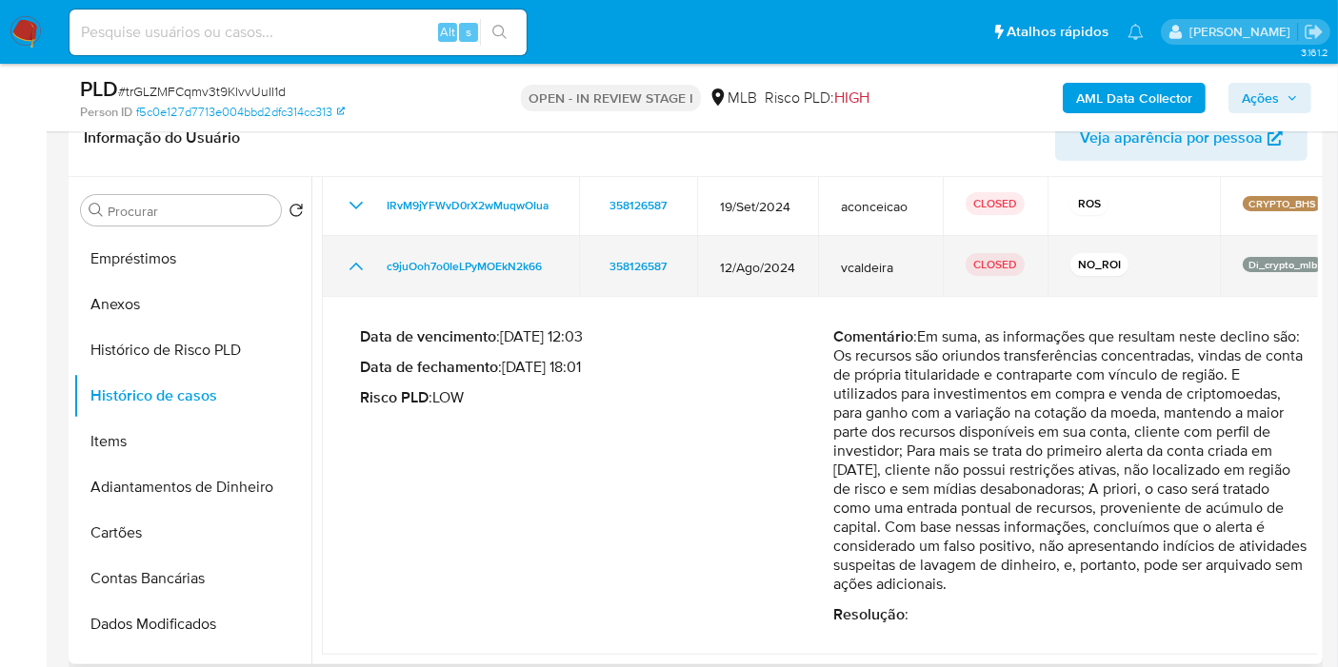
click at [350, 268] on icon "Mostrar/Ocultar" at bounding box center [356, 266] width 23 height 23
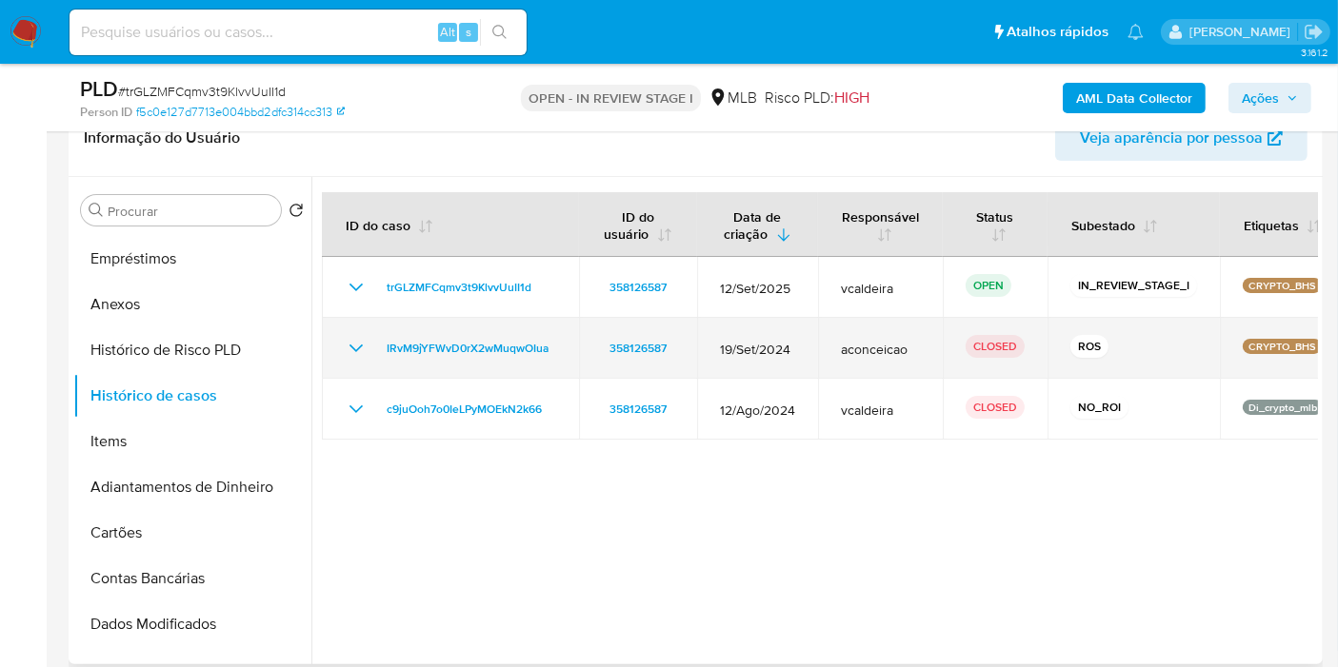
scroll to position [0, 0]
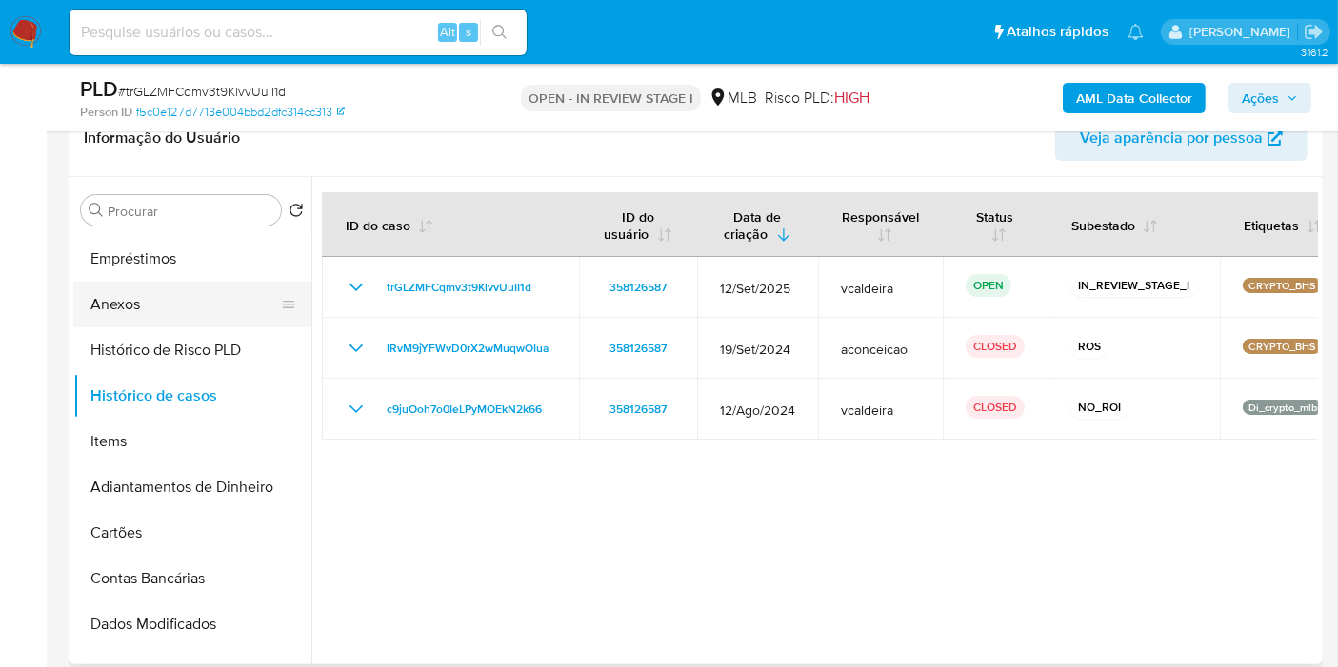
drag, startPoint x: 118, startPoint y: 316, endPoint x: 138, endPoint y: 313, distance: 20.2
click at [118, 315] on button "Anexos" at bounding box center [184, 305] width 223 height 46
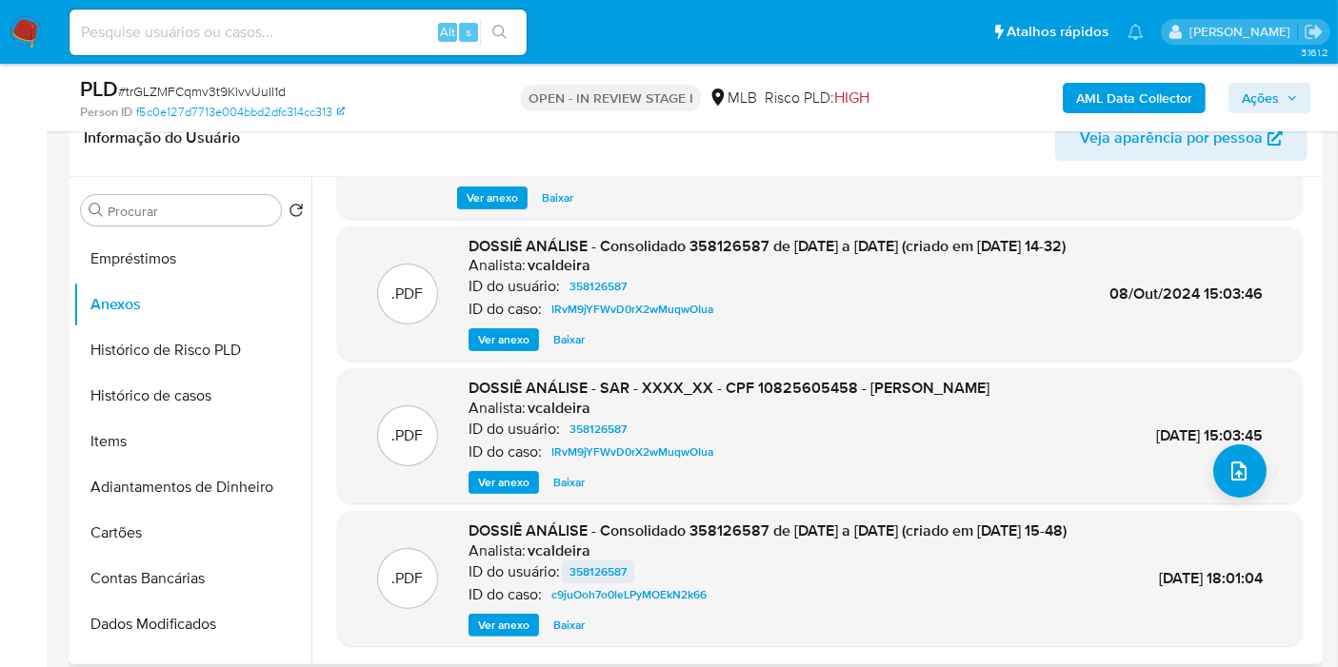
scroll to position [222, 0]
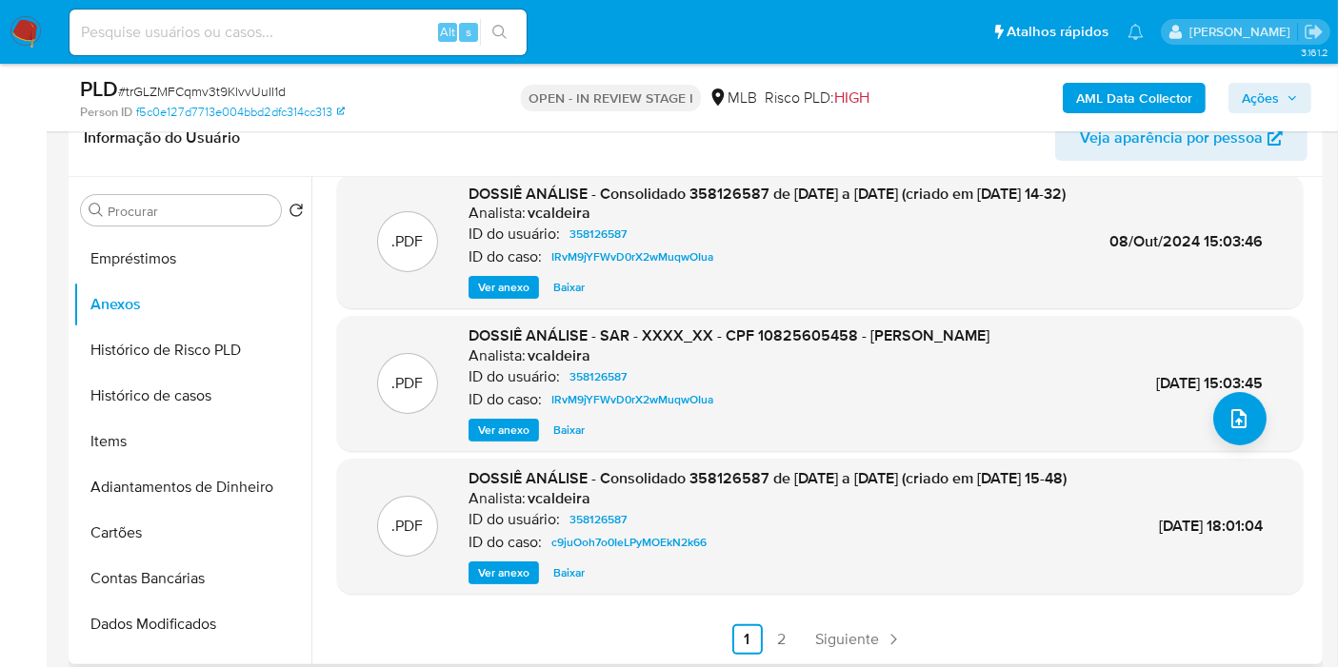
click at [491, 569] on span "Ver anexo" at bounding box center [503, 573] width 51 height 19
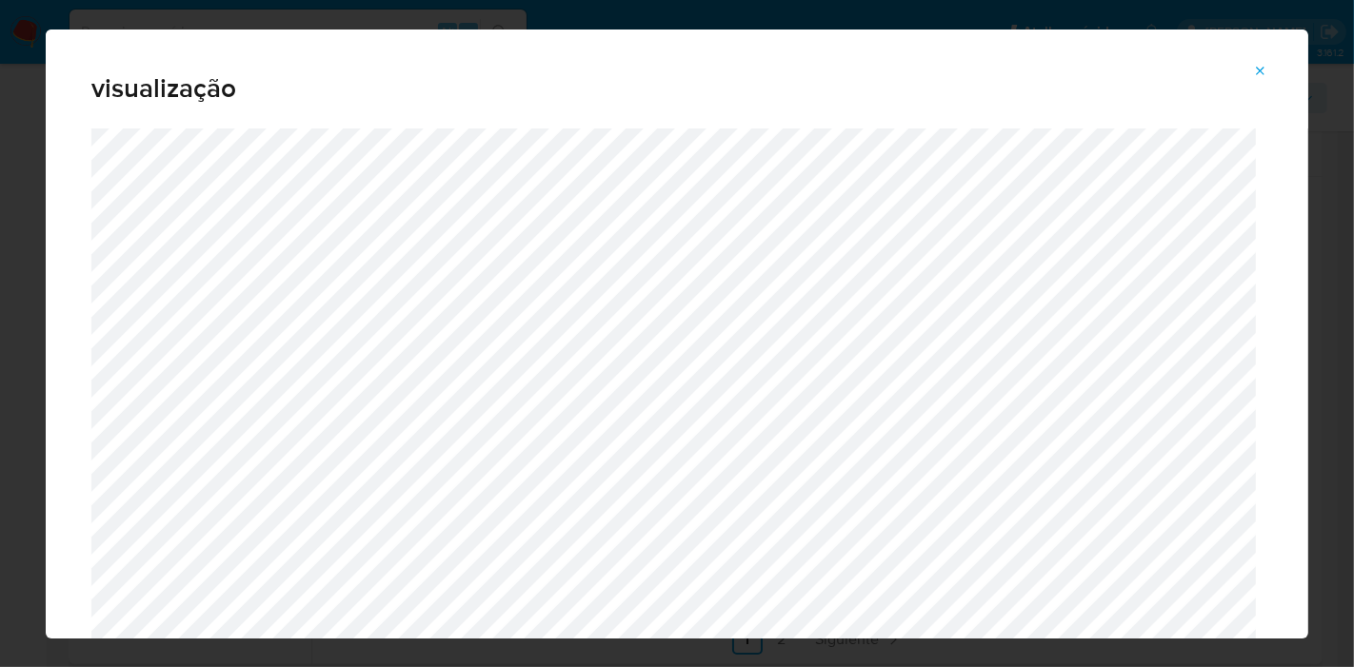
click at [1261, 80] on span "Attachment preview" at bounding box center [1260, 71] width 15 height 27
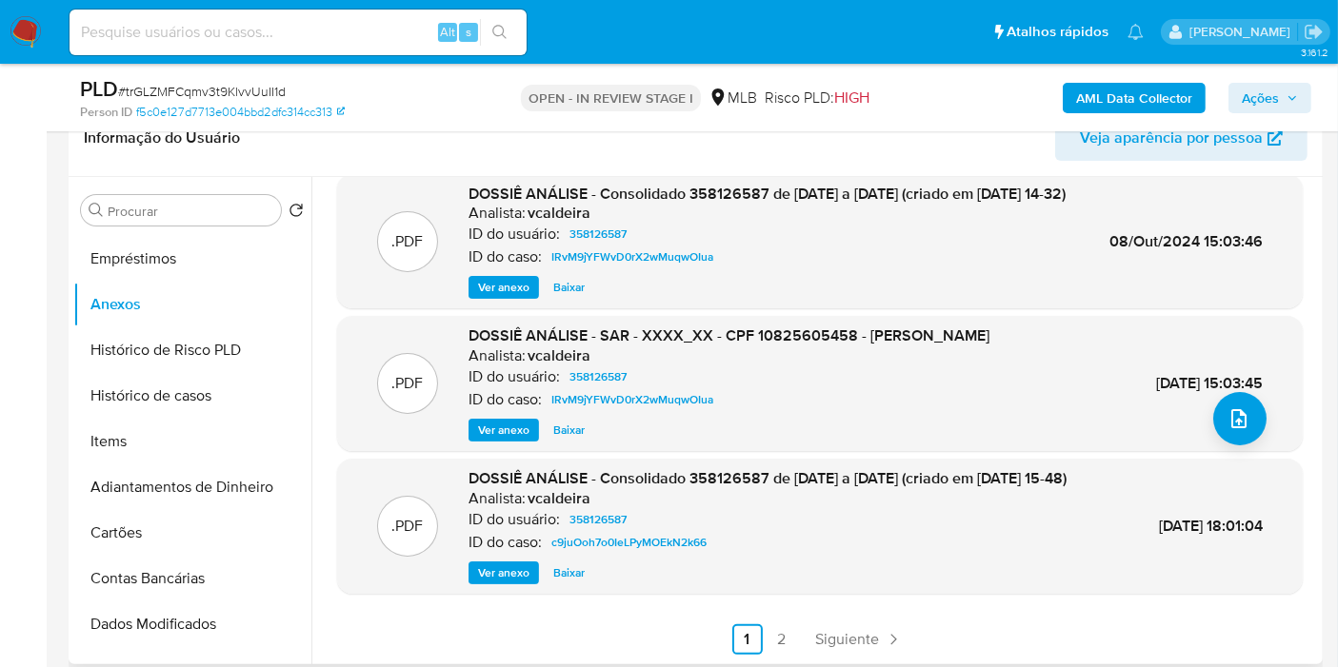
click at [505, 421] on span "Ver anexo" at bounding box center [503, 430] width 51 height 19
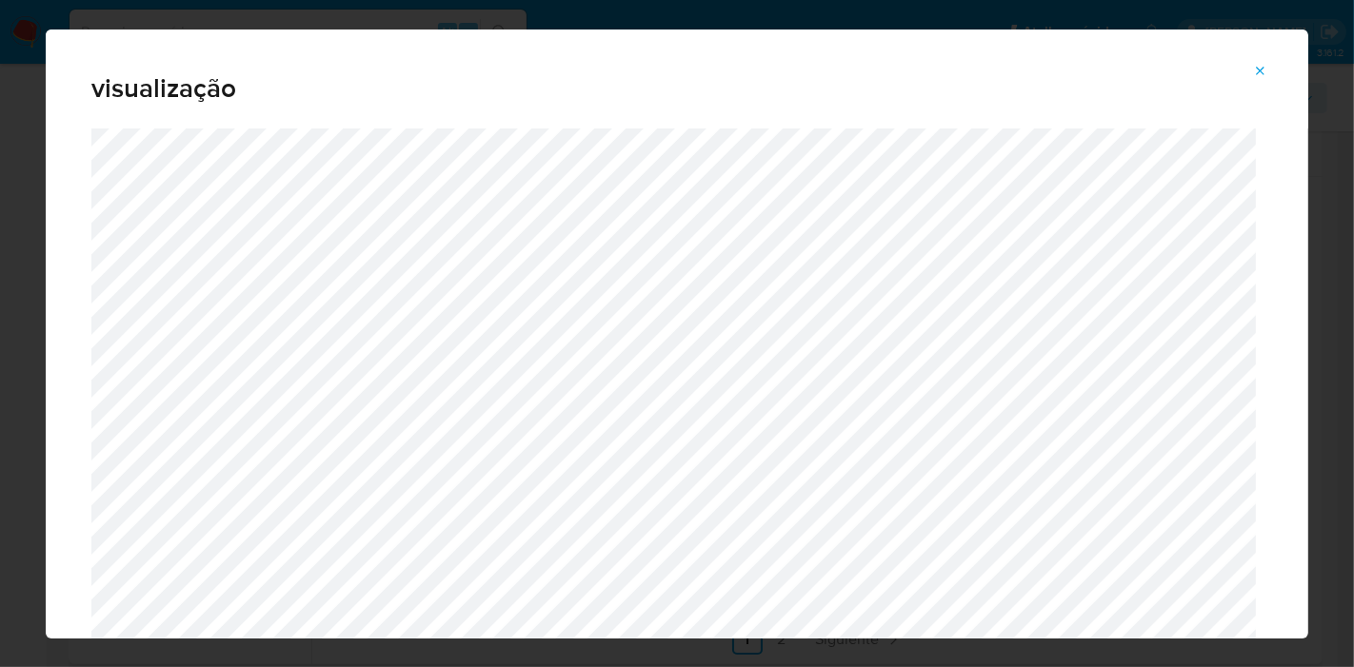
click at [1261, 80] on span "Attachment preview" at bounding box center [1260, 71] width 15 height 27
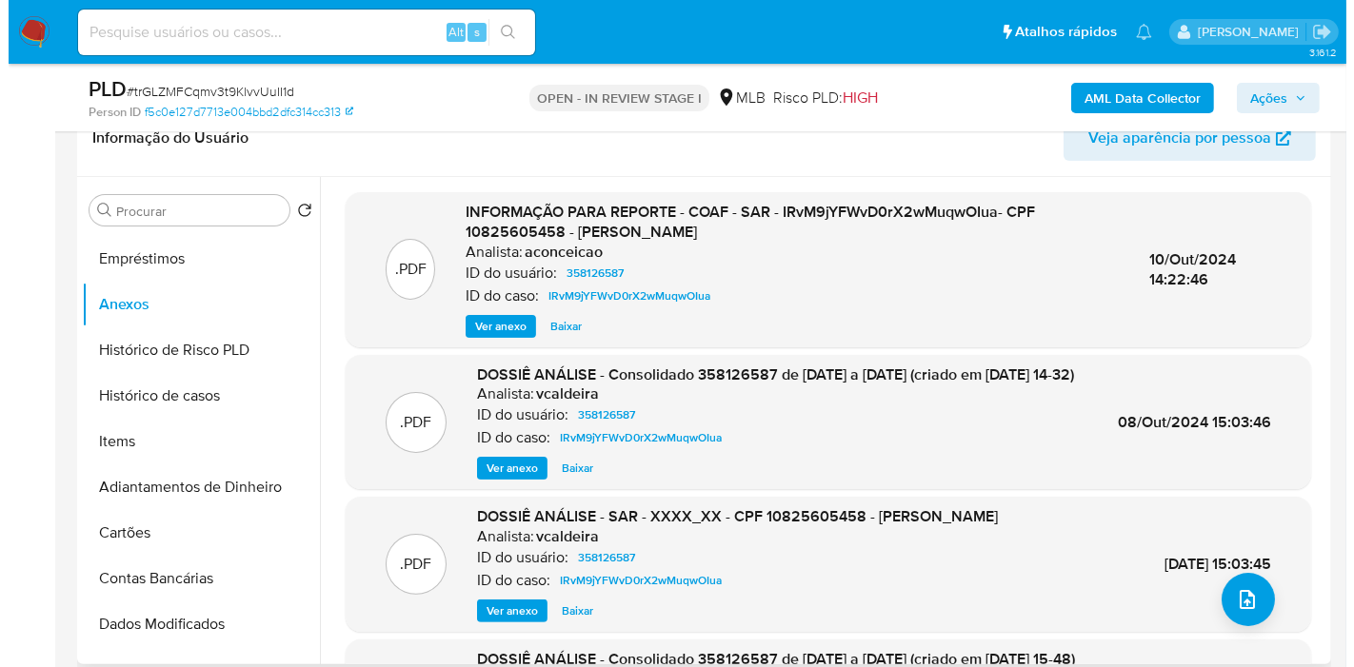
scroll to position [211, 0]
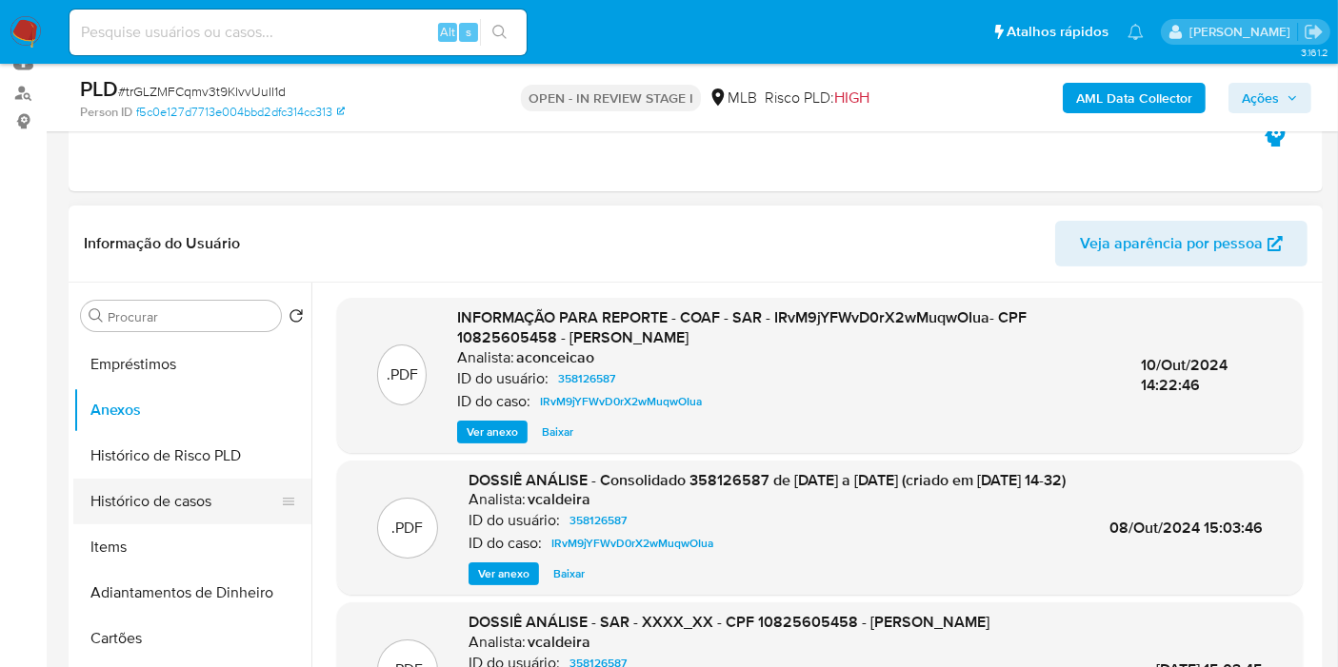
click at [177, 508] on button "Histórico de casos" at bounding box center [184, 502] width 223 height 46
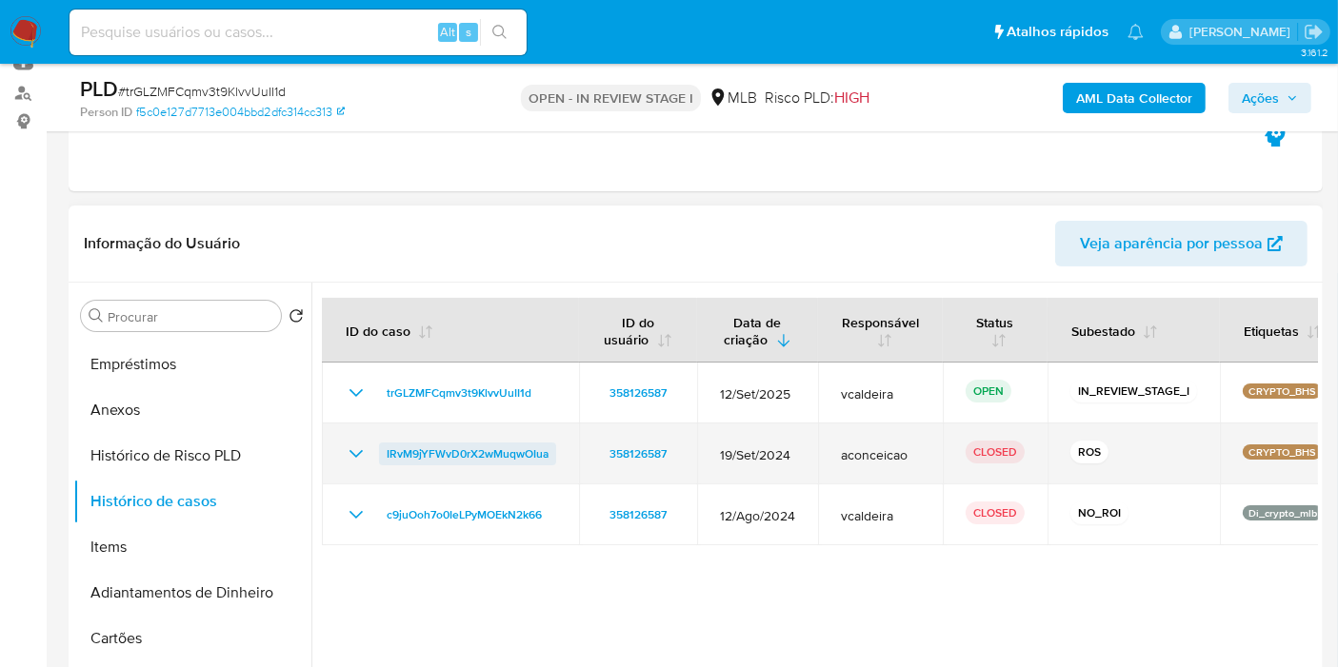
click at [457, 451] on span "IRvM9jYFWvD0rX2wMuqwOIua" at bounding box center [468, 454] width 162 height 23
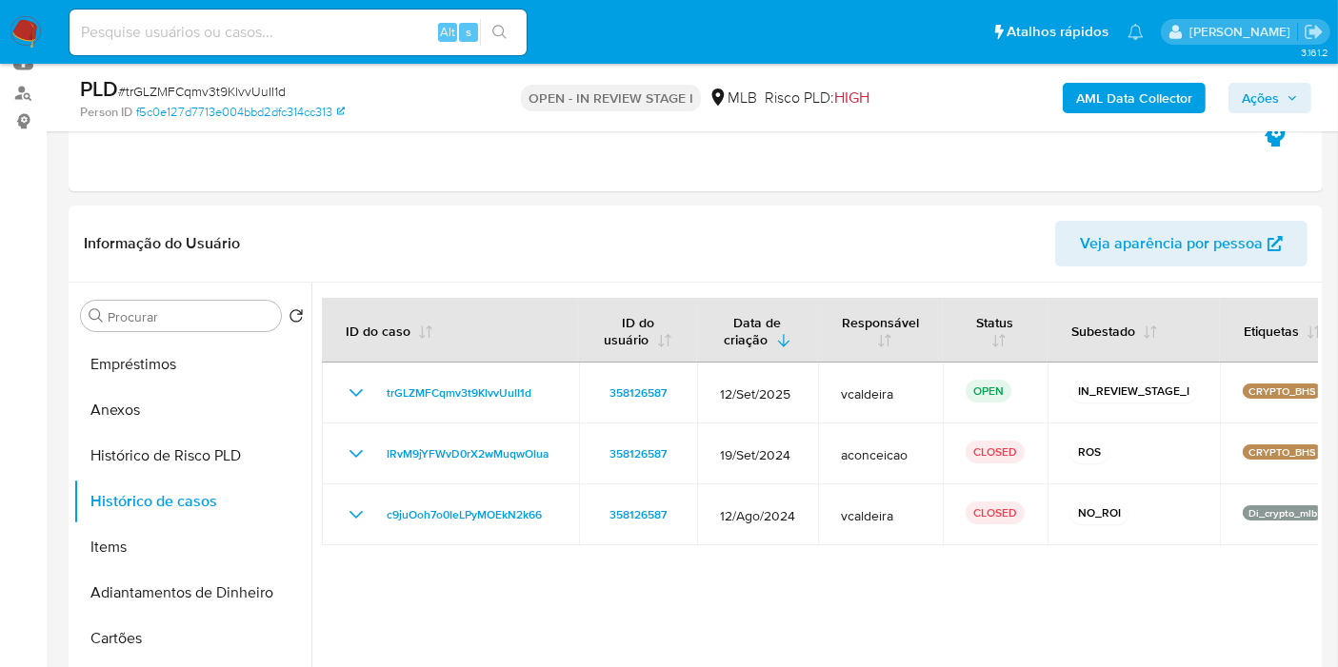
click at [1134, 99] on b "AML Data Collector" at bounding box center [1134, 98] width 116 height 30
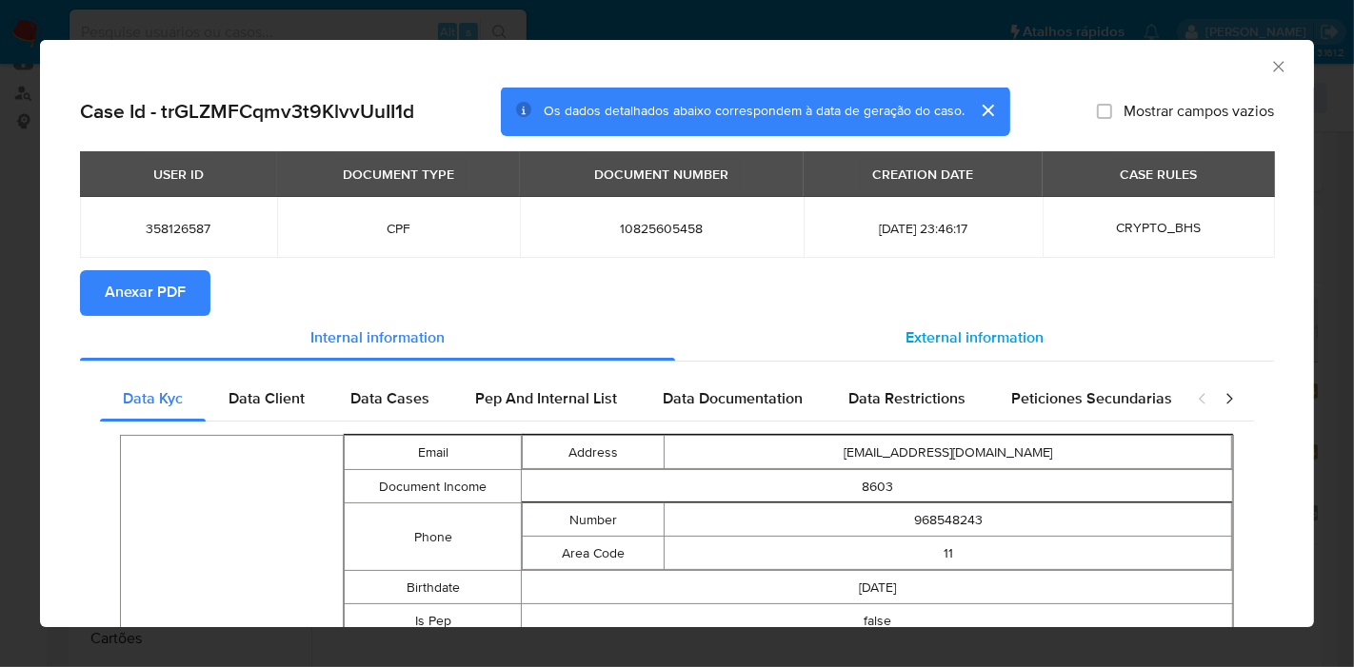
click at [915, 343] on span "External information" at bounding box center [974, 339] width 138 height 22
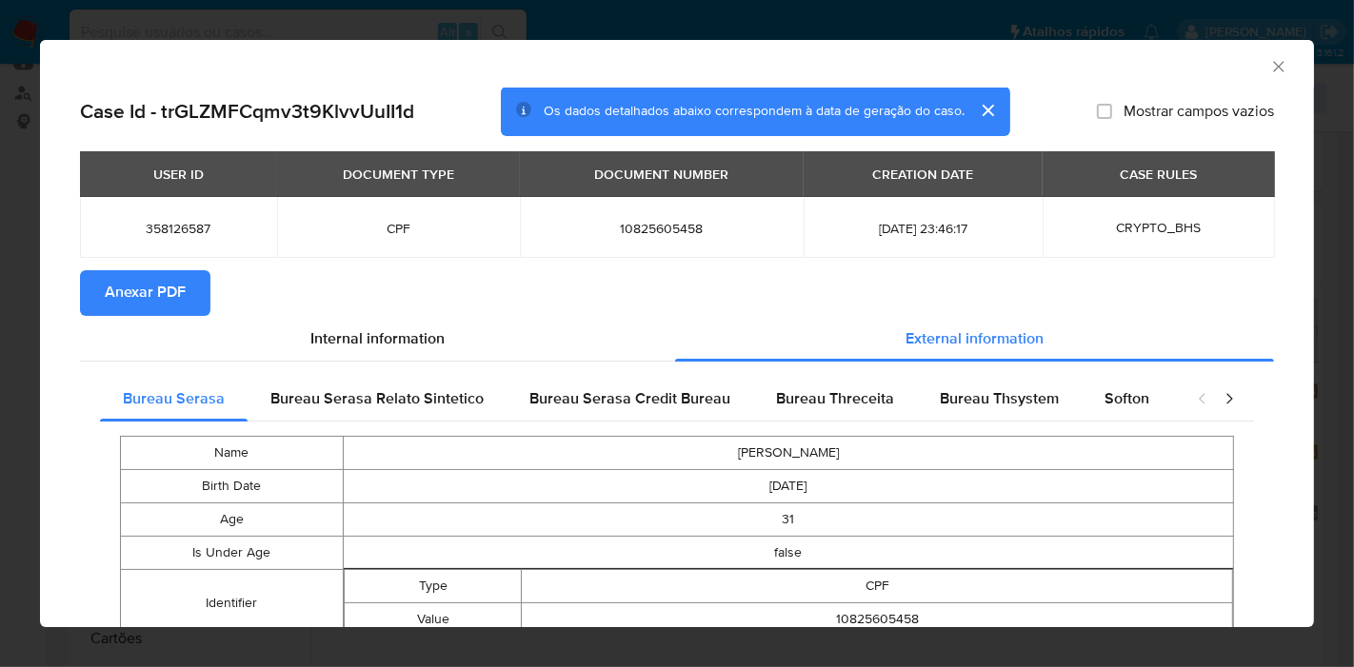
click at [170, 281] on span "Anexar PDF" at bounding box center [145, 293] width 81 height 42
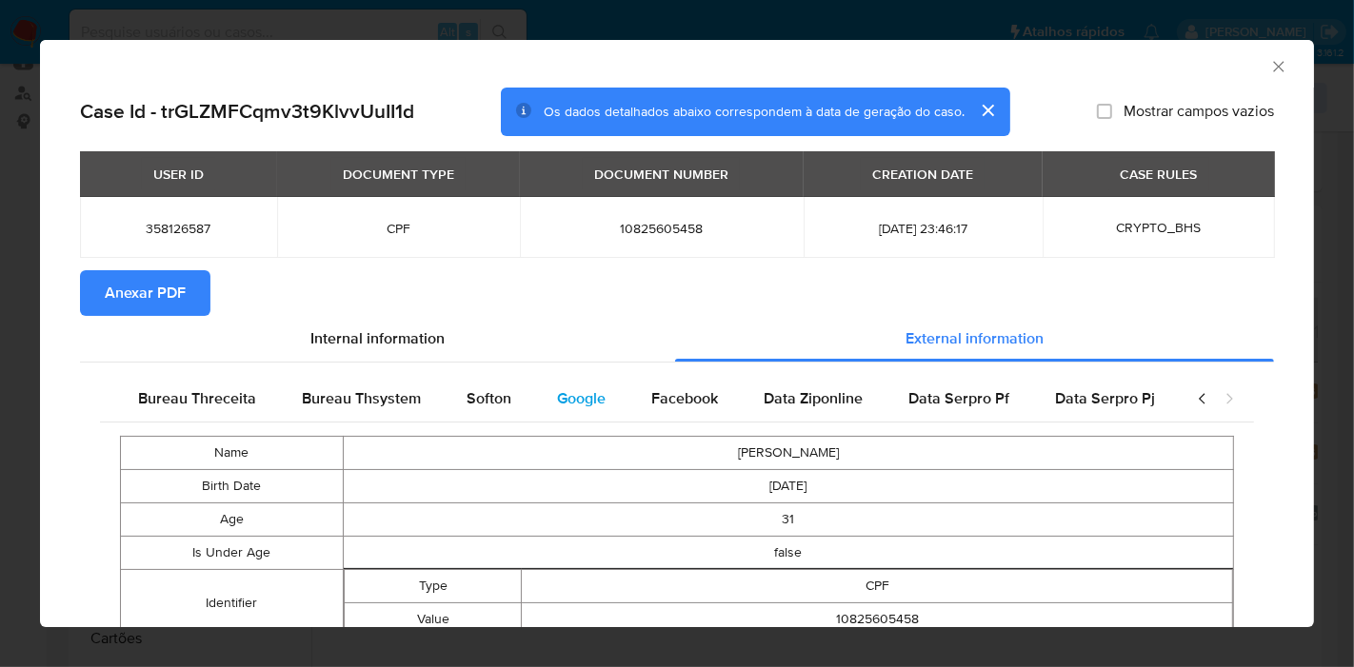
click at [589, 397] on span "Google" at bounding box center [581, 398] width 49 height 22
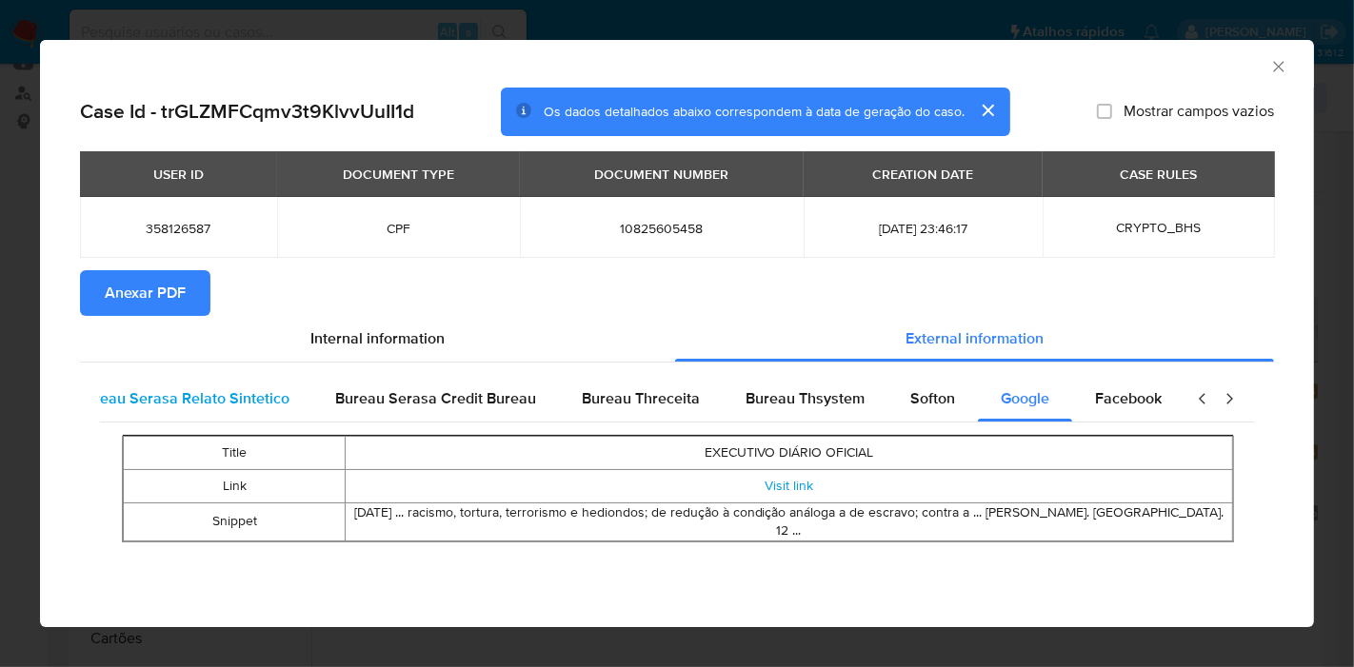
scroll to position [0, 0]
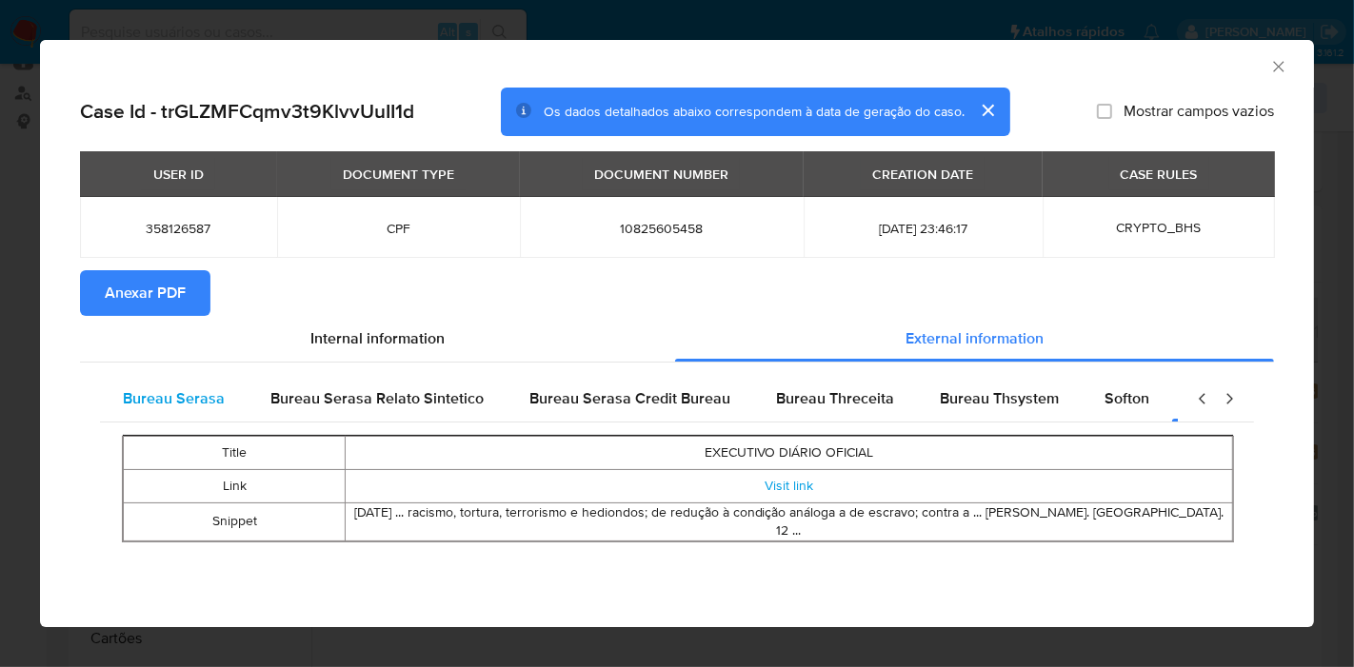
click at [196, 395] on span "Bureau Serasa" at bounding box center [174, 398] width 102 height 22
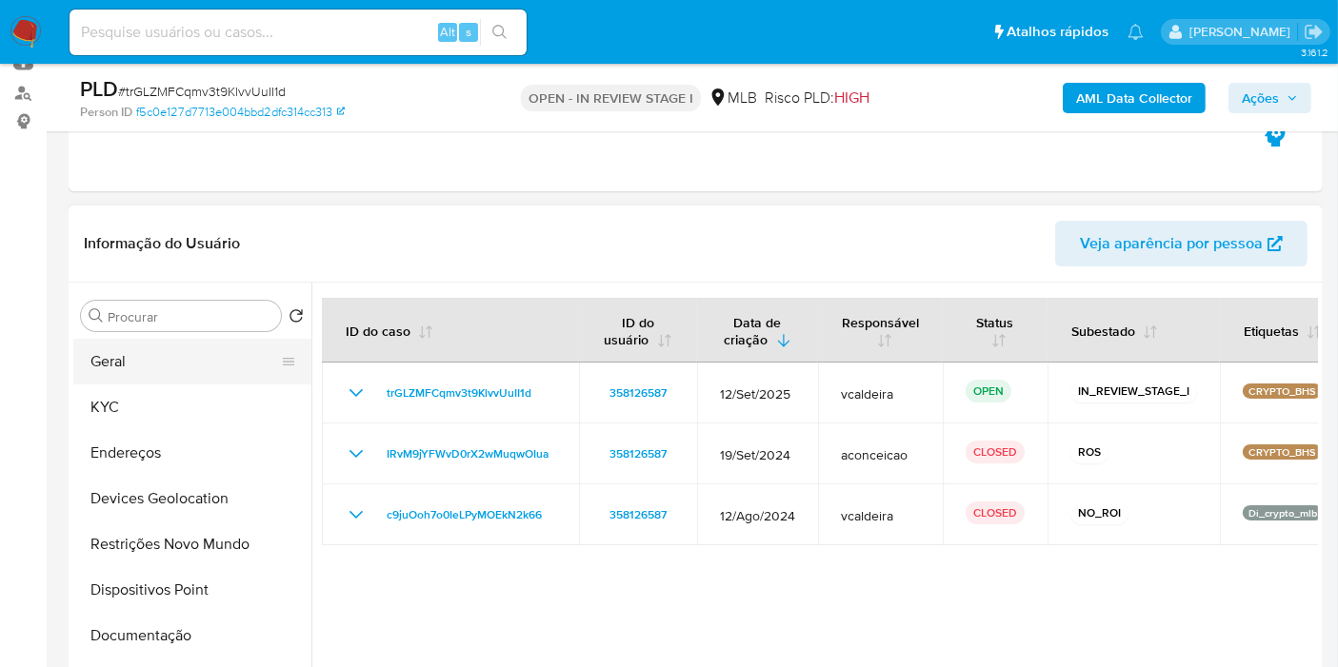
click at [154, 368] on button "Geral" at bounding box center [184, 362] width 223 height 46
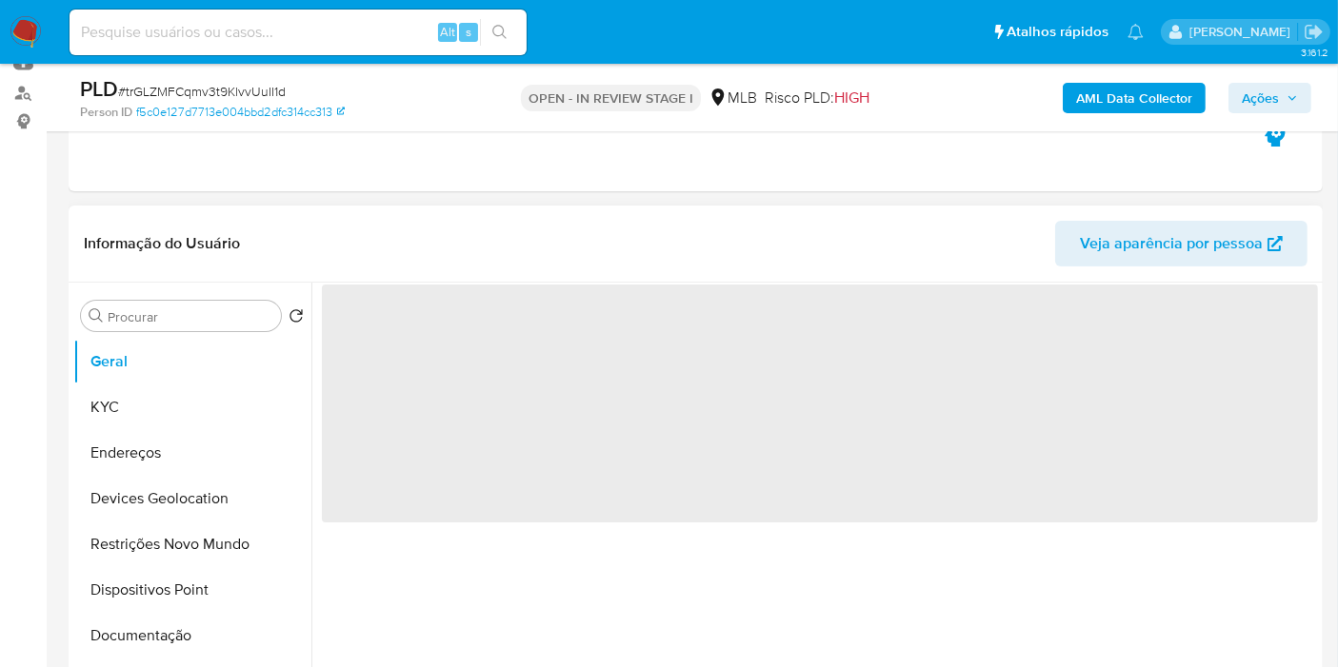
scroll to position [317, 0]
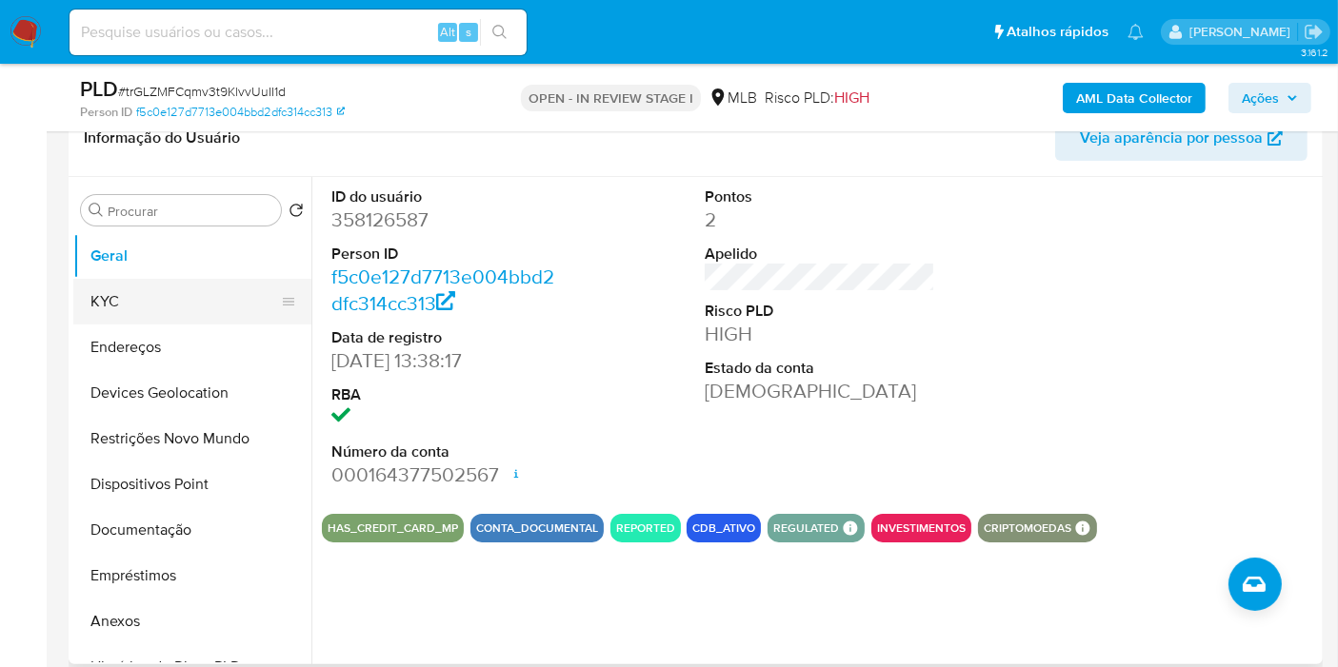
click at [179, 311] on button "KYC" at bounding box center [184, 302] width 223 height 46
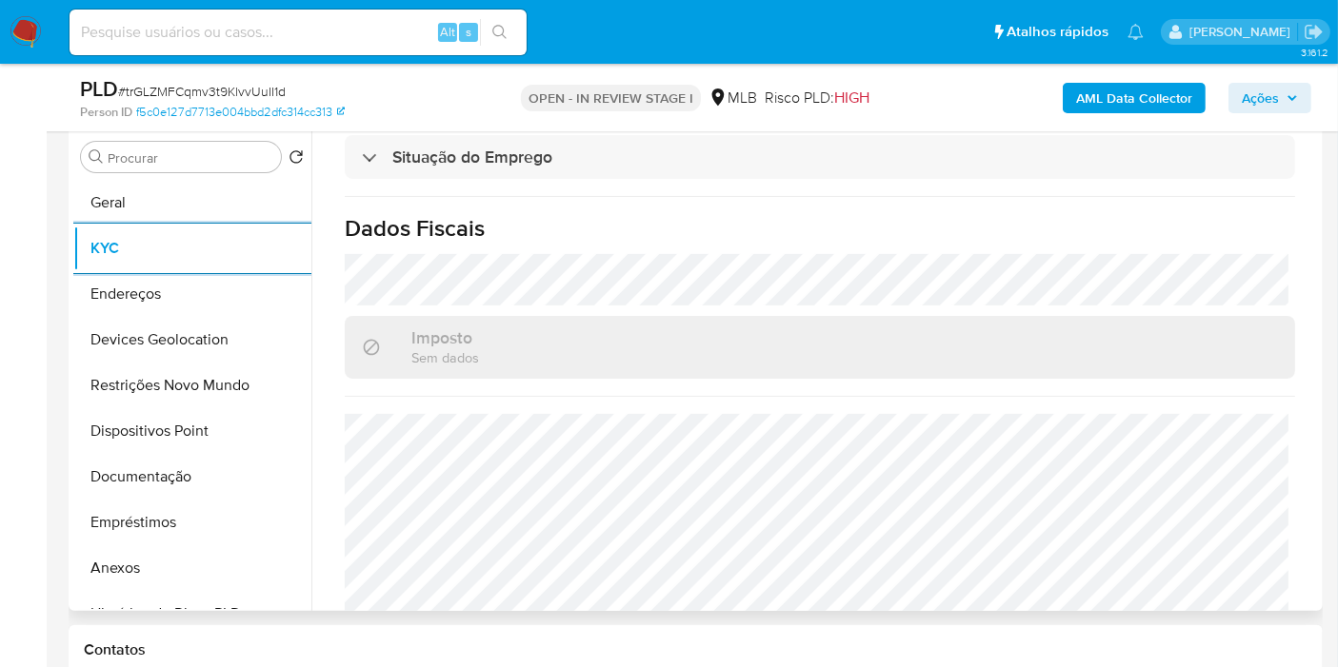
scroll to position [864, 0]
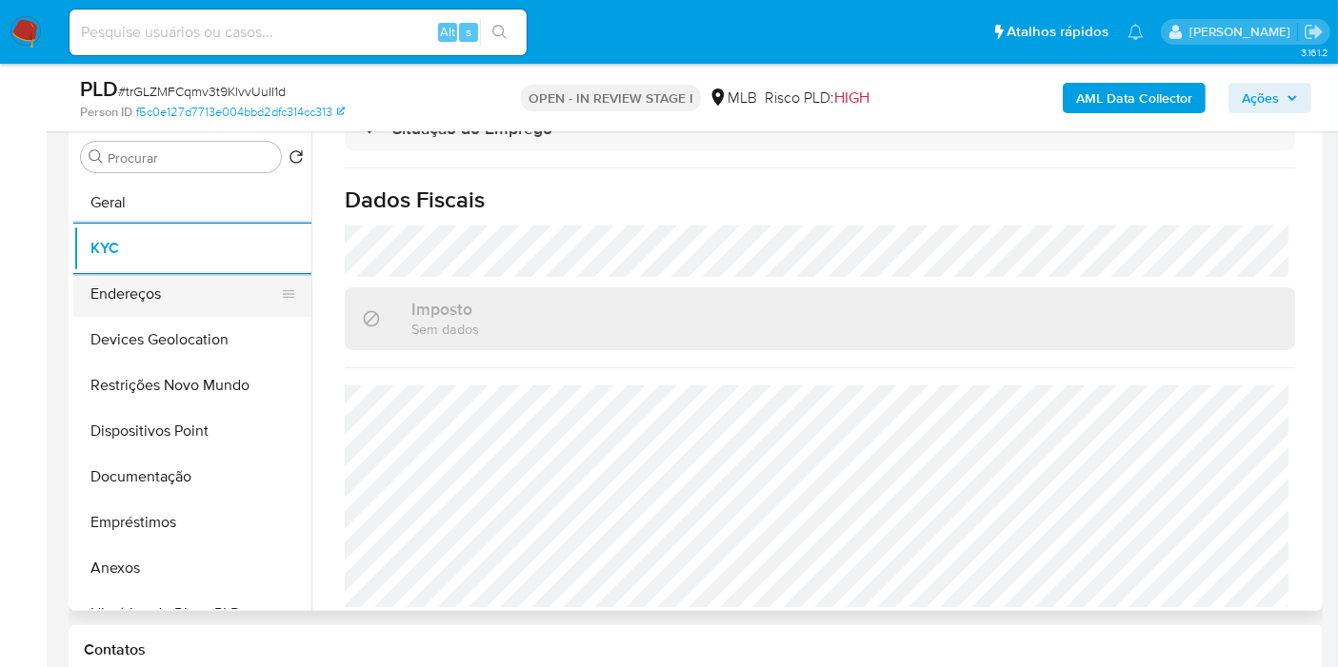
click at [113, 289] on button "Endereços" at bounding box center [184, 294] width 223 height 46
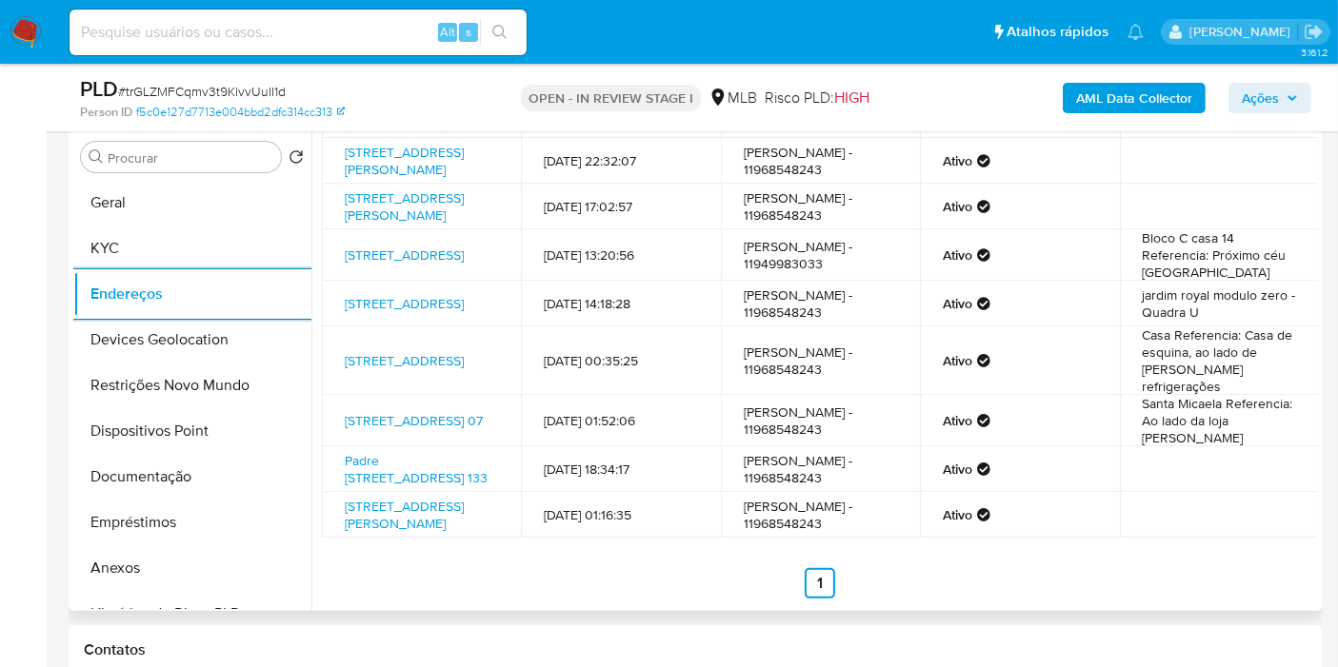
scroll to position [242, 0]
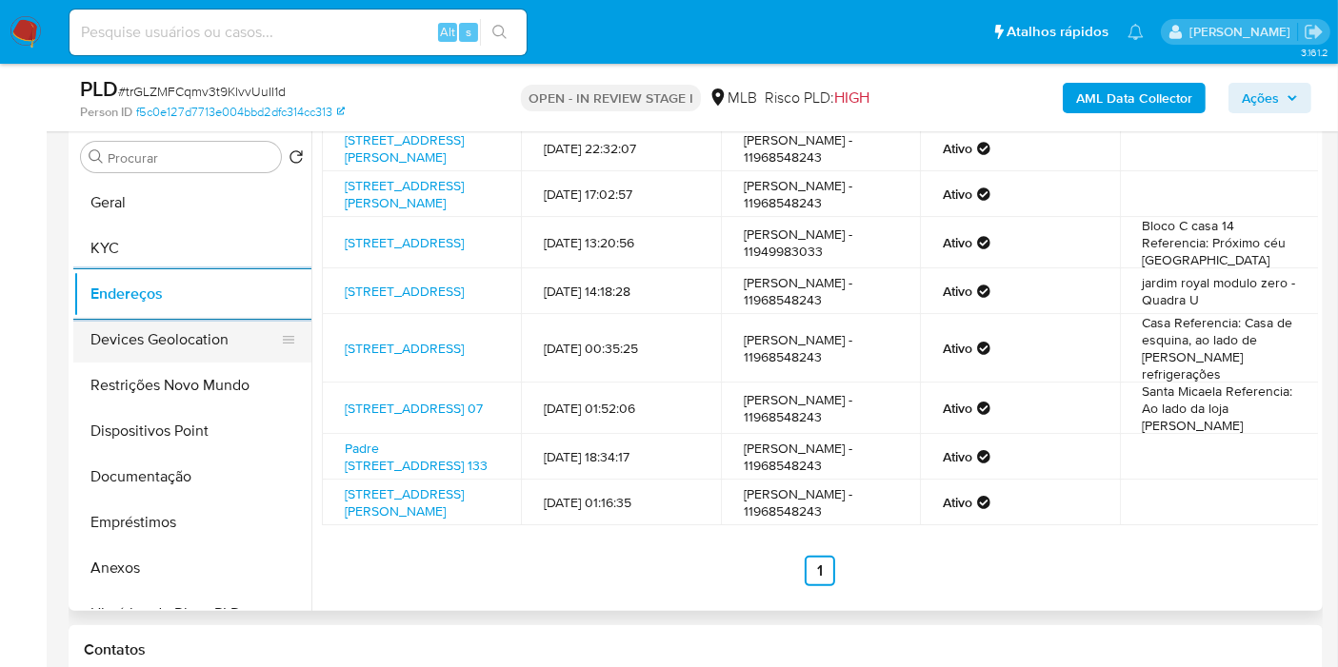
click at [209, 347] on button "Devices Geolocation" at bounding box center [184, 340] width 223 height 46
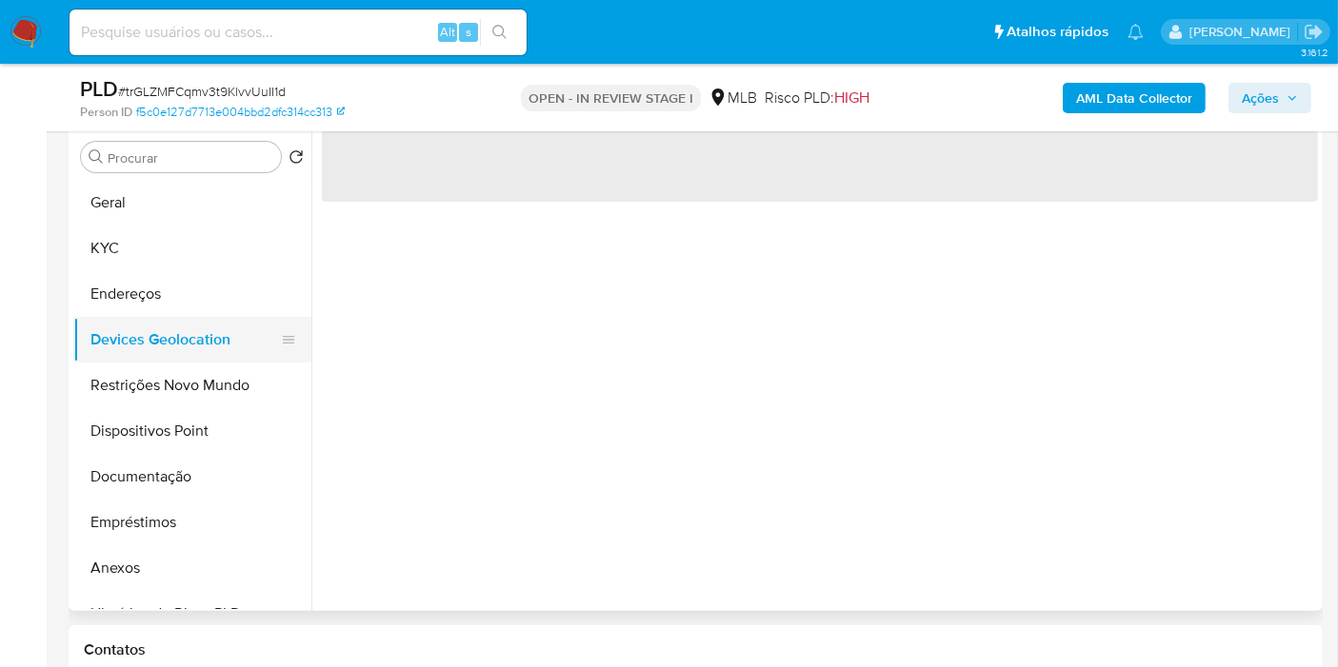
scroll to position [0, 0]
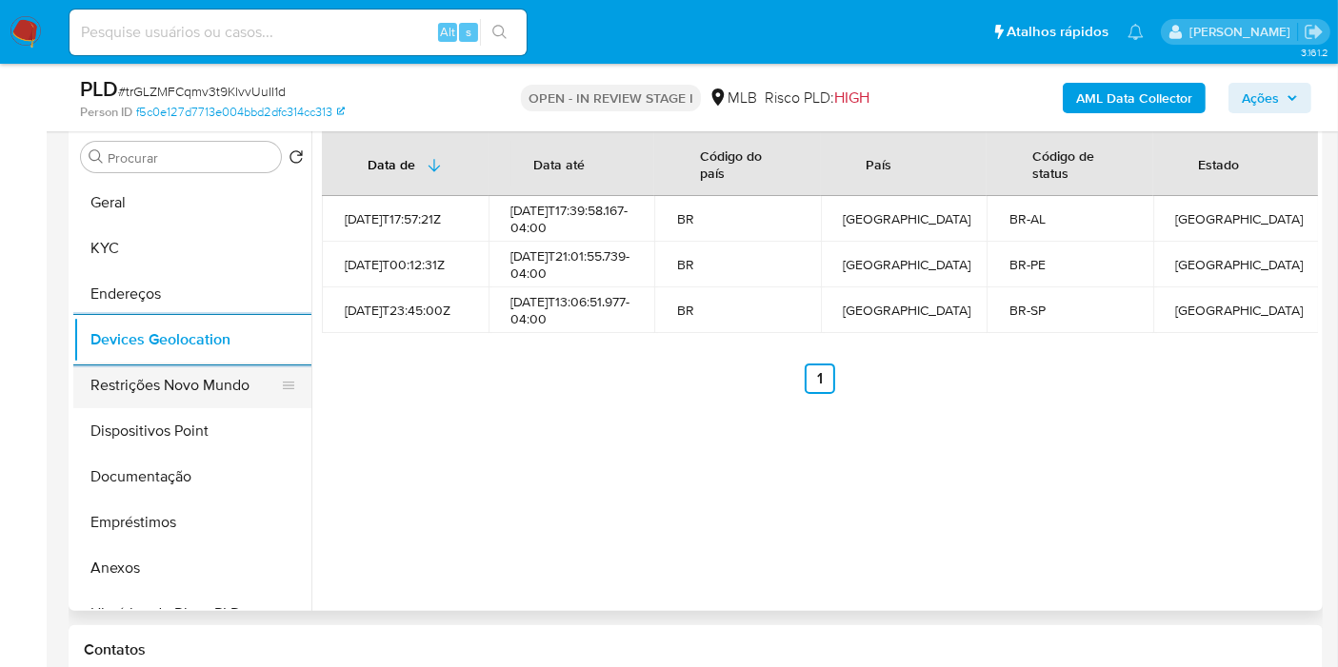
click at [170, 406] on button "Restrições Novo Mundo" at bounding box center [184, 386] width 223 height 46
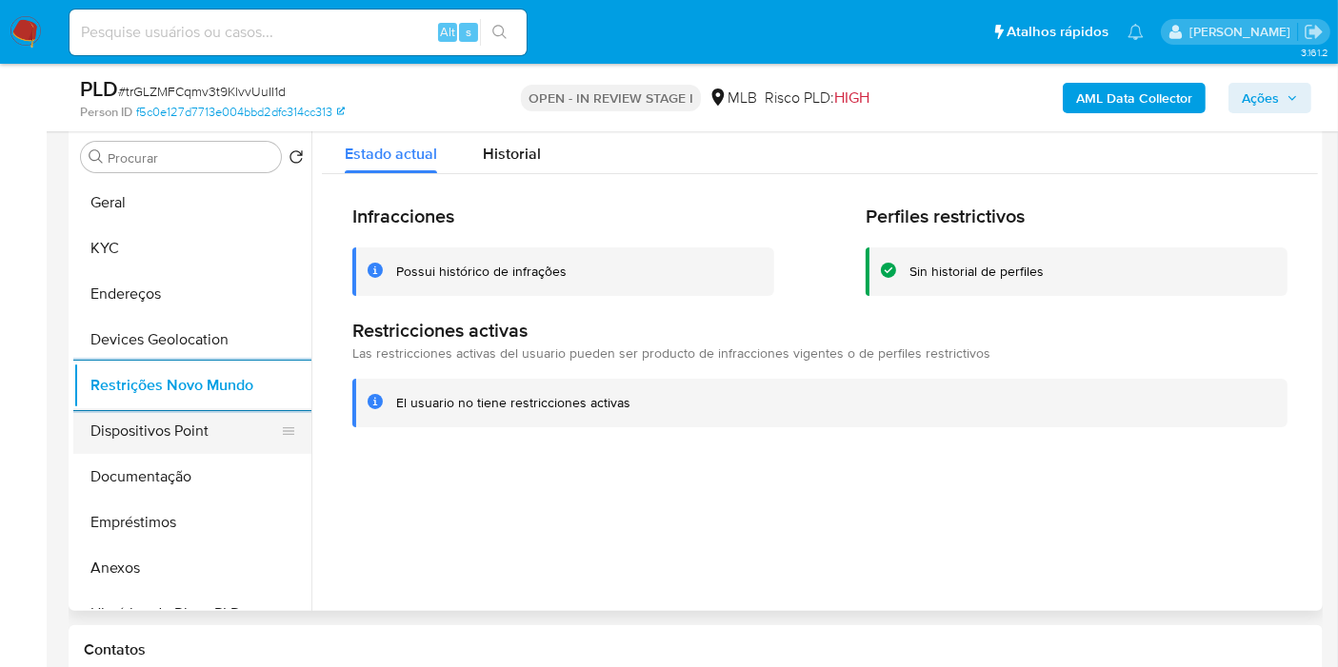
click at [203, 439] on button "Dispositivos Point" at bounding box center [184, 431] width 223 height 46
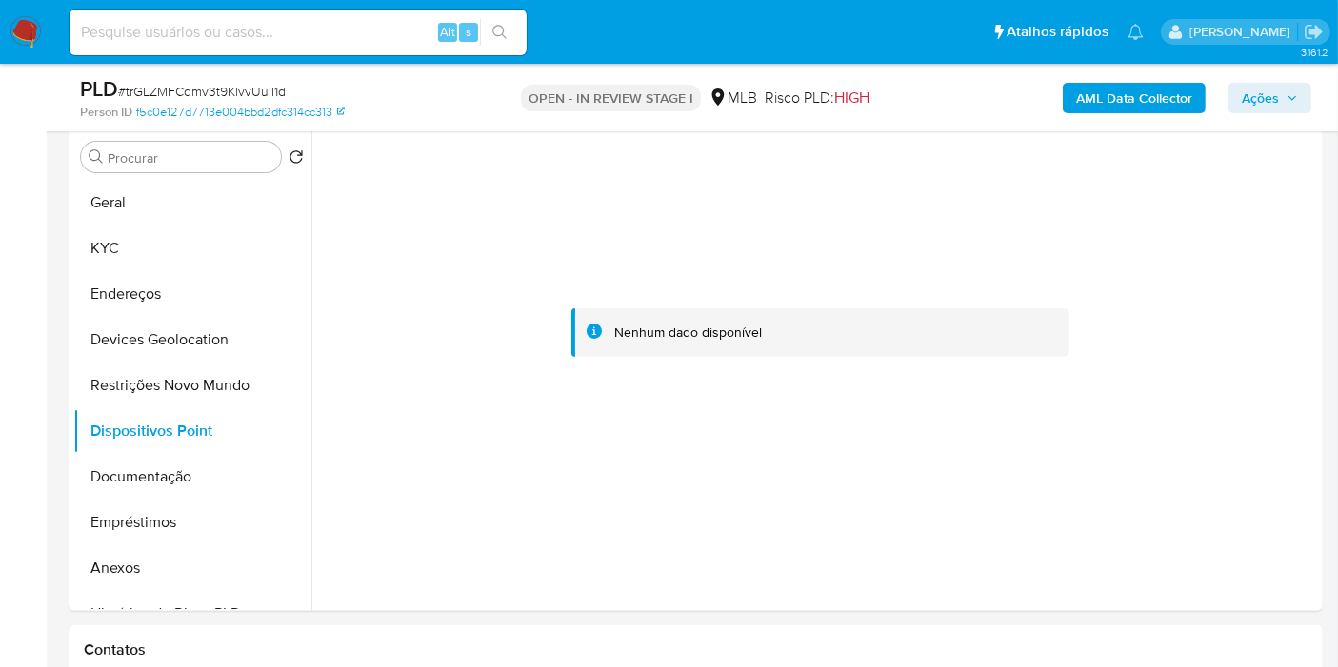
drag, startPoint x: 711, startPoint y: 291, endPoint x: 661, endPoint y: 38, distance: 258.2
click at [687, 232] on div at bounding box center [820, 333] width 996 height 419
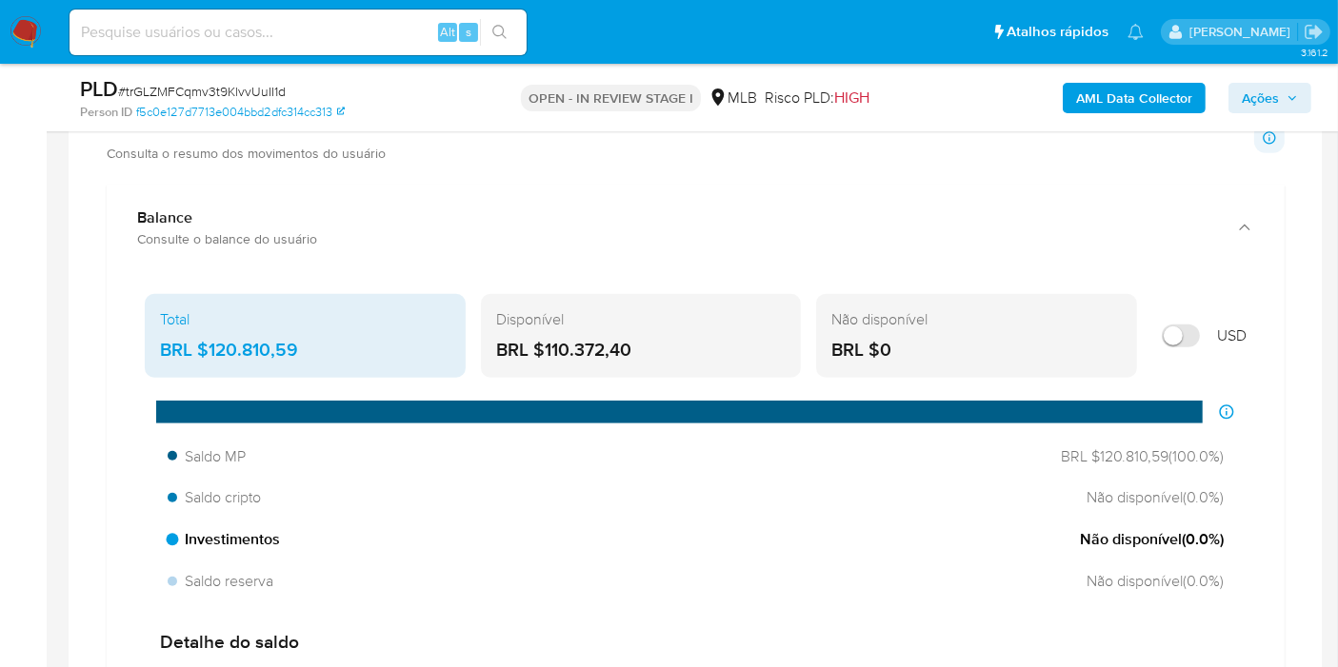
scroll to position [1534, 0]
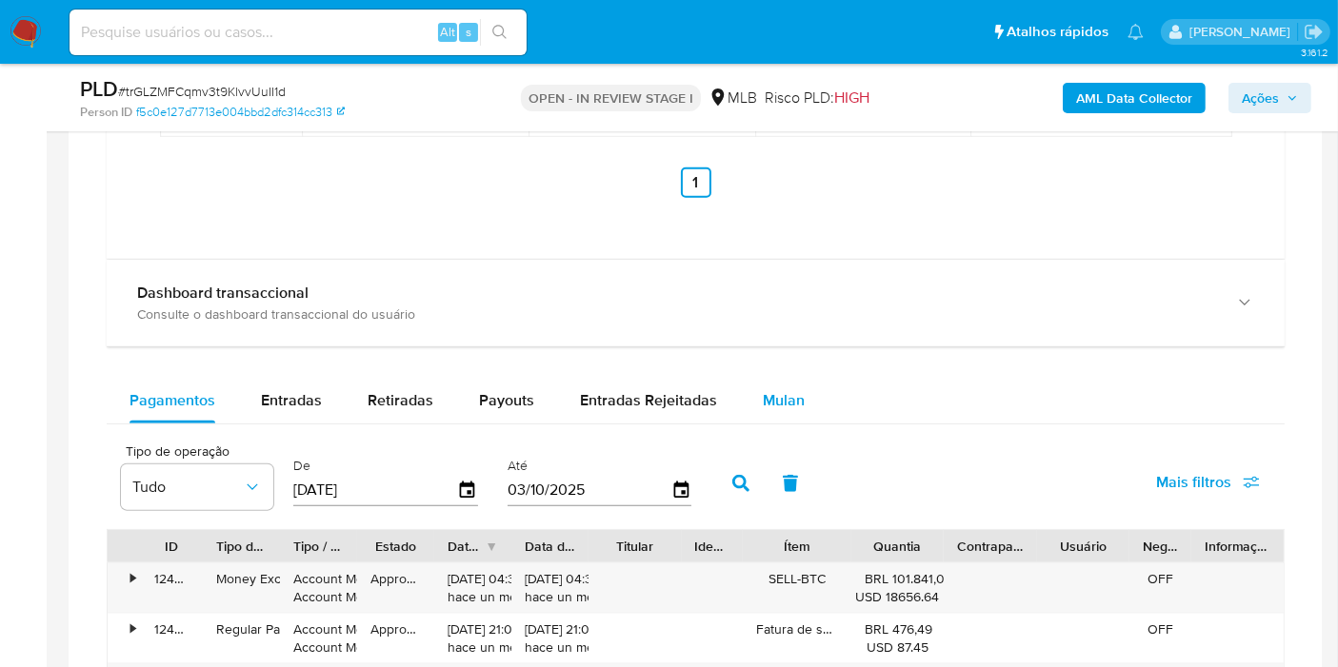
click at [780, 401] on span "Mulan" at bounding box center [784, 400] width 42 height 22
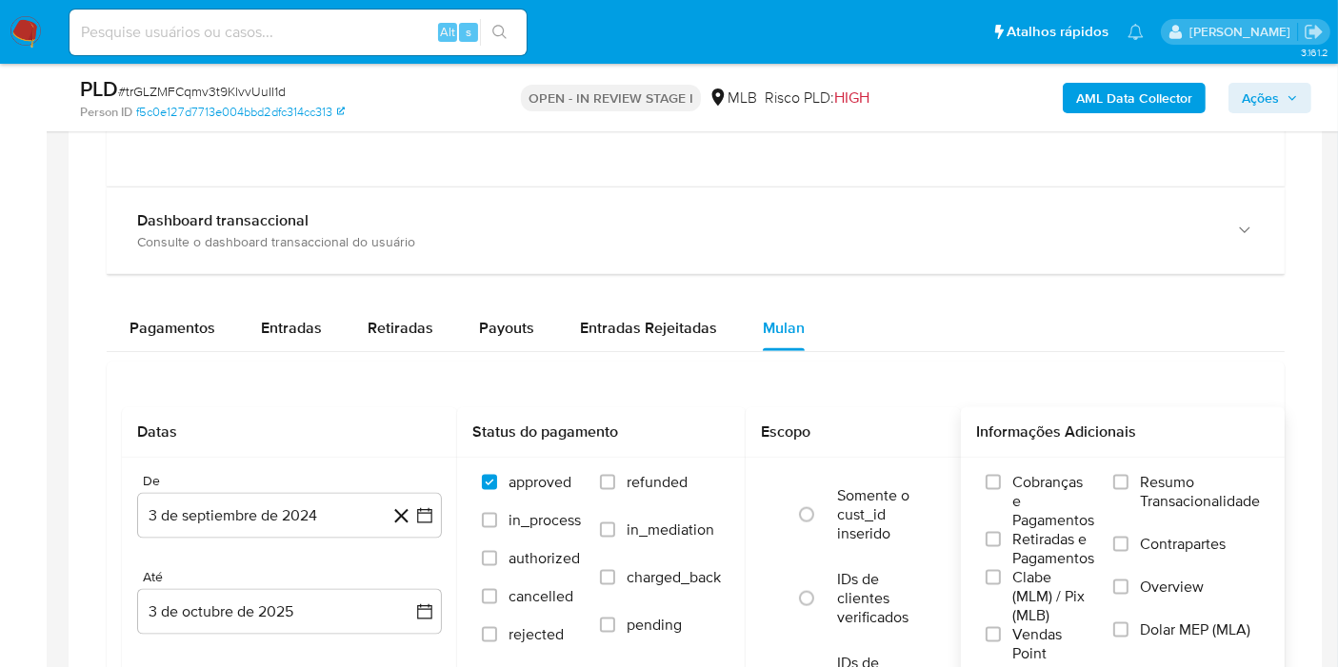
scroll to position [2274, 0]
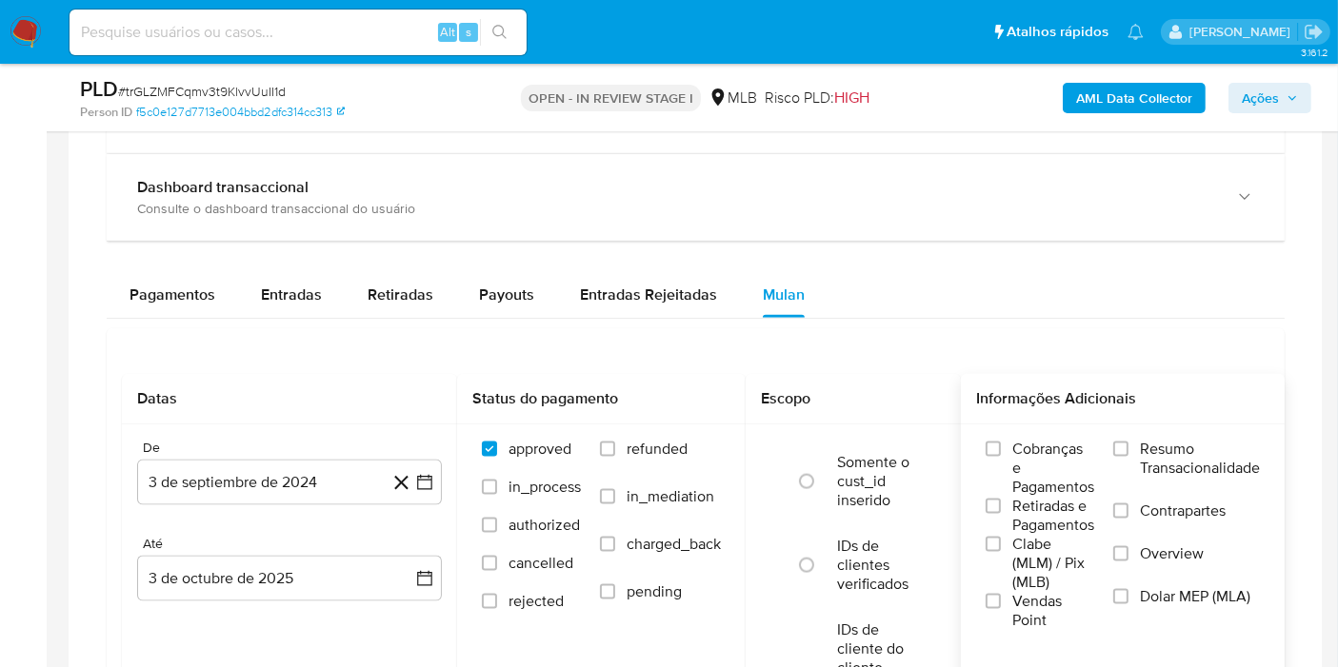
click at [1179, 458] on span "Resumo Transacionalidade" at bounding box center [1200, 459] width 120 height 38
click at [1128, 457] on input "Resumo Transacionalidade" at bounding box center [1120, 449] width 15 height 15
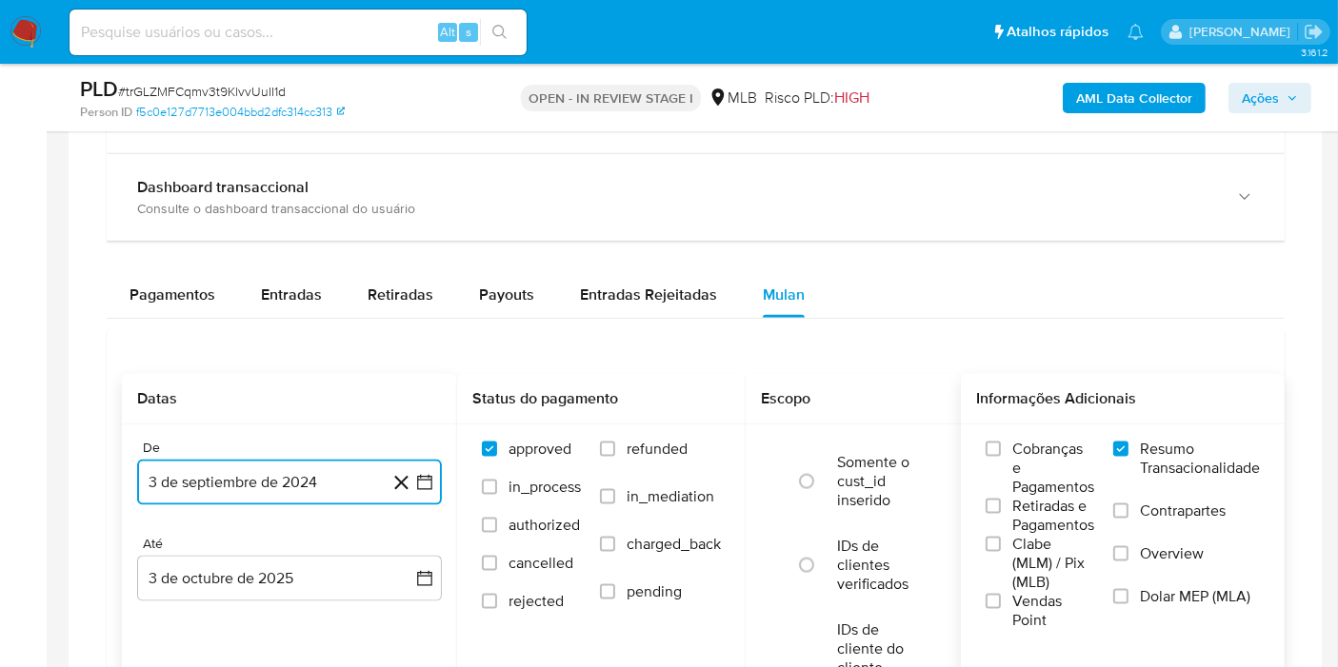
click at [255, 483] on button "3 de septiembre de 2024" at bounding box center [289, 483] width 305 height 46
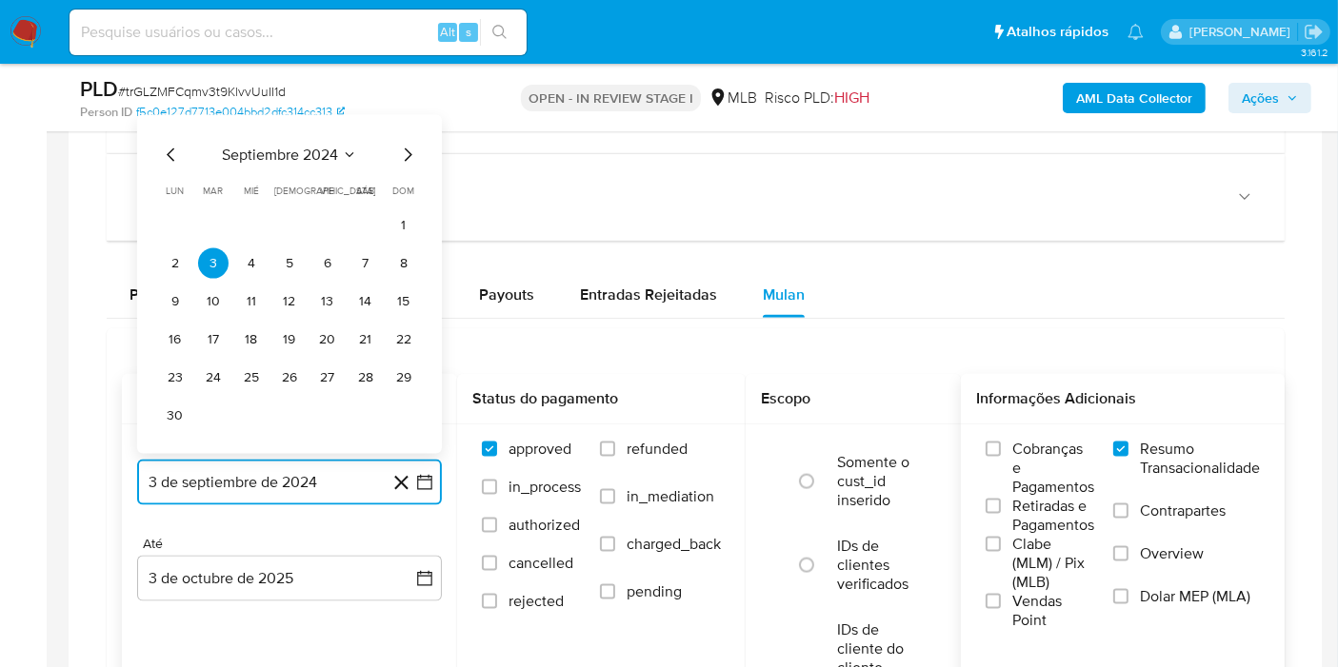
click at [345, 153] on icon "Seleccionar mes y año" at bounding box center [349, 155] width 15 height 15
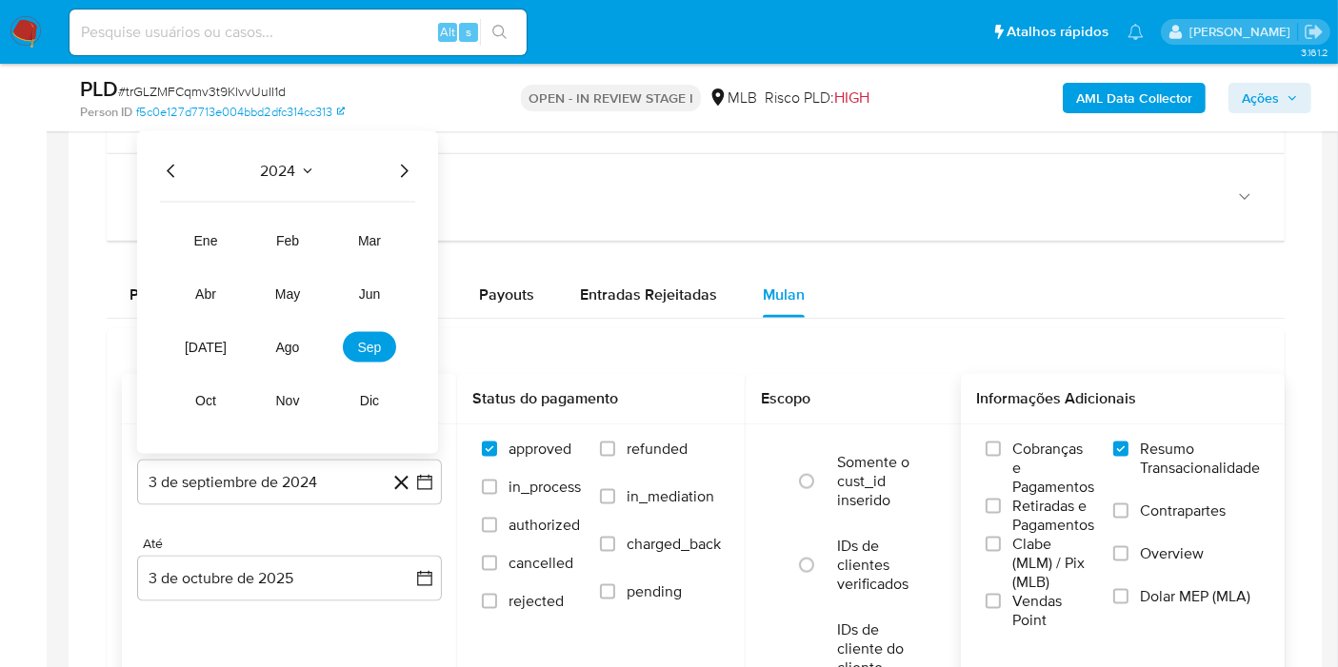
click at [397, 169] on icon "Año siguiente" at bounding box center [403, 171] width 23 height 23
click at [365, 293] on span "jun" at bounding box center [370, 294] width 22 height 15
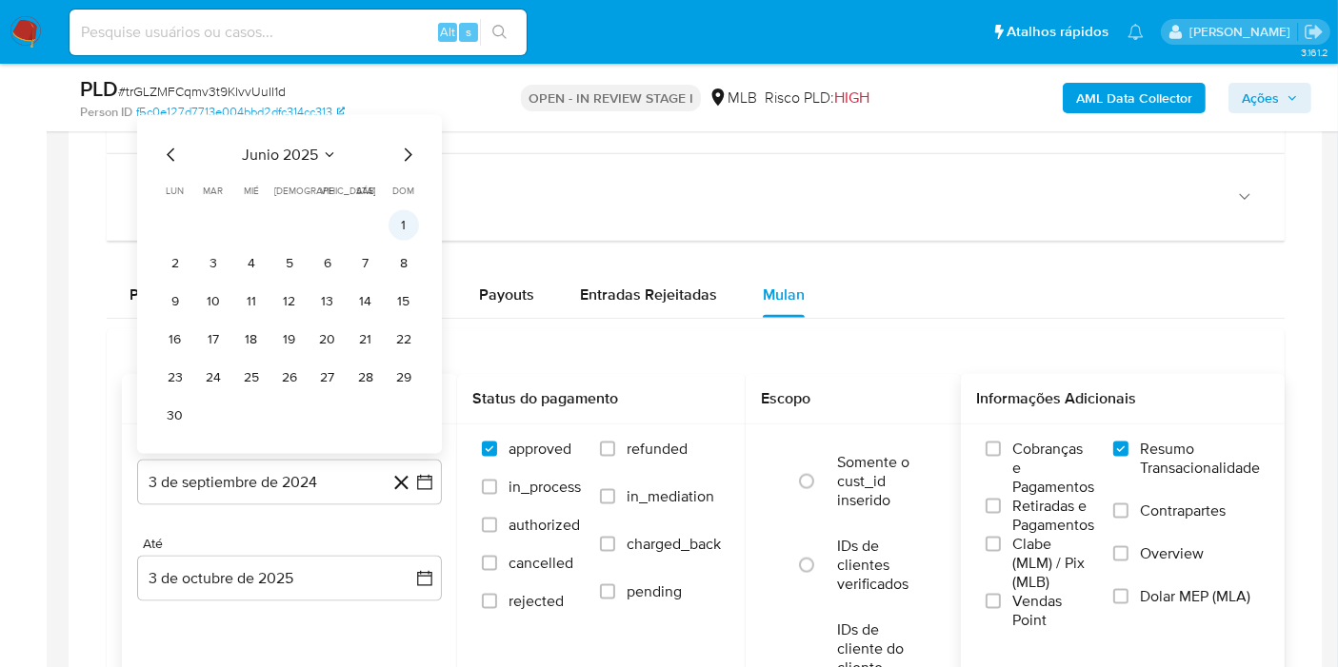
click at [398, 218] on button "1" at bounding box center [403, 225] width 30 height 30
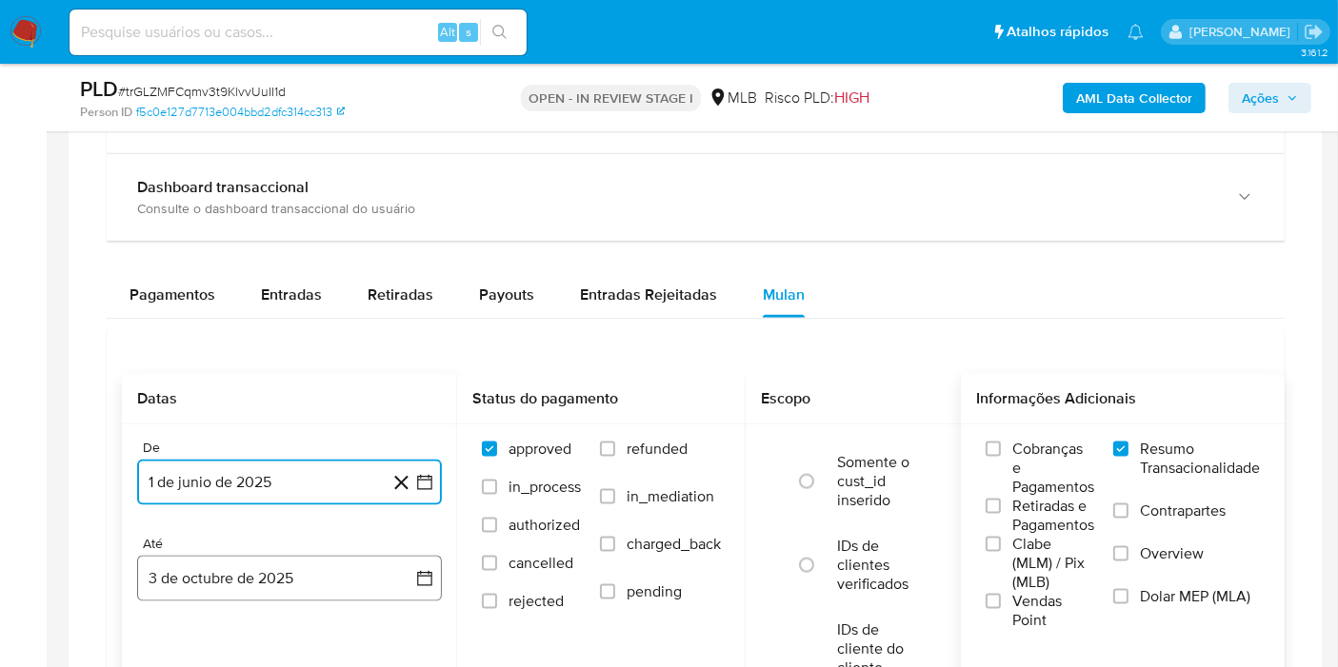
click at [231, 574] on button "3 de octubre de 2025" at bounding box center [289, 579] width 305 height 46
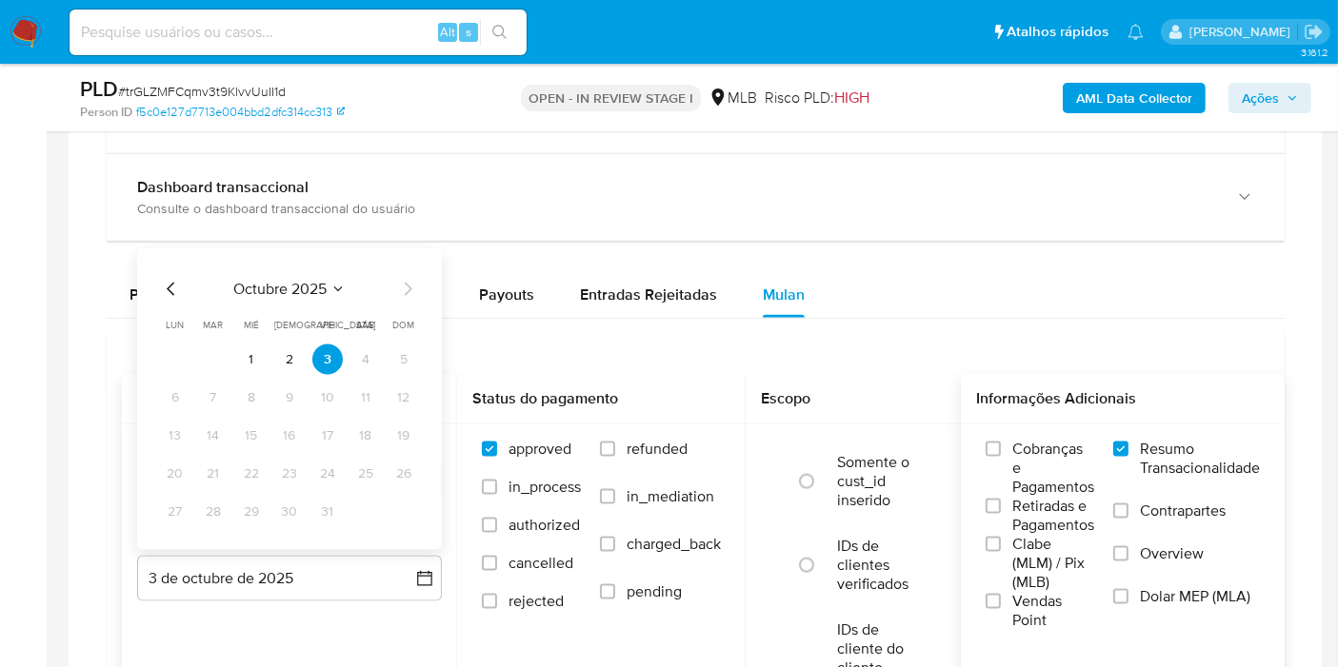
click at [332, 280] on button "octubre 2025" at bounding box center [289, 289] width 112 height 19
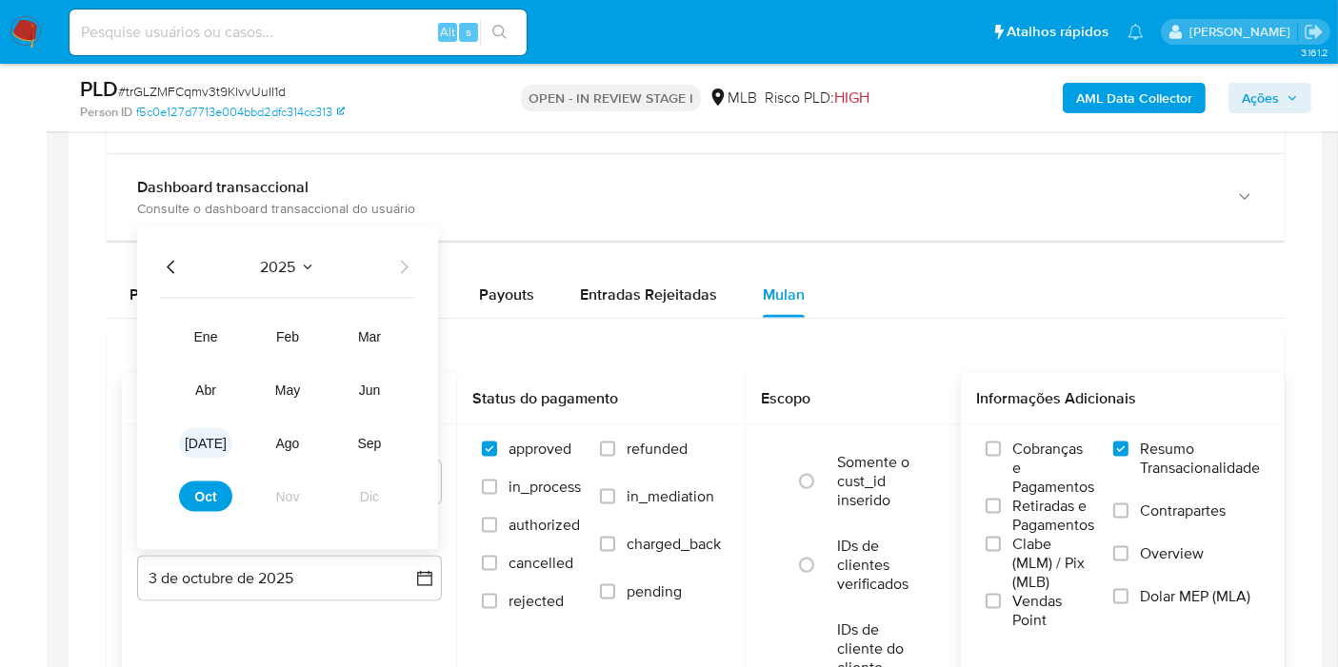
click at [204, 436] on span "[DATE]" at bounding box center [206, 443] width 42 height 15
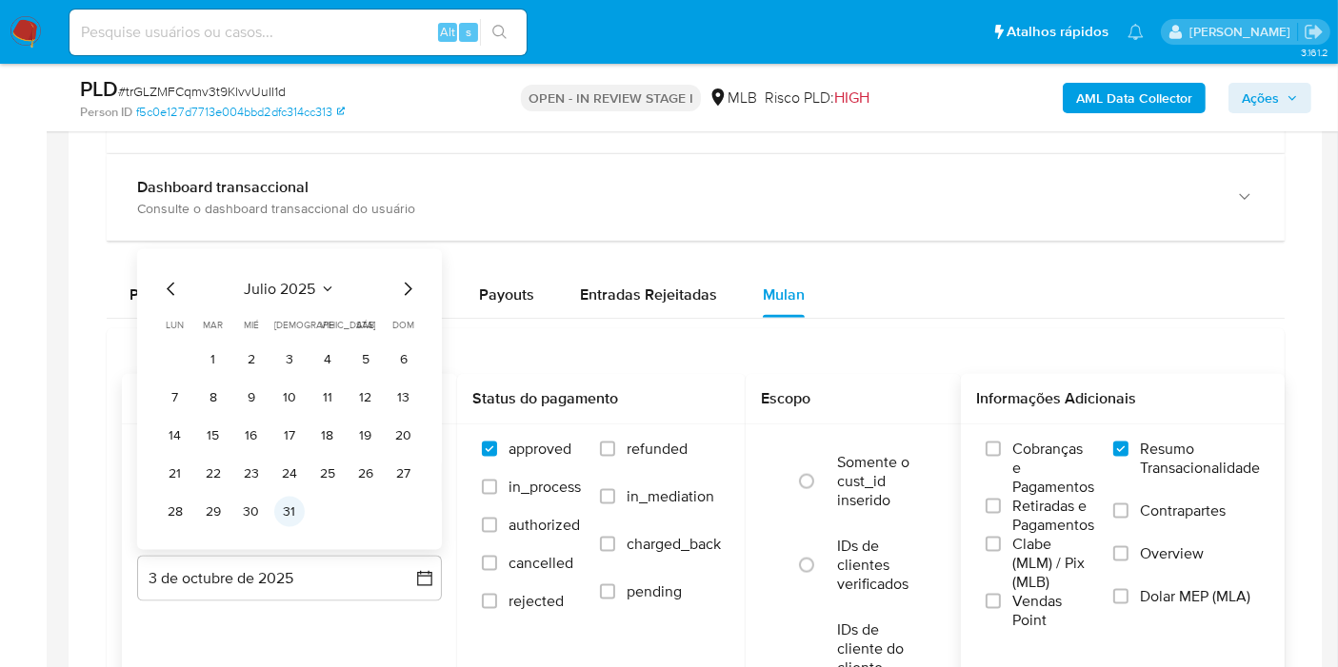
click at [288, 510] on button "31" at bounding box center [289, 512] width 30 height 30
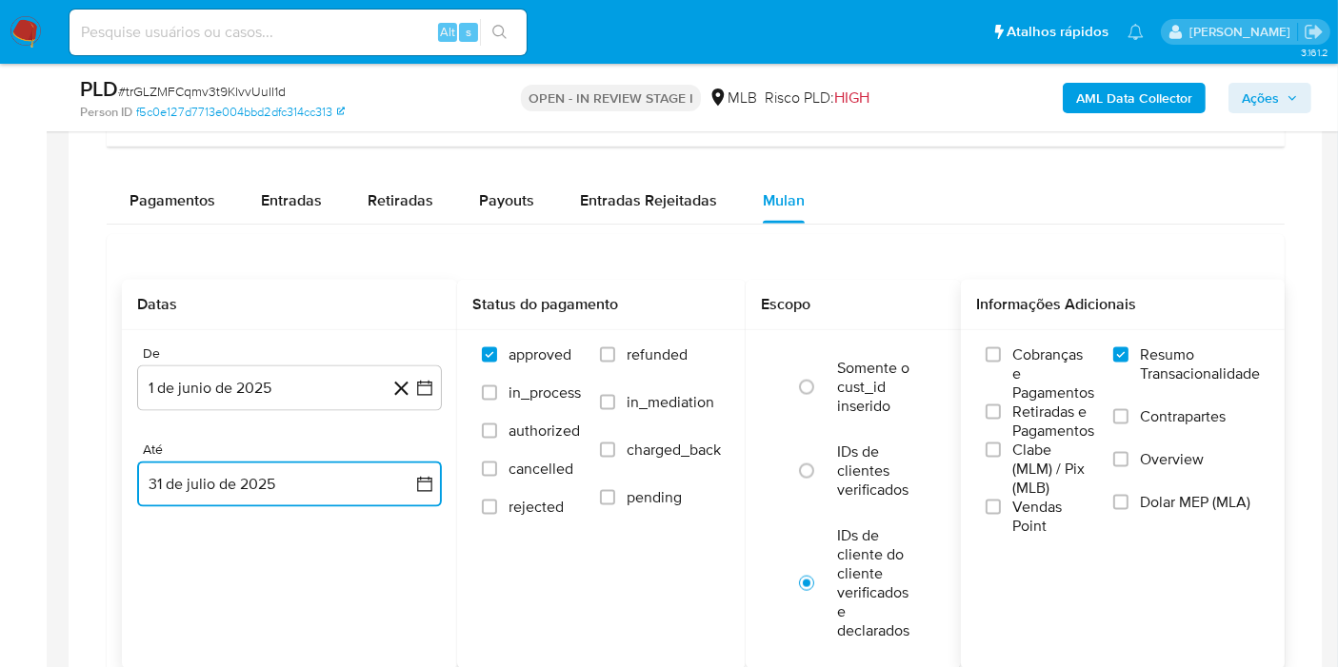
scroll to position [2486, 0]
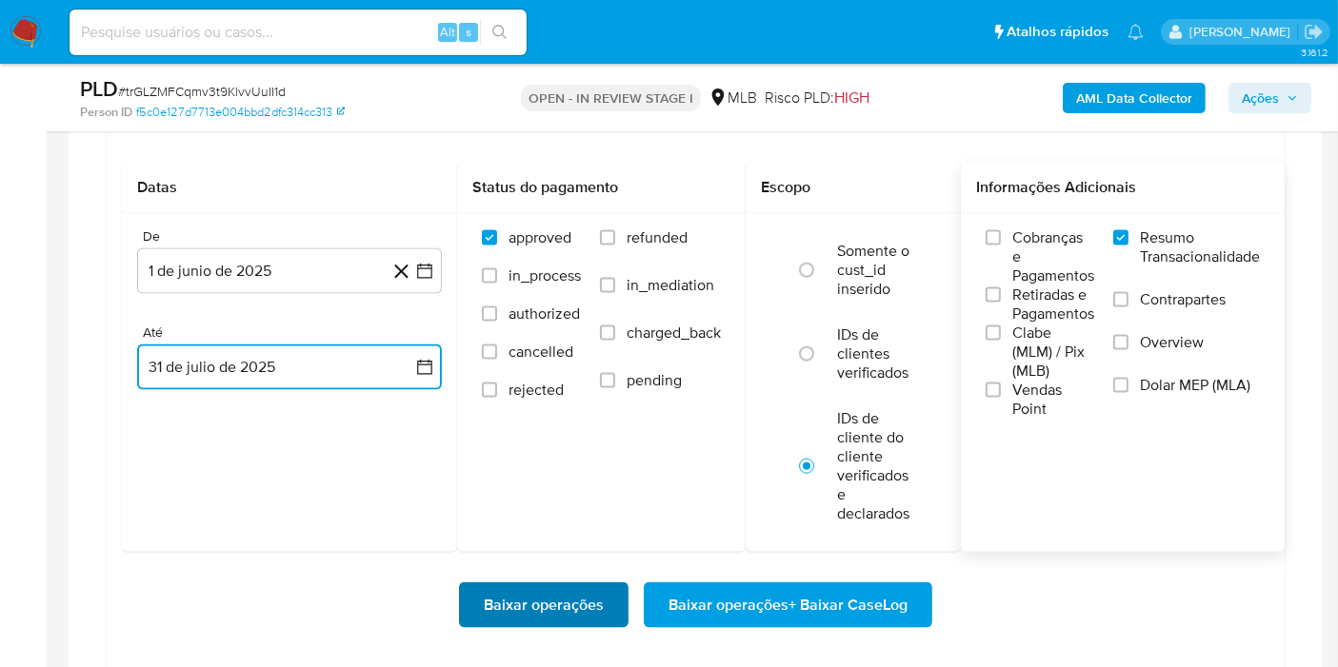
click at [533, 603] on span "Baixar operações" at bounding box center [544, 606] width 120 height 42
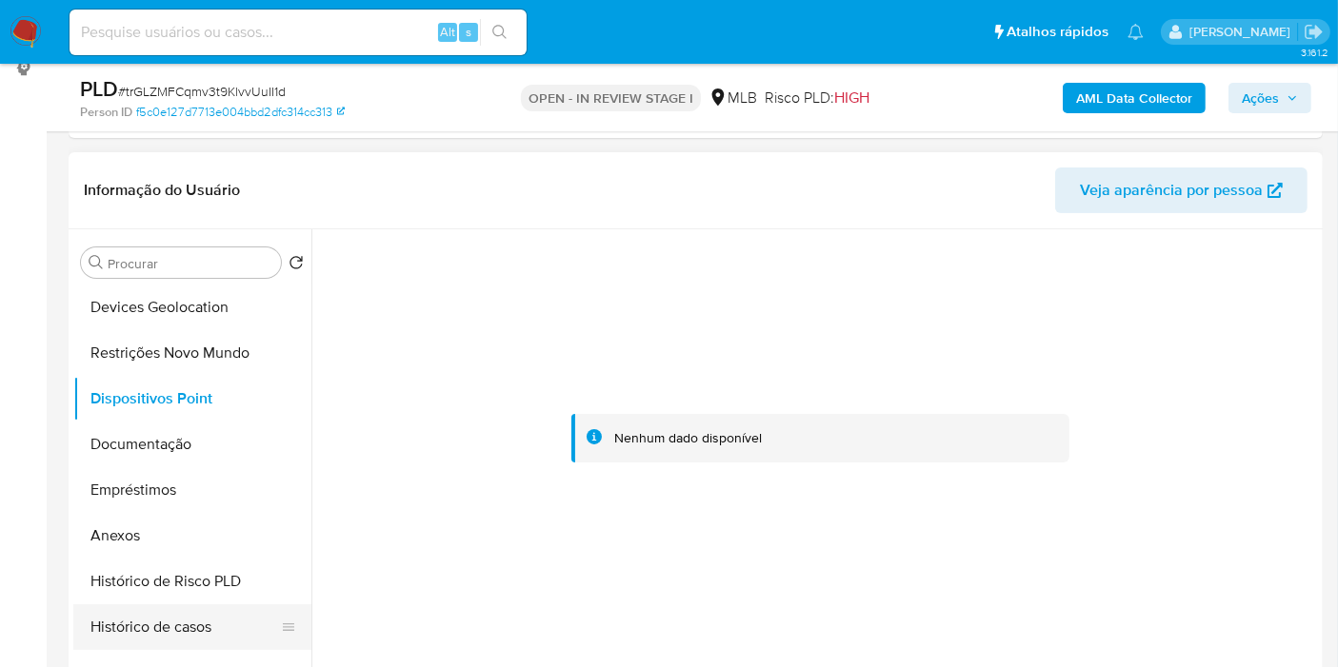
scroll to position [211, 0]
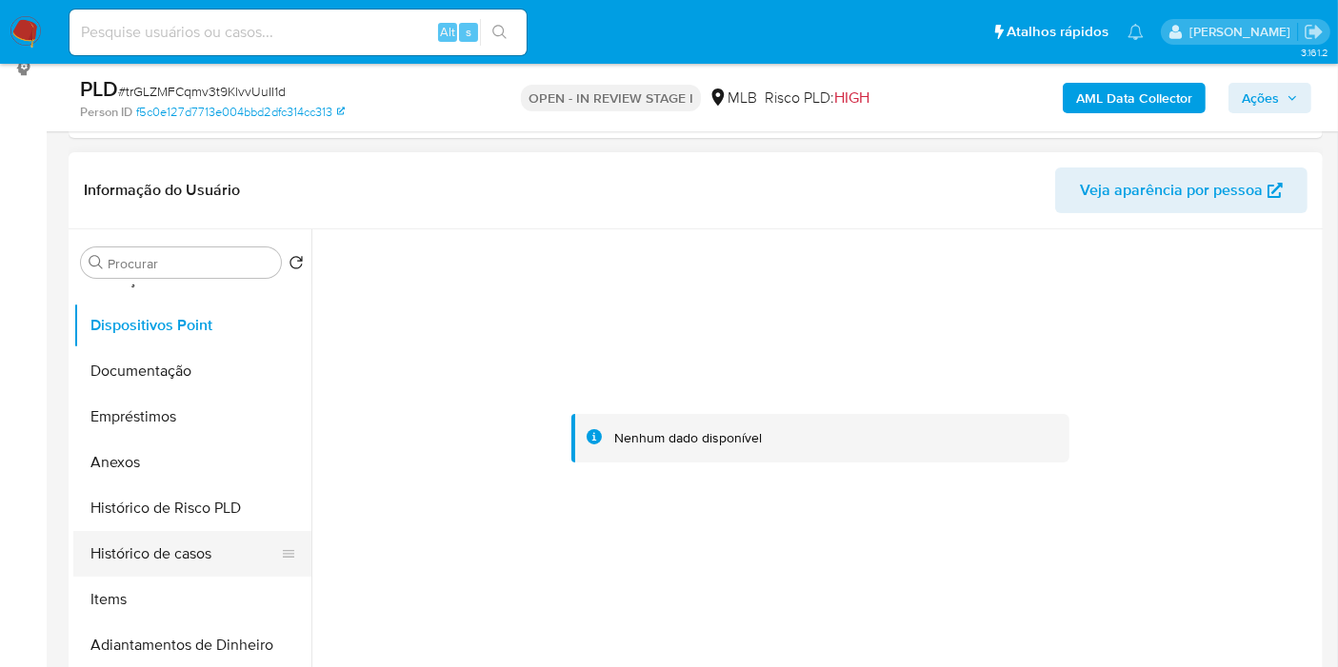
click at [159, 557] on button "Histórico de casos" at bounding box center [184, 554] width 223 height 46
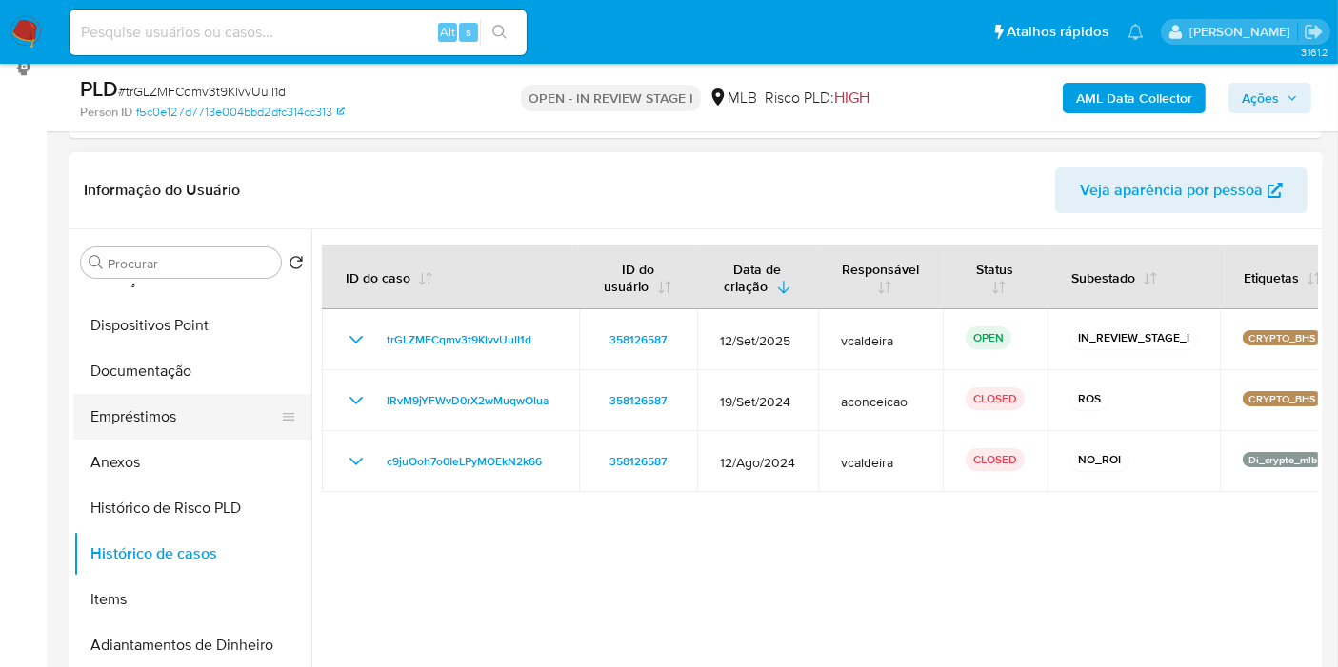
scroll to position [0, 0]
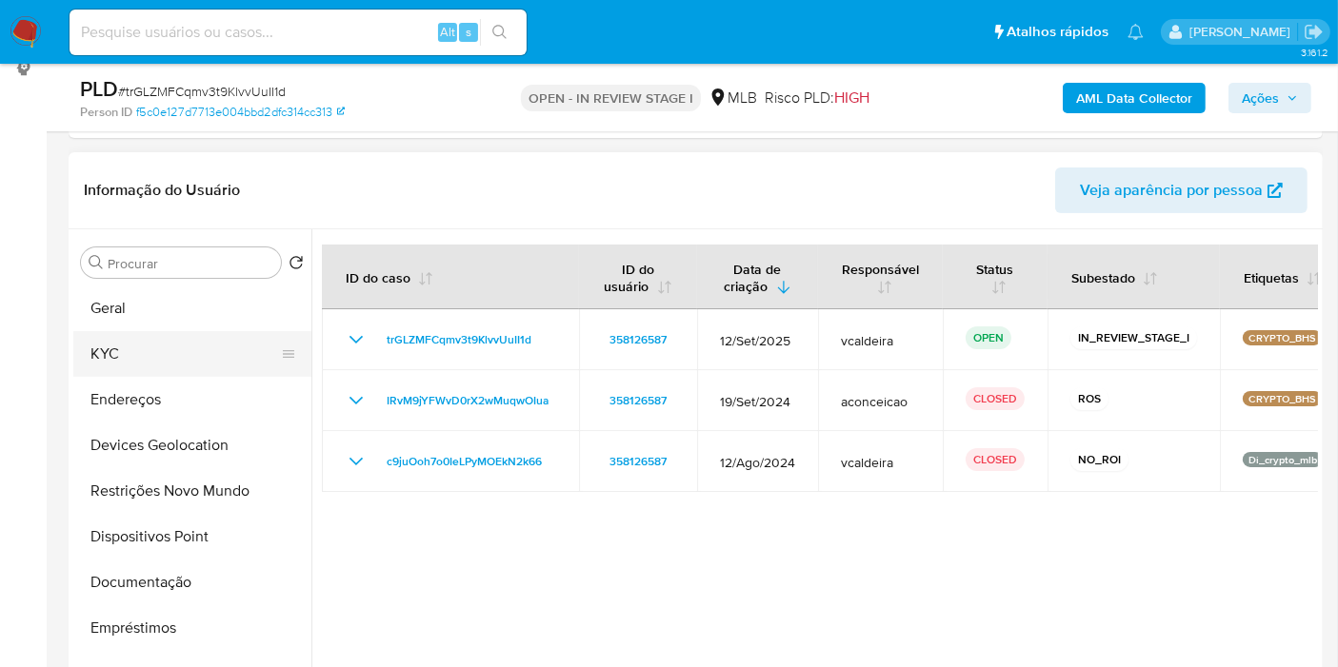
click at [137, 360] on button "KYC" at bounding box center [184, 354] width 223 height 46
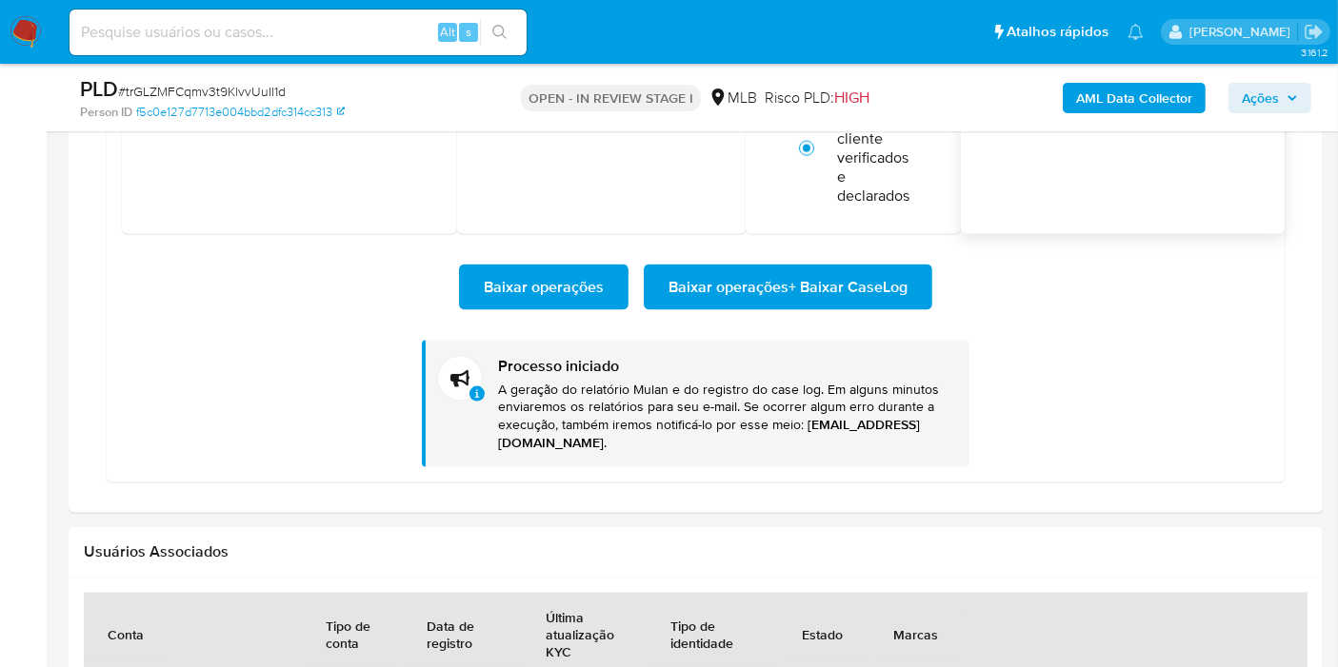
scroll to position [864, 0]
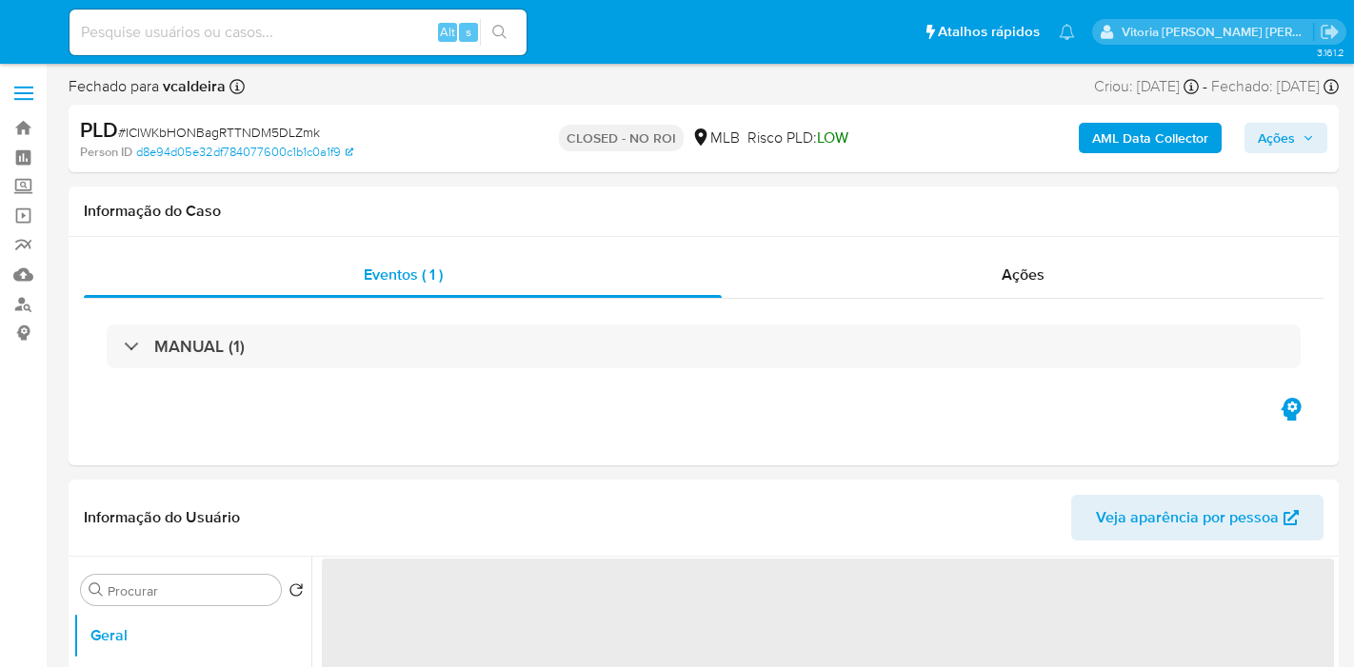
select select "10"
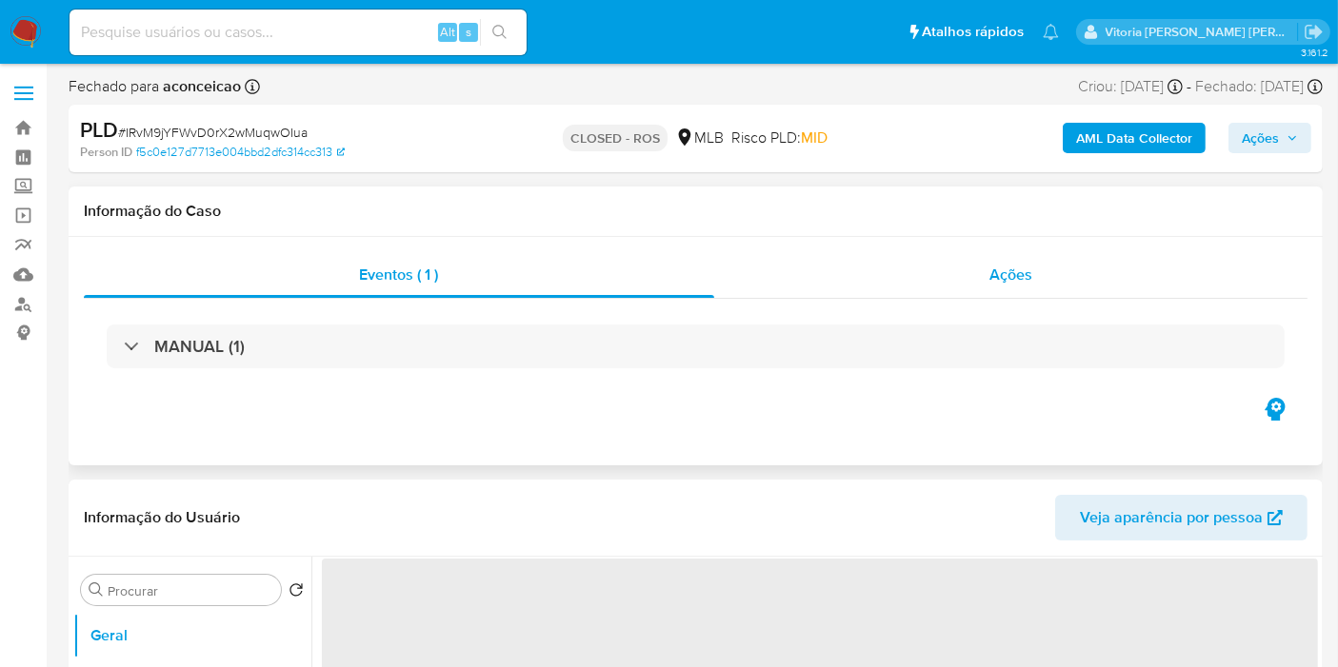
click at [954, 268] on div "Ações" at bounding box center [1011, 275] width 594 height 46
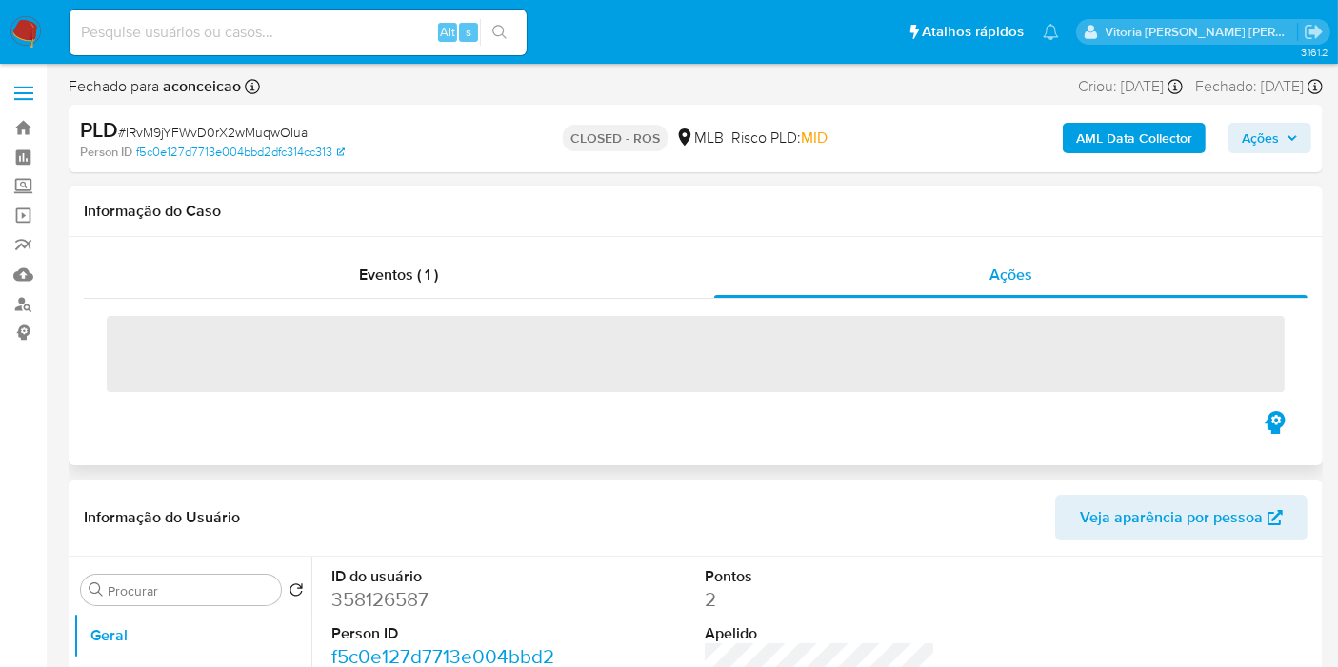
select select "10"
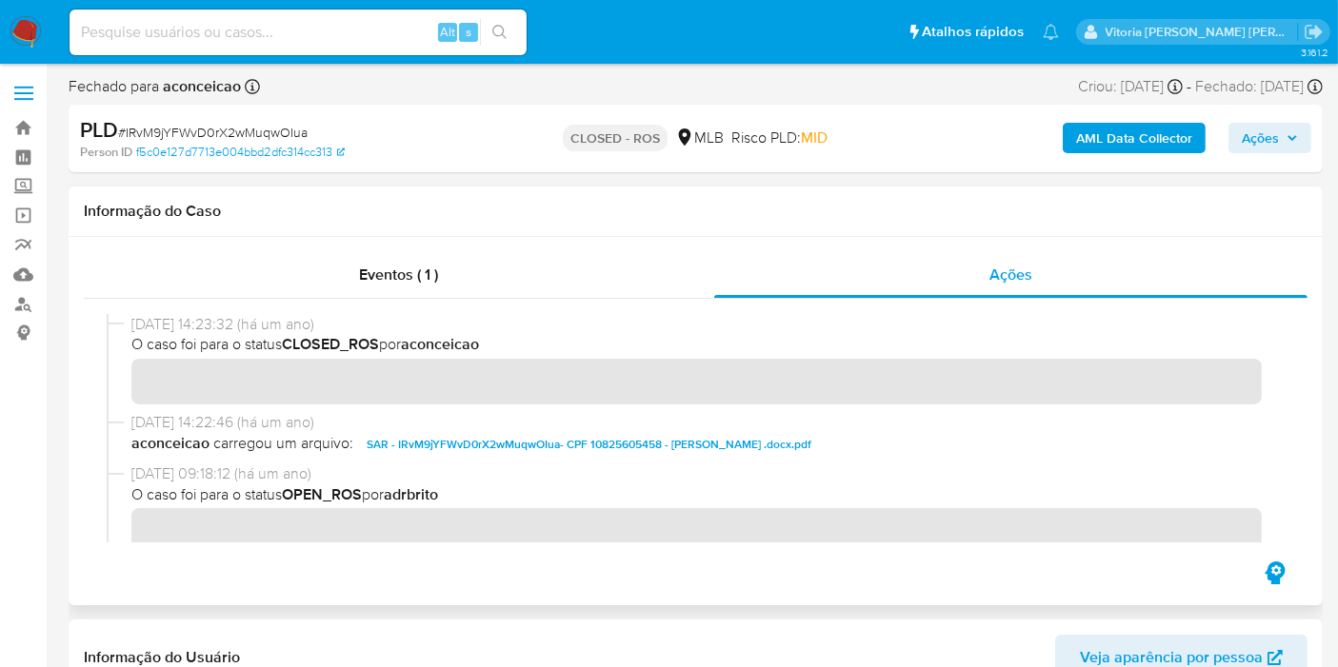
drag, startPoint x: 205, startPoint y: 331, endPoint x: 132, endPoint y: 325, distance: 72.7
click at [132, 325] on span "[DATE] 14:23:32 (há um ano)" at bounding box center [703, 324] width 1145 height 21
drag, startPoint x: 295, startPoint y: 12, endPoint x: 288, endPoint y: 29, distance: 17.5
click at [292, 14] on div "Alt s" at bounding box center [298, 33] width 457 height 46
click at [288, 30] on input at bounding box center [298, 32] width 457 height 25
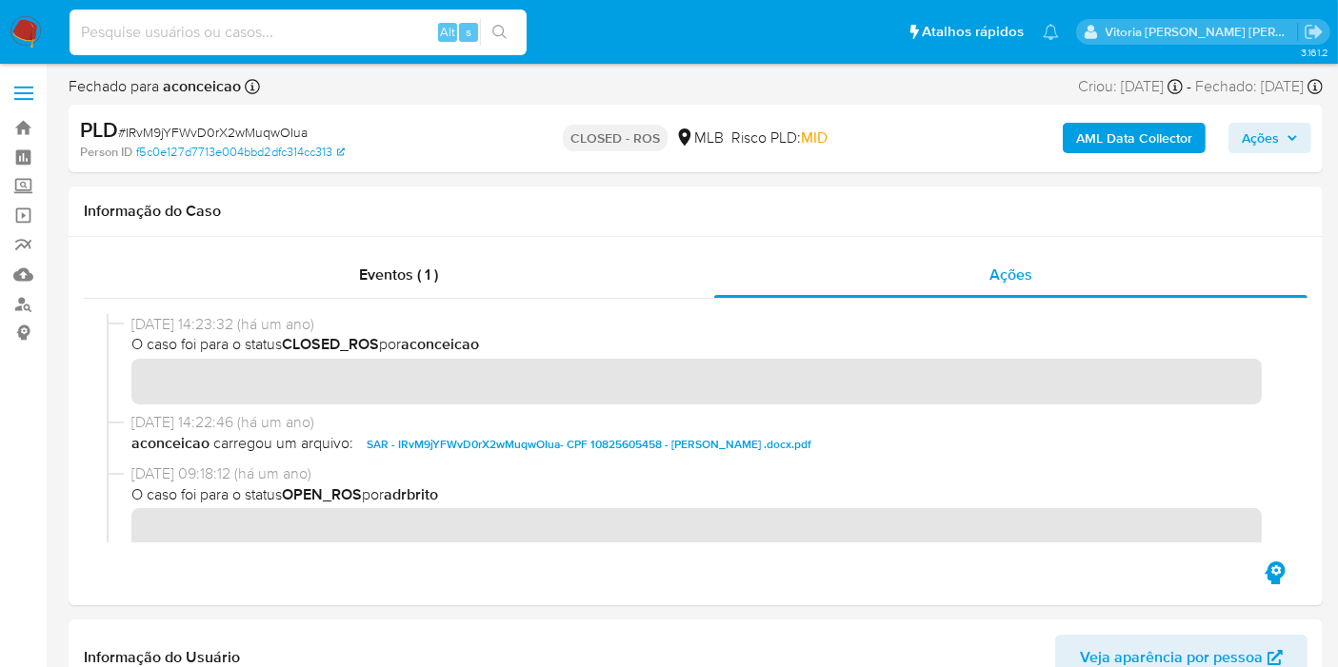
paste input "HjSJ3trB42R9EtElctvcCdIF"
type input "HjSJ3trB42R9EtElctvcCdIF"
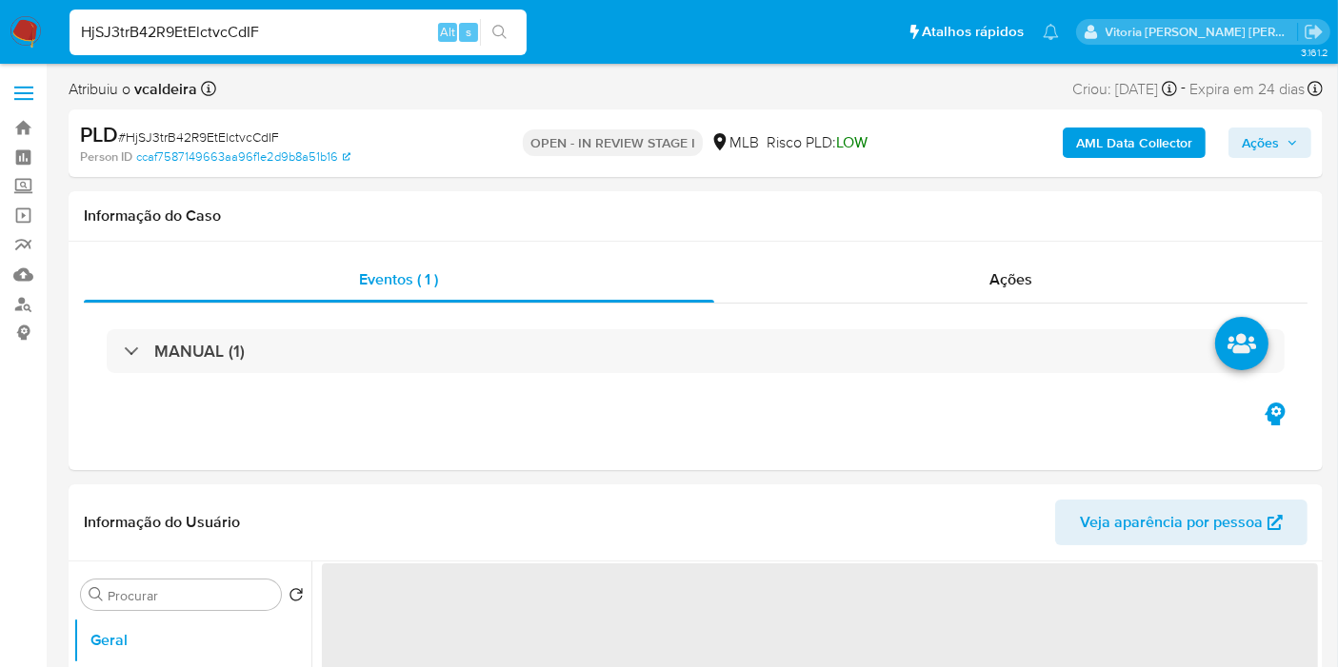
select select "10"
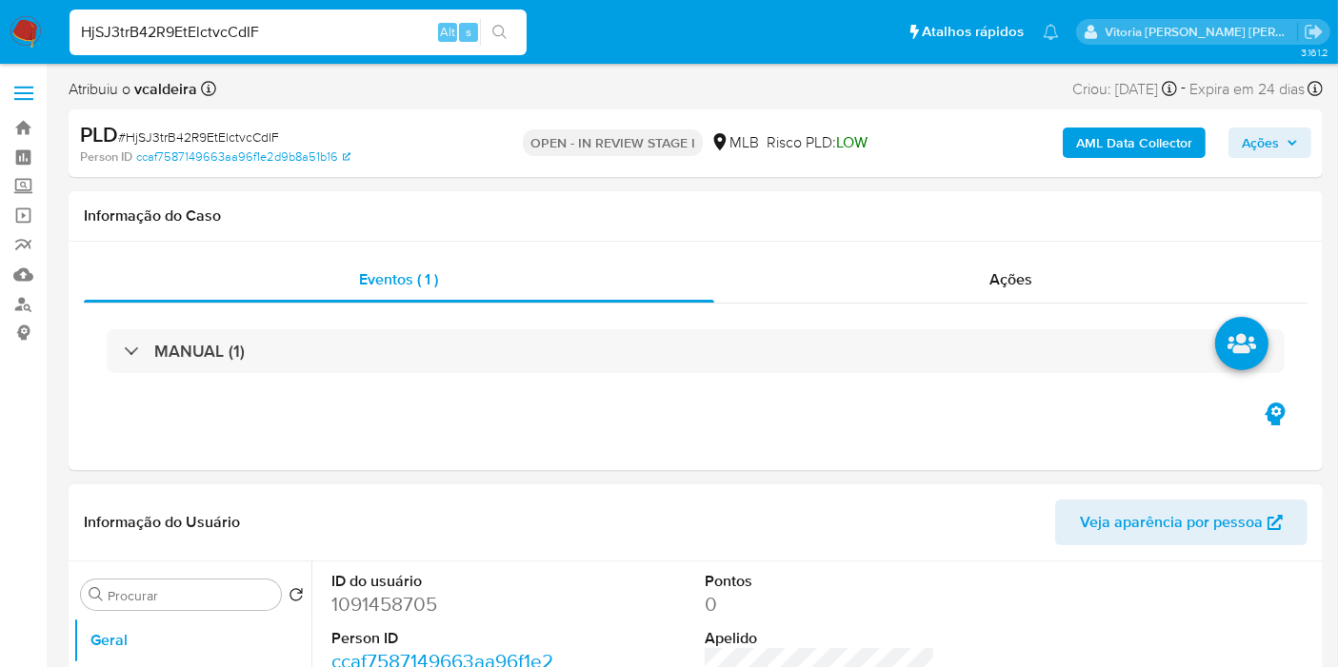
click at [399, 606] on dd "1091458705" at bounding box center [446, 604] width 230 height 27
copy dd "1091458705"
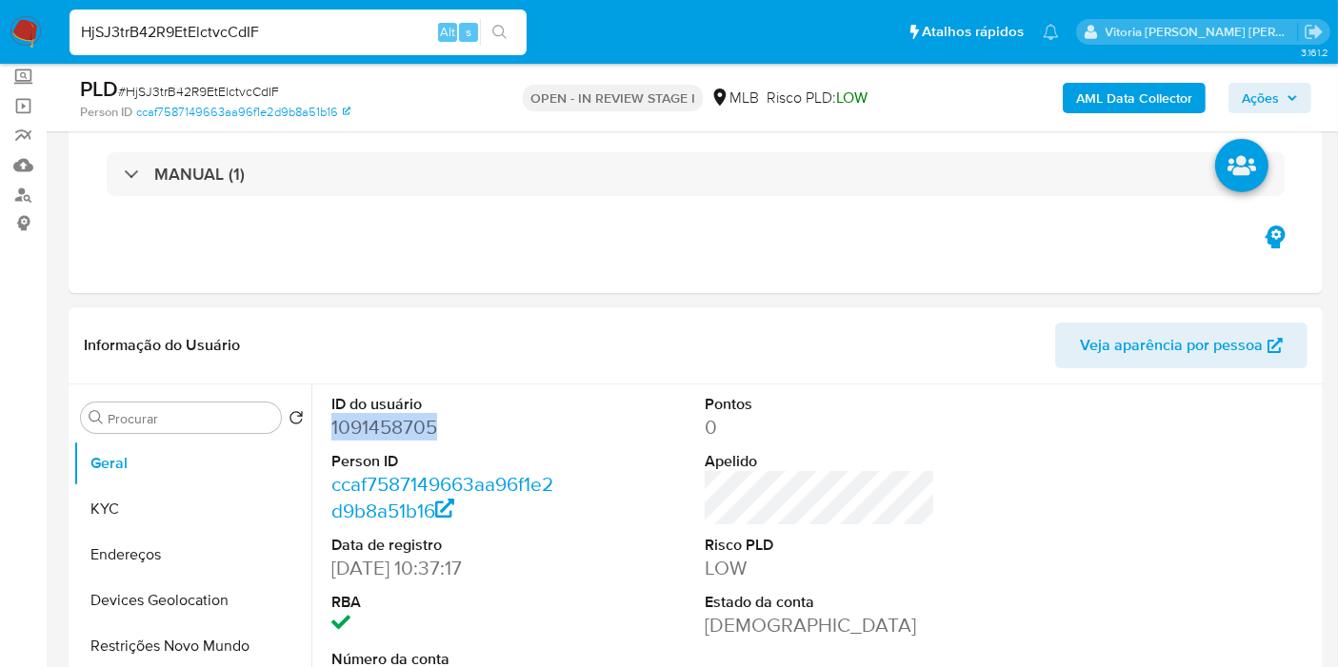
scroll to position [211, 0]
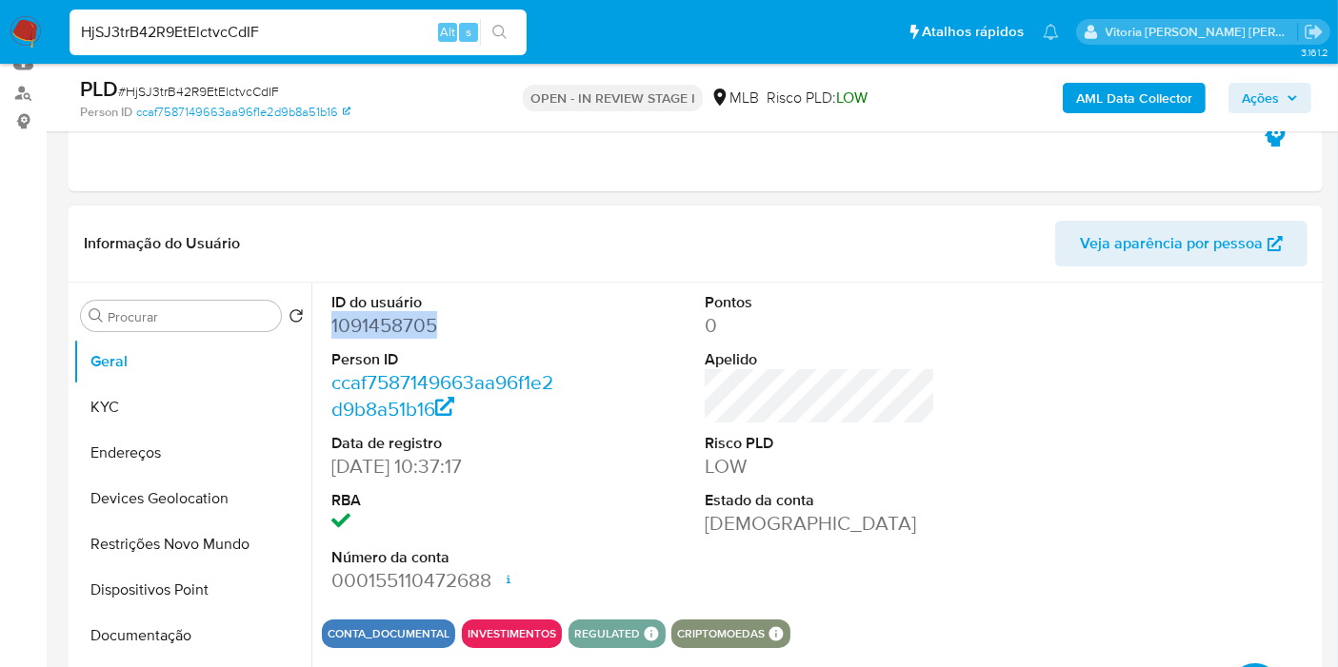
copy dd "1091458705"
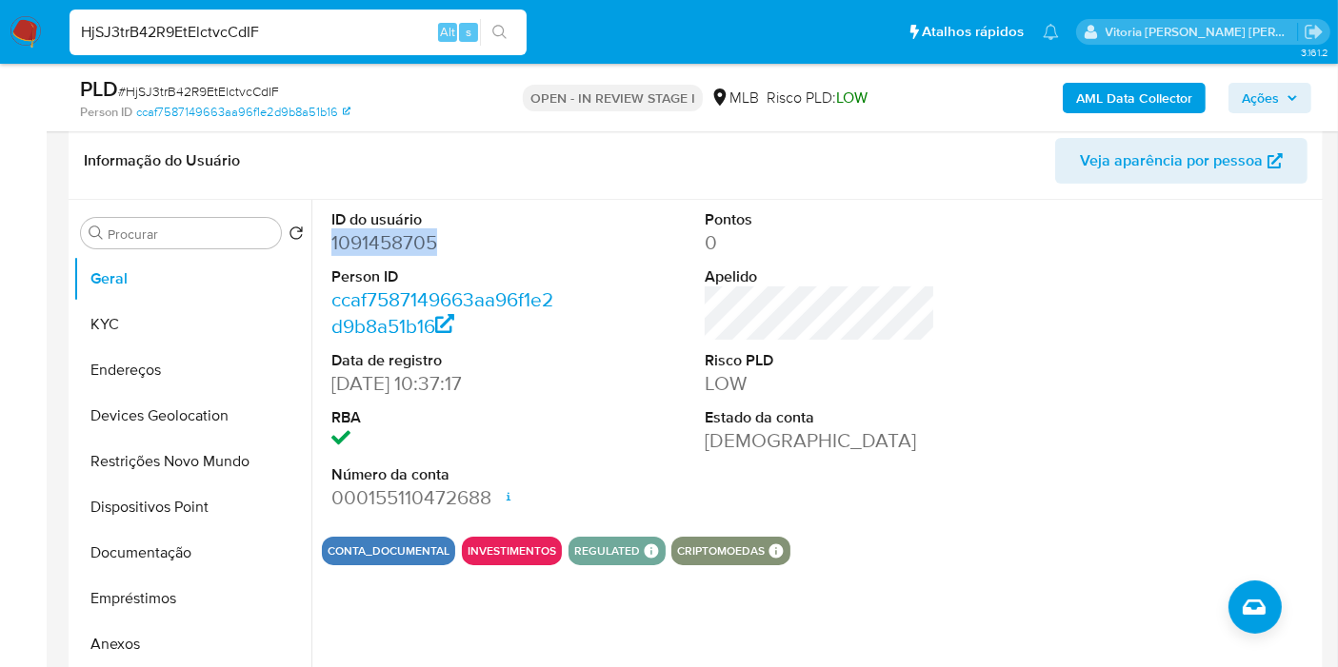
scroll to position [423, 0]
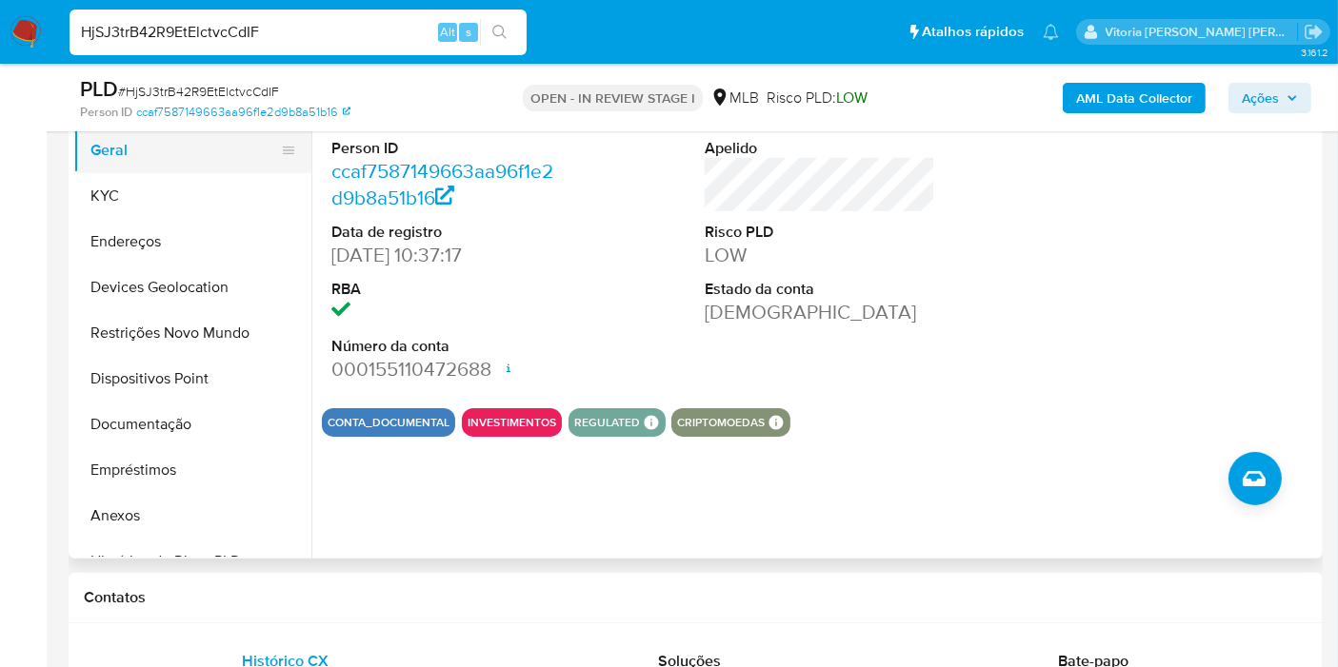
click at [130, 170] on button "Geral" at bounding box center [184, 151] width 223 height 46
drag, startPoint x: 130, startPoint y: 182, endPoint x: 214, endPoint y: 210, distance: 88.5
click at [131, 183] on button "KYC" at bounding box center [184, 196] width 223 height 46
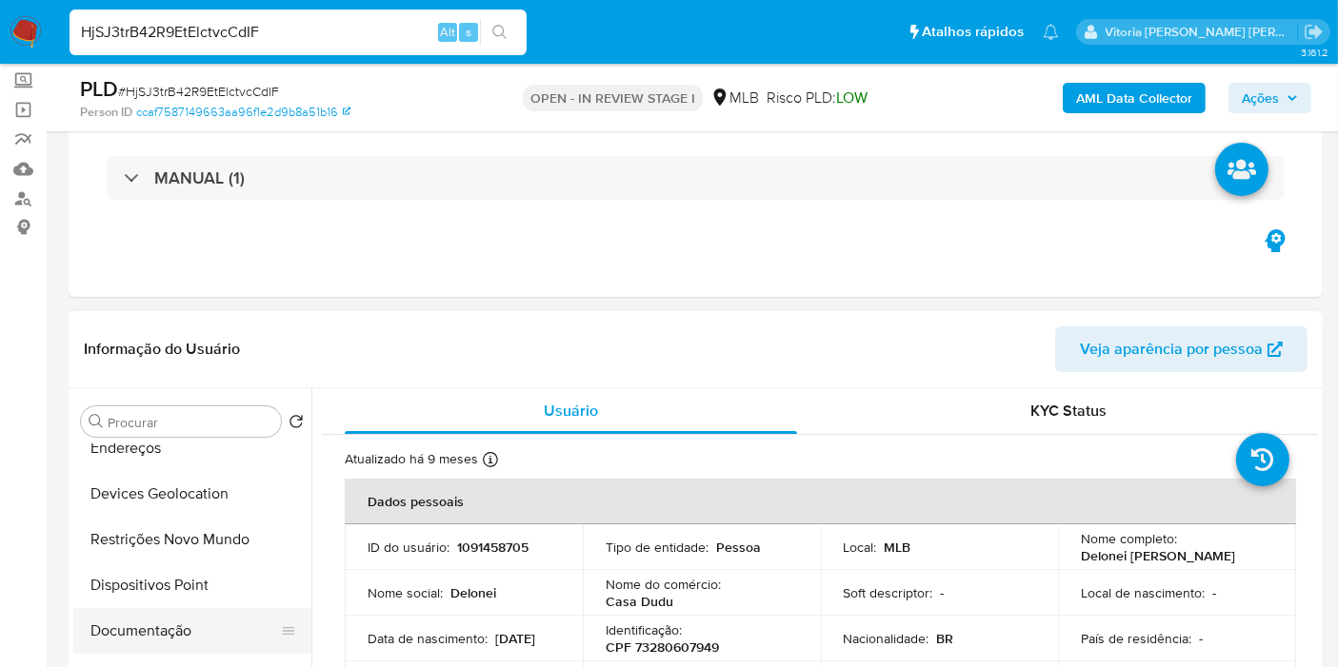
scroll to position [316, 0]
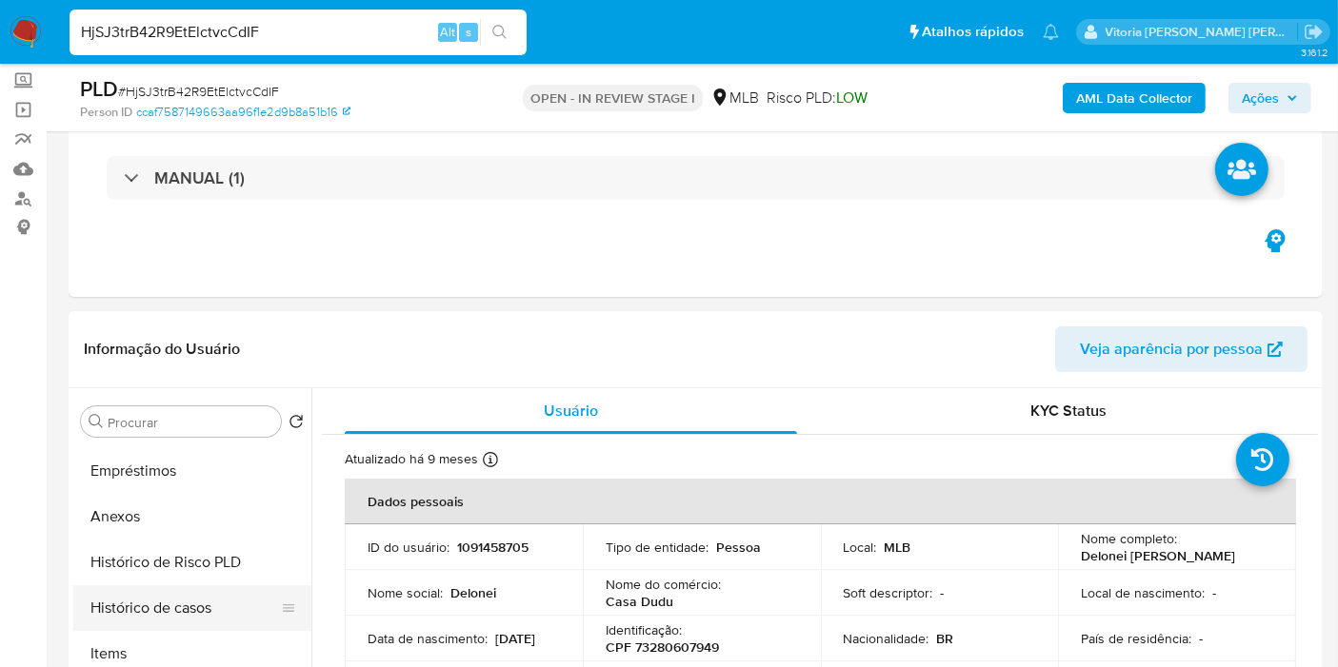
click at [154, 586] on button "Histórico de casos" at bounding box center [184, 609] width 223 height 46
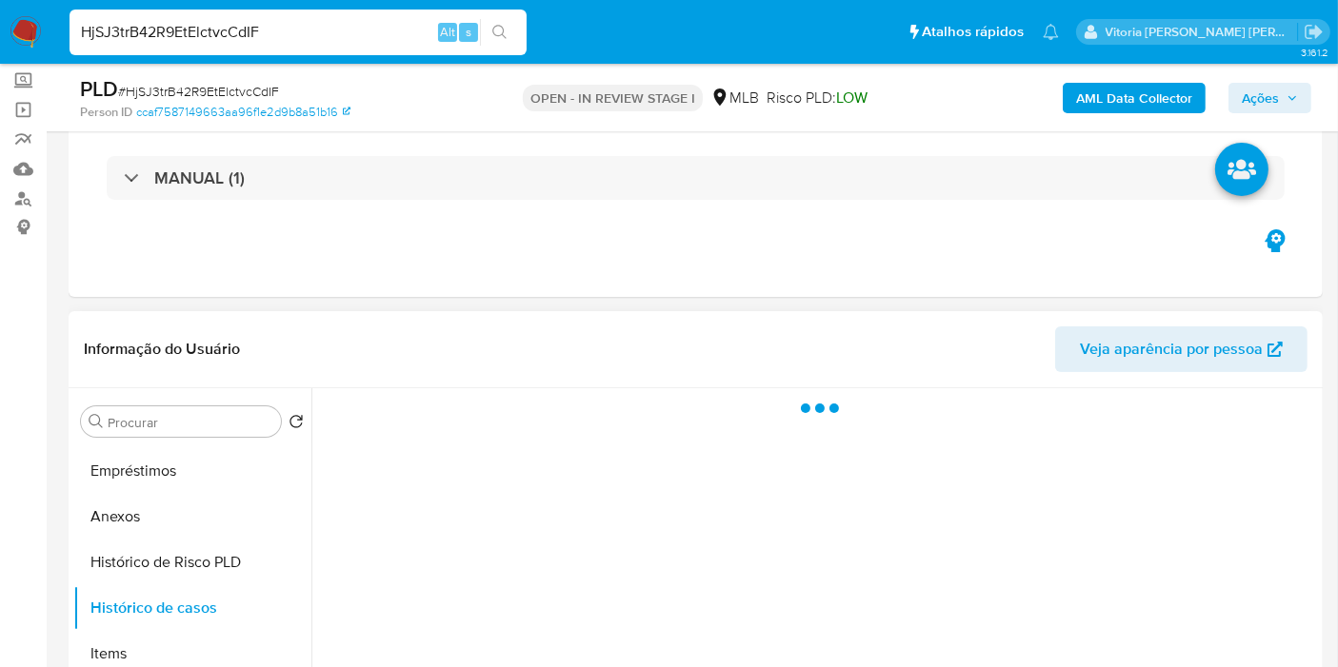
scroll to position [423, 0]
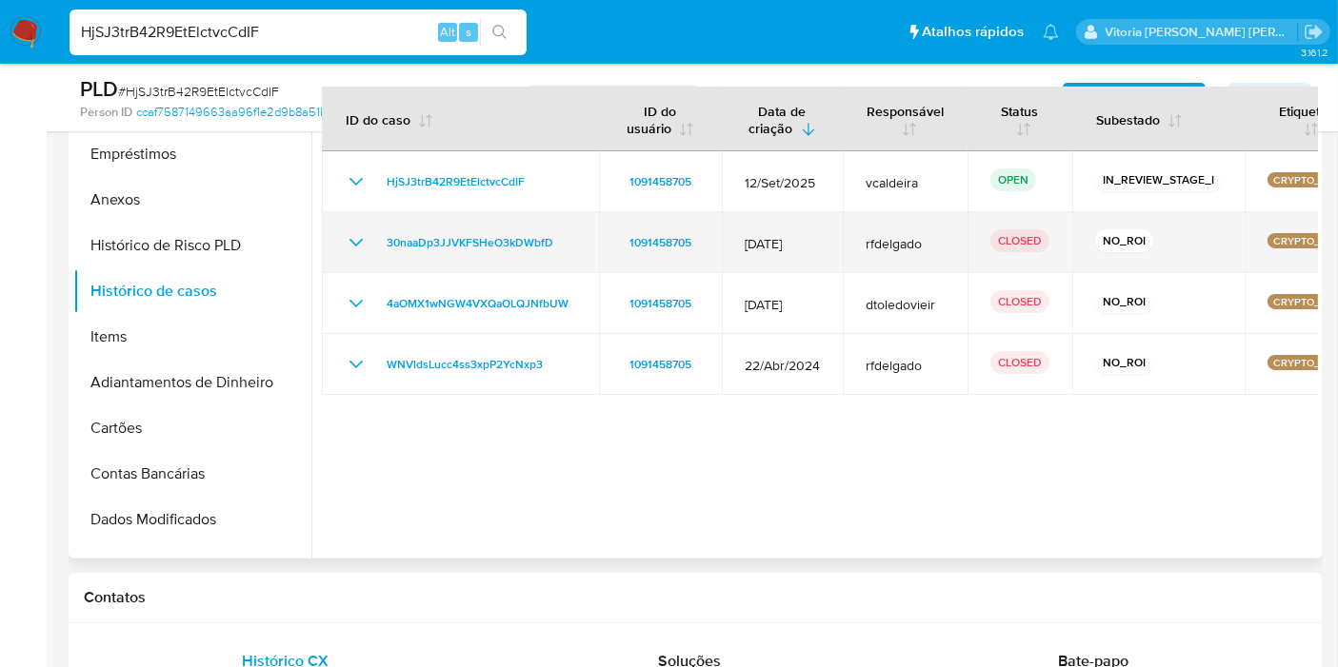
click at [356, 235] on icon "Mostrar/Ocultar" at bounding box center [356, 242] width 23 height 23
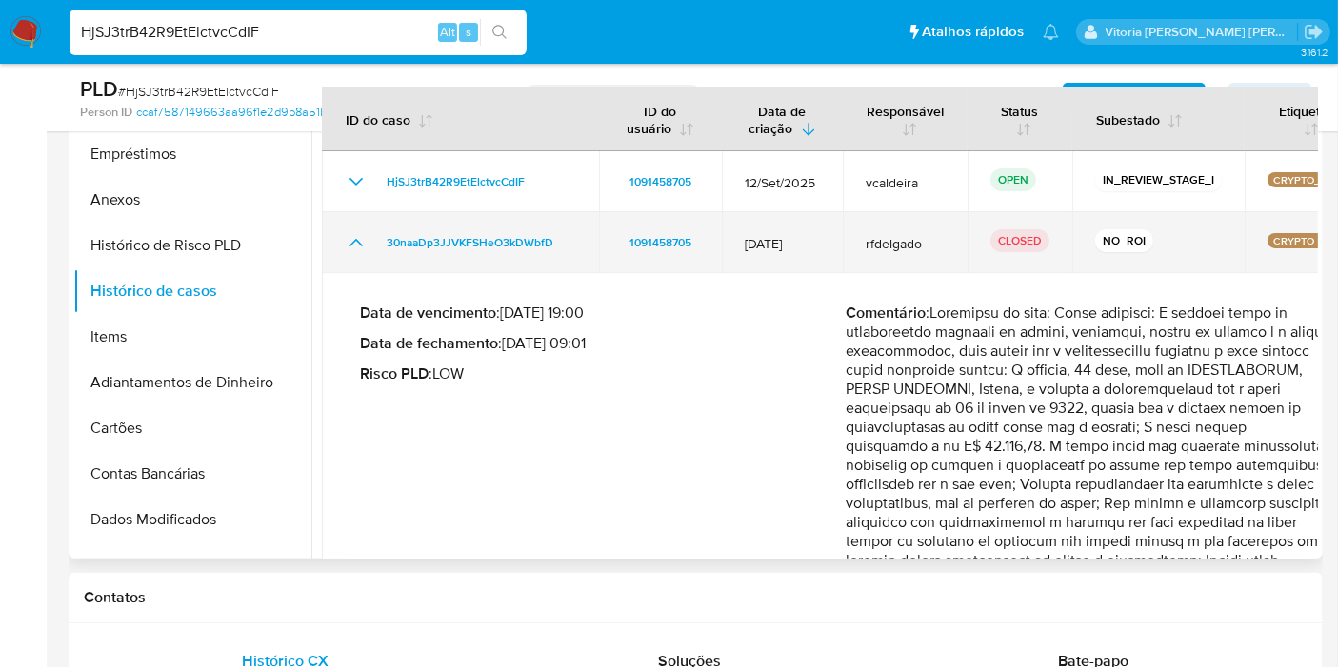
click at [354, 235] on icon "Mostrar/Ocultar" at bounding box center [356, 242] width 23 height 23
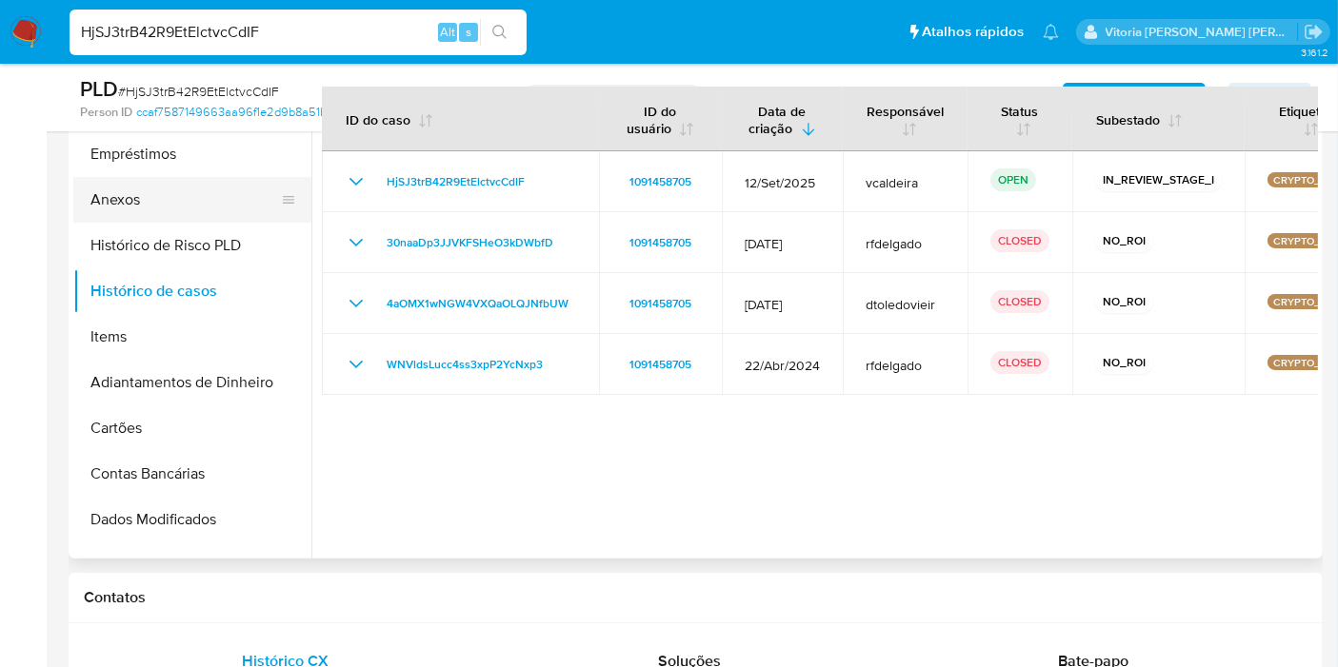
click at [118, 188] on button "Anexos" at bounding box center [184, 200] width 223 height 46
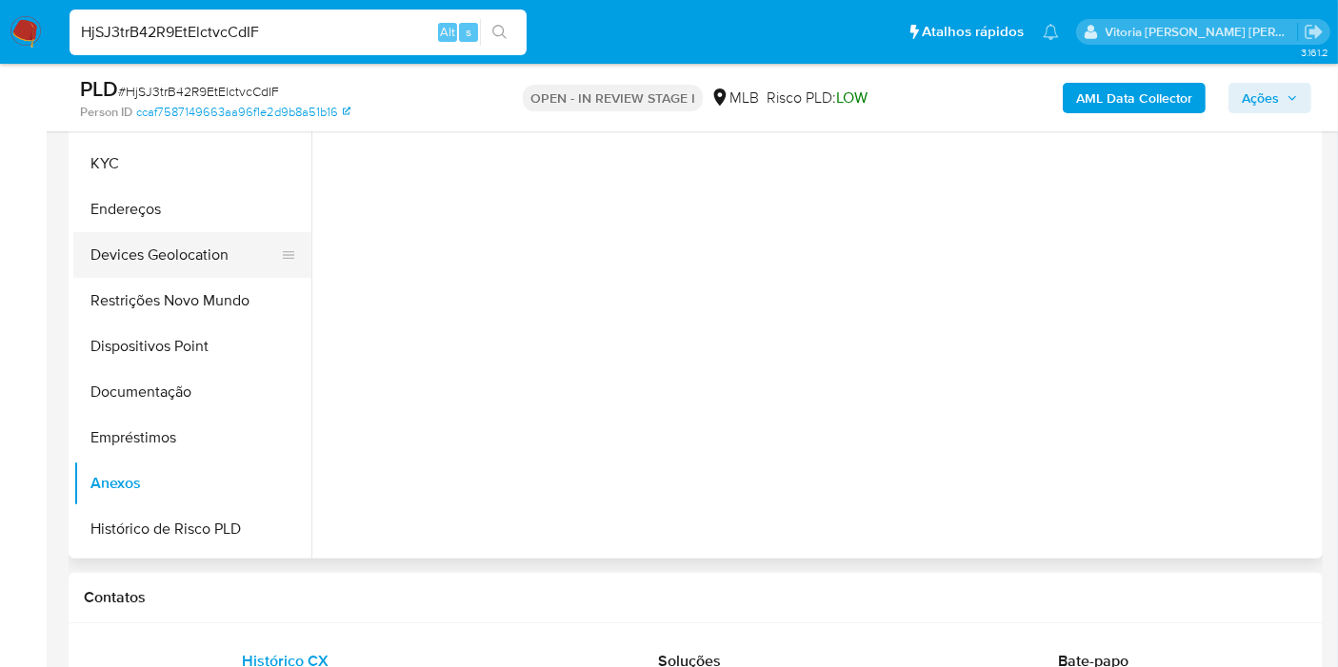
scroll to position [0, 0]
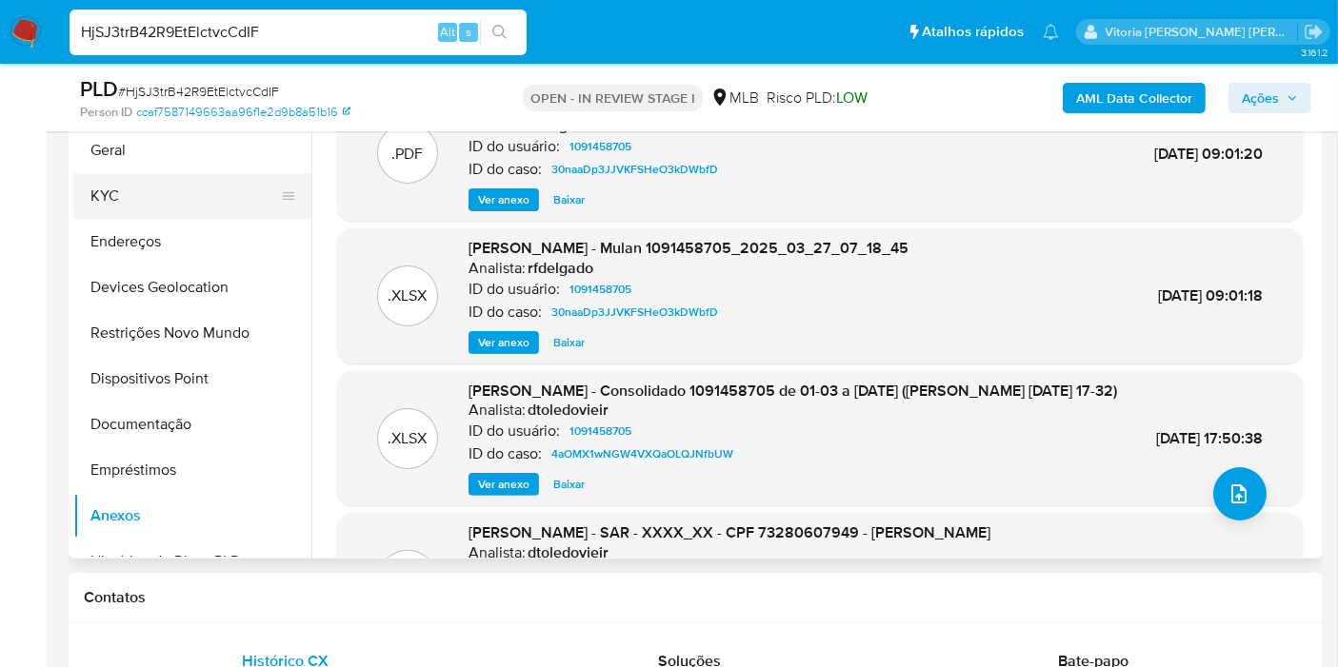
click at [121, 206] on button "KYC" at bounding box center [184, 196] width 223 height 46
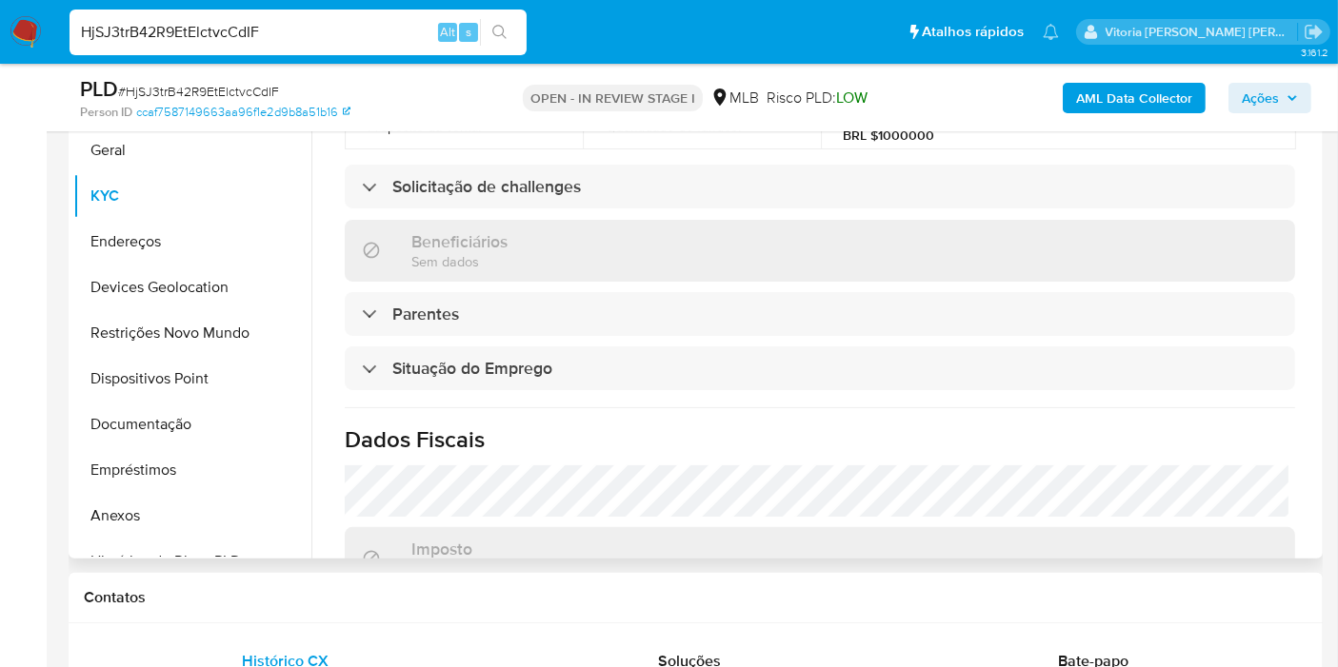
scroll to position [845, 0]
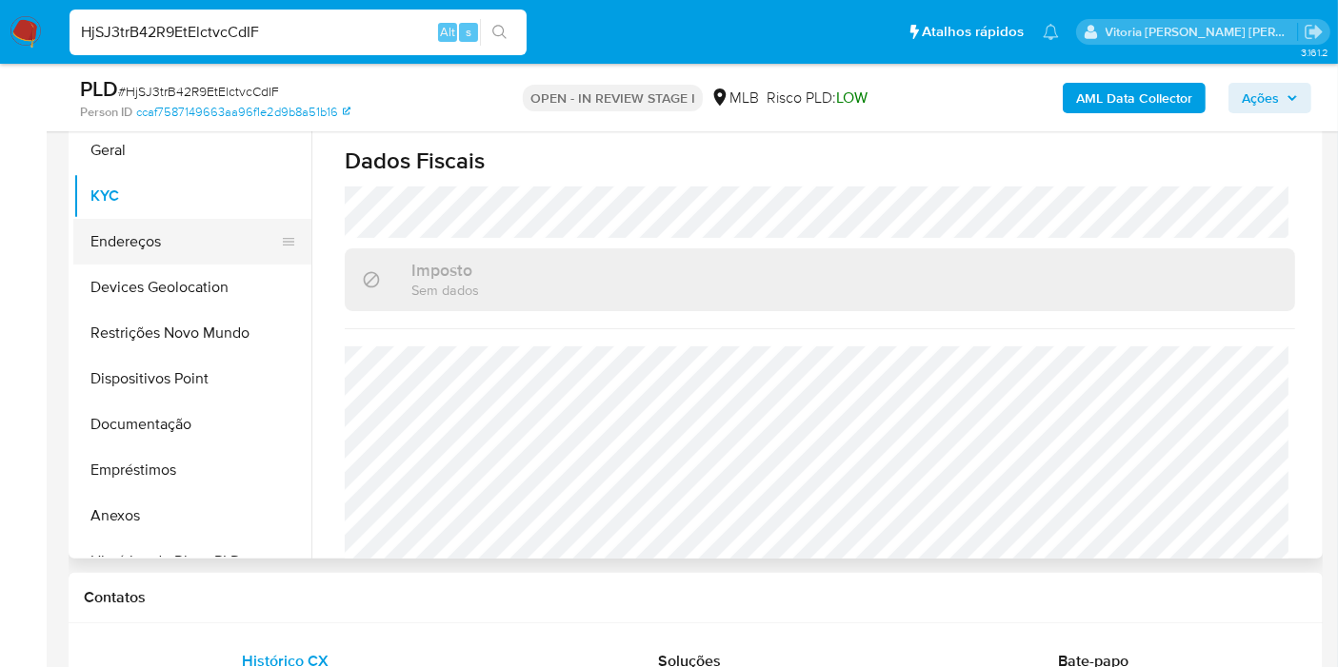
click at [179, 251] on button "Endereços" at bounding box center [184, 242] width 223 height 46
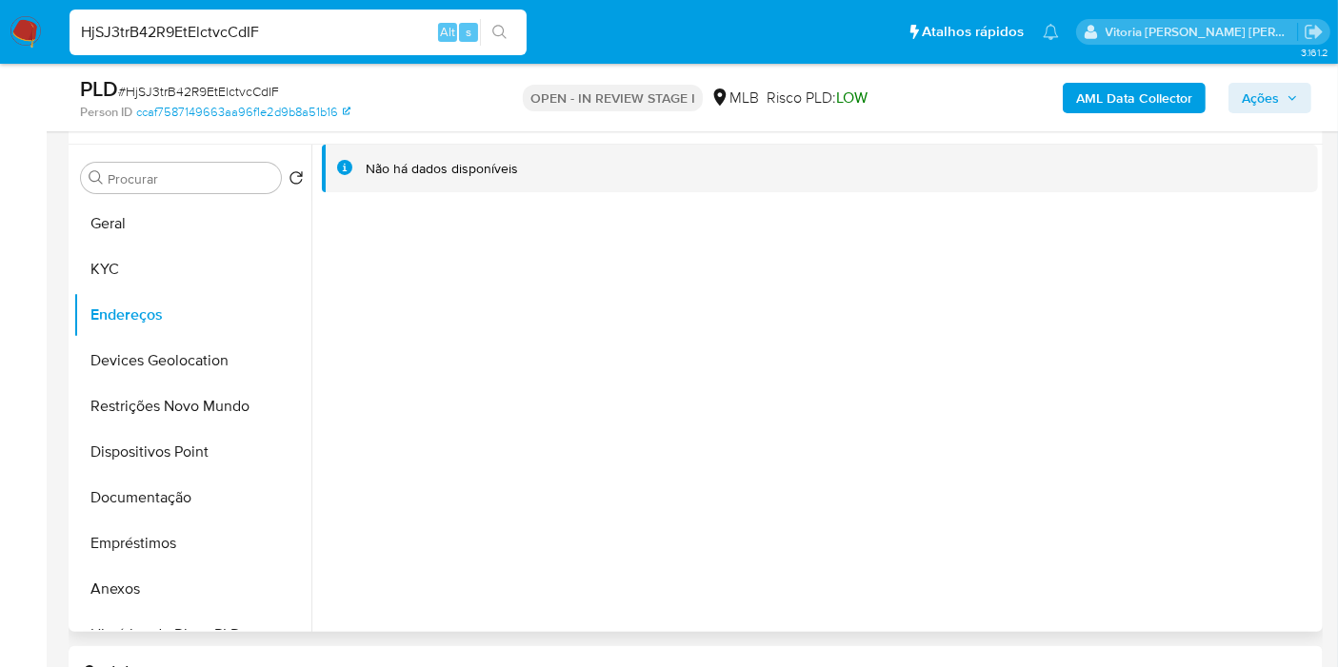
scroll to position [317, 0]
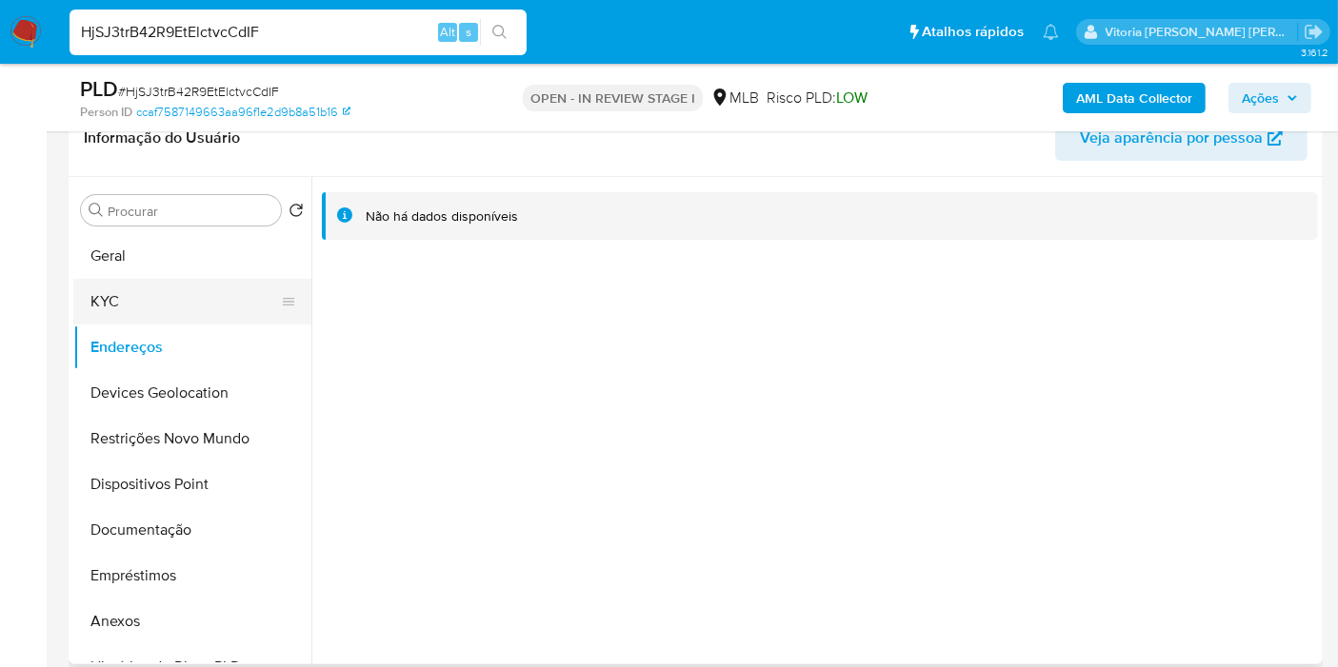
click at [160, 289] on button "KYC" at bounding box center [184, 302] width 223 height 46
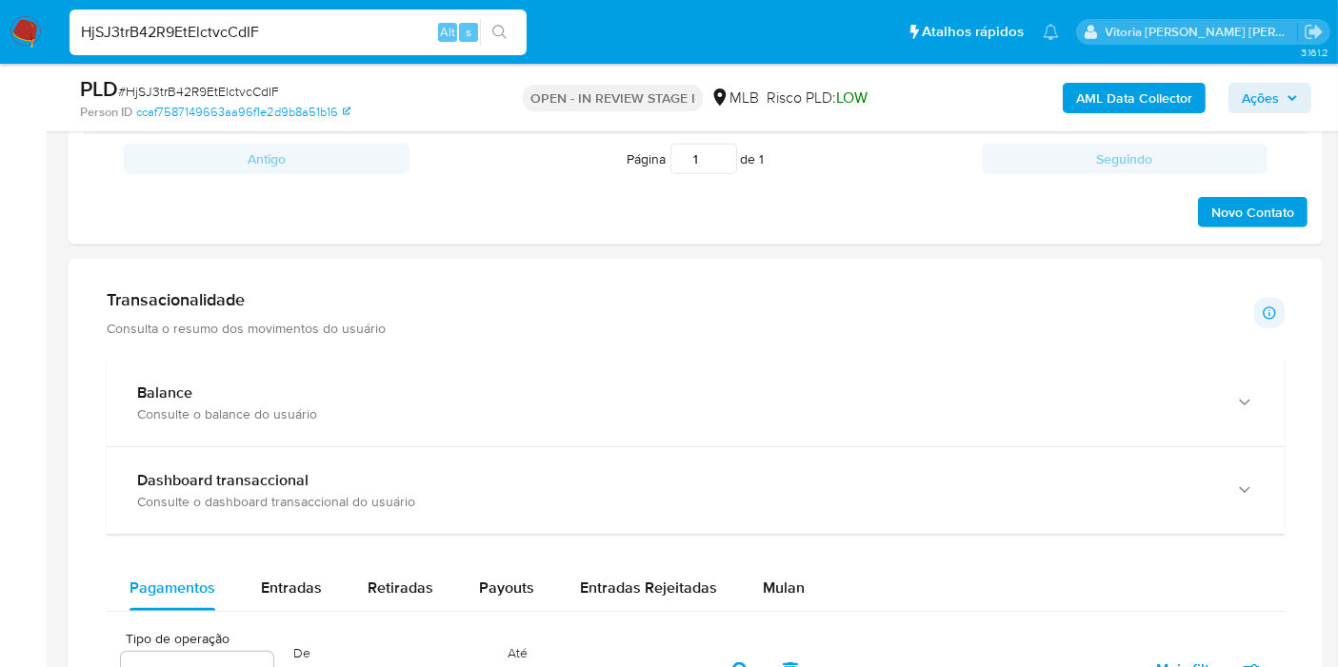
scroll to position [1058, 0]
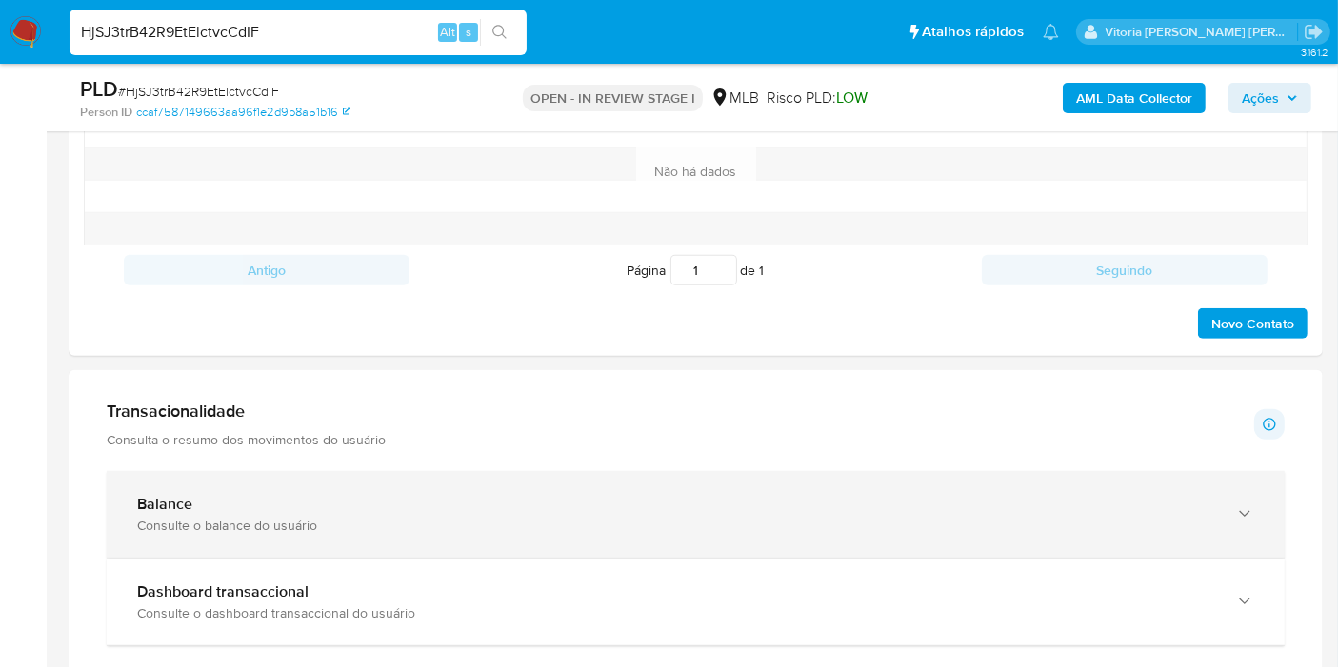
click at [237, 517] on div "Consulte o balance do usuário" at bounding box center [676, 525] width 1079 height 17
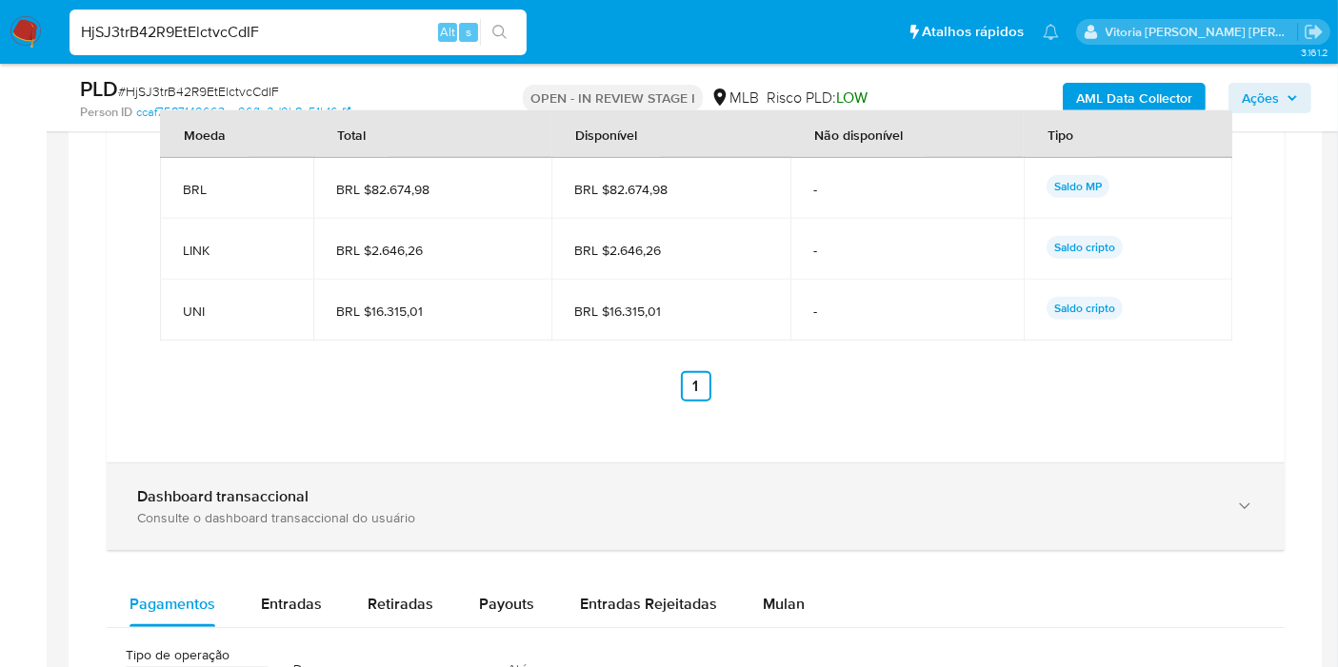
scroll to position [2221, 0]
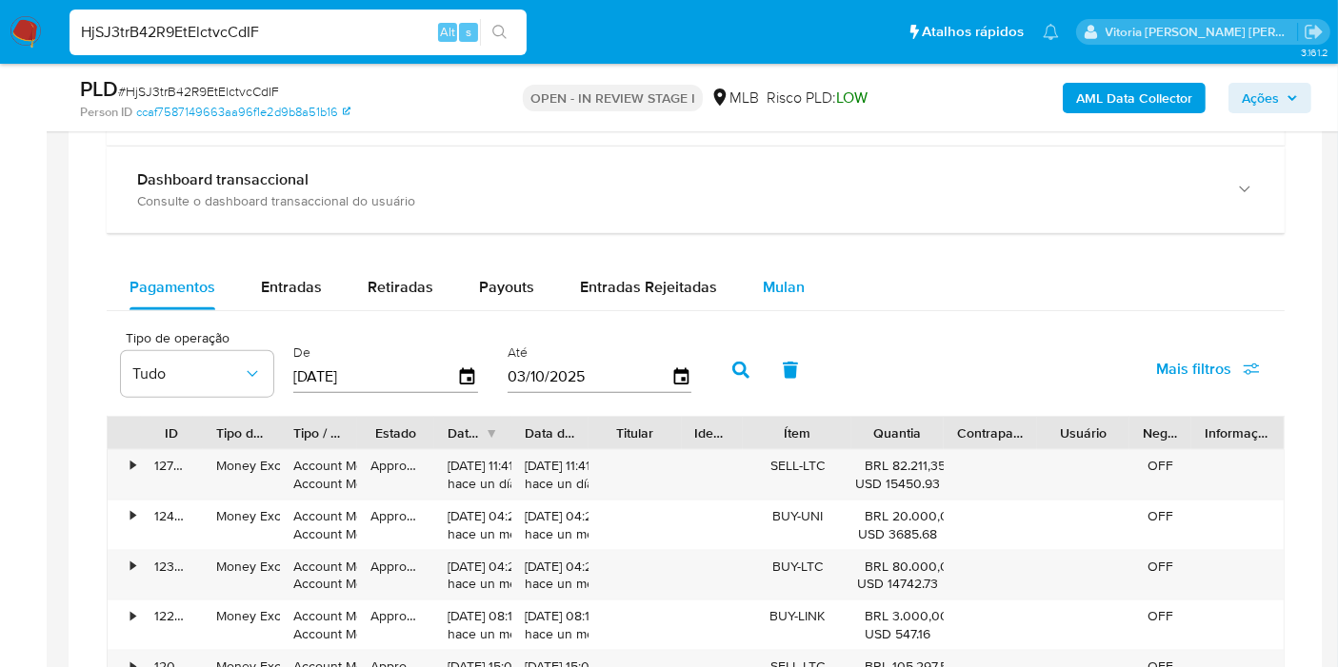
click at [767, 301] on div "Mulan" at bounding box center [784, 288] width 42 height 46
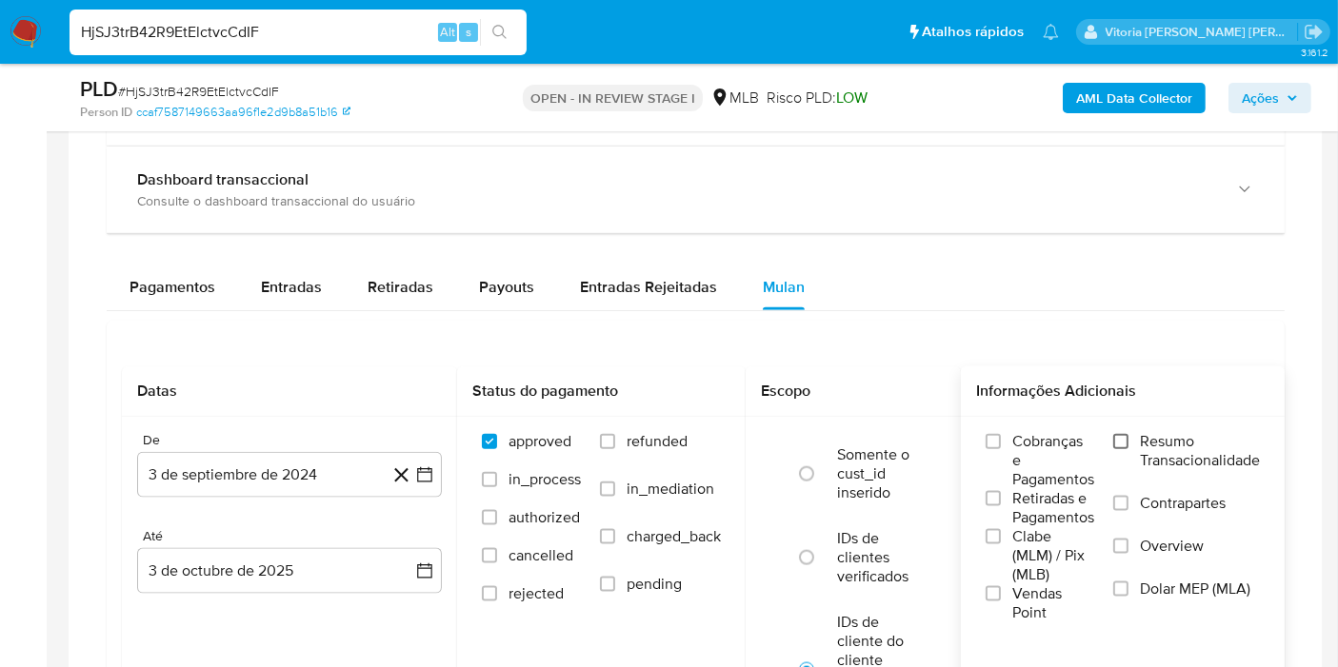
click at [1128, 439] on input "Resumo Transacionalidade" at bounding box center [1120, 441] width 15 height 15
click at [263, 492] on button "3 de septiembre de 2024" at bounding box center [289, 475] width 305 height 46
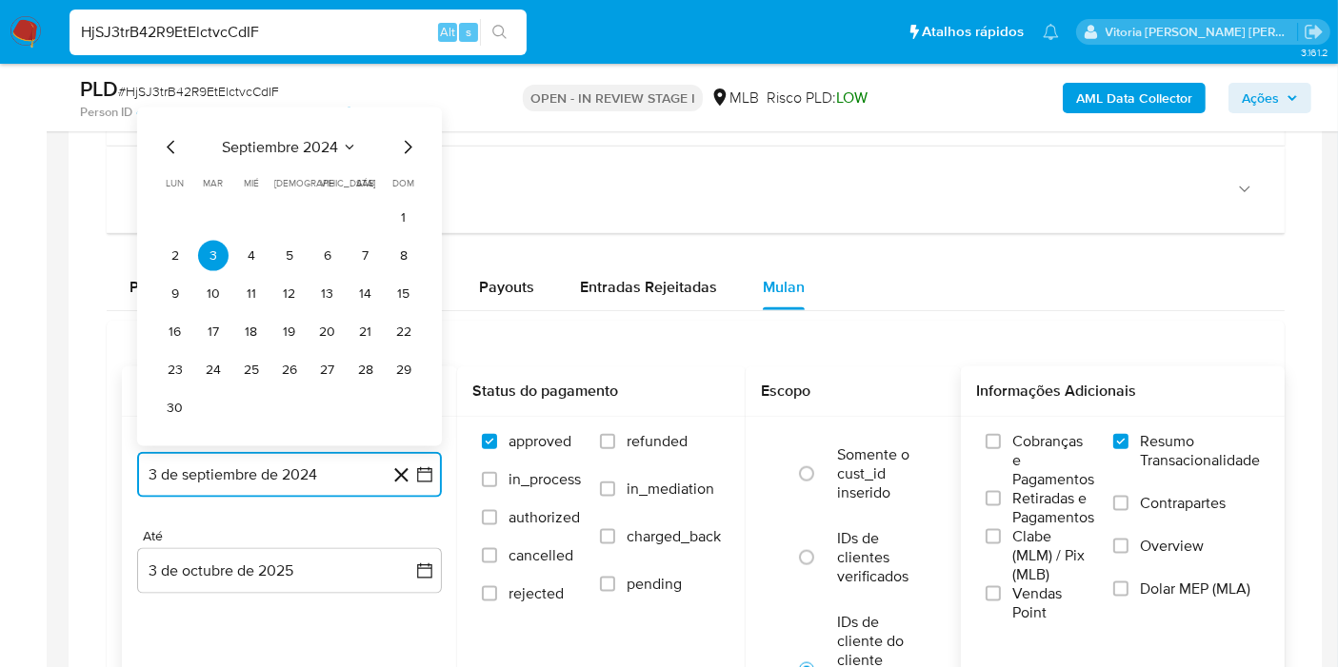
click at [334, 145] on span "septiembre 2024" at bounding box center [280, 147] width 116 height 19
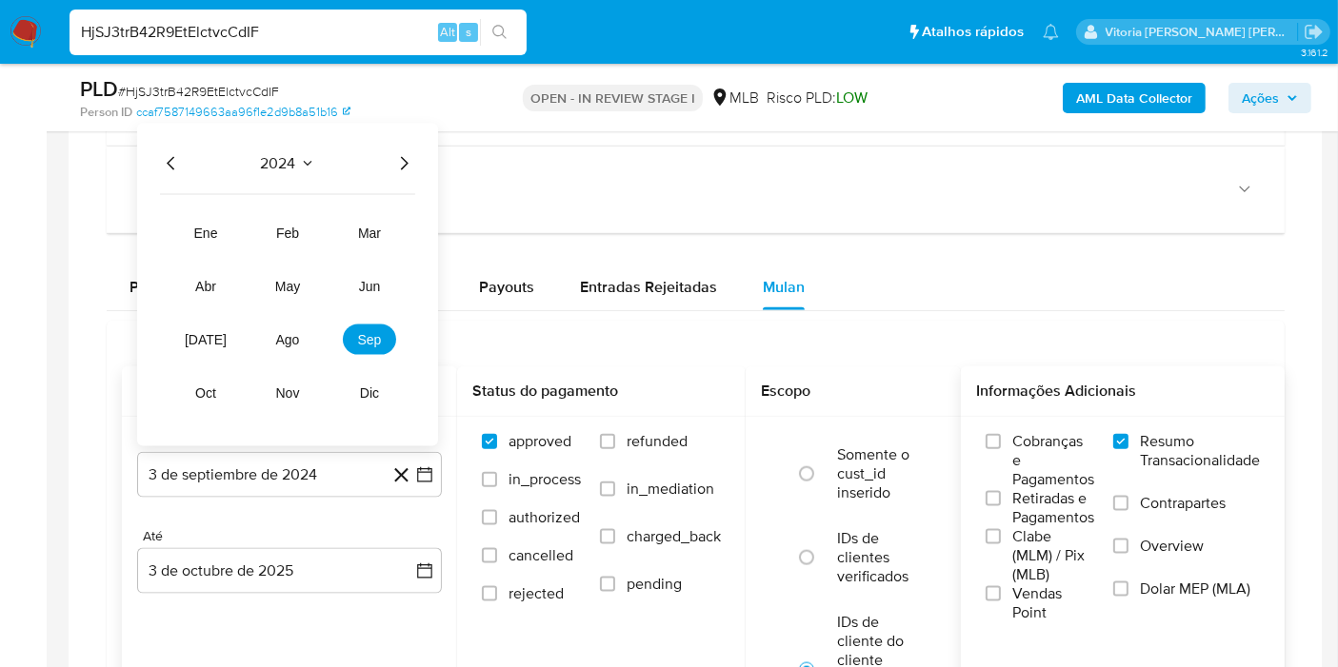
click at [407, 156] on icon "Año siguiente" at bounding box center [403, 163] width 23 height 23
click at [207, 231] on span "ene" at bounding box center [206, 233] width 24 height 15
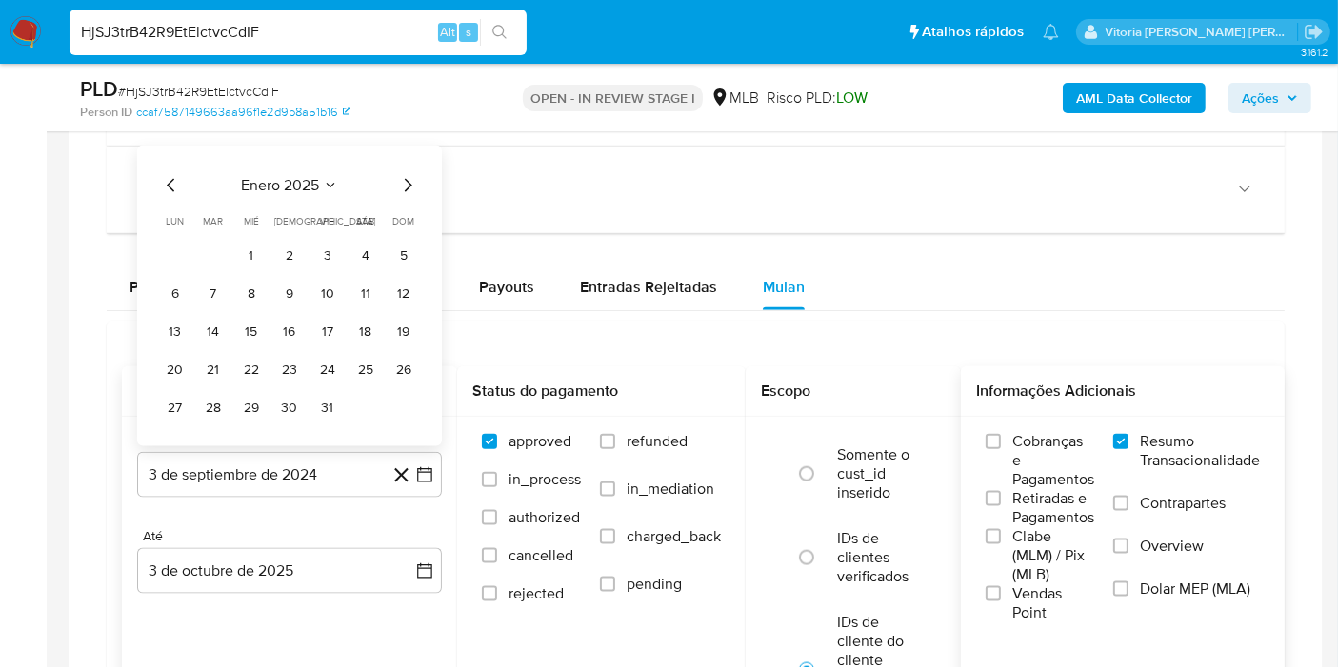
click at [249, 249] on button "1" at bounding box center [251, 256] width 30 height 30
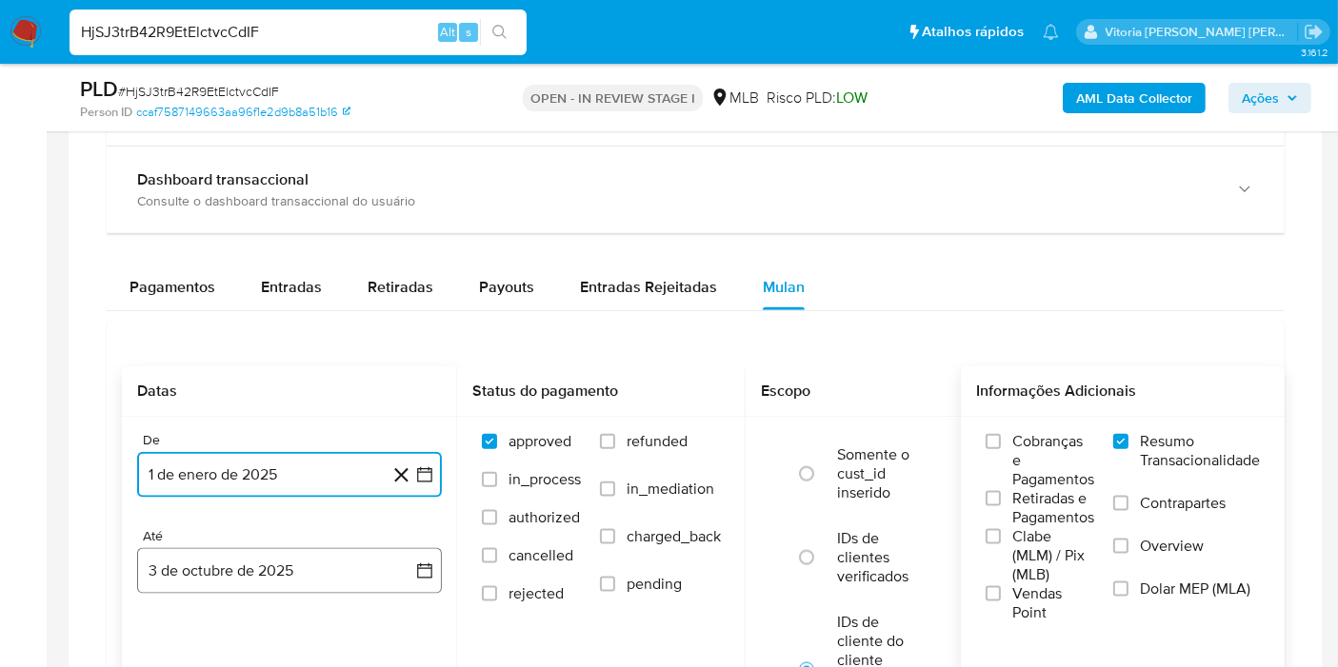
click at [255, 567] on button "3 de octubre de 2025" at bounding box center [289, 571] width 305 height 46
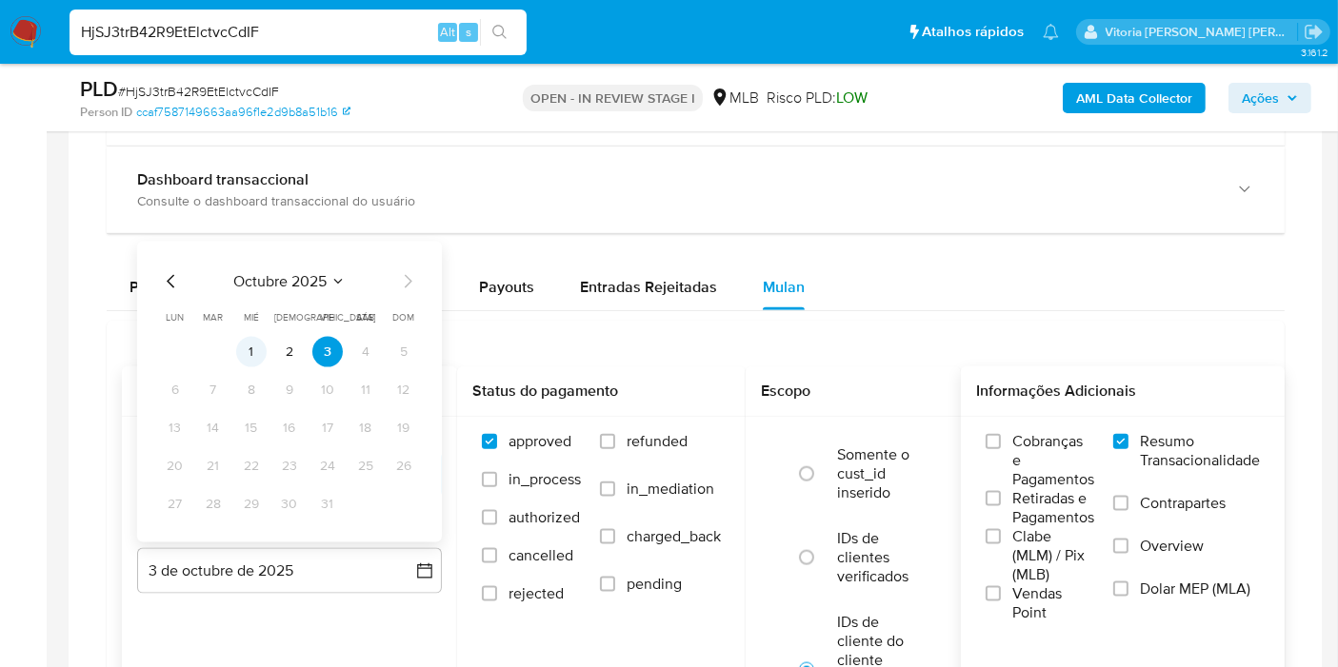
click at [253, 349] on button "1" at bounding box center [251, 352] width 30 height 30
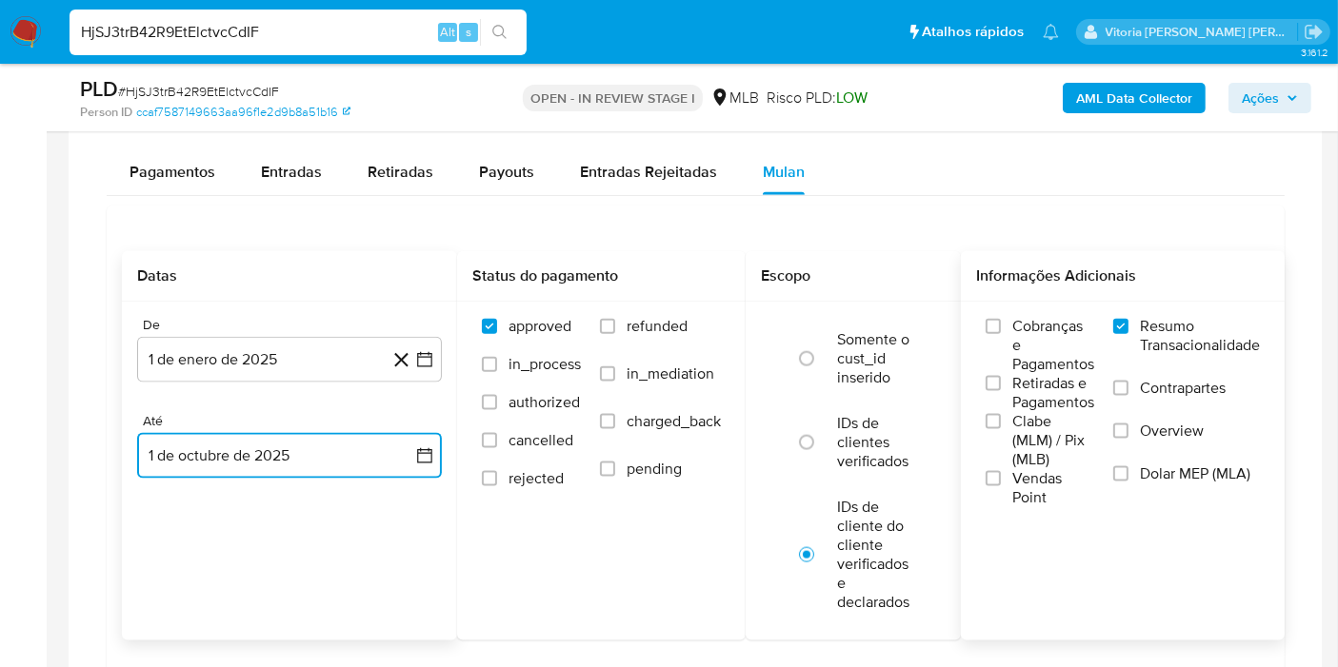
scroll to position [2644, 0]
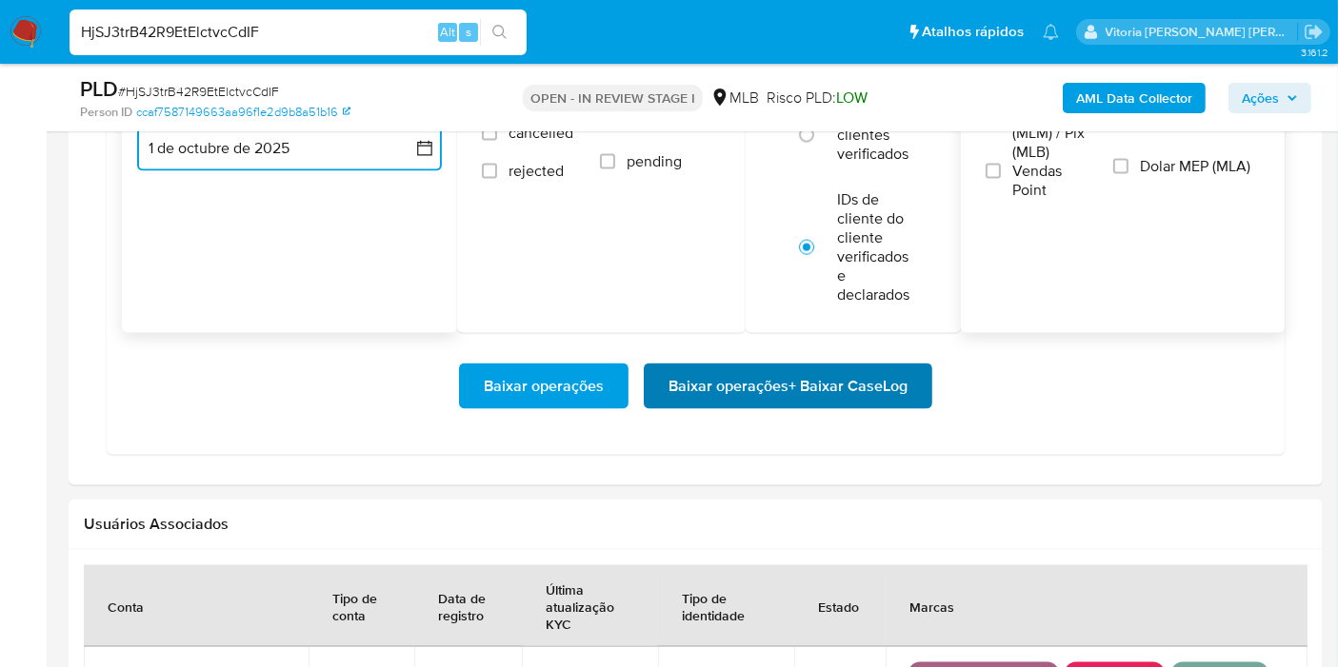
click at [695, 368] on span "Baixar operações + Baixar CaseLog" at bounding box center [787, 387] width 239 height 42
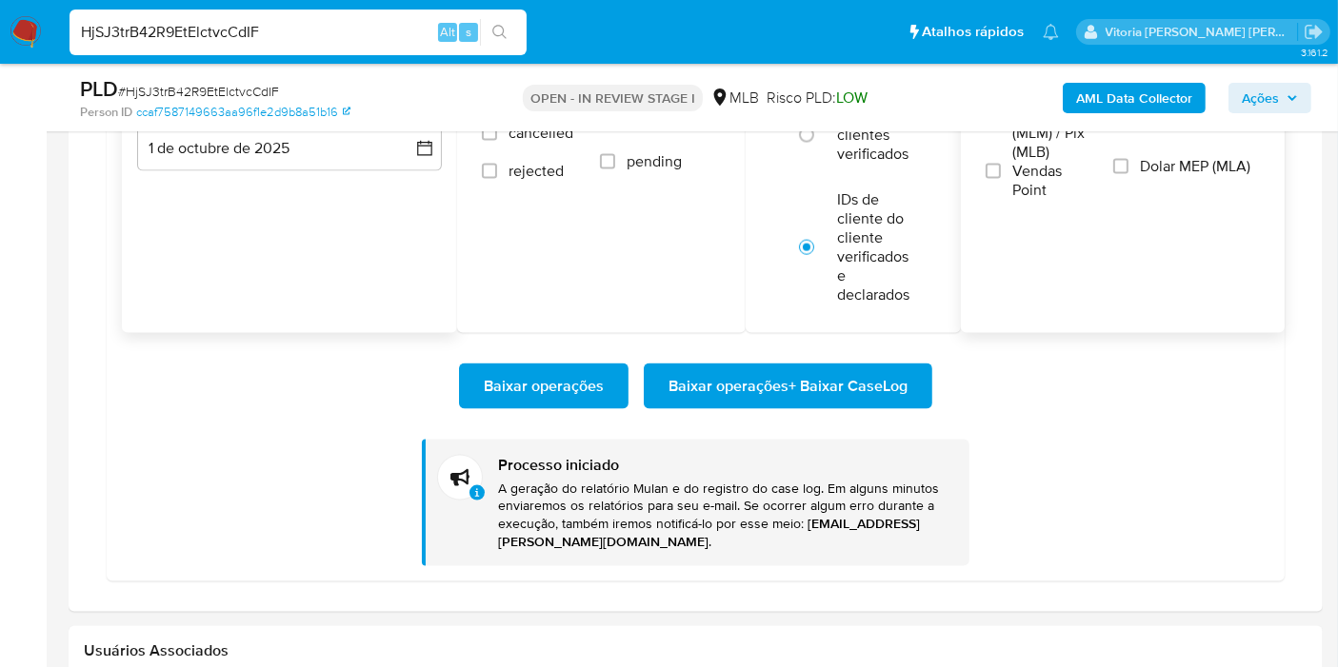
click at [196, 29] on input "HjSJ3trB42R9EtElctvcCdIF" at bounding box center [298, 32] width 457 height 25
paste input "MhewKNH0vhSP6x4gUwHRTEk1"
type input "MhewKNH0vhSP6x4gUwHRTEk1"
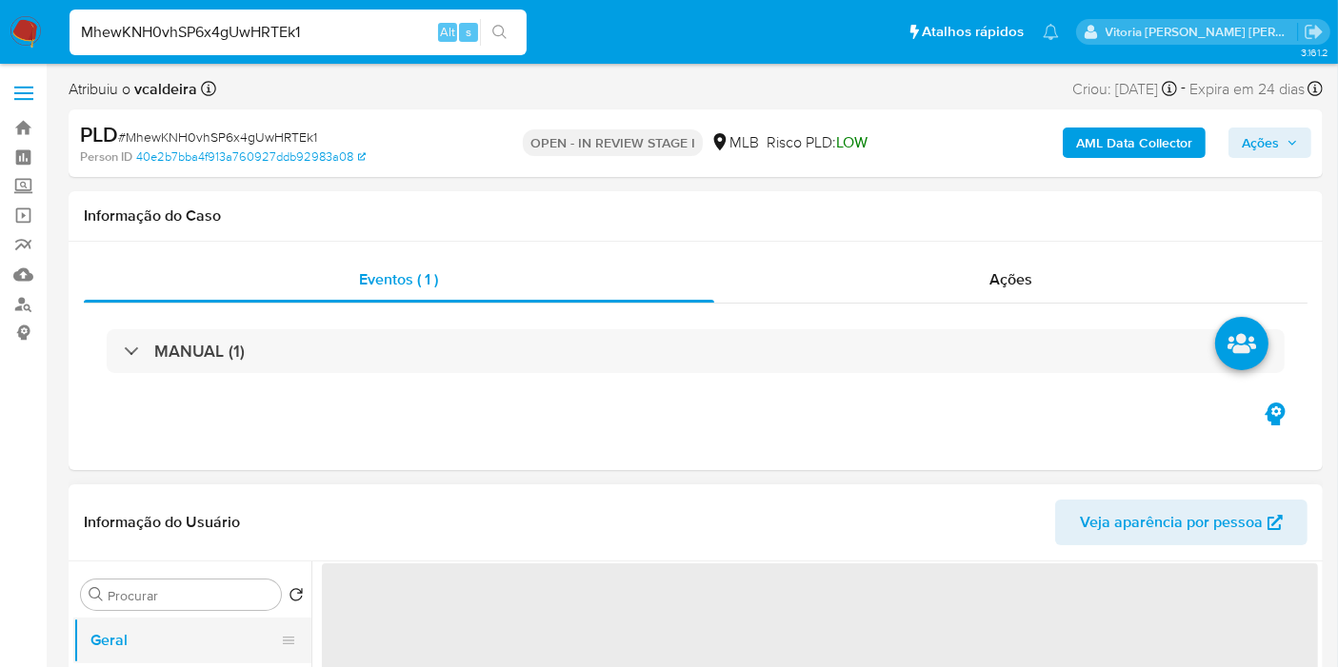
select select "10"
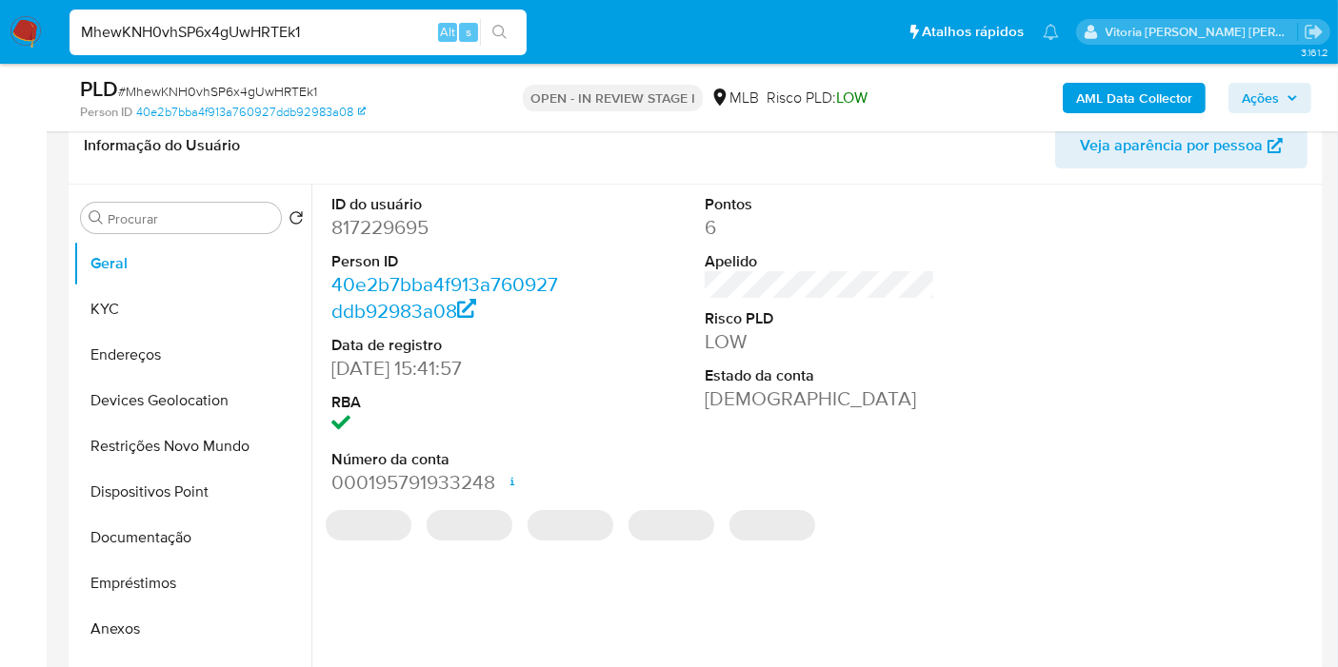
scroll to position [317, 0]
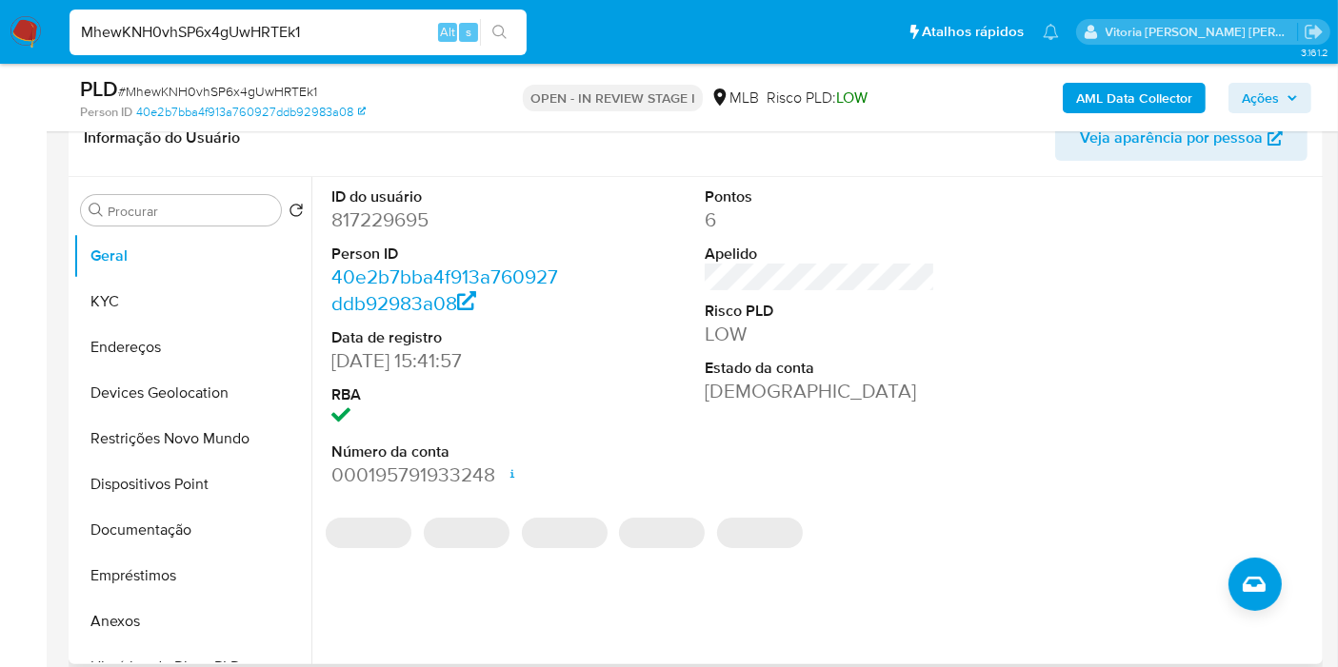
click at [348, 227] on dd "817229695" at bounding box center [446, 220] width 230 height 27
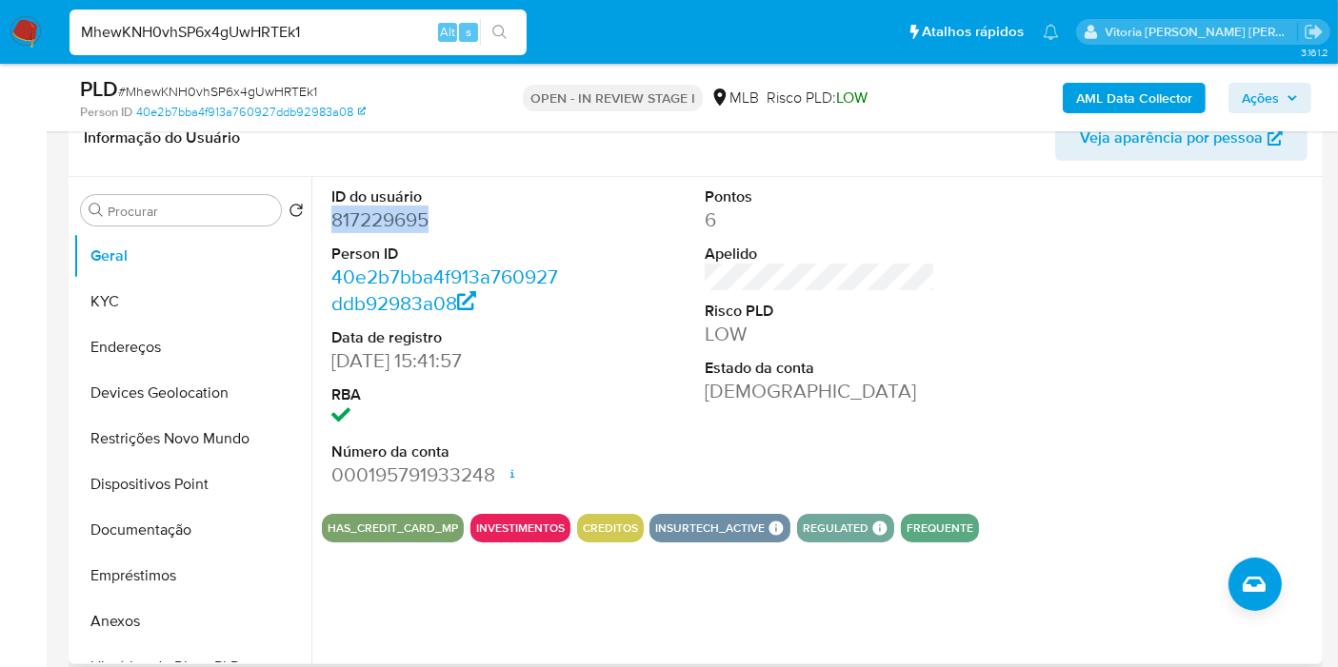
click at [348, 227] on dd "817229695" at bounding box center [446, 220] width 230 height 27
copy dd "817229695"
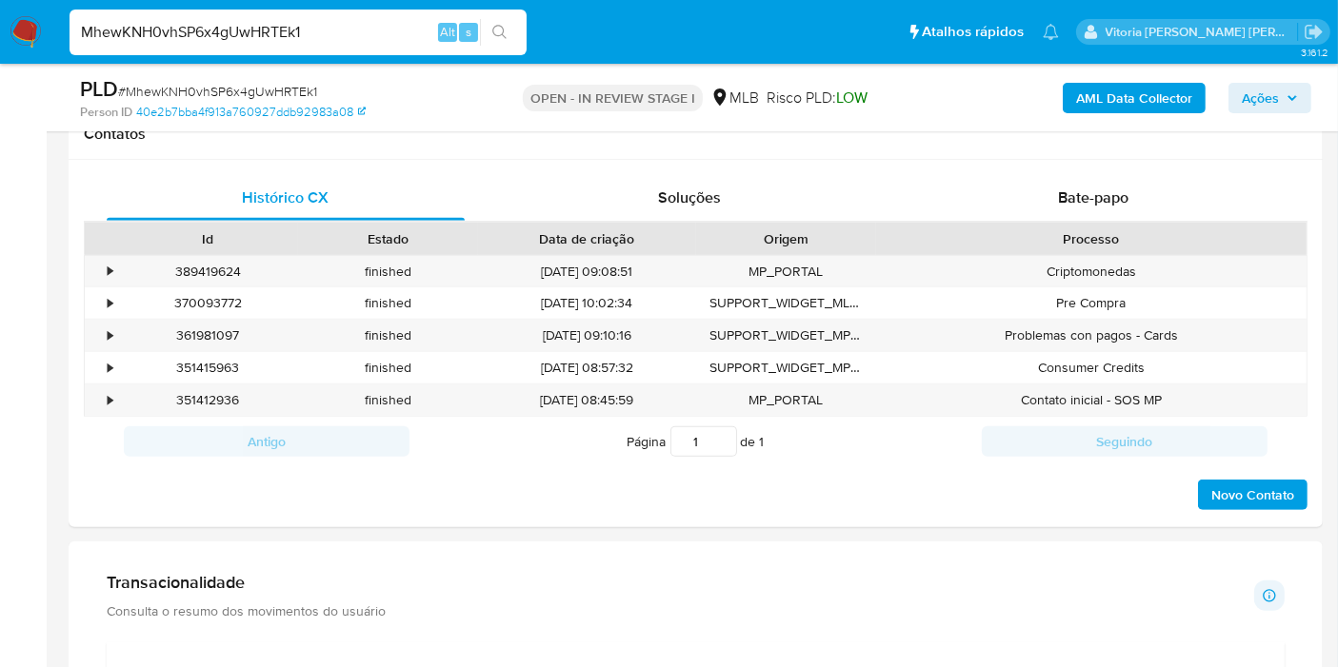
scroll to position [1269, 0]
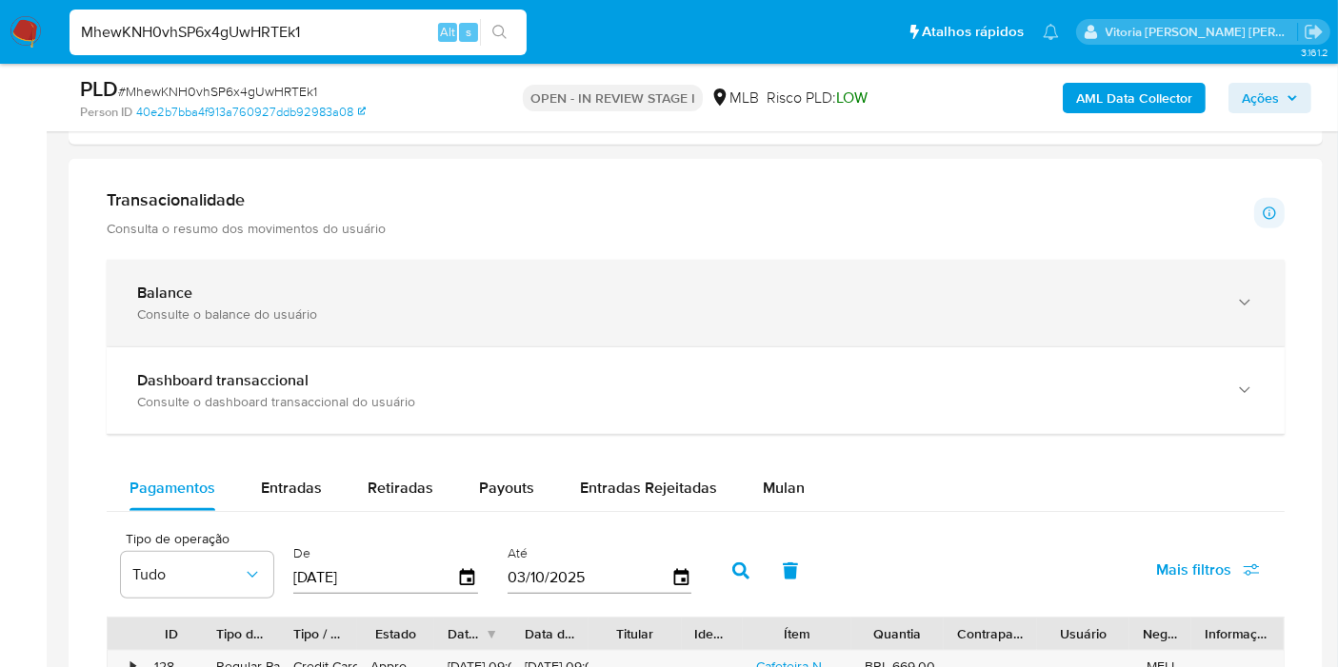
click at [269, 297] on div "Balance" at bounding box center [676, 293] width 1079 height 19
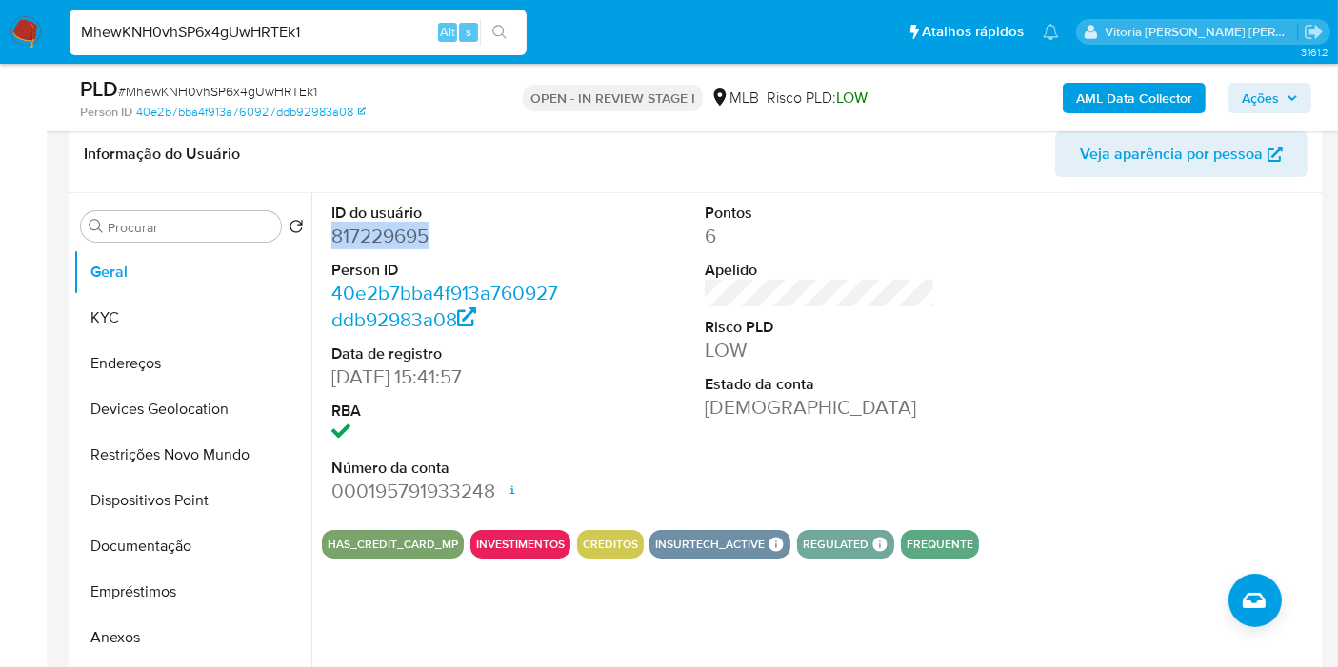
scroll to position [222, 0]
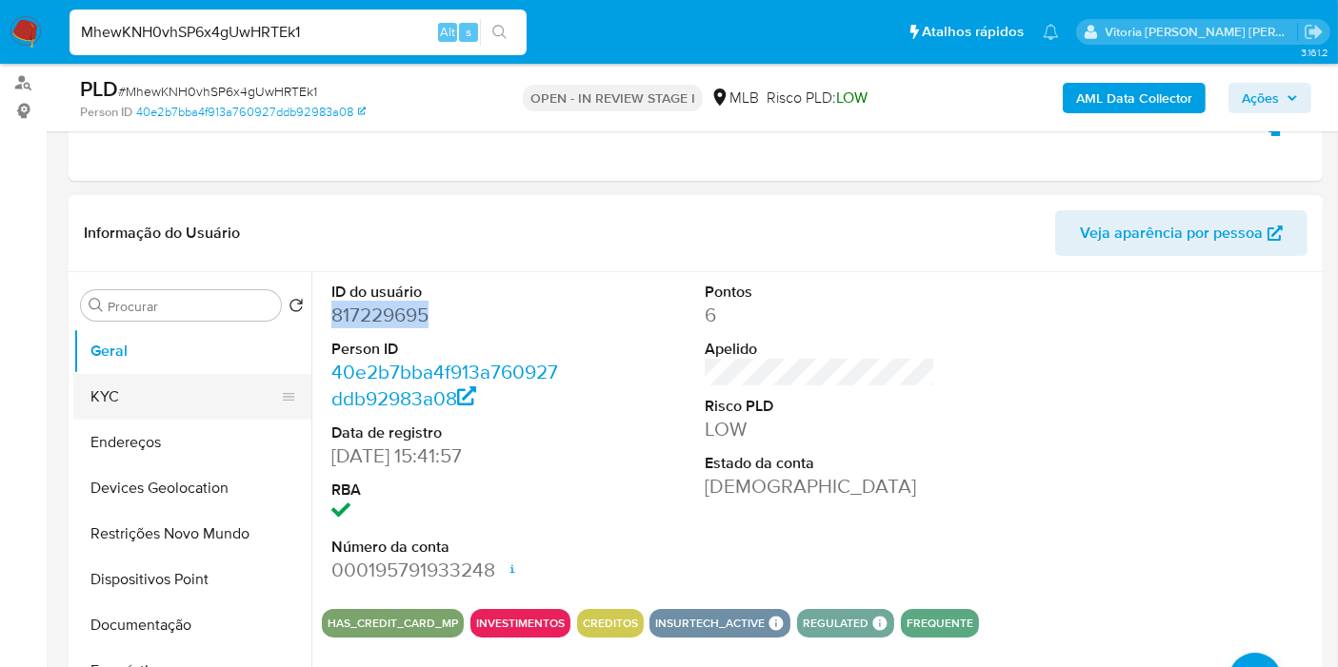
click at [170, 385] on button "KYC" at bounding box center [184, 397] width 223 height 46
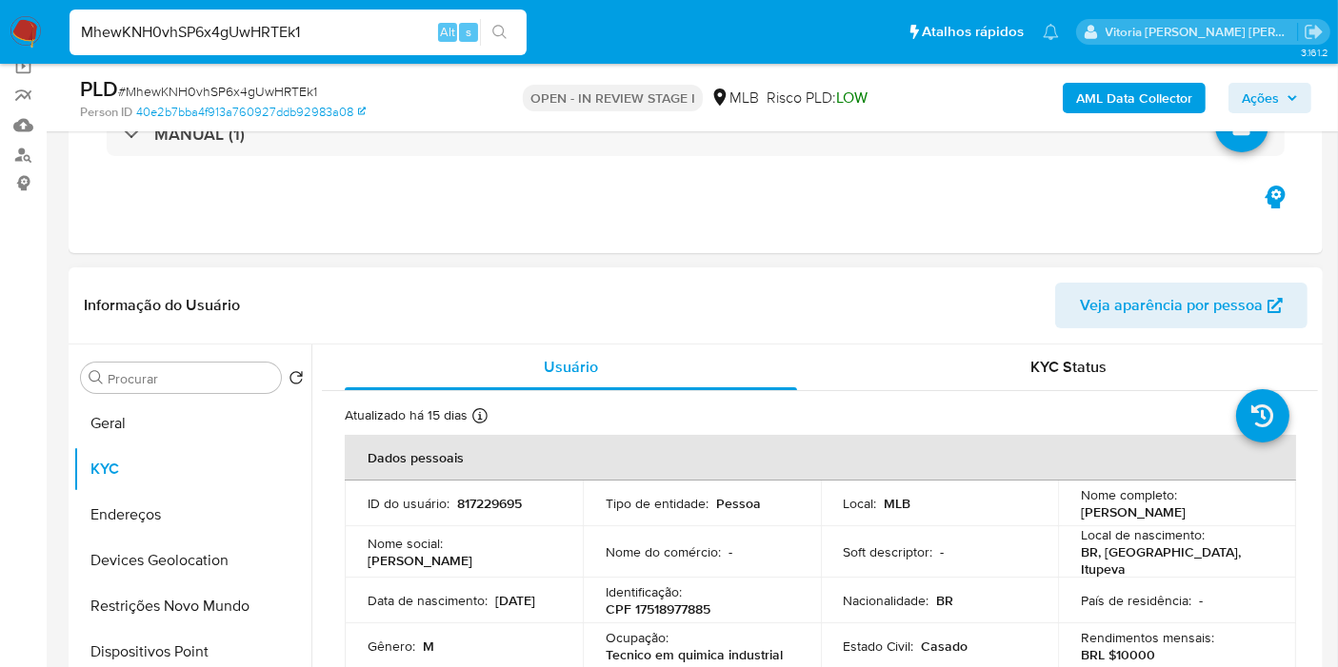
scroll to position [116, 0]
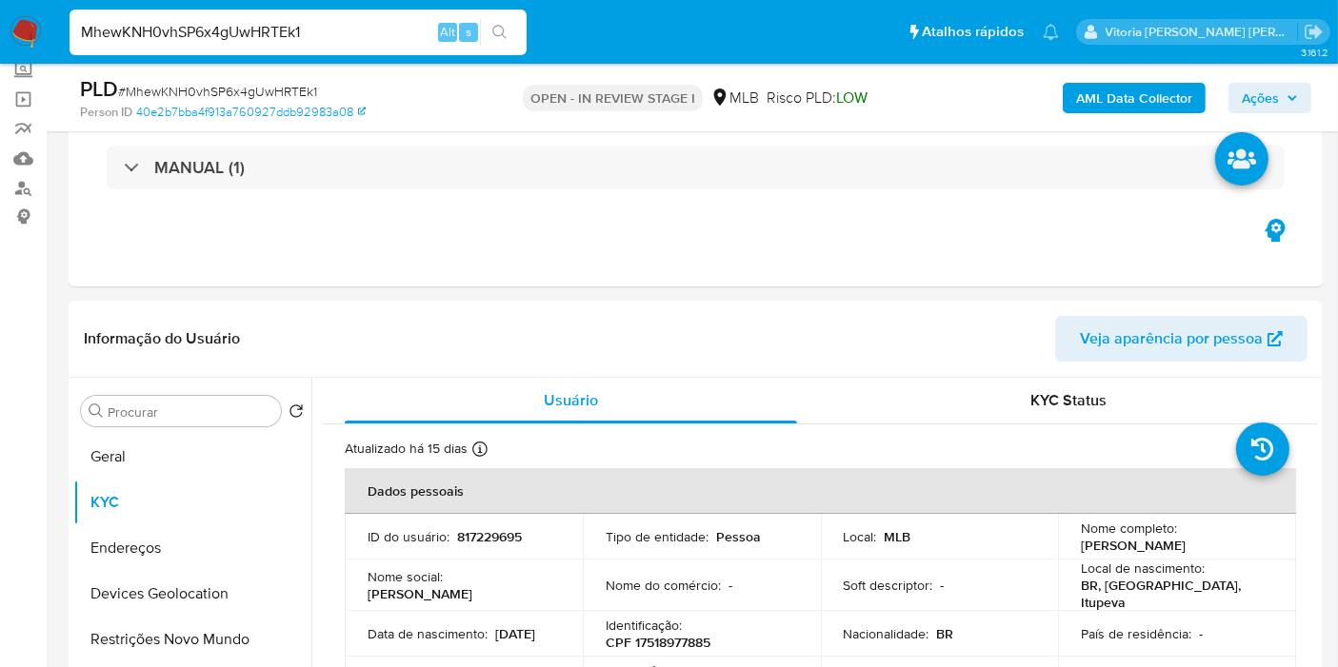
drag, startPoint x: 1223, startPoint y: 541, endPoint x: 1077, endPoint y: 545, distance: 146.7
click at [1081, 545] on div "Nome completo : Marcos Correa da Silva" at bounding box center [1177, 537] width 192 height 34
copy p "Marcos Correa da Silva"
click at [685, 625] on div "Identificação : CPF 17518977885" at bounding box center [702, 634] width 192 height 34
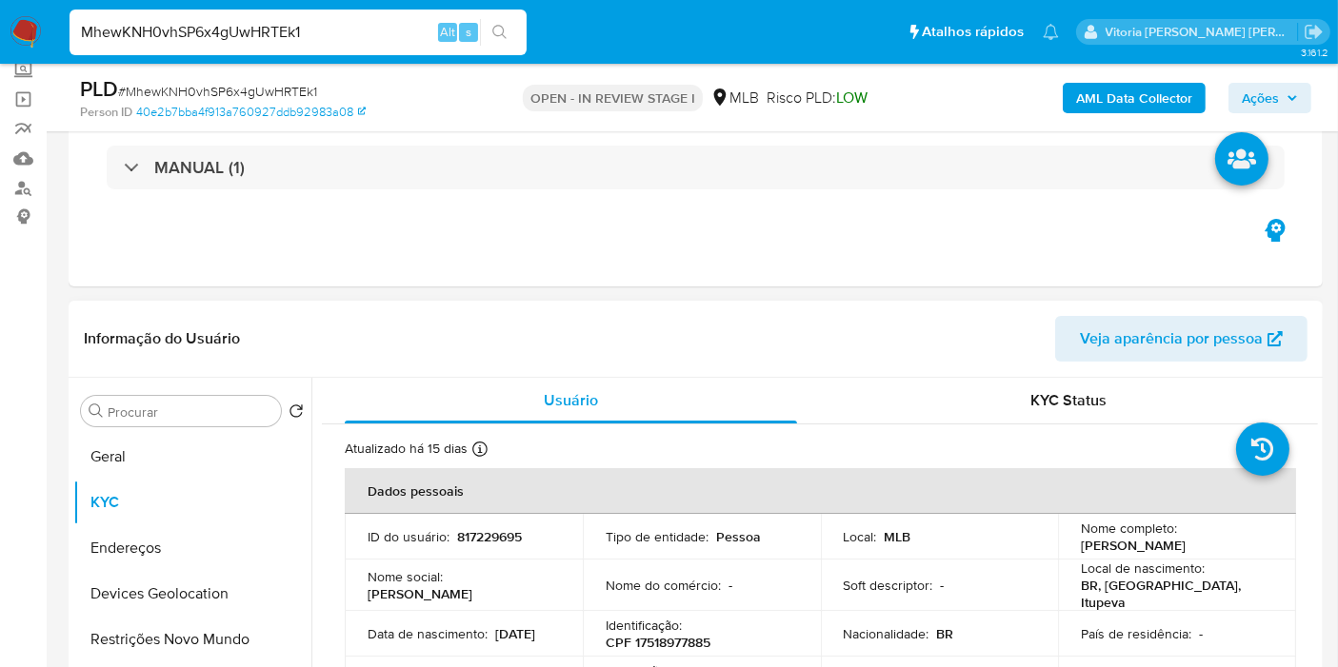
click at [676, 634] on p "CPF 17518977885" at bounding box center [658, 642] width 105 height 17
copy p "17518977885"
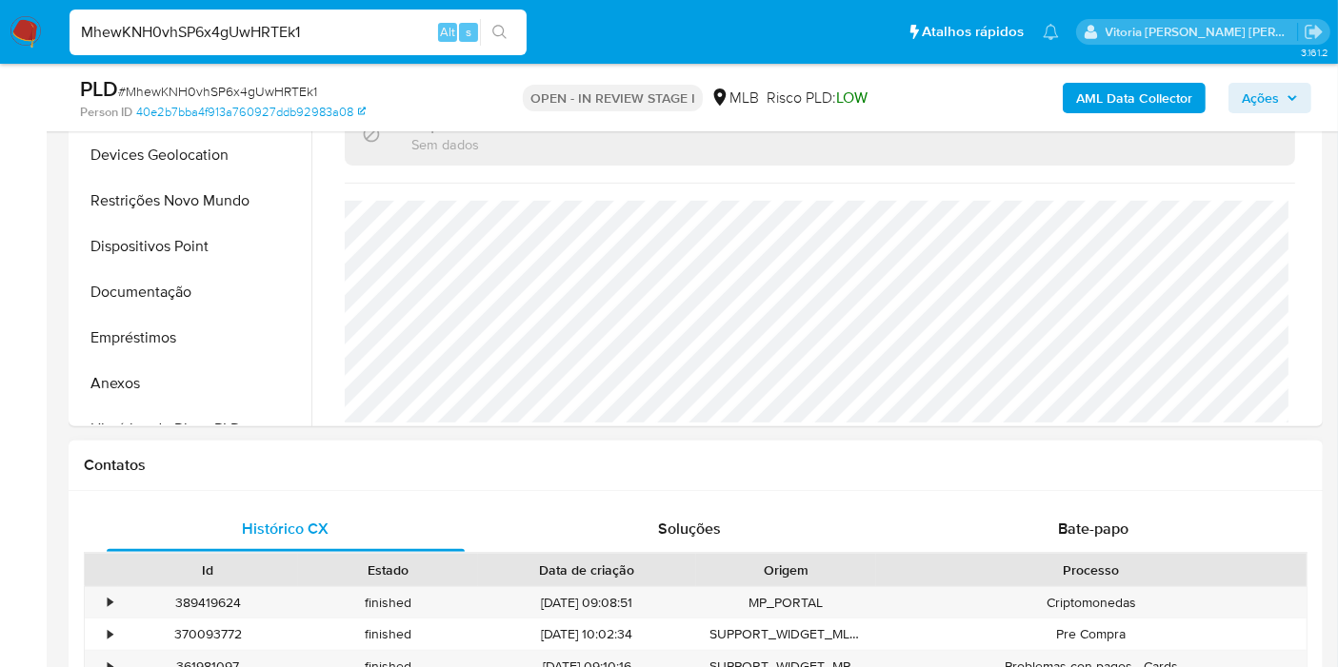
scroll to position [539, 0]
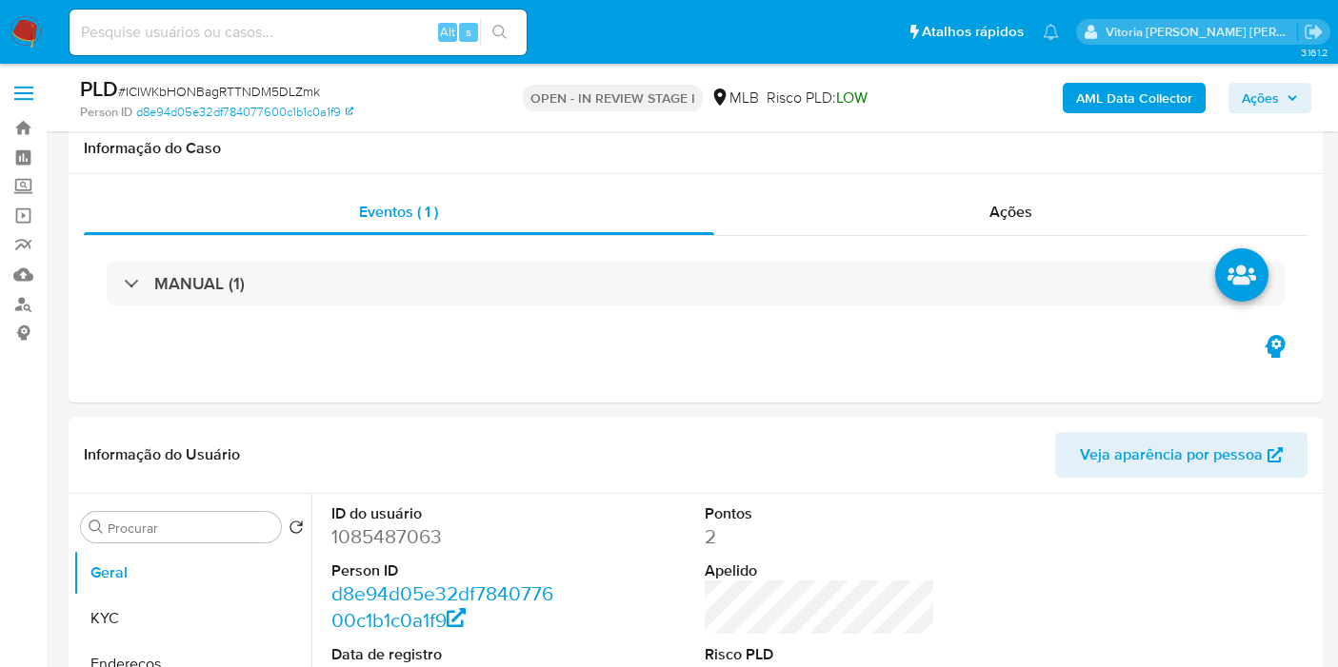
scroll to position [1797, 0]
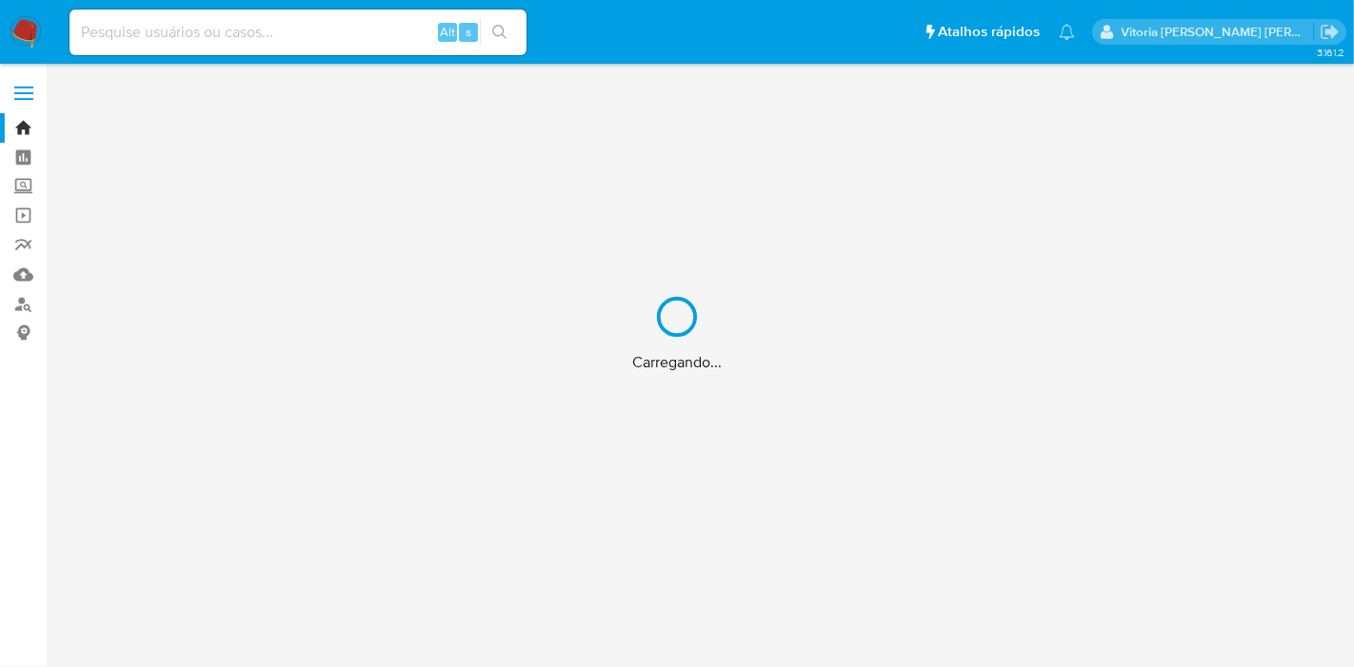
click at [209, 29] on div "Carregando..." at bounding box center [677, 333] width 1354 height 667
click at [143, 31] on input at bounding box center [298, 32] width 457 height 25
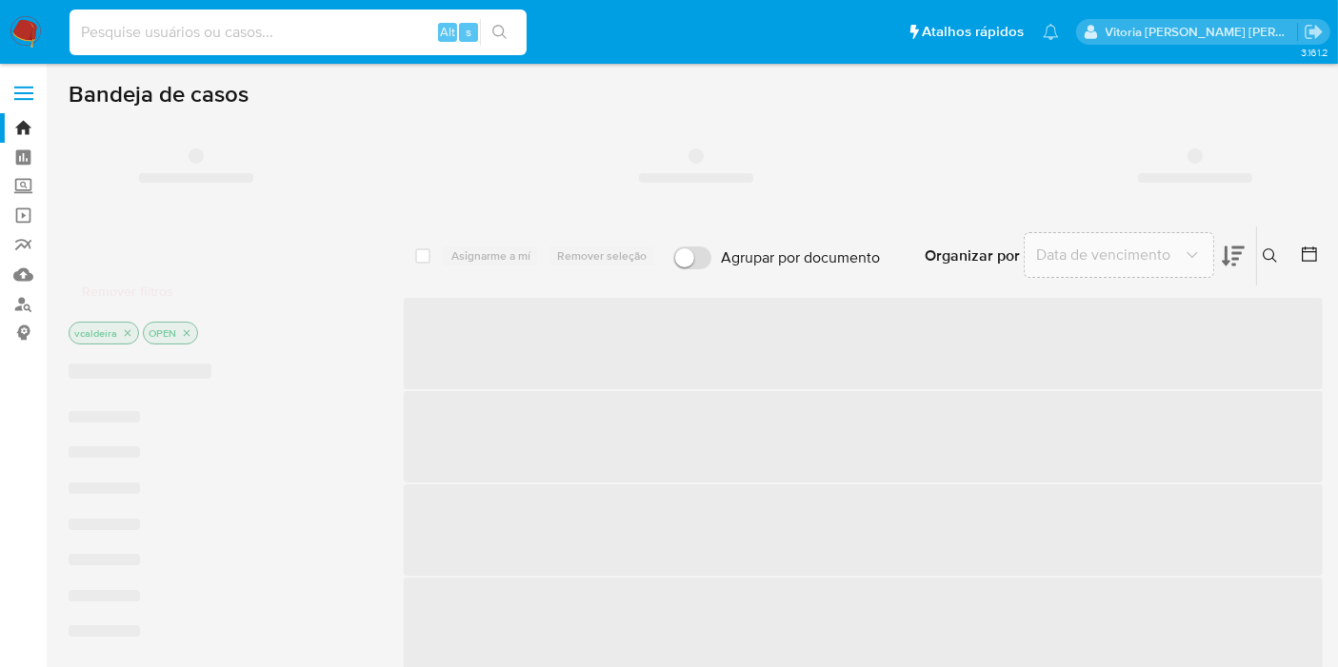
paste input "257244472"
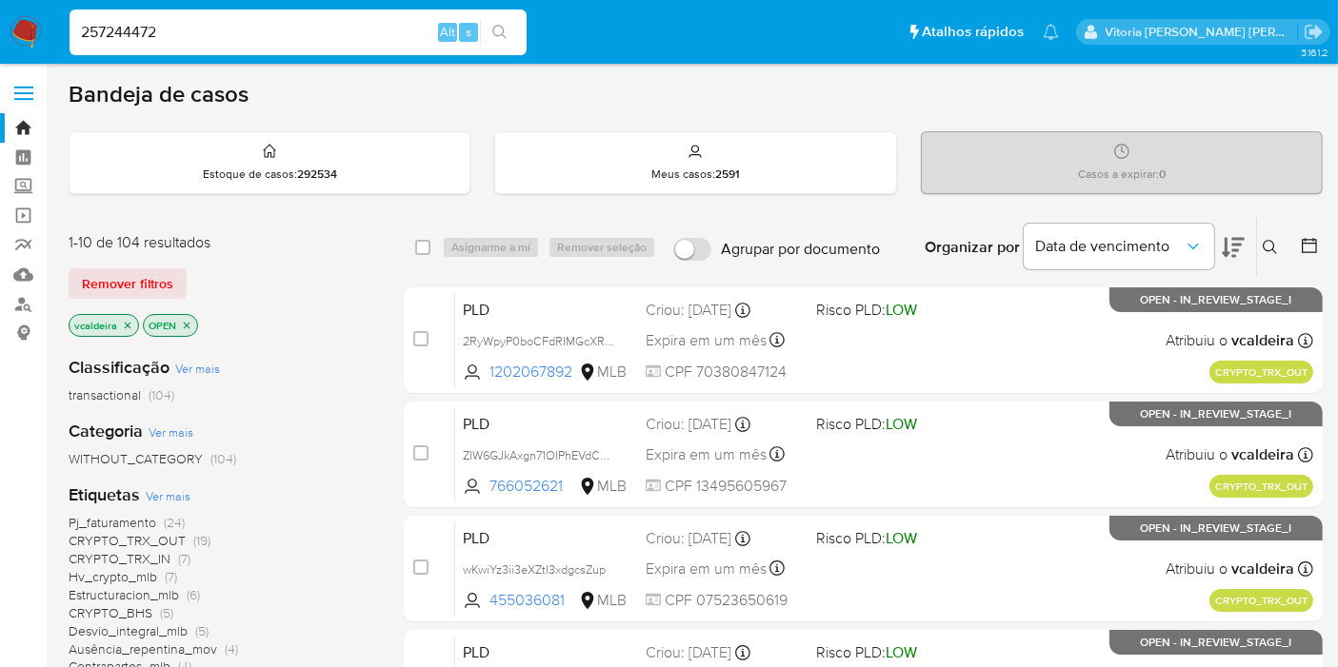
type input "257244472"
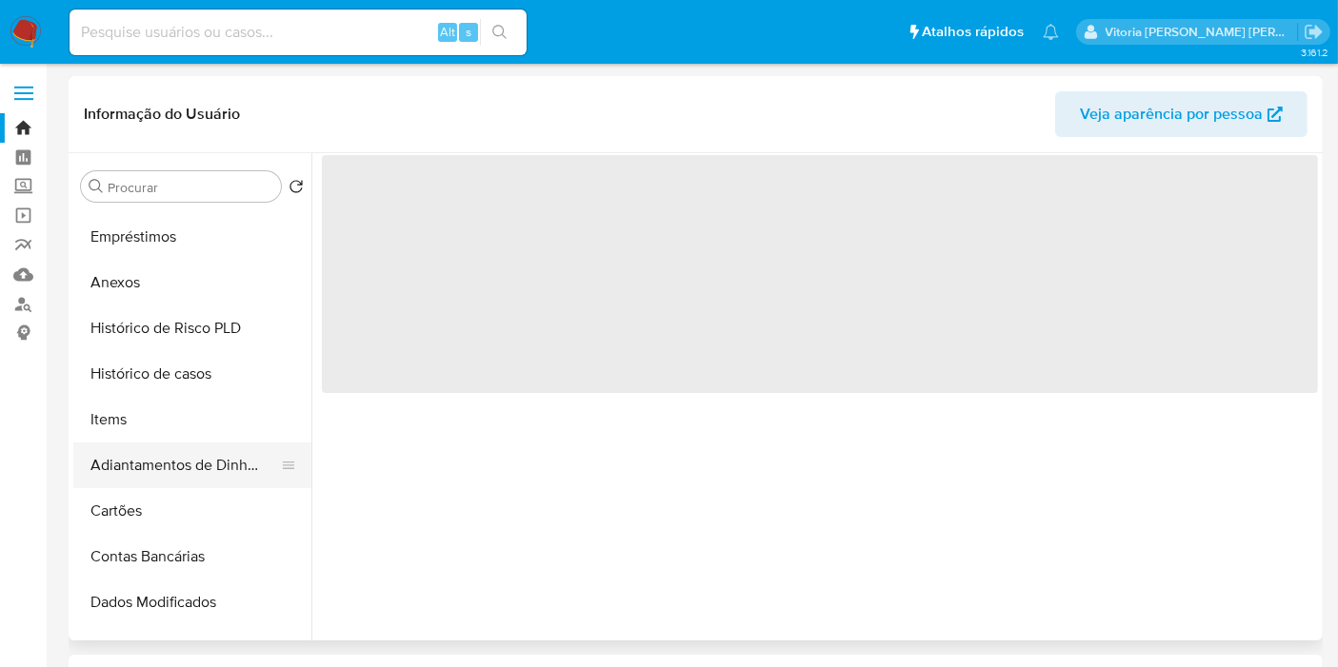
scroll to position [317, 0]
click at [134, 367] on button "Histórico de casos" at bounding box center [184, 372] width 223 height 46
select select "10"
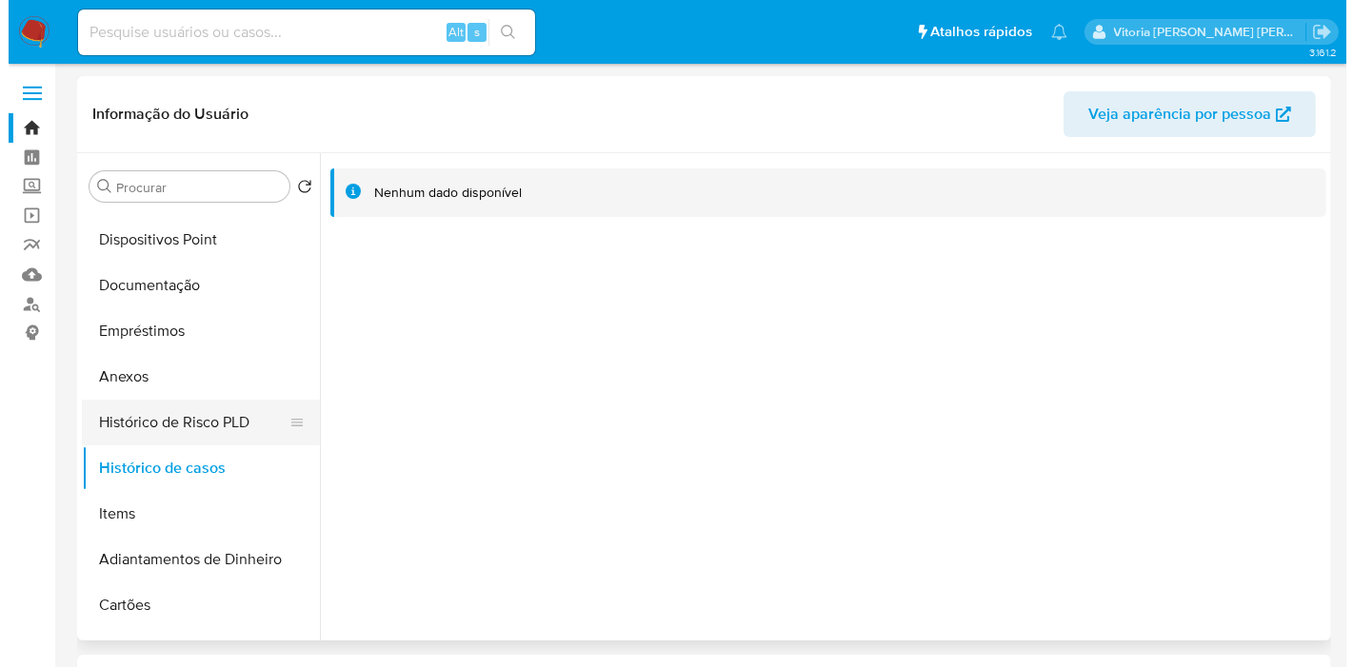
scroll to position [106, 0]
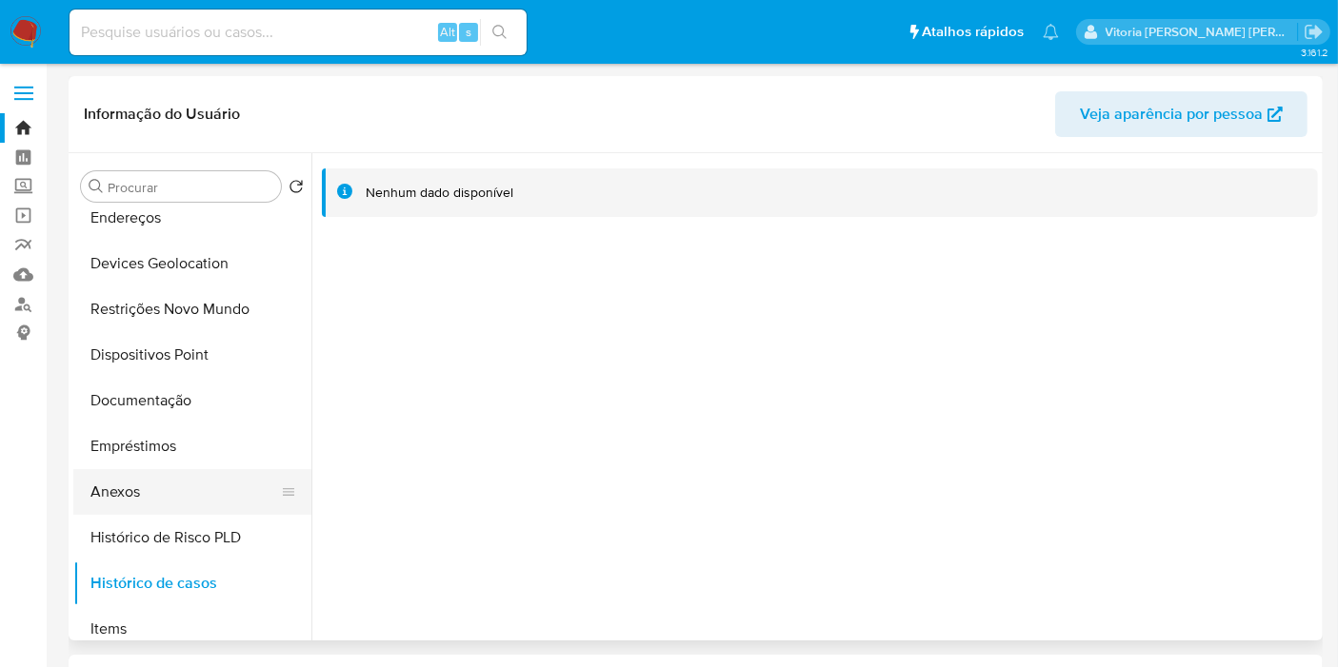
click at [111, 485] on button "Anexos" at bounding box center [184, 492] width 223 height 46
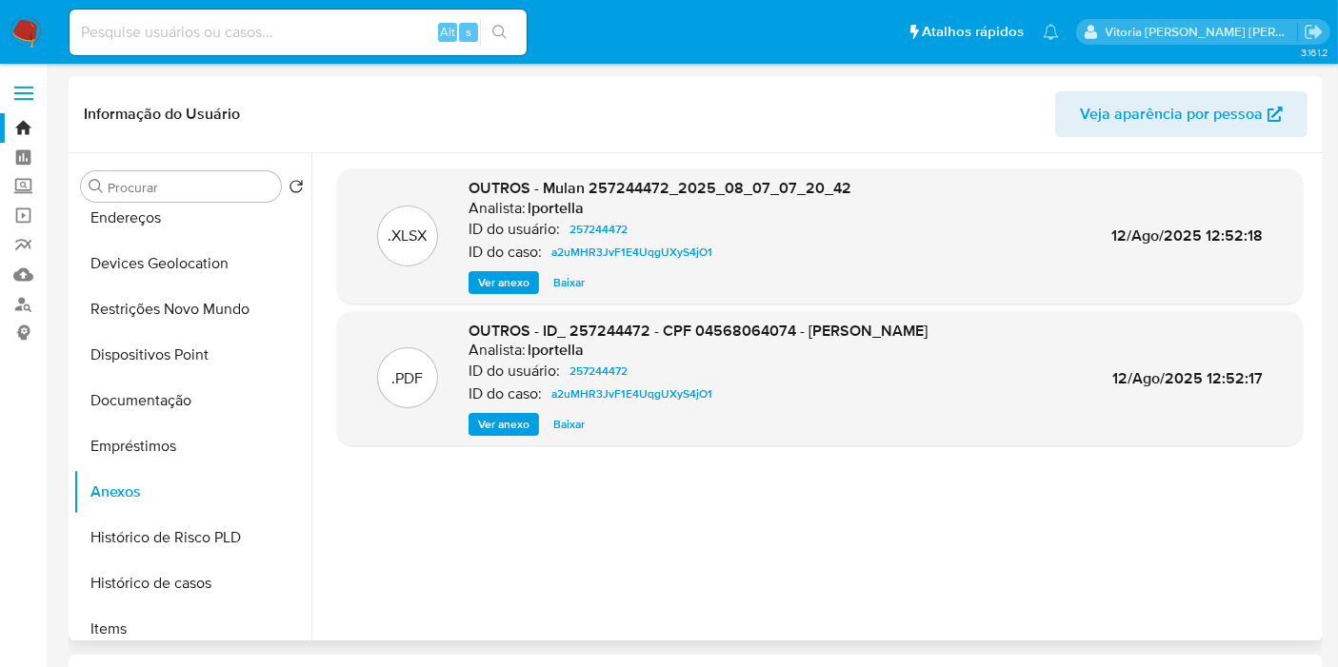
click at [510, 283] on span "Ver anexo" at bounding box center [503, 282] width 51 height 19
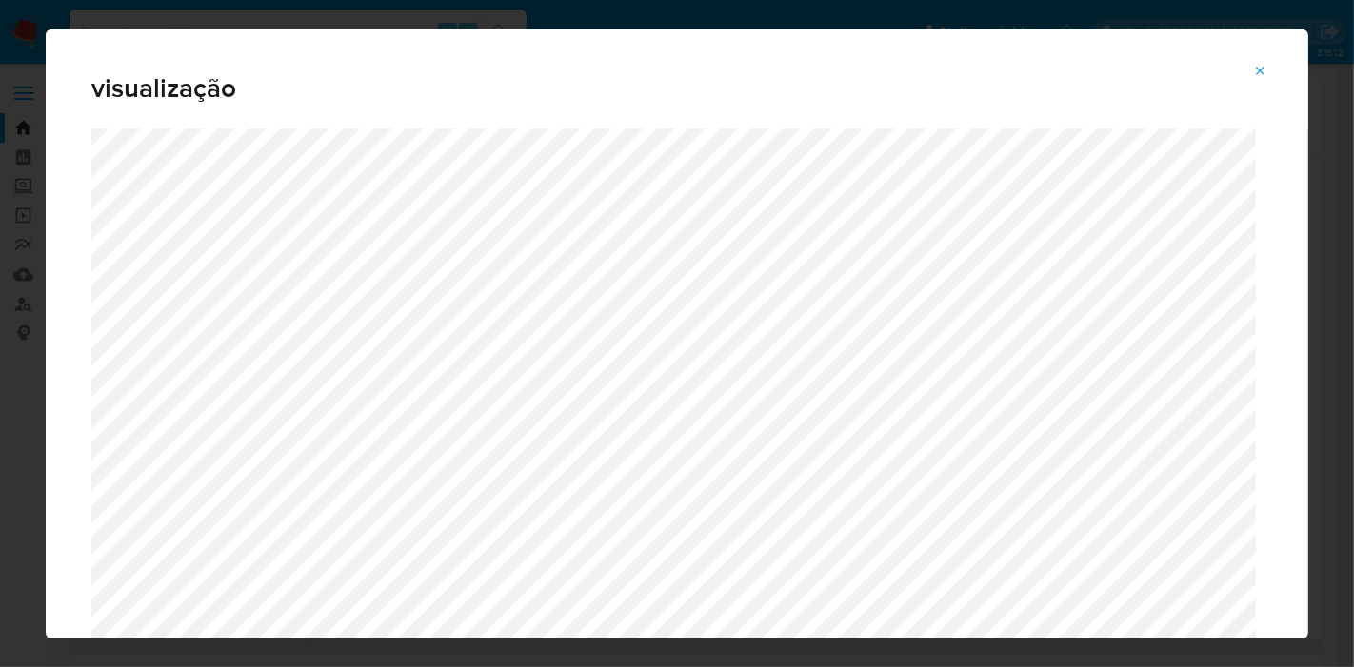
click at [1264, 71] on icon "Attachment preview" at bounding box center [1260, 71] width 15 height 15
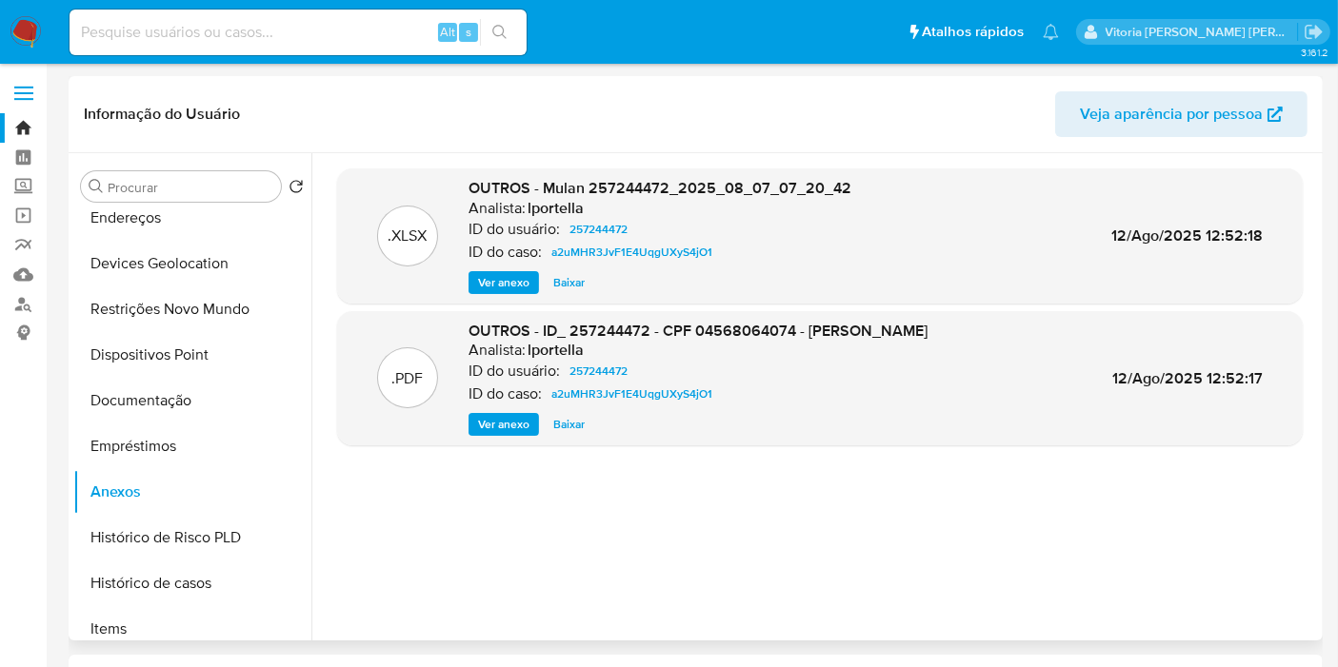
click at [500, 426] on span "Ver anexo" at bounding box center [503, 424] width 51 height 19
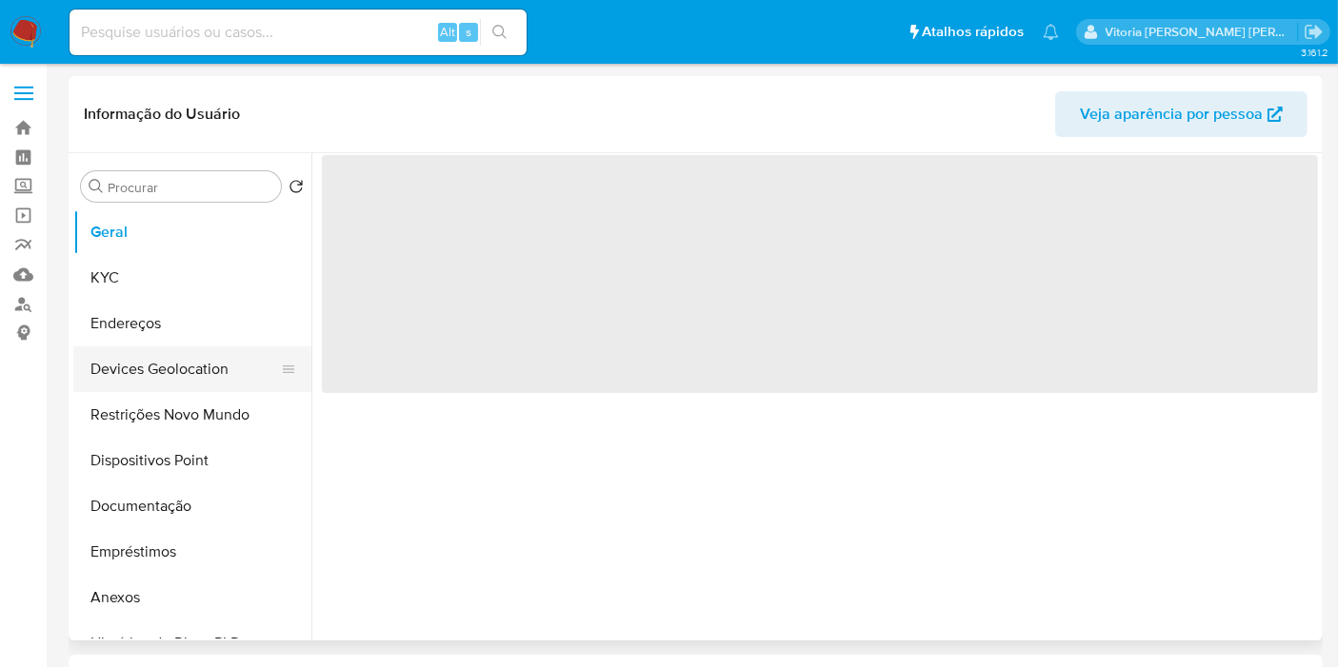
select select "10"
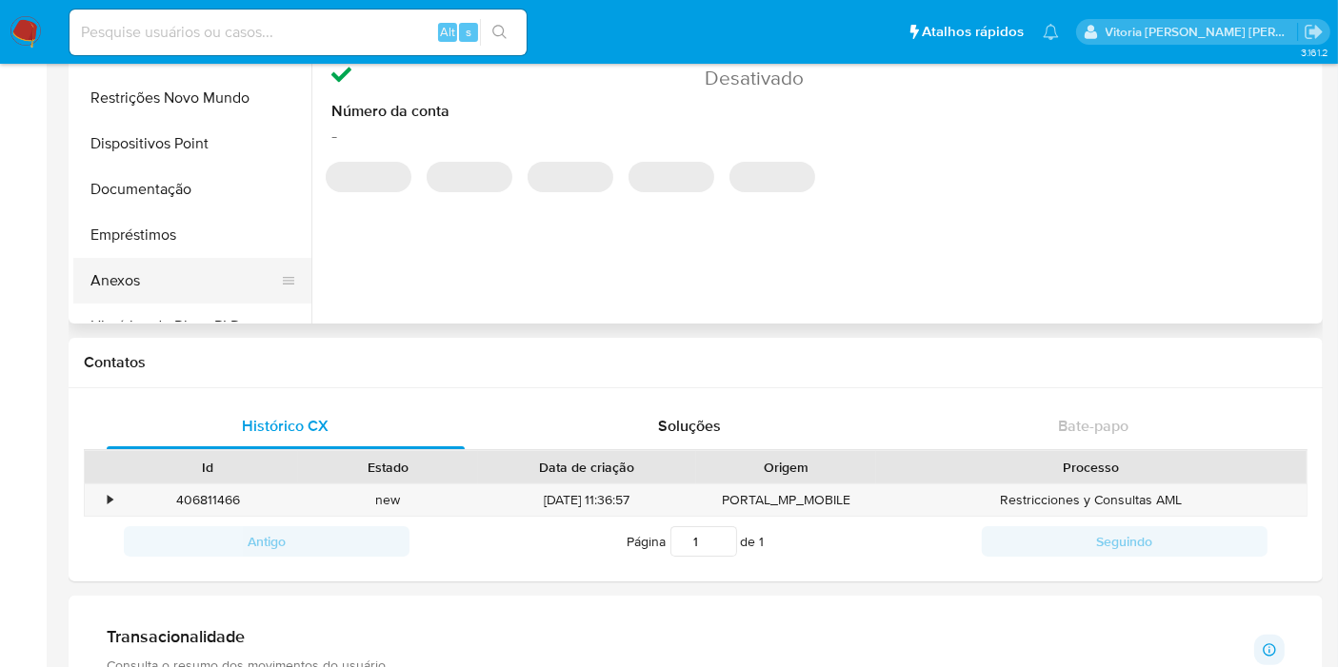
click at [156, 275] on button "Anexos" at bounding box center [184, 281] width 223 height 46
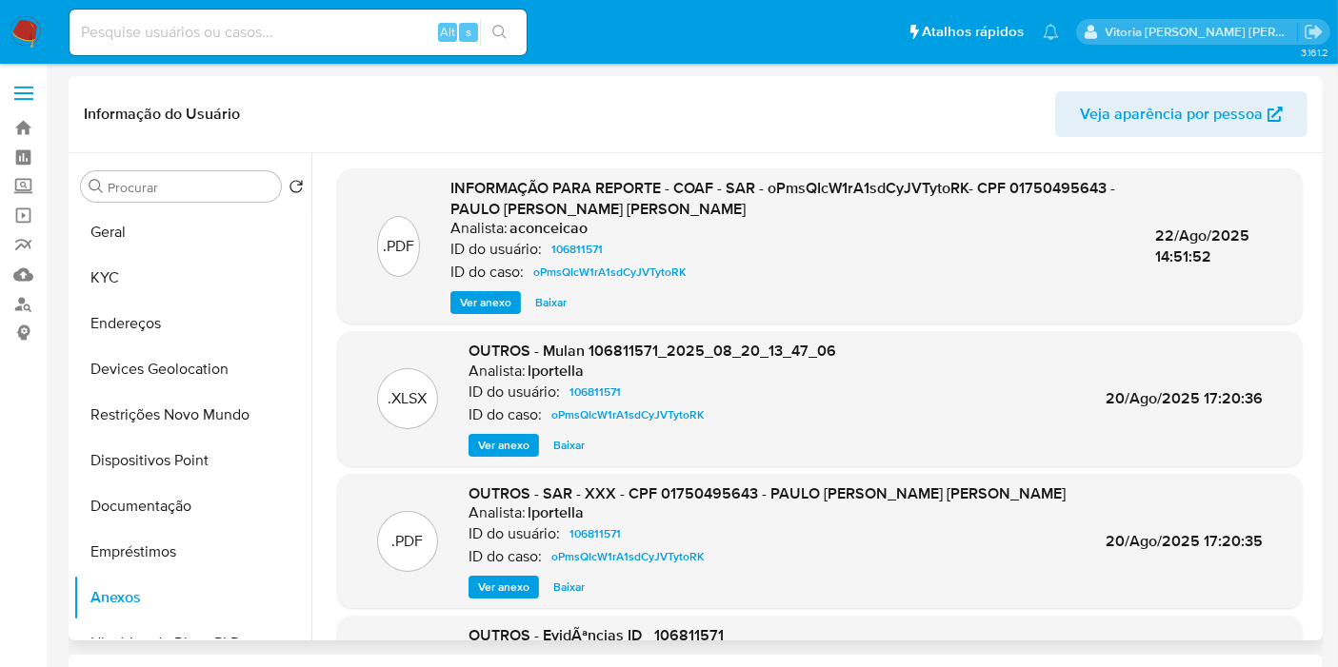
click at [500, 306] on span "Ver anexo" at bounding box center [485, 302] width 51 height 19
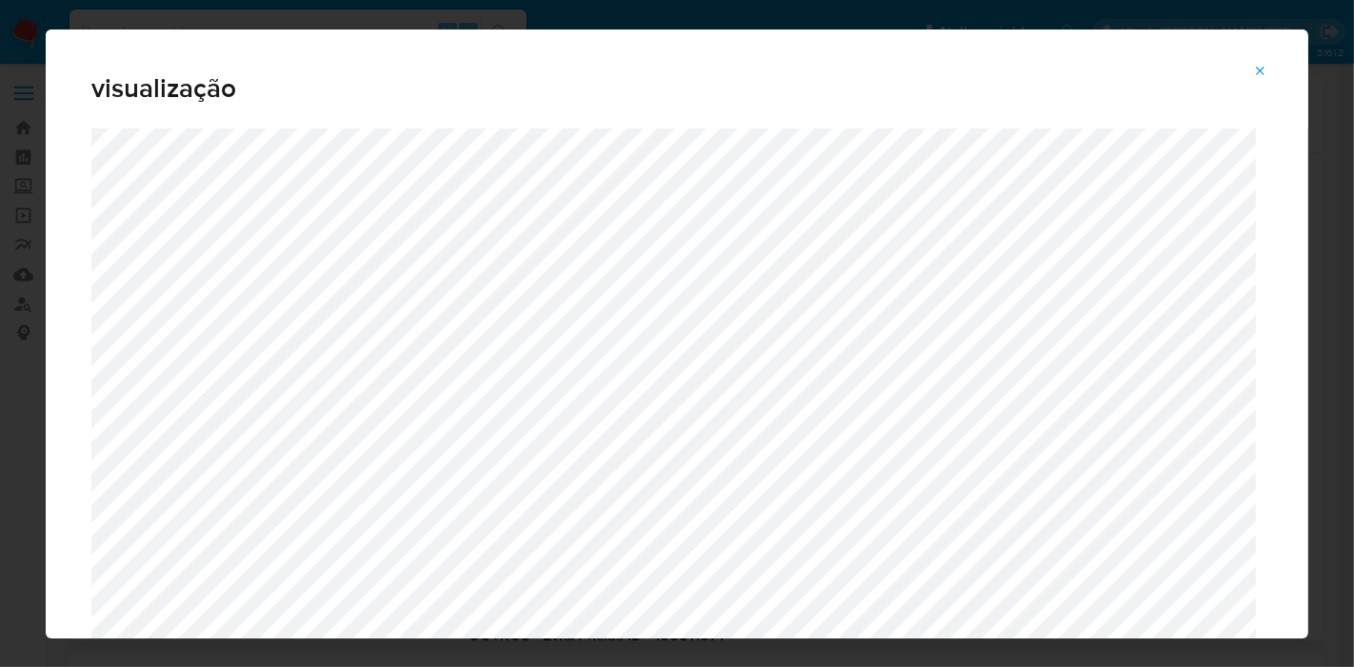
scroll to position [98, 0]
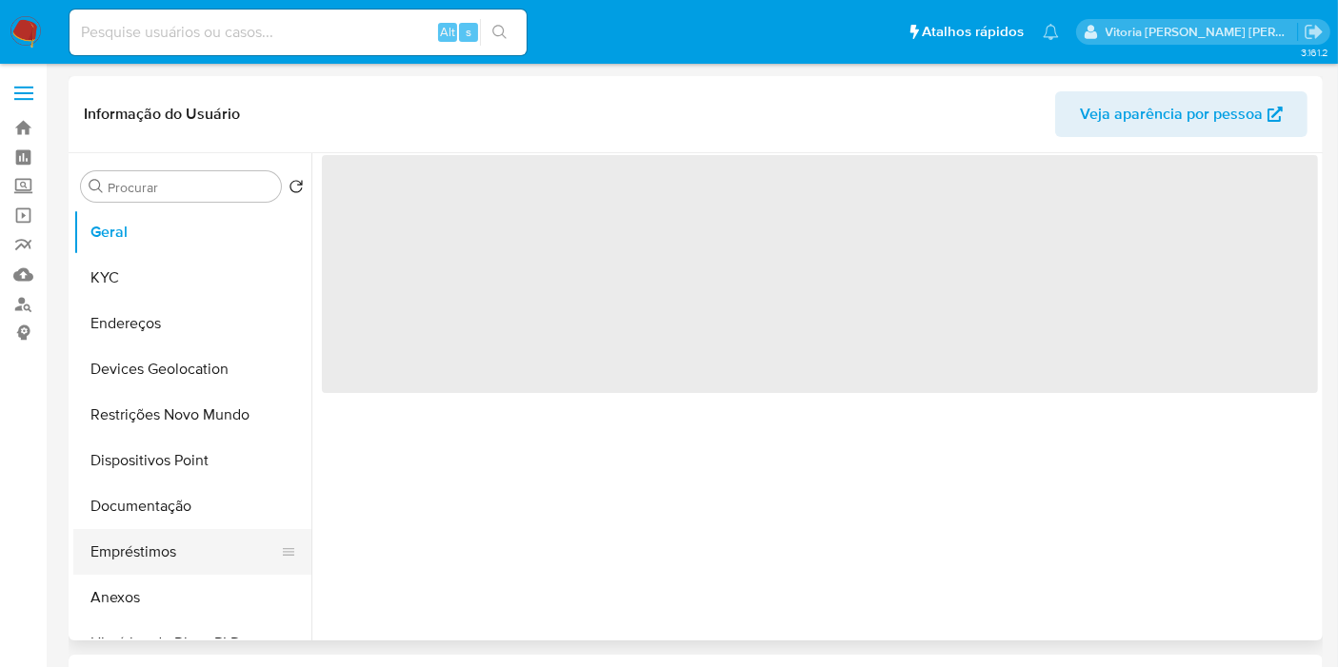
click at [122, 595] on button "Anexos" at bounding box center [192, 598] width 238 height 46
select select "10"
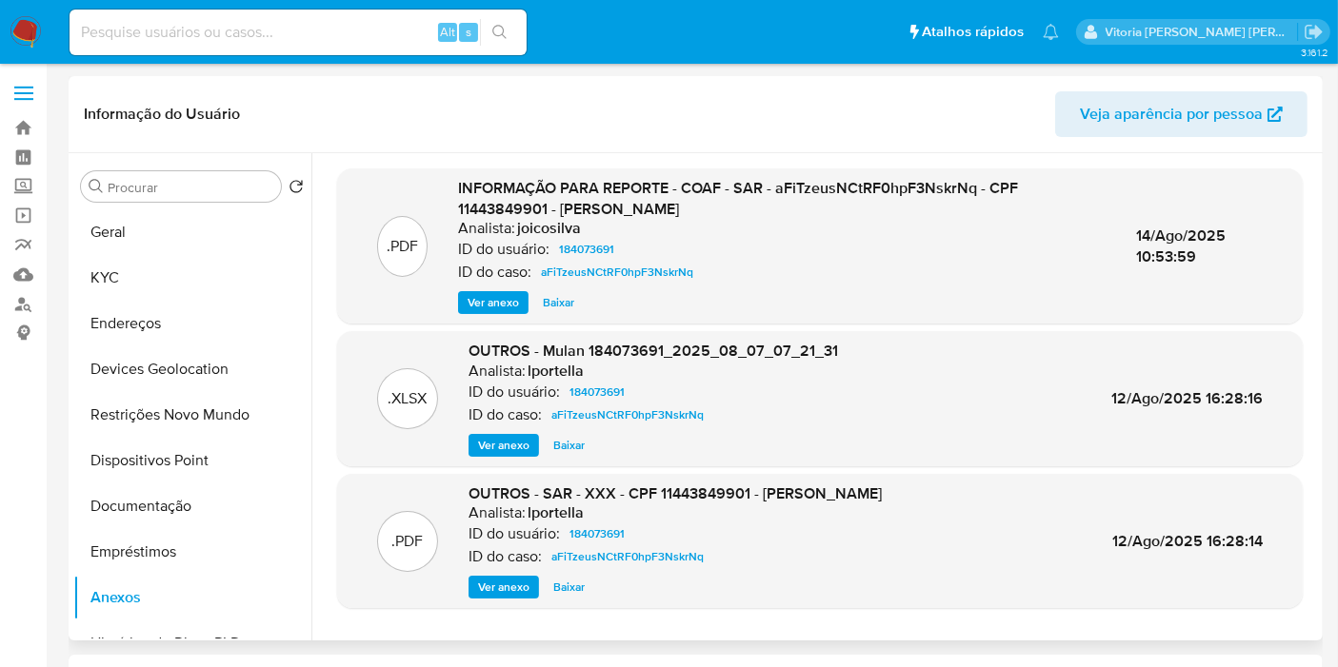
click at [497, 304] on span "Ver anexo" at bounding box center [492, 302] width 51 height 19
